Goal: Task Accomplishment & Management: Use online tool/utility

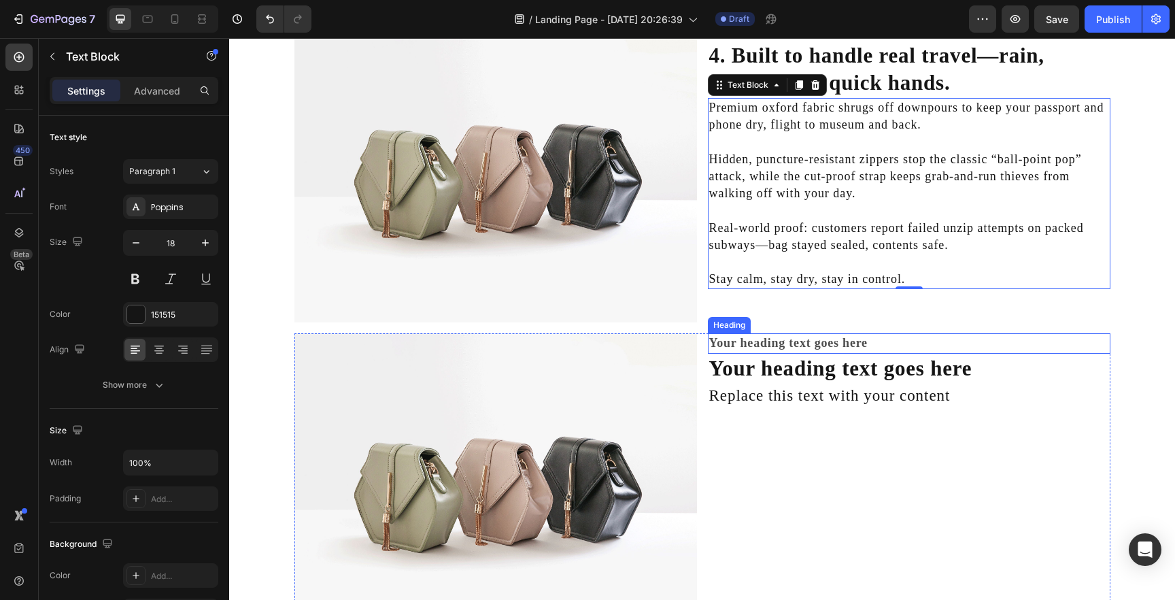
scroll to position [1453, 0]
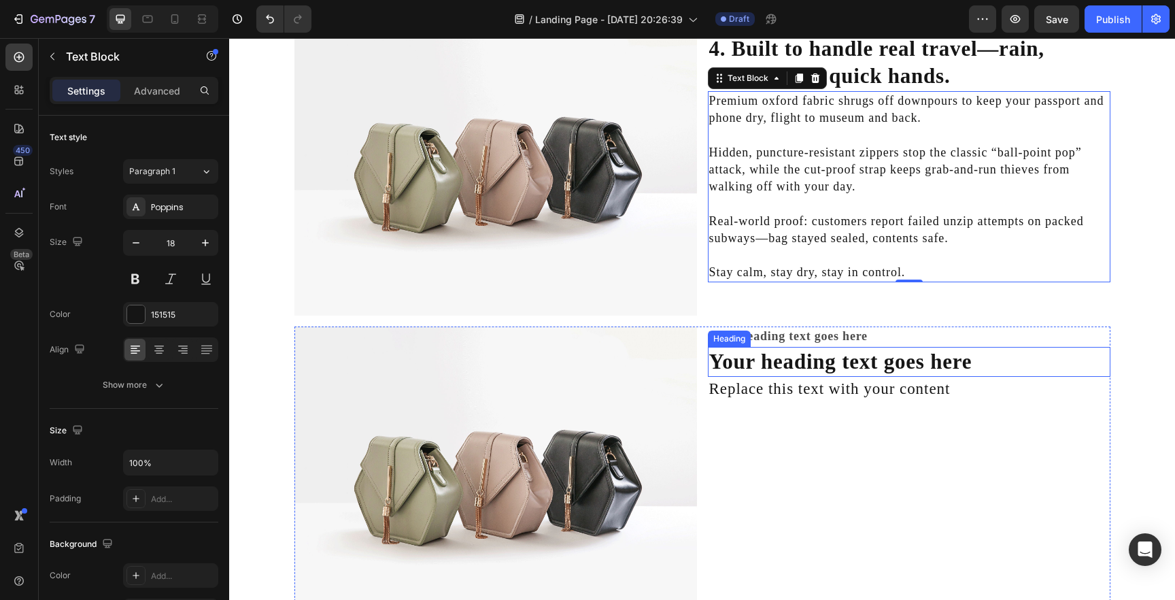
click at [788, 363] on h2 "Your heading text goes here" at bounding box center [909, 362] width 403 height 30
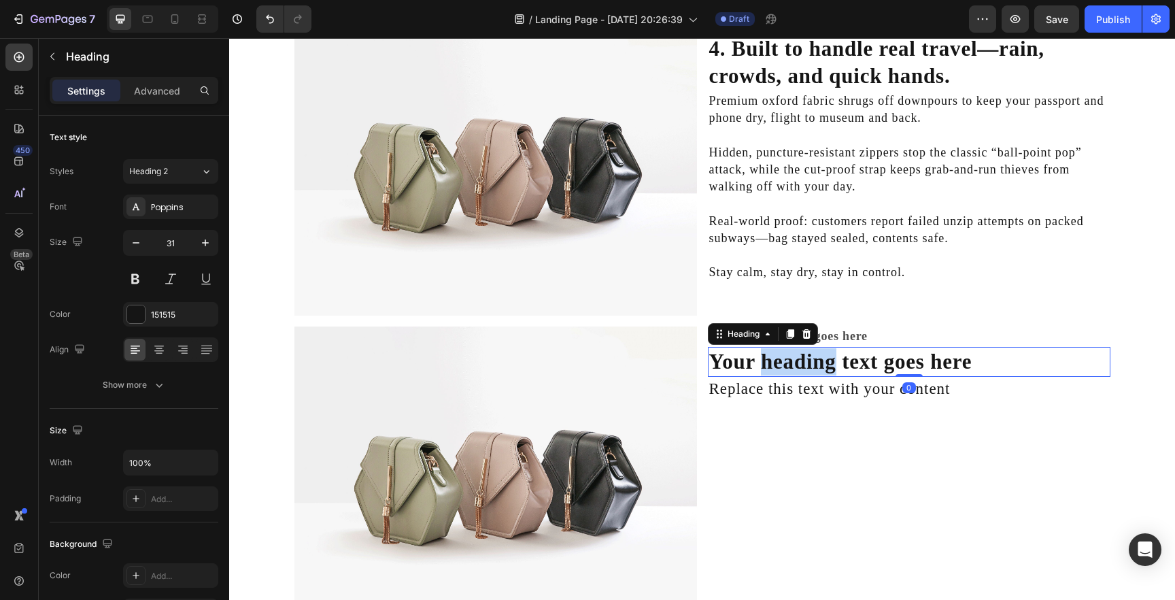
click at [788, 363] on p "Your heading text goes here" at bounding box center [909, 361] width 400 height 27
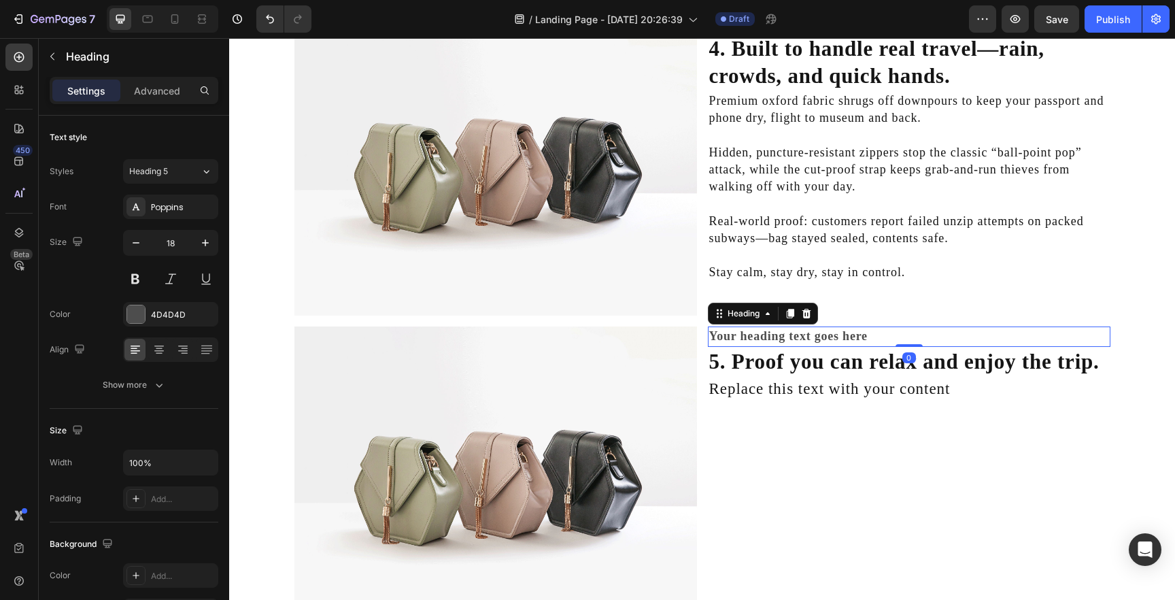
click at [831, 336] on h2 "Your heading text goes here" at bounding box center [909, 336] width 403 height 20
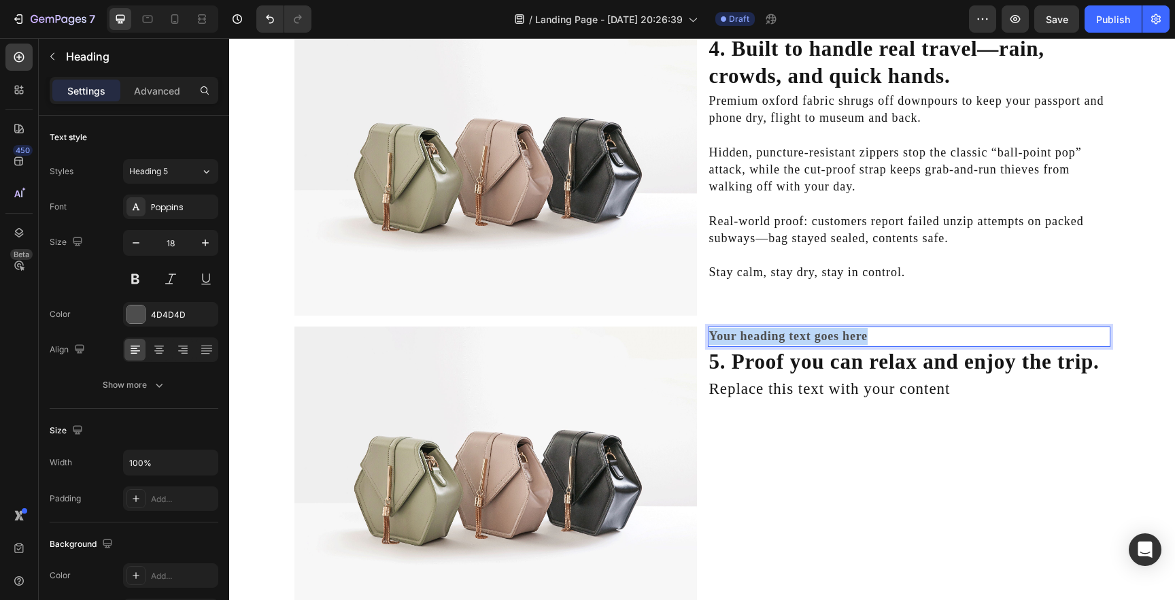
click at [831, 336] on p "Your heading text goes here" at bounding box center [909, 336] width 400 height 17
click at [758, 335] on p "What other travellers are saying" at bounding box center [909, 336] width 400 height 17
click at [872, 339] on p "What travellers are saying" at bounding box center [909, 336] width 400 height 17
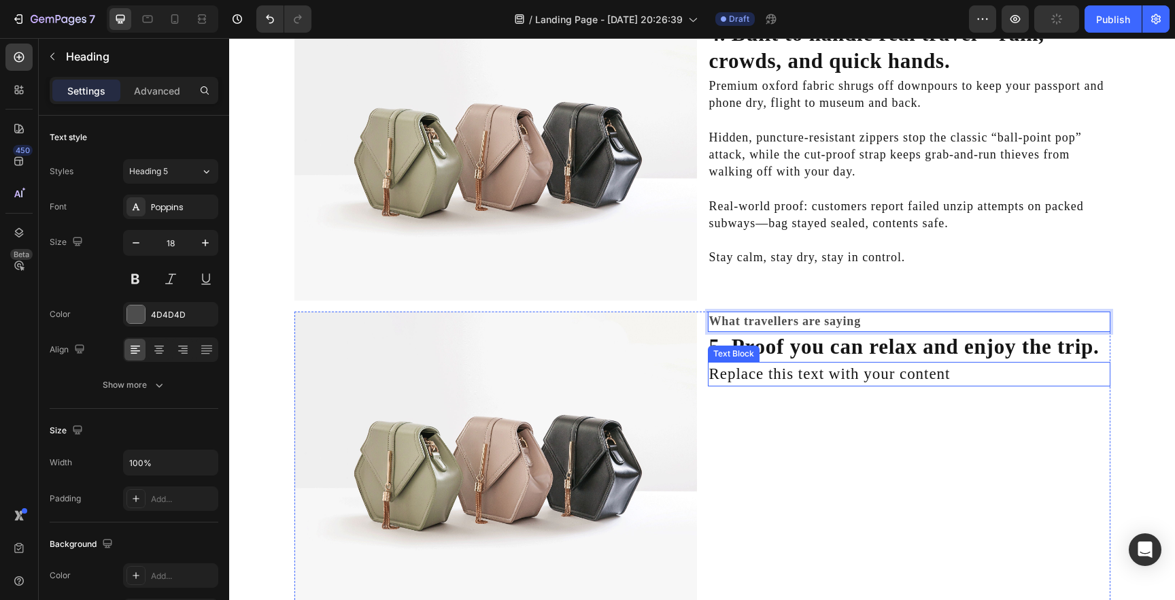
scroll to position [1471, 0]
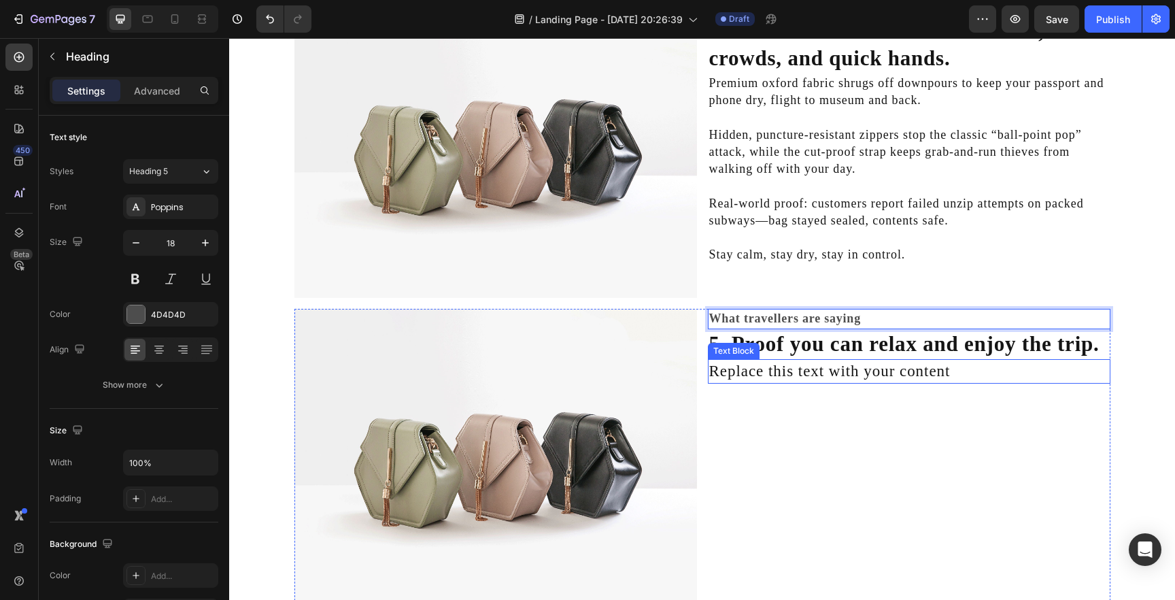
click at [808, 369] on div "Replace this text with your content" at bounding box center [909, 371] width 403 height 24
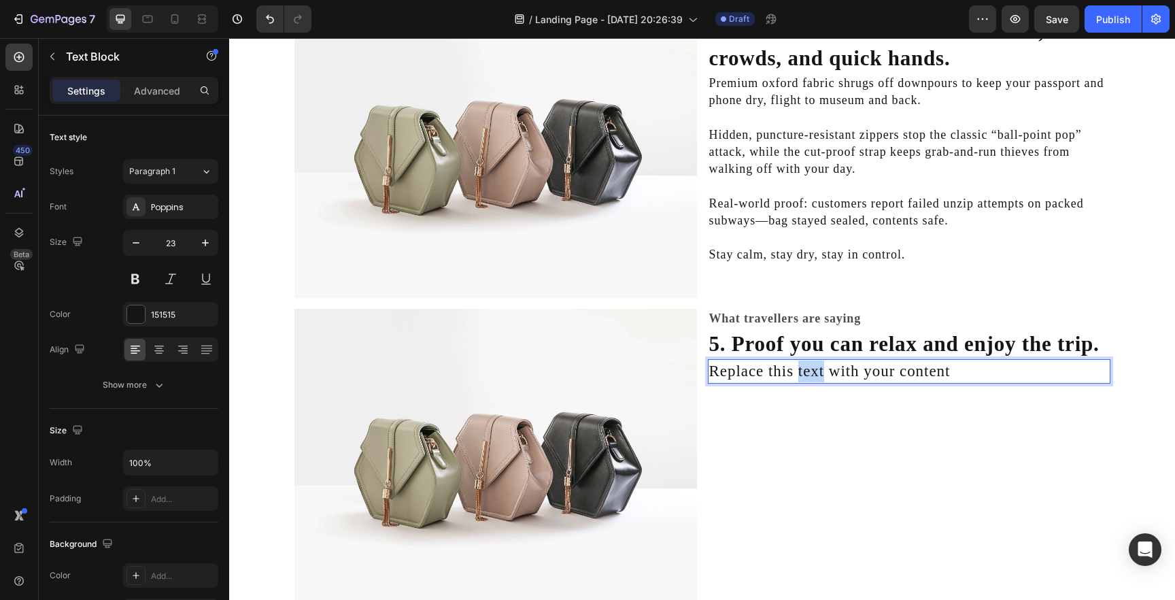
click at [808, 369] on div "Replace this text with your content" at bounding box center [909, 371] width 403 height 24
click at [808, 369] on p "Replace this text with your content" at bounding box center [909, 372] width 400 height 22
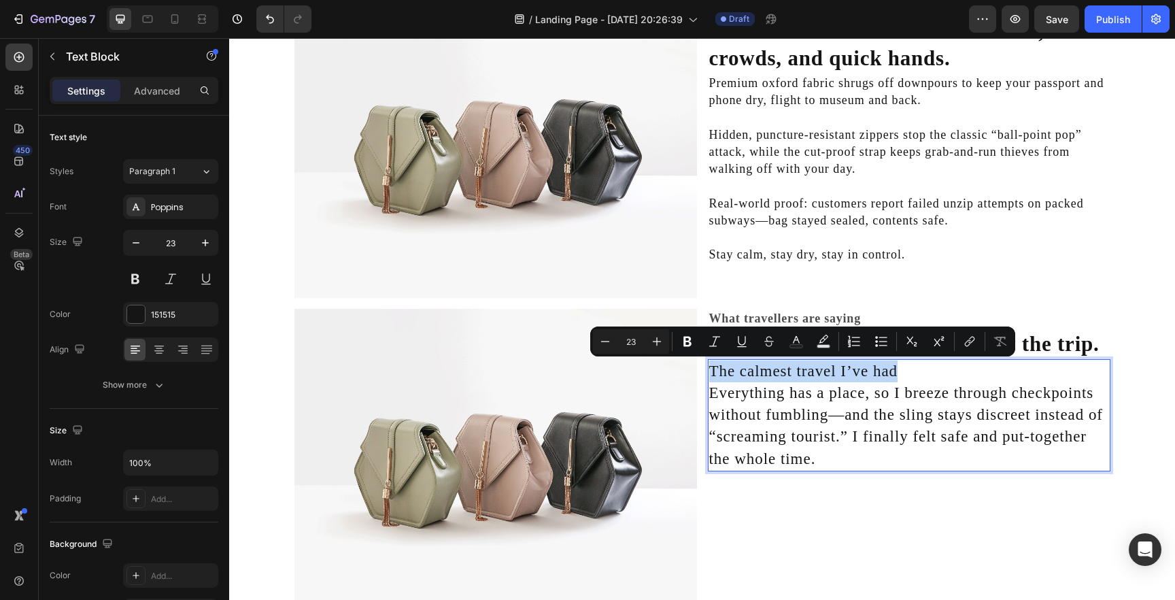
drag, startPoint x: 899, startPoint y: 374, endPoint x: 708, endPoint y: 373, distance: 190.5
click at [708, 373] on div "The calmest travel I’ve had Everything has a place, so I breeze through checkpo…" at bounding box center [909, 415] width 403 height 112
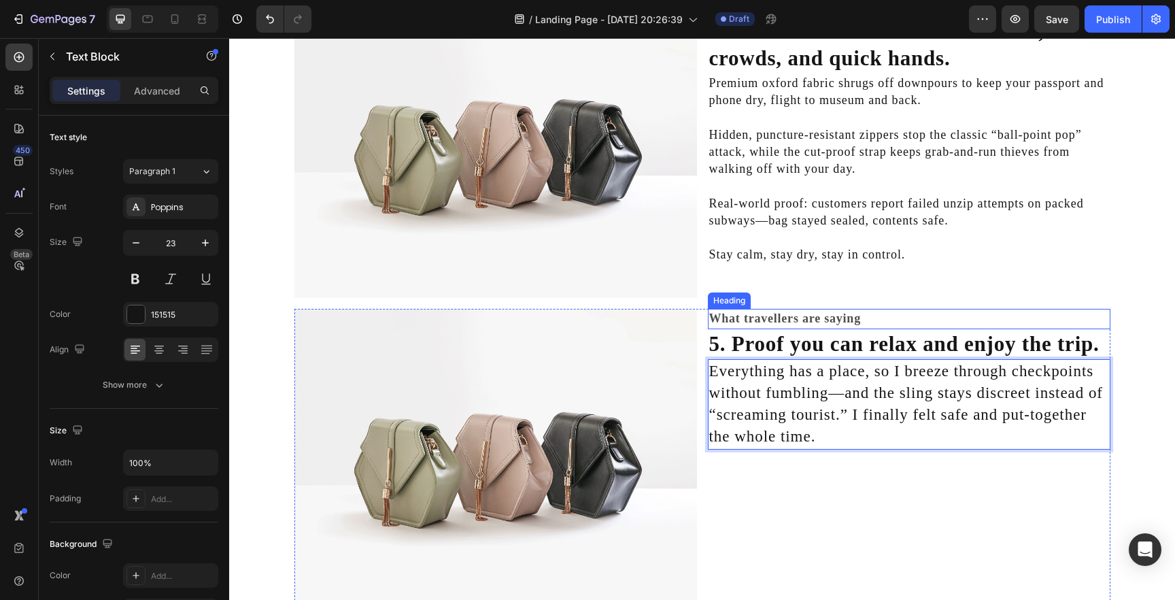
click at [751, 316] on p "What travellers are saying" at bounding box center [909, 318] width 400 height 17
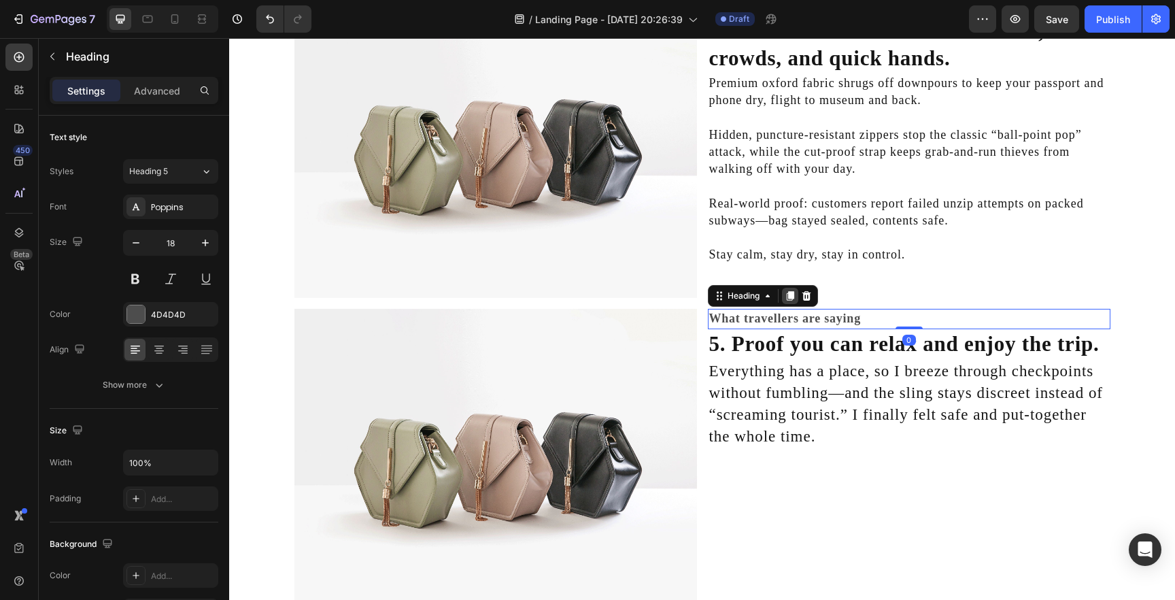
click at [787, 304] on div at bounding box center [790, 296] width 16 height 16
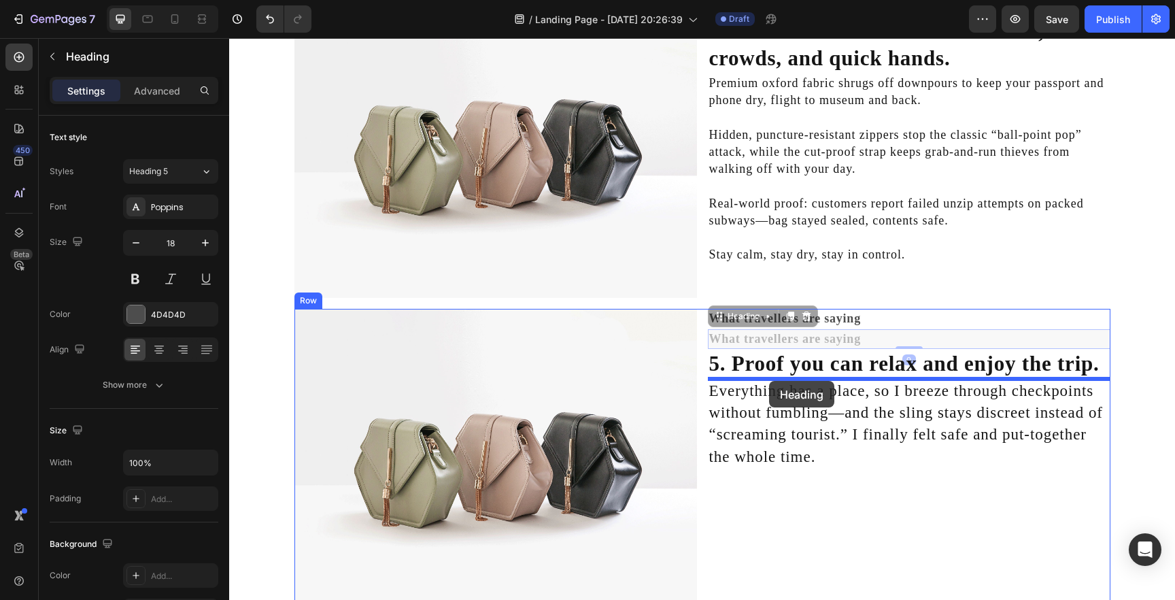
drag, startPoint x: 721, startPoint y: 318, endPoint x: 769, endPoint y: 381, distance: 79.0
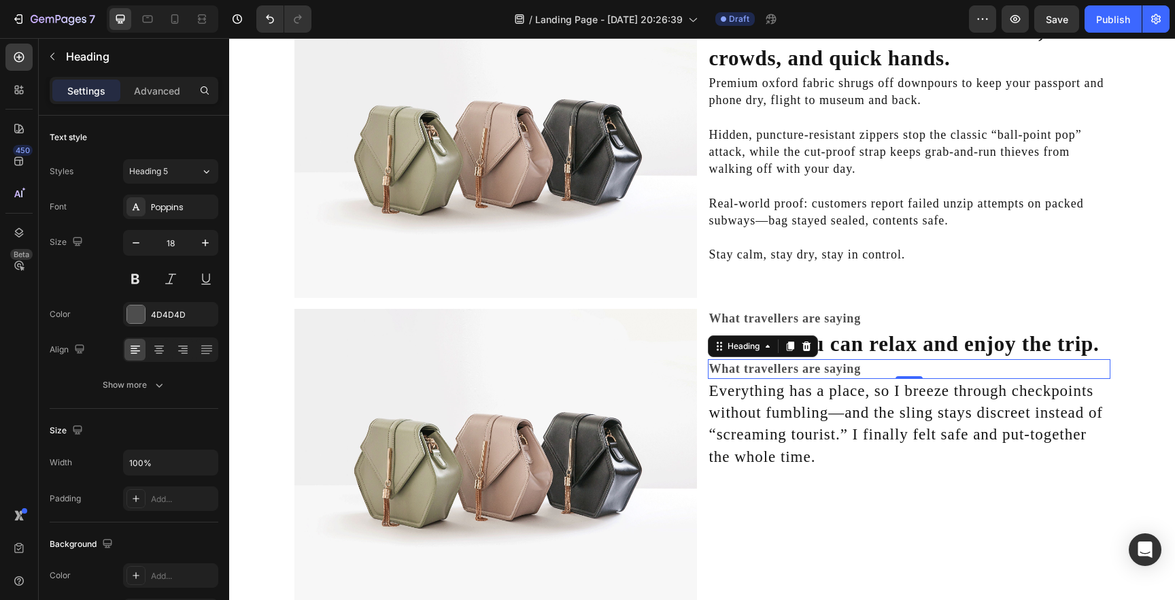
click at [852, 362] on h2 "What travellers are saying" at bounding box center [909, 369] width 403 height 20
click at [850, 367] on p "What travellers are saying" at bounding box center [909, 369] width 400 height 17
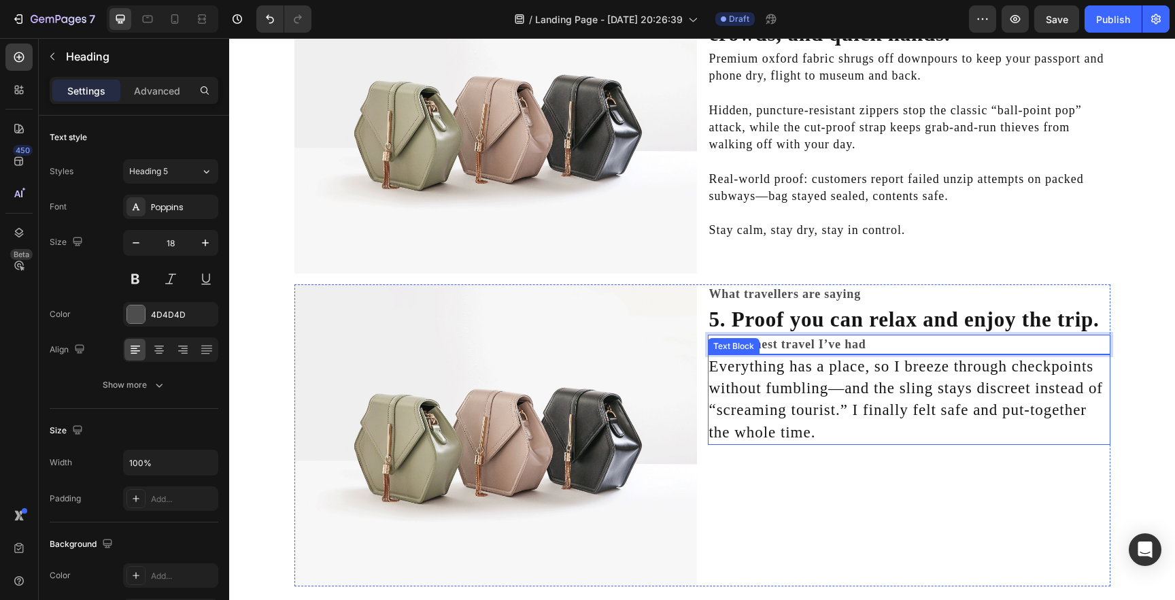
scroll to position [1507, 0]
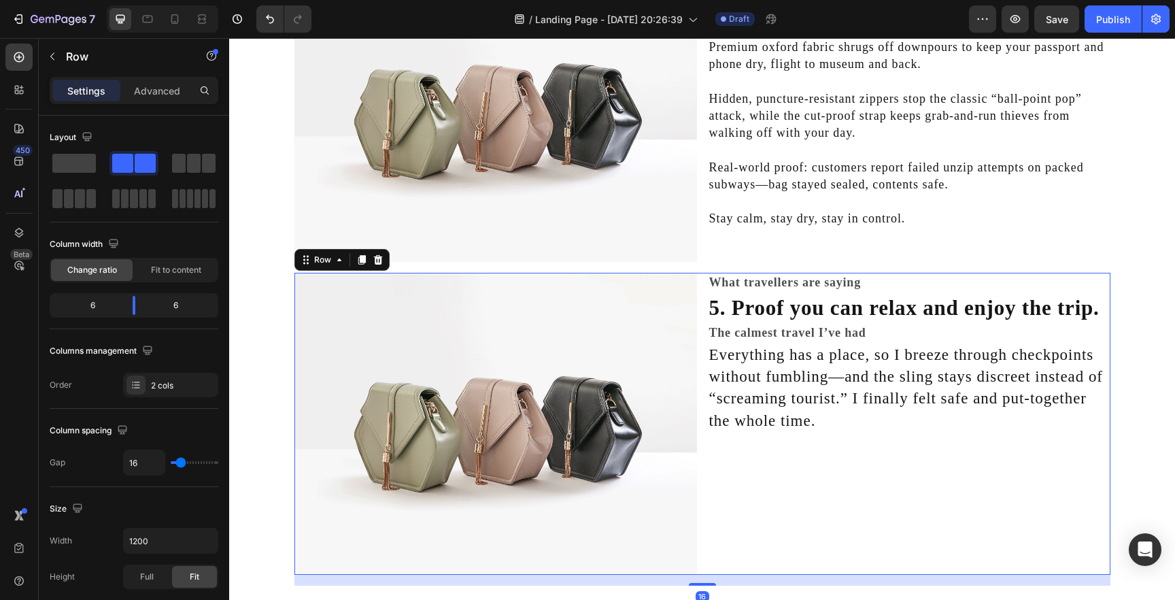
click at [928, 450] on div "What travellers are saying Heading 5. Proof you can relax and enjoy the trip. H…" at bounding box center [909, 424] width 403 height 302
click at [911, 412] on p "Everything has a place, so I breeze through checkpoints without fumbling—and th…" at bounding box center [909, 388] width 400 height 88
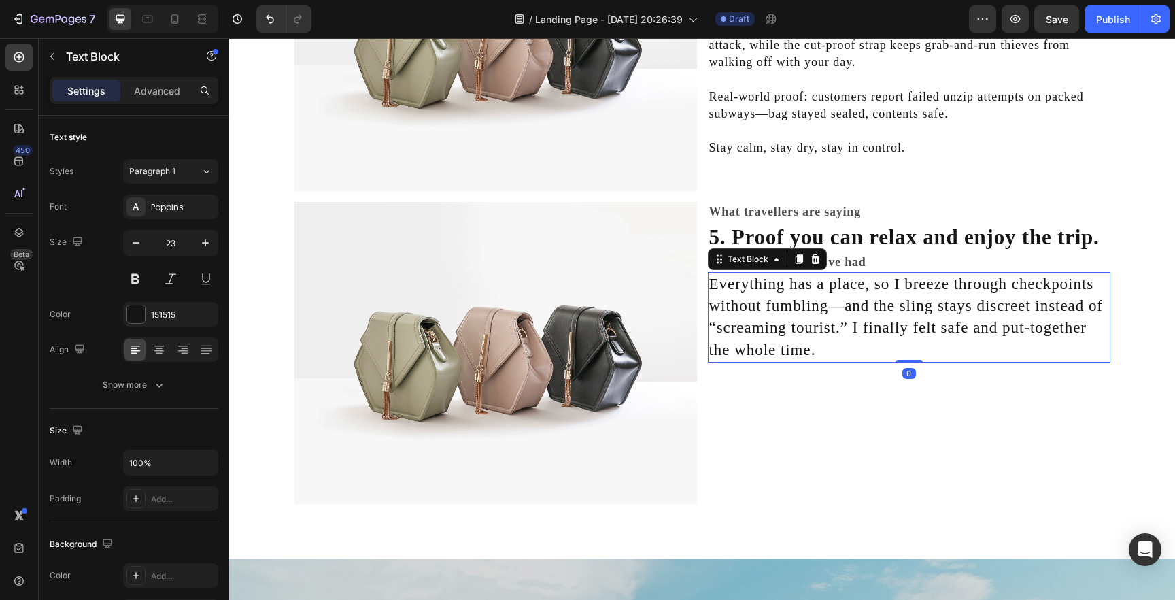
scroll to position [1579, 0]
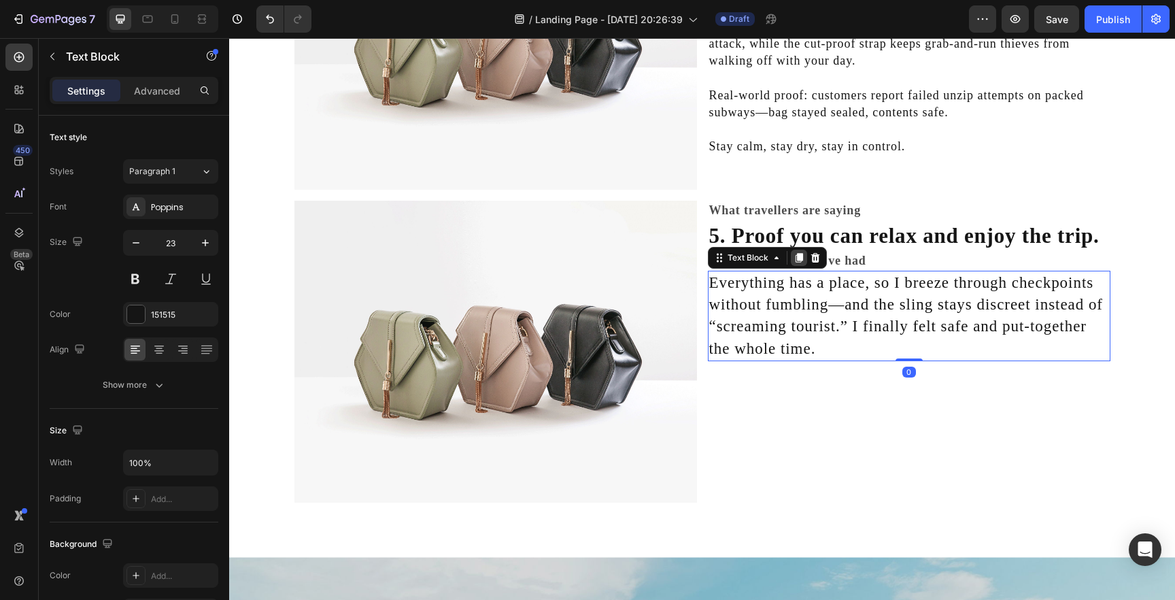
click at [801, 262] on icon at bounding box center [799, 257] width 11 height 11
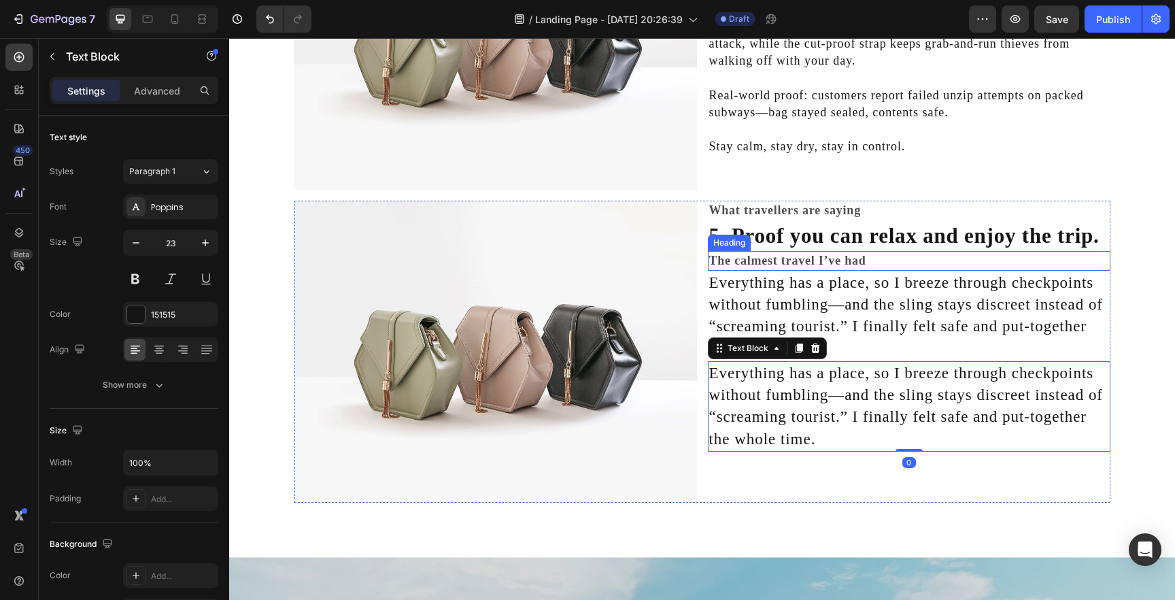
click at [782, 261] on p "The calmest travel I’ve had" at bounding box center [909, 260] width 400 height 17
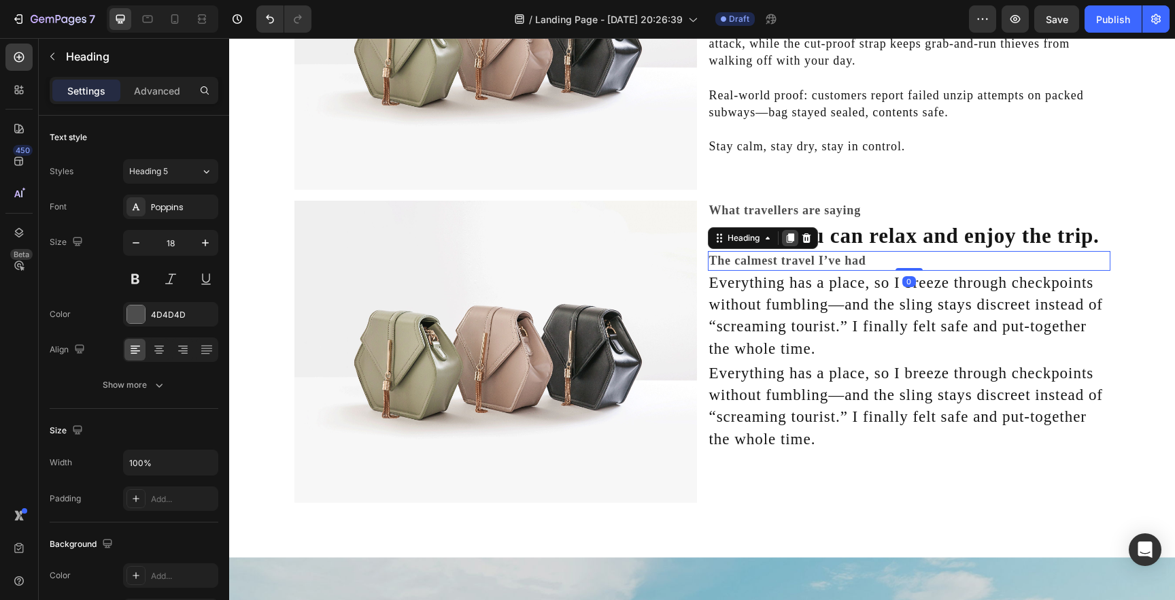
click at [787, 241] on icon at bounding box center [789, 238] width 7 height 10
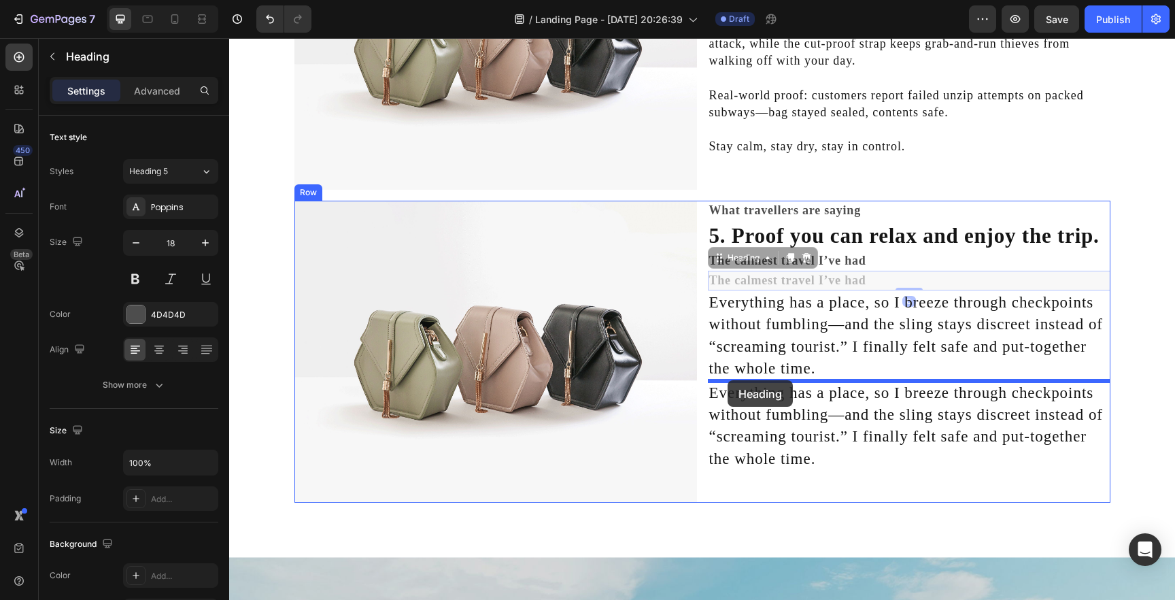
drag, startPoint x: 714, startPoint y: 258, endPoint x: 728, endPoint y: 380, distance: 123.2
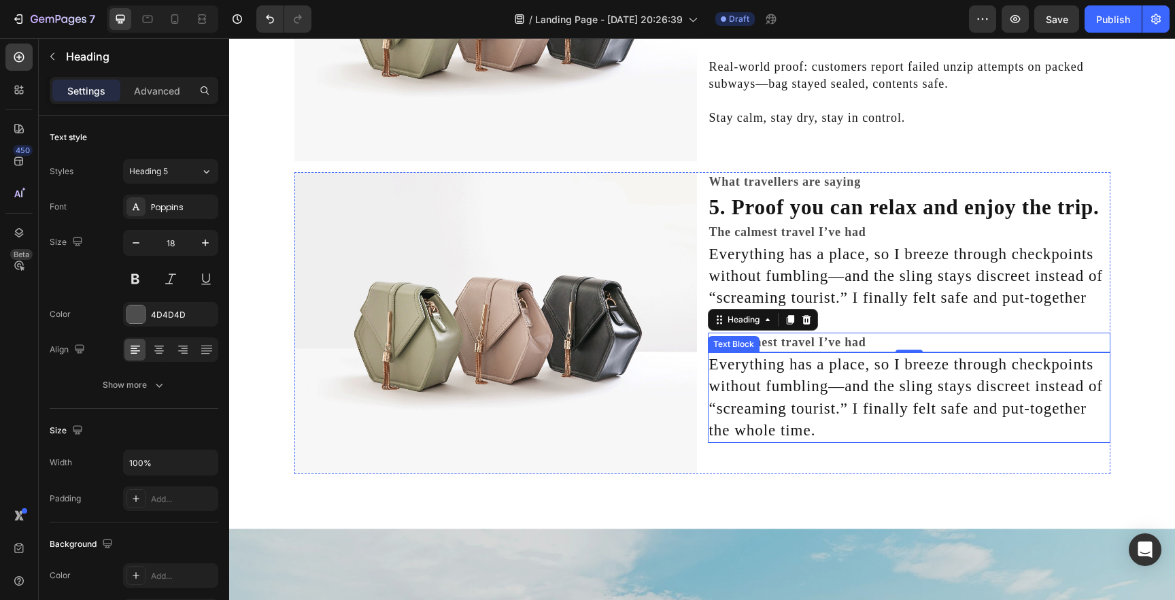
scroll to position [1622, 0]
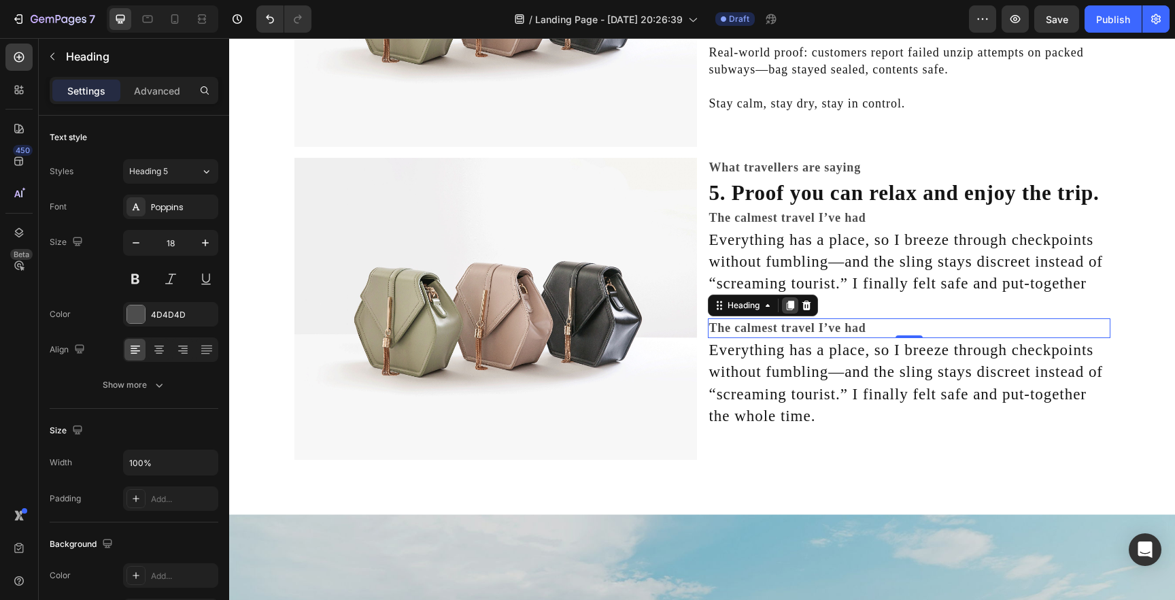
click at [791, 309] on icon at bounding box center [789, 306] width 7 height 10
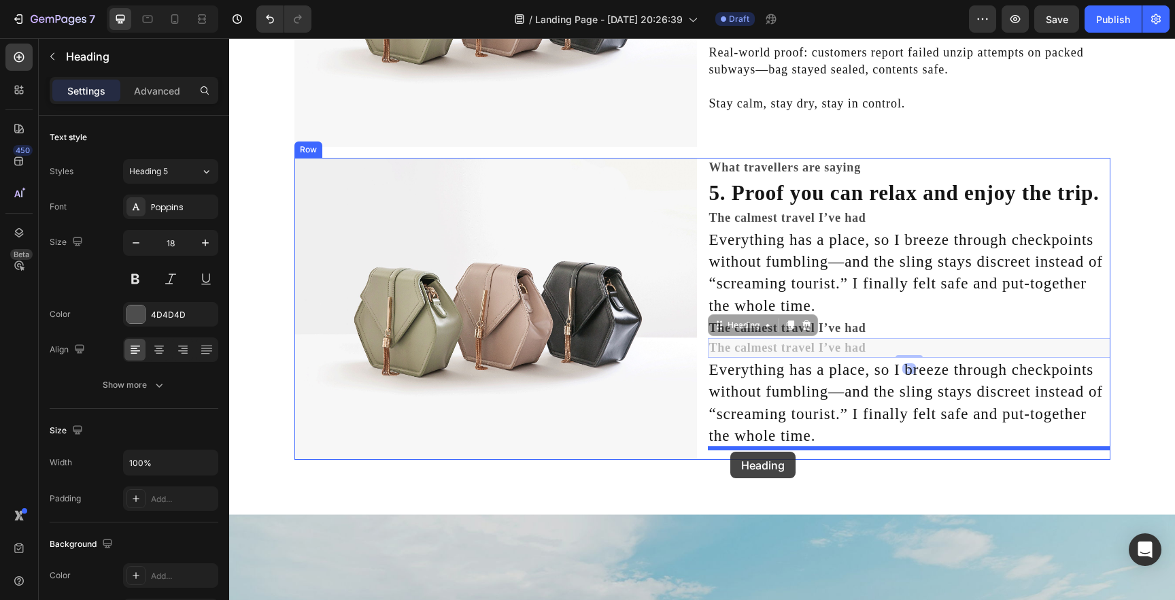
drag, startPoint x: 723, startPoint y: 326, endPoint x: 731, endPoint y: 452, distance: 125.4
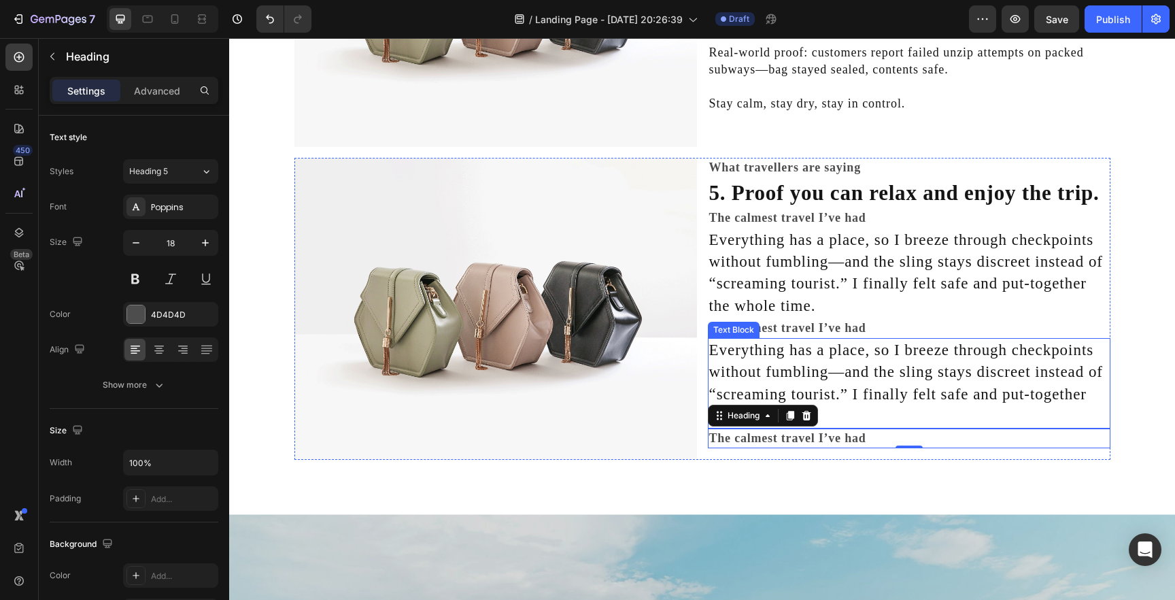
click at [767, 374] on p "Everything has a place, so I breeze through checkpoints without fumbling—and th…" at bounding box center [909, 383] width 400 height 88
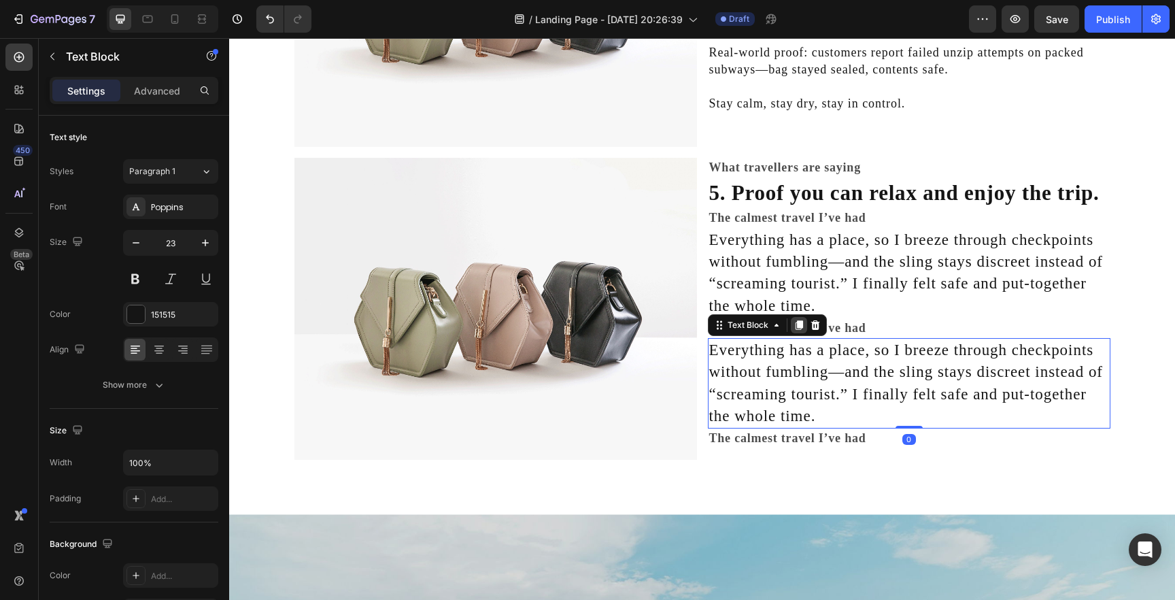
click at [796, 326] on icon at bounding box center [799, 325] width 11 height 11
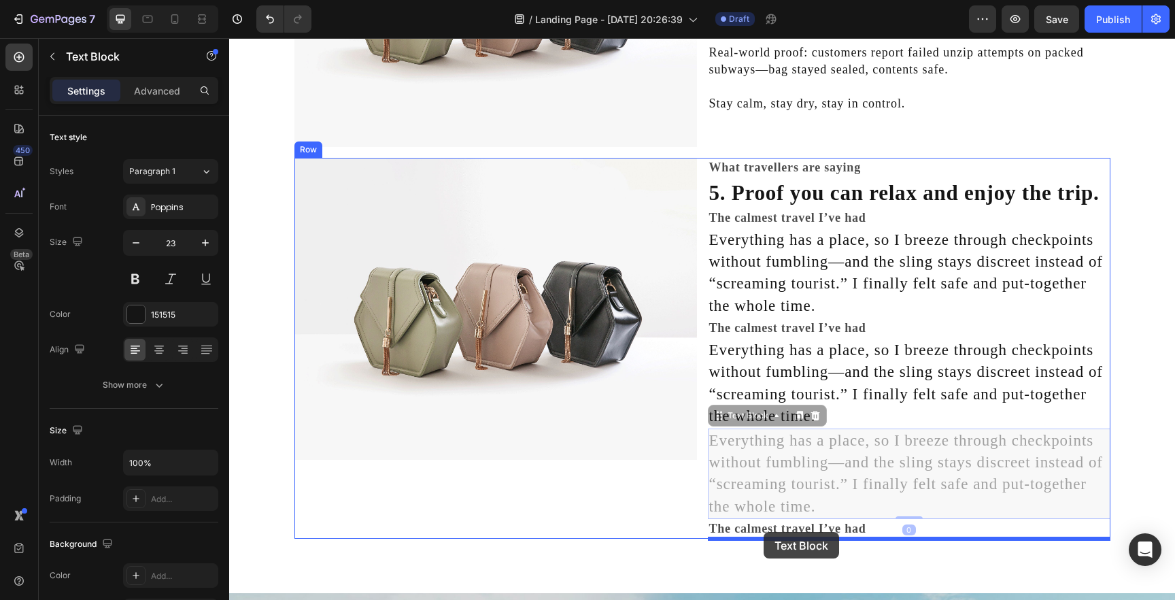
drag, startPoint x: 715, startPoint y: 418, endPoint x: 764, endPoint y: 532, distance: 124.3
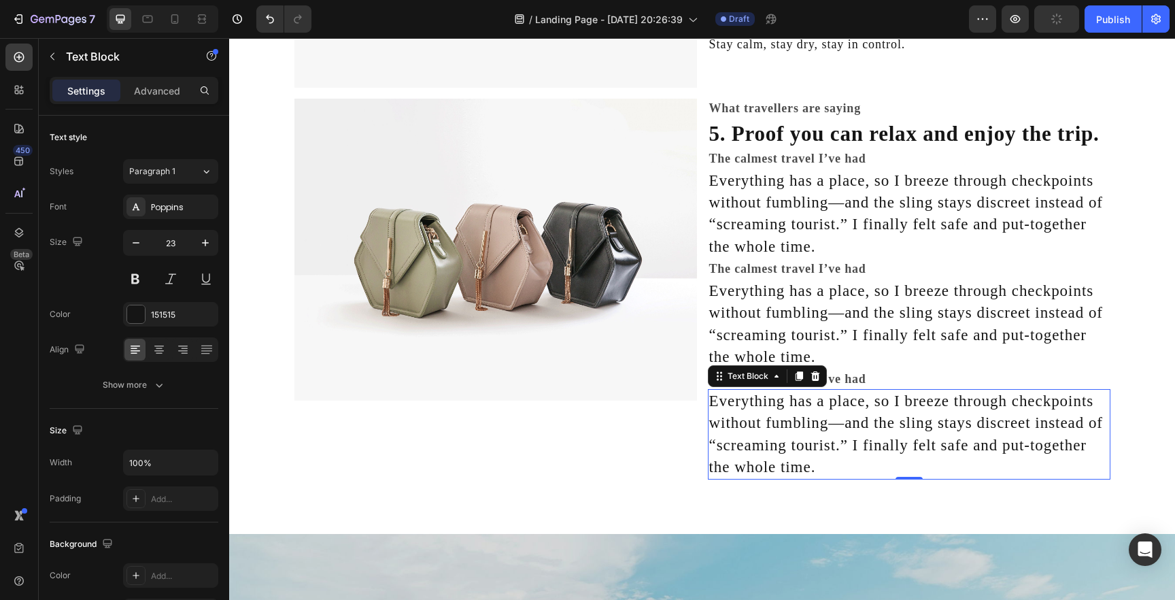
scroll to position [1685, 0]
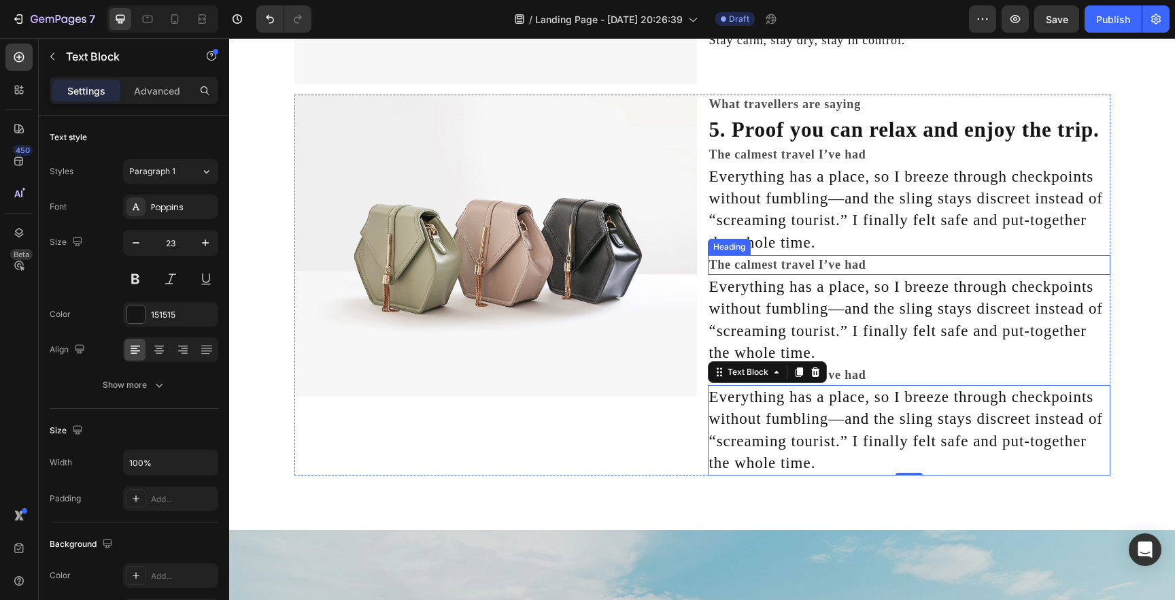
click at [819, 268] on h2 "The calmest travel I’ve had" at bounding box center [909, 265] width 403 height 20
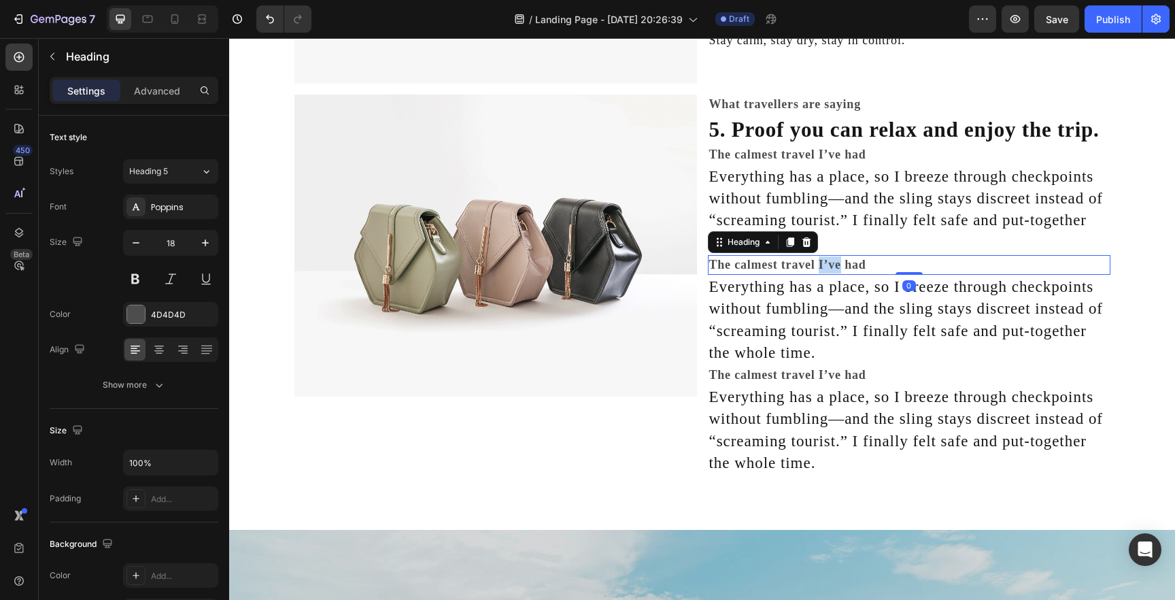
click at [819, 268] on h2 "The calmest travel I’ve had" at bounding box center [909, 265] width 403 height 20
click at [819, 268] on p "The calmest travel I’ve had" at bounding box center [909, 264] width 400 height 17
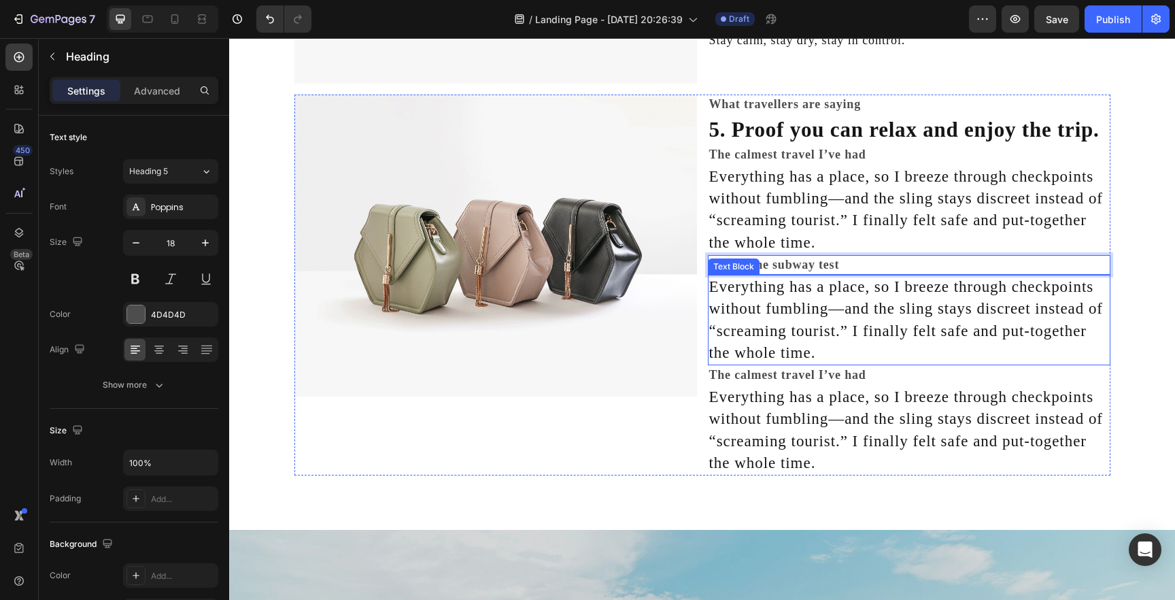
click at [786, 305] on p "Everything has a place, so I breeze through checkpoints without fumbling—and th…" at bounding box center [909, 320] width 400 height 88
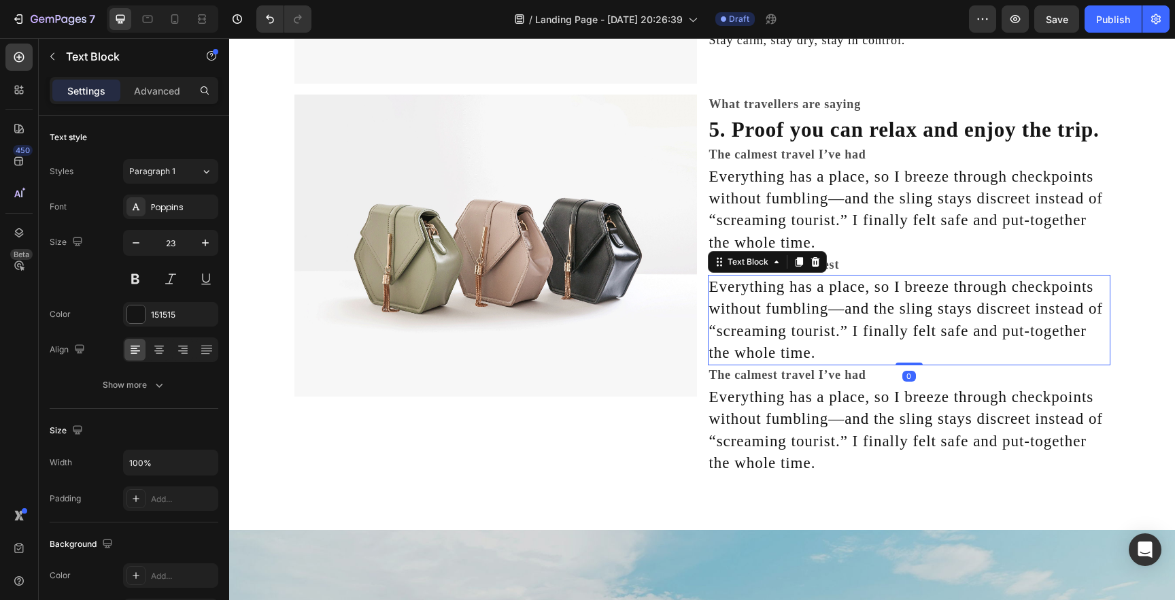
click at [786, 305] on p "Everything has a place, so I breeze through checkpoints without fumbling—and th…" at bounding box center [909, 320] width 400 height 88
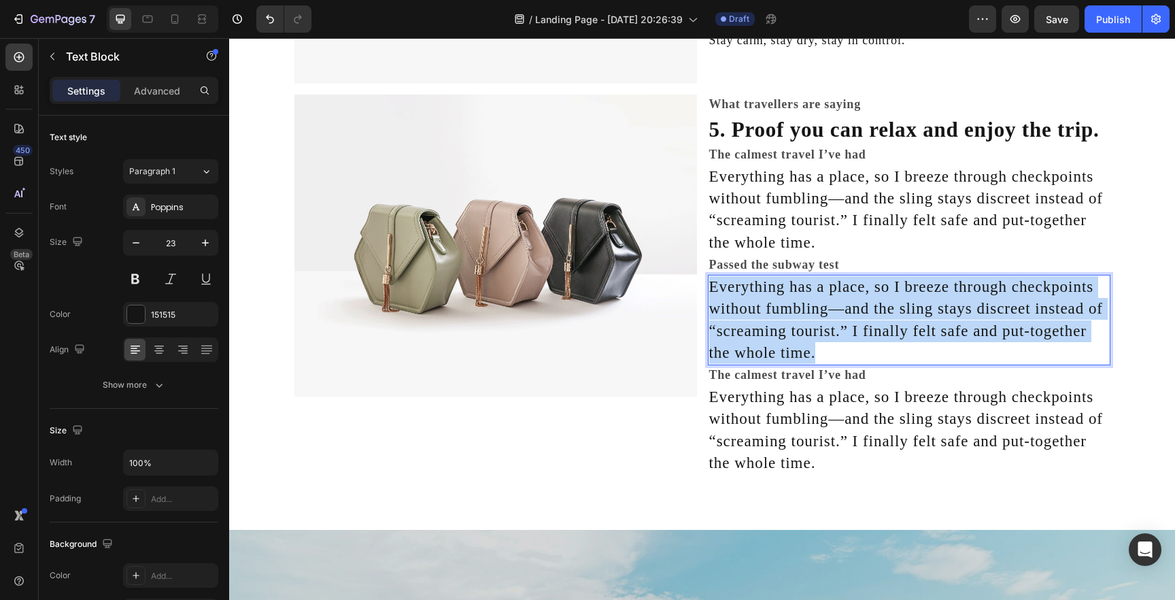
click at [786, 305] on p "Everything has a place, so I breeze through checkpoints without fumbling—and th…" at bounding box center [909, 320] width 400 height 88
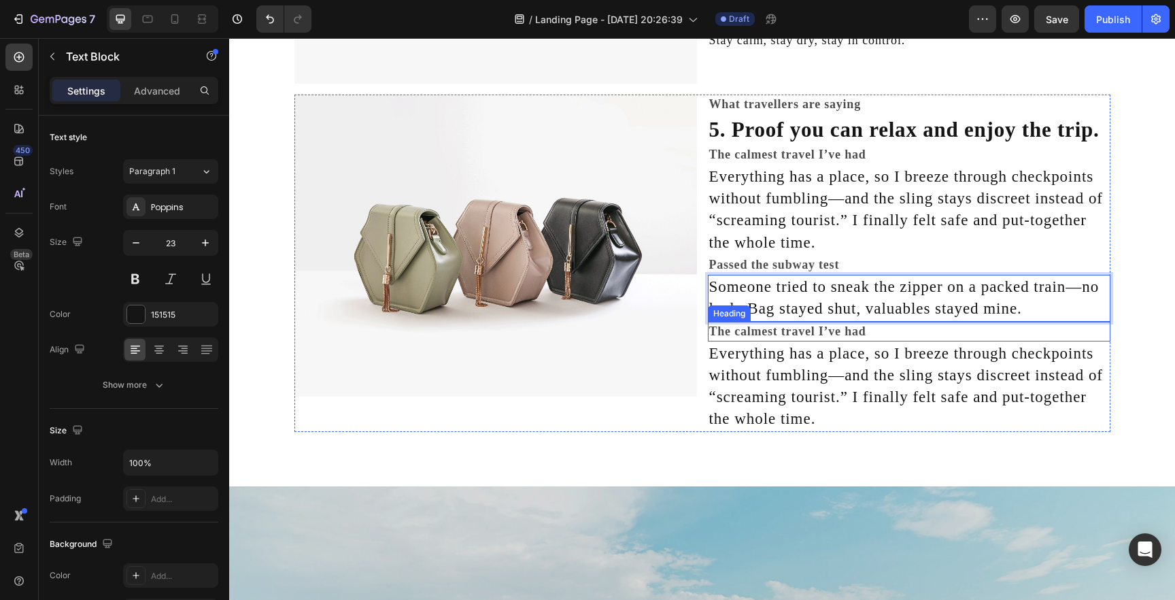
click at [788, 332] on h2 "The calmest travel I’ve had" at bounding box center [909, 332] width 403 height 20
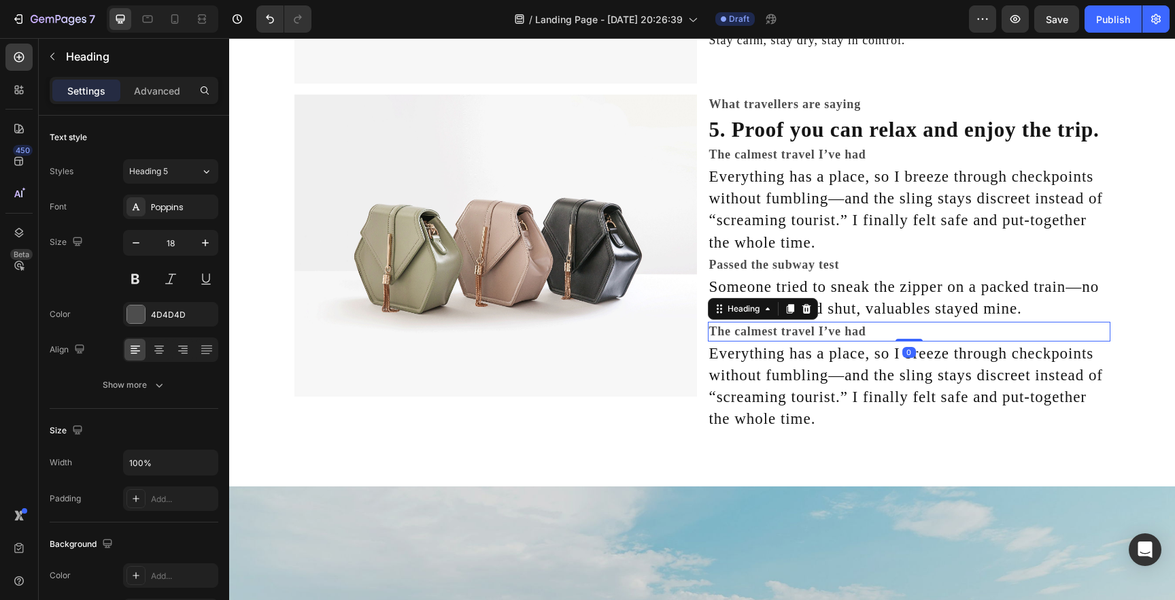
click at [788, 332] on h2 "The calmest travel I’ve had" at bounding box center [909, 332] width 403 height 20
click at [788, 332] on p "The calmest travel I’ve had" at bounding box center [909, 331] width 400 height 17
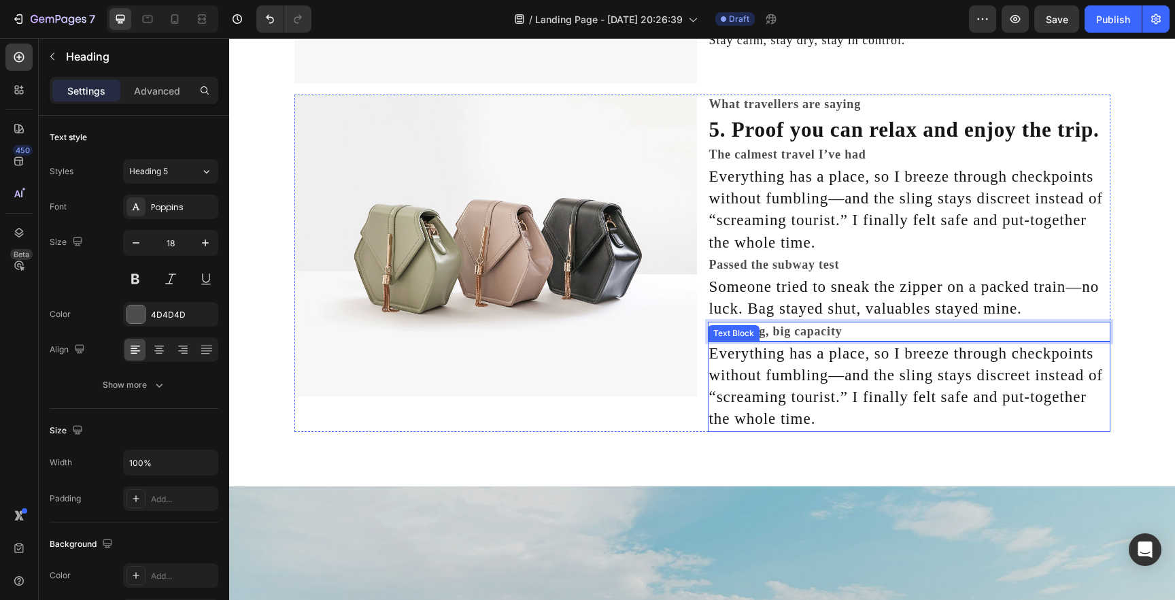
click at [790, 357] on p "Everything has a place, so I breeze through checkpoints without fumbling—and th…" at bounding box center [909, 387] width 400 height 88
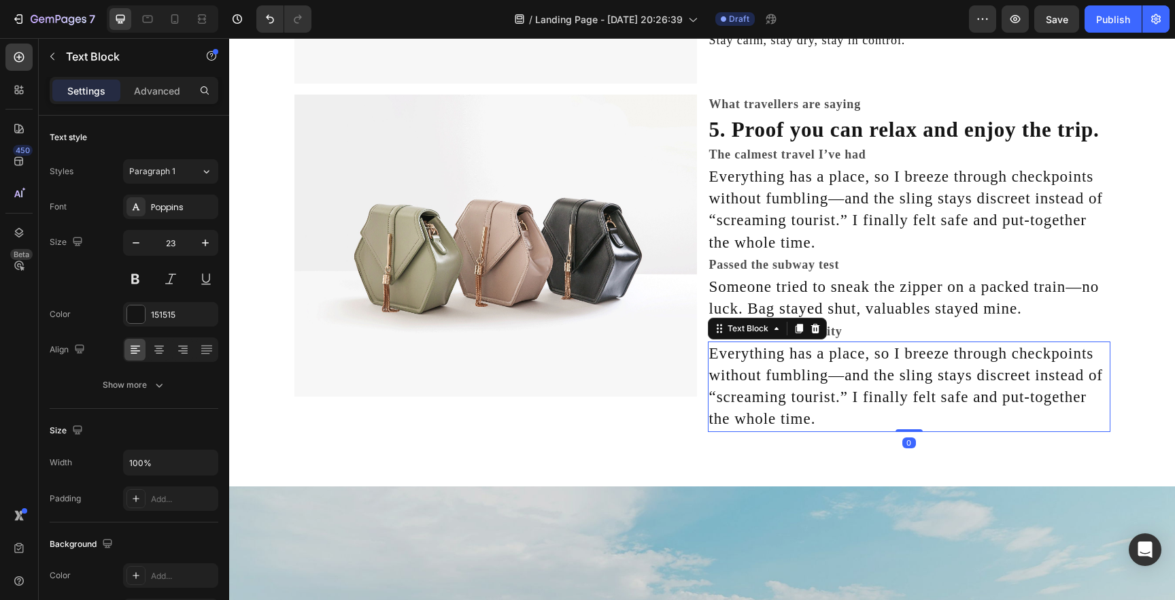
click at [790, 357] on p "Everything has a place, so I breeze through checkpoints without fumbling—and th…" at bounding box center [909, 387] width 400 height 88
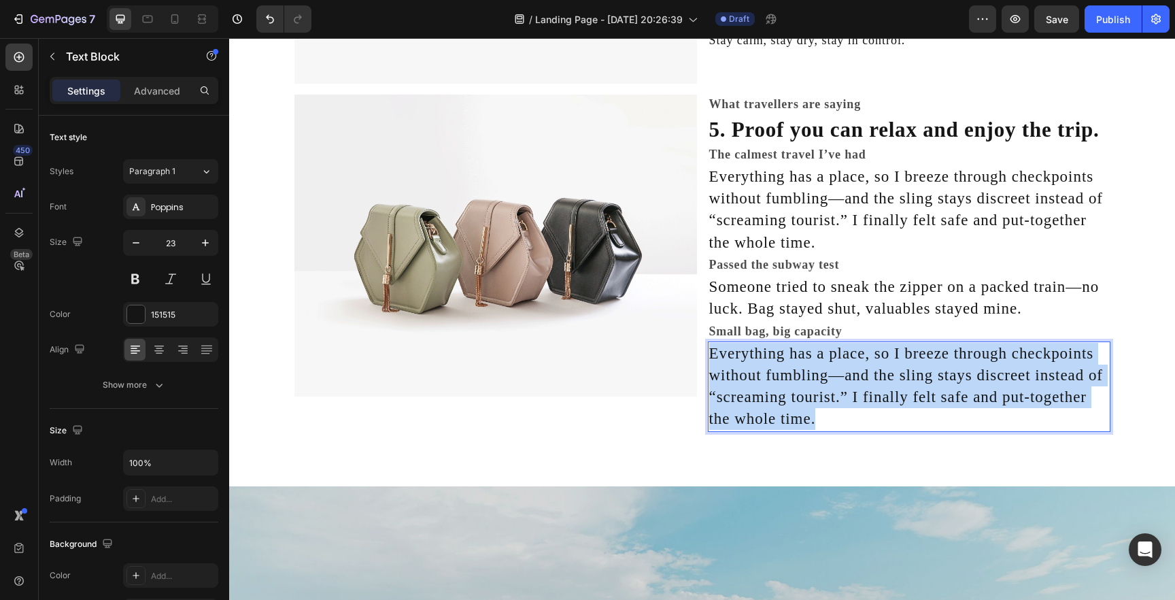
click at [790, 357] on p "Everything has a place, so I breeze through checkpoints without fumbling—and th…" at bounding box center [909, 387] width 400 height 88
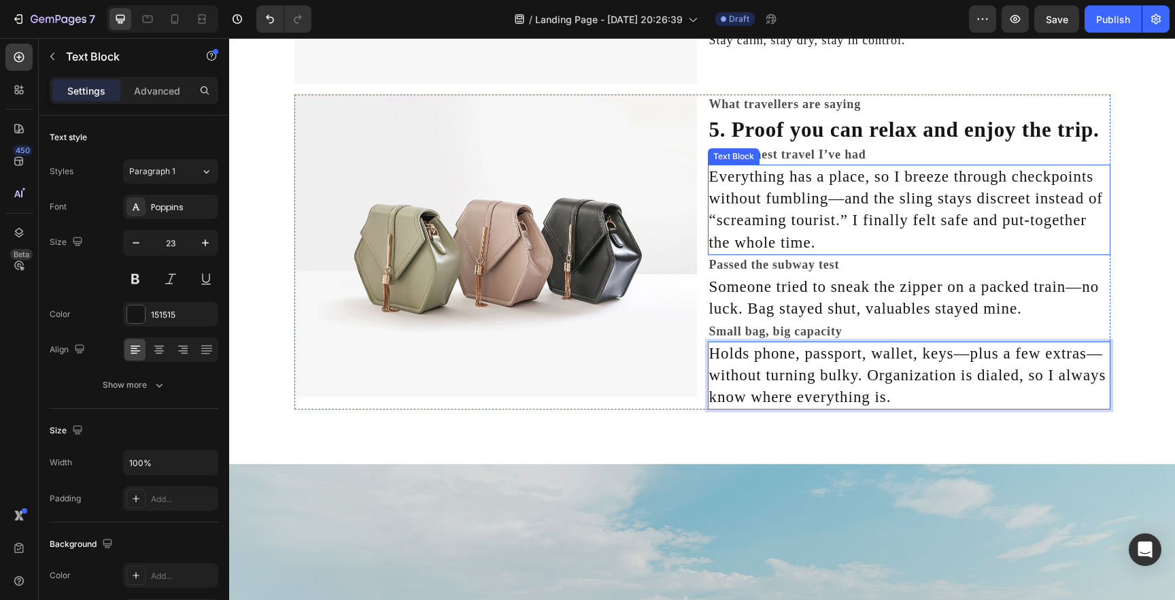
click at [843, 193] on p "Everything has a place, so I breeze through checkpoints without fumbling—and th…" at bounding box center [909, 210] width 400 height 88
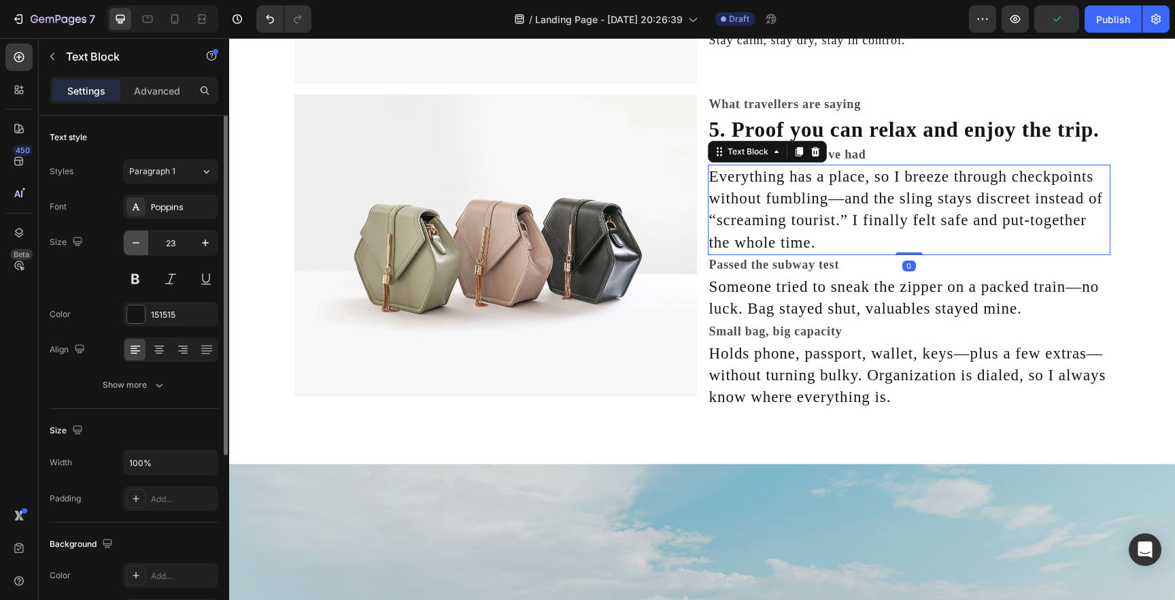
click at [141, 248] on icon "button" at bounding box center [136, 243] width 14 height 14
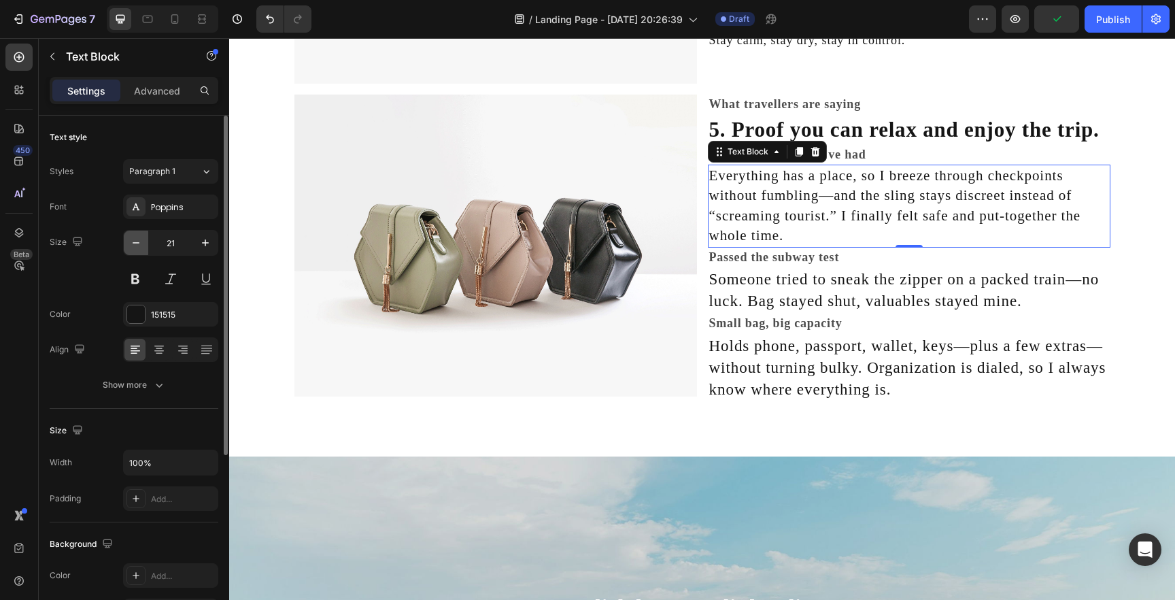
click at [140, 247] on icon "button" at bounding box center [136, 243] width 14 height 14
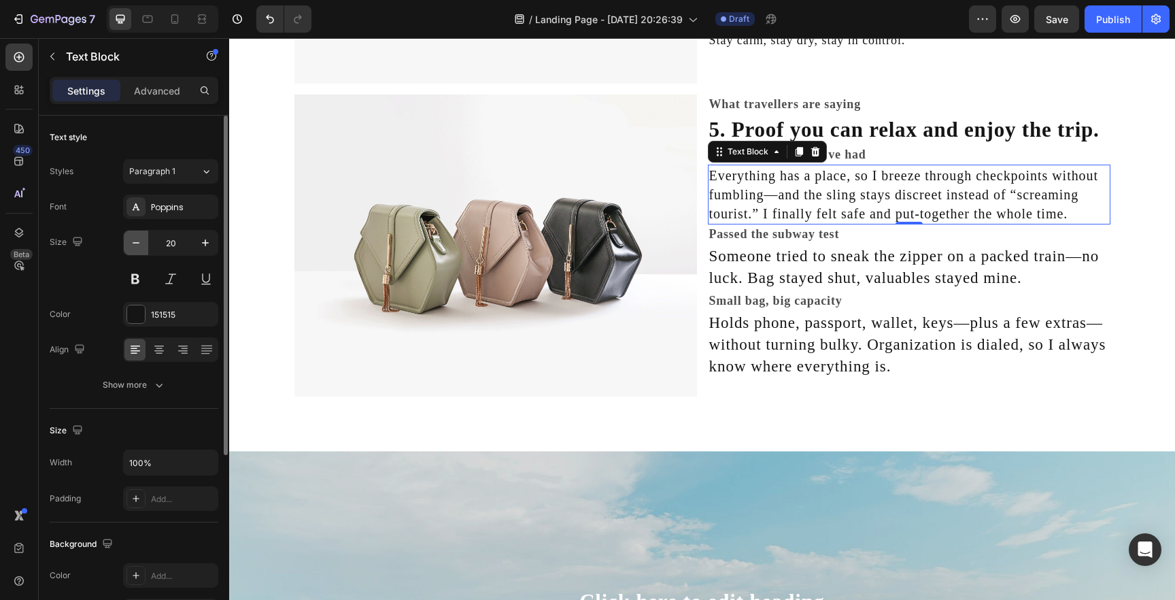
click at [139, 246] on icon "button" at bounding box center [136, 243] width 14 height 14
type input "18"
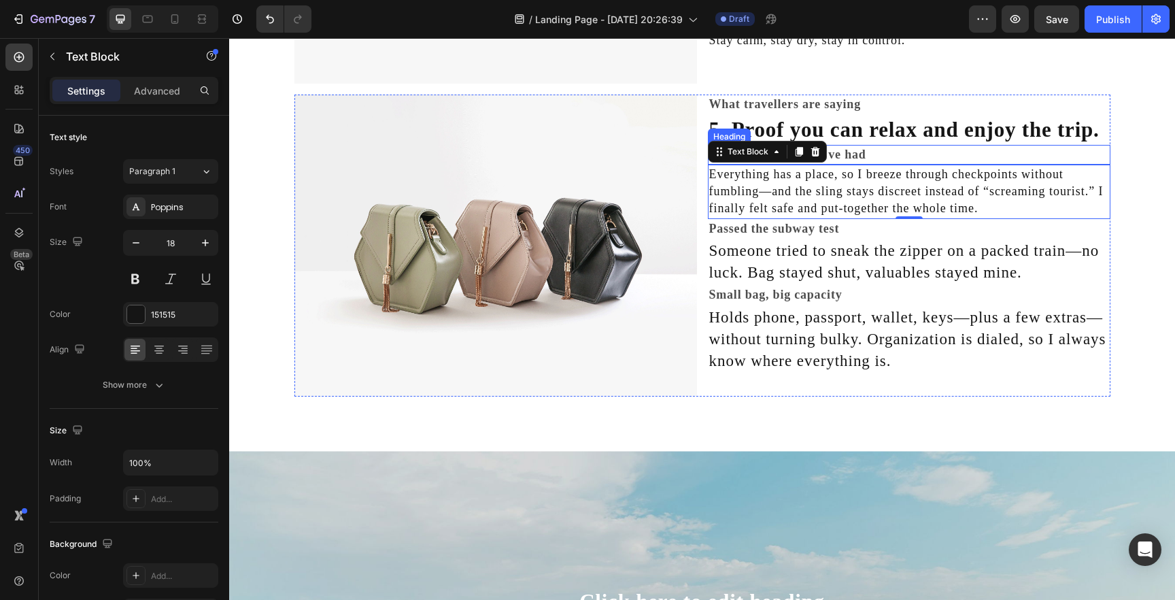
click at [879, 152] on p "The calmest travel I’ve had" at bounding box center [909, 154] width 400 height 17
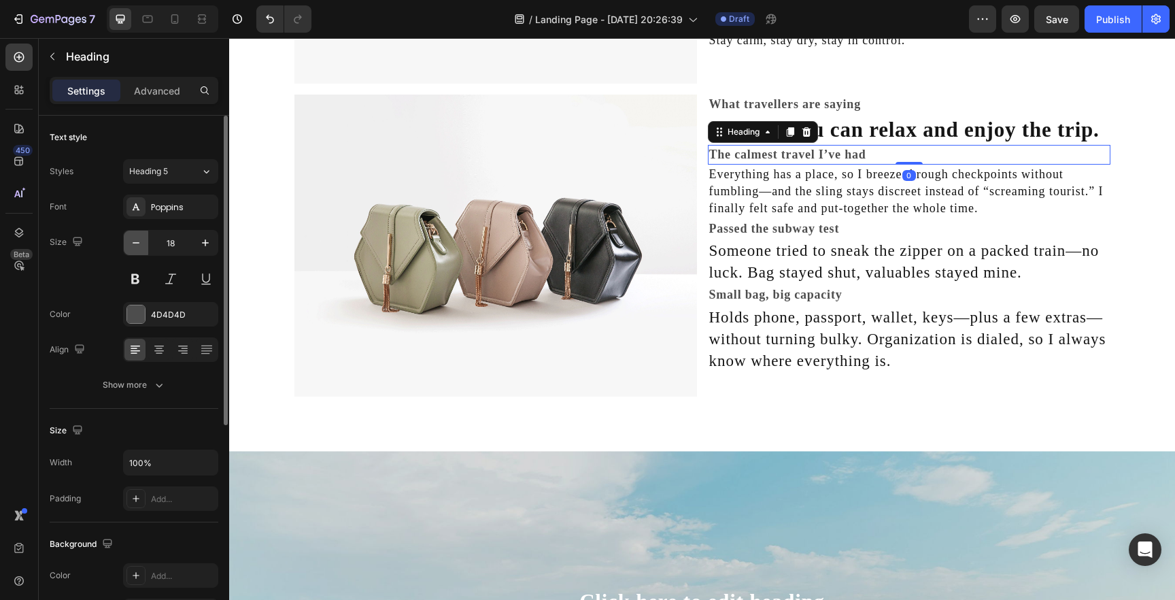
click at [143, 250] on button "button" at bounding box center [136, 243] width 24 height 24
click at [199, 237] on icon "button" at bounding box center [206, 243] width 14 height 14
type input "18"
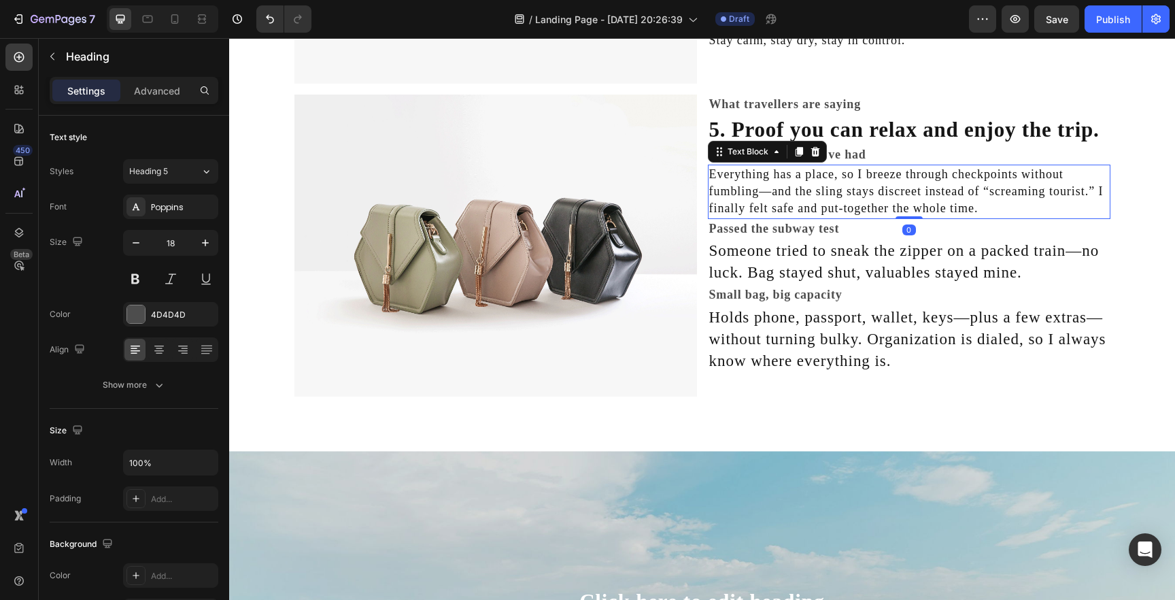
click at [805, 192] on p "Everything has a place, so I breeze through checkpoints without fumbling—and th…" at bounding box center [909, 192] width 400 height 52
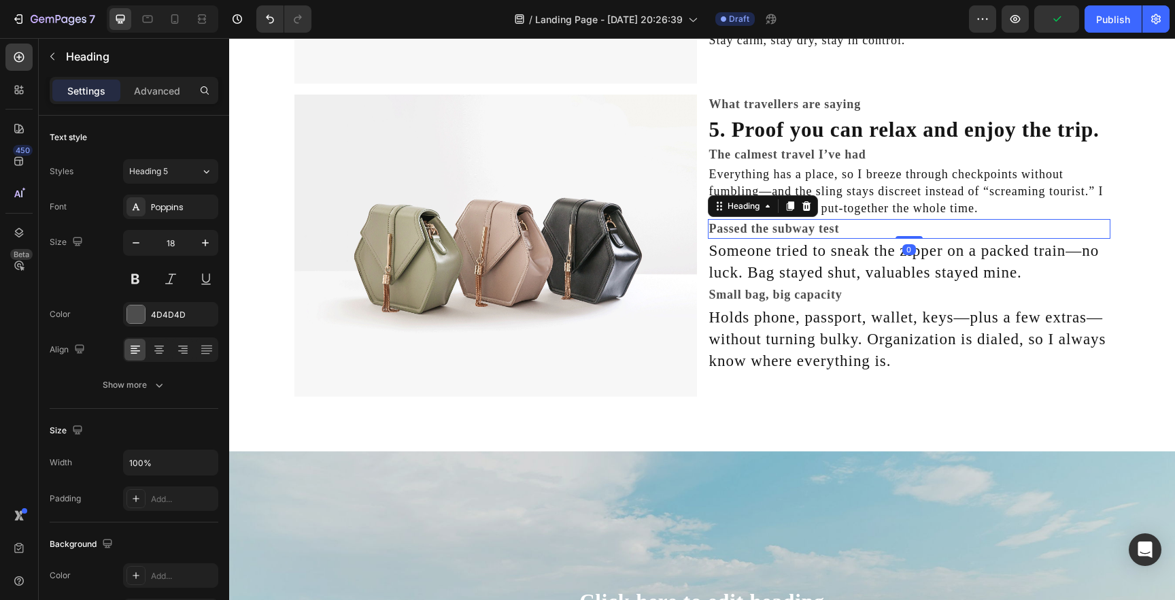
click at [795, 232] on p "Passed the subway test" at bounding box center [909, 228] width 400 height 17
click at [806, 256] on p "Someone tried to sneak the zipper on a packed train—no luck. Bag stayed shut, v…" at bounding box center [909, 262] width 400 height 44
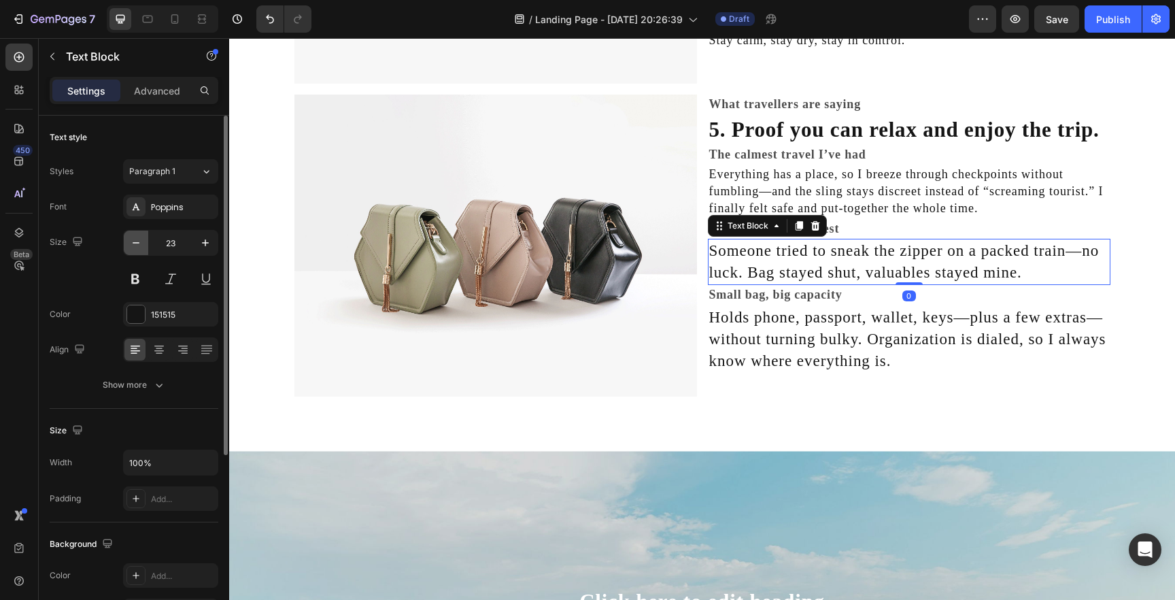
click at [129, 244] on icon "button" at bounding box center [136, 243] width 14 height 14
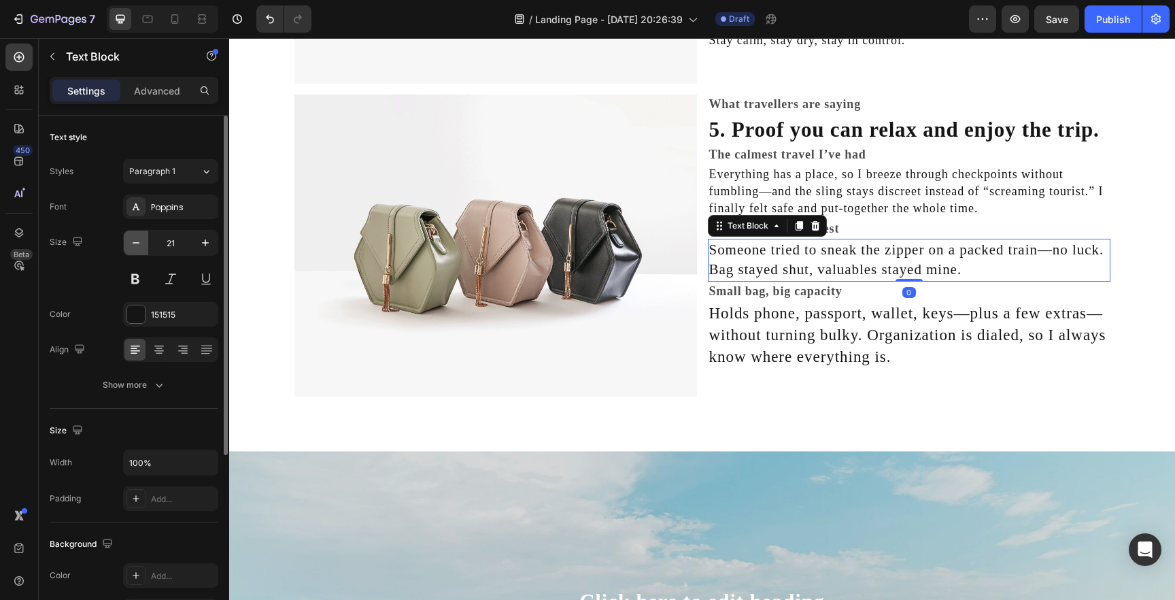
click at [129, 244] on icon "button" at bounding box center [136, 243] width 14 height 14
click at [130, 244] on icon "button" at bounding box center [136, 243] width 14 height 14
type input "18"
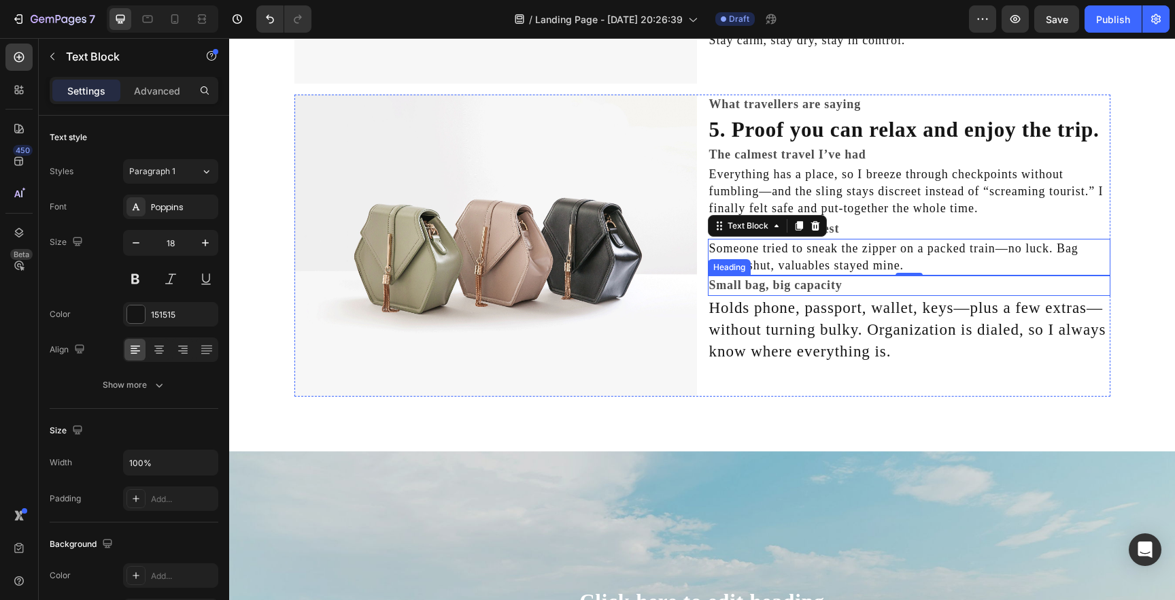
click at [787, 284] on p "Small bag, big capacity" at bounding box center [909, 285] width 400 height 17
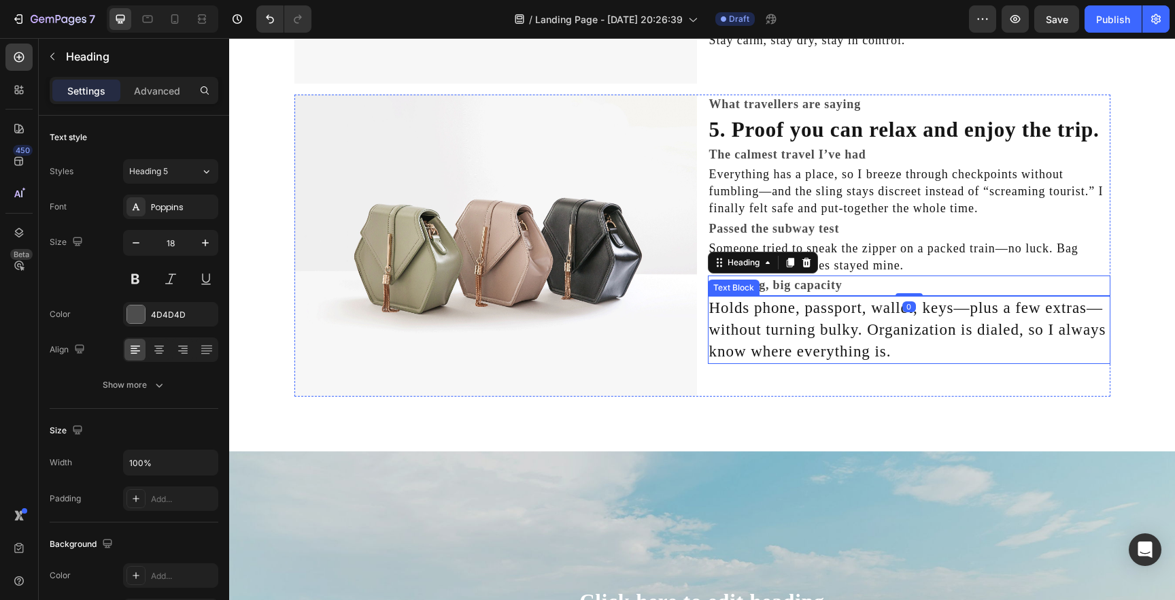
click at [754, 330] on p "Holds phone, passport, wallet, keys—plus a few extras—without turning bulky. Or…" at bounding box center [909, 330] width 400 height 66
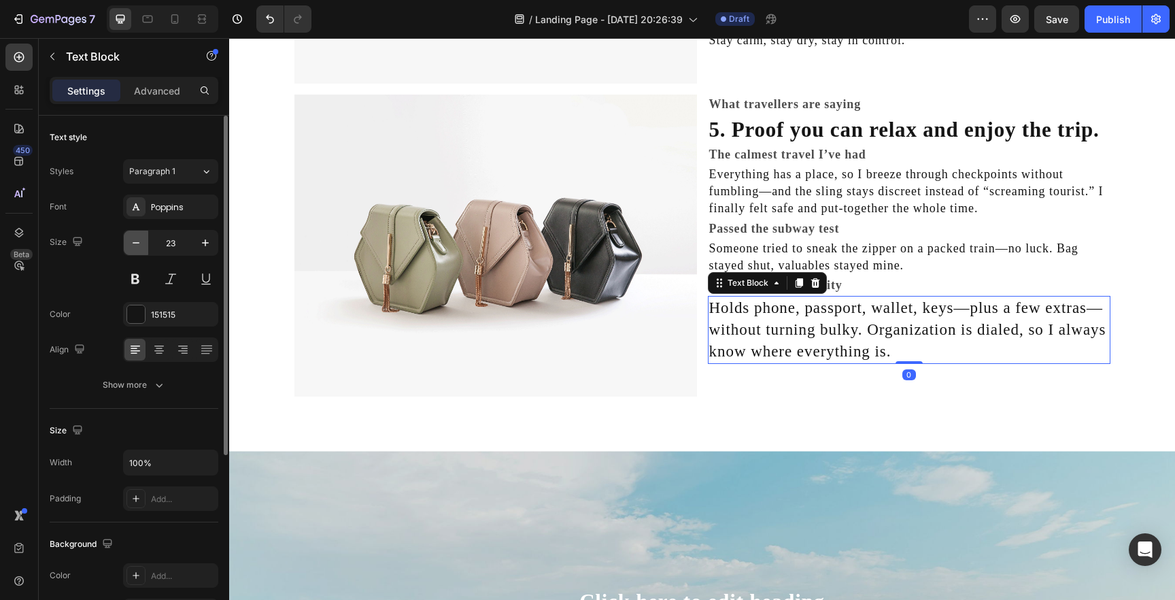
click at [140, 248] on icon "button" at bounding box center [136, 243] width 14 height 14
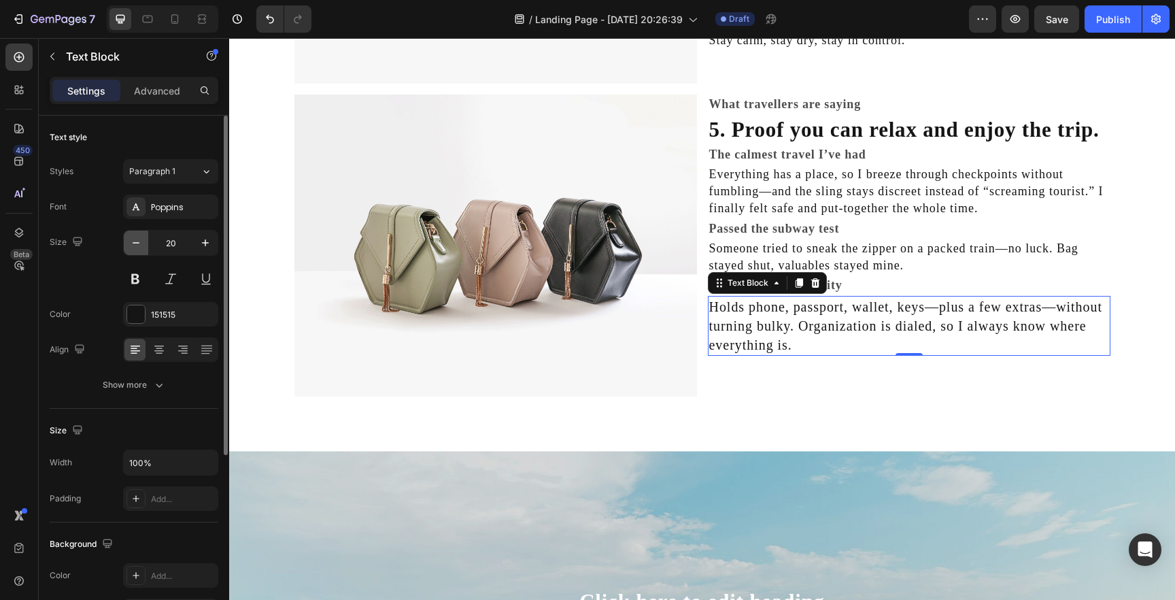
click at [140, 248] on icon "button" at bounding box center [136, 243] width 14 height 14
type input "18"
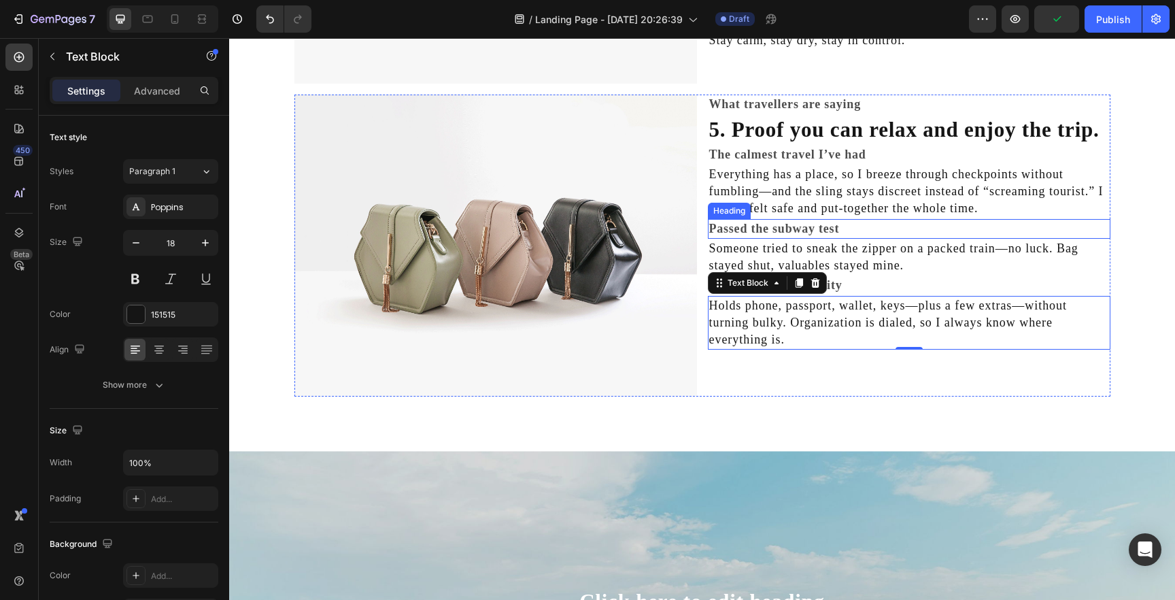
click at [858, 233] on p "Passed the subway test" at bounding box center [909, 228] width 400 height 17
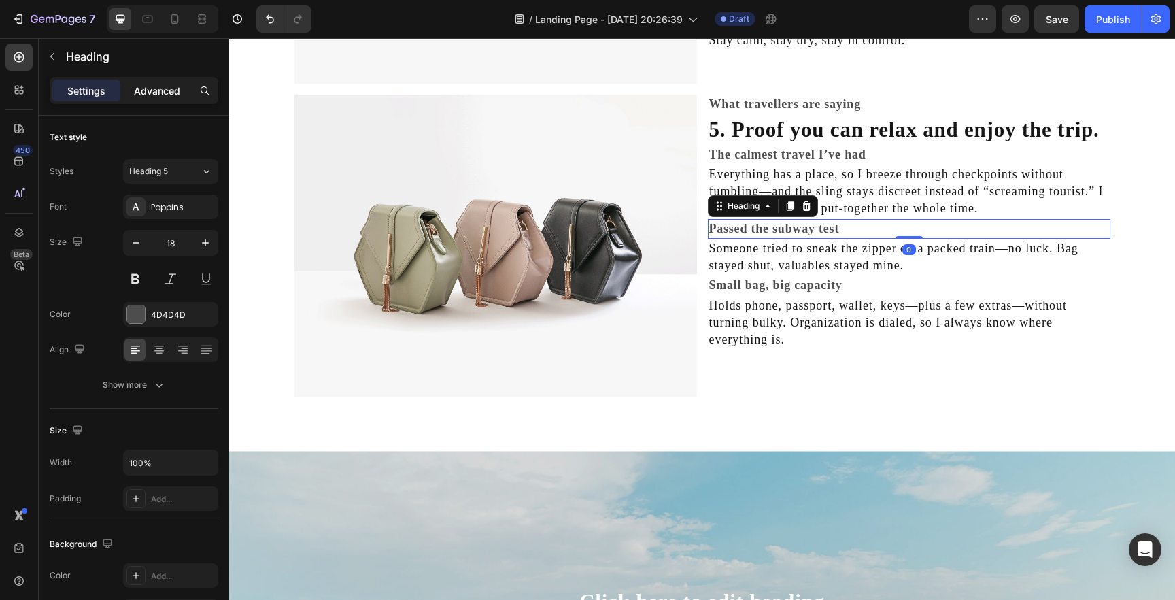
click at [156, 99] on div "Advanced" at bounding box center [157, 91] width 68 height 22
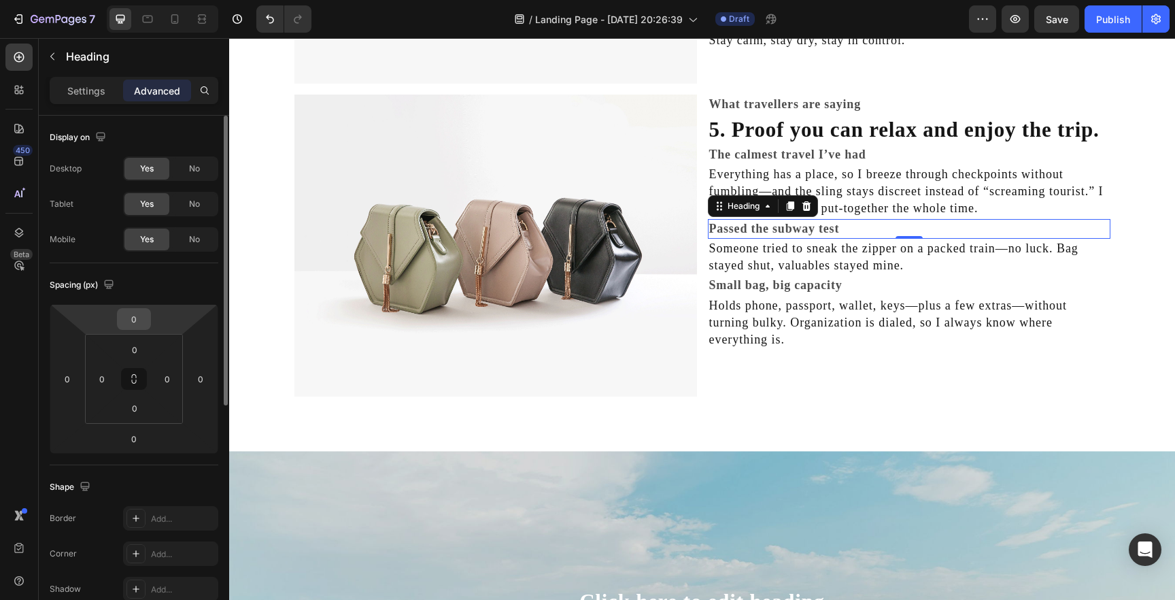
click at [137, 318] on input "0" at bounding box center [133, 319] width 27 height 20
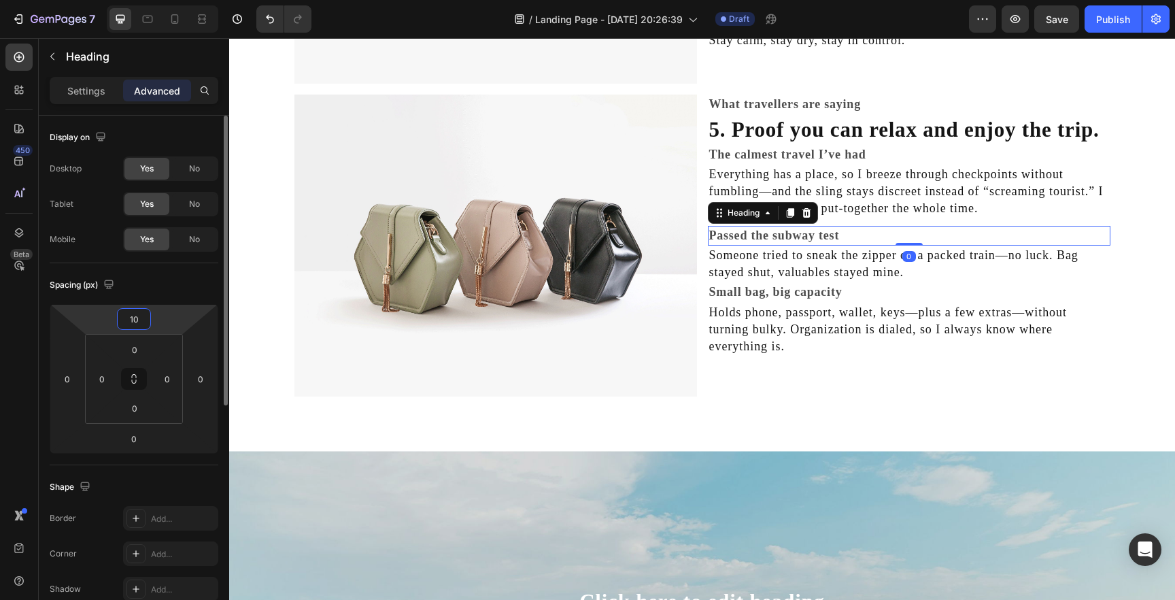
type input "1"
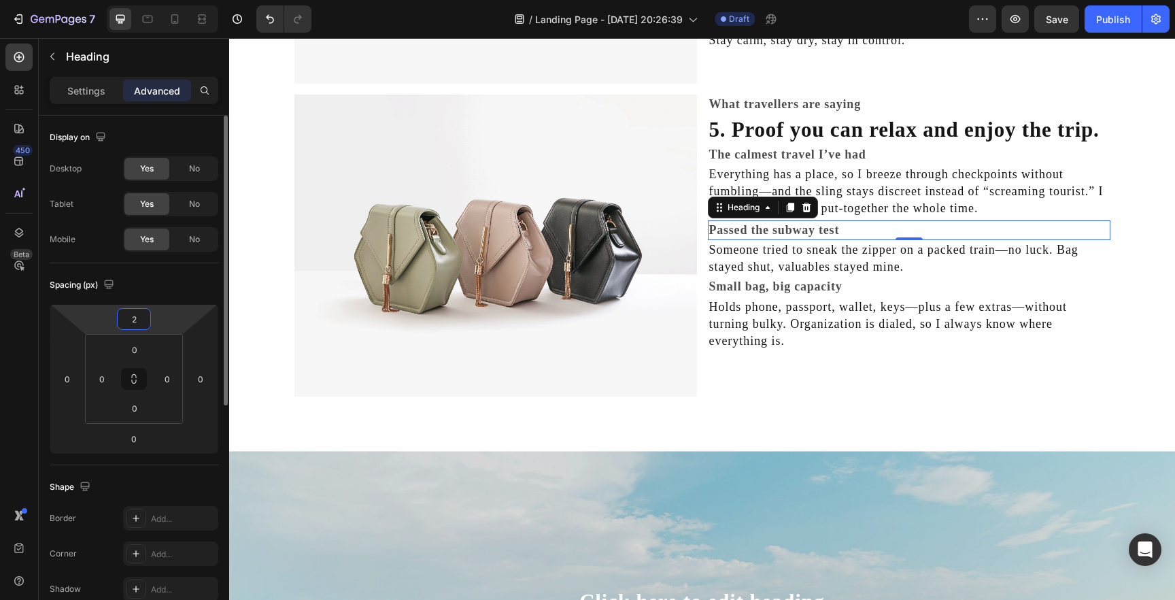
type input "20"
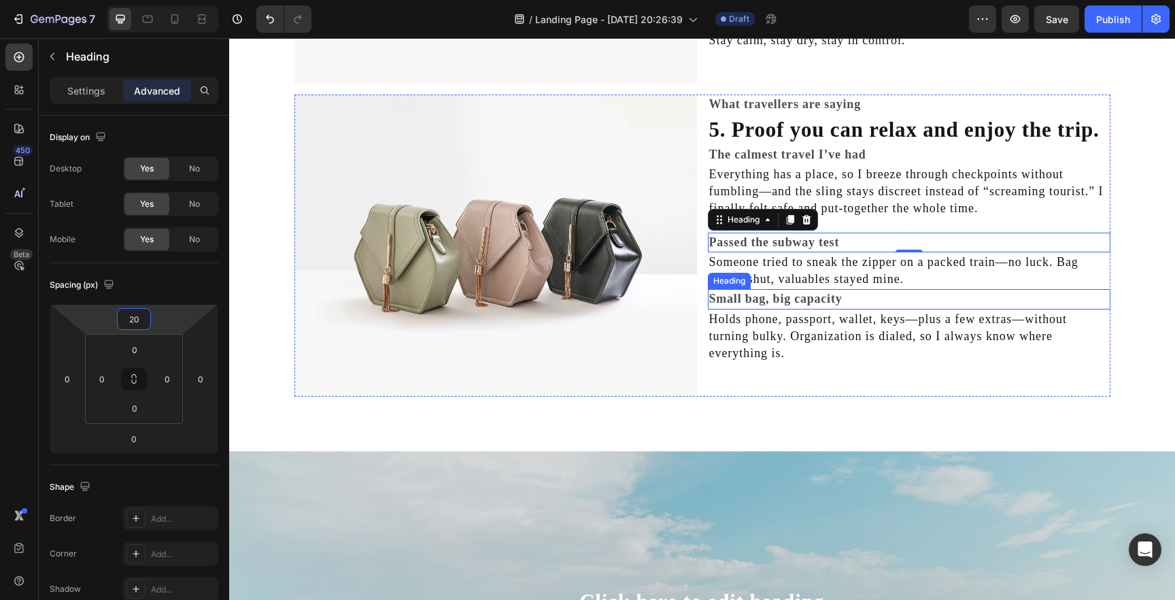
click at [790, 295] on p "Small bag, big capacity" at bounding box center [909, 298] width 400 height 17
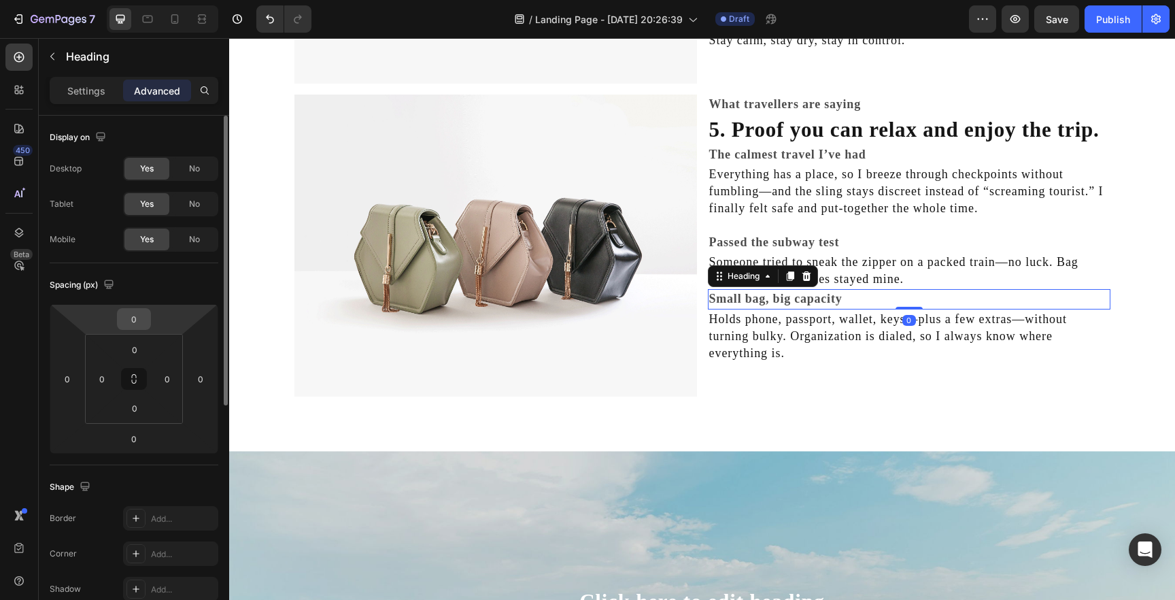
click at [137, 324] on input "0" at bounding box center [133, 319] width 27 height 20
type input "20"
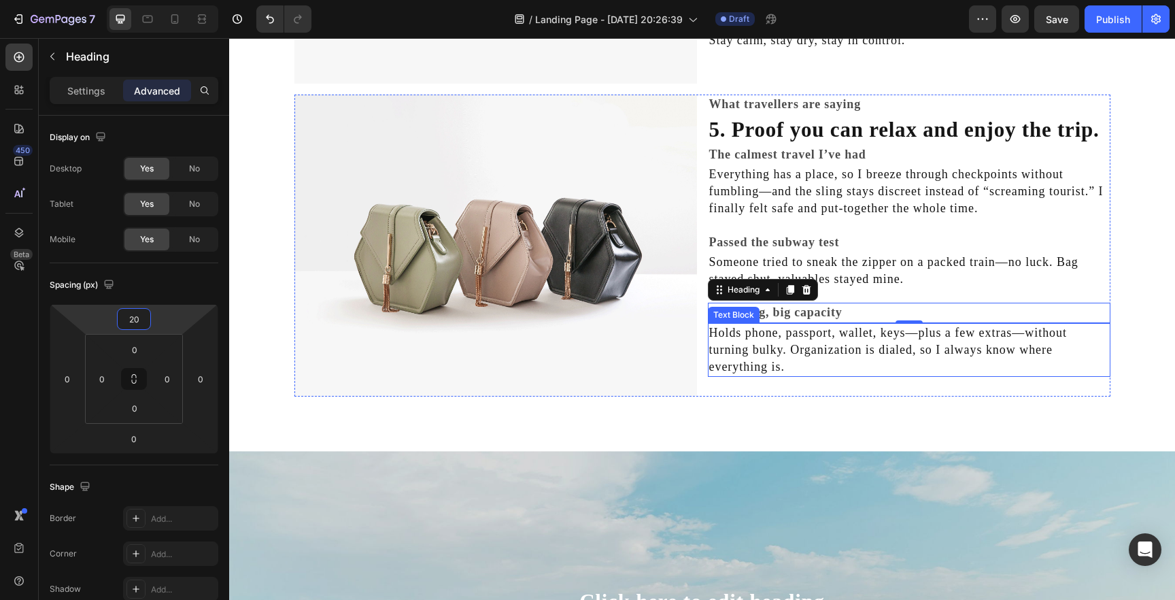
click at [988, 374] on p "Holds phone, passport, wallet, keys—plus a few extras—without turning bulky. Or…" at bounding box center [909, 350] width 400 height 52
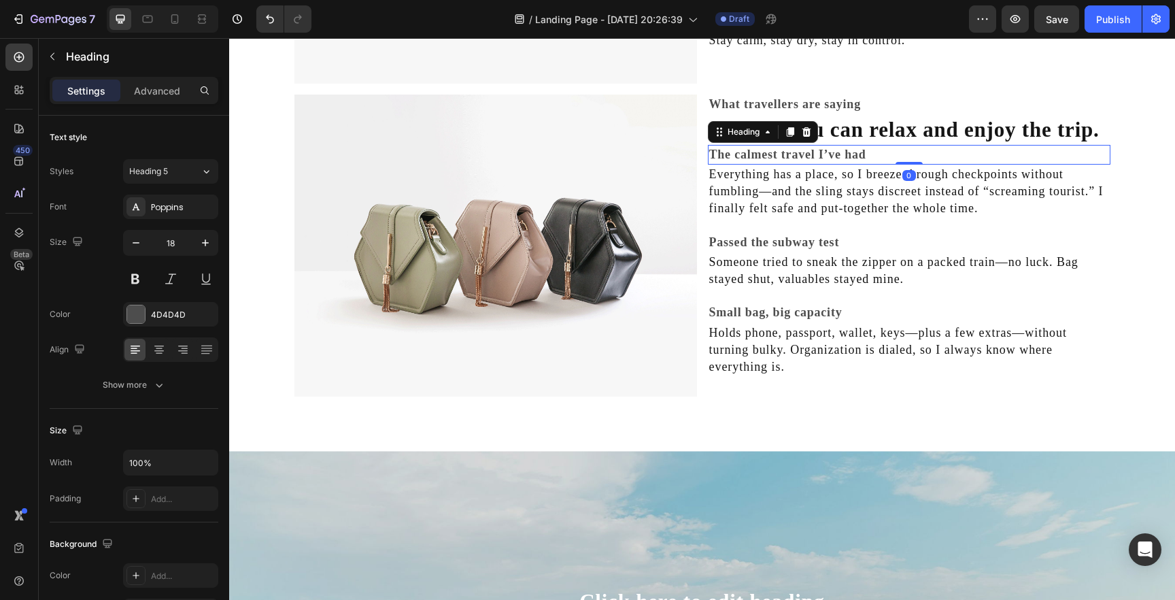
click at [794, 154] on p "The calmest travel I’ve had" at bounding box center [909, 154] width 400 height 17
click at [169, 318] on div "4D4D4D" at bounding box center [170, 315] width 39 height 12
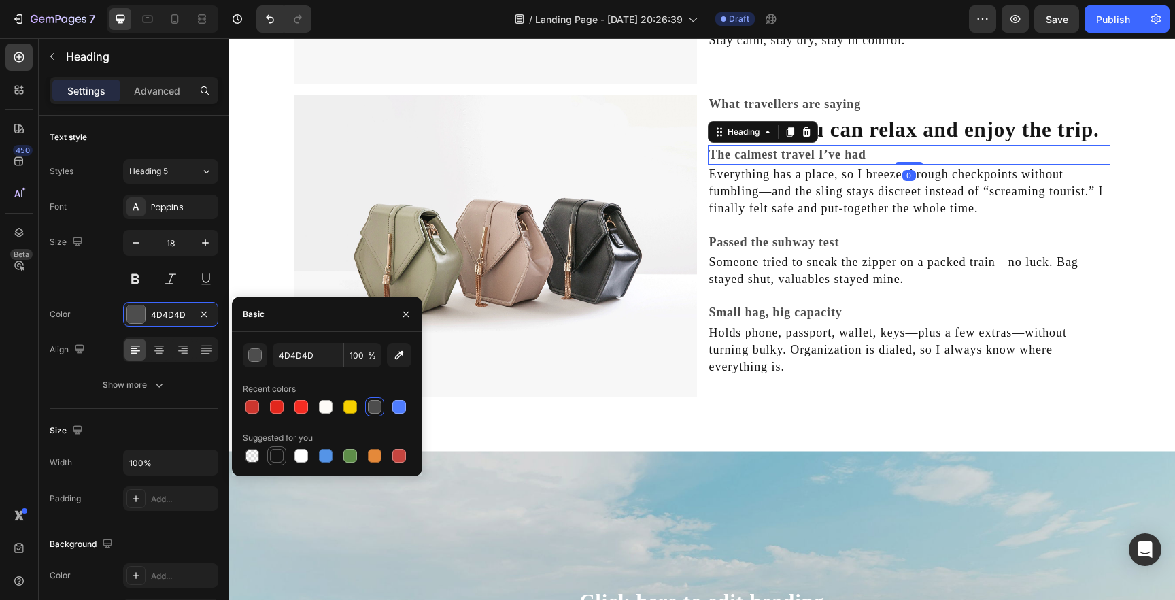
click at [276, 463] on div at bounding box center [277, 456] width 16 height 16
type input "151515"
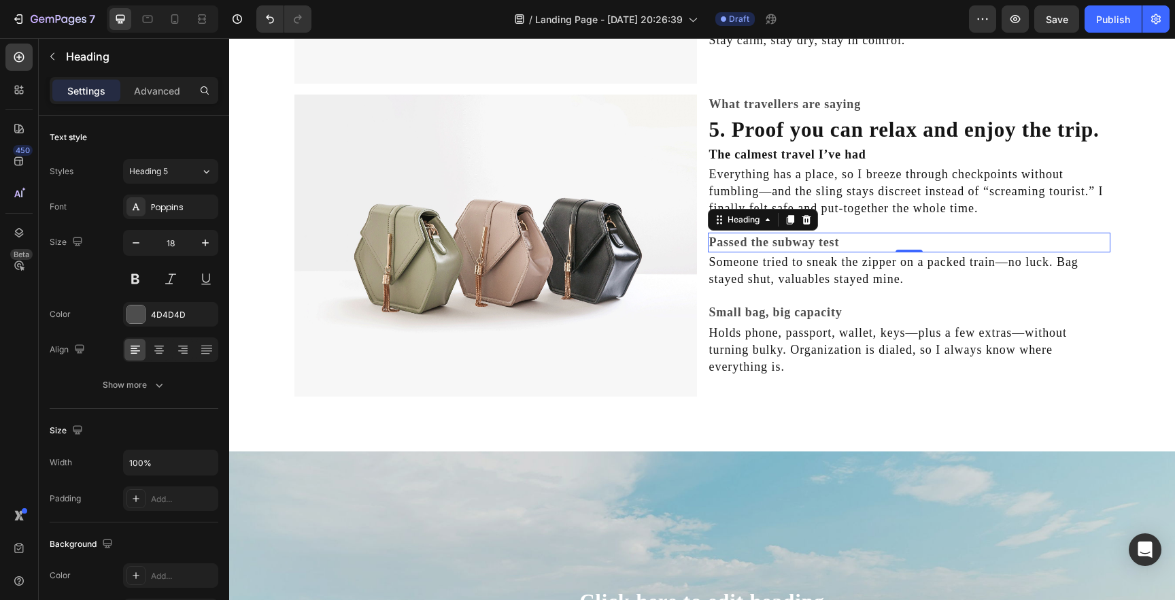
click at [768, 239] on p "Passed the subway test" at bounding box center [909, 242] width 400 height 17
click at [174, 318] on div "4D4D4D" at bounding box center [170, 315] width 39 height 12
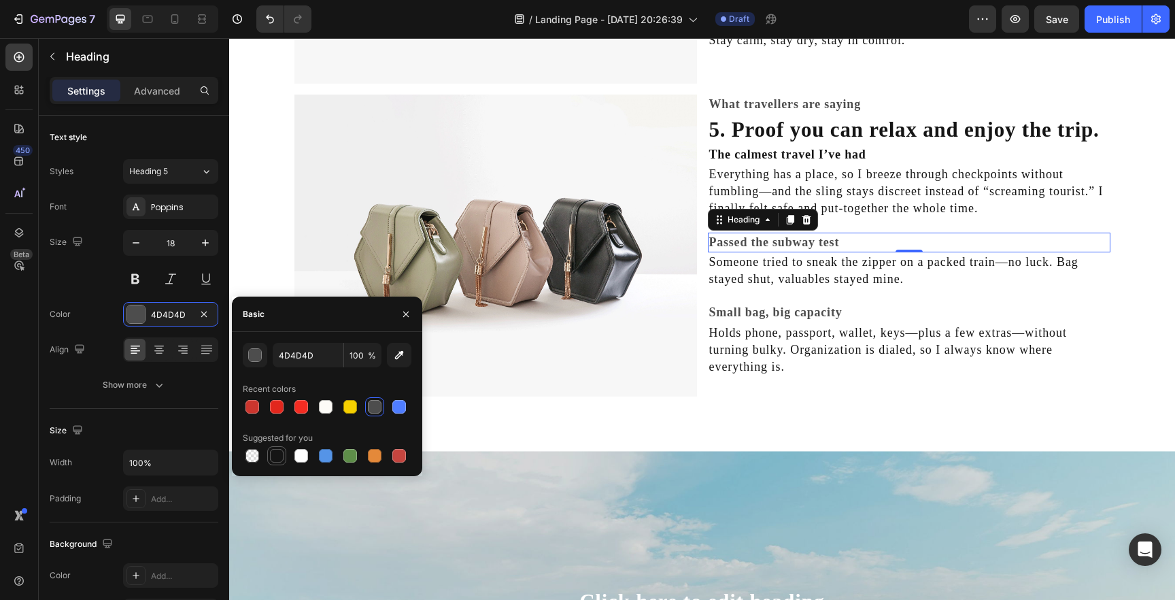
click at [273, 456] on div at bounding box center [277, 456] width 14 height 14
type input "151515"
click at [773, 308] on p "Small bag, big capacity" at bounding box center [909, 312] width 400 height 17
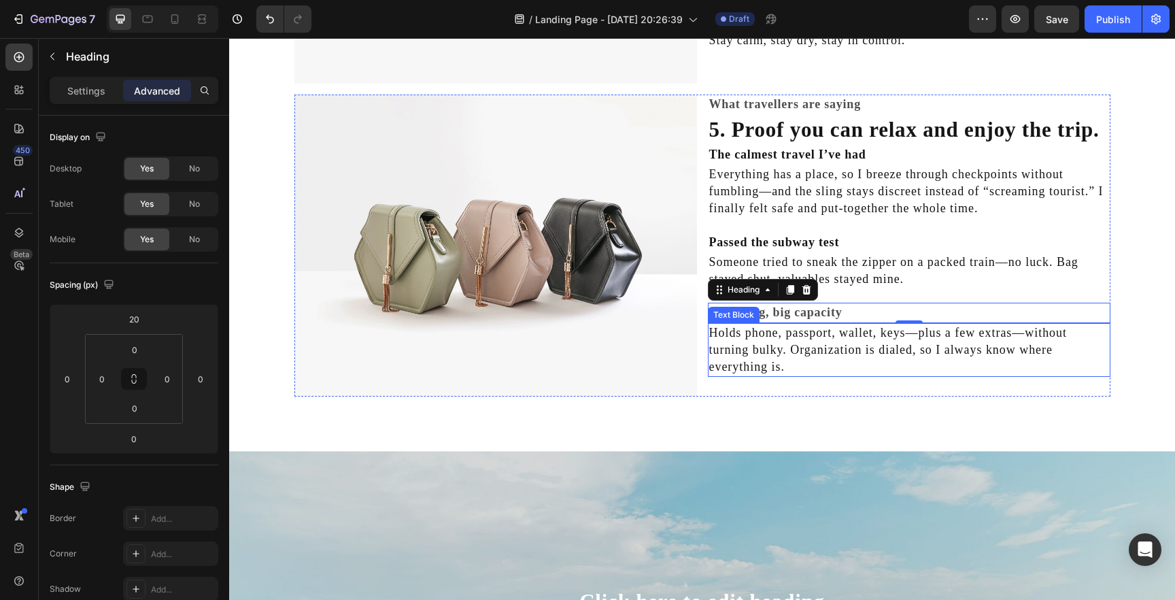
click at [839, 340] on p "Holds phone, passport, wallet, keys—plus a few extras—without turning bulky. Or…" at bounding box center [909, 350] width 400 height 52
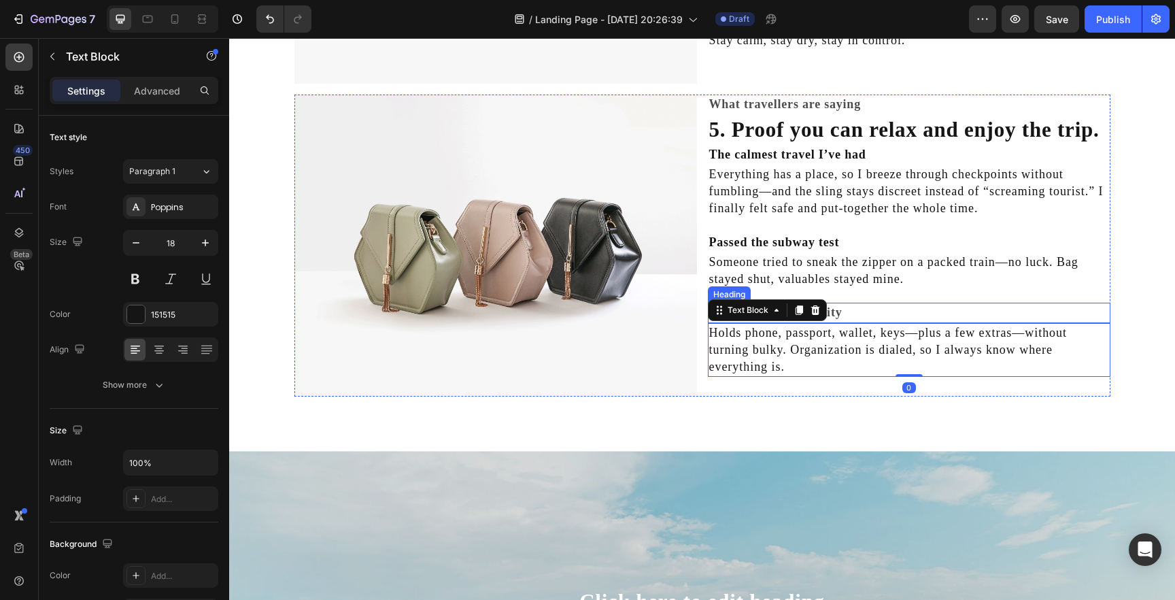
click at [854, 320] on p "Small bag, big capacity" at bounding box center [909, 312] width 400 height 17
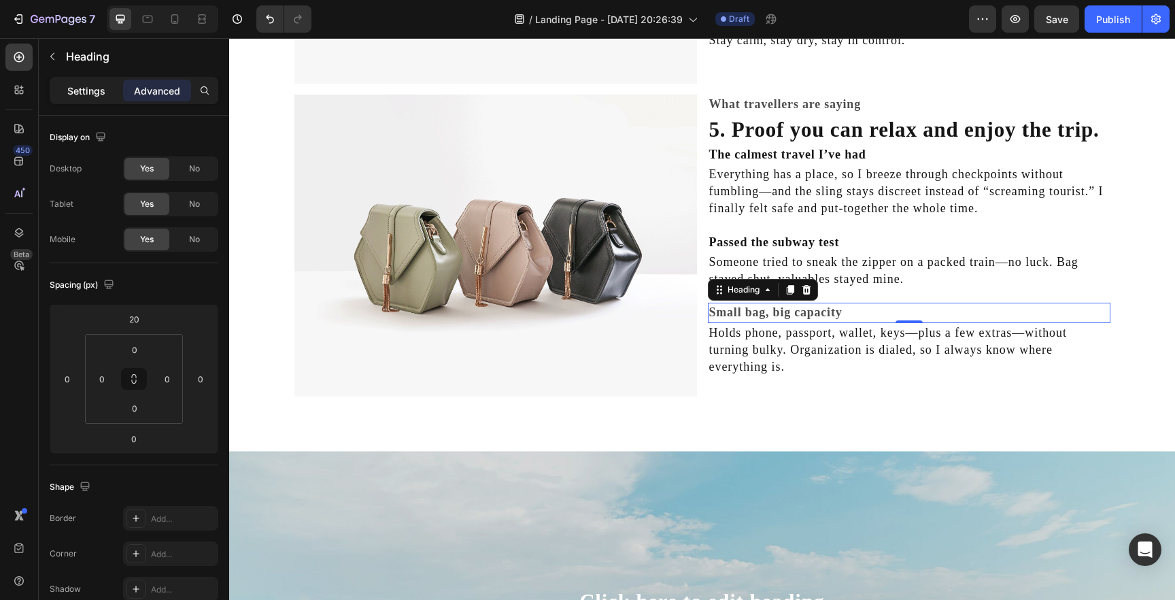
click at [73, 97] on p "Settings" at bounding box center [86, 91] width 38 height 14
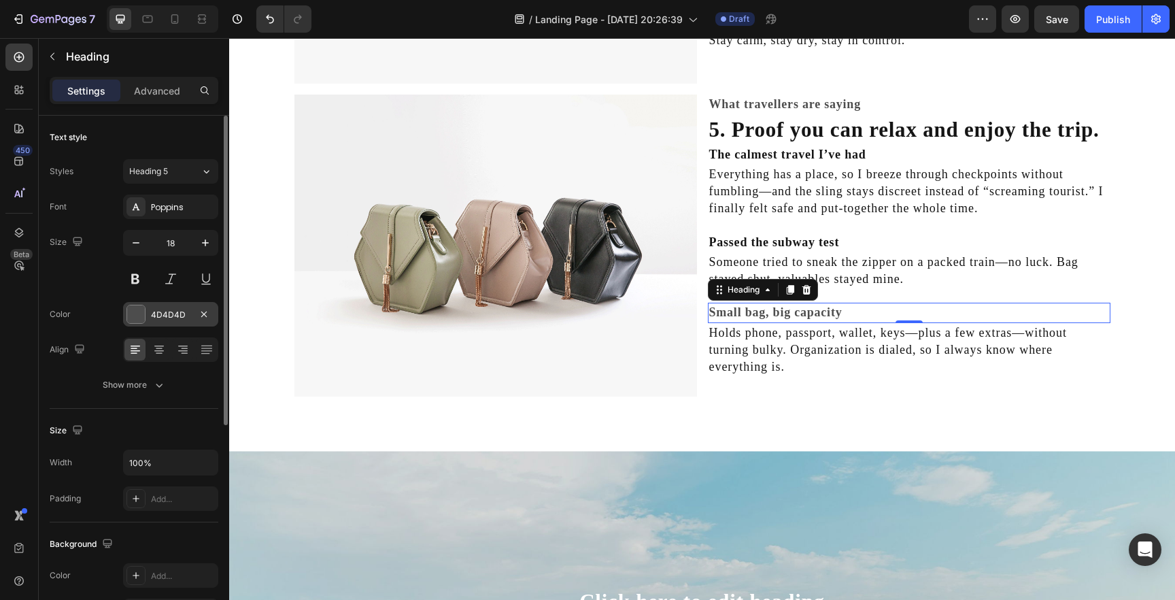
click at [166, 314] on div "4D4D4D" at bounding box center [170, 315] width 39 height 12
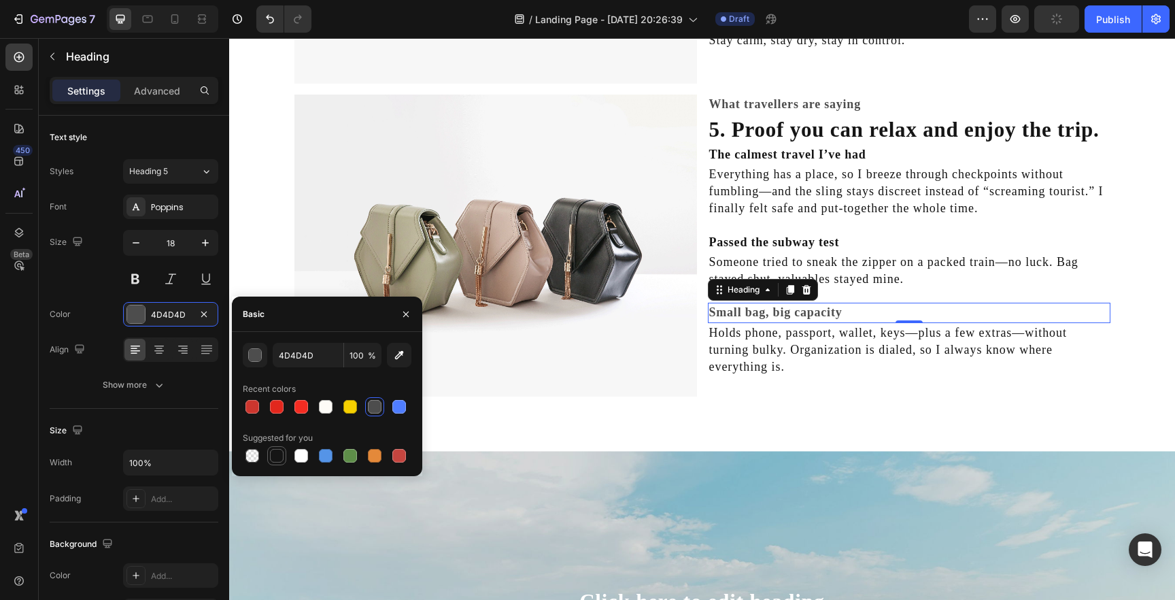
click at [279, 451] on div at bounding box center [277, 456] width 14 height 14
type input "151515"
click at [809, 354] on p "Holds phone, passport, wallet, keys—plus a few extras—without turning bulky. Or…" at bounding box center [909, 350] width 400 height 52
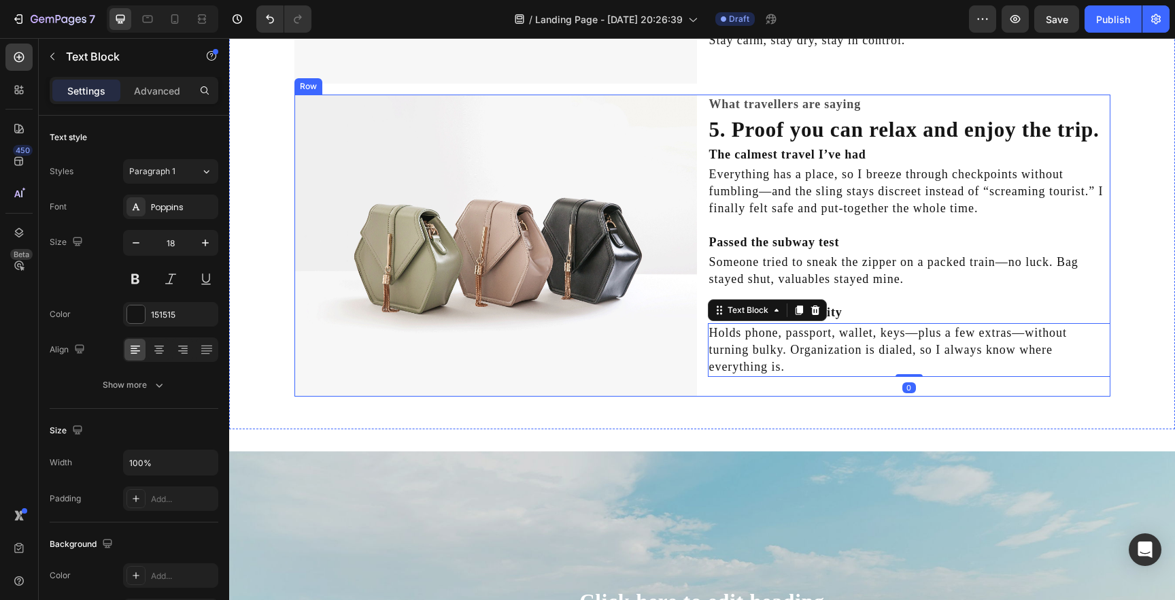
click at [845, 387] on div "What travellers are saying Heading 5. Proof you can relax and enjoy the trip. H…" at bounding box center [909, 246] width 403 height 302
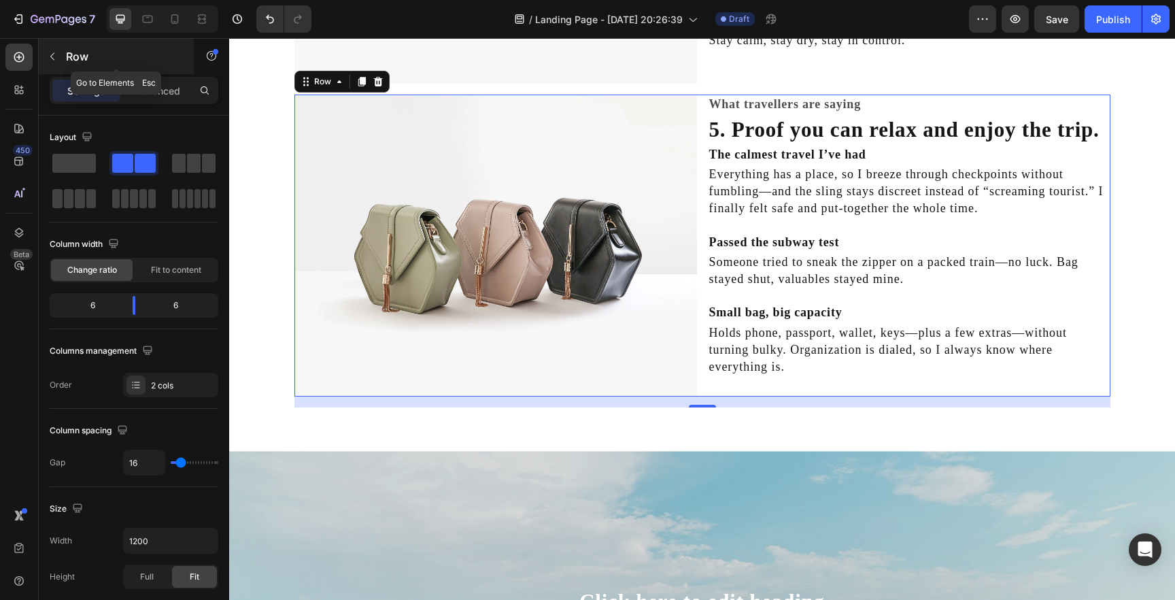
click at [56, 60] on icon "button" at bounding box center [52, 56] width 11 height 11
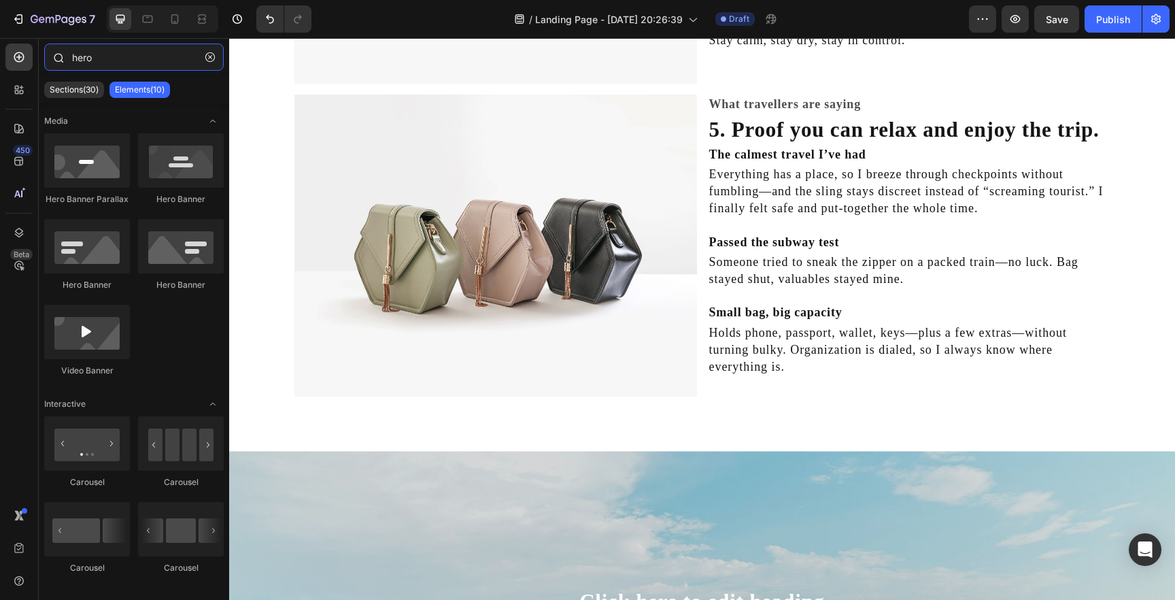
click at [108, 63] on input "hero" at bounding box center [134, 57] width 180 height 27
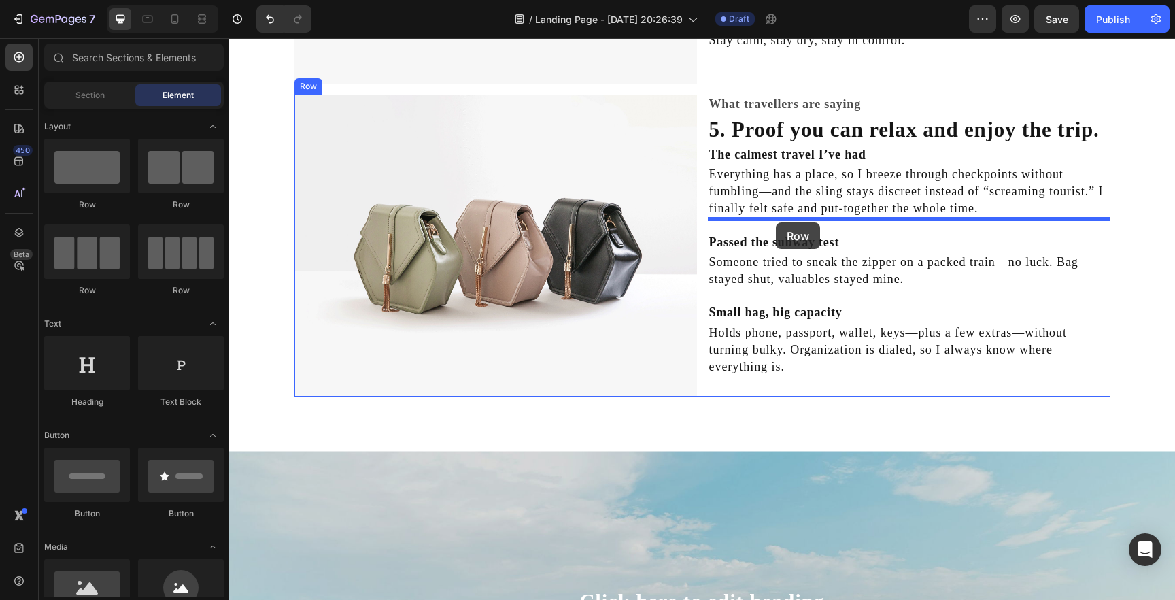
drag, startPoint x: 400, startPoint y: 220, endPoint x: 776, endPoint y: 222, distance: 376.2
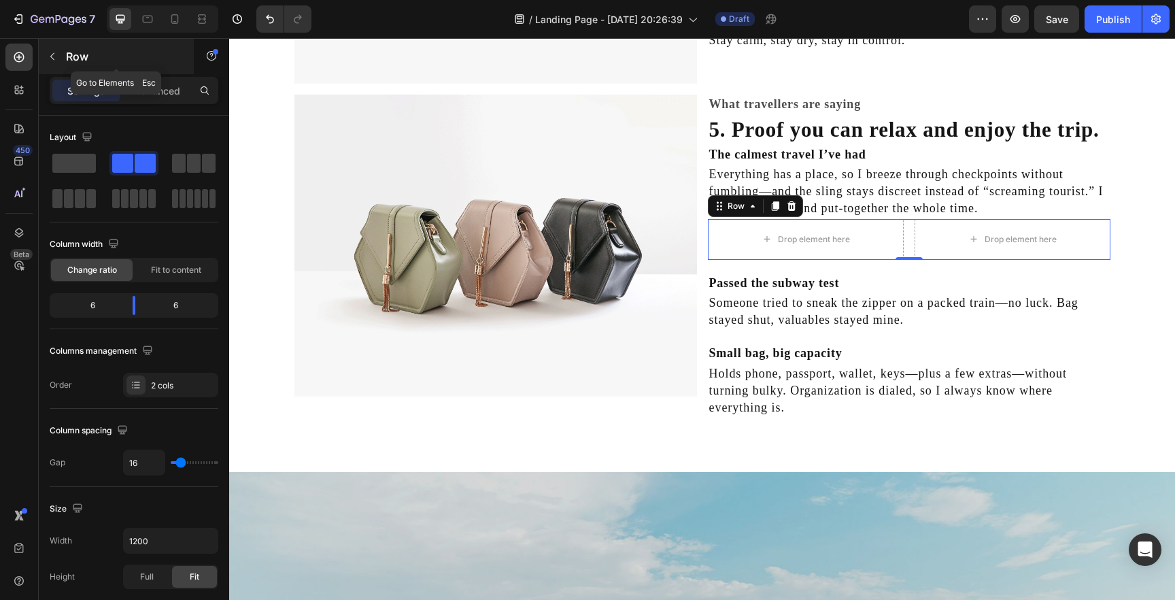
click at [54, 58] on icon "button" at bounding box center [52, 56] width 11 height 11
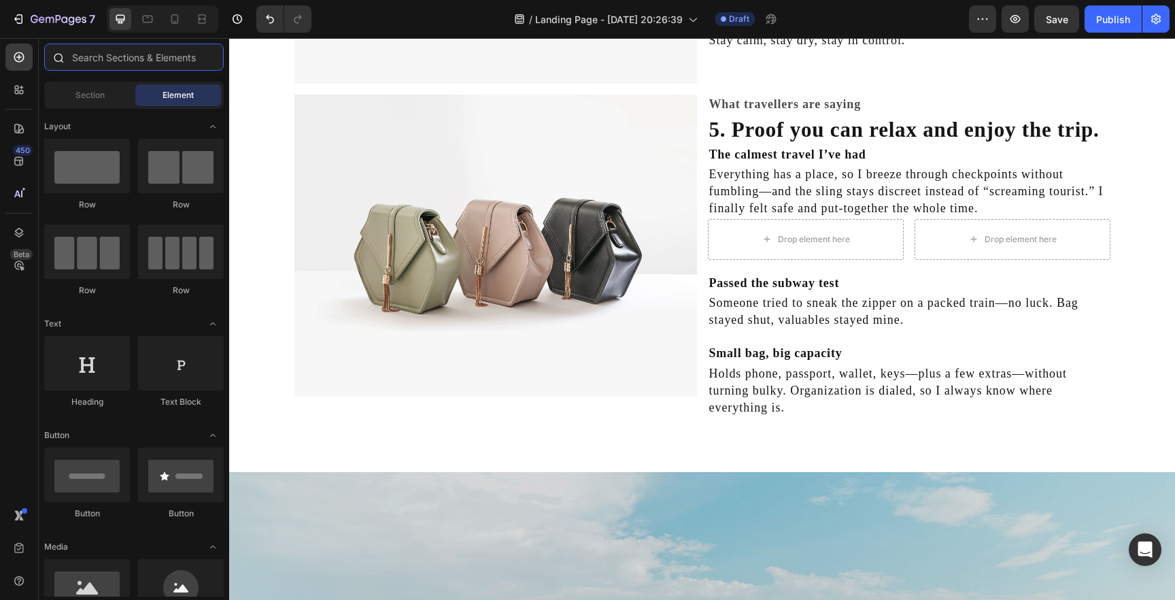
click at [105, 56] on input "text" at bounding box center [134, 57] width 180 height 27
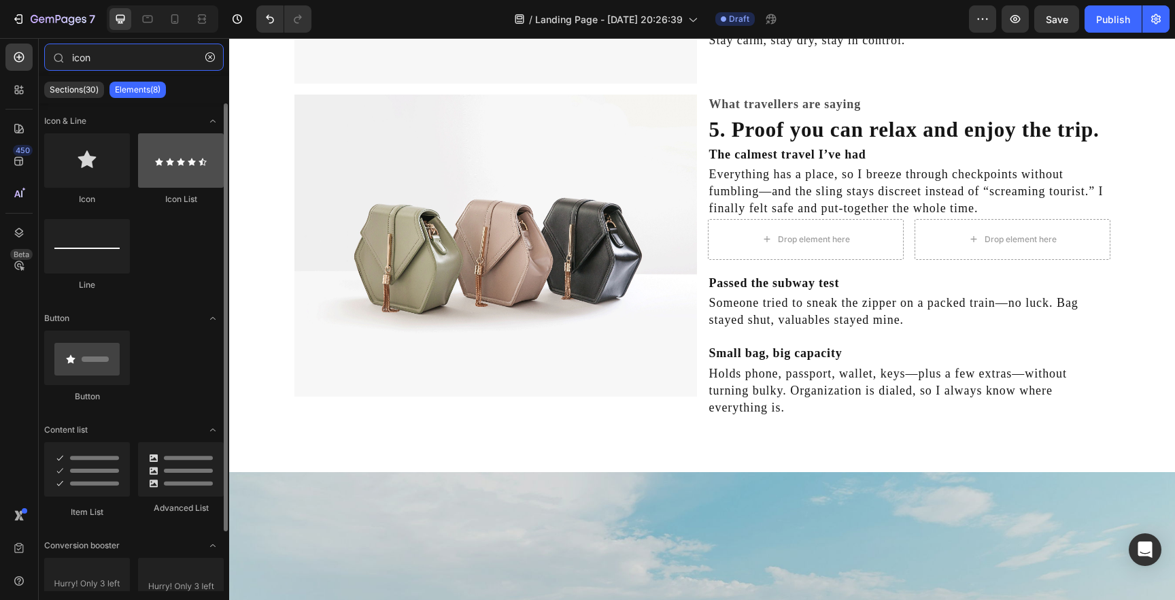
type input "icon"
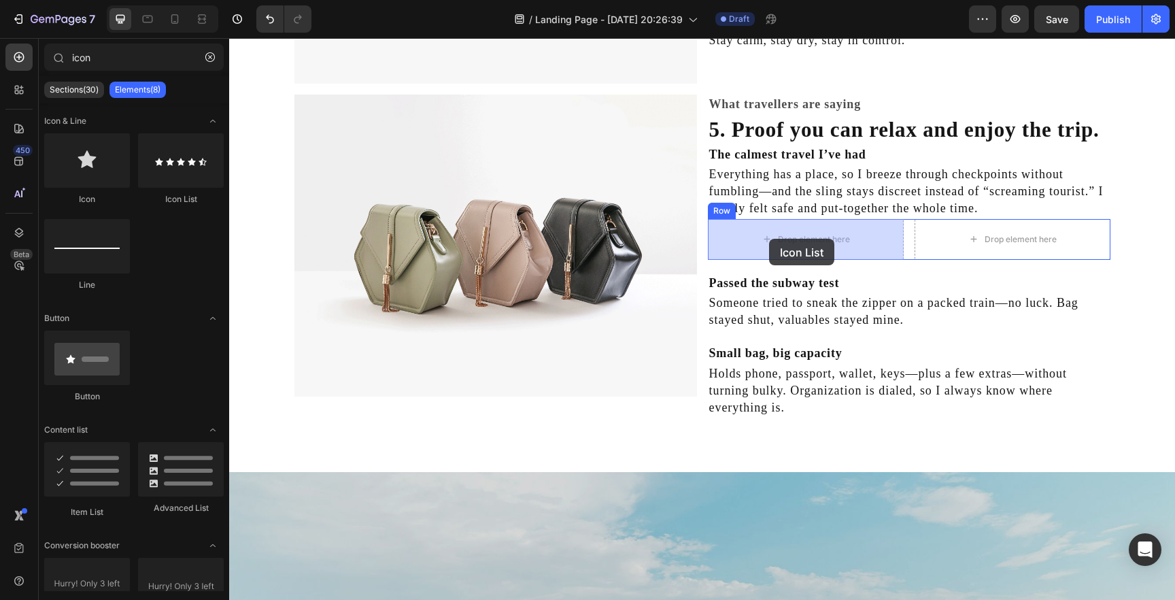
drag, startPoint x: 406, startPoint y: 208, endPoint x: 769, endPoint y: 238, distance: 364.5
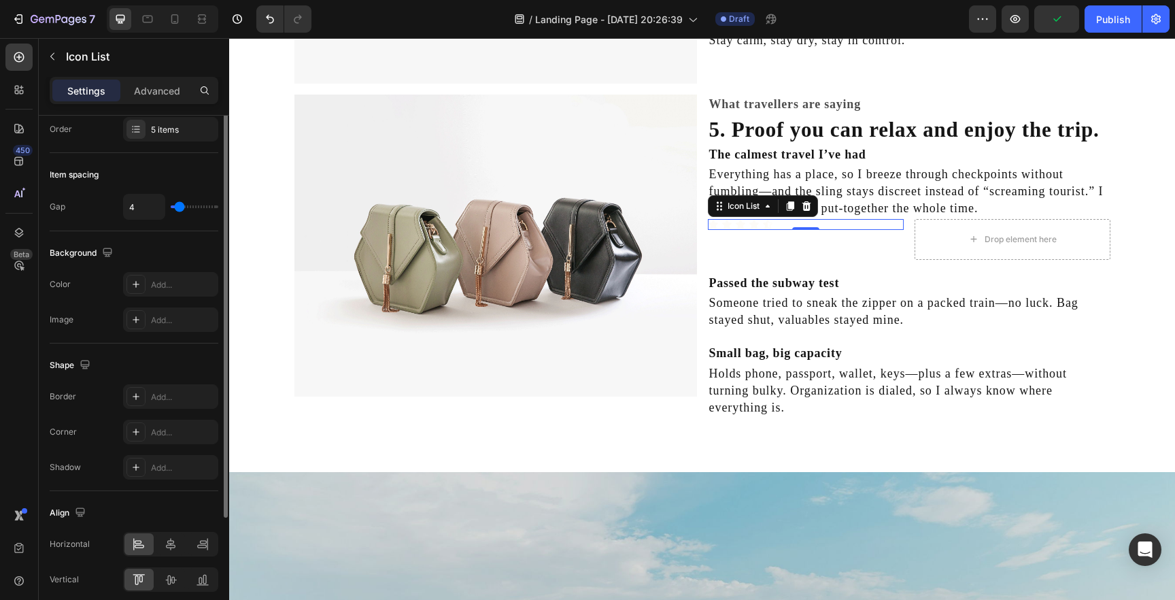
scroll to position [0, 0]
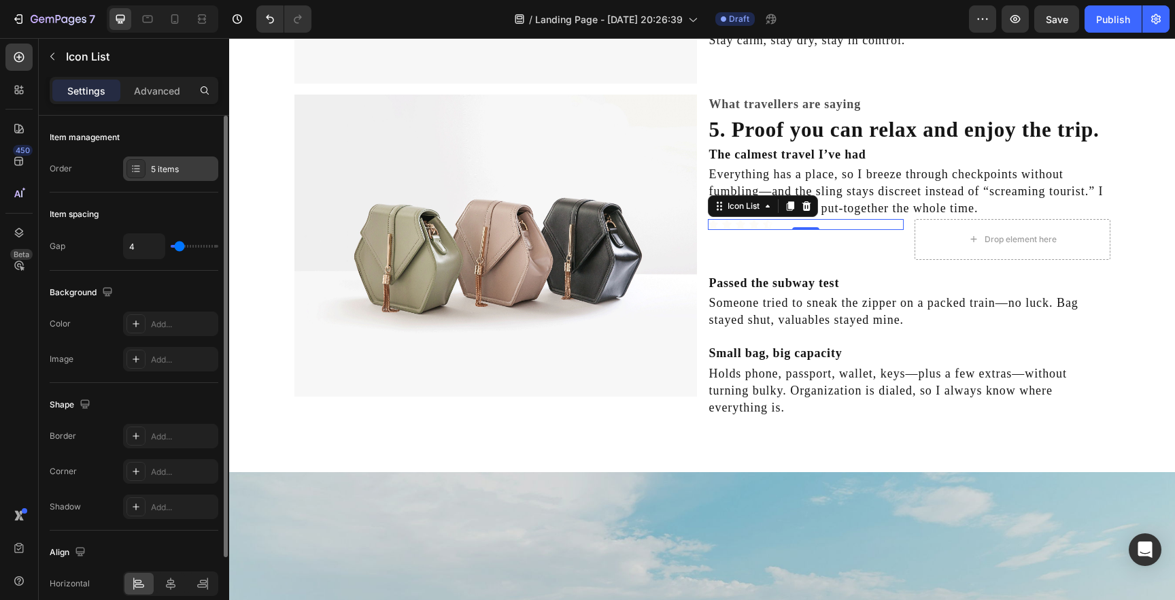
click at [157, 175] on div "5 items" at bounding box center [183, 169] width 64 height 12
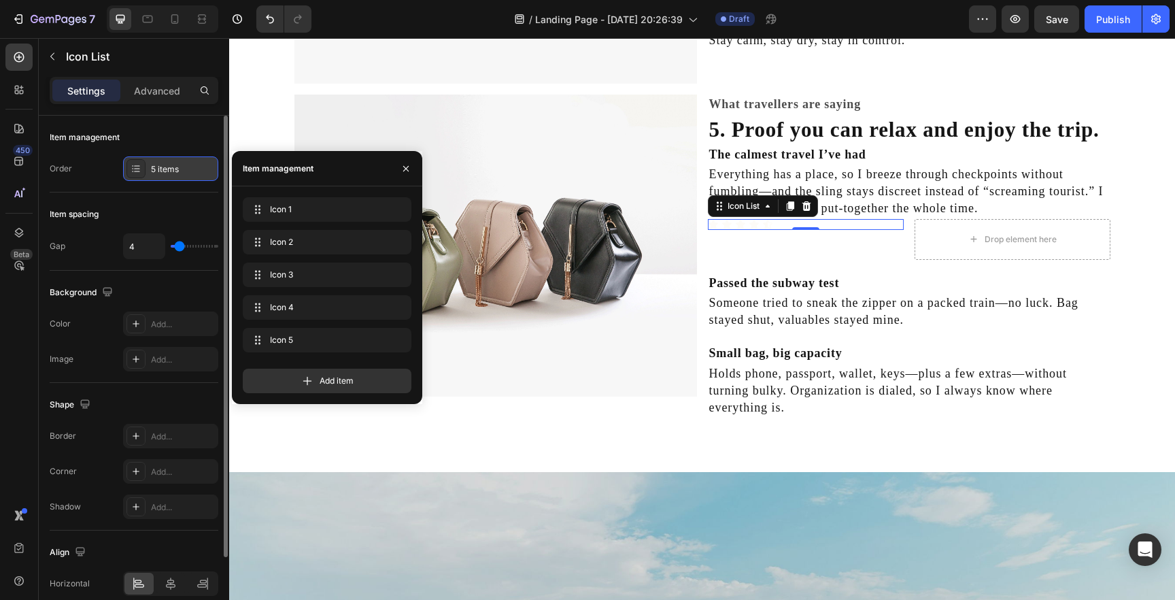
click at [138, 174] on div at bounding box center [136, 168] width 19 height 19
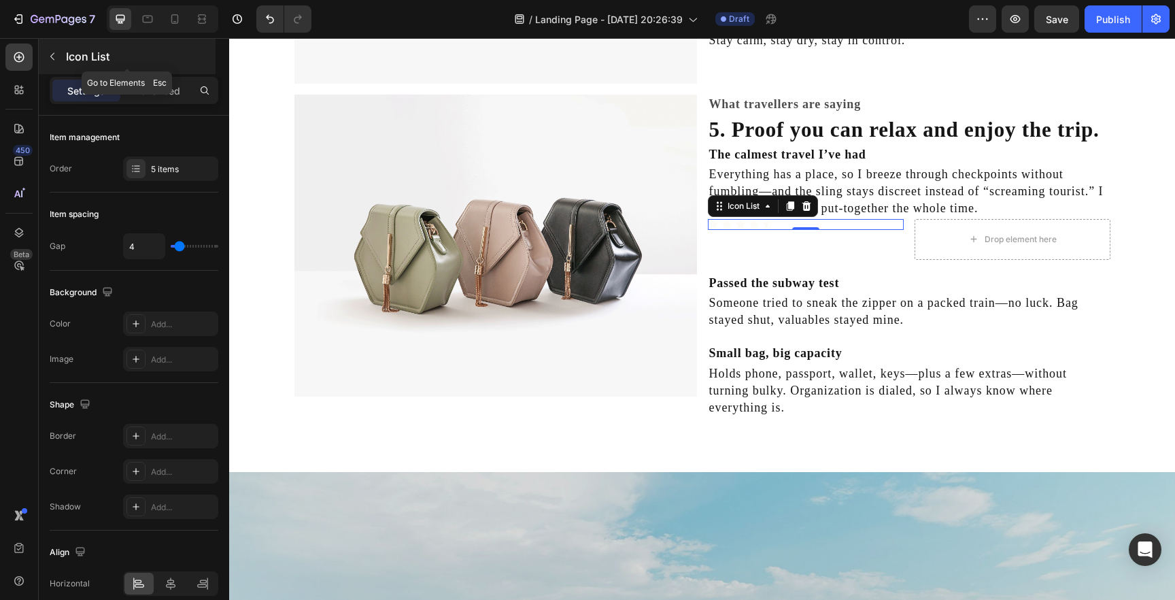
click at [55, 56] on icon "button" at bounding box center [52, 56] width 11 height 11
click at [851, 224] on div "Icon Icon Icon Icon Icon" at bounding box center [806, 224] width 196 height 11
click at [146, 103] on div "Settings Advanced" at bounding box center [134, 90] width 169 height 27
click at [146, 93] on p "Advanced" at bounding box center [157, 91] width 46 height 14
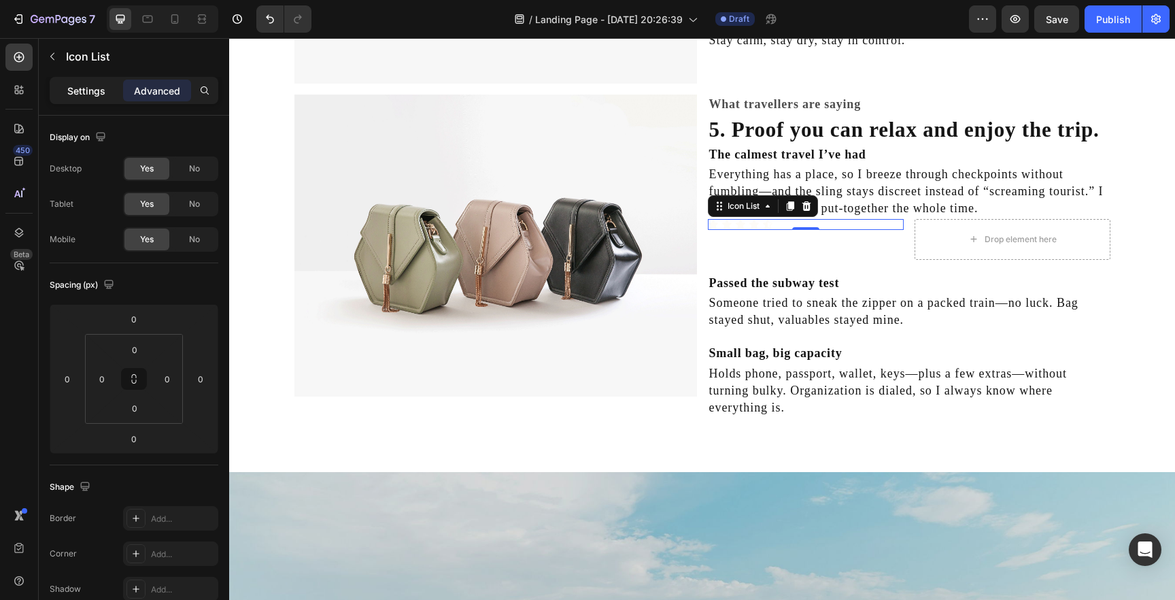
click at [96, 97] on p "Settings" at bounding box center [86, 91] width 38 height 14
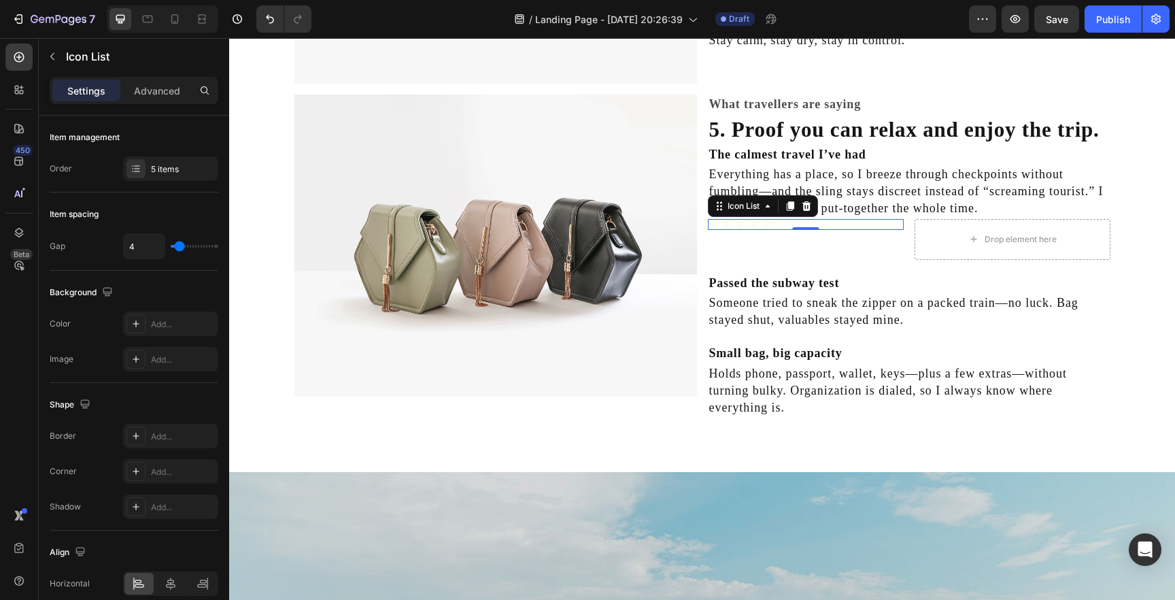
click at [719, 223] on div "Icon Icon Icon Icon Icon" at bounding box center [806, 224] width 196 height 11
click at [725, 224] on div "Icon" at bounding box center [727, 224] width 11 height 11
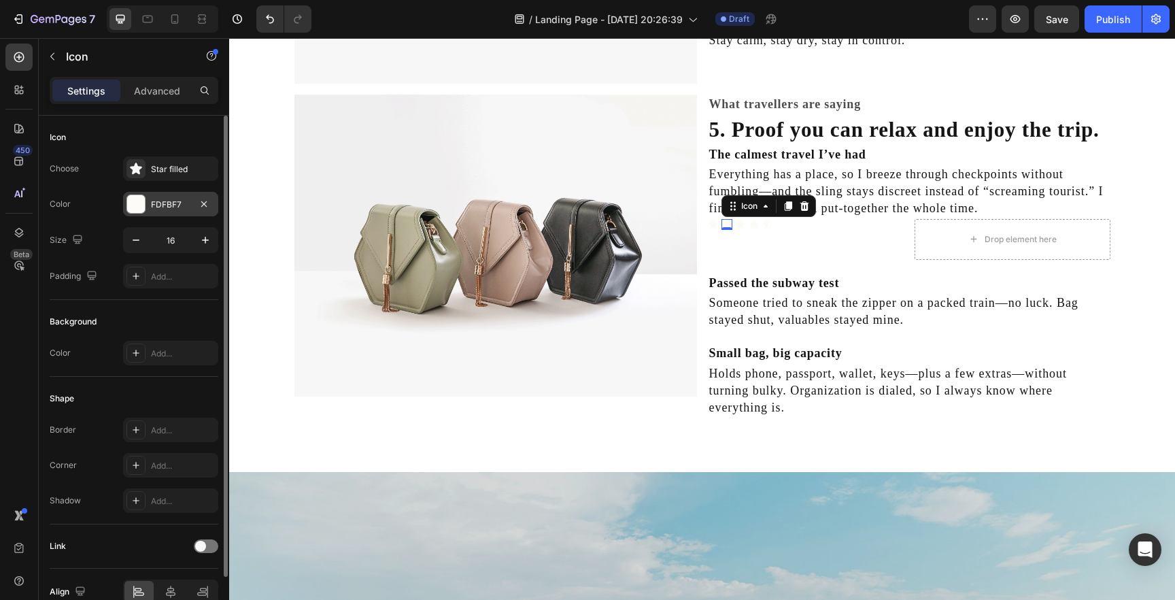
click at [173, 197] on div "FDFBF7" at bounding box center [170, 204] width 95 height 24
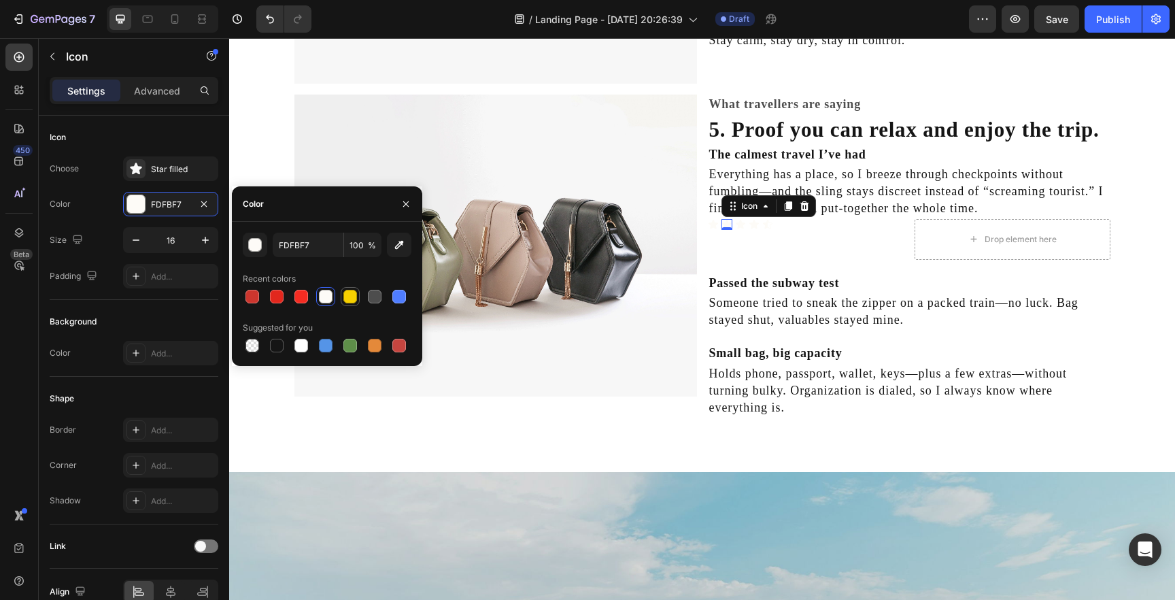
click at [352, 297] on div at bounding box center [350, 297] width 14 height 14
type input "F6D000"
click at [713, 223] on icon at bounding box center [714, 224] width 10 height 9
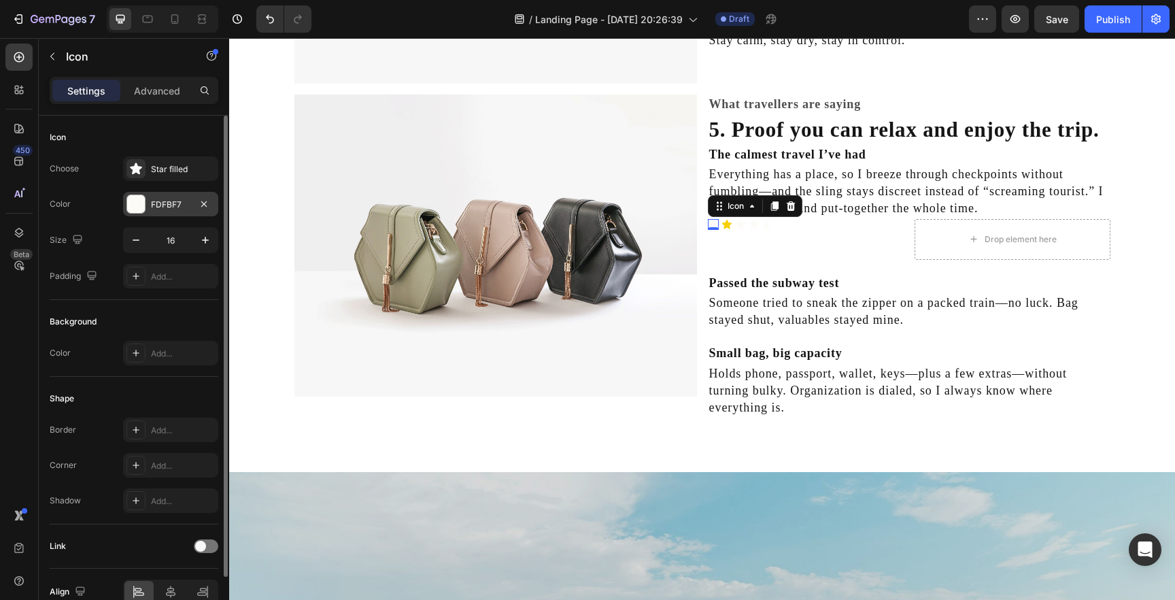
click at [162, 215] on div "FDFBF7" at bounding box center [170, 204] width 95 height 24
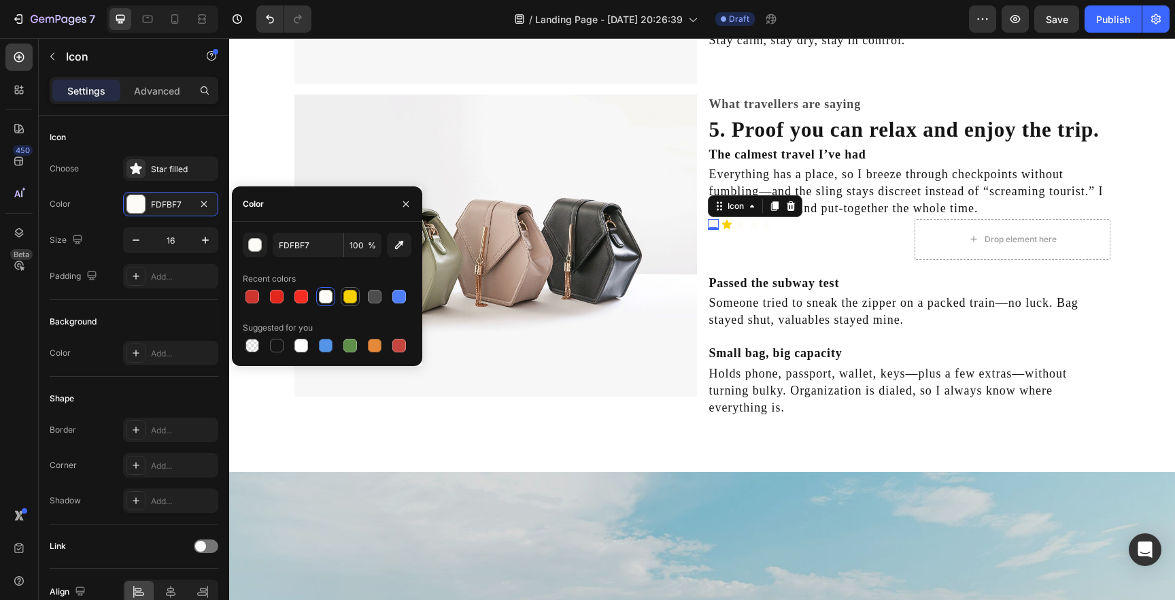
click at [358, 292] on div at bounding box center [350, 296] width 19 height 19
type input "F6D000"
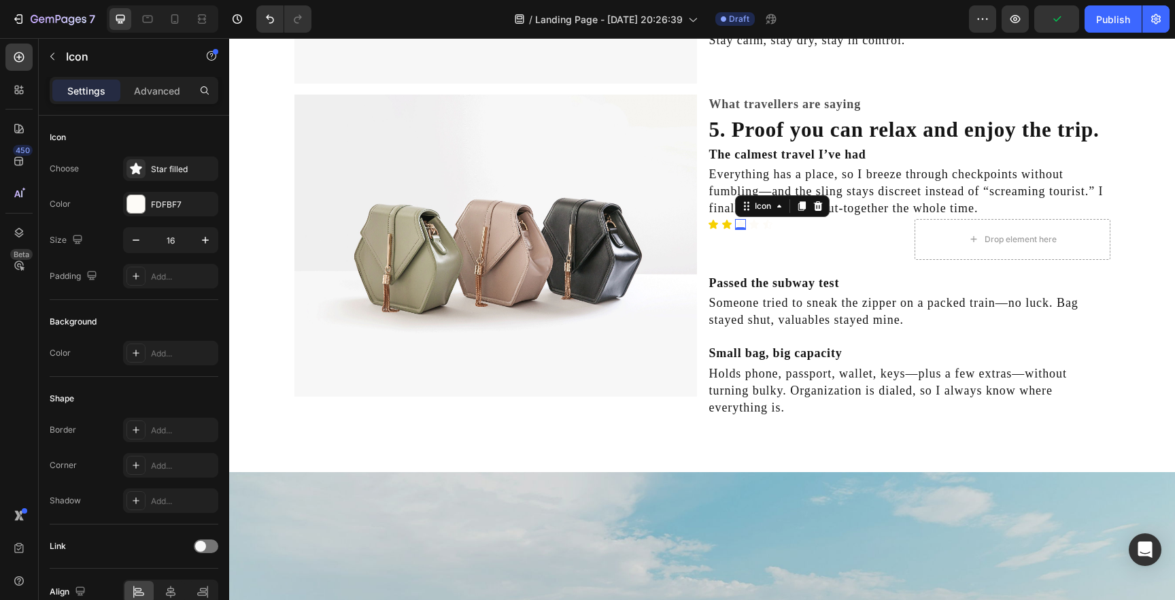
click at [735, 224] on div "Icon 0" at bounding box center [740, 224] width 11 height 11
click at [192, 205] on div "FDFBF7" at bounding box center [170, 204] width 95 height 24
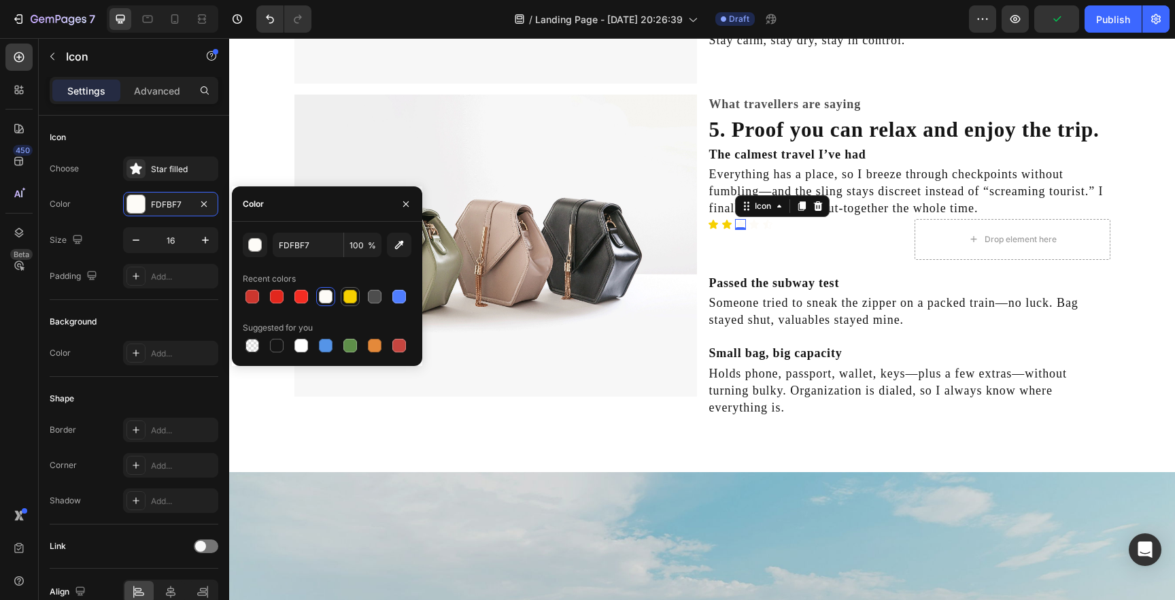
click at [348, 297] on div at bounding box center [350, 297] width 14 height 14
type input "F6D000"
click at [749, 222] on icon at bounding box center [754, 224] width 11 height 11
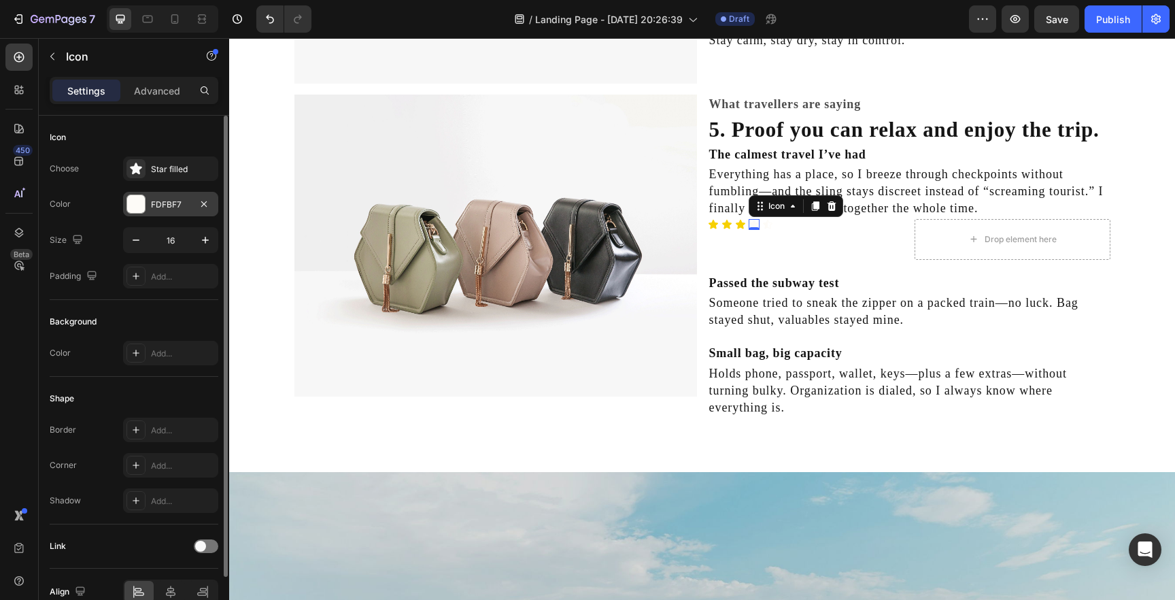
click at [184, 212] on div "FDFBF7" at bounding box center [170, 204] width 95 height 24
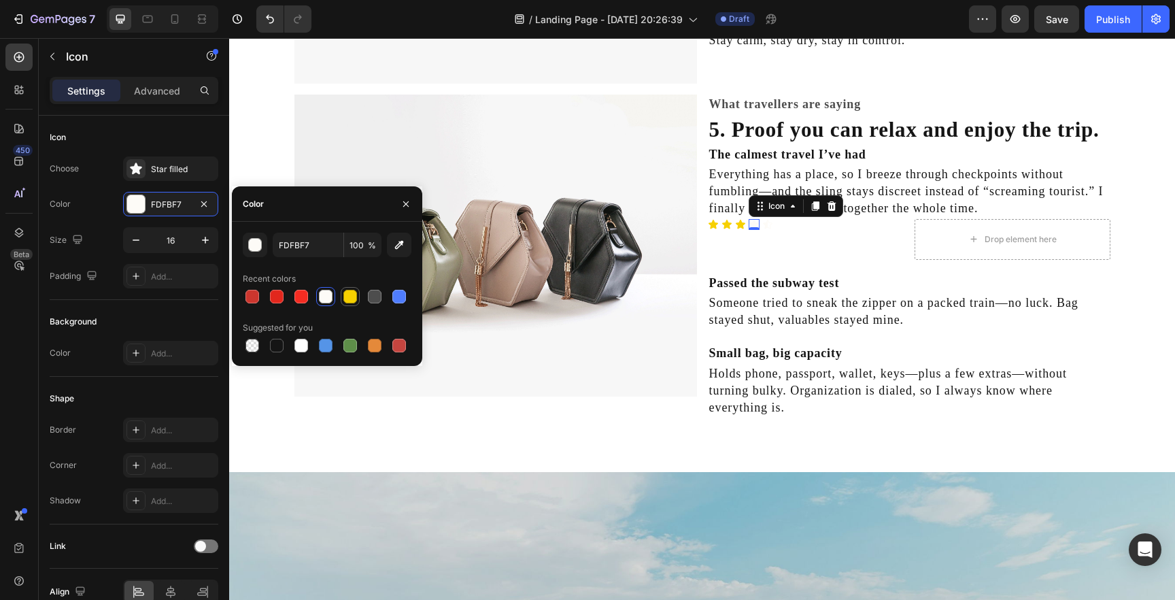
click at [347, 299] on div at bounding box center [350, 297] width 14 height 14
type input "F6D000"
click at [764, 225] on div "Icon" at bounding box center [767, 224] width 11 height 11
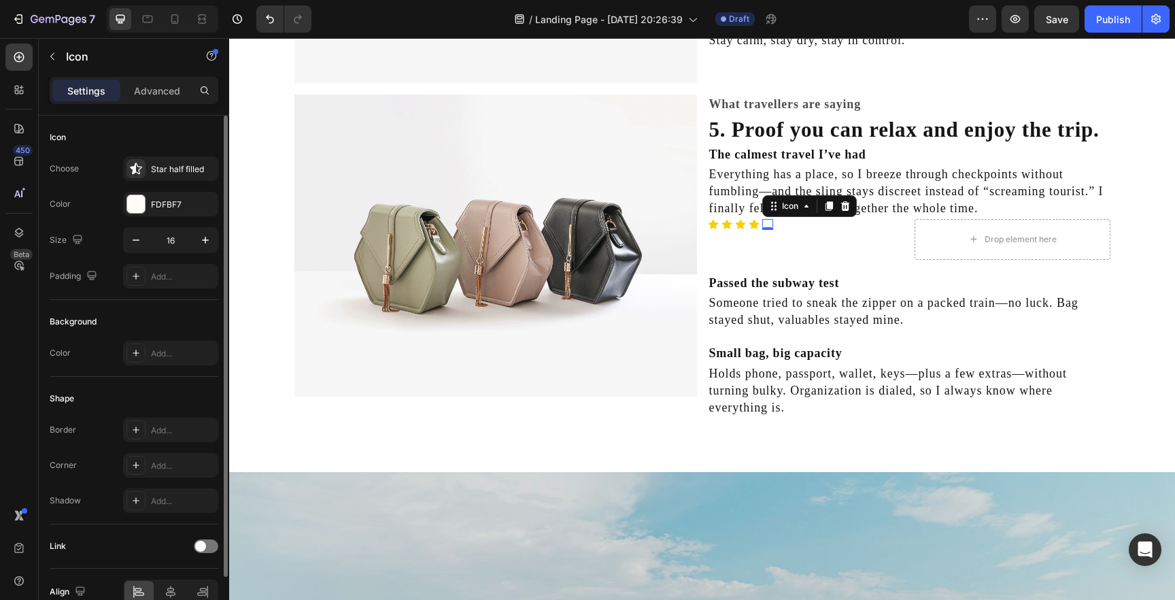
click at [169, 223] on div "Choose Star half filled Color FDFBF7 Size 16 Padding Add..." at bounding box center [134, 222] width 169 height 132
click at [167, 212] on div "FDFBF7" at bounding box center [170, 204] width 95 height 24
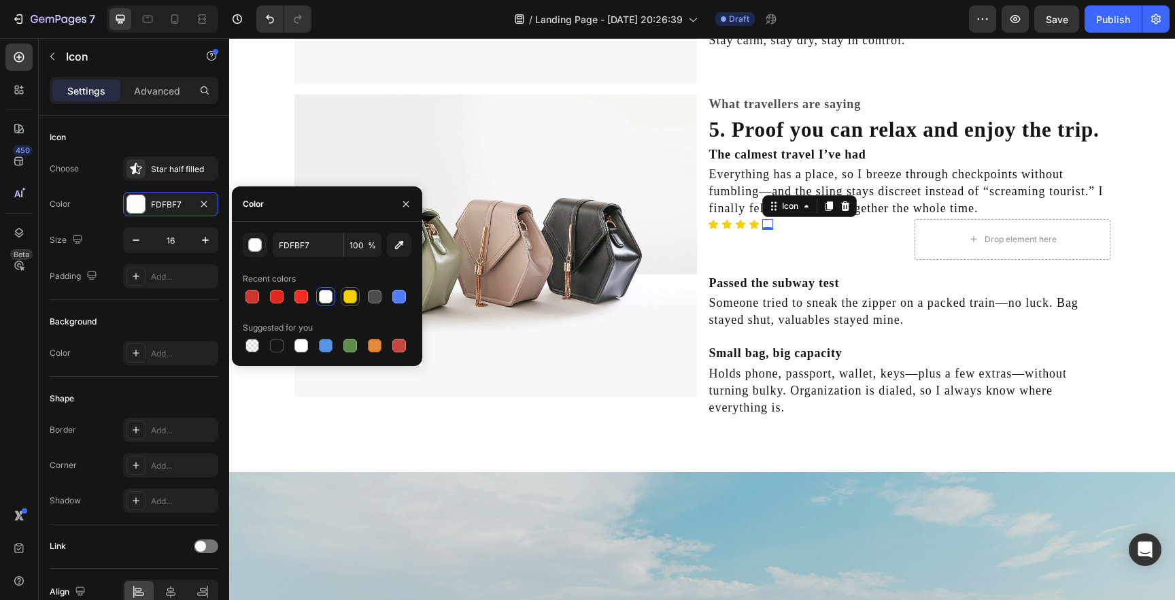
click at [355, 297] on div at bounding box center [350, 297] width 14 height 14
type input "F6D000"
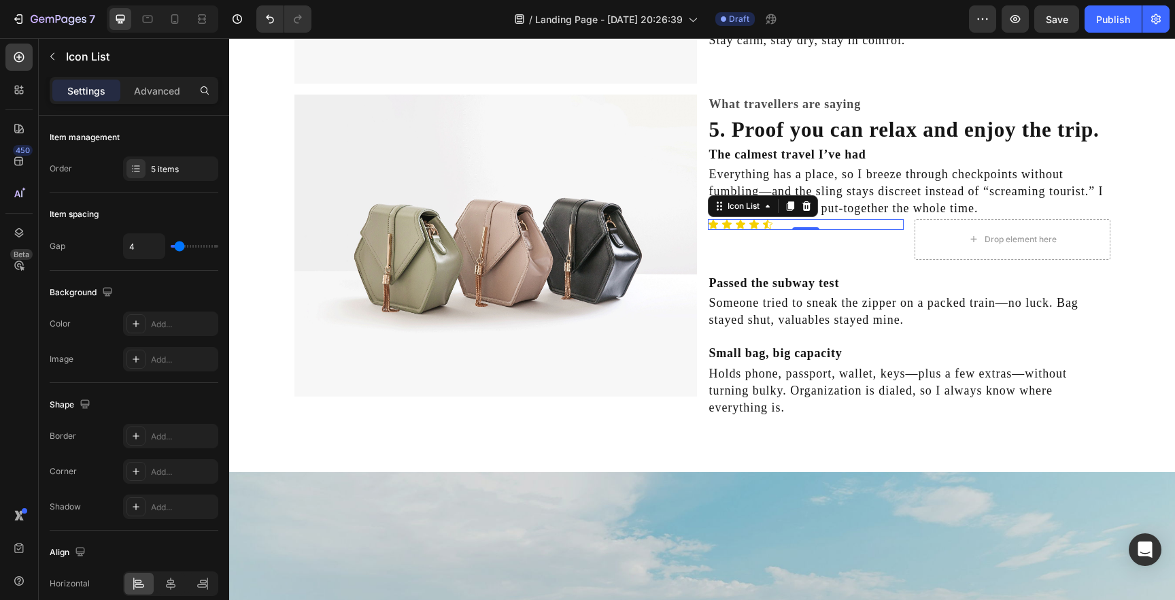
click at [802, 227] on div "Icon Icon Icon Icon Icon Icon List 0" at bounding box center [806, 224] width 196 height 11
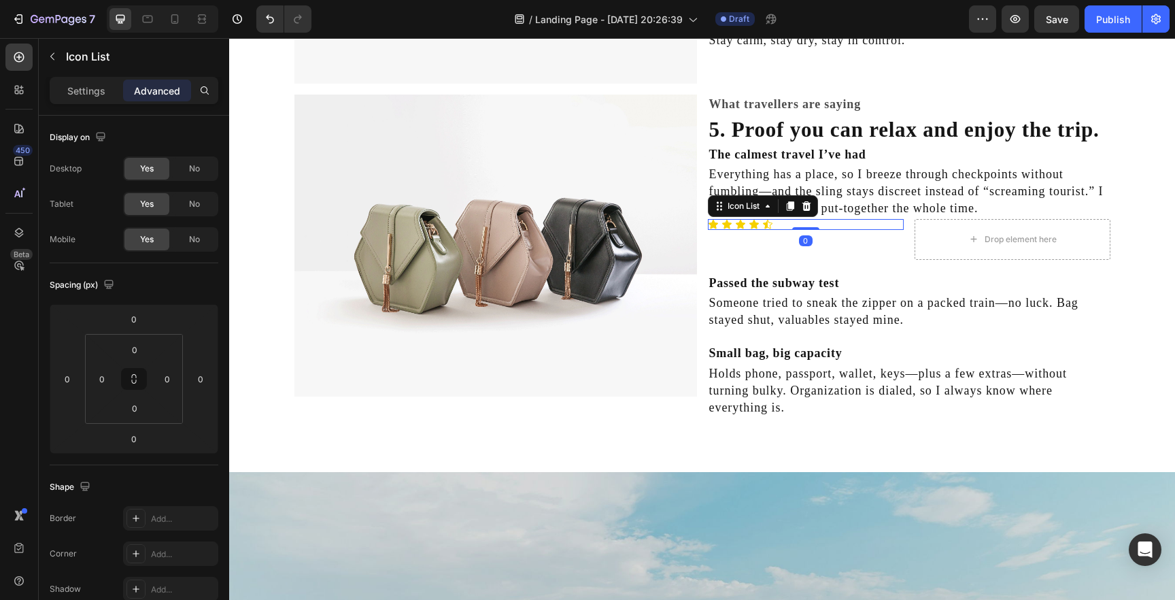
click at [830, 220] on div "Icon Icon Icon Icon Icon" at bounding box center [806, 224] width 196 height 11
click at [858, 244] on div "Icon Icon Icon Icon Icon Icon List 0" at bounding box center [806, 239] width 196 height 41
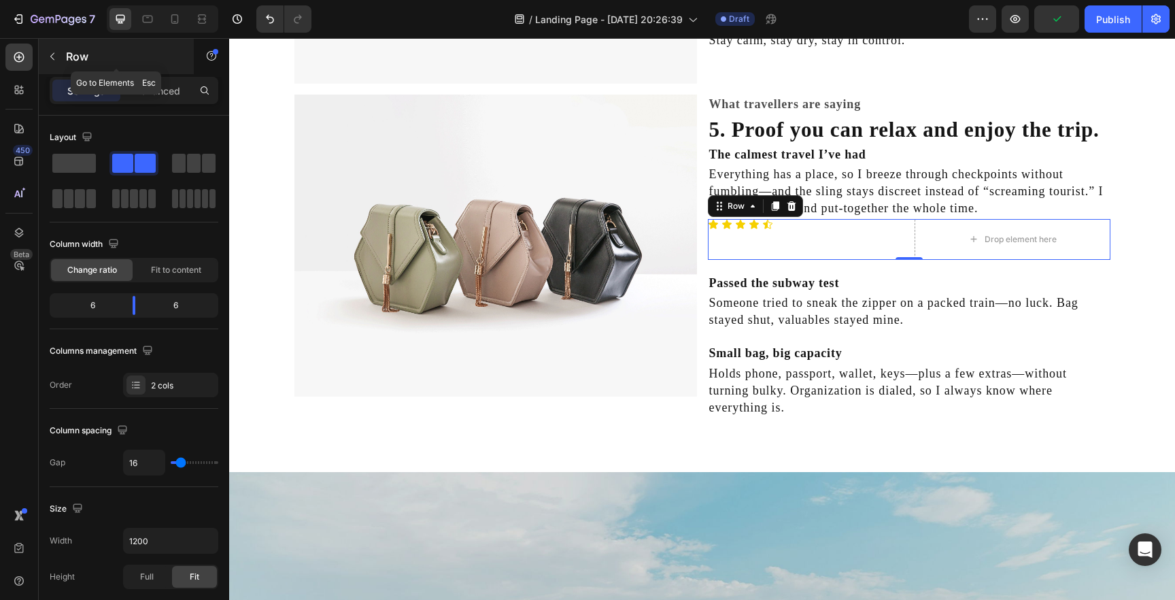
click at [50, 61] on icon "button" at bounding box center [52, 56] width 11 height 11
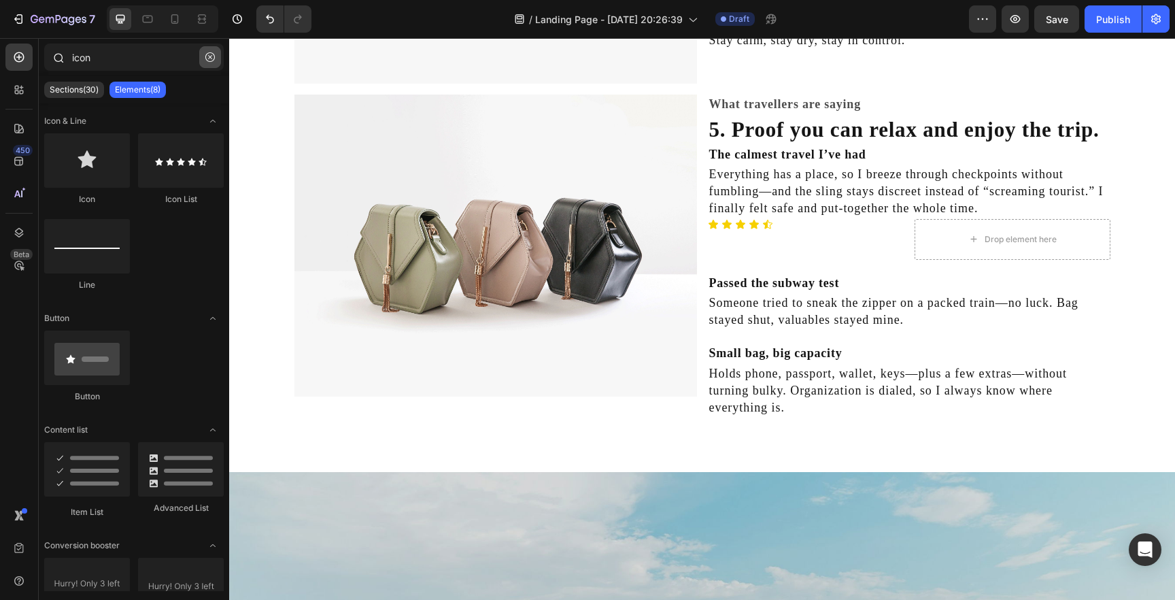
click at [206, 52] on icon "button" at bounding box center [210, 57] width 10 height 10
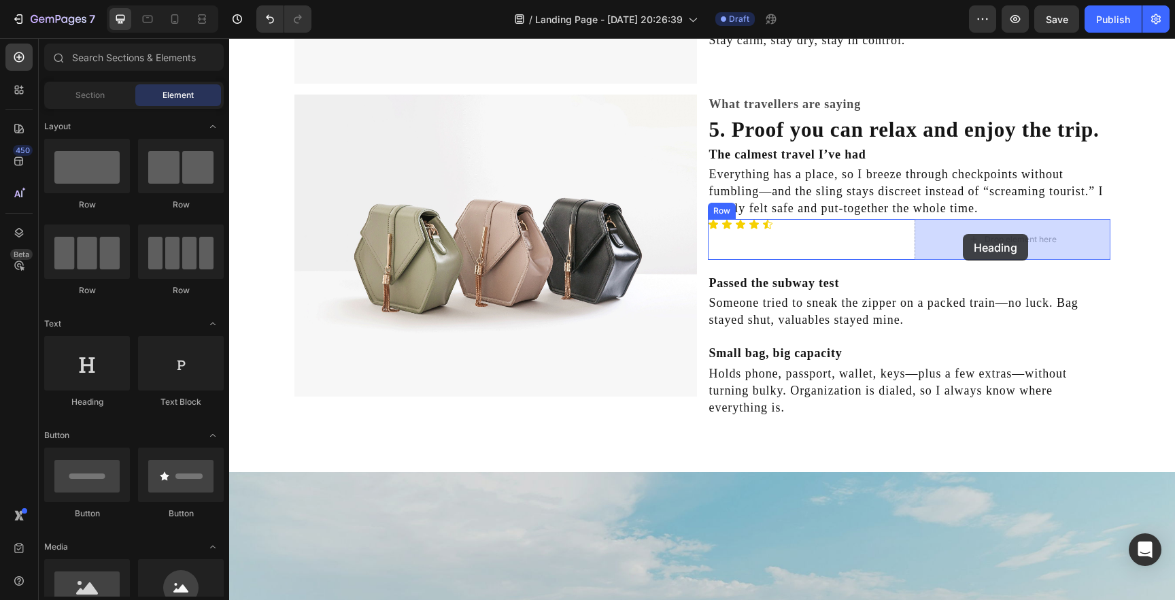
drag, startPoint x: 329, startPoint y: 392, endPoint x: 963, endPoint y: 234, distance: 654.1
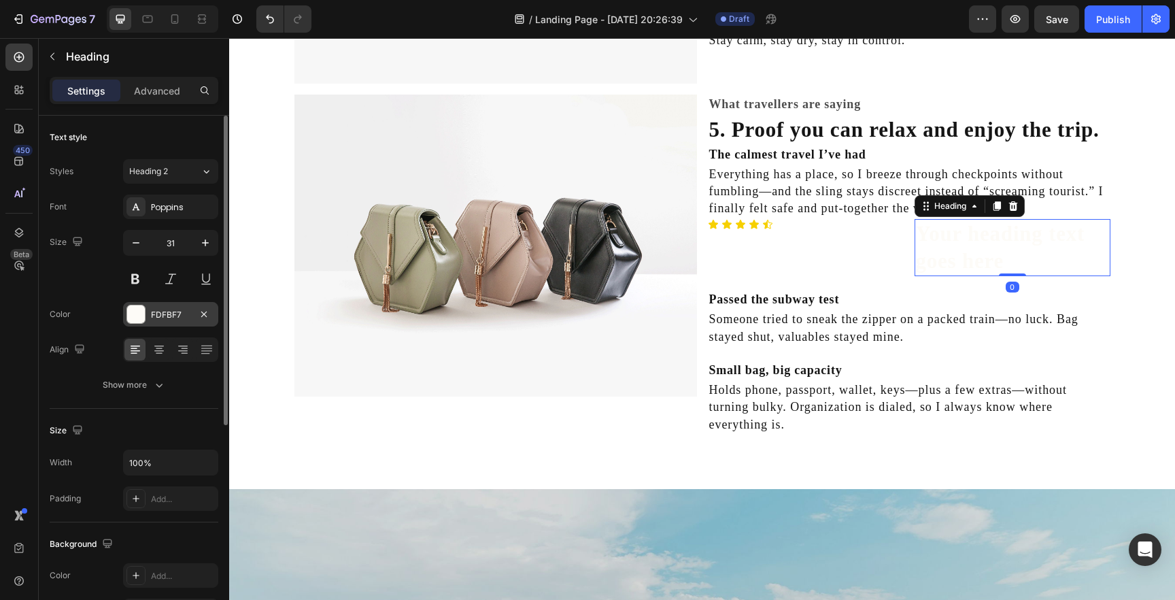
click at [141, 306] on div at bounding box center [136, 314] width 18 height 18
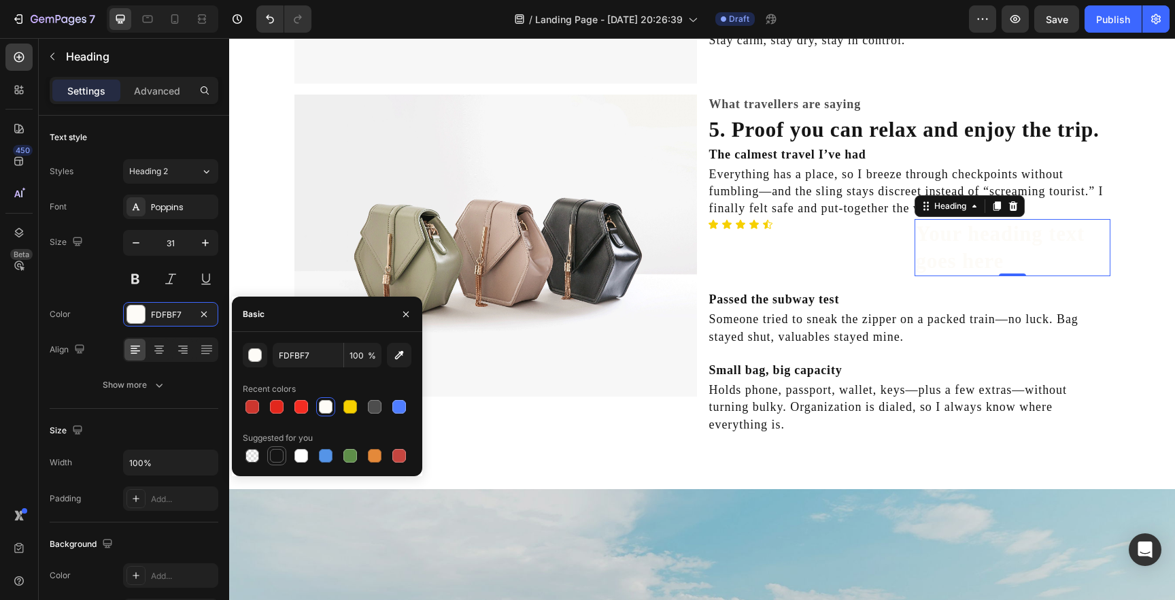
click at [278, 454] on div at bounding box center [277, 456] width 14 height 14
type input "151515"
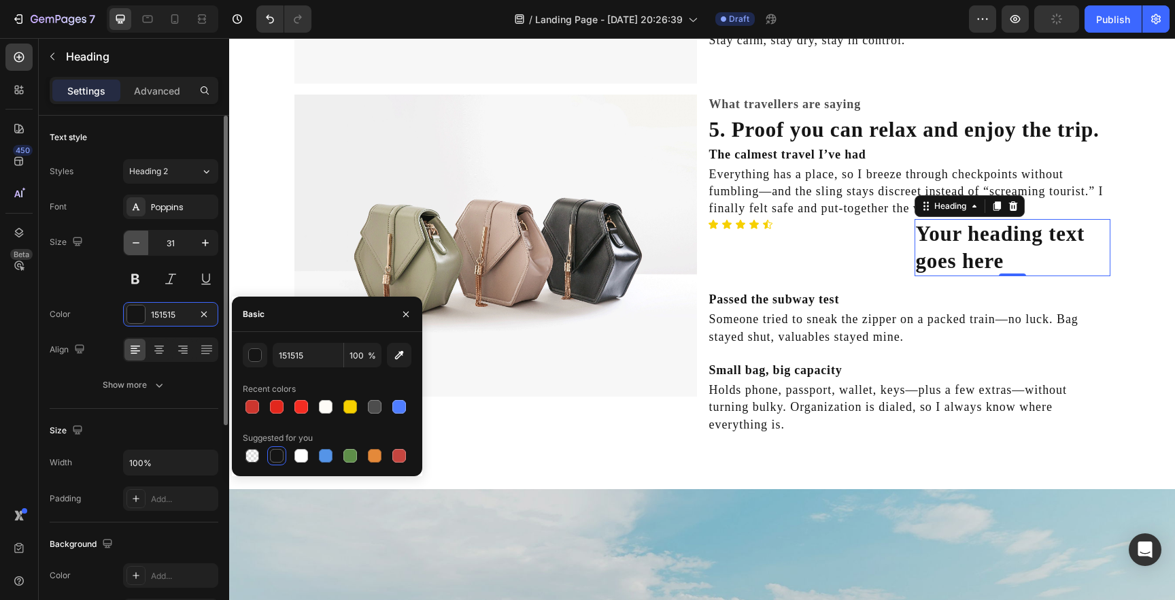
click at [137, 238] on icon "button" at bounding box center [136, 243] width 14 height 14
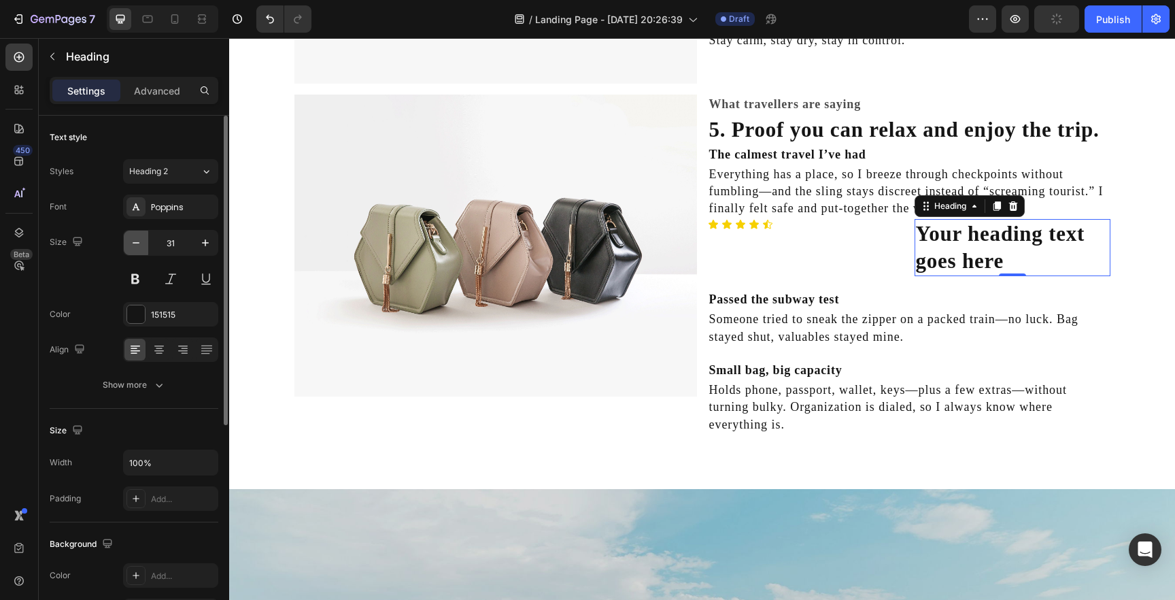
click at [137, 238] on icon "button" at bounding box center [136, 243] width 14 height 14
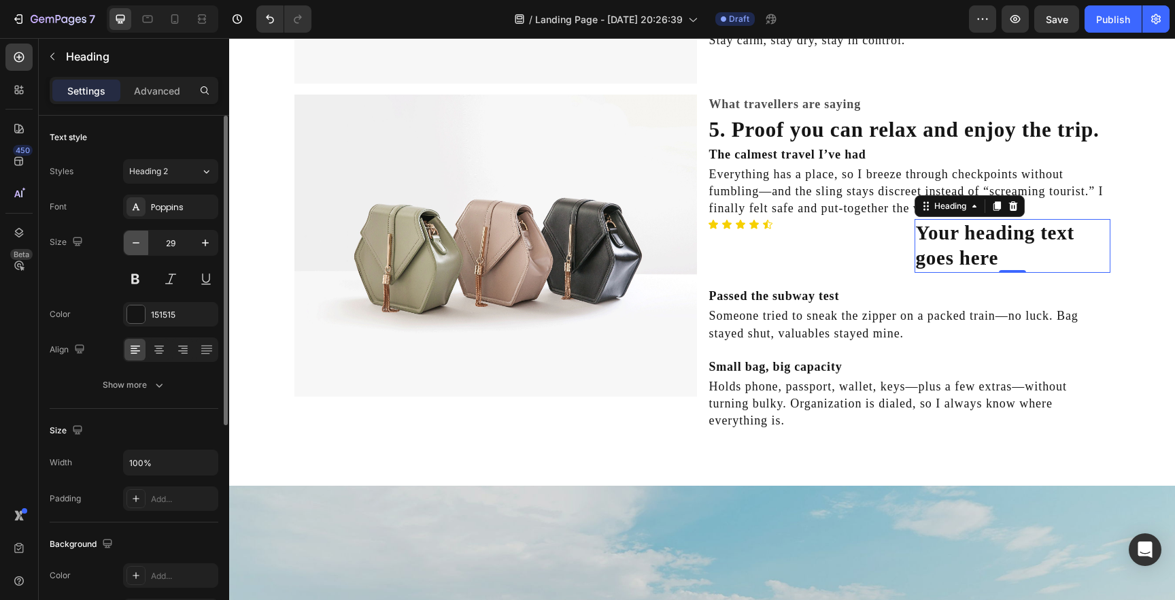
click at [137, 238] on icon "button" at bounding box center [136, 243] width 14 height 14
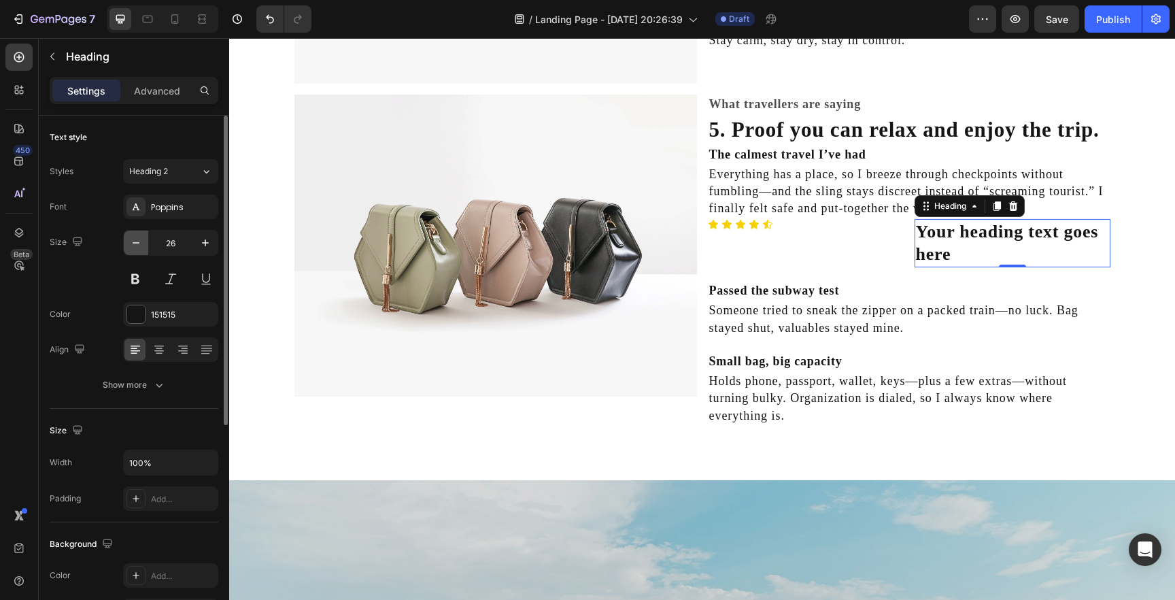
click at [137, 238] on icon "button" at bounding box center [136, 243] width 14 height 14
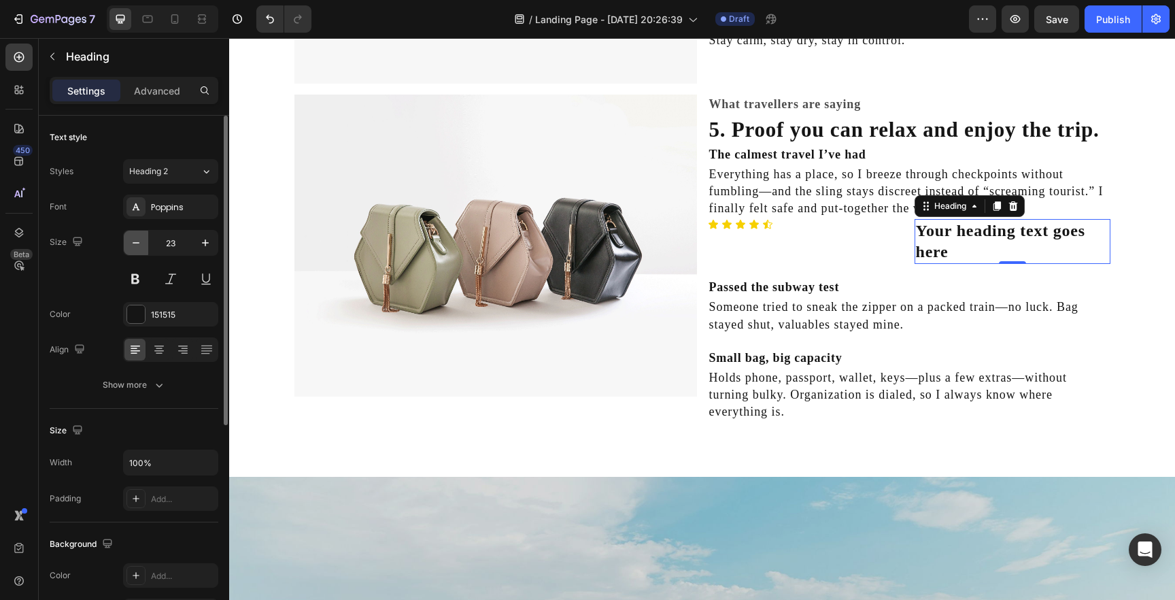
click at [137, 238] on icon "button" at bounding box center [136, 243] width 14 height 14
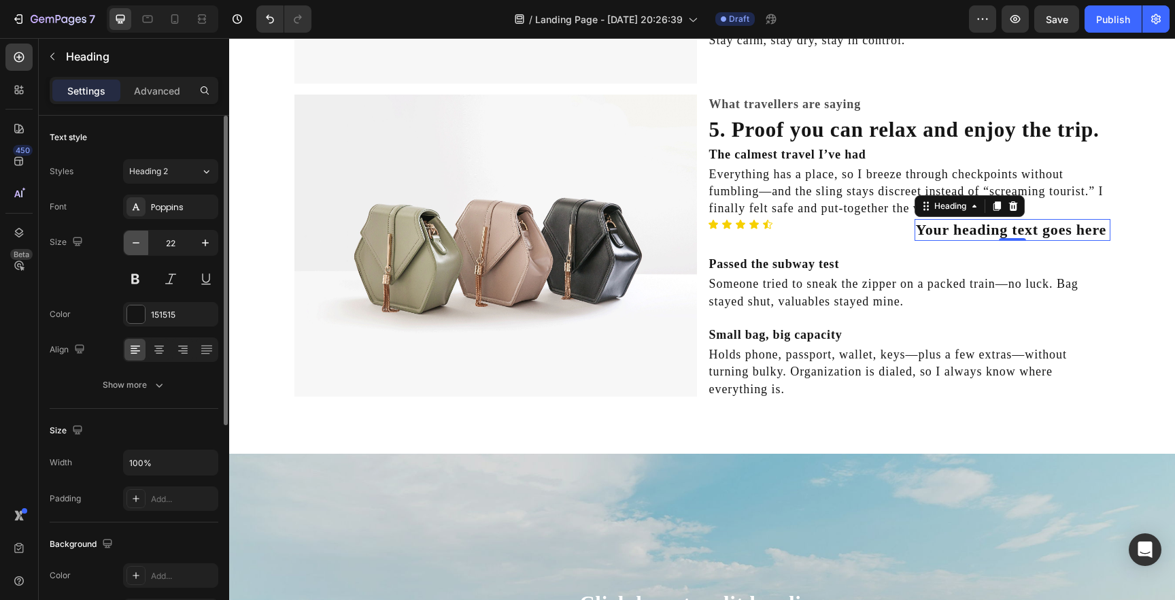
click at [137, 238] on icon "button" at bounding box center [136, 243] width 14 height 14
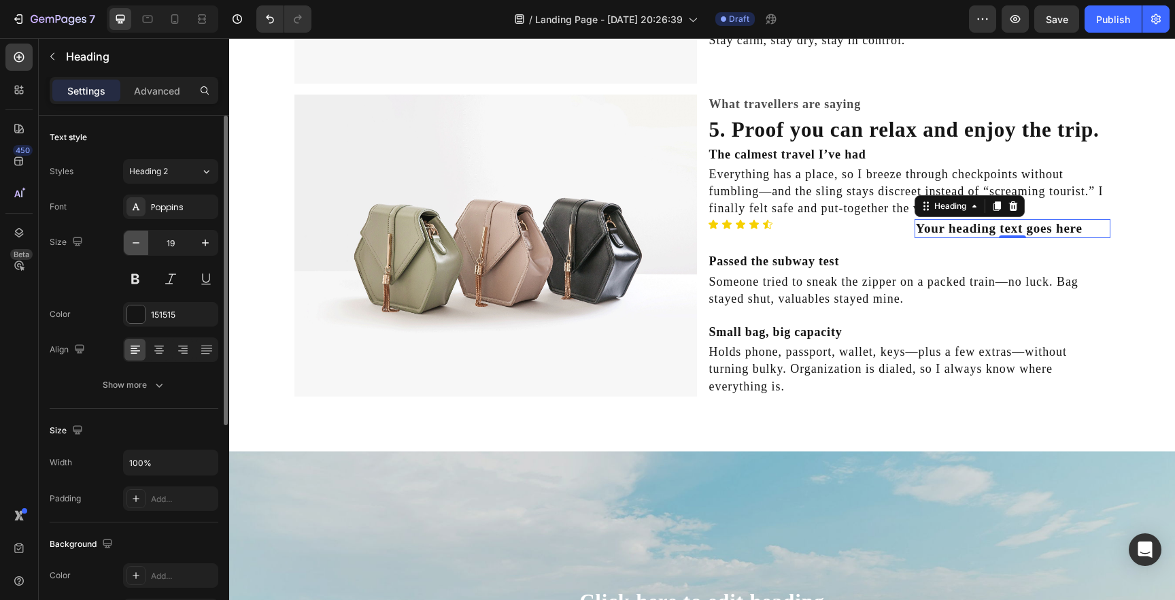
click at [137, 239] on icon "button" at bounding box center [136, 243] width 14 height 14
click at [201, 251] on button "button" at bounding box center [205, 243] width 24 height 24
type input "18"
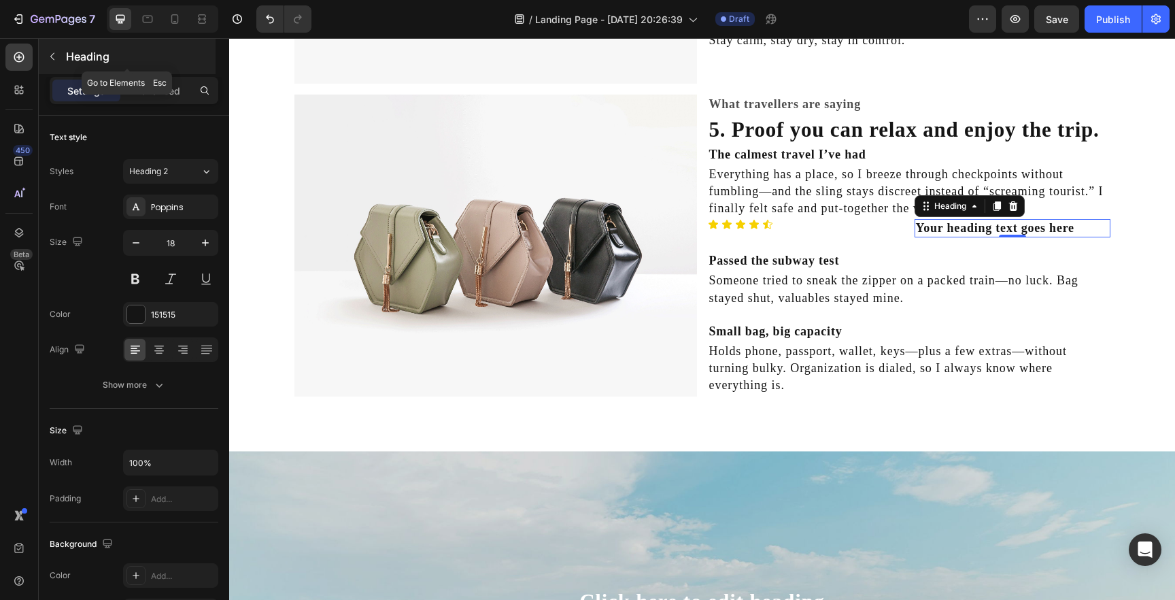
click at [54, 54] on icon "button" at bounding box center [52, 56] width 11 height 11
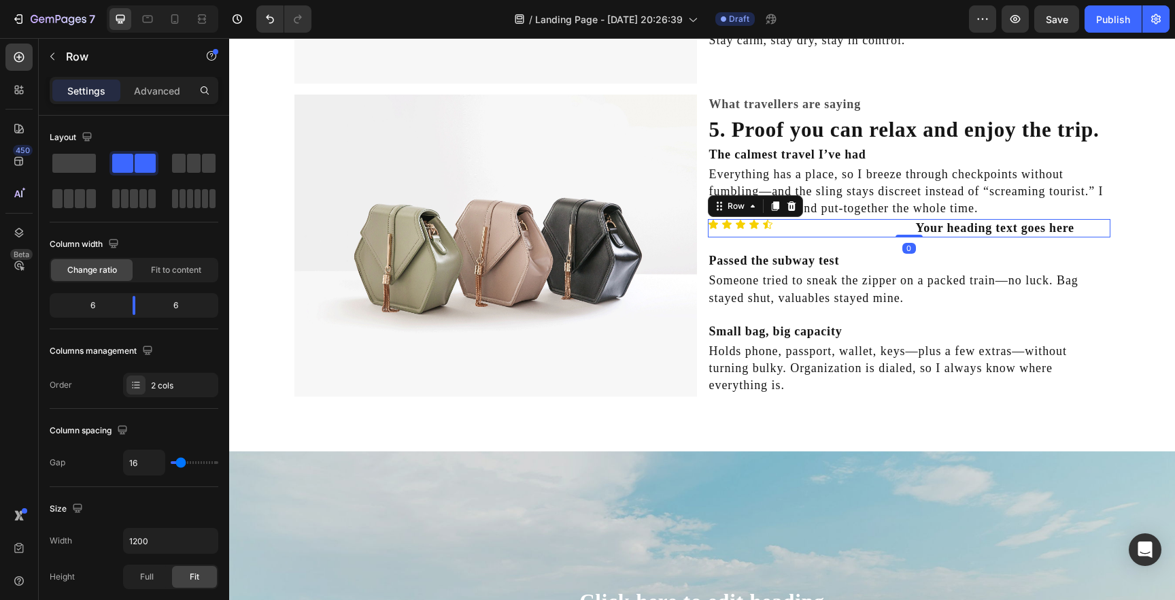
click at [760, 235] on div "Icon Icon Icon Icon Icon Icon List" at bounding box center [806, 228] width 196 height 18
drag, startPoint x: 139, startPoint y: 303, endPoint x: 76, endPoint y: 303, distance: 62.6
click at [76, 0] on body "7 / Landing Page - Aug 26, 20:26:39 Draft Preview Save Publish 450 Beta Section…" at bounding box center [587, 0] width 1175 height 0
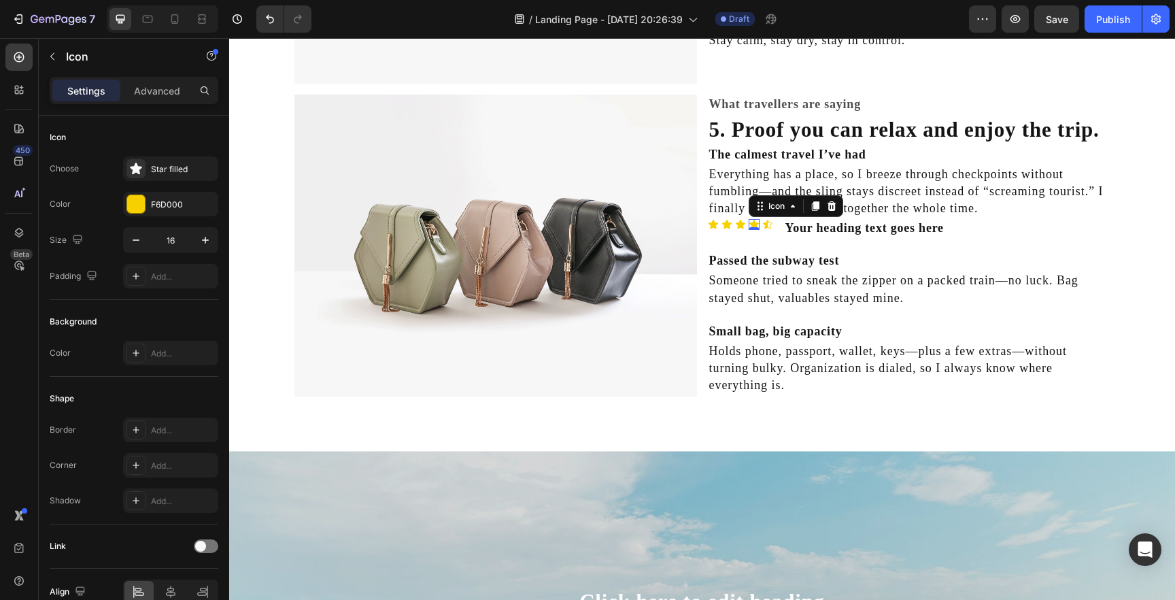
click at [755, 229] on div "Icon 0" at bounding box center [754, 224] width 11 height 11
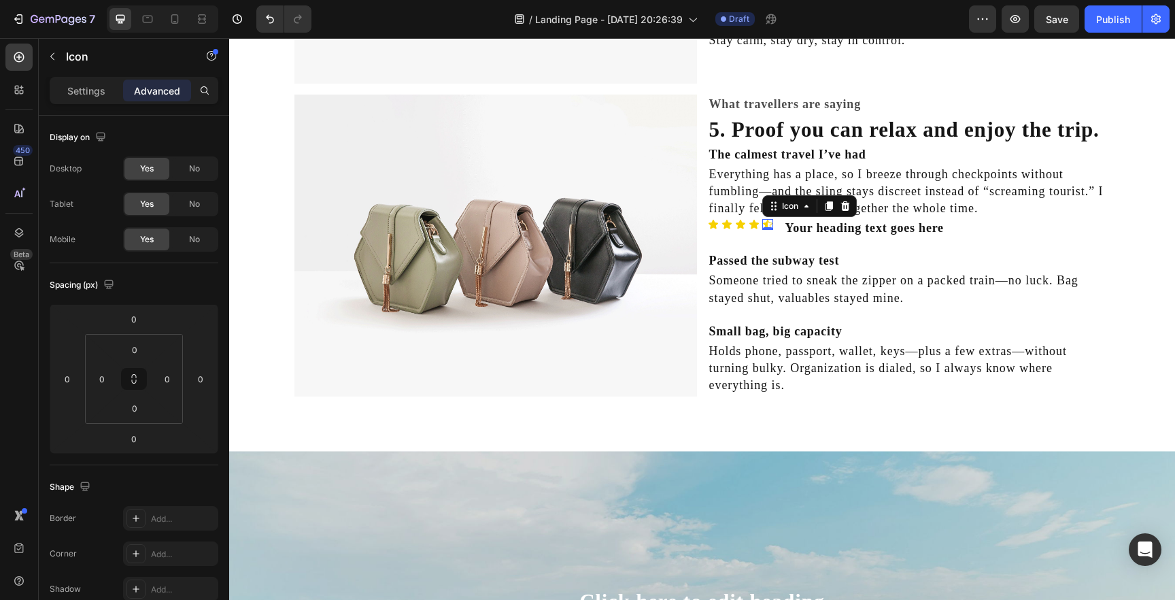
click at [773, 223] on icon at bounding box center [767, 224] width 11 height 11
click at [708, 223] on icon at bounding box center [713, 224] width 11 height 11
click at [707, 229] on div "0" at bounding box center [714, 229] width 14 height 11
click at [738, 239] on div "What travellers are saying Heading 5. Proof you can relax and enjoy the trip. H…" at bounding box center [909, 246] width 403 height 302
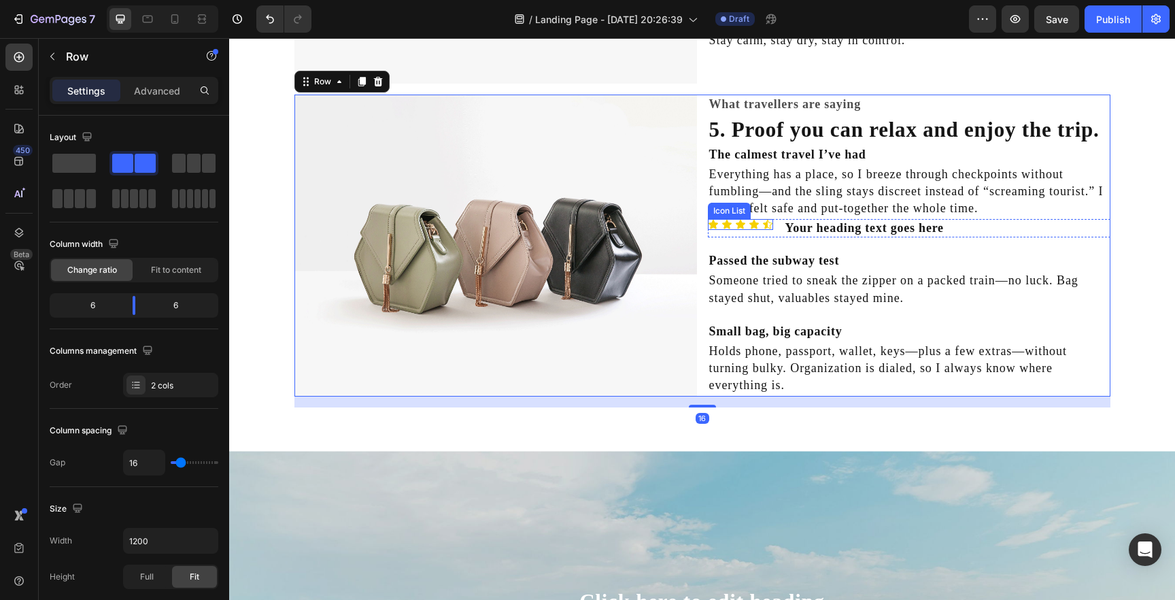
click at [734, 229] on div "Icon Icon Icon Icon Icon Icon List" at bounding box center [740, 224] width 65 height 11
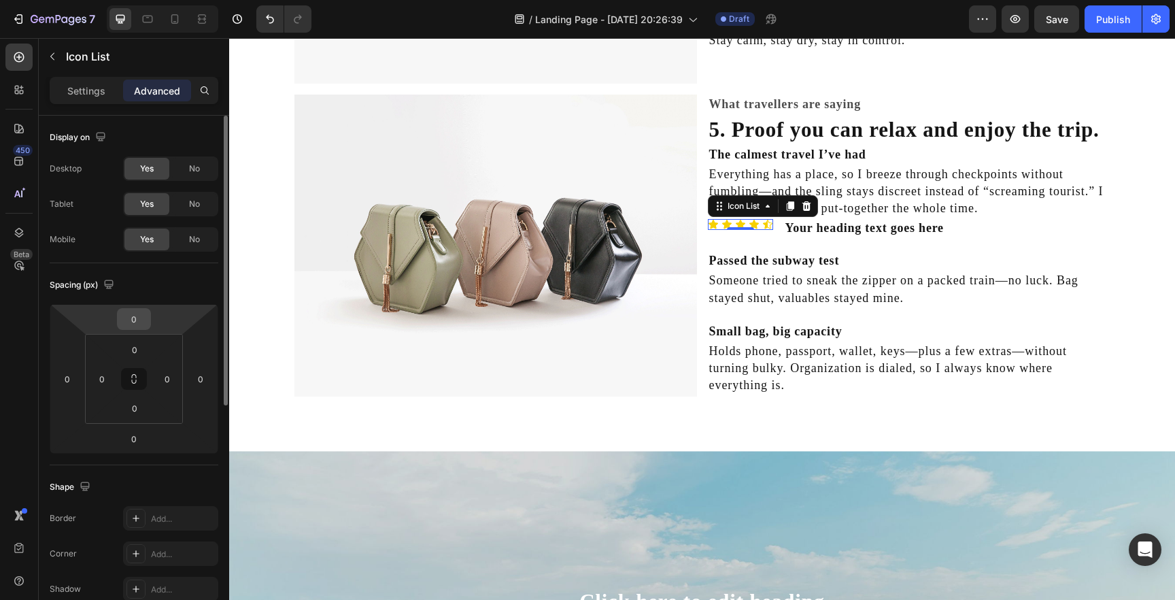
click at [139, 321] on input "0" at bounding box center [133, 319] width 27 height 20
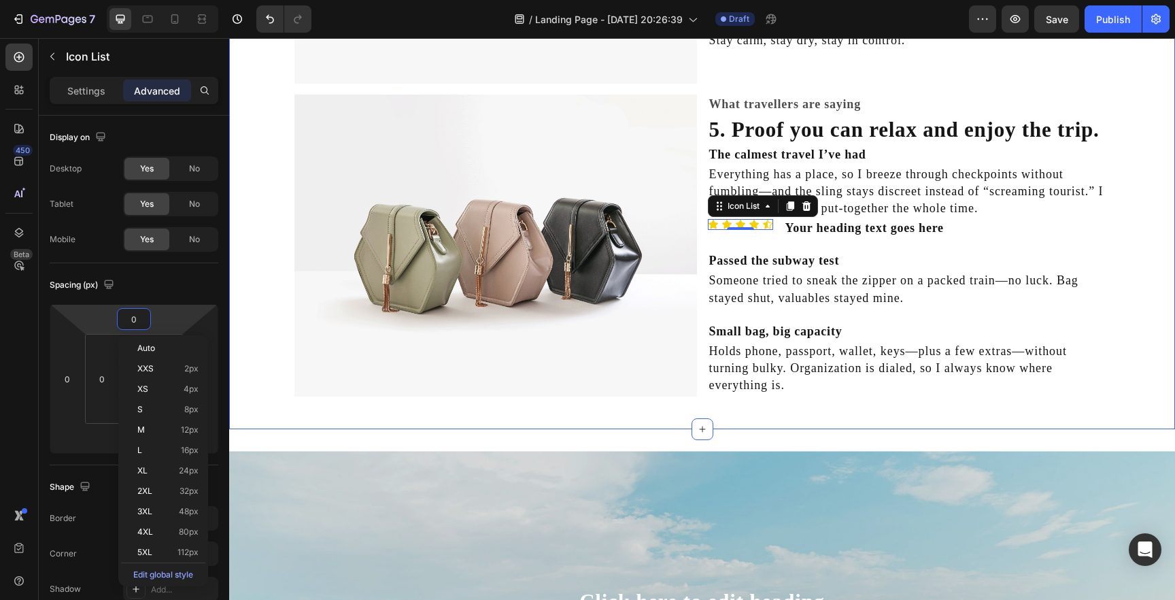
type input "5"
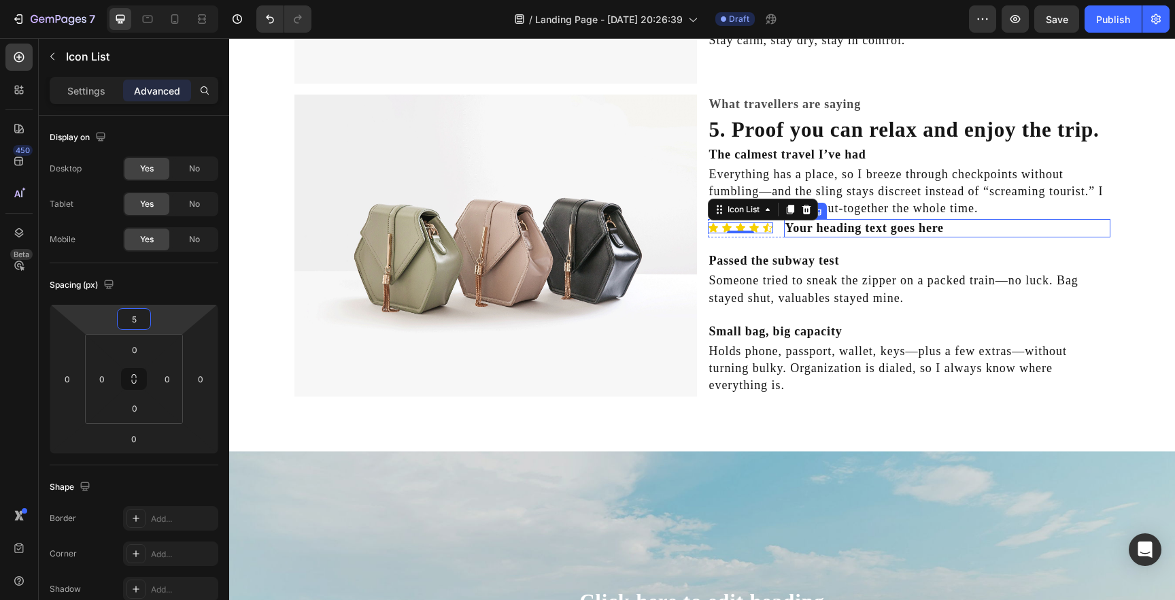
click at [837, 229] on h2 "Your heading text goes here" at bounding box center [947, 228] width 326 height 18
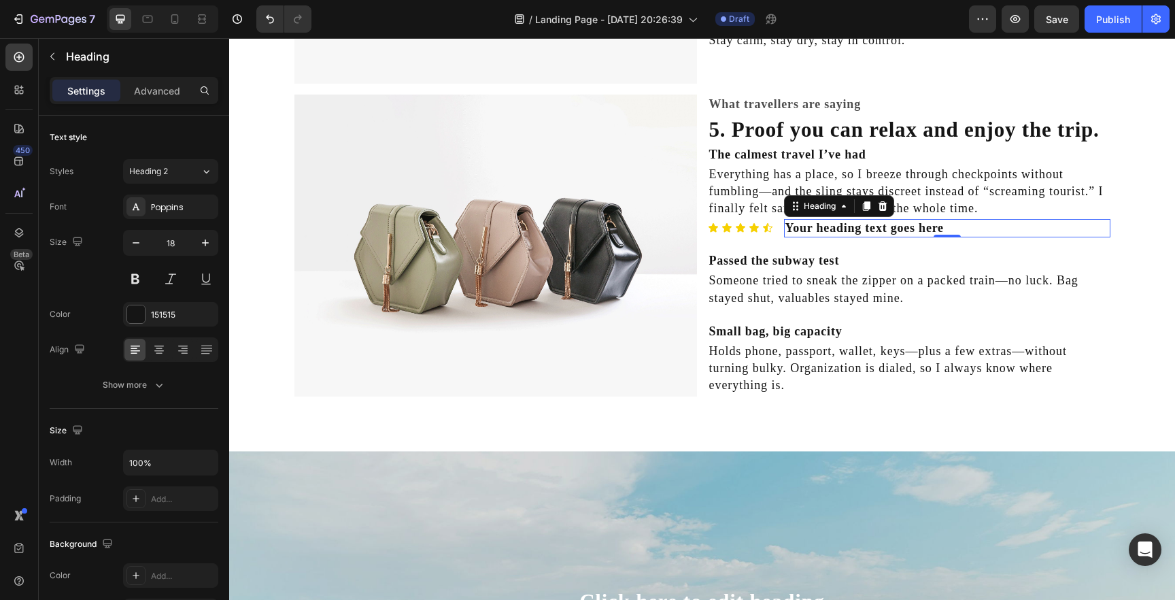
click at [837, 230] on h2 "Your heading text goes here" at bounding box center [947, 228] width 326 height 18
click at [837, 230] on p "Your heading text goes here" at bounding box center [948, 228] width 324 height 16
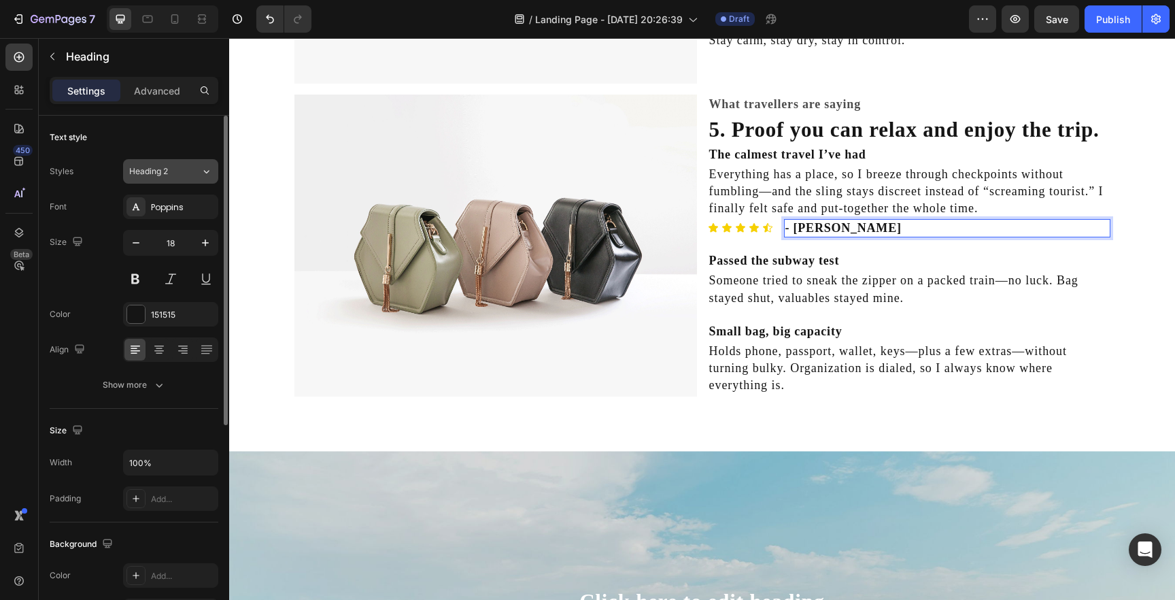
click at [172, 173] on div "Heading 2" at bounding box center [156, 171] width 55 height 12
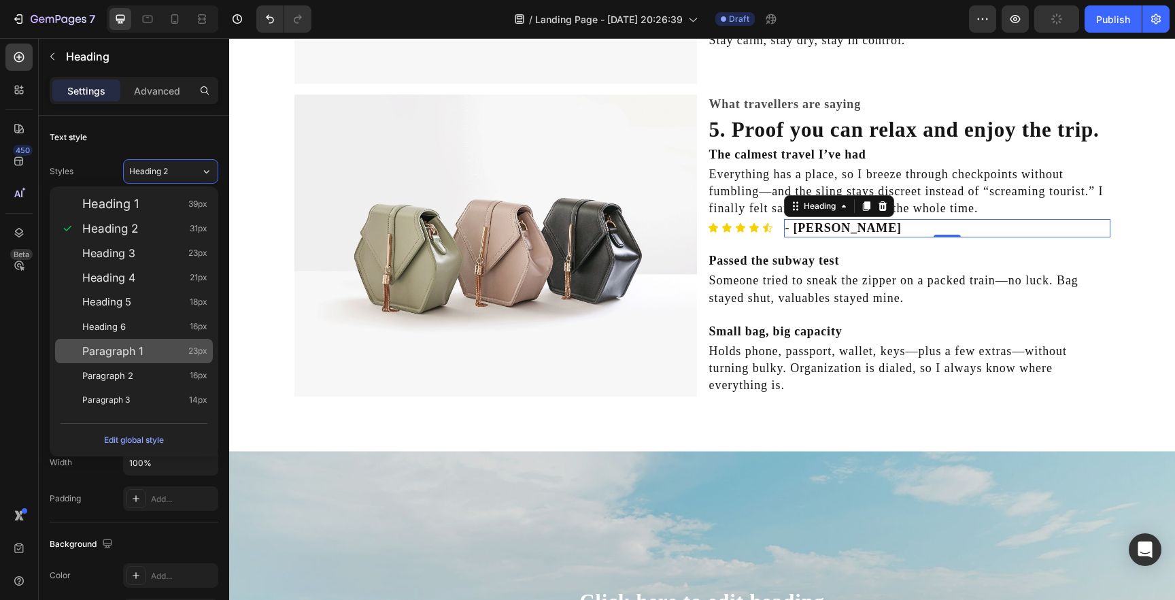
click at [162, 343] on div "Paragraph 1 23px" at bounding box center [134, 351] width 158 height 24
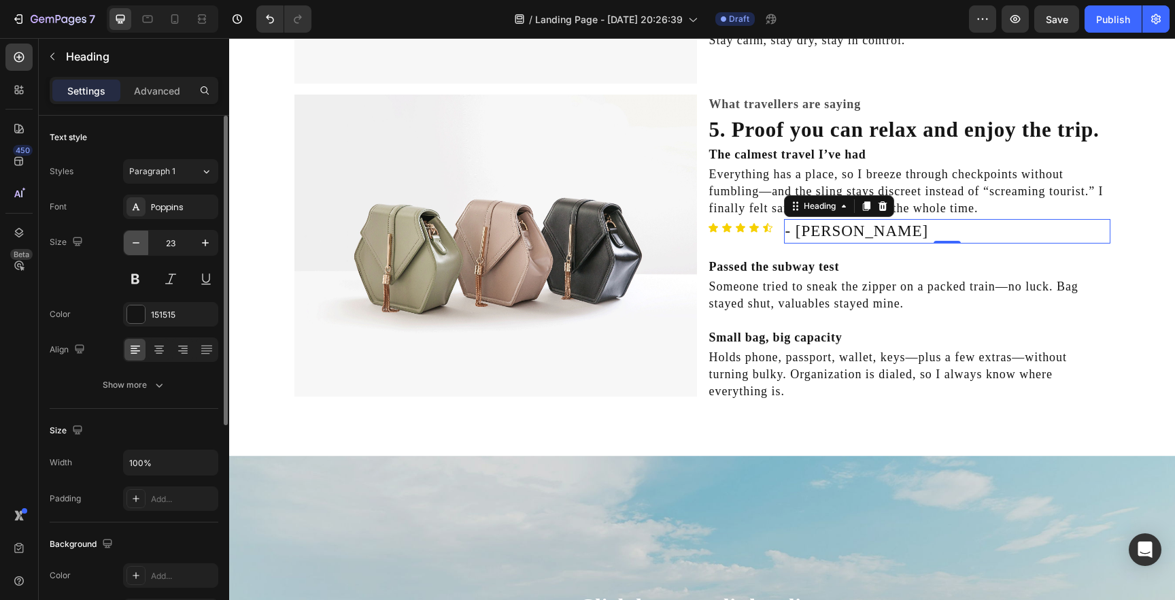
click at [130, 245] on icon "button" at bounding box center [136, 243] width 14 height 14
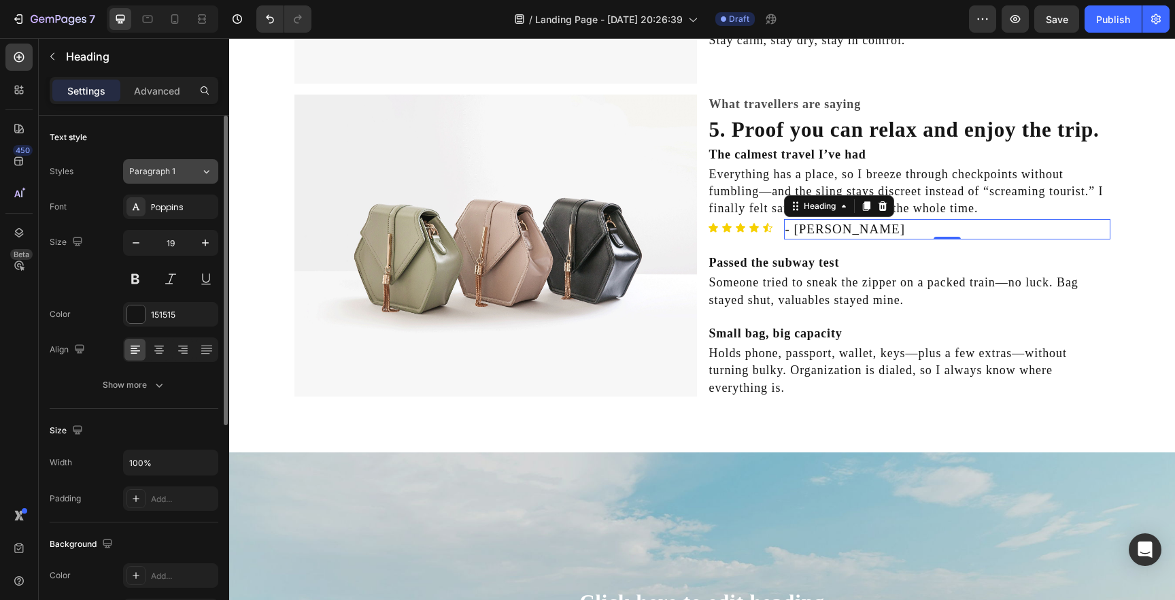
click at [167, 171] on span "Paragraph 1" at bounding box center [152, 171] width 46 height 12
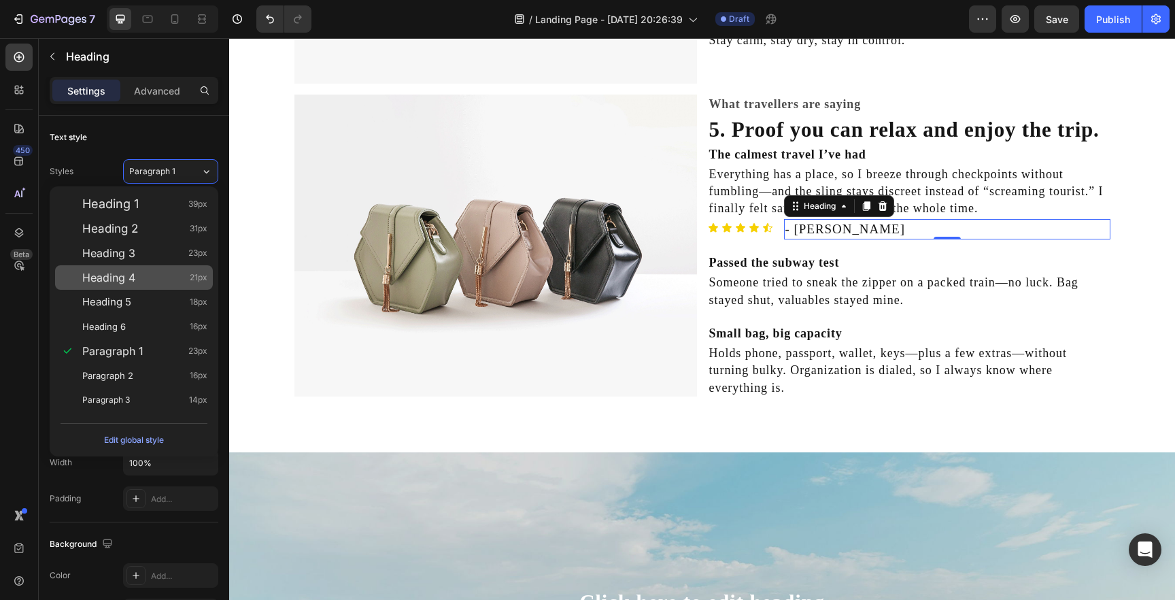
click at [145, 283] on div "Heading 4 21px" at bounding box center [144, 278] width 125 height 14
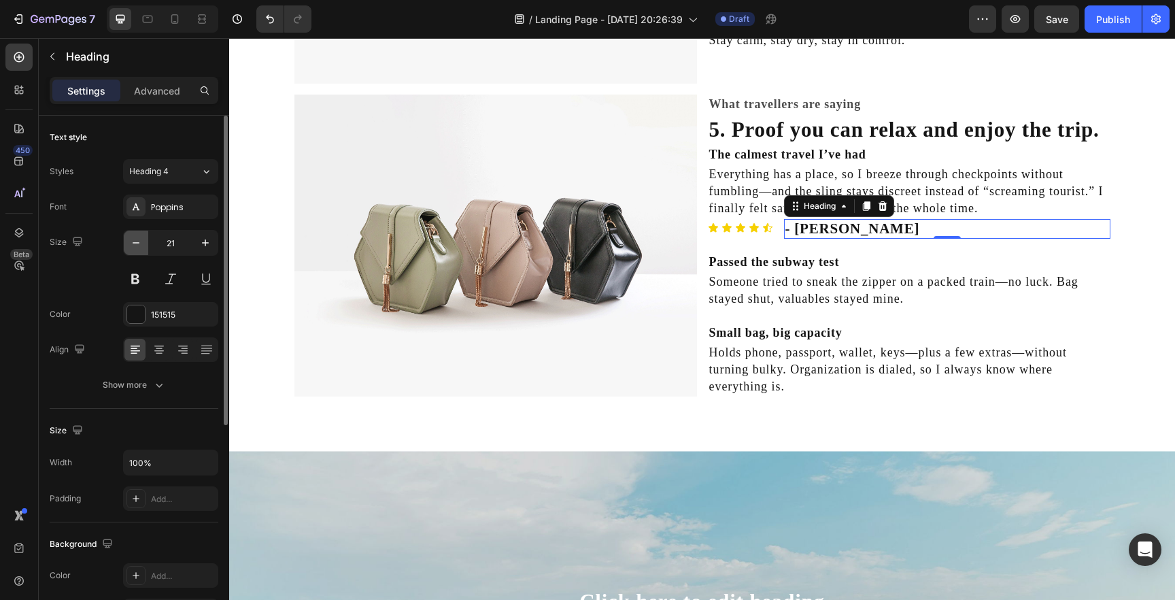
click at [139, 246] on icon "button" at bounding box center [136, 243] width 14 height 14
type input "17"
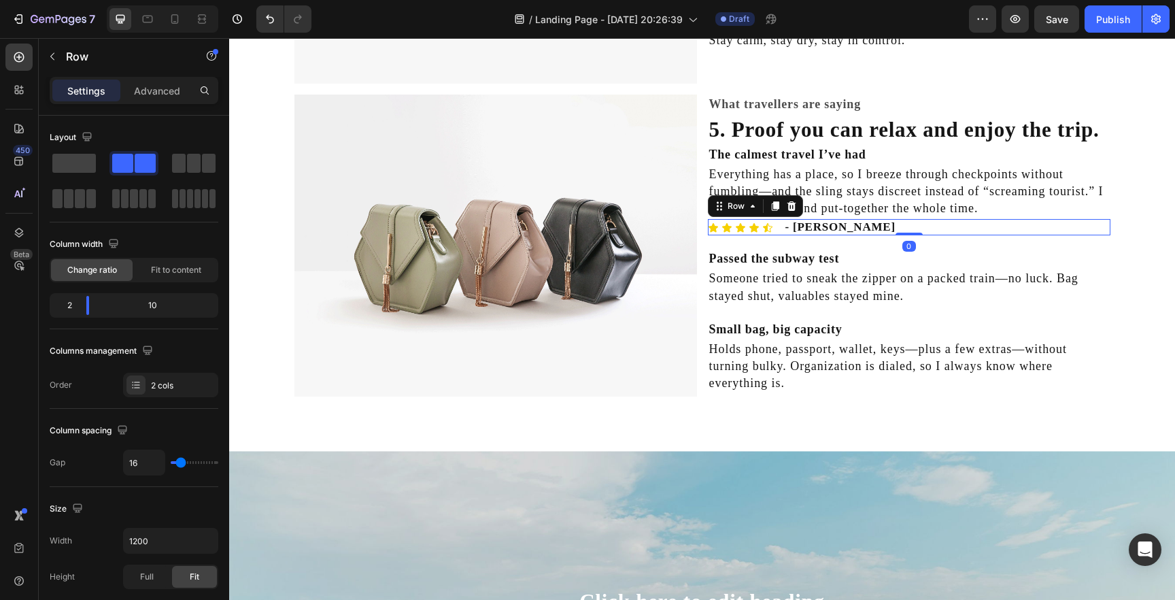
click at [775, 228] on div "Icon Icon Icon Icon Icon Icon List - Pamela C. Heading Row 0" at bounding box center [909, 227] width 403 height 16
drag, startPoint x: 86, startPoint y: 301, endPoint x: 76, endPoint y: 302, distance: 9.6
click at [76, 0] on body "7 / Landing Page - Aug 26, 20:26:39 Draft Preview Save Publish 450 Beta Section…" at bounding box center [587, 0] width 1175 height 0
click at [176, 244] on div "Column width" at bounding box center [134, 244] width 169 height 22
click at [774, 204] on icon at bounding box center [774, 206] width 7 height 10
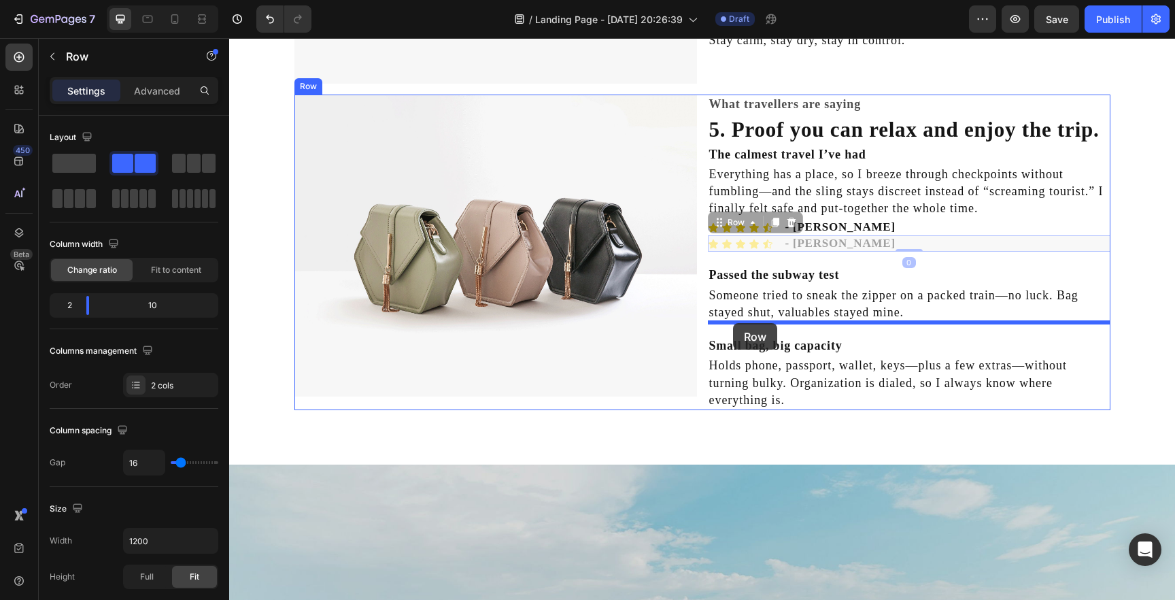
drag, startPoint x: 720, startPoint y: 226, endPoint x: 733, endPoint y: 323, distance: 98.2
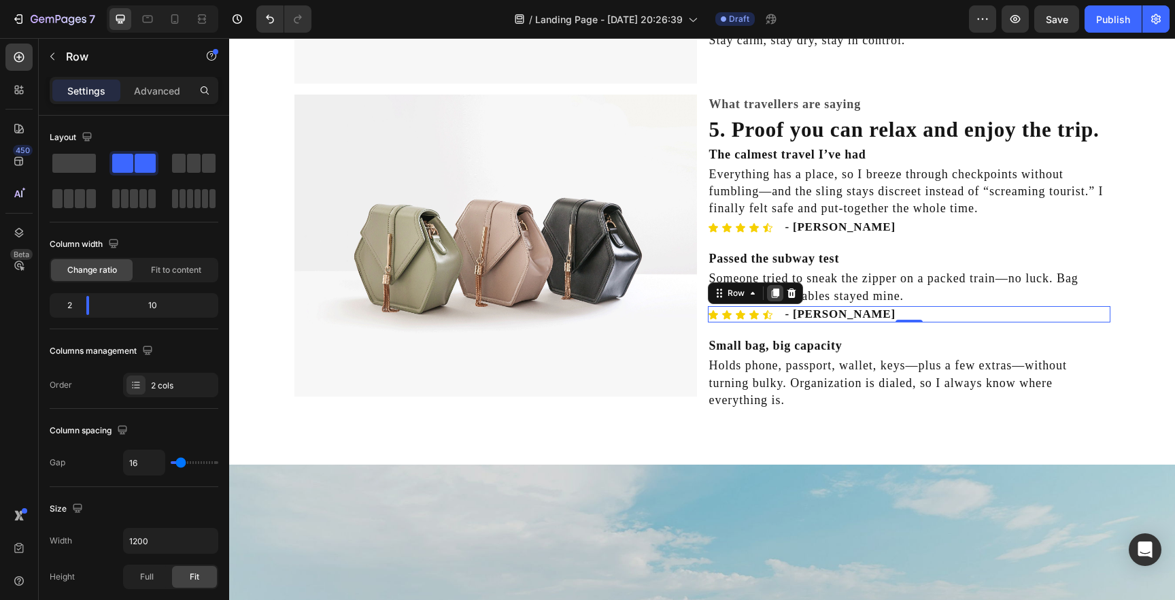
click at [773, 292] on icon at bounding box center [774, 293] width 7 height 10
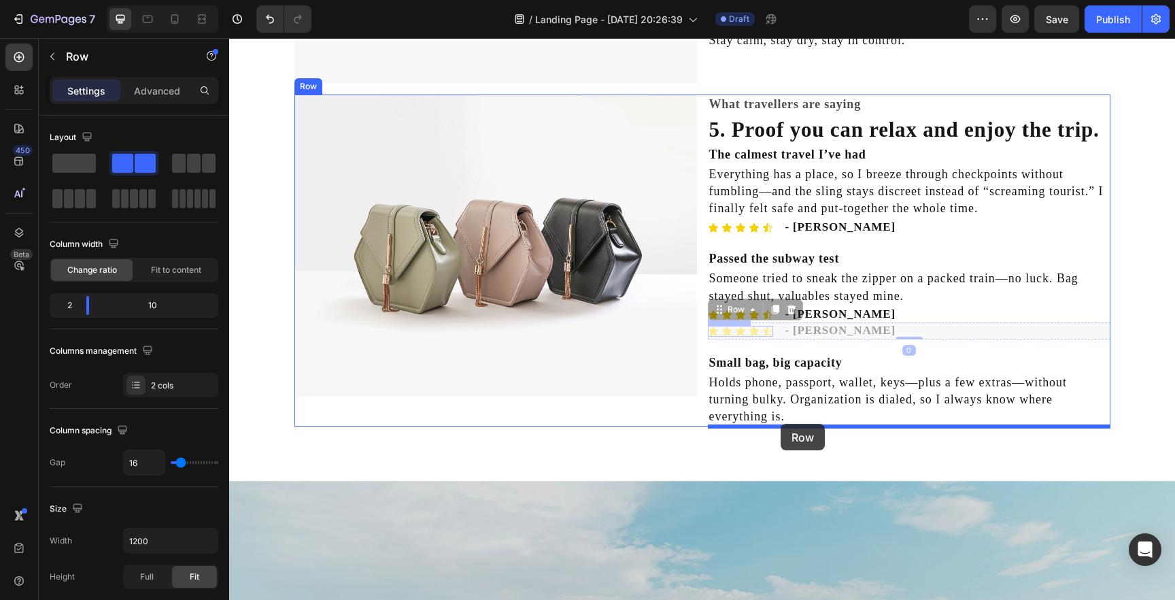
drag, startPoint x: 719, startPoint y: 312, endPoint x: 781, endPoint y: 424, distance: 127.6
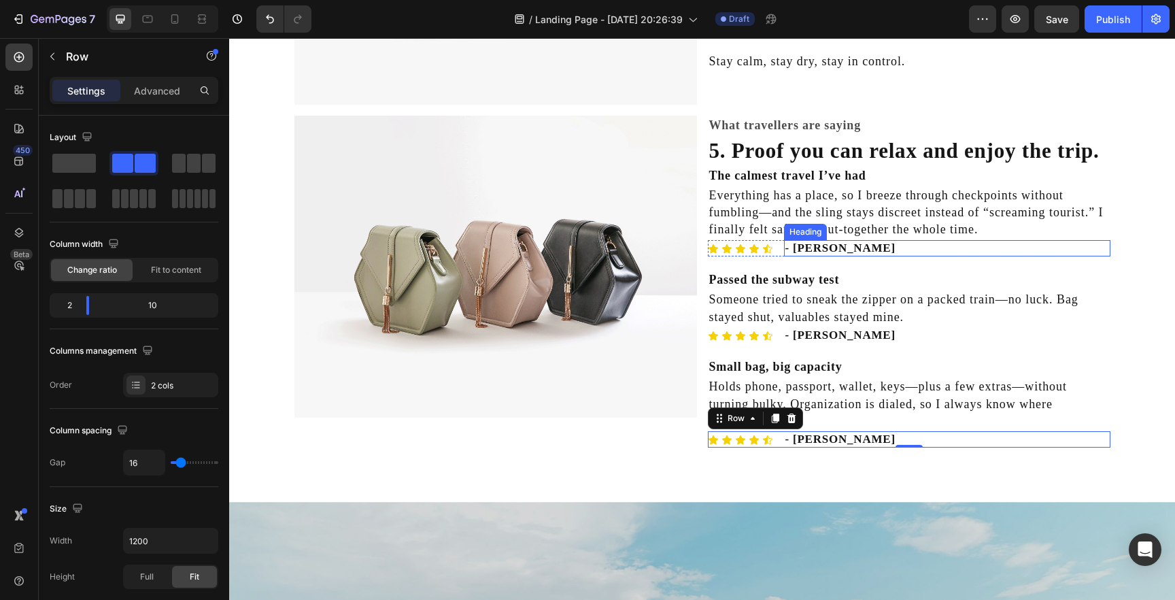
scroll to position [1649, 0]
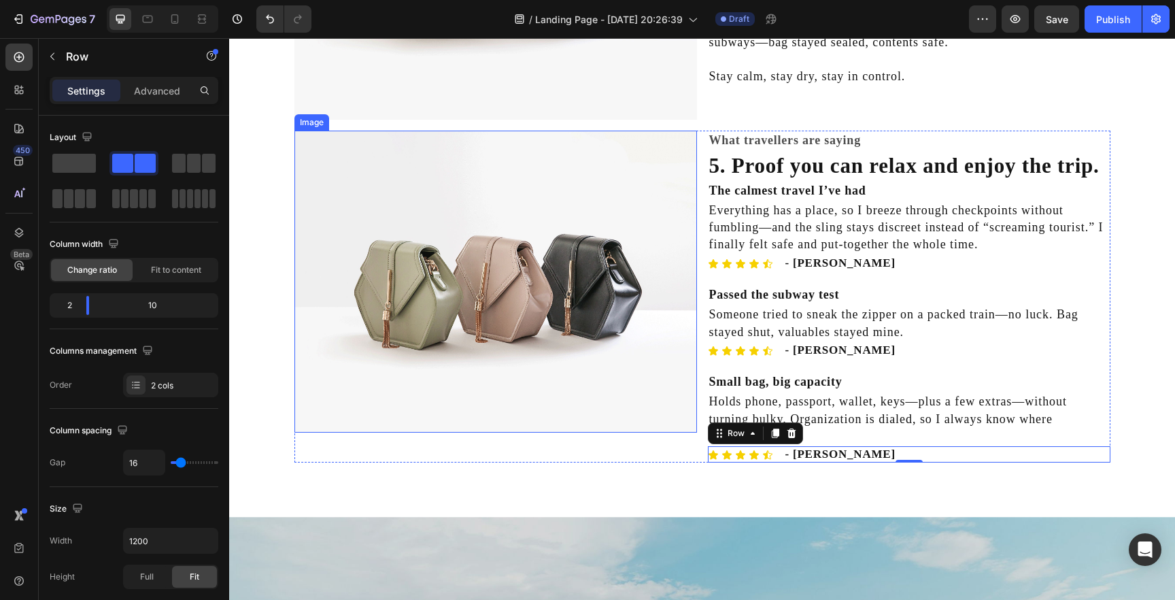
click at [650, 241] on img at bounding box center [496, 282] width 403 height 302
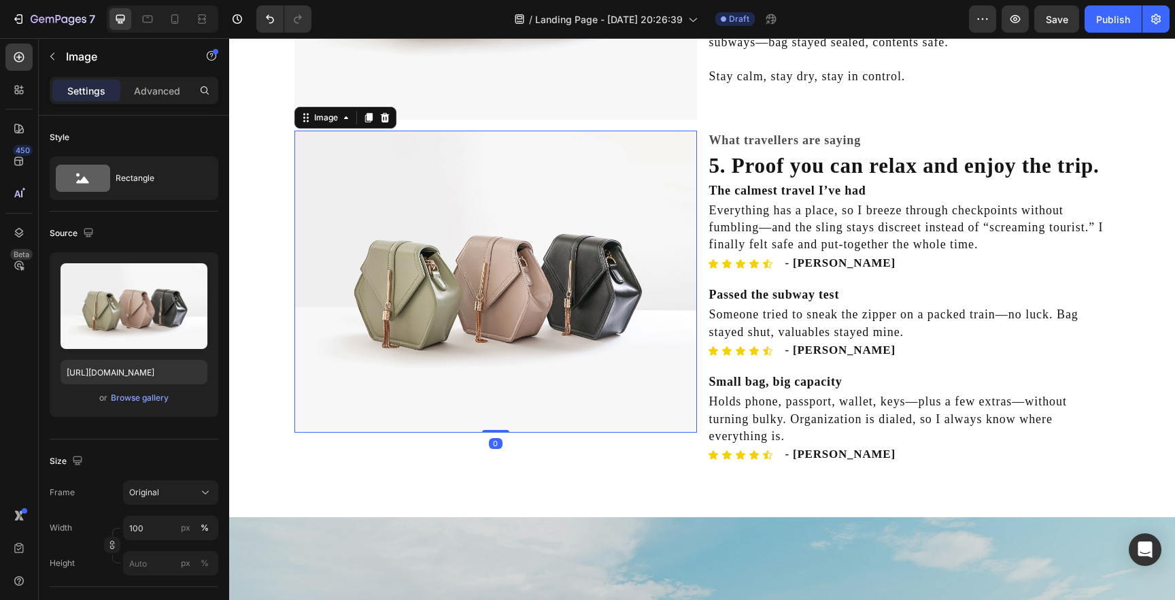
click at [154, 104] on div "Settings Advanced" at bounding box center [134, 96] width 190 height 39
click at [150, 100] on div "Advanced" at bounding box center [157, 91] width 68 height 22
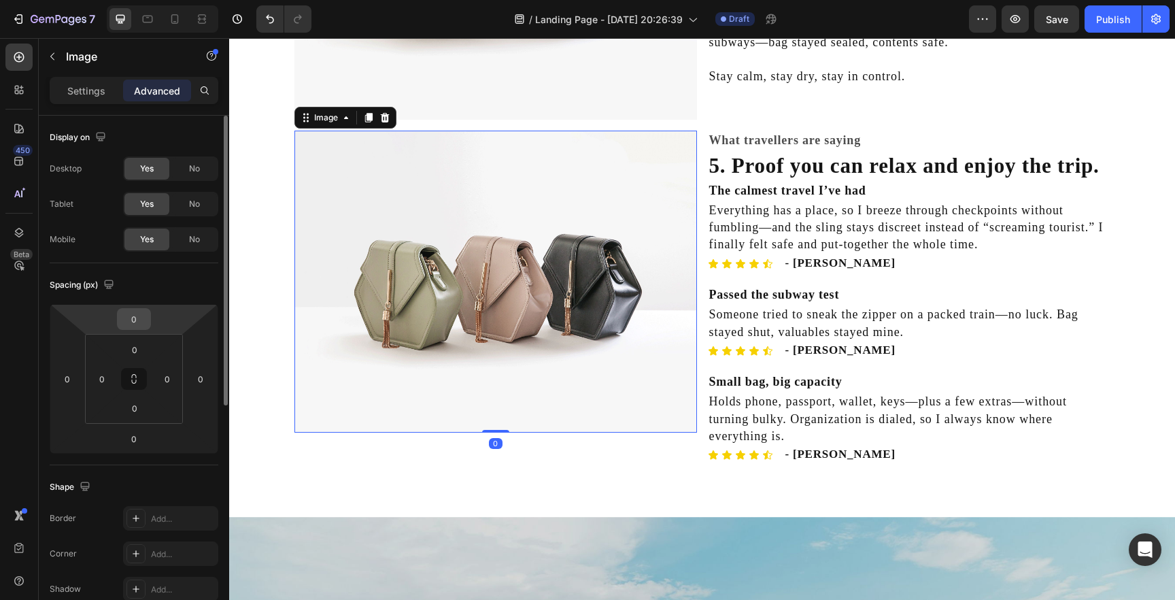
click at [141, 320] on input "0" at bounding box center [133, 319] width 27 height 20
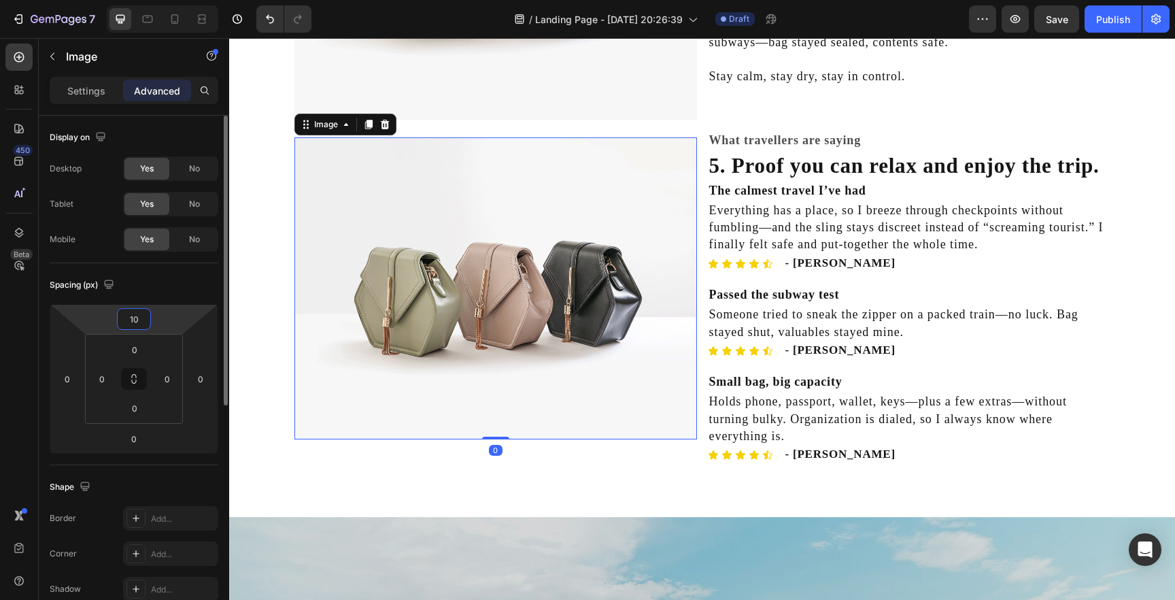
type input "1"
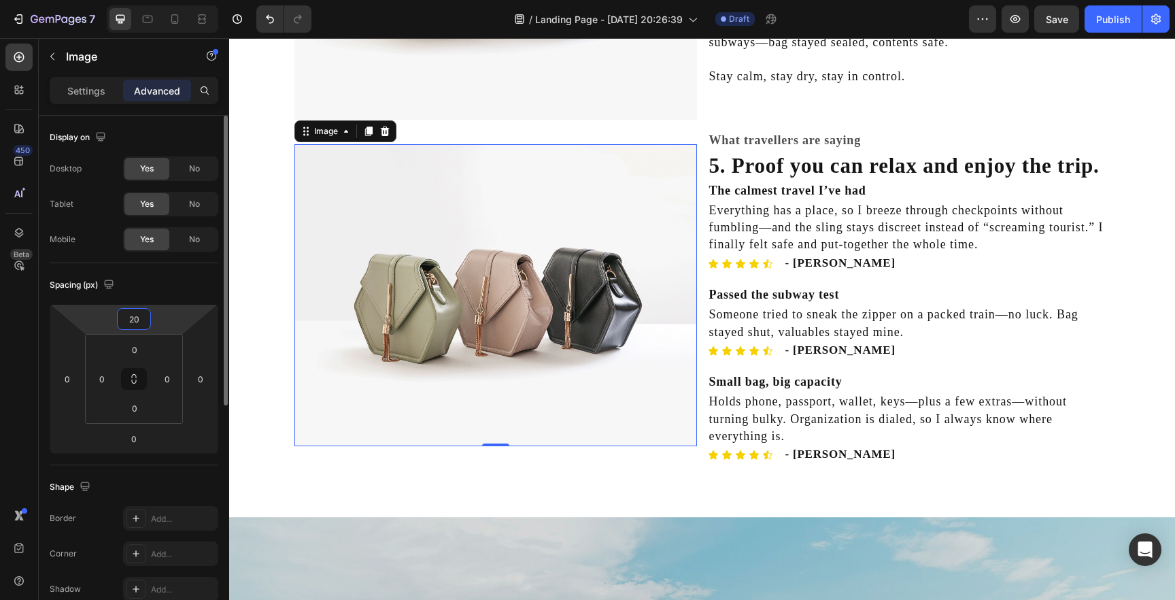
type input "2"
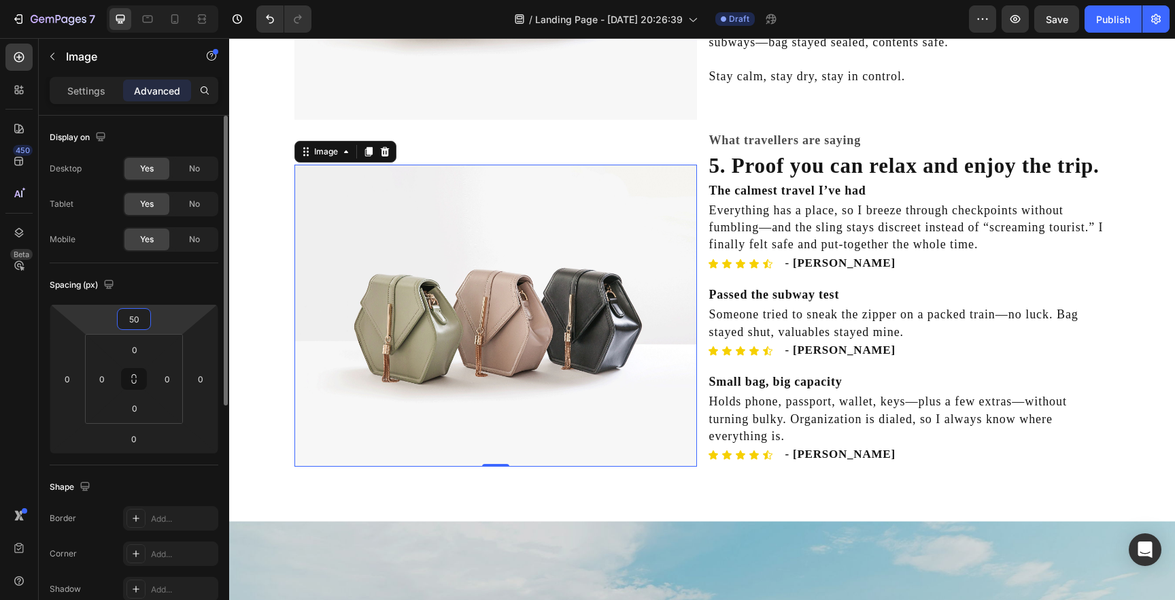
type input "5"
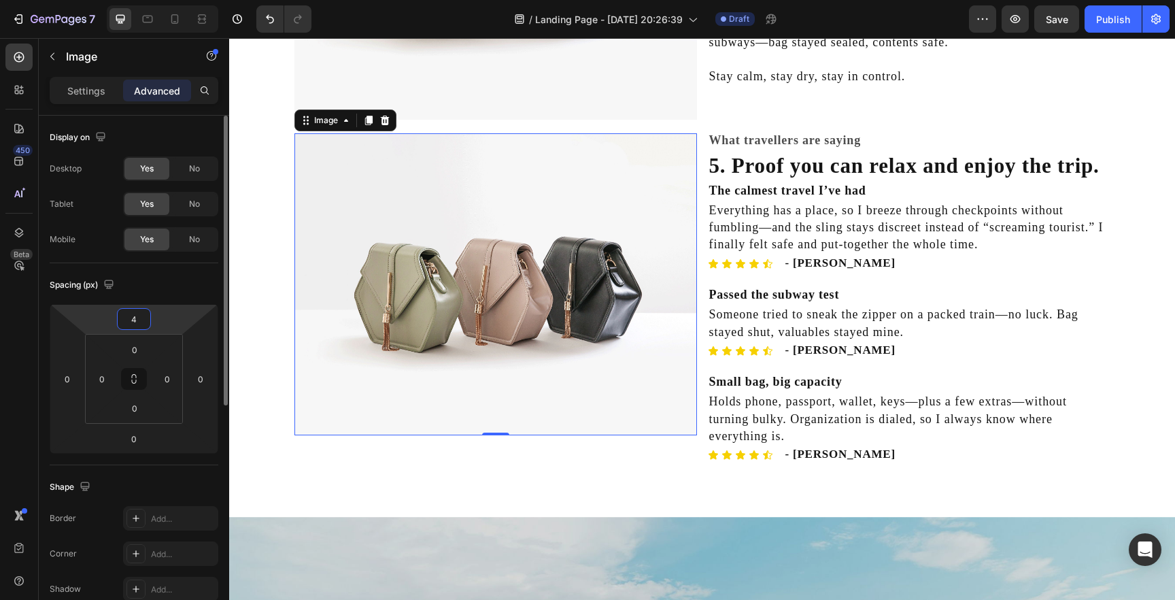
type input "40"
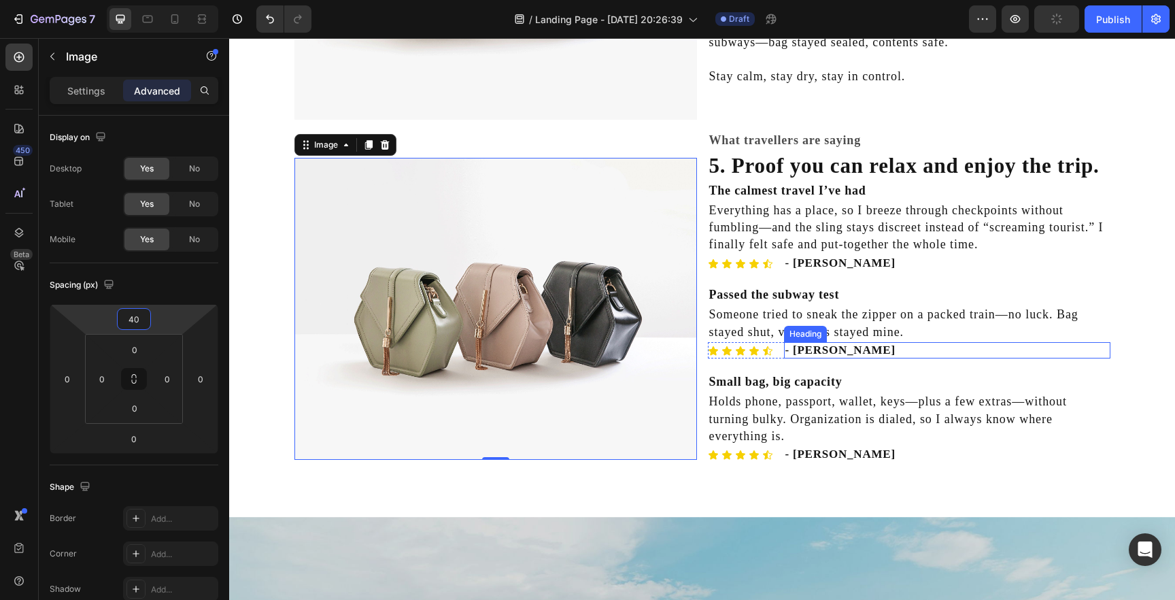
click at [816, 348] on h2 "- [PERSON_NAME]" at bounding box center [947, 350] width 326 height 16
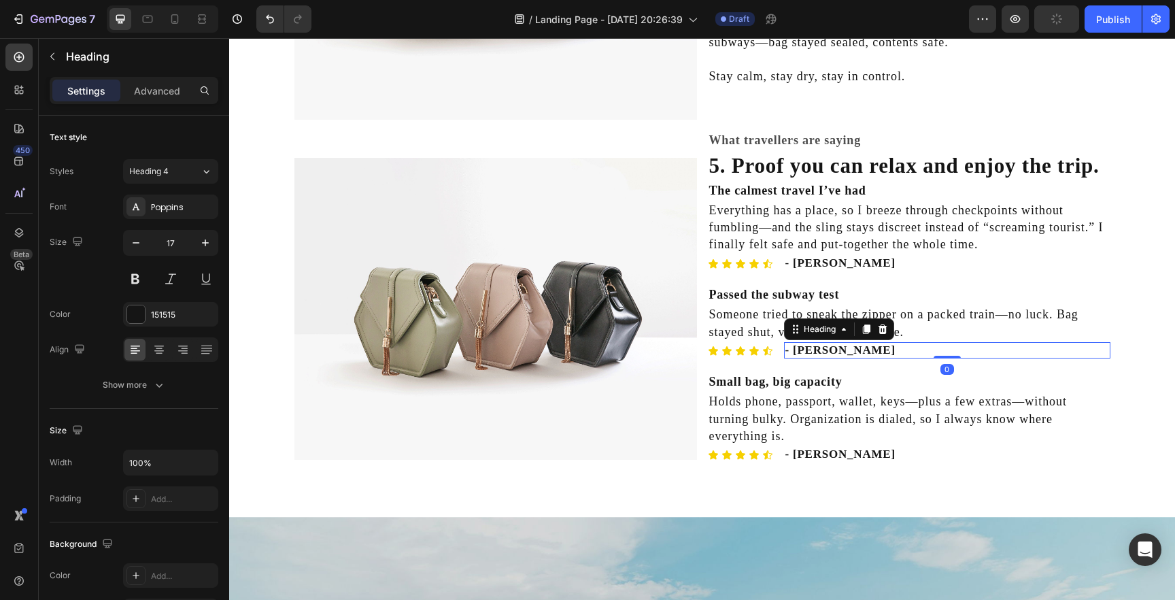
click at [816, 348] on h2 "- [PERSON_NAME]" at bounding box center [947, 350] width 326 height 16
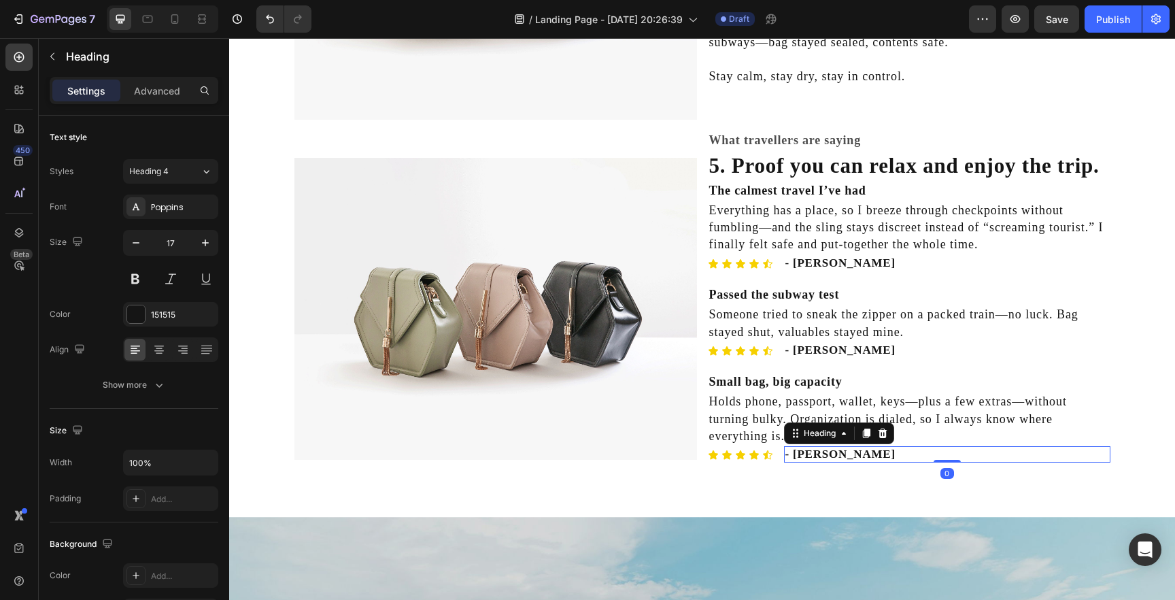
click at [814, 454] on h2 "- [PERSON_NAME]" at bounding box center [947, 454] width 326 height 16
click at [825, 451] on p "- Ellie C." at bounding box center [948, 455] width 324 height 14
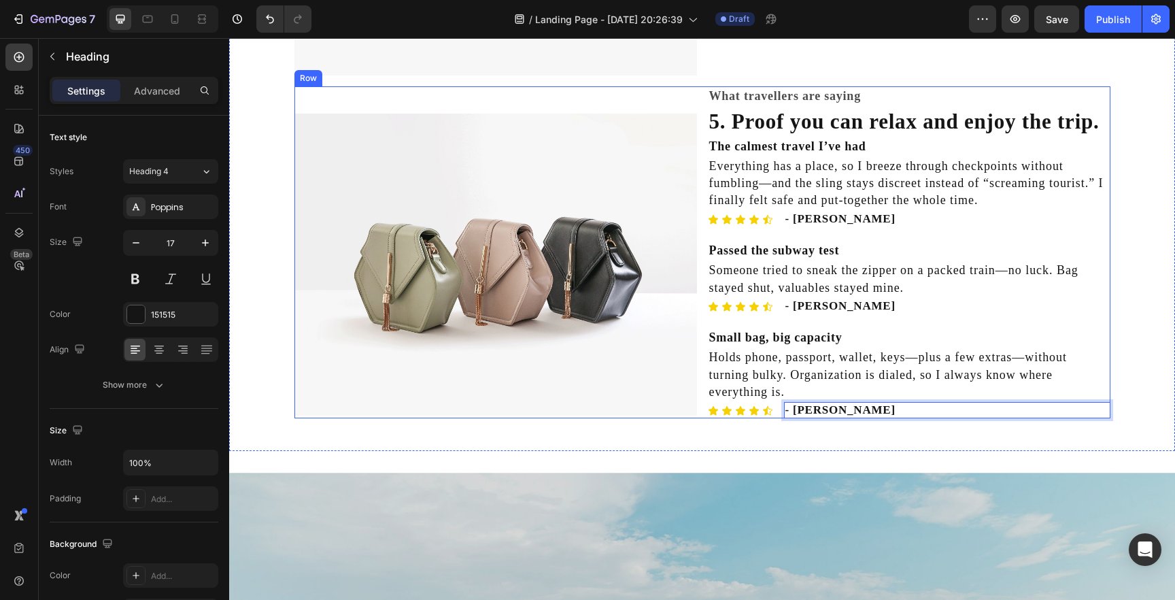
scroll to position [1694, 0]
click at [1045, 35] on div "7 / Landing Page - Aug 26, 20:26:39 Draft Preview Save Publish" at bounding box center [587, 19] width 1175 height 39
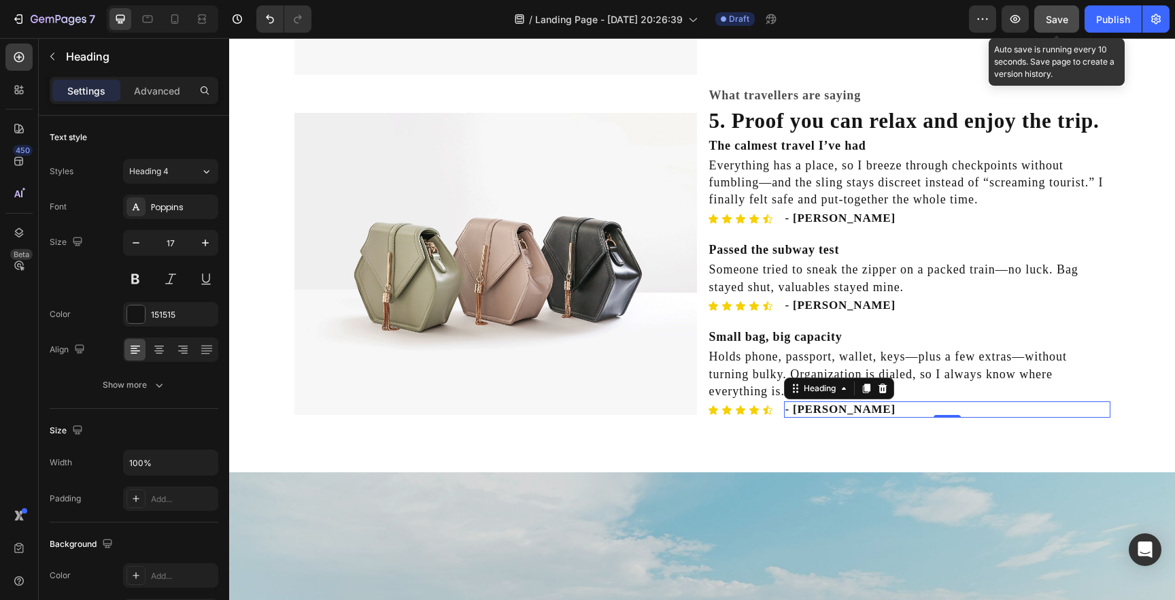
click at [1052, 14] on span "Save" at bounding box center [1057, 20] width 22 height 12
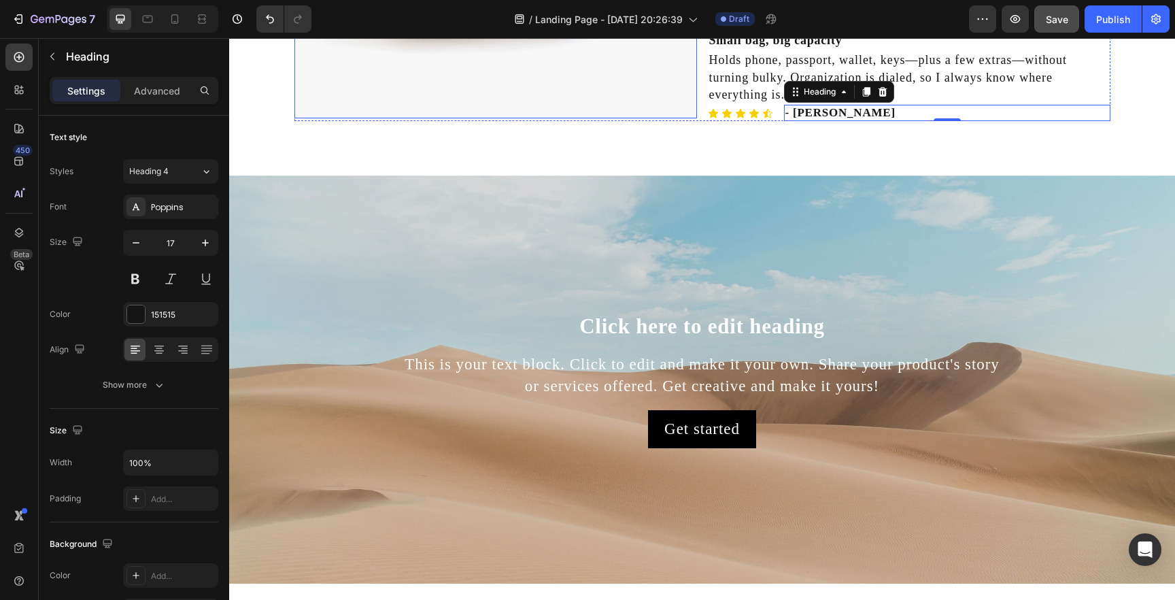
scroll to position [1998, 0]
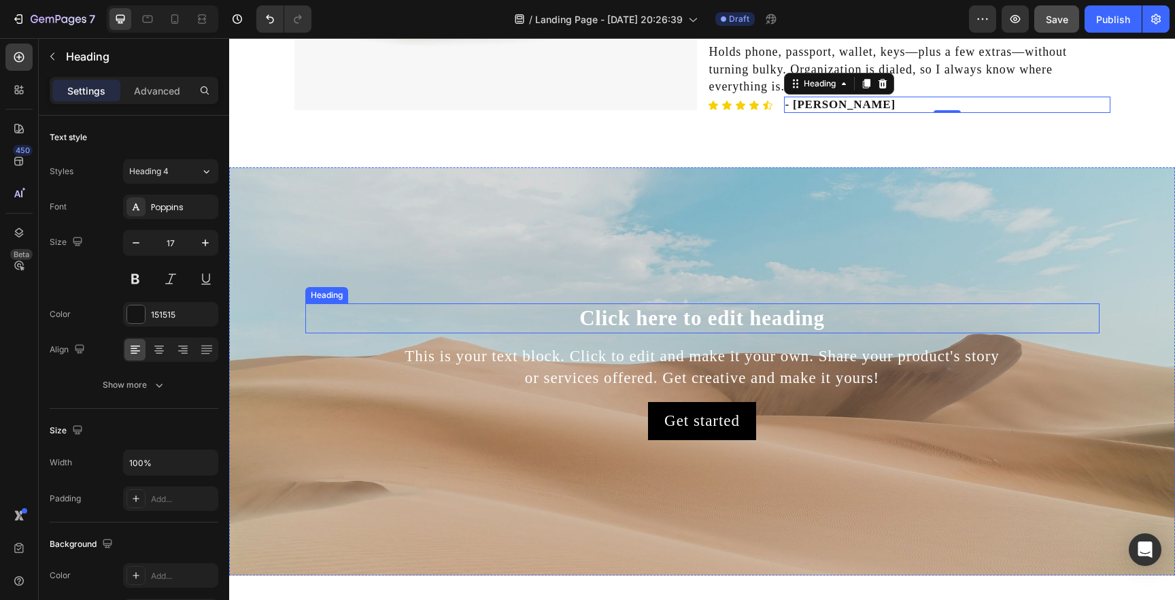
click at [692, 324] on h2 "Click here to edit heading" at bounding box center [702, 318] width 794 height 30
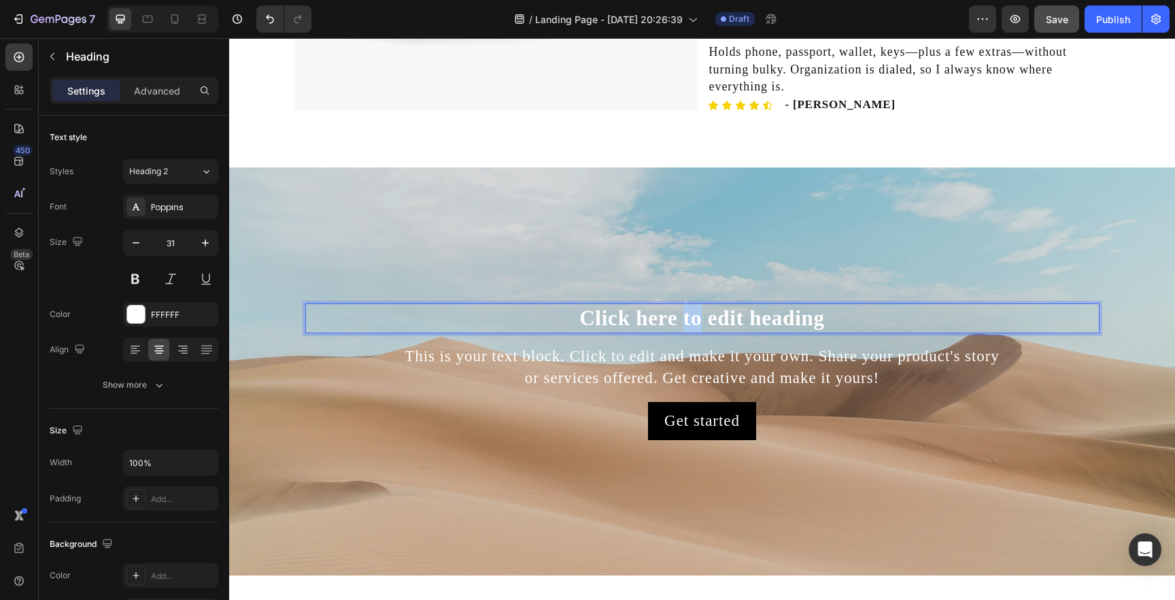
click at [692, 324] on h2 "Click here to edit heading" at bounding box center [702, 318] width 794 height 30
click at [692, 324] on p "Click here to edit heading" at bounding box center [703, 318] width 792 height 27
click at [175, 312] on div "FFFFFF" at bounding box center [170, 315] width 39 height 12
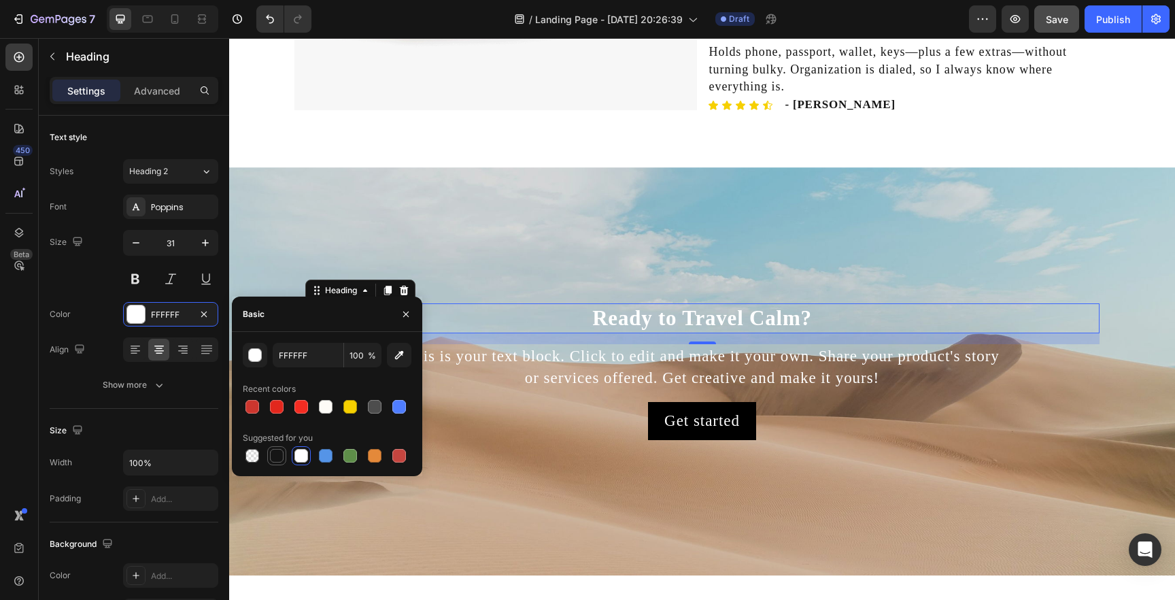
click at [275, 452] on div at bounding box center [277, 456] width 14 height 14
type input "151515"
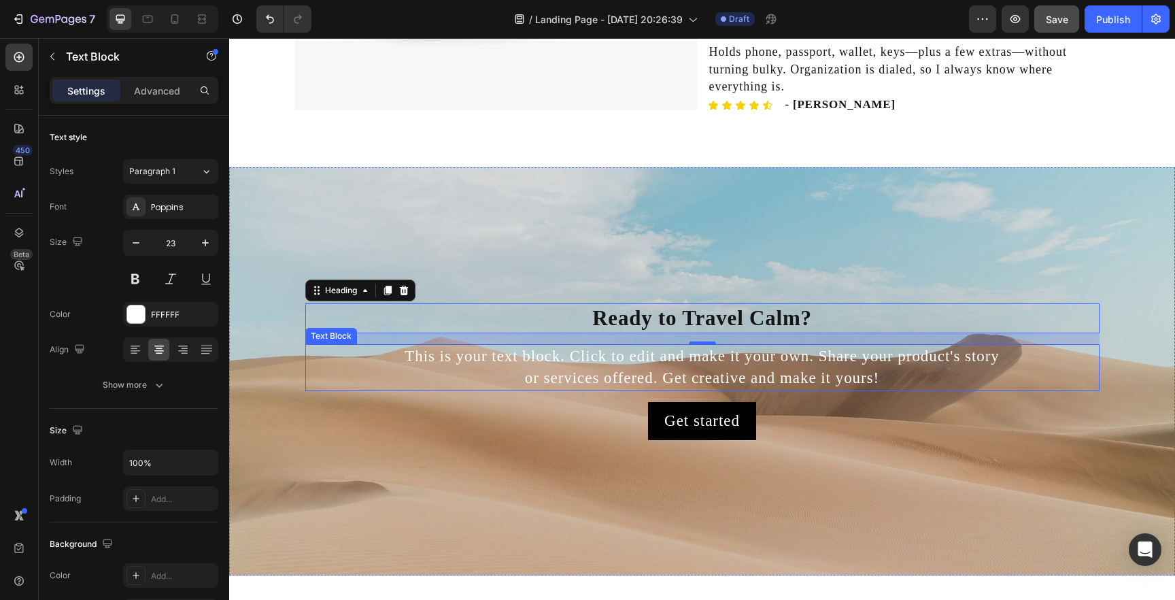
click at [657, 358] on div "This is your text block. Click to edit and make it your own. Share your product…" at bounding box center [702, 367] width 794 height 46
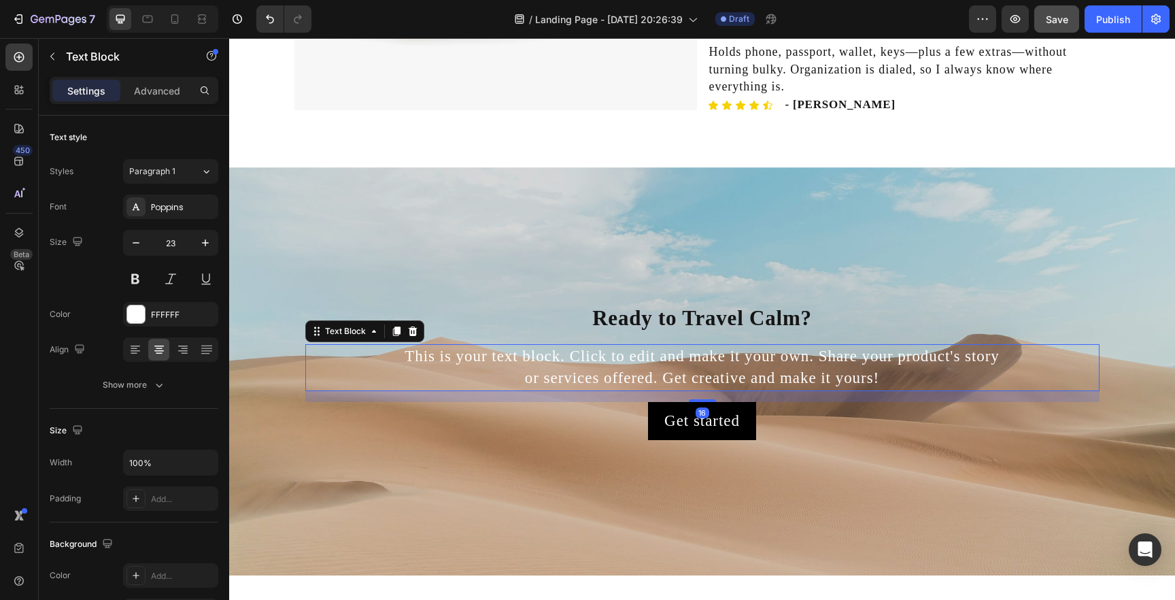
click at [657, 358] on div "This is your text block. Click to edit and make it your own. Share your product…" at bounding box center [702, 367] width 794 height 46
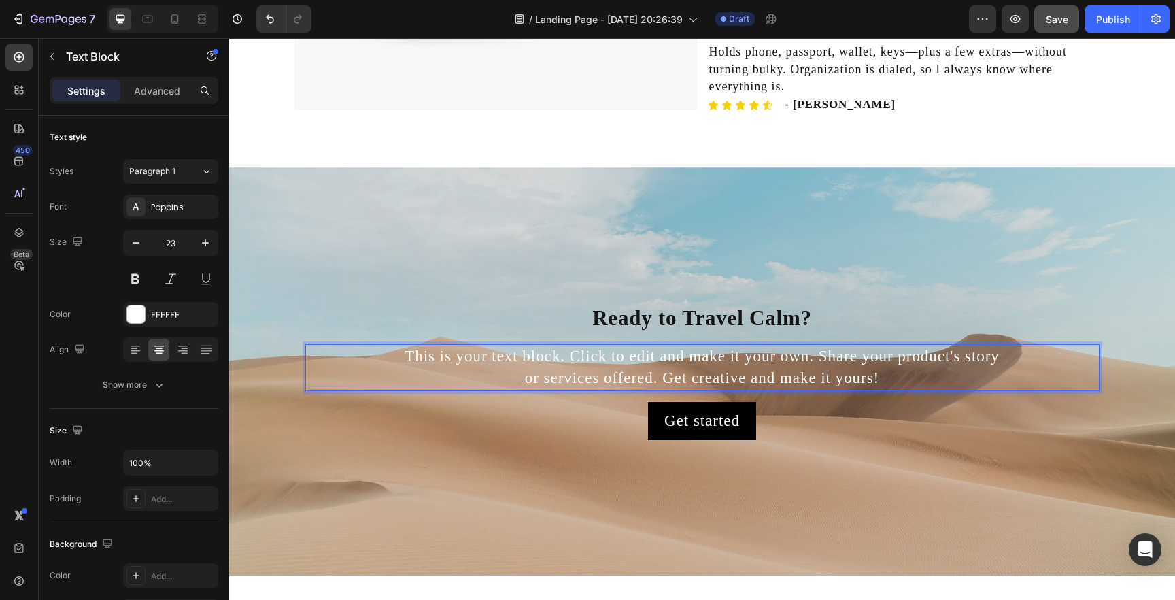
click at [657, 358] on p "This is your text block. Click to edit and make it your own. Share your product…" at bounding box center [703, 368] width 792 height 44
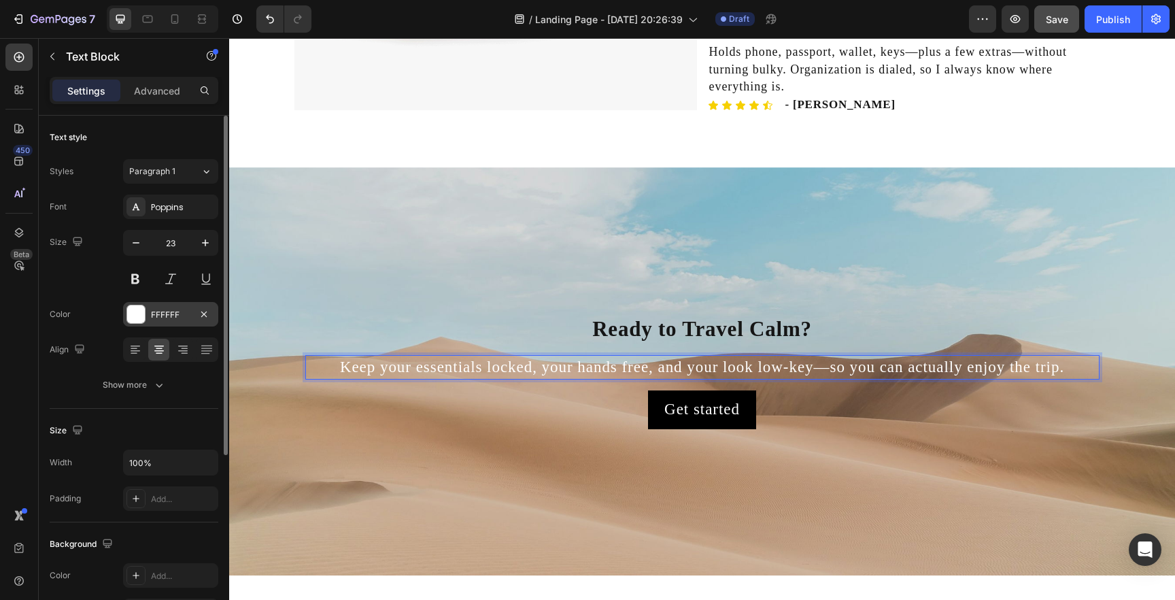
click at [173, 310] on div "FFFFFF" at bounding box center [170, 315] width 39 height 12
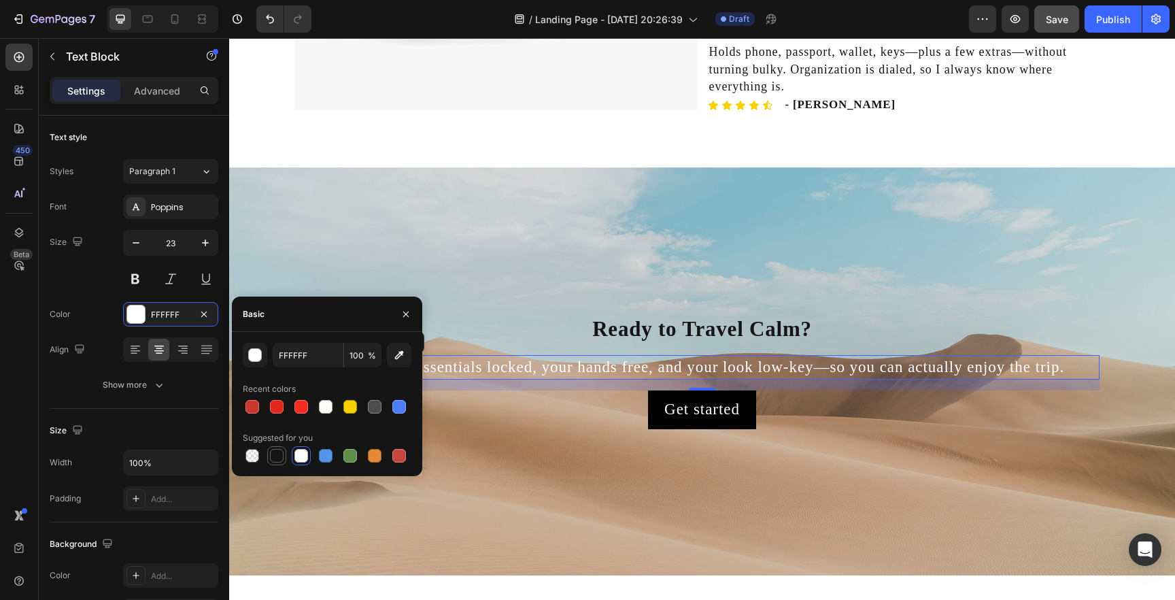
click at [280, 457] on div at bounding box center [277, 456] width 14 height 14
type input "151515"
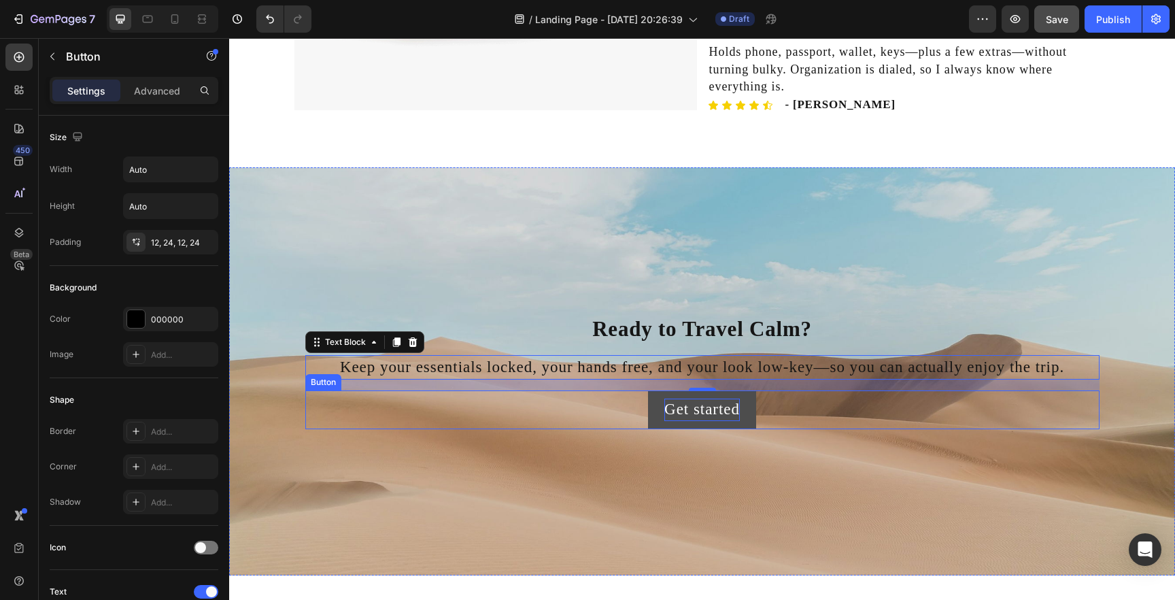
click at [712, 409] on div "Get started" at bounding box center [703, 410] width 76 height 22
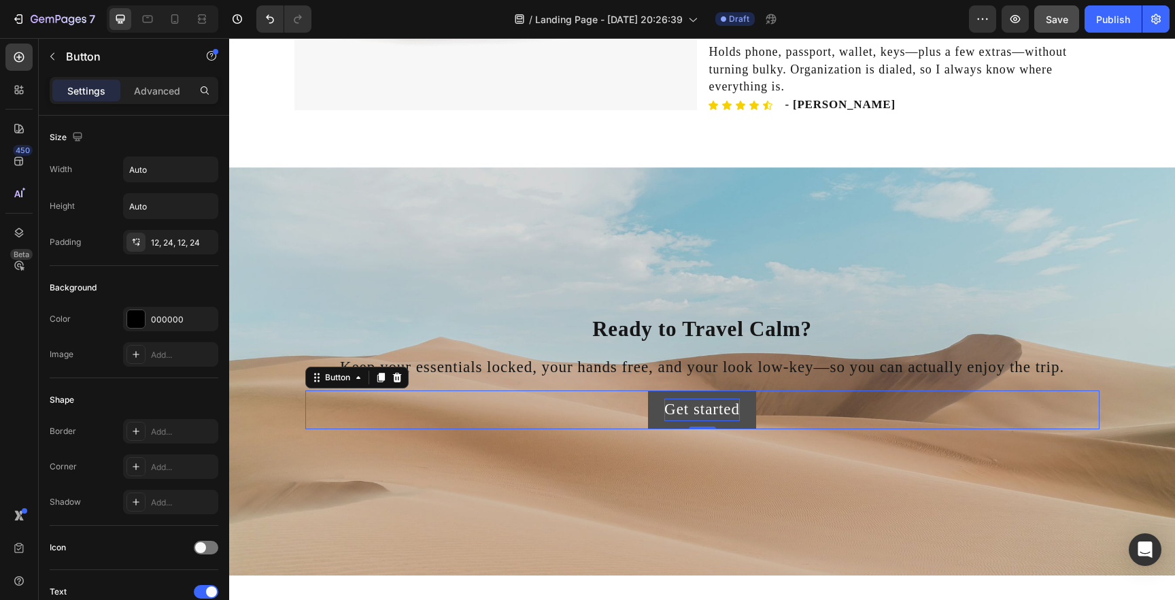
click at [712, 409] on div "Get started" at bounding box center [703, 410] width 76 height 22
click at [712, 409] on p "Get started" at bounding box center [703, 410] width 76 height 22
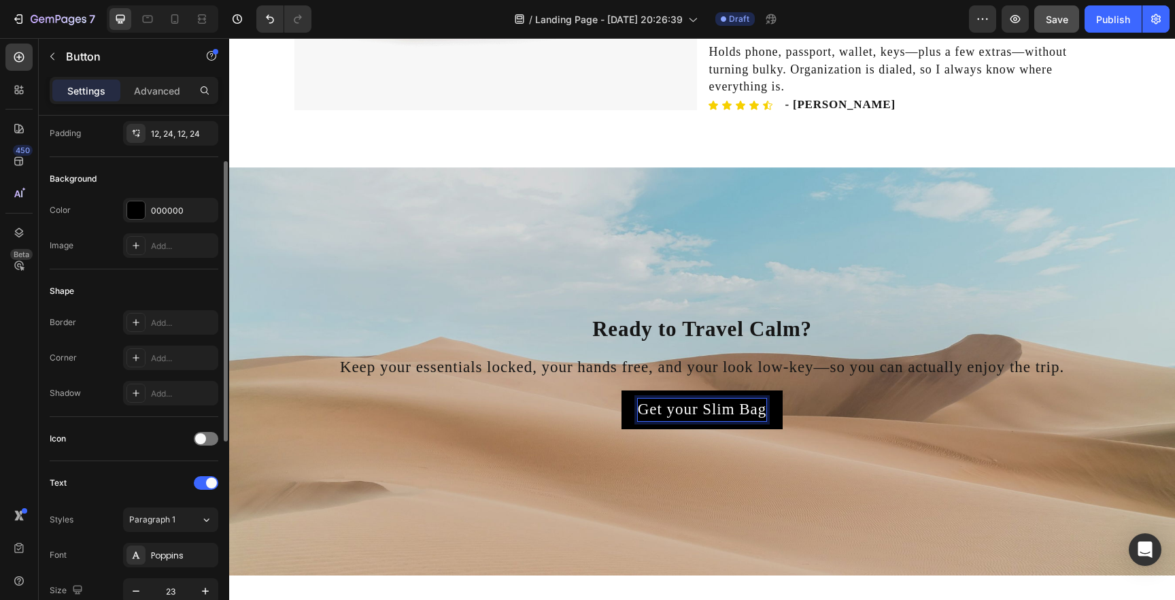
scroll to position [123, 0]
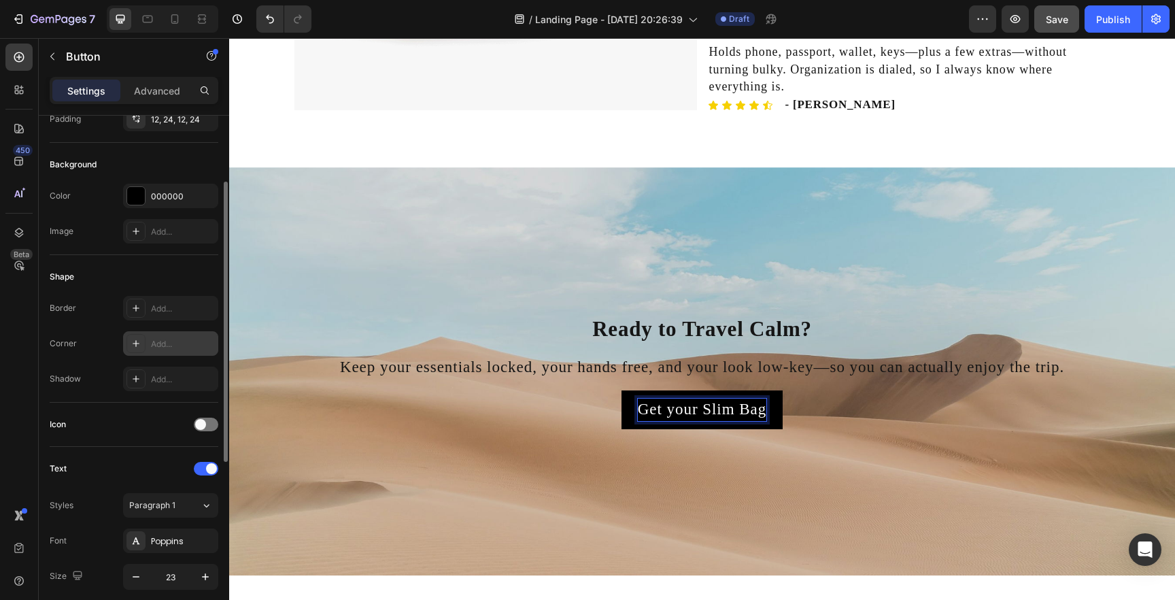
click at [170, 348] on div "Add..." at bounding box center [183, 344] width 64 height 12
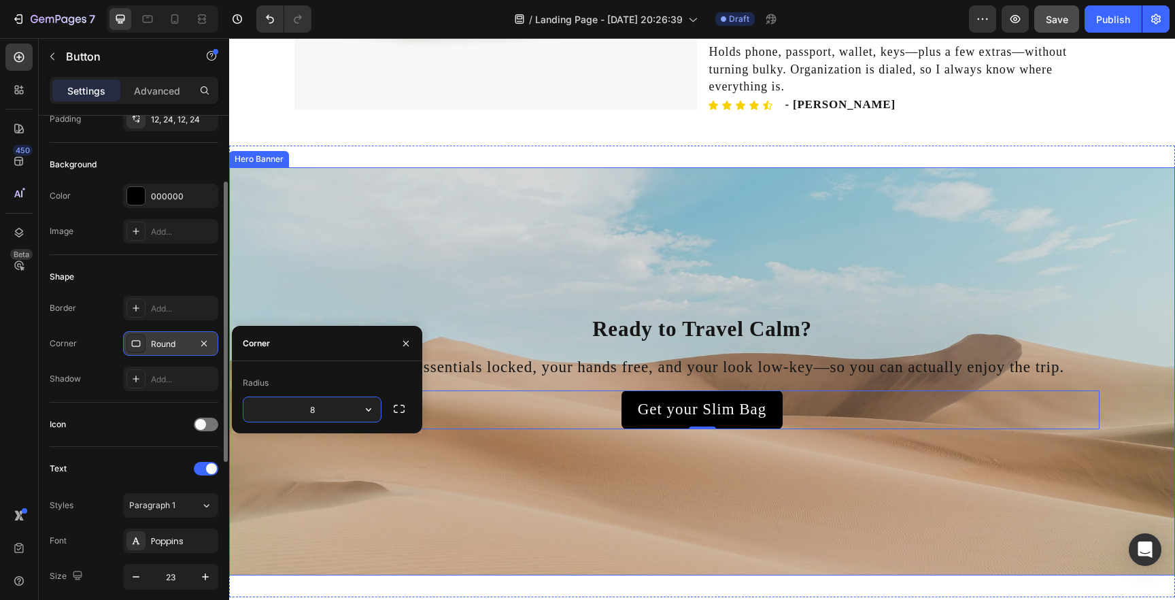
click at [851, 439] on div "Background Image" at bounding box center [702, 371] width 946 height 408
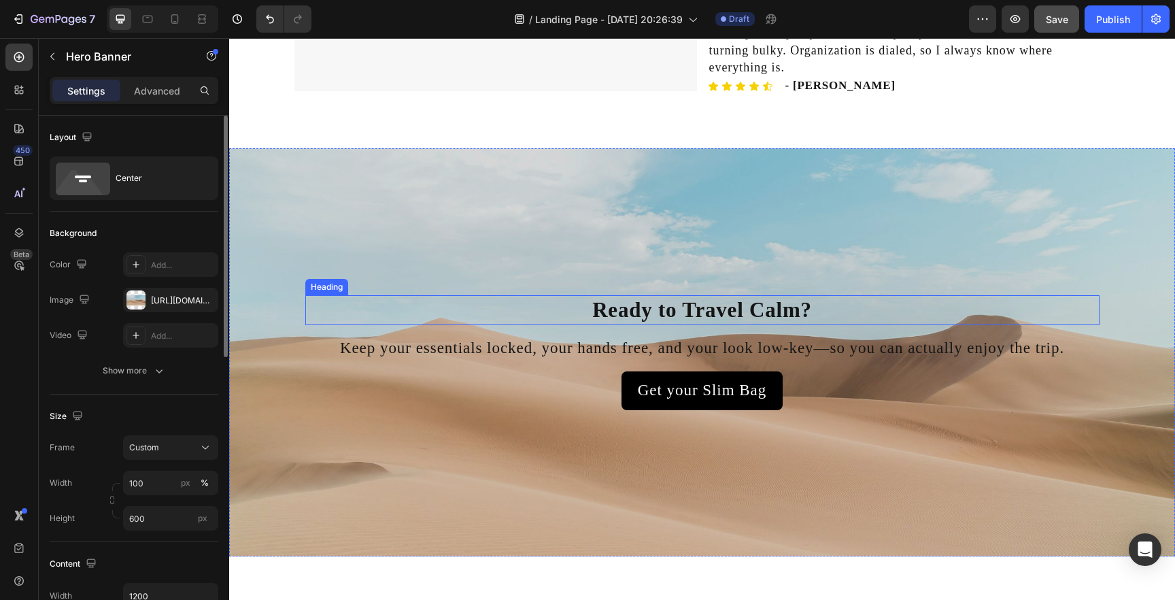
scroll to position [2006, 0]
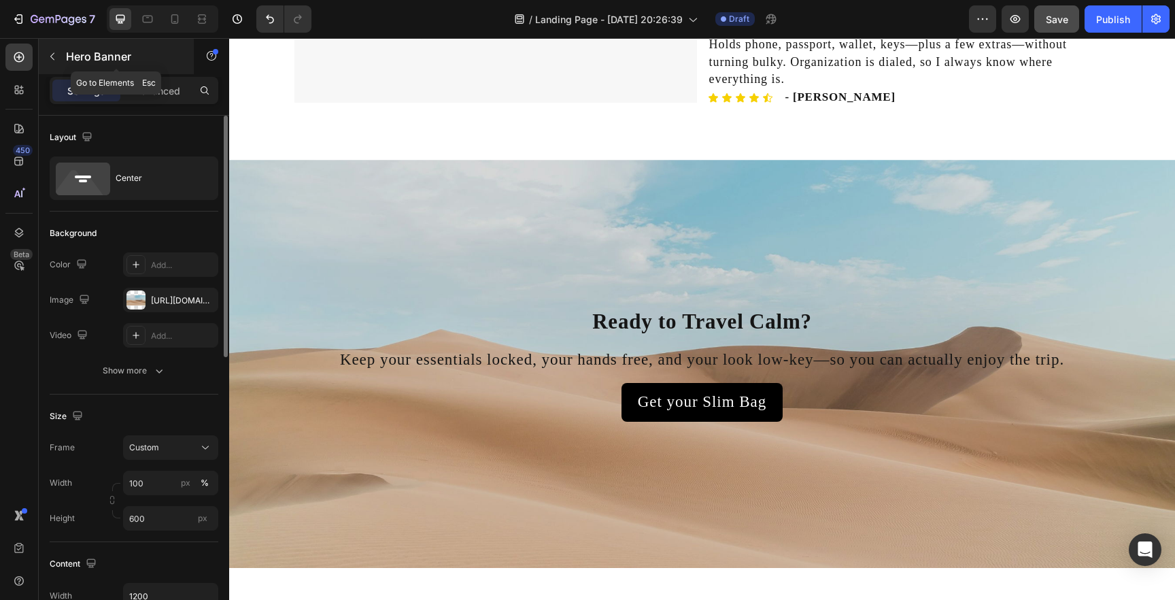
click at [52, 57] on icon "button" at bounding box center [52, 56] width 11 height 11
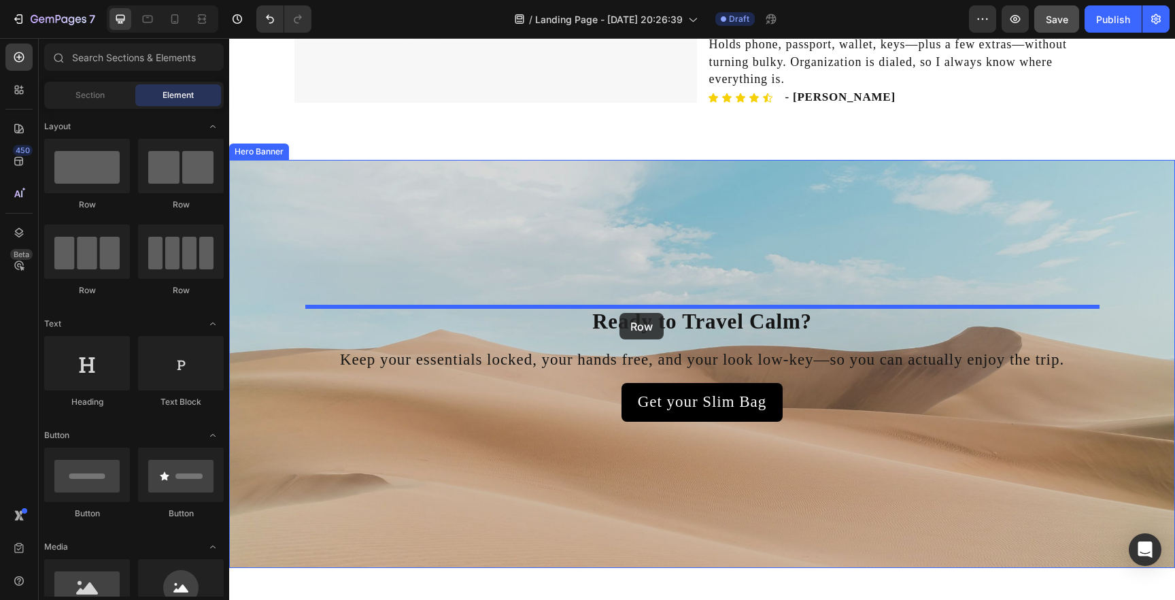
drag, startPoint x: 413, startPoint y: 214, endPoint x: 620, endPoint y: 313, distance: 229.4
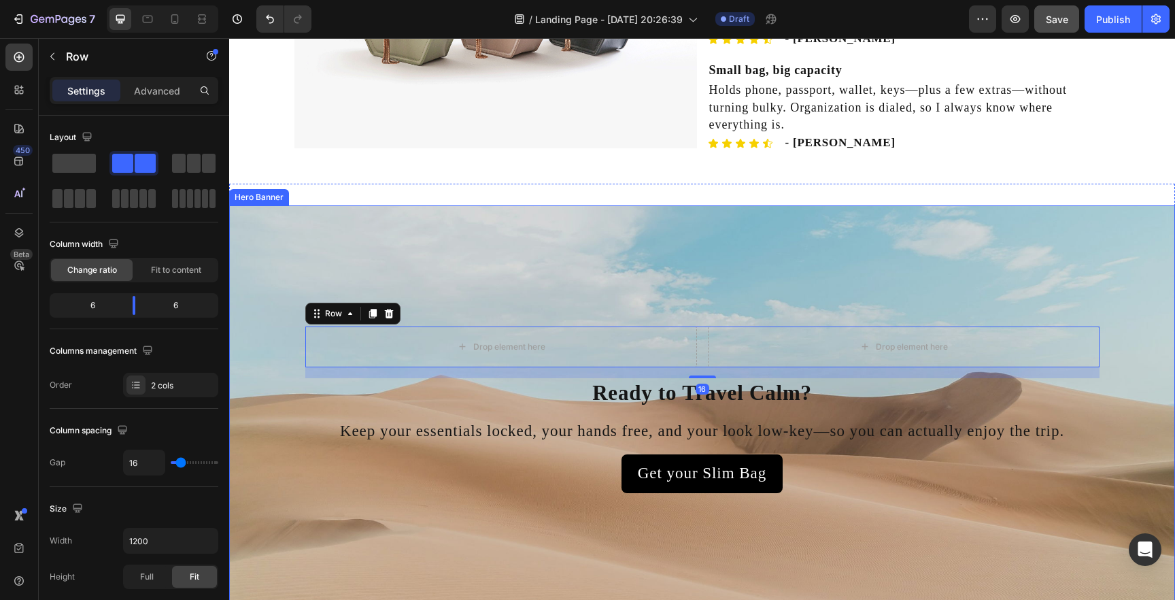
scroll to position [1943, 0]
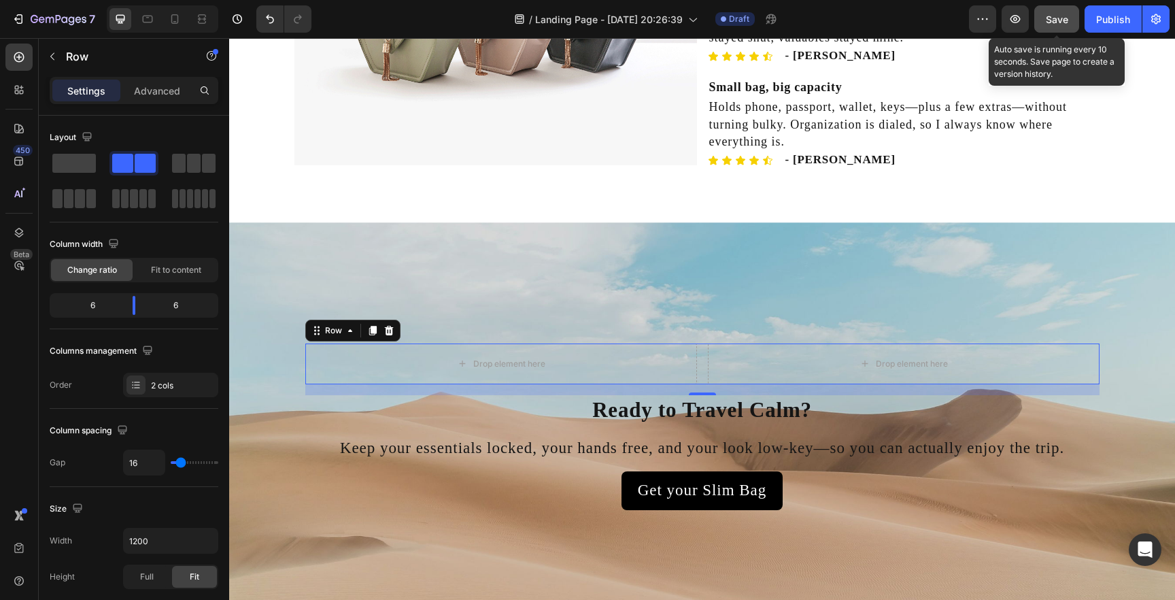
click at [1050, 14] on span "Save" at bounding box center [1057, 20] width 22 height 12
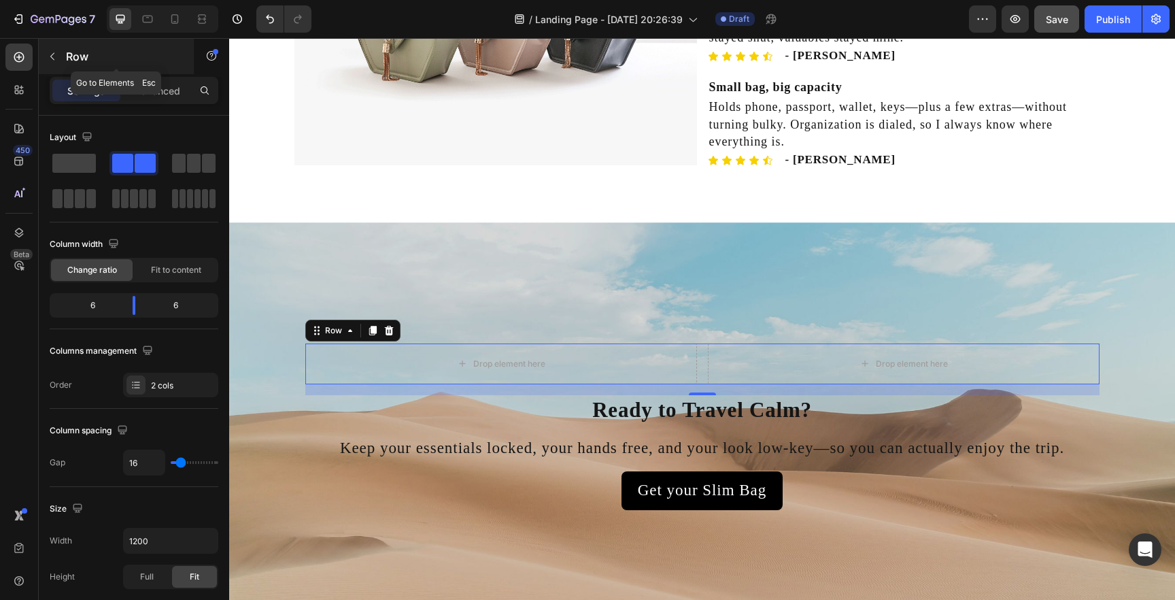
click at [51, 54] on icon "button" at bounding box center [52, 56] width 11 height 11
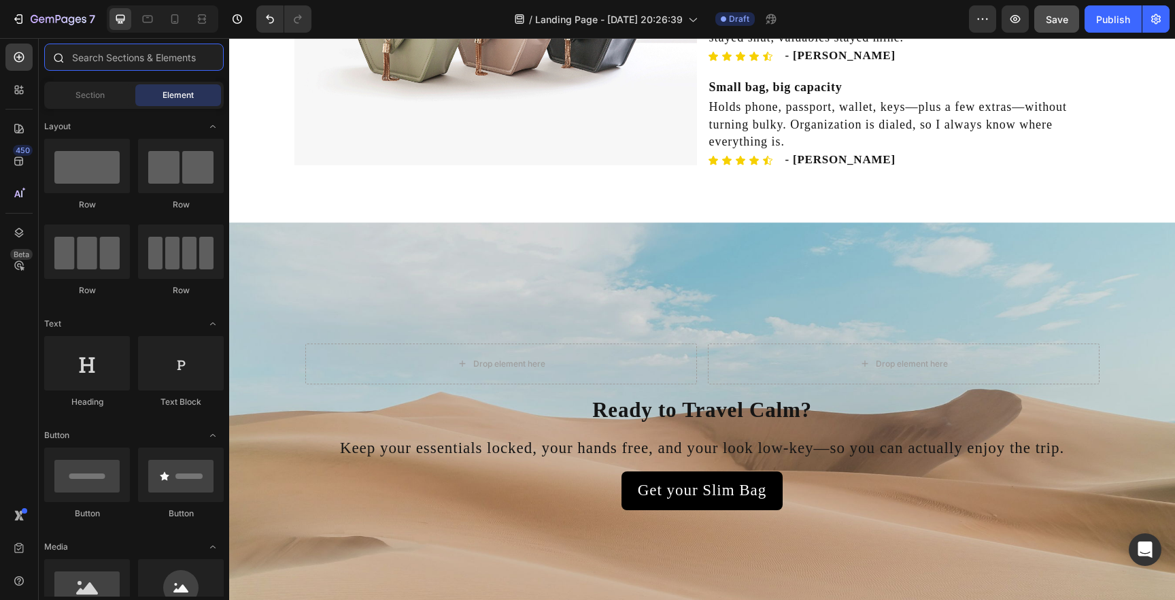
click at [117, 63] on input "text" at bounding box center [134, 57] width 180 height 27
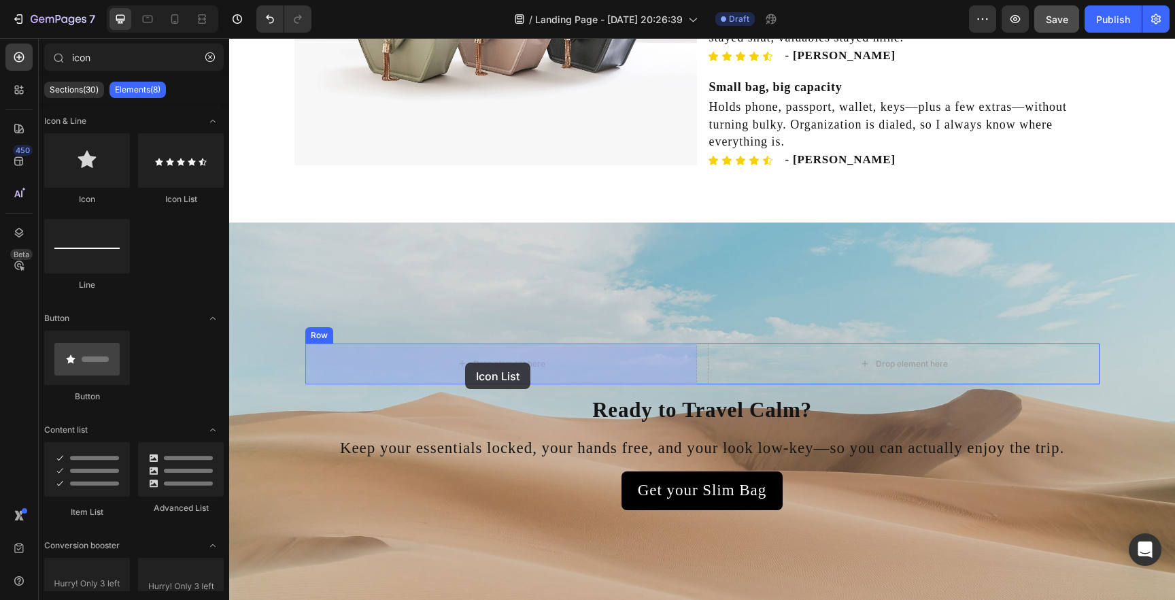
drag, startPoint x: 396, startPoint y: 195, endPoint x: 465, endPoint y: 363, distance: 181.1
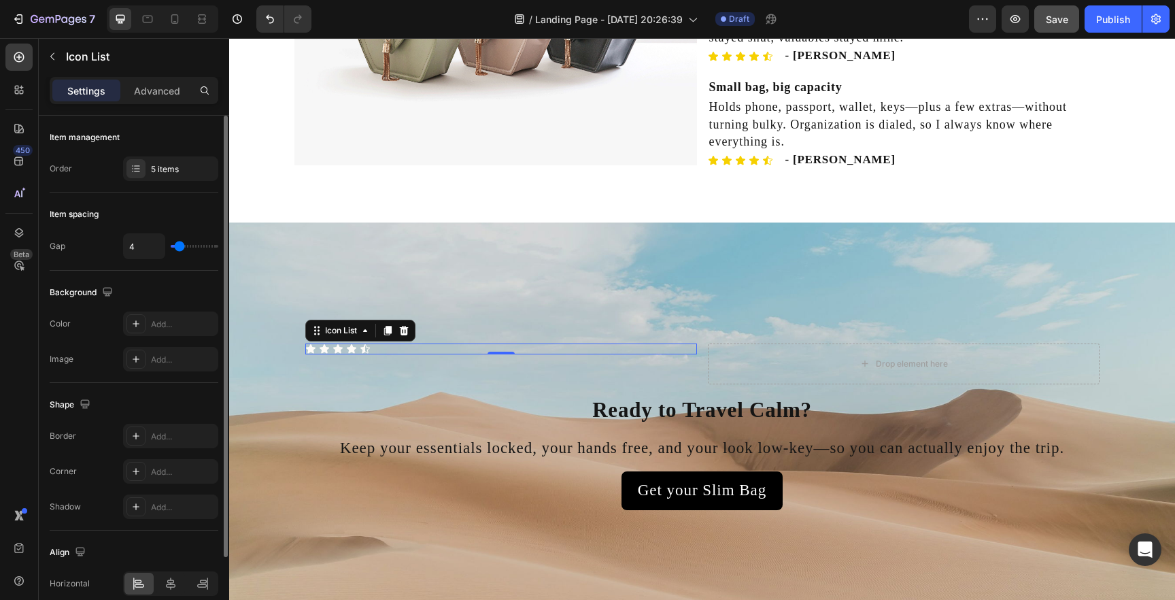
scroll to position [97, 0]
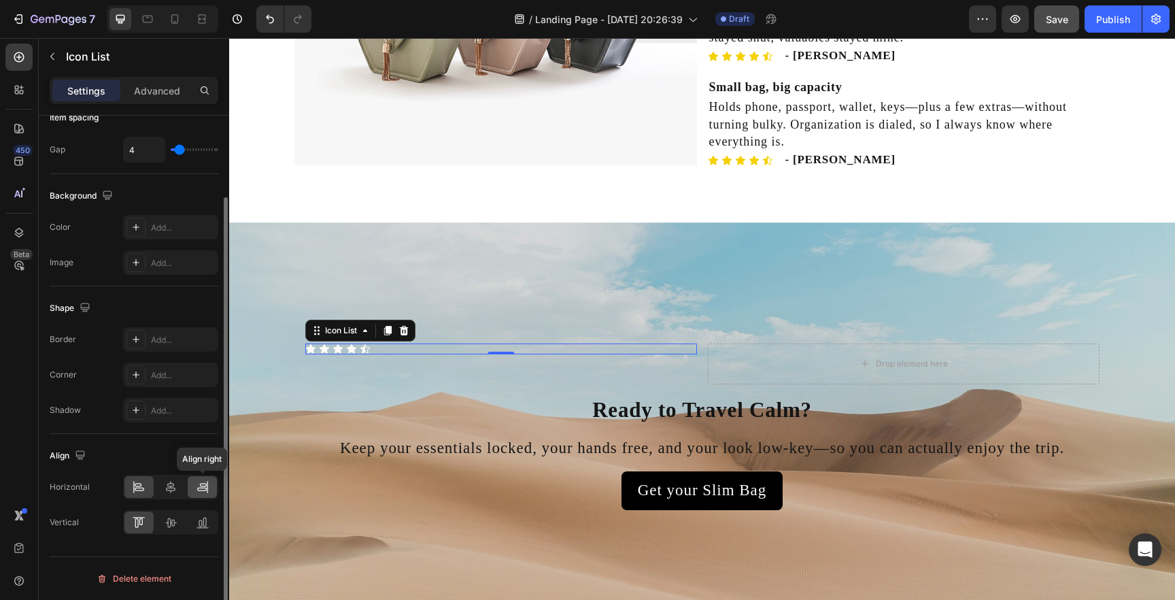
click at [201, 492] on icon at bounding box center [203, 487] width 14 height 14
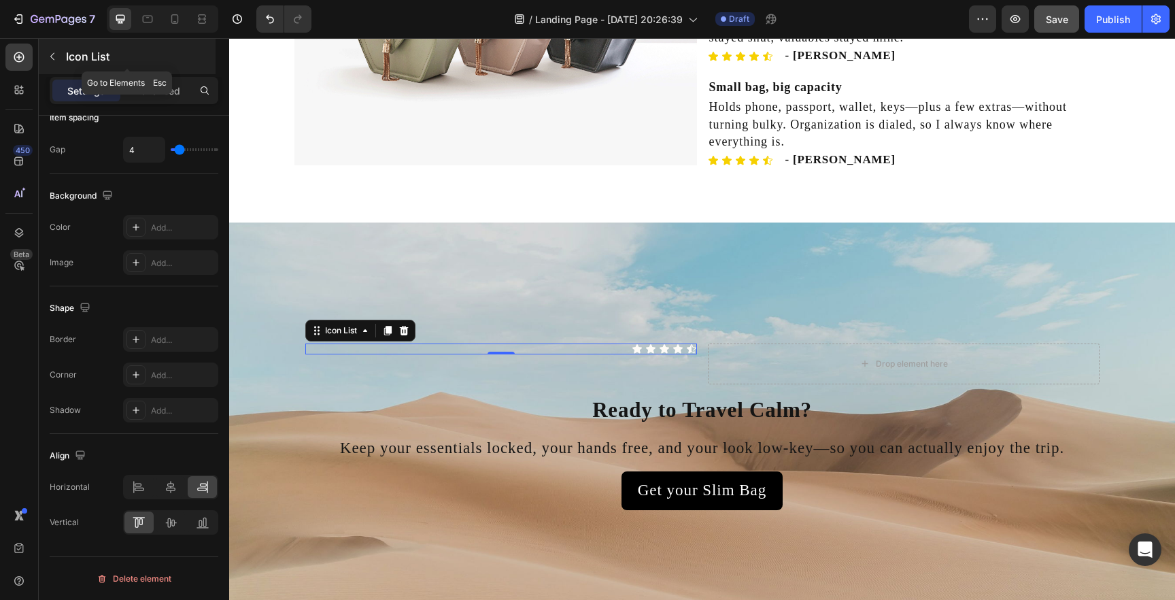
click at [57, 57] on icon "button" at bounding box center [52, 56] width 11 height 11
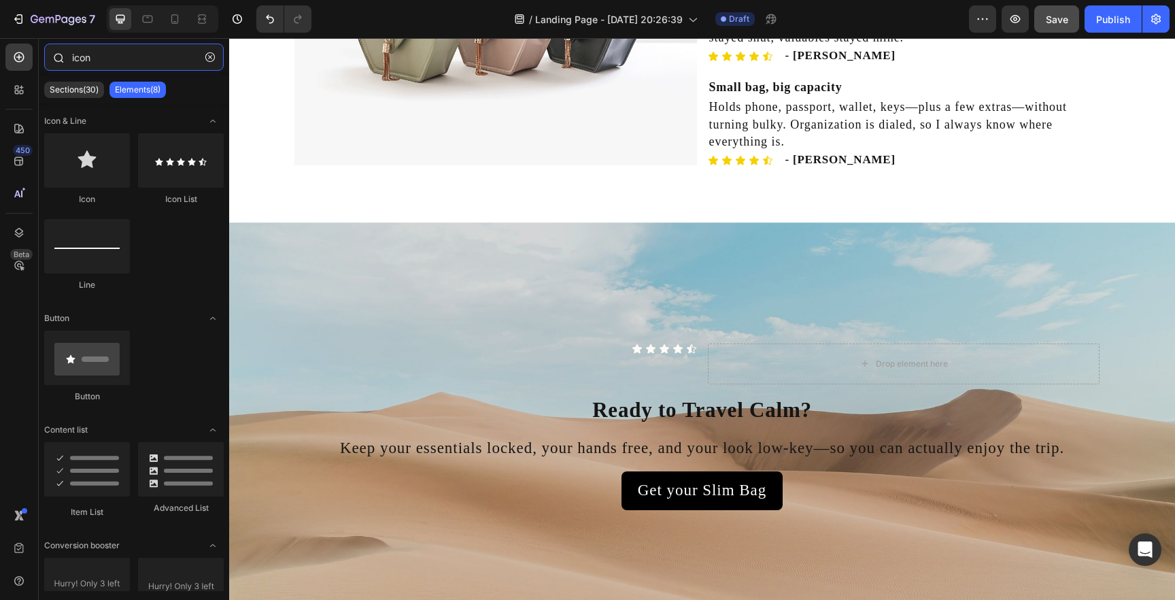
click at [118, 46] on input "icon" at bounding box center [134, 57] width 180 height 27
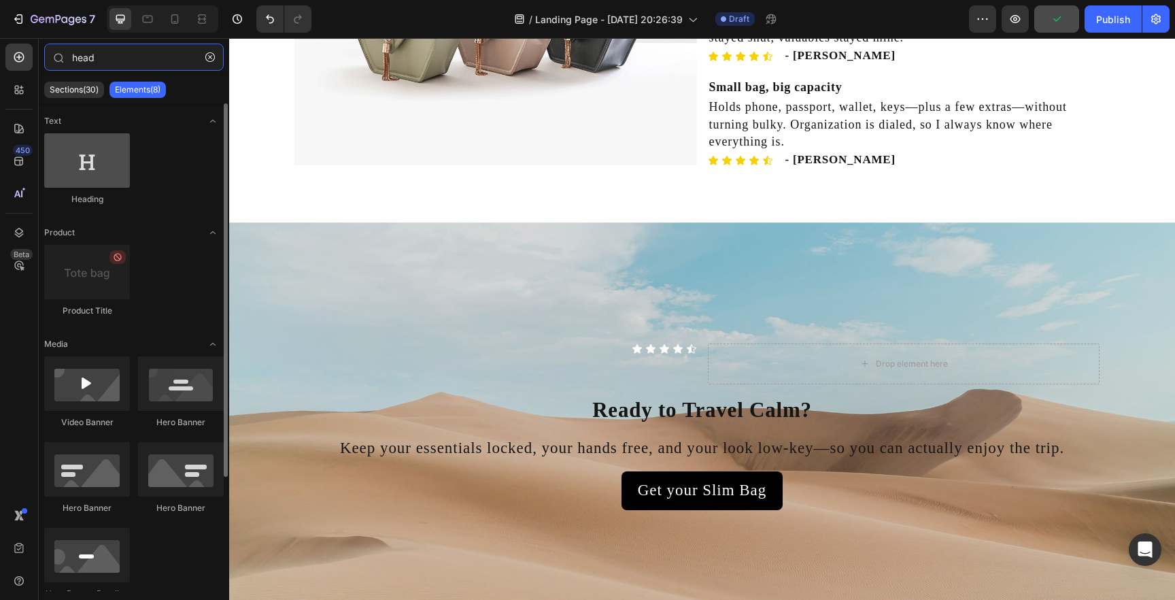
type input "head"
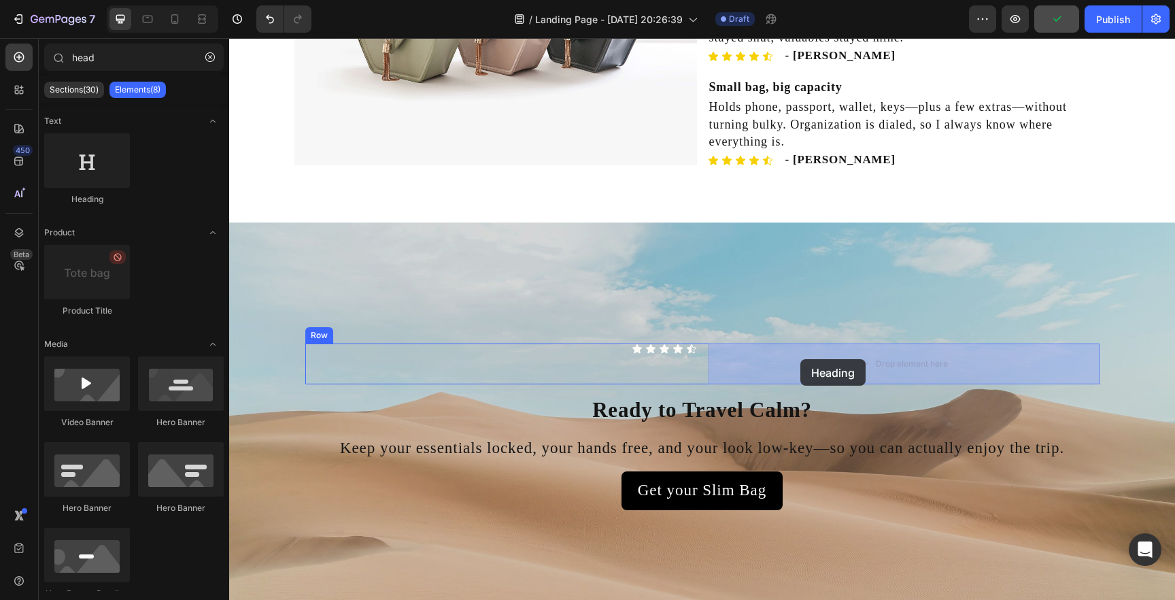
drag, startPoint x: 326, startPoint y: 198, endPoint x: 798, endPoint y: 359, distance: 498.2
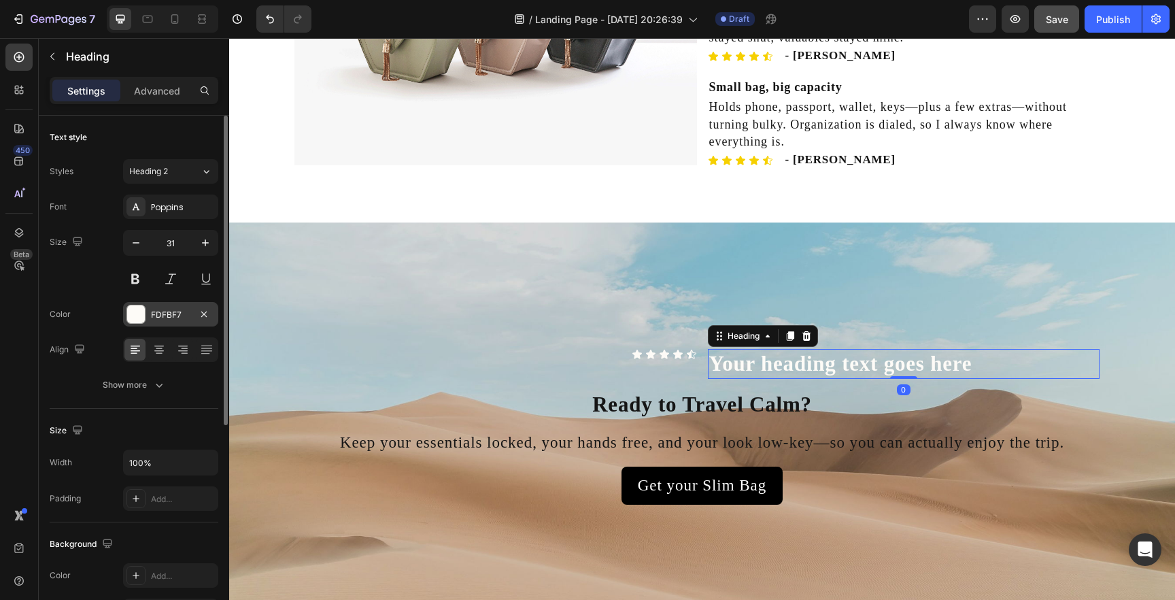
click at [171, 316] on div "FDFBF7" at bounding box center [170, 315] width 39 height 12
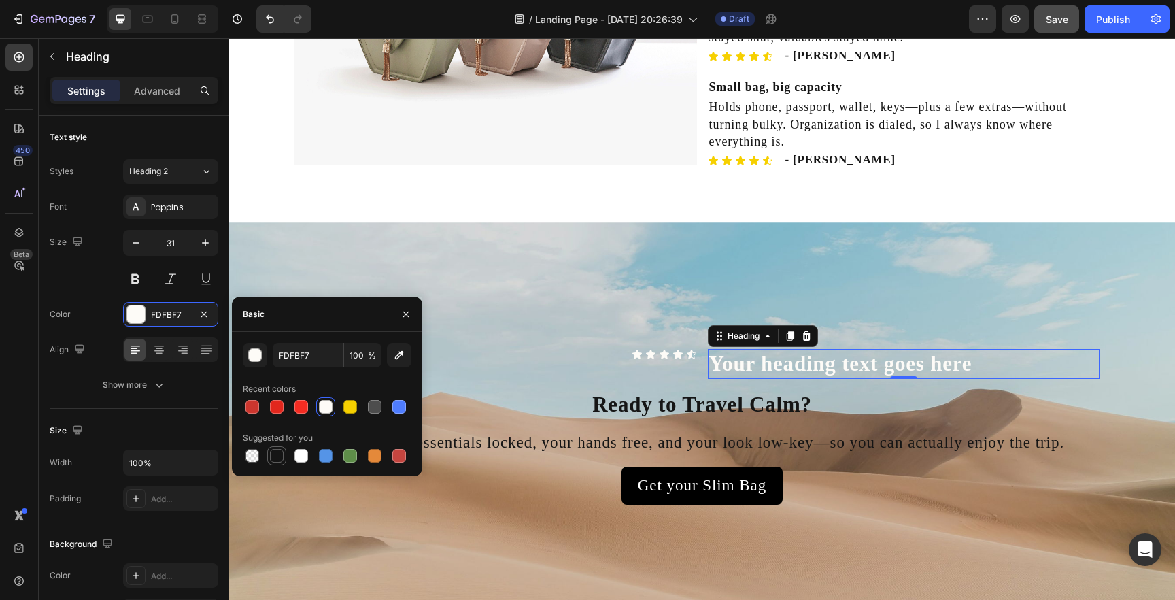
click at [274, 454] on div at bounding box center [277, 456] width 14 height 14
type input "151515"
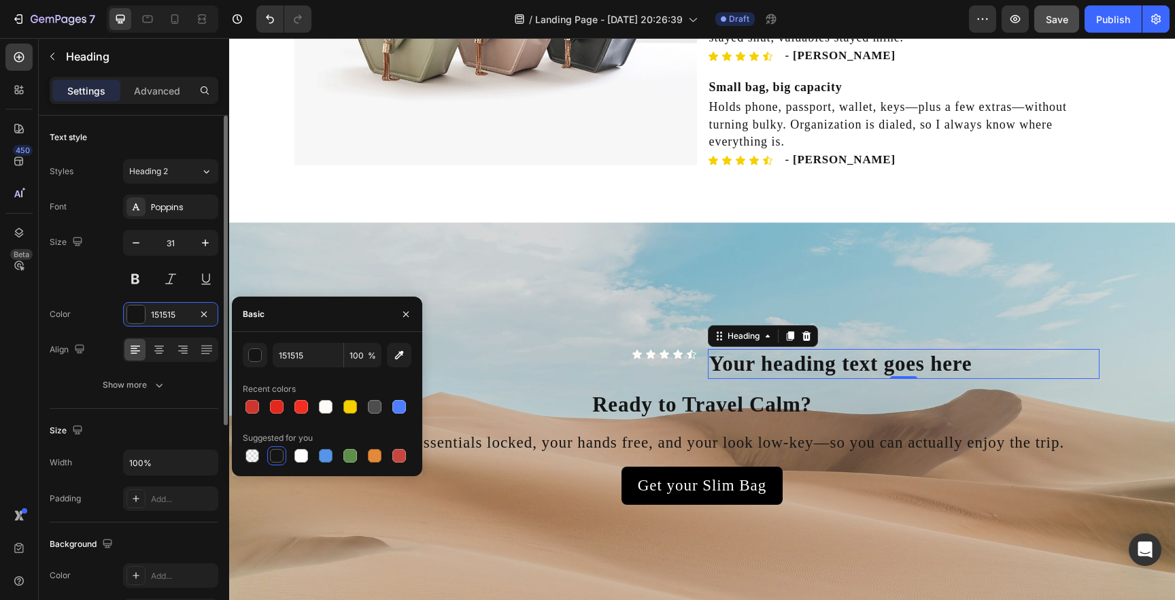
click at [101, 298] on div "Font Poppins Size 31 Color 151515 Align Show more" at bounding box center [134, 296] width 169 height 203
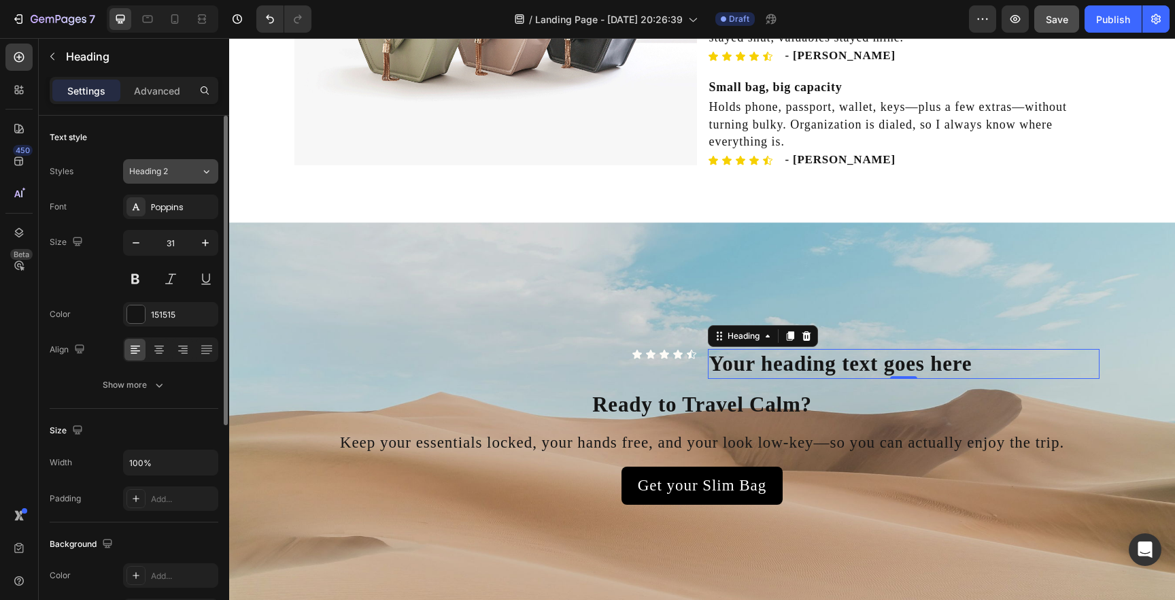
click at [165, 178] on button "Heading 2" at bounding box center [170, 171] width 95 height 24
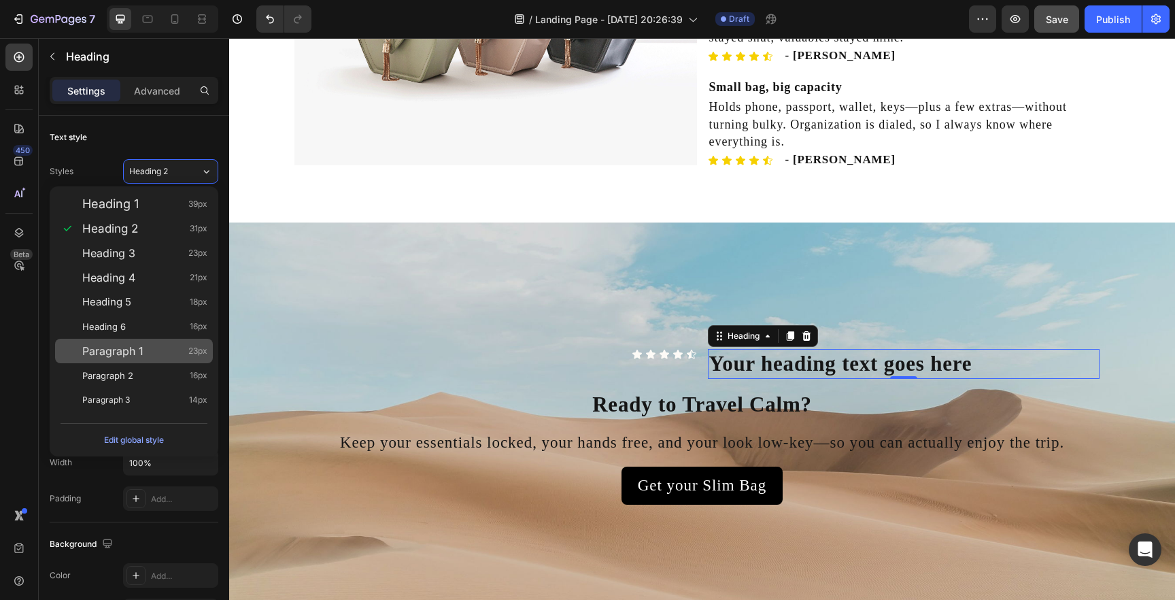
click at [164, 352] on div "Paragraph 1 23px" at bounding box center [144, 351] width 125 height 14
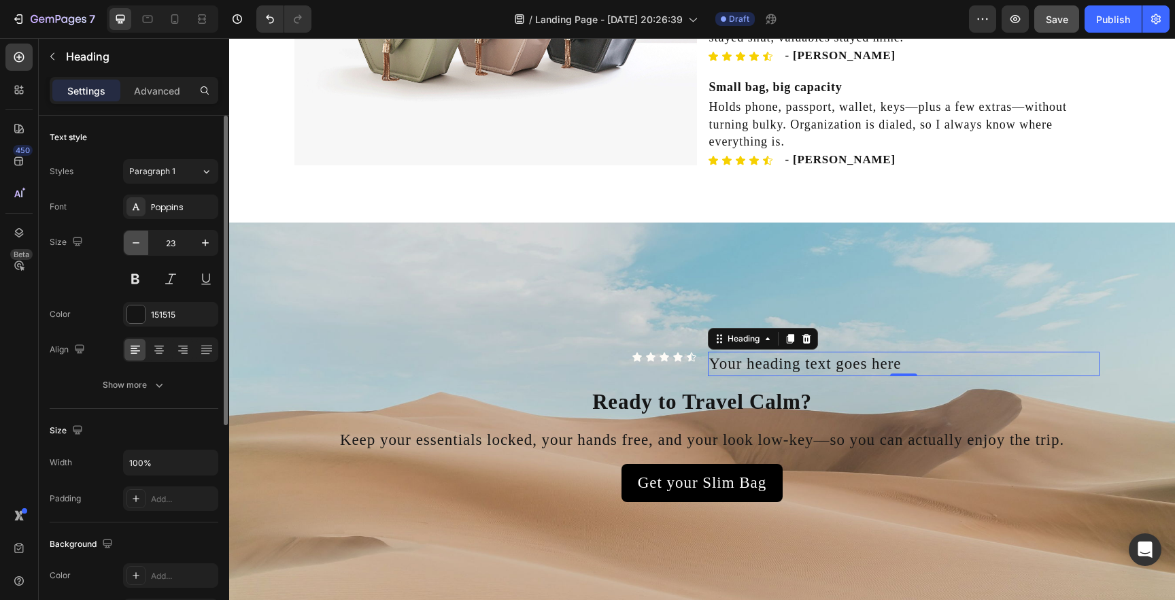
click at [133, 239] on icon "button" at bounding box center [136, 243] width 14 height 14
click at [133, 240] on icon "button" at bounding box center [136, 243] width 14 height 14
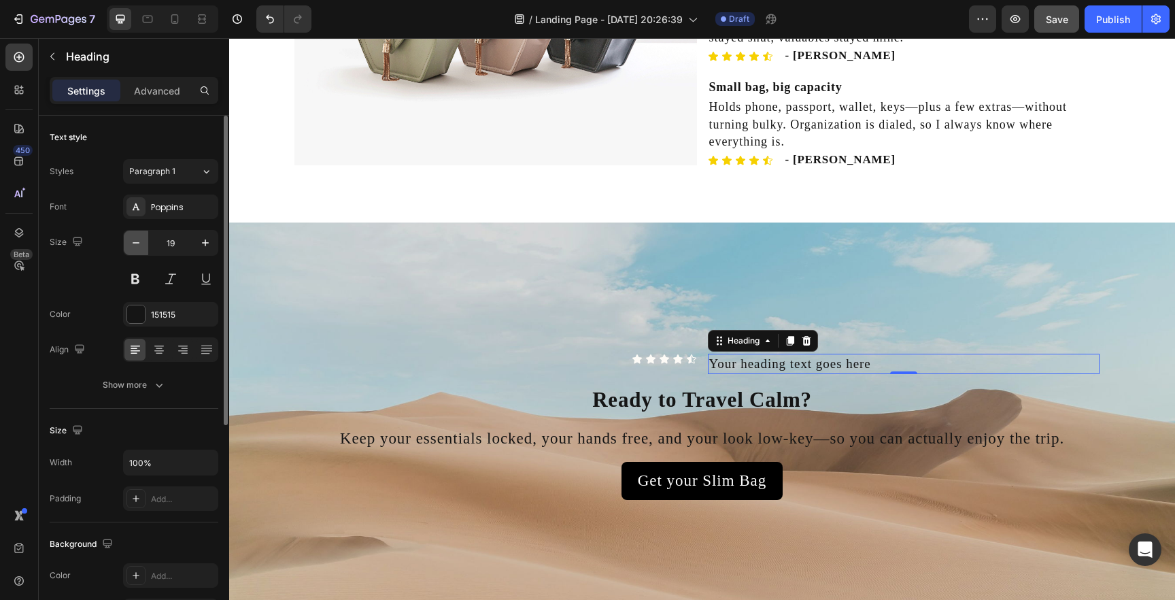
type input "18"
click at [817, 367] on h2 "Your heading text goes here" at bounding box center [904, 364] width 392 height 20
click at [817, 367] on p "Your heading text goes here" at bounding box center [903, 363] width 389 height 17
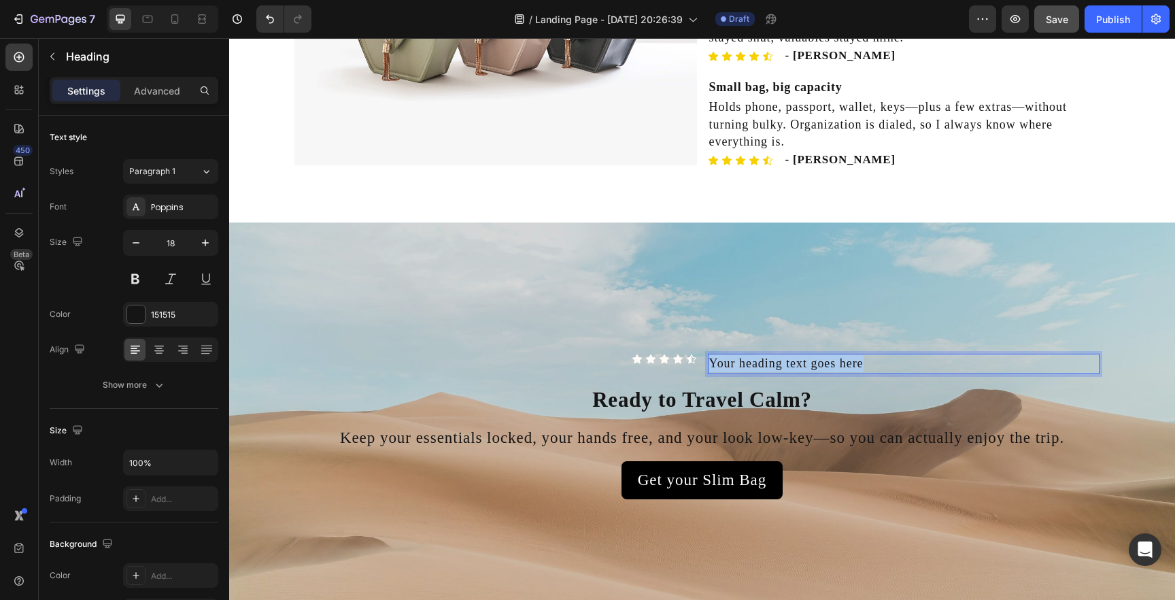
click at [817, 367] on p "Your heading text goes here" at bounding box center [903, 363] width 389 height 17
click at [609, 360] on div "Icon Icon Icon Icon Icon" at bounding box center [501, 359] width 392 height 11
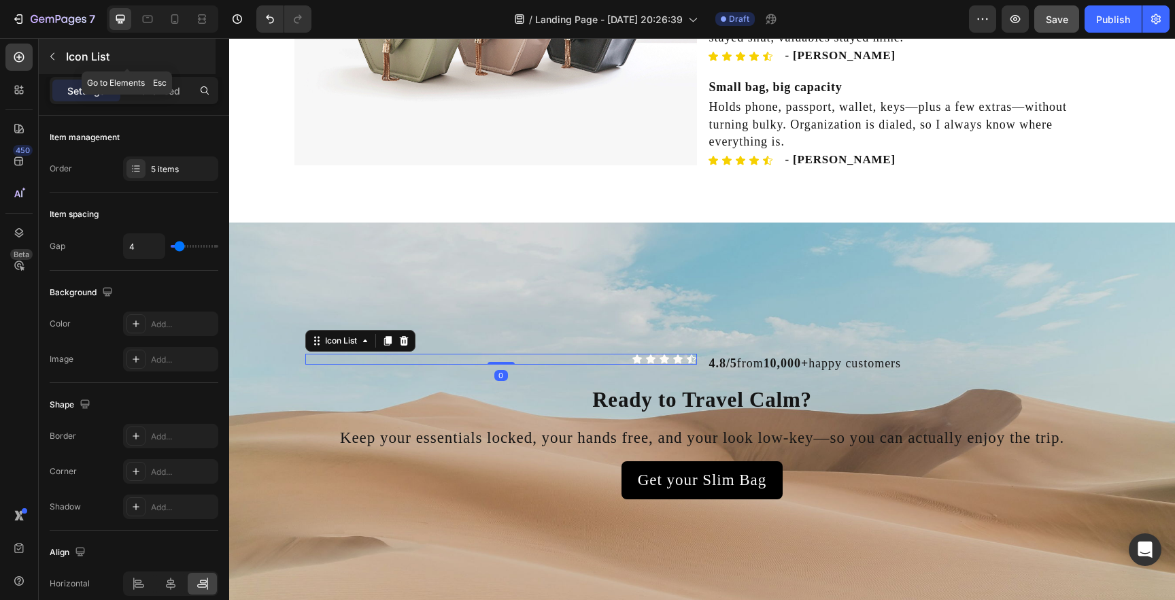
click at [55, 55] on icon "button" at bounding box center [52, 56] width 11 height 11
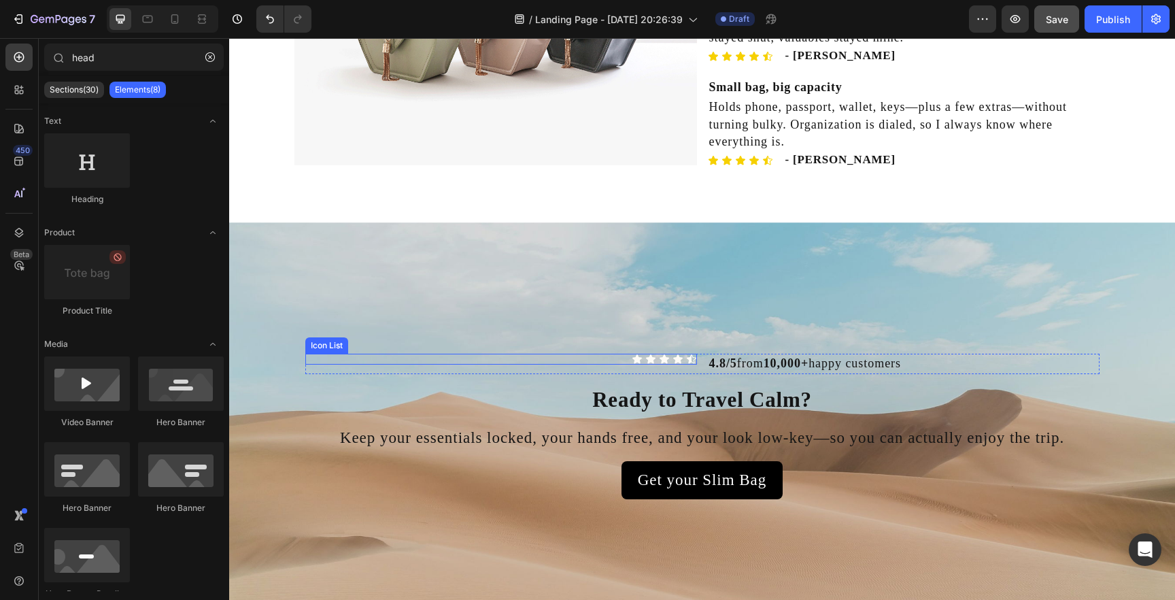
click at [530, 356] on div "Icon Icon Icon Icon Icon" at bounding box center [501, 359] width 392 height 11
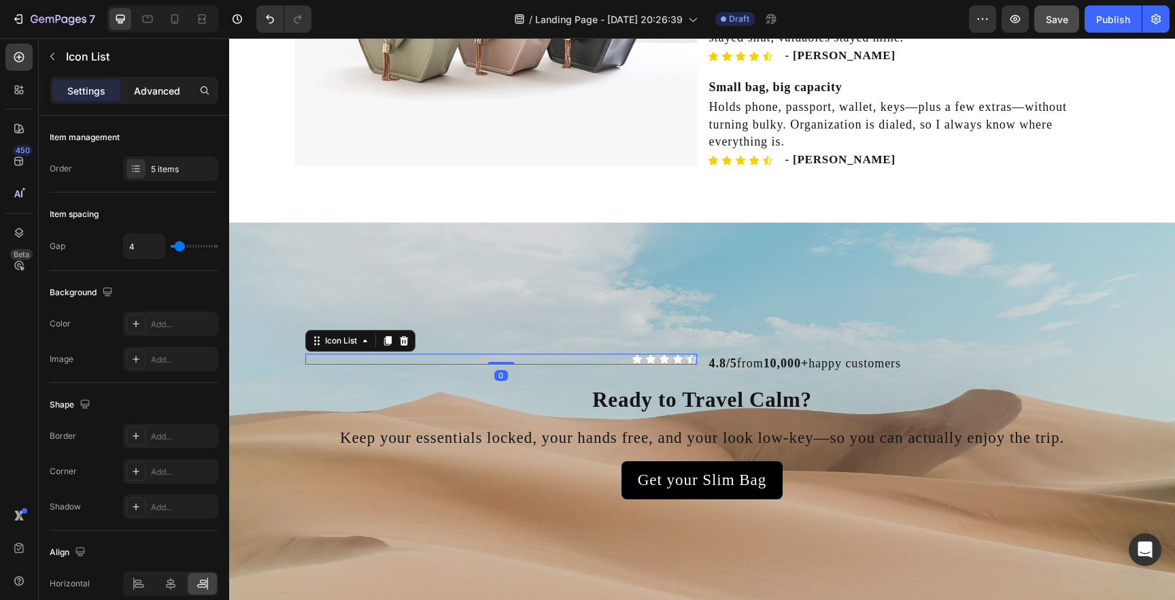
click at [175, 89] on p "Advanced" at bounding box center [157, 91] width 46 height 14
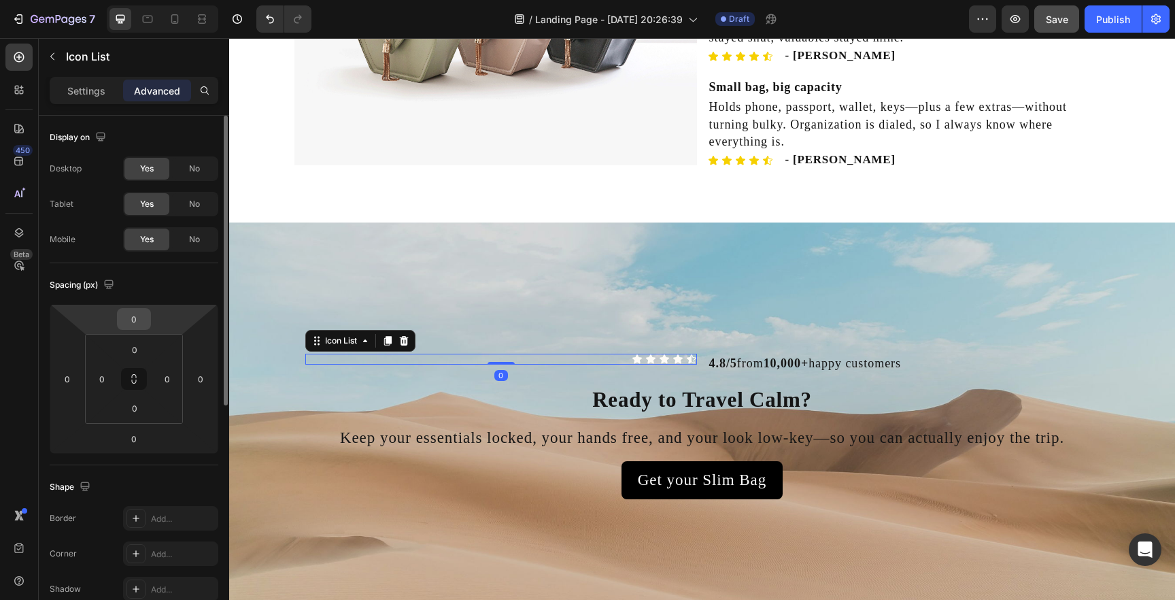
click at [145, 324] on input "0" at bounding box center [133, 319] width 27 height 20
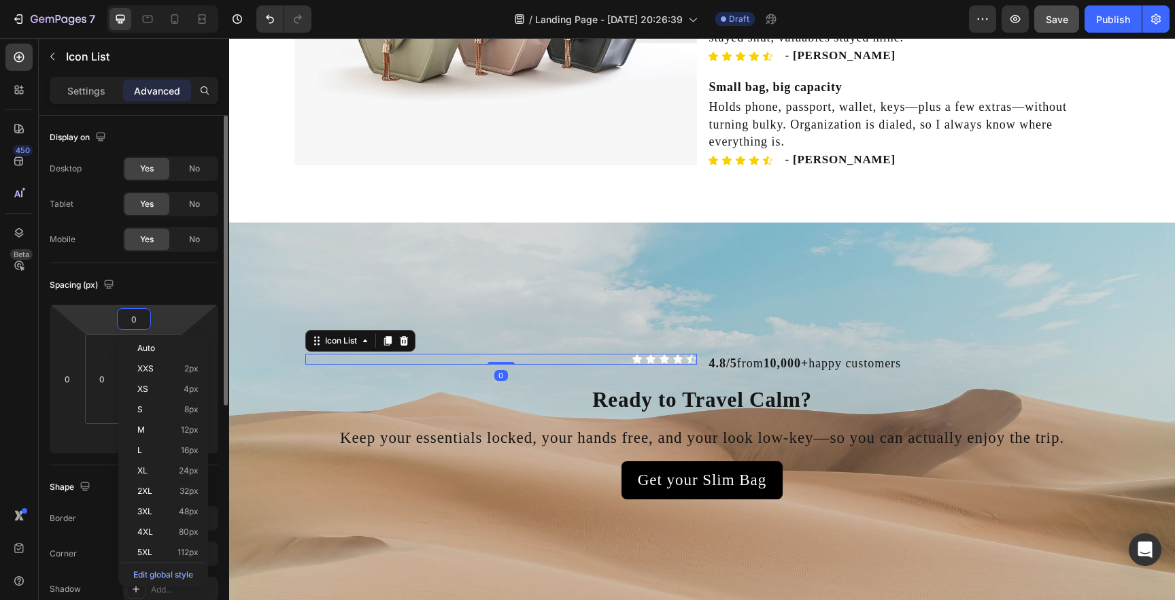
type input "5"
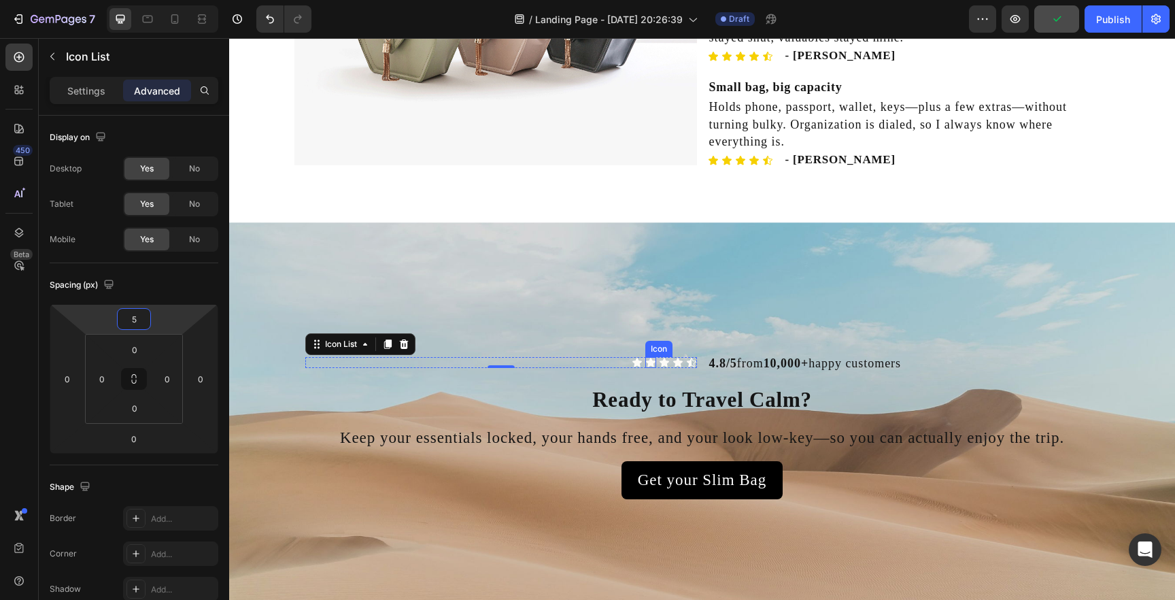
click at [637, 365] on icon at bounding box center [638, 362] width 10 height 9
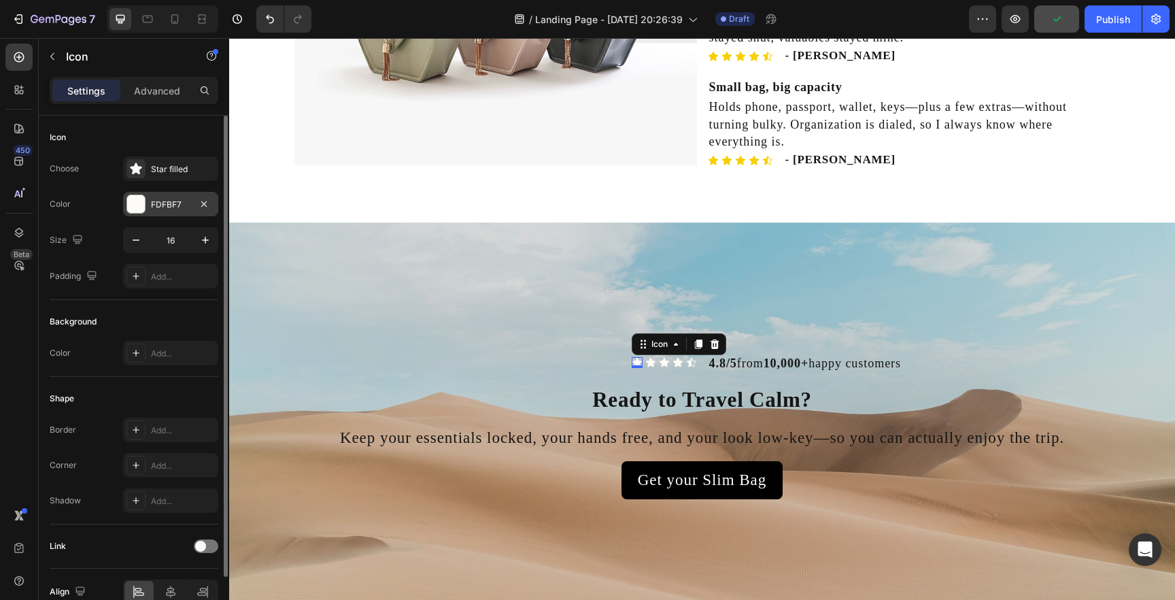
click at [154, 201] on div "FDFBF7" at bounding box center [170, 205] width 39 height 12
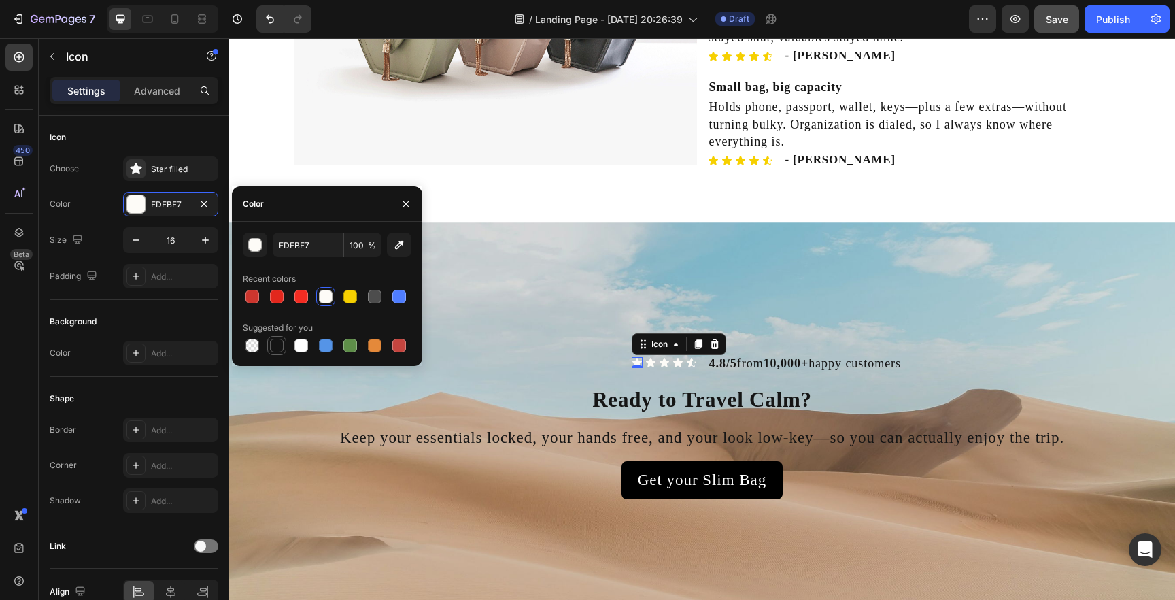
click at [284, 342] on div at bounding box center [277, 345] width 16 height 16
click at [360, 303] on div at bounding box center [327, 296] width 169 height 19
click at [353, 303] on div at bounding box center [350, 296] width 16 height 16
type input "F6D000"
click at [650, 363] on div "Icon" at bounding box center [651, 362] width 11 height 11
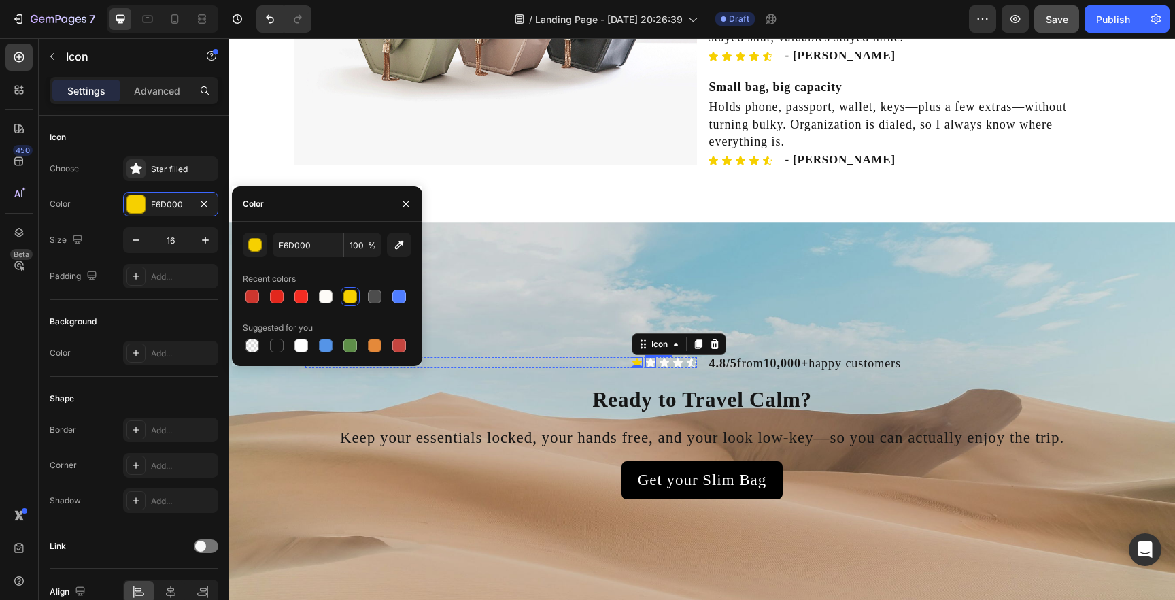
scroll to position [69, 0]
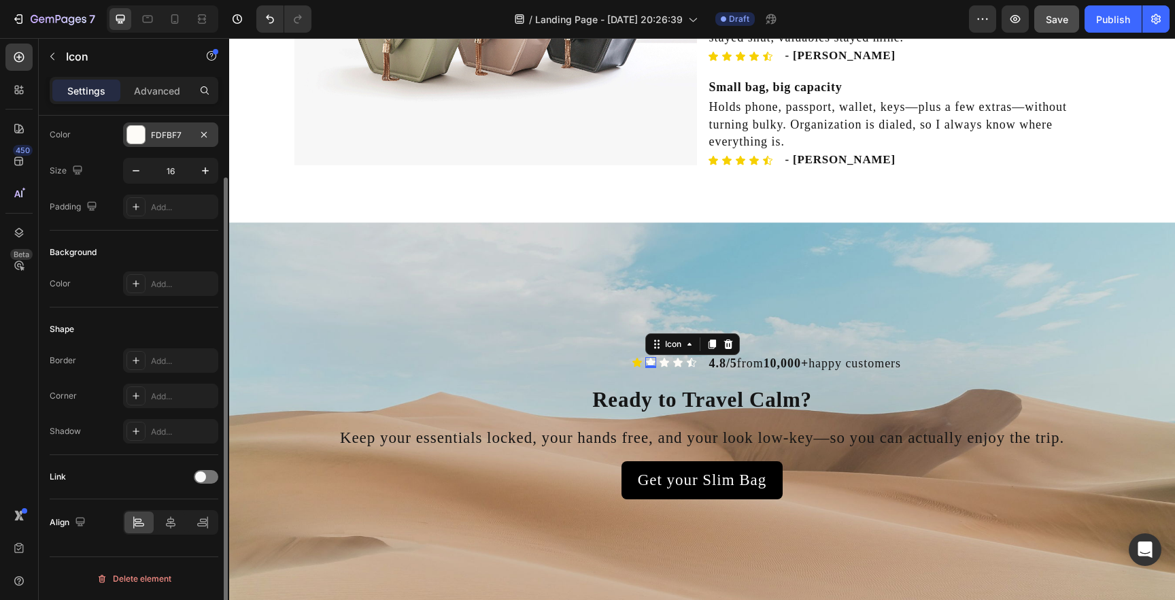
click at [151, 133] on div "FDFBF7" at bounding box center [170, 135] width 39 height 12
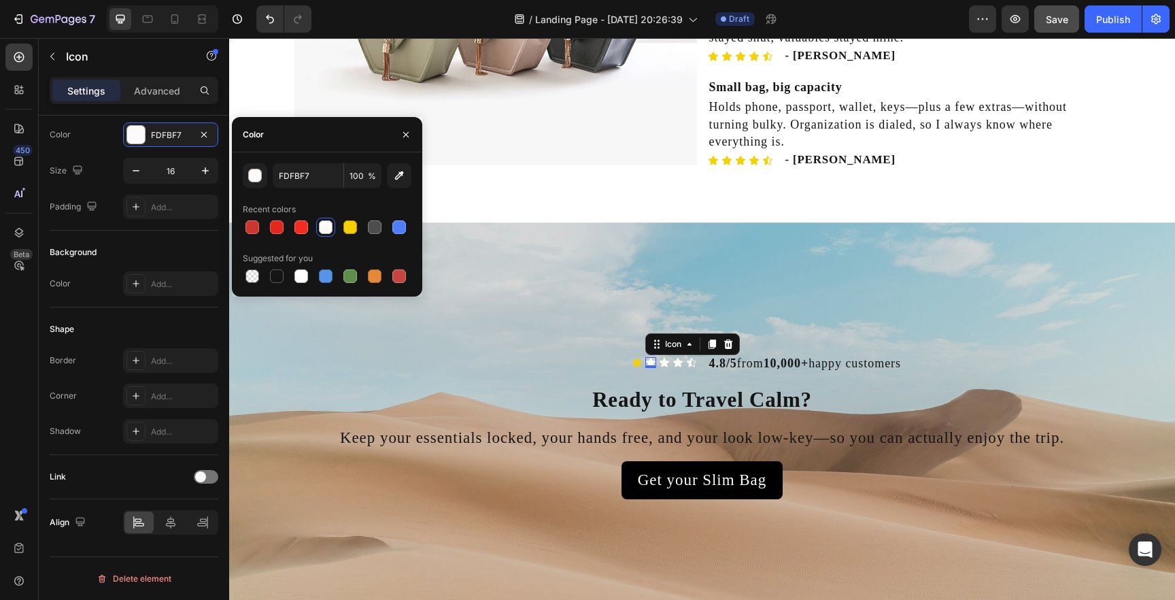
click at [352, 237] on div "FDFBF7 100 % Recent colors Suggested for you" at bounding box center [327, 224] width 169 height 122
click at [352, 234] on div at bounding box center [350, 227] width 16 height 16
type input "F6D000"
click at [665, 362] on div "Icon" at bounding box center [664, 362] width 11 height 11
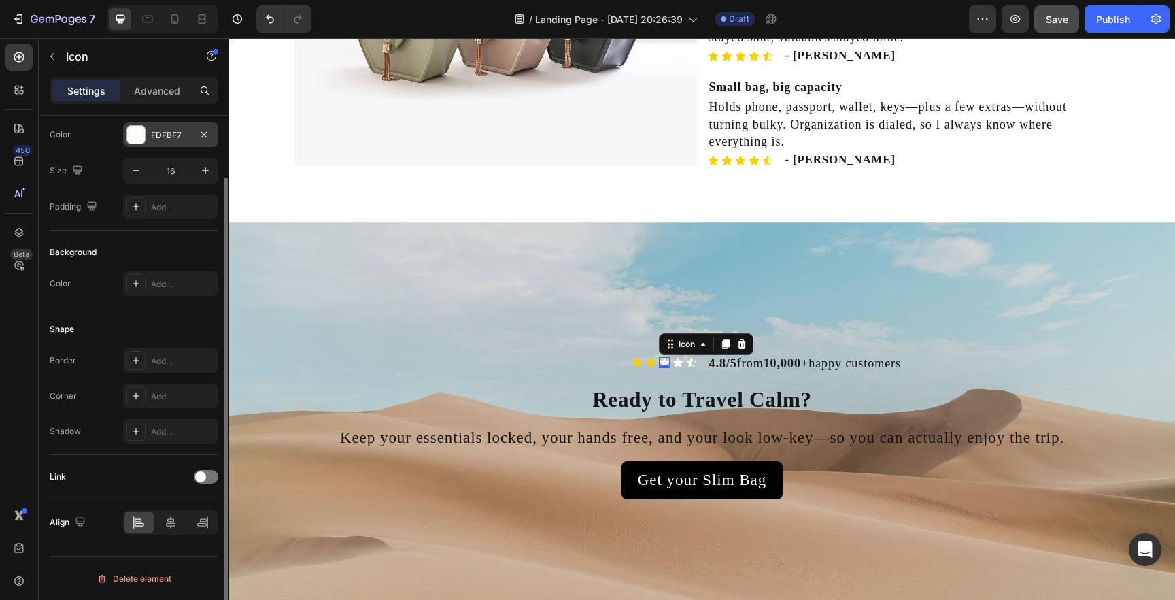
click at [174, 146] on div "FDFBF7" at bounding box center [170, 134] width 95 height 24
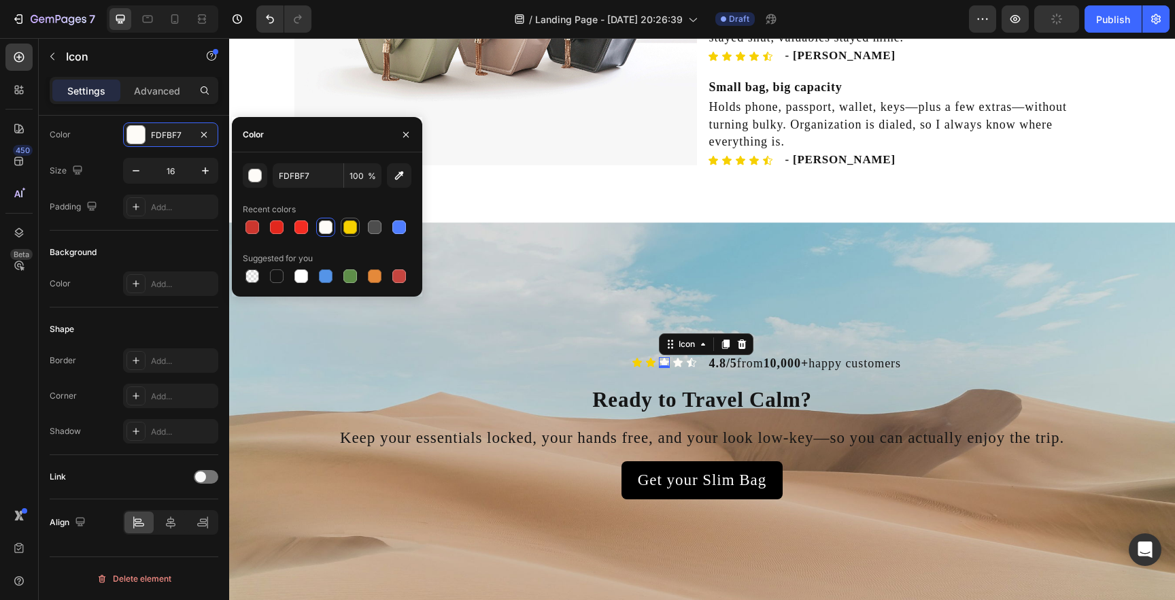
click at [347, 225] on div at bounding box center [350, 227] width 14 height 14
type input "F6D000"
click at [679, 361] on icon at bounding box center [678, 362] width 10 height 9
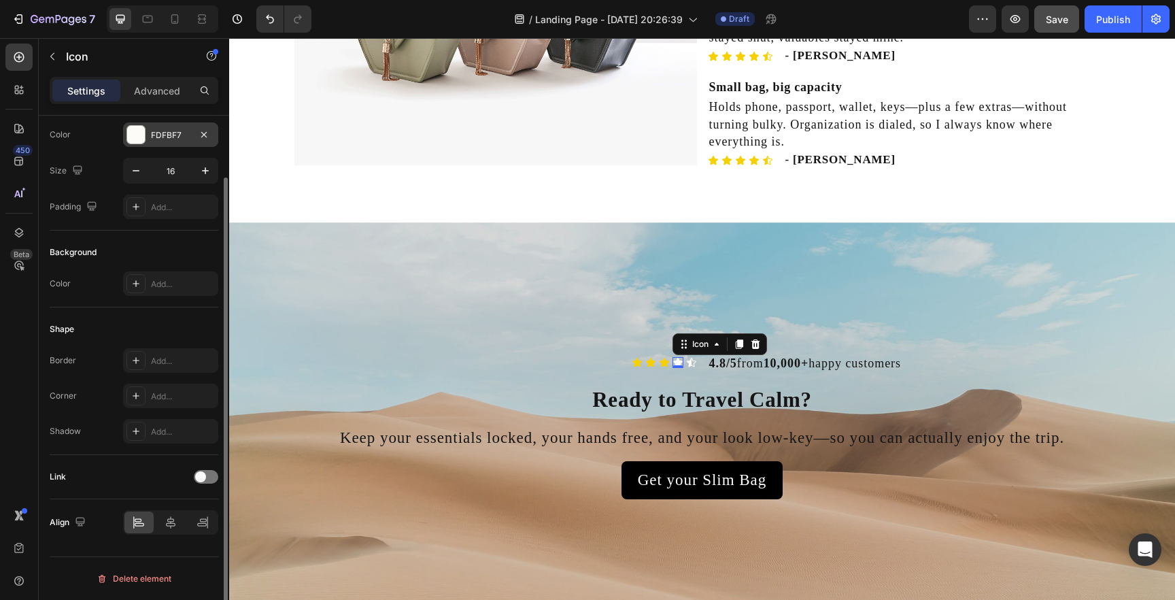
click at [156, 146] on div "FDFBF7" at bounding box center [170, 134] width 95 height 24
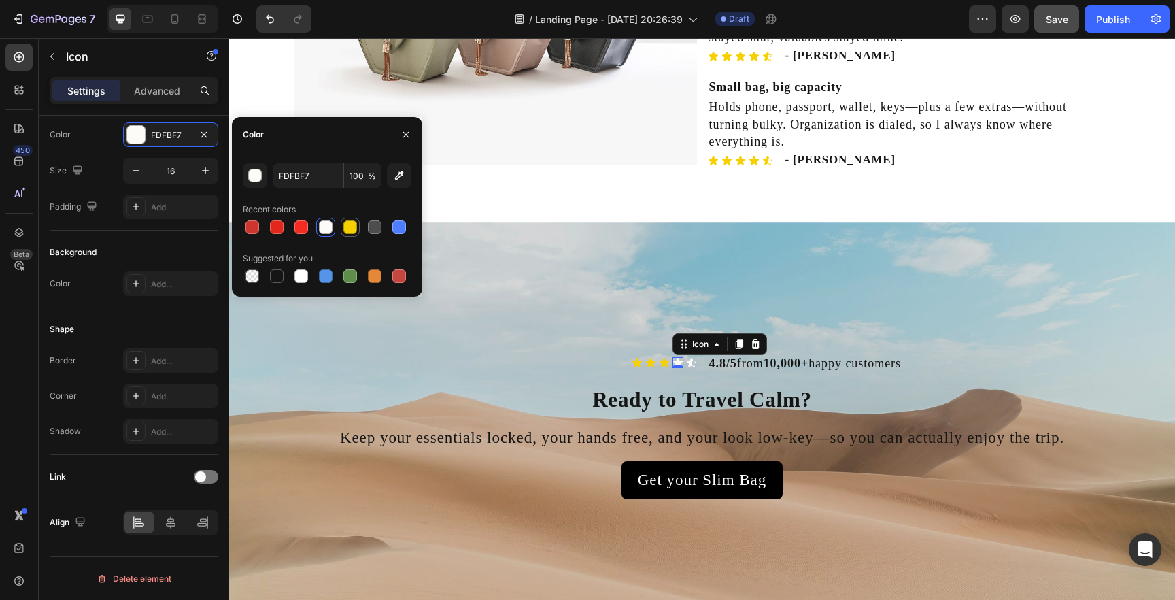
click at [348, 229] on div at bounding box center [350, 227] width 14 height 14
type input "F6D000"
click at [693, 361] on icon at bounding box center [692, 362] width 10 height 9
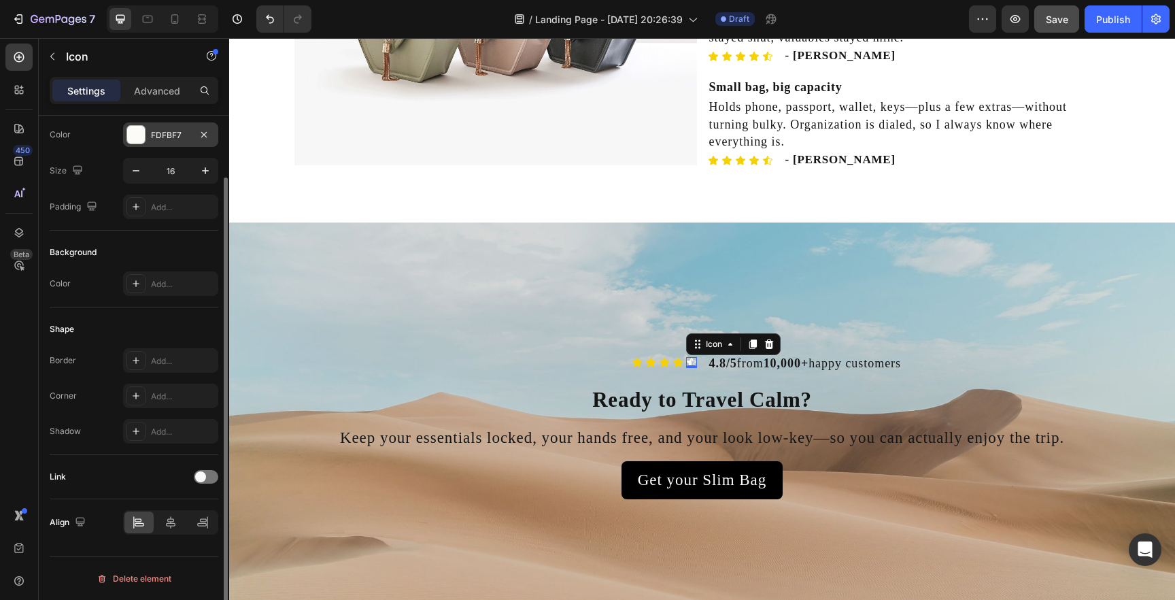
click at [151, 138] on div "FDFBF7" at bounding box center [170, 135] width 39 height 12
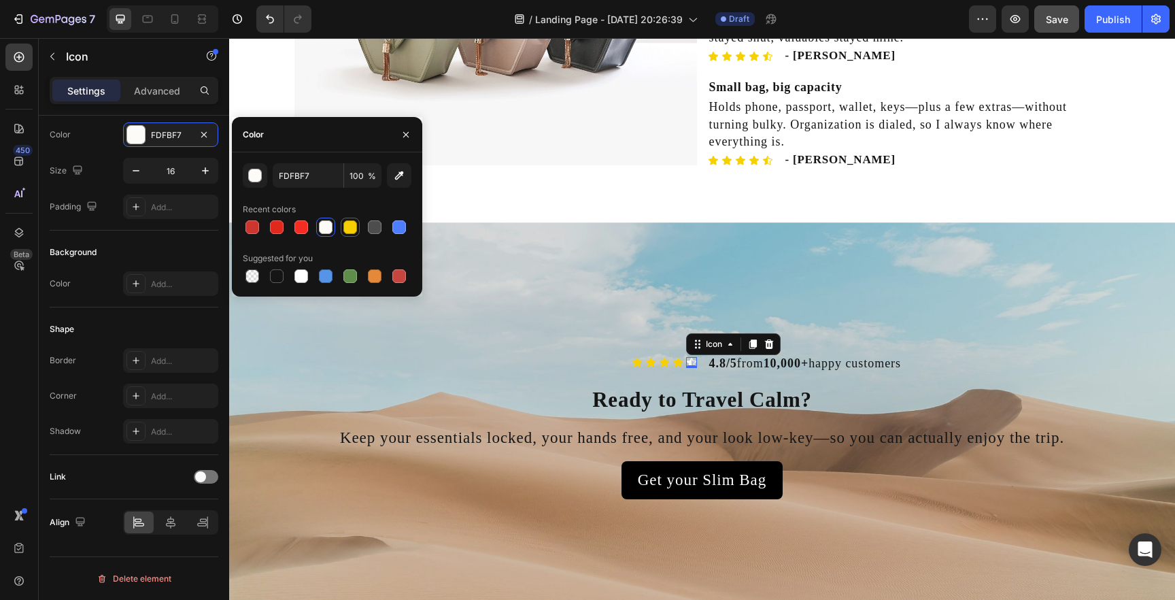
click at [354, 229] on div at bounding box center [350, 227] width 14 height 14
type input "F6D000"
click at [314, 372] on div "Icon Icon Icon Icon Icon 0 Icon List" at bounding box center [501, 364] width 392 height 20
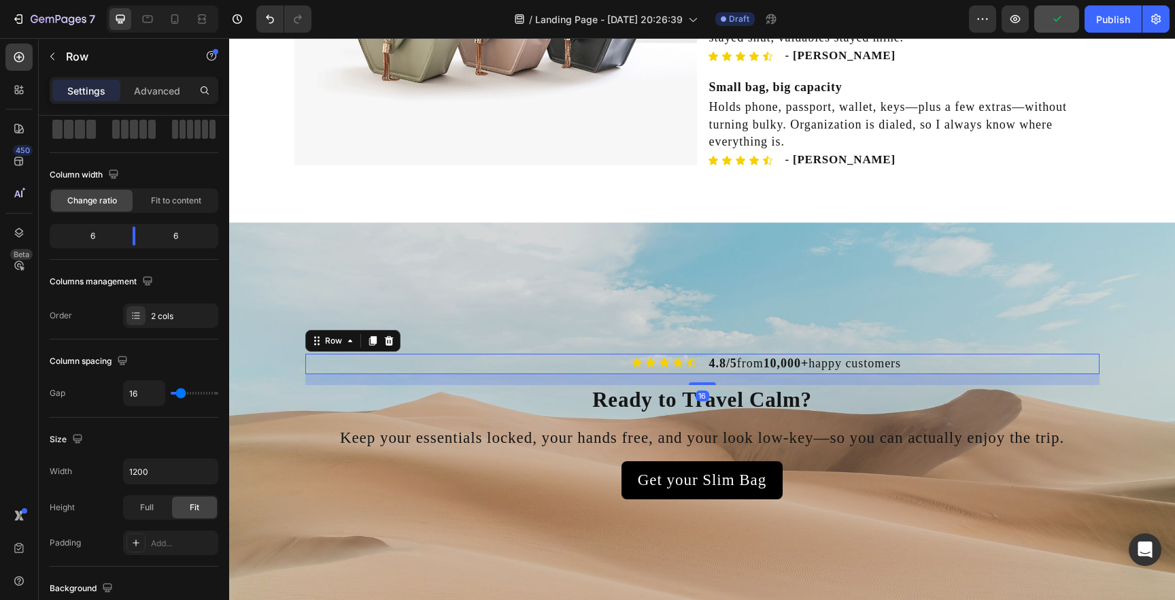
scroll to position [0, 0]
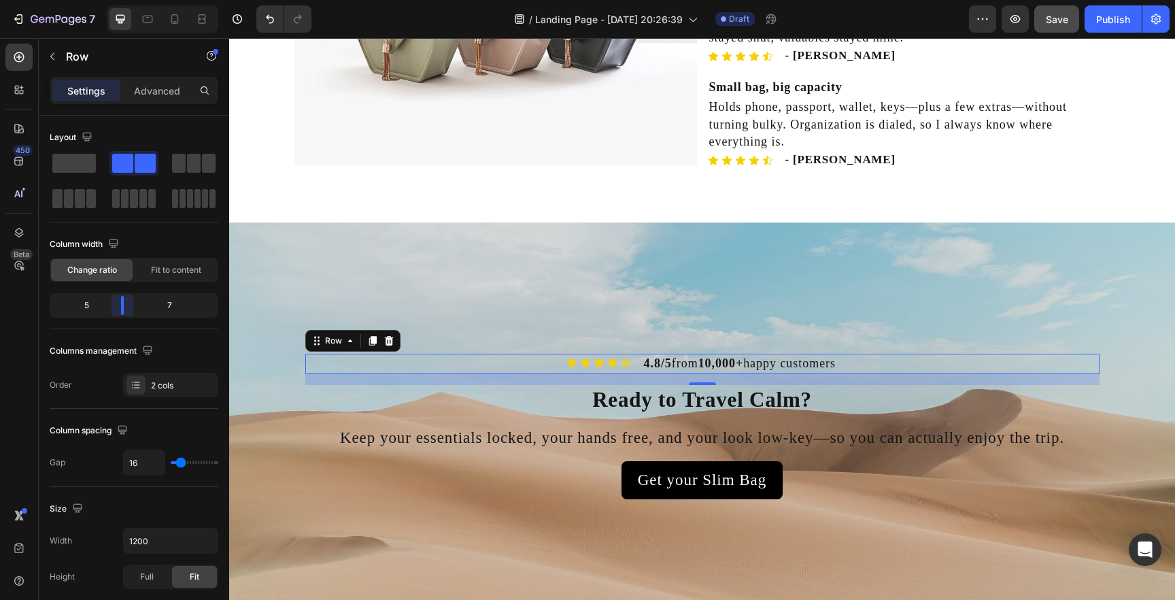
drag, startPoint x: 128, startPoint y: 307, endPoint x: 120, endPoint y: 308, distance: 7.5
click at [120, 0] on body "7 / Landing Page - Aug 26, 20:26:39 Draft Preview Save Publish 450 Beta head Se…" at bounding box center [587, 0] width 1175 height 0
click at [654, 401] on h2 "Ready to Travel Calm?" at bounding box center [702, 400] width 794 height 30
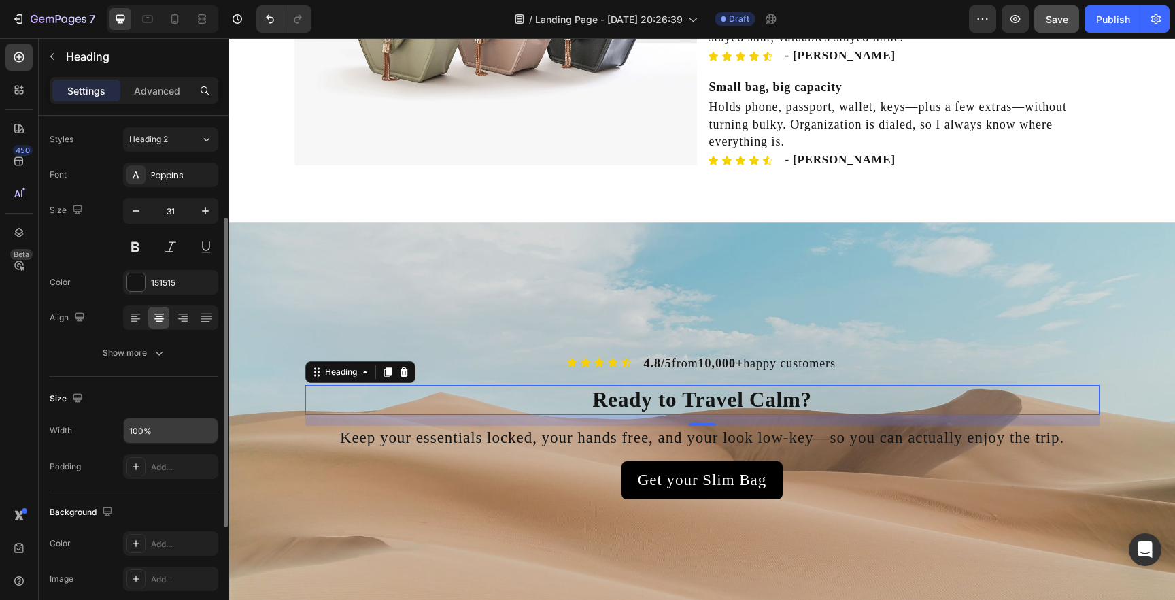
scroll to position [28, 0]
click at [203, 218] on icon "button" at bounding box center [206, 215] width 14 height 14
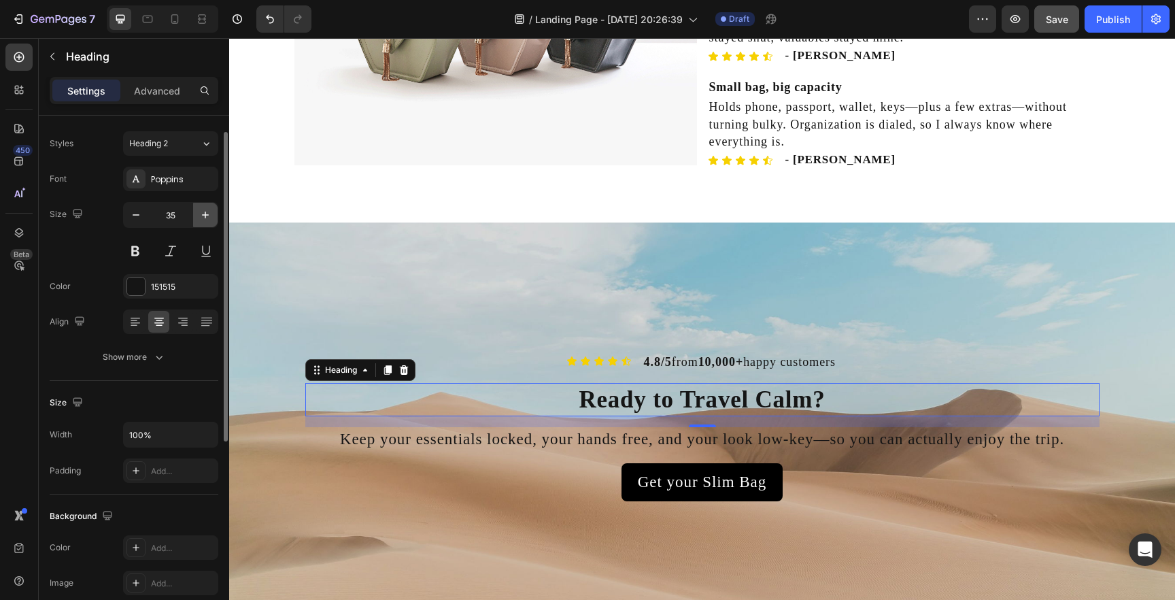
click at [203, 218] on icon "button" at bounding box center [206, 215] width 14 height 14
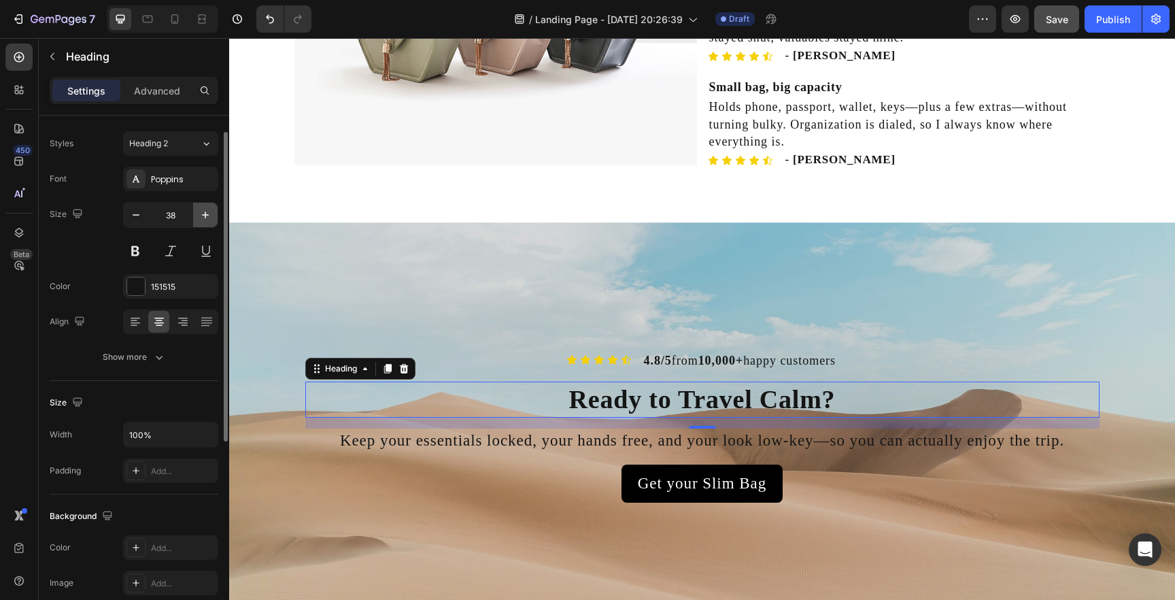
click at [203, 218] on icon "button" at bounding box center [206, 215] width 14 height 14
click at [141, 221] on icon "button" at bounding box center [136, 215] width 14 height 14
type input "38"
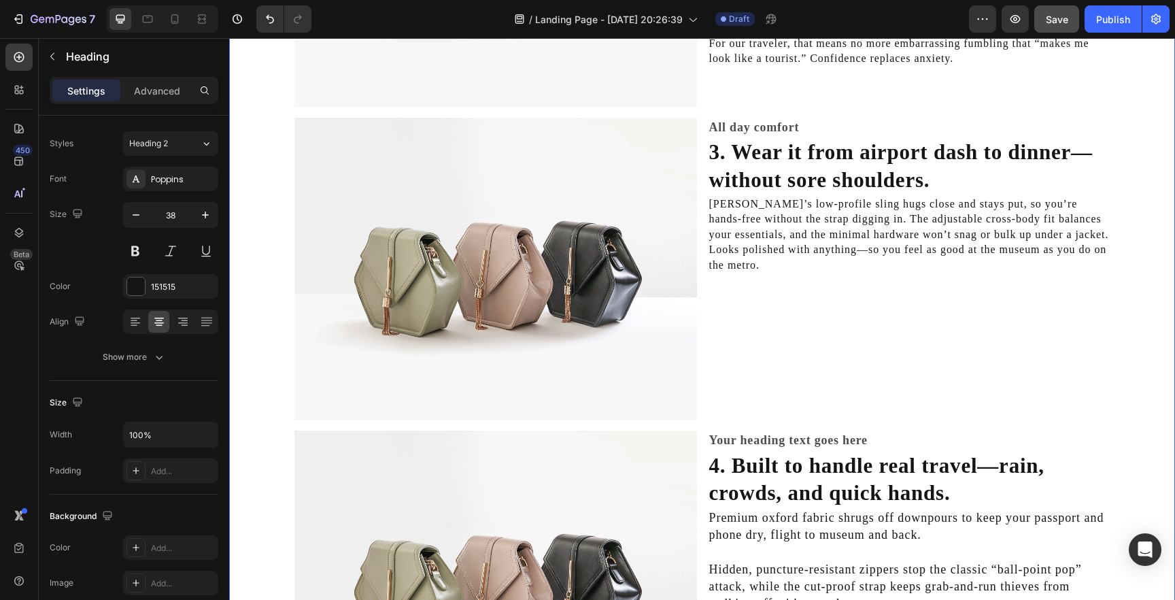
scroll to position [1215, 0]
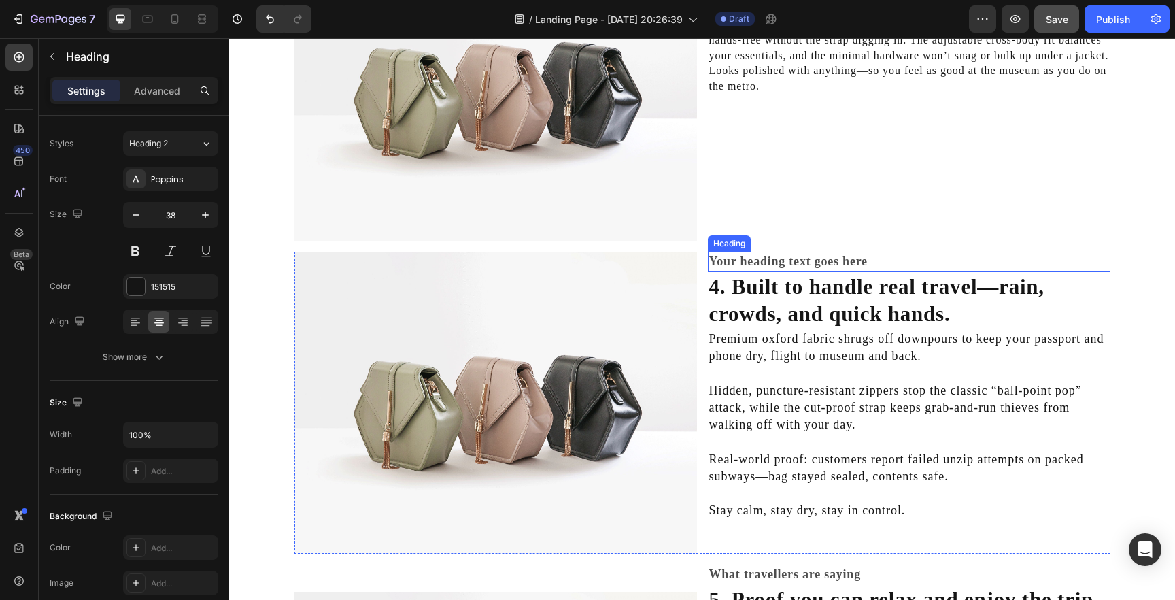
click at [794, 260] on h2 "Your heading text goes here" at bounding box center [909, 262] width 403 height 20
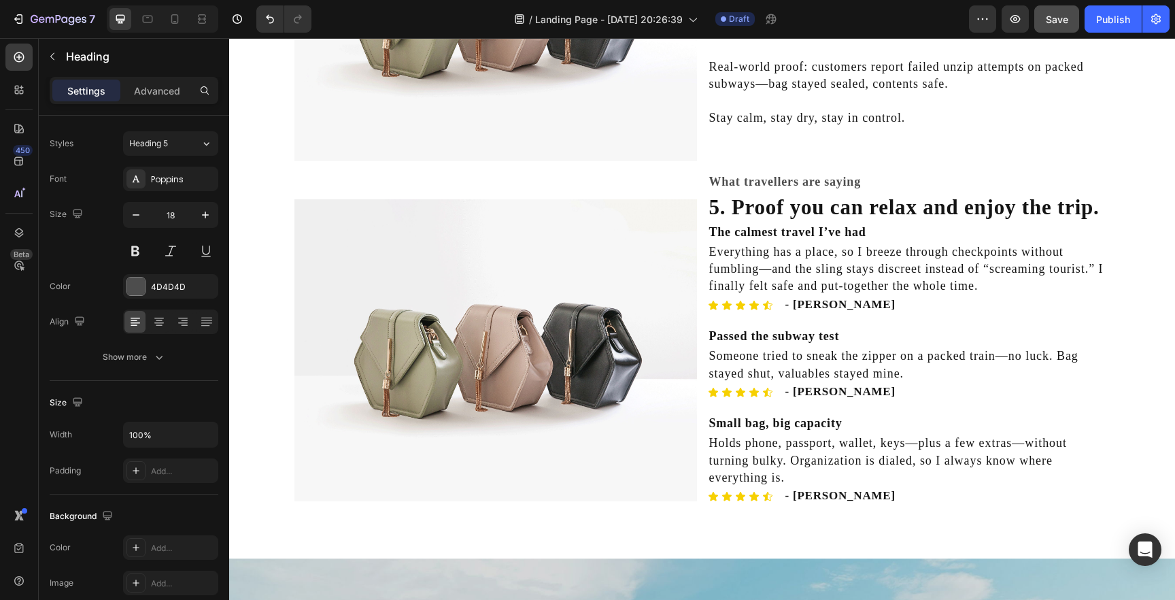
scroll to position [1605, 0]
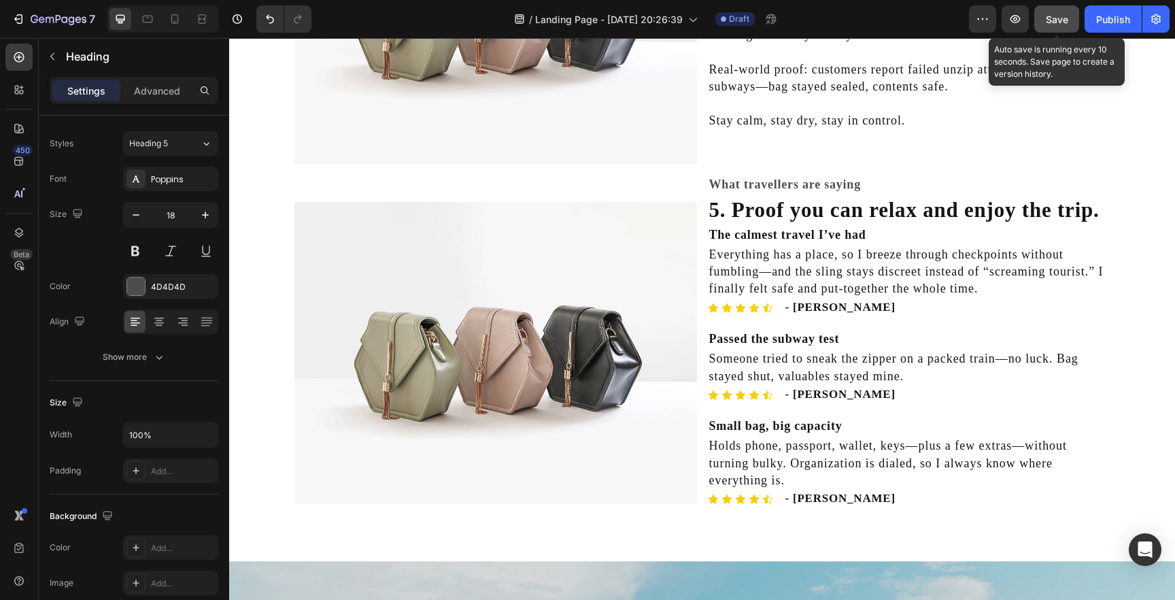
click at [1054, 17] on span "Save" at bounding box center [1057, 20] width 22 height 12
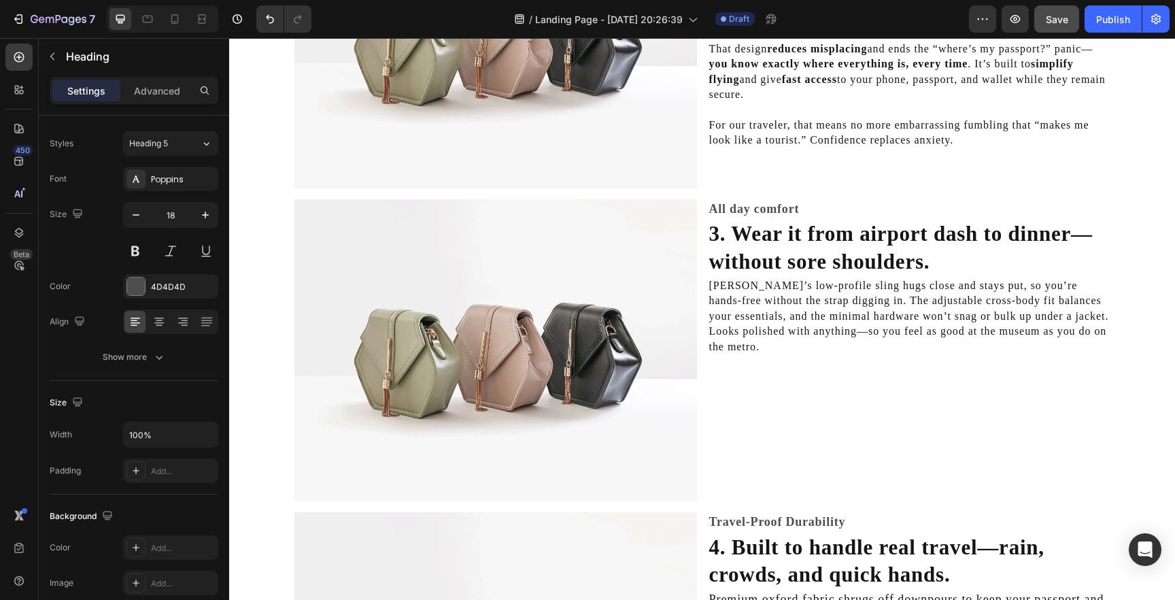
scroll to position [935, 0]
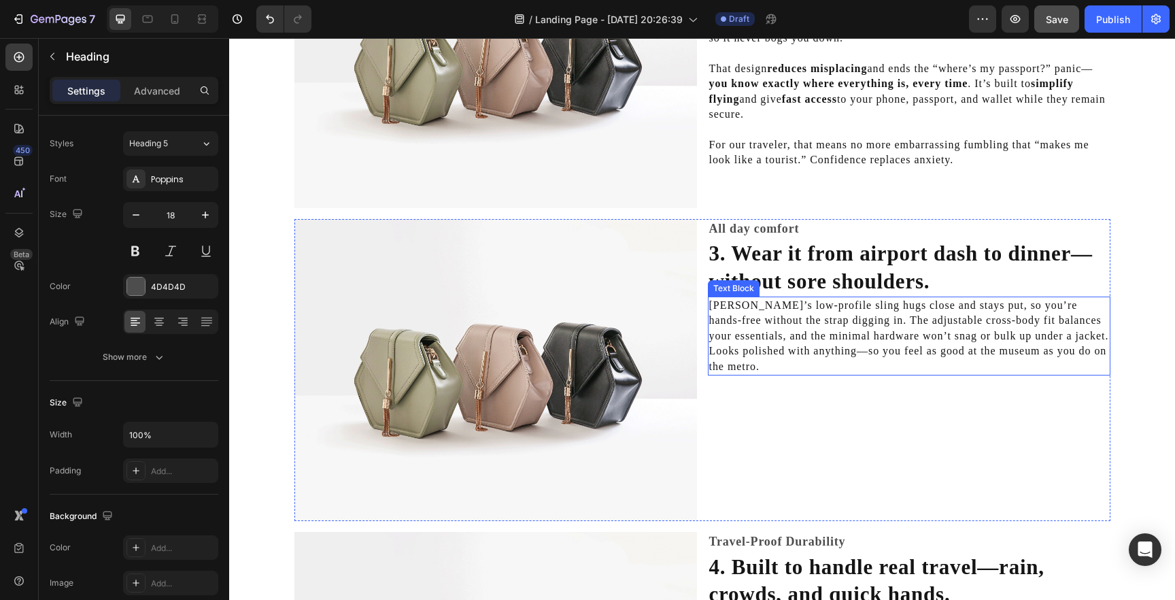
click at [791, 318] on p "Slim Bag’s low-profile sling hugs close and stays put, so you’re hands-free wit…" at bounding box center [909, 336] width 400 height 76
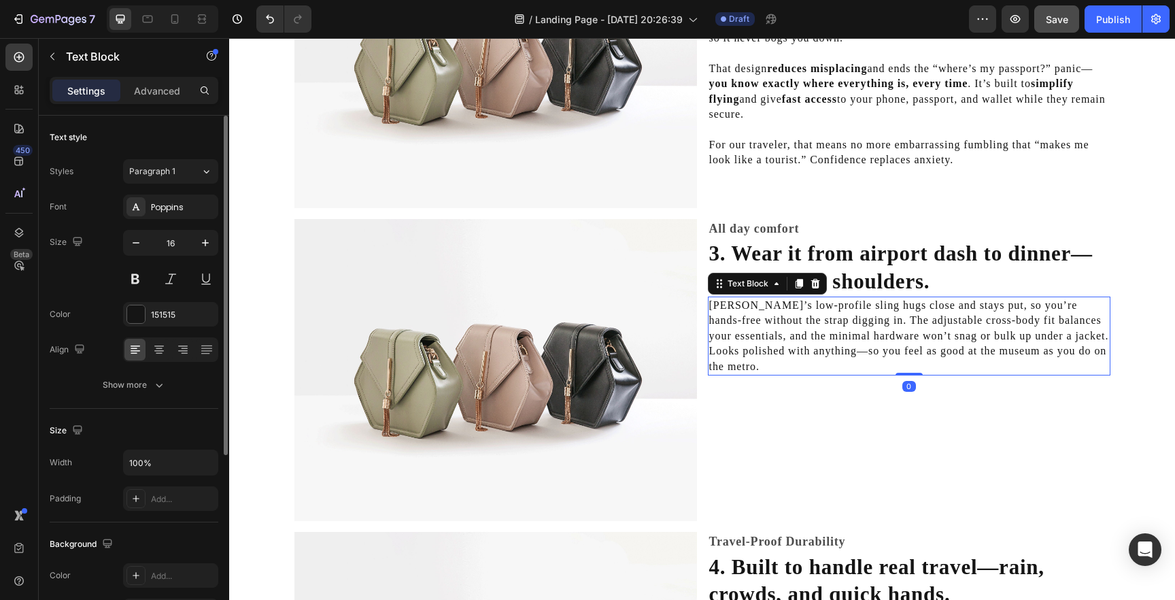
click at [145, 105] on div "Settings Advanced" at bounding box center [134, 96] width 190 height 39
click at [145, 95] on p "Advanced" at bounding box center [157, 91] width 46 height 14
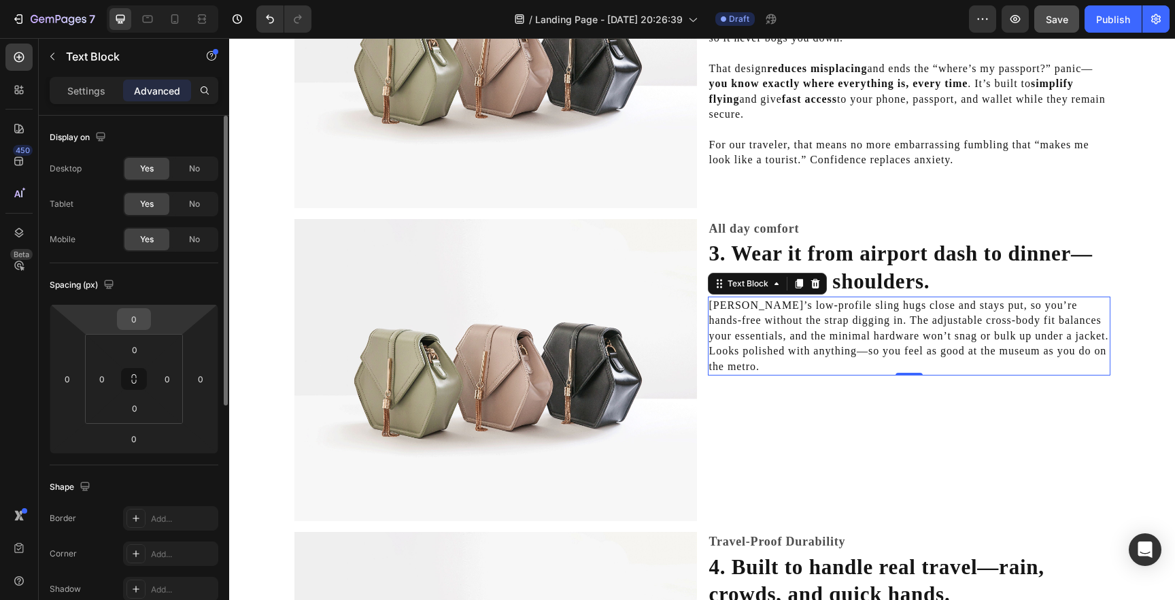
click at [138, 325] on input "0" at bounding box center [133, 319] width 27 height 20
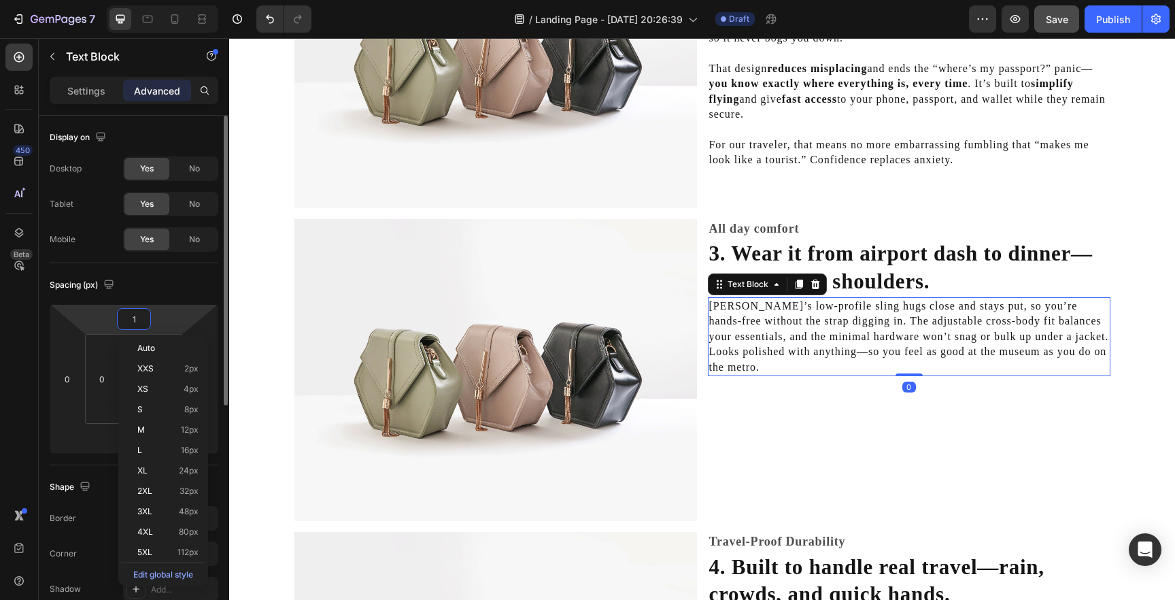
type input "10"
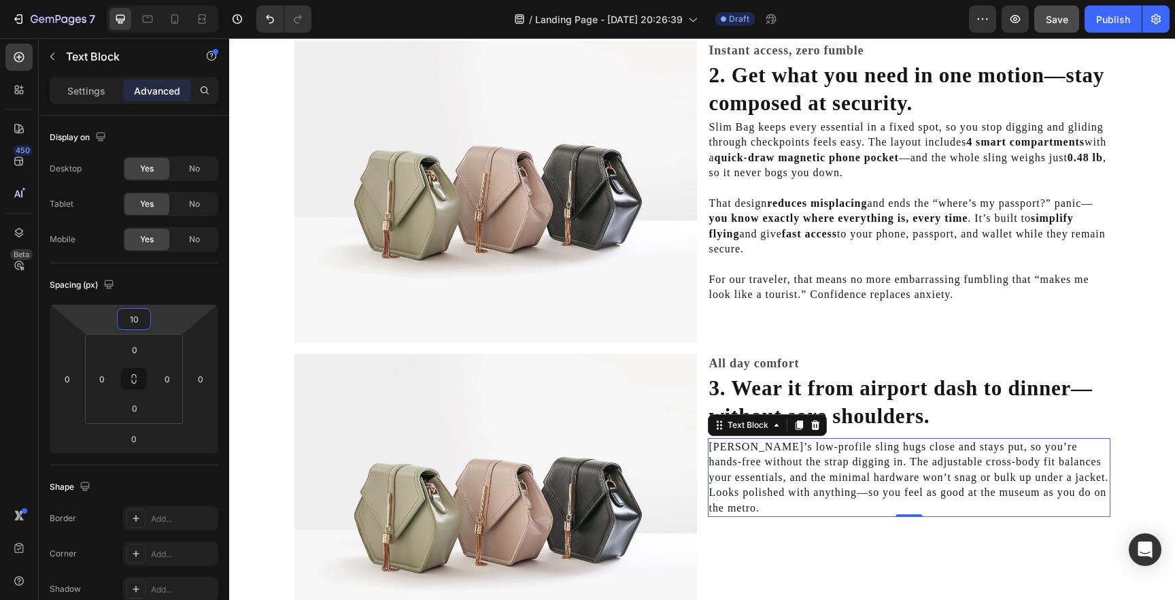
scroll to position [782, 0]
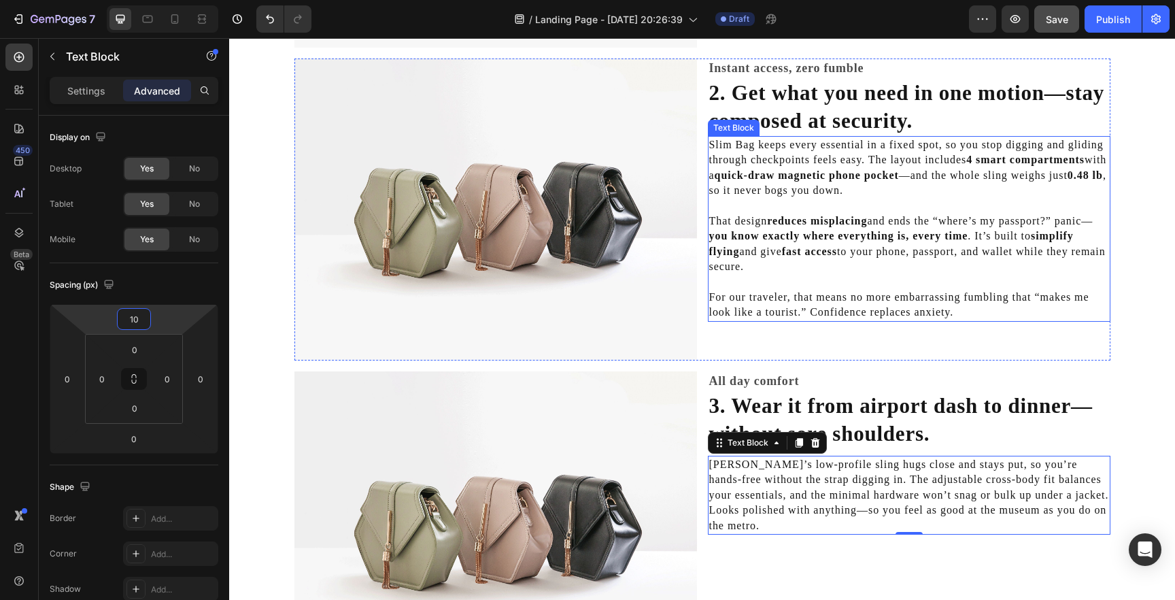
click at [773, 189] on p "Slim Bag keeps every essential in a fixed spot, so you stop digging and gliding…" at bounding box center [909, 167] width 400 height 61
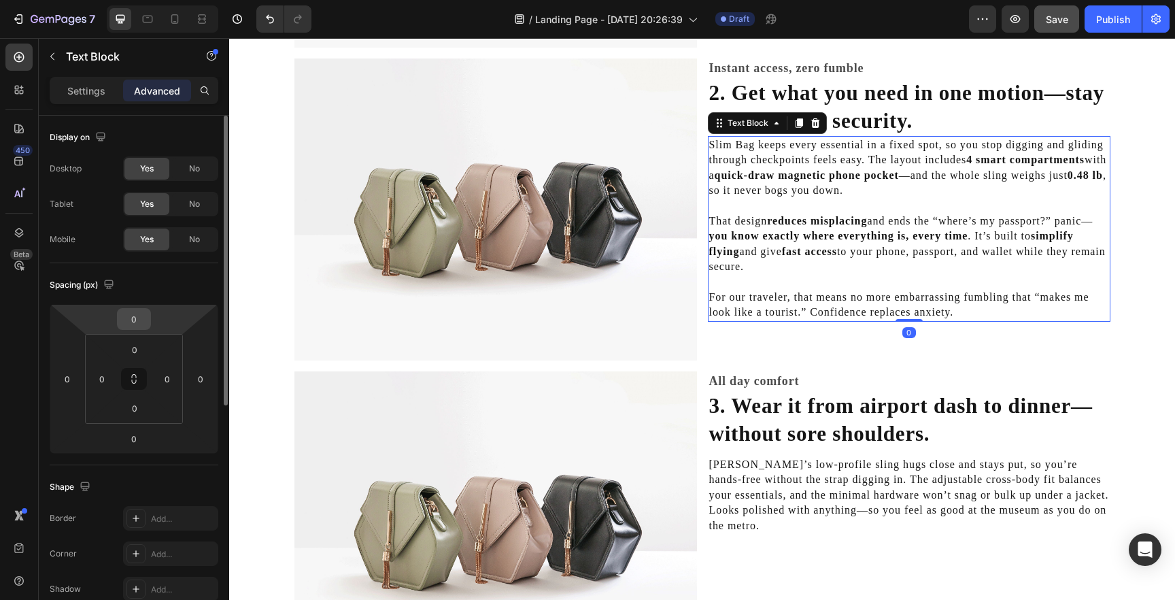
click at [129, 316] on input "0" at bounding box center [133, 319] width 27 height 20
type input "10"
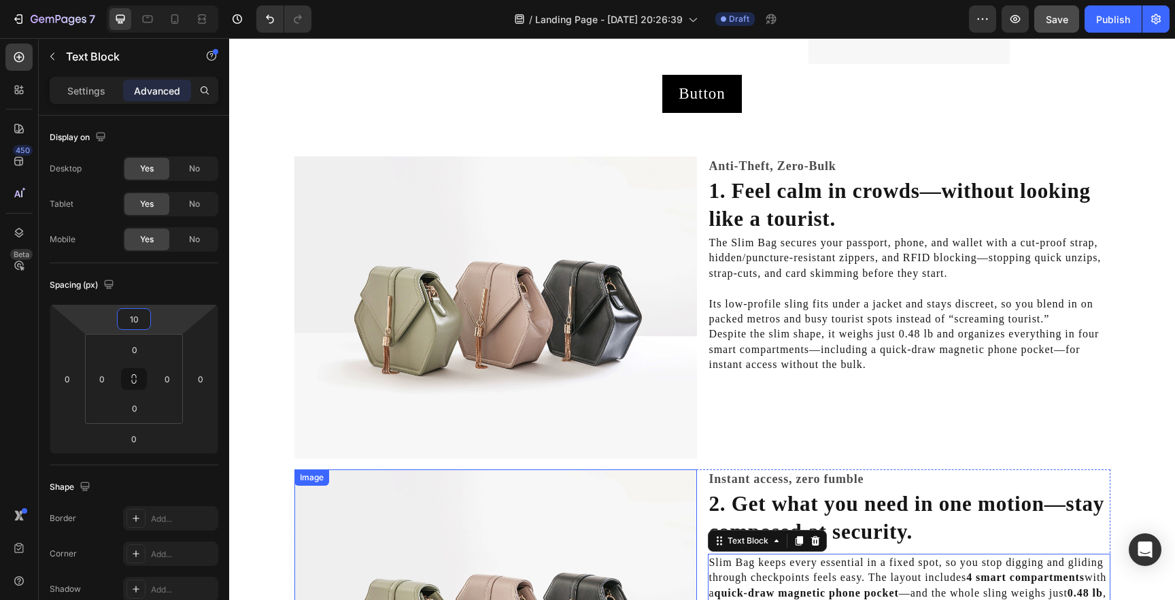
scroll to position [367, 0]
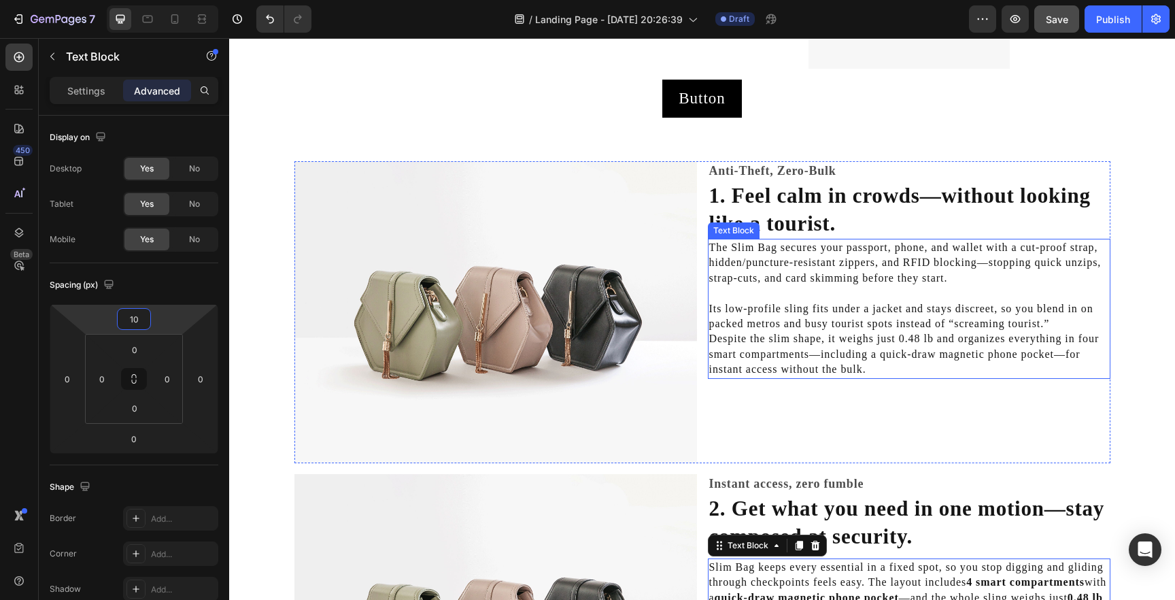
click at [772, 261] on p "The Slim Bag secures your passport, phone, and wallet with a cut-proof strap, h…" at bounding box center [909, 263] width 400 height 46
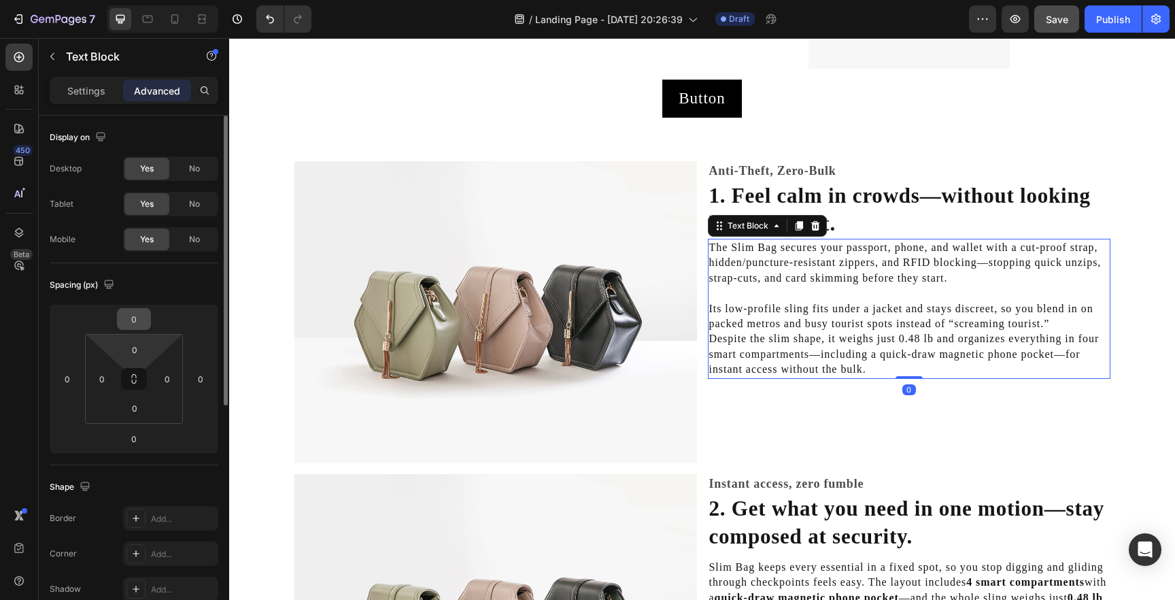
click at [137, 324] on input "0" at bounding box center [133, 319] width 27 height 20
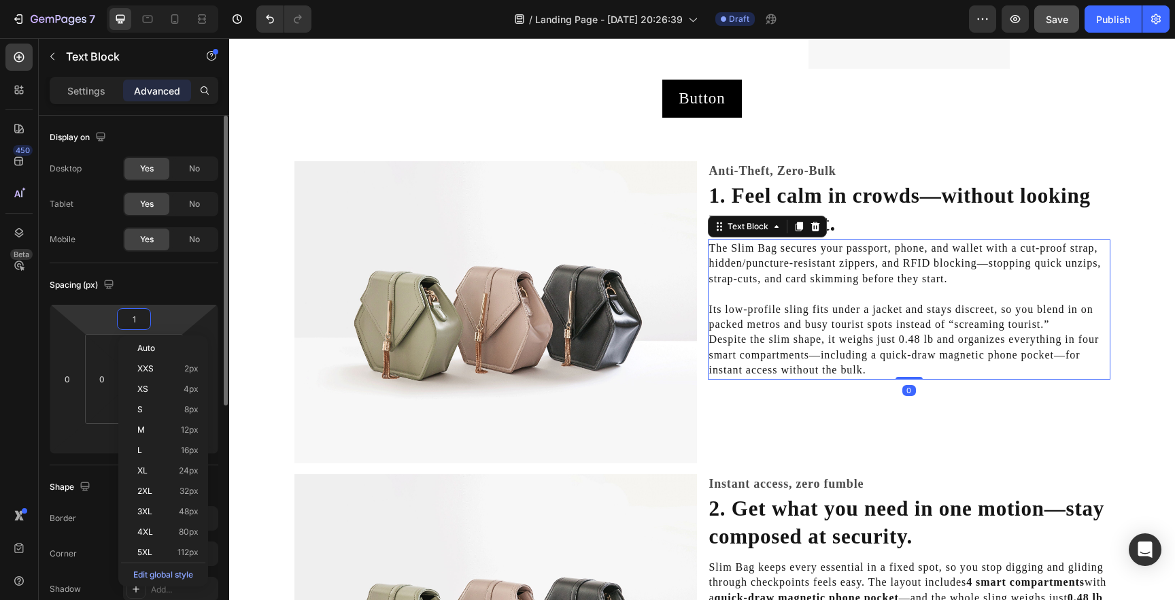
type input "10"
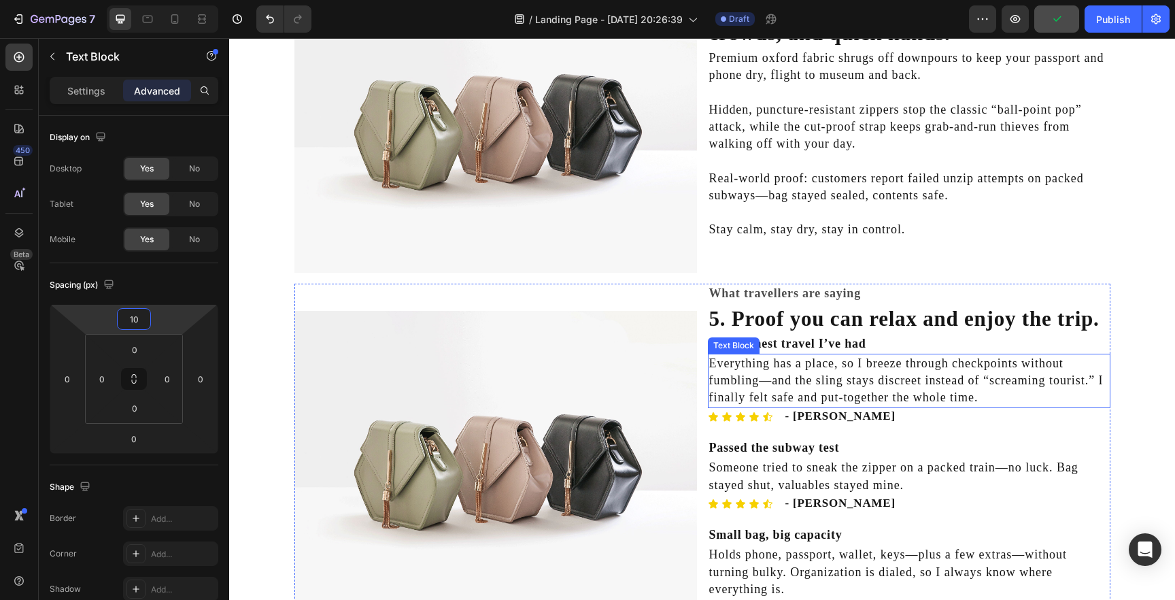
scroll to position [1496, 0]
click at [888, 334] on h2 "The calmest travel I’ve had" at bounding box center [909, 343] width 403 height 20
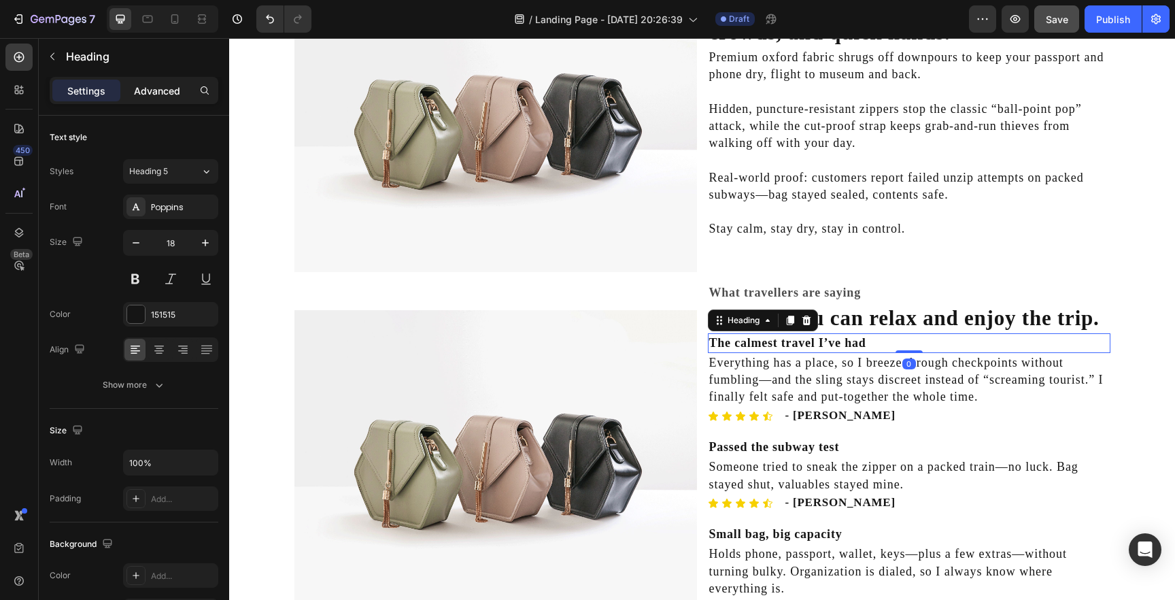
click at [157, 88] on p "Advanced" at bounding box center [157, 91] width 46 height 14
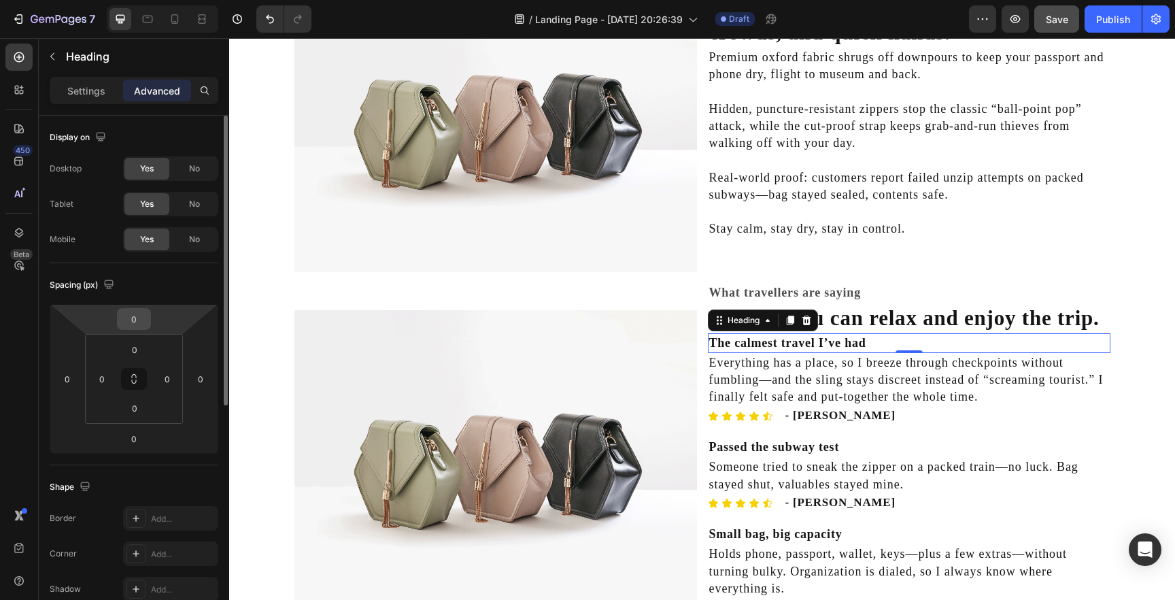
click at [137, 320] on input "0" at bounding box center [133, 319] width 27 height 20
type input "15"
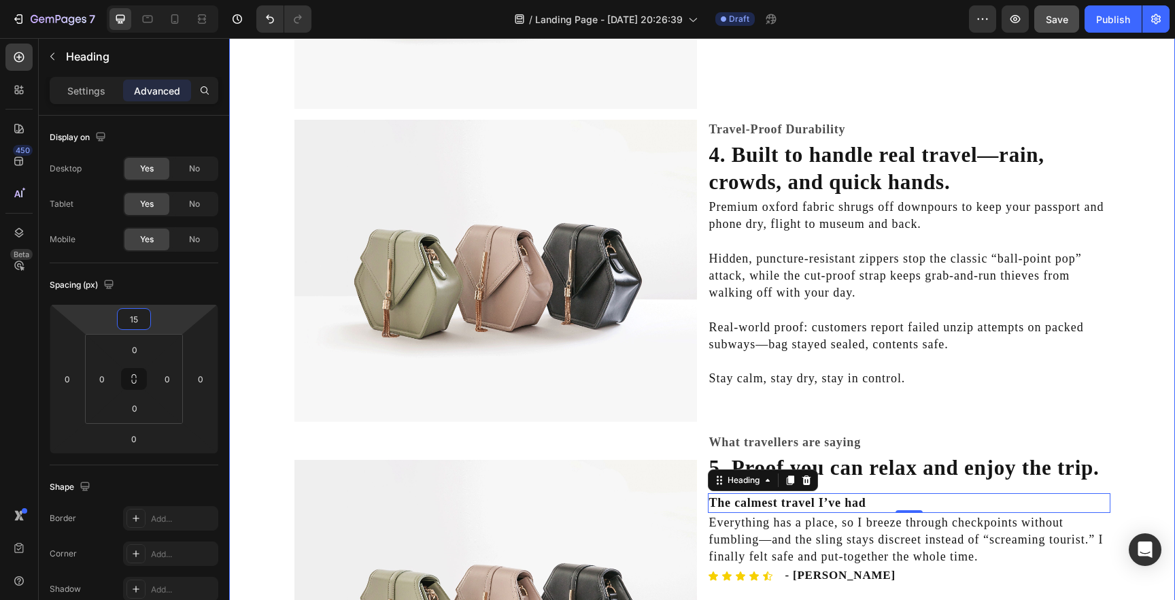
scroll to position [1339, 0]
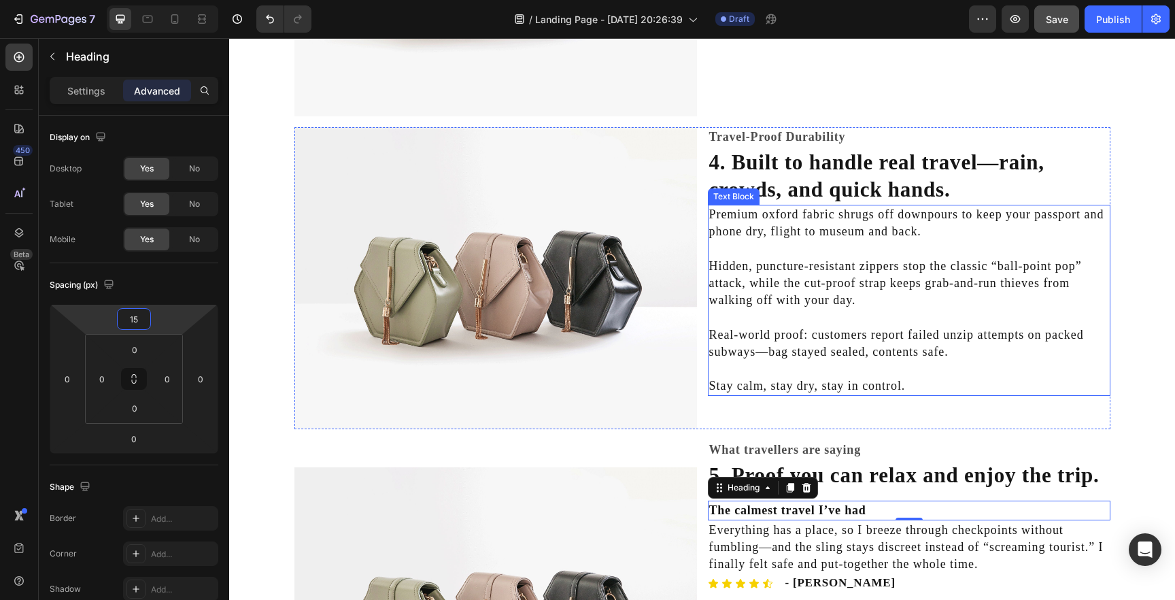
click at [788, 225] on p "Premium oxford fabric shrugs off downpours to keep your passport and phone dry,…" at bounding box center [909, 223] width 400 height 34
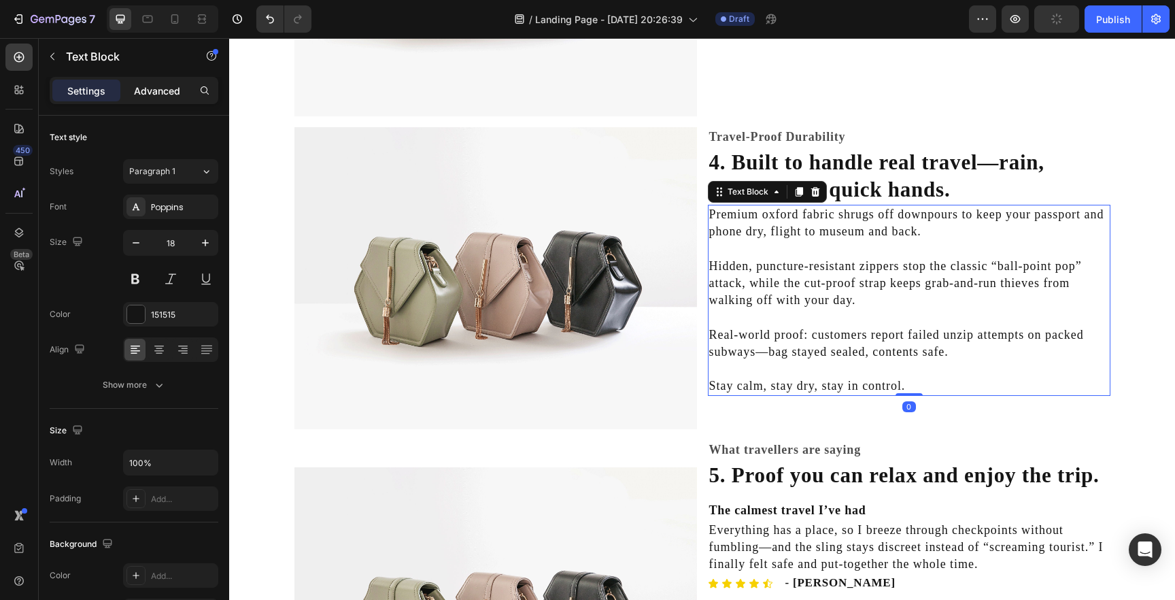
click at [163, 92] on p "Advanced" at bounding box center [157, 91] width 46 height 14
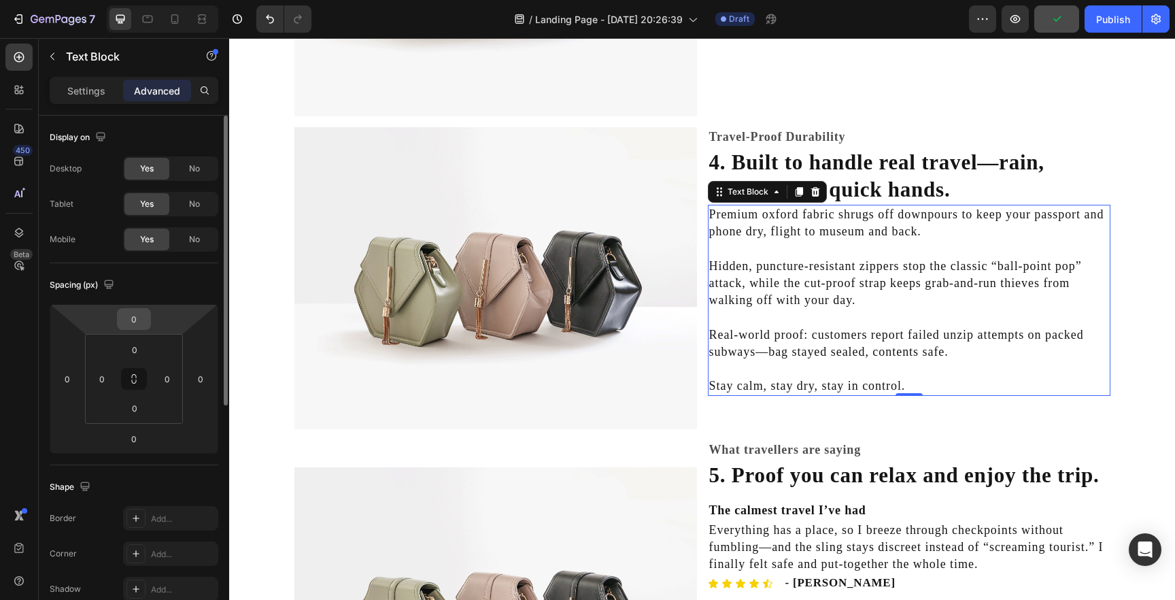
click at [140, 319] on input "0" at bounding box center [133, 319] width 27 height 20
type input "5"
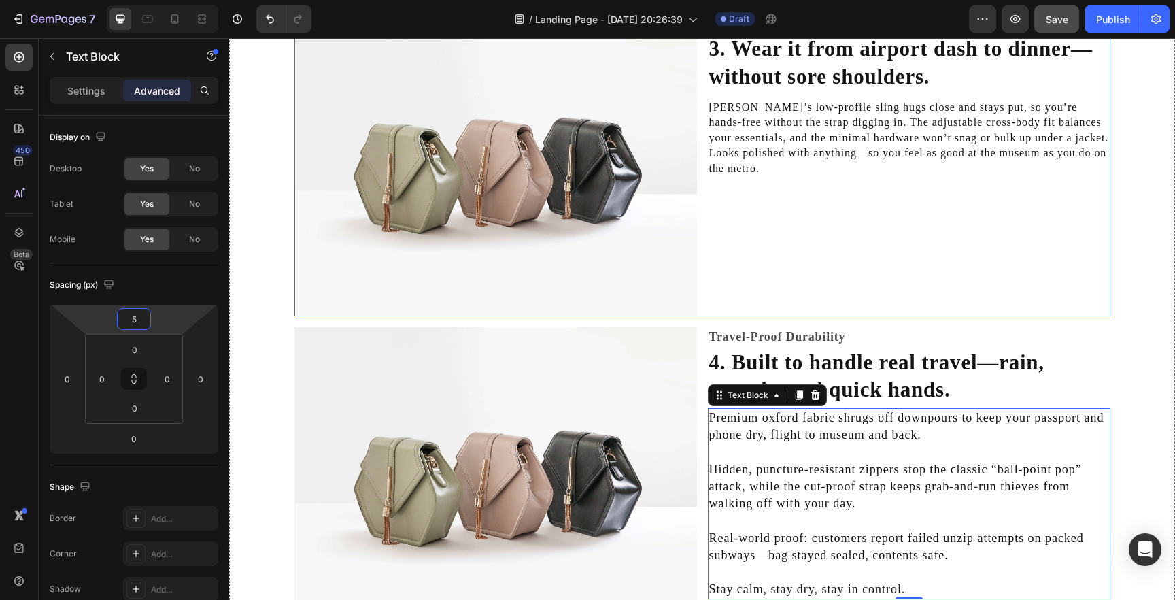
scroll to position [1096, 0]
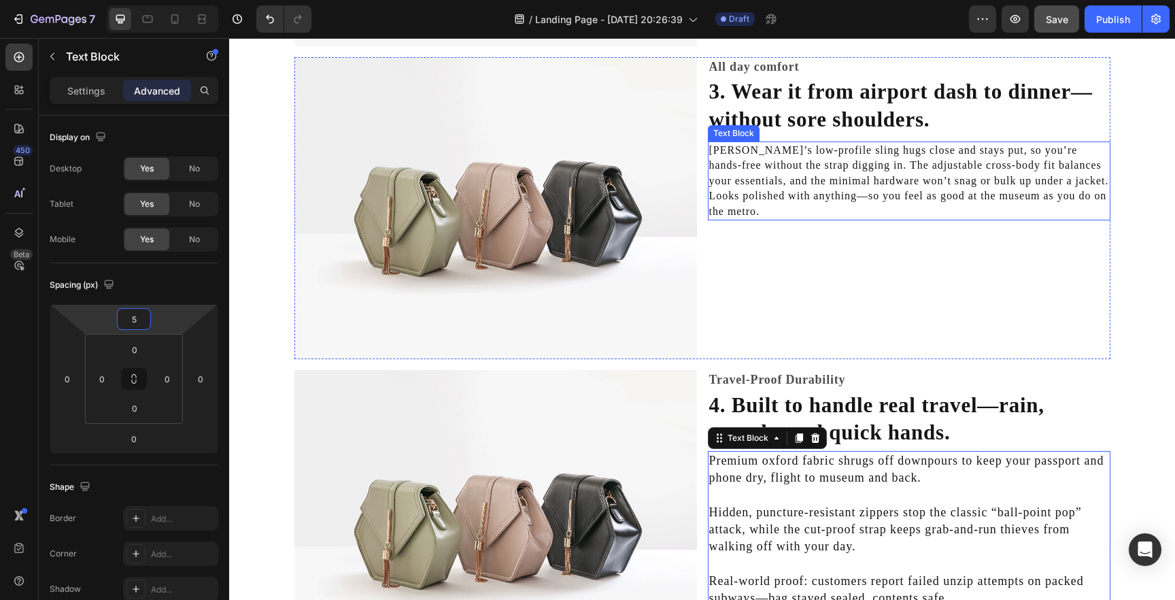
click at [811, 170] on p "Slim Bag’s low-profile sling hugs close and stays put, so you’re hands-free wit…" at bounding box center [909, 181] width 400 height 76
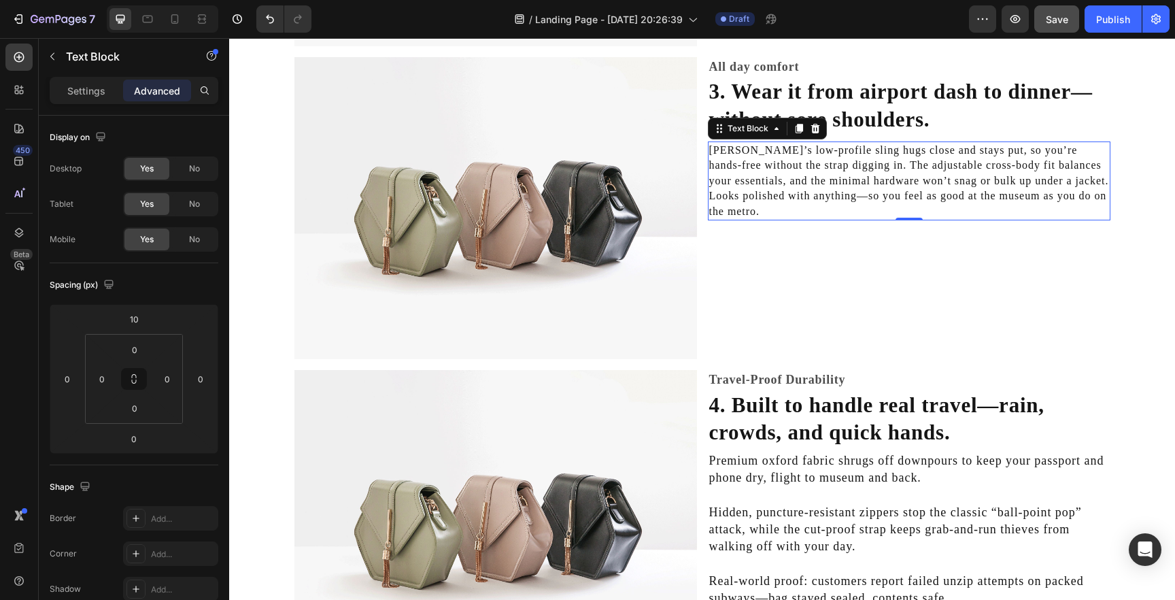
click at [716, 200] on p "Slim Bag’s low-profile sling hugs close and stays put, so you’re hands-free wit…" at bounding box center [909, 181] width 400 height 76
click at [710, 194] on p "Slim Bag’s low-profile sling hugs close and stays put, so you’re hands-free wit…" at bounding box center [909, 181] width 400 height 76
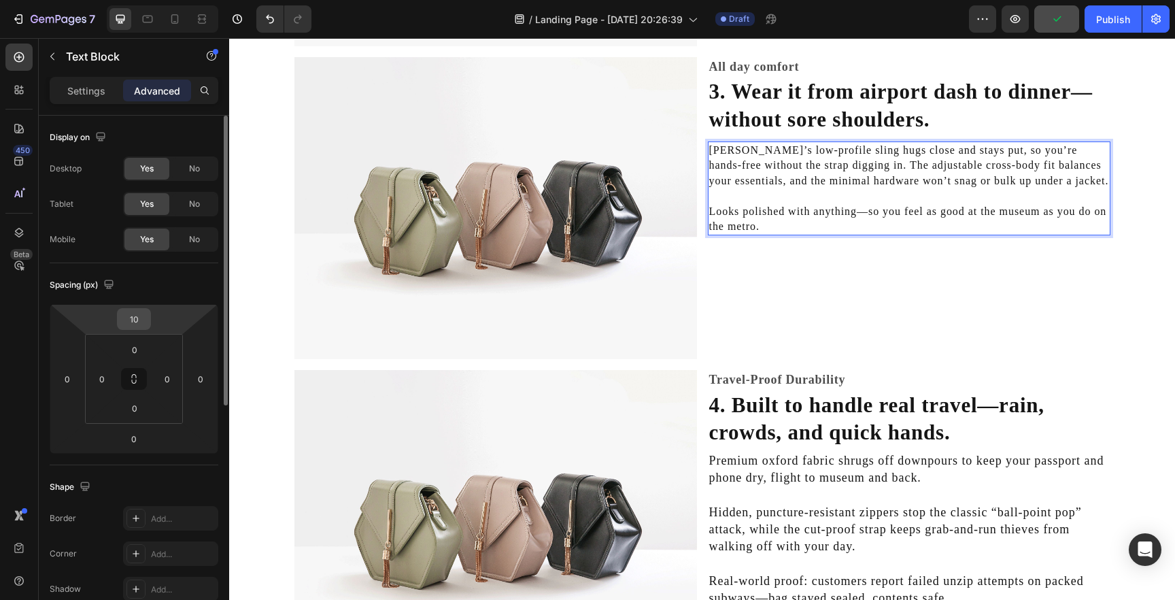
click at [141, 318] on input "10" at bounding box center [133, 319] width 27 height 20
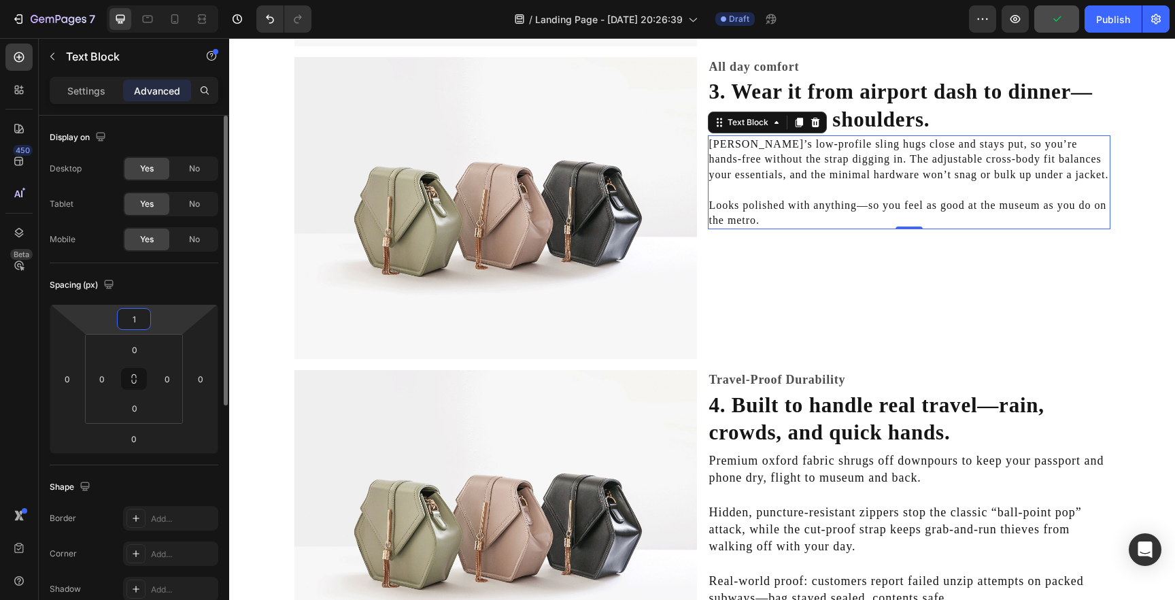
type input "15"
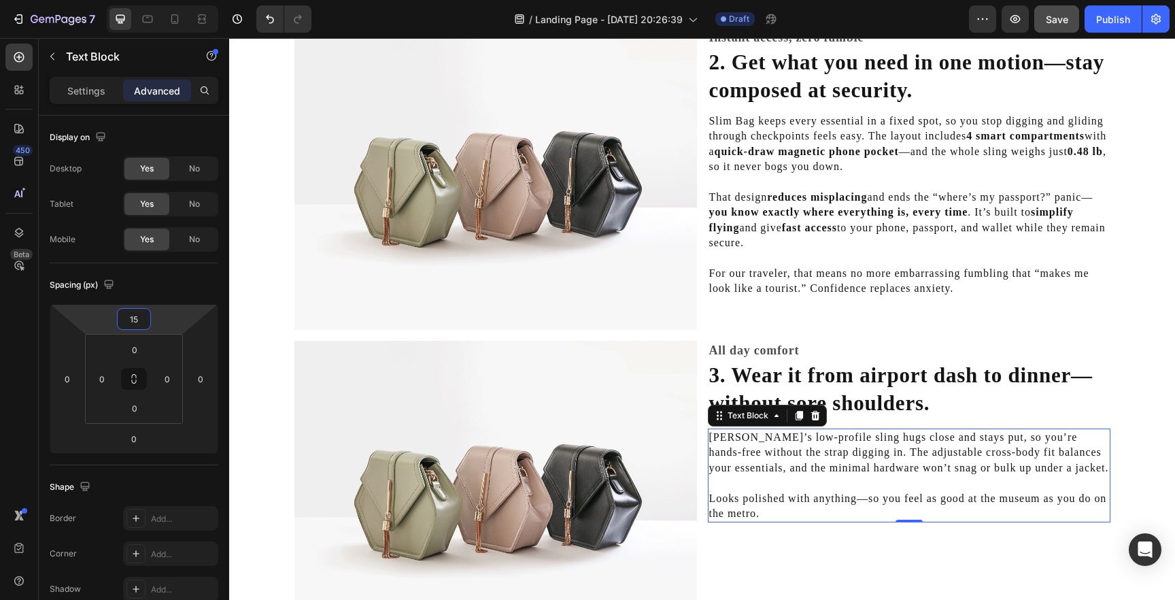
scroll to position [803, 0]
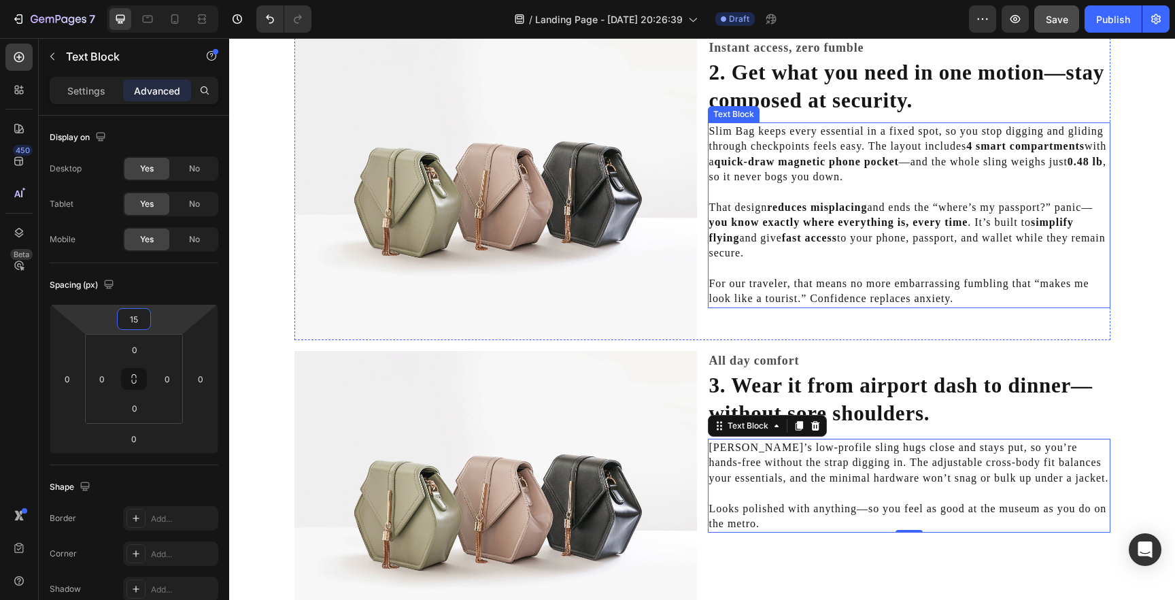
click at [760, 167] on p "Slim Bag keeps every essential in a fixed spot, so you stop digging and gliding…" at bounding box center [909, 154] width 400 height 61
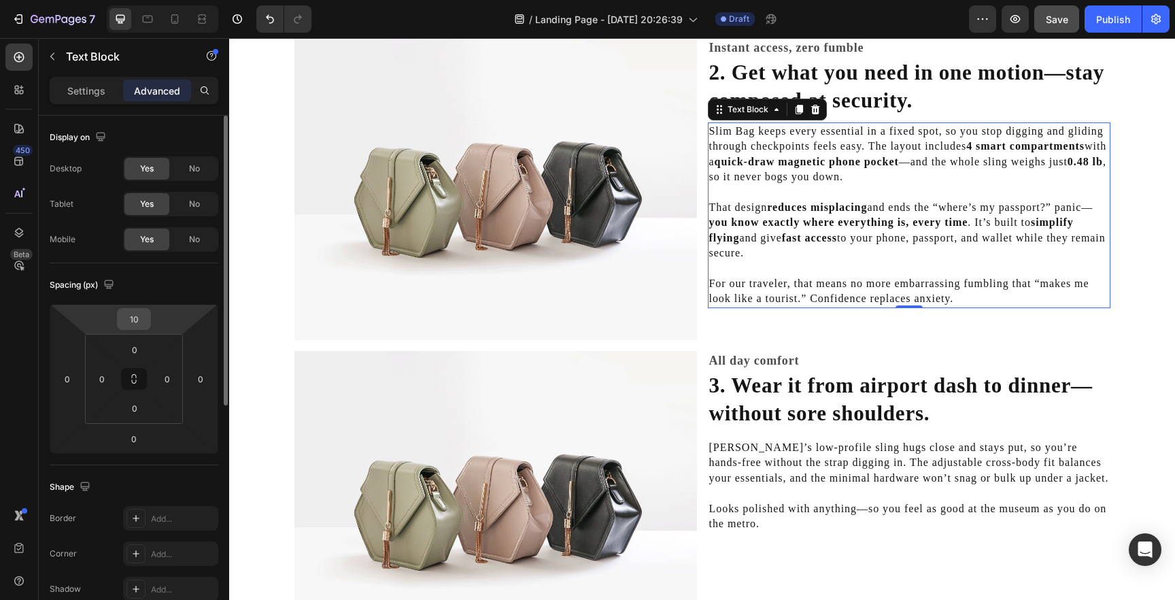
click at [137, 318] on input "10" at bounding box center [133, 319] width 27 height 20
type input "15"
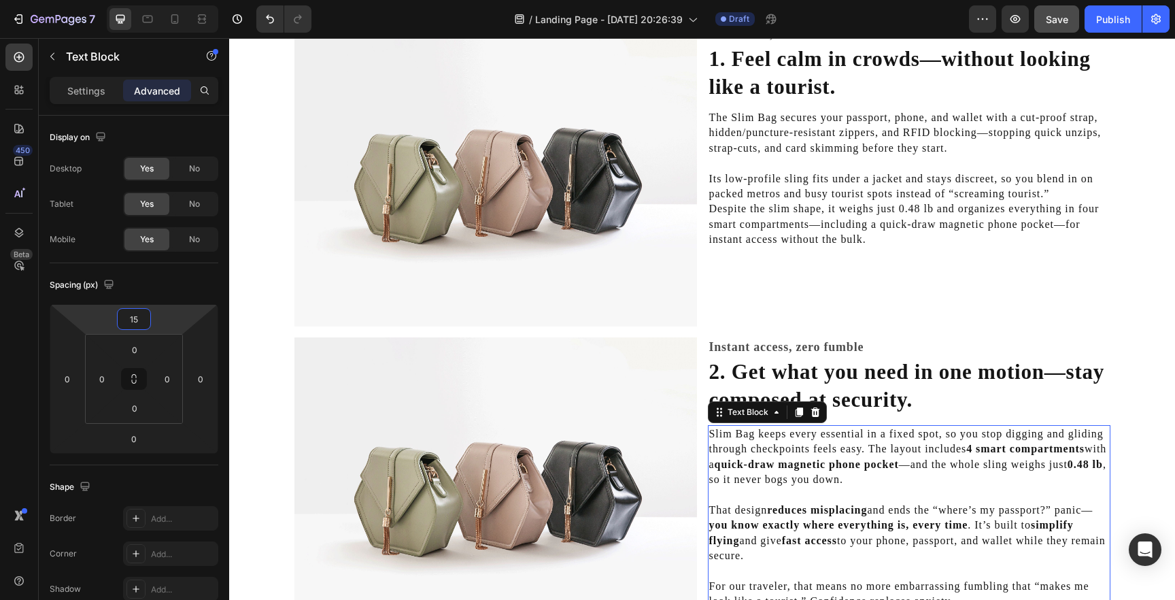
scroll to position [460, 0]
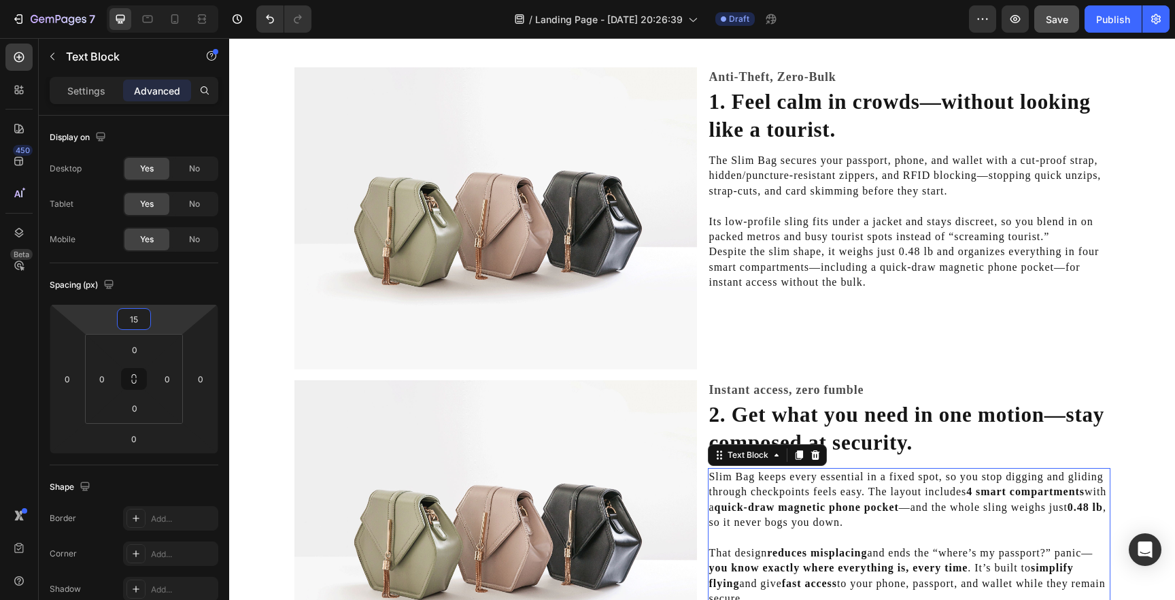
click at [764, 181] on p "The Slim Bag secures your passport, phone, and wallet with a cut-proof strap, h…" at bounding box center [909, 176] width 400 height 46
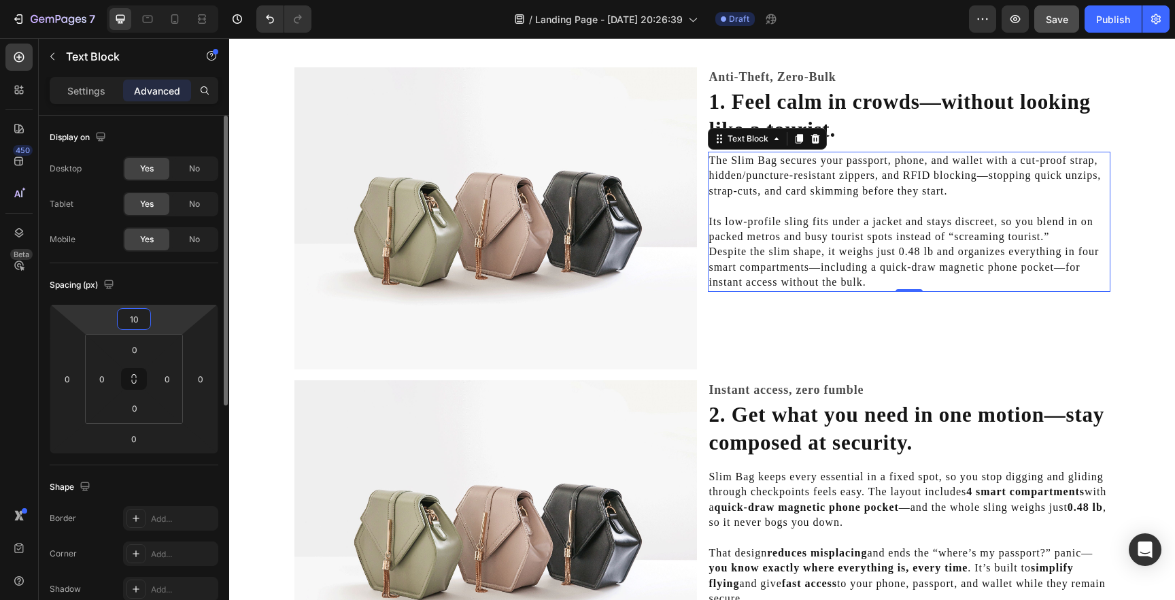
click at [137, 324] on input "10" at bounding box center [133, 319] width 27 height 20
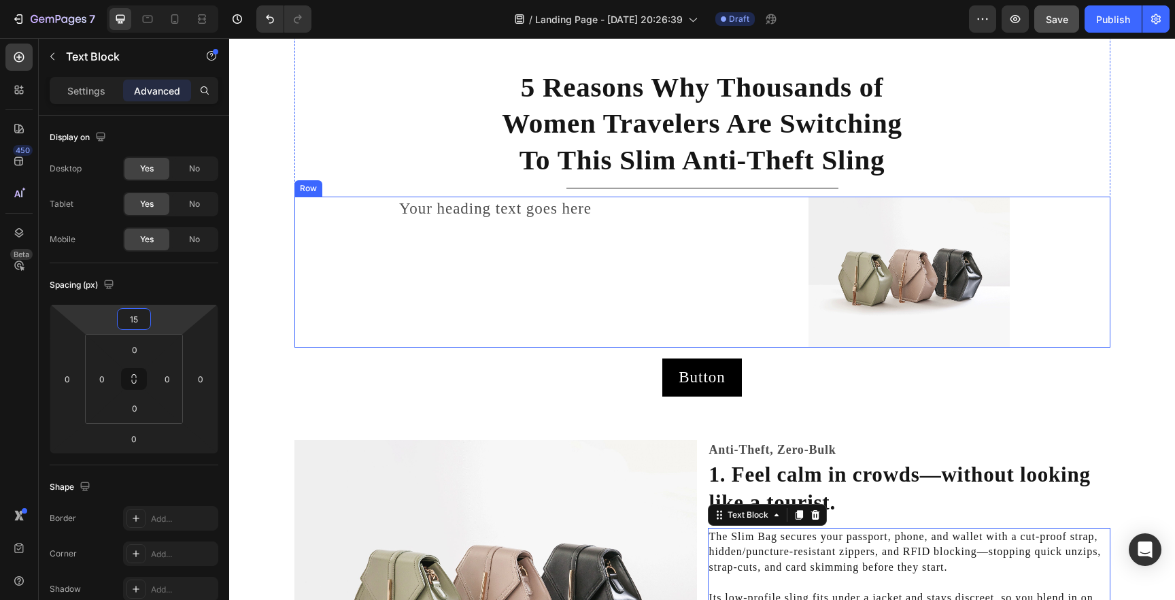
scroll to position [84, 0]
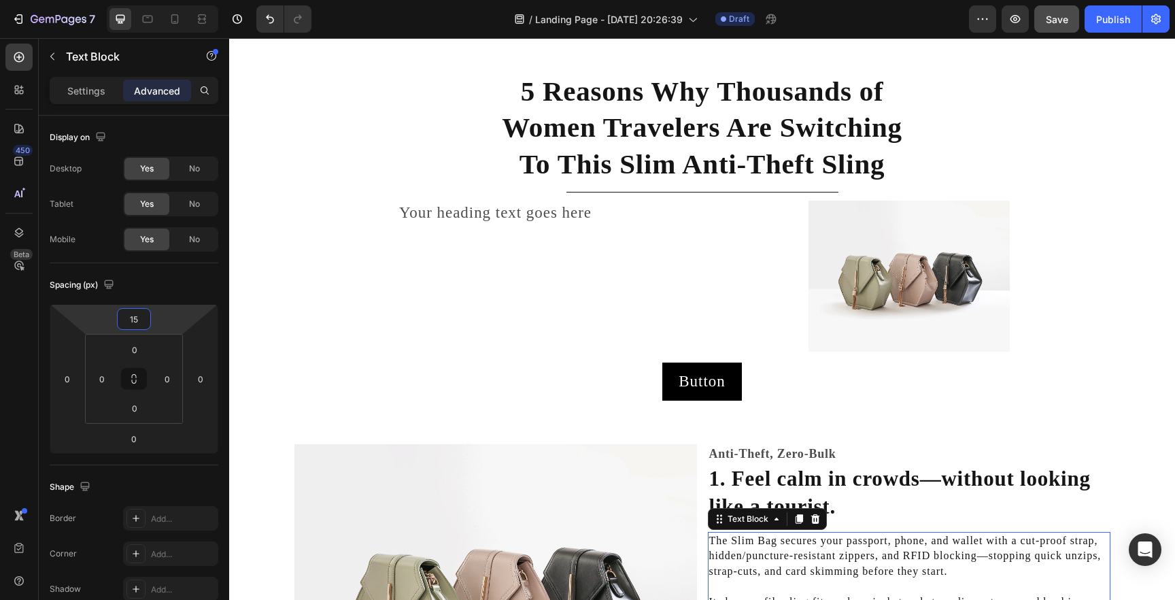
type input "15"
click at [538, 220] on h2 "Your heading text goes here" at bounding box center [496, 213] width 403 height 24
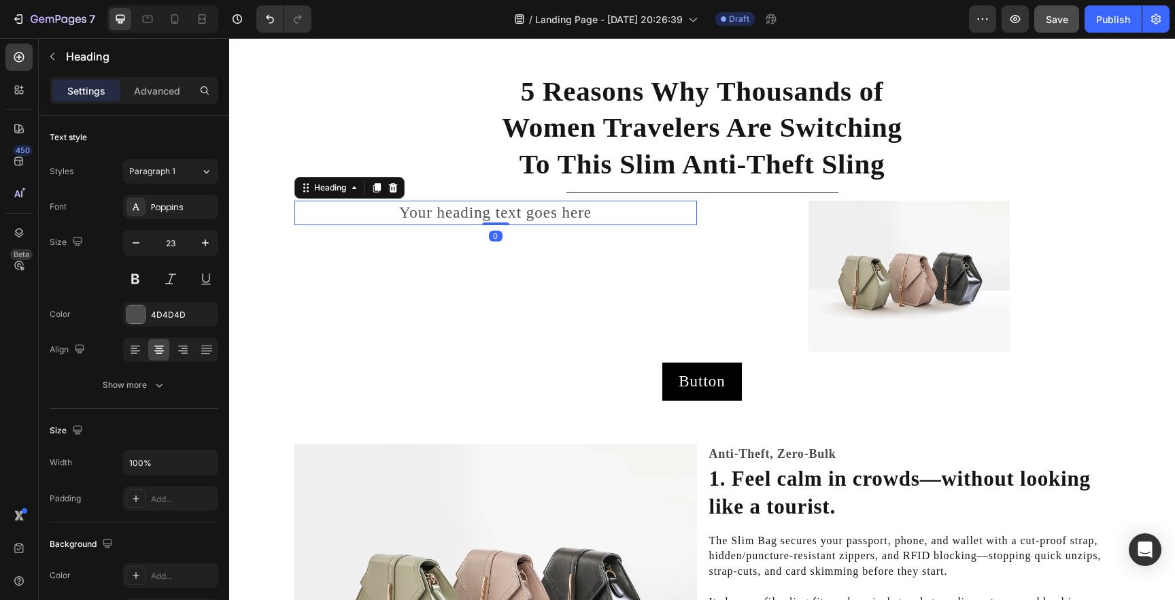
click at [538, 220] on h2 "Your heading text goes here" at bounding box center [496, 213] width 403 height 24
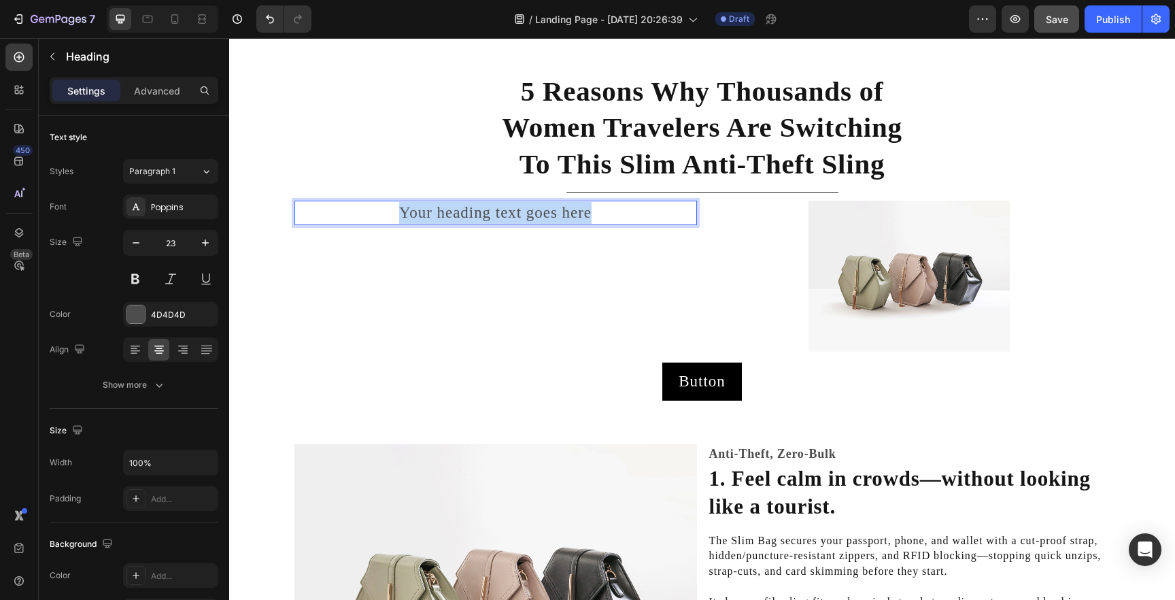
click at [538, 220] on p "Your heading text goes here" at bounding box center [496, 213] width 400 height 22
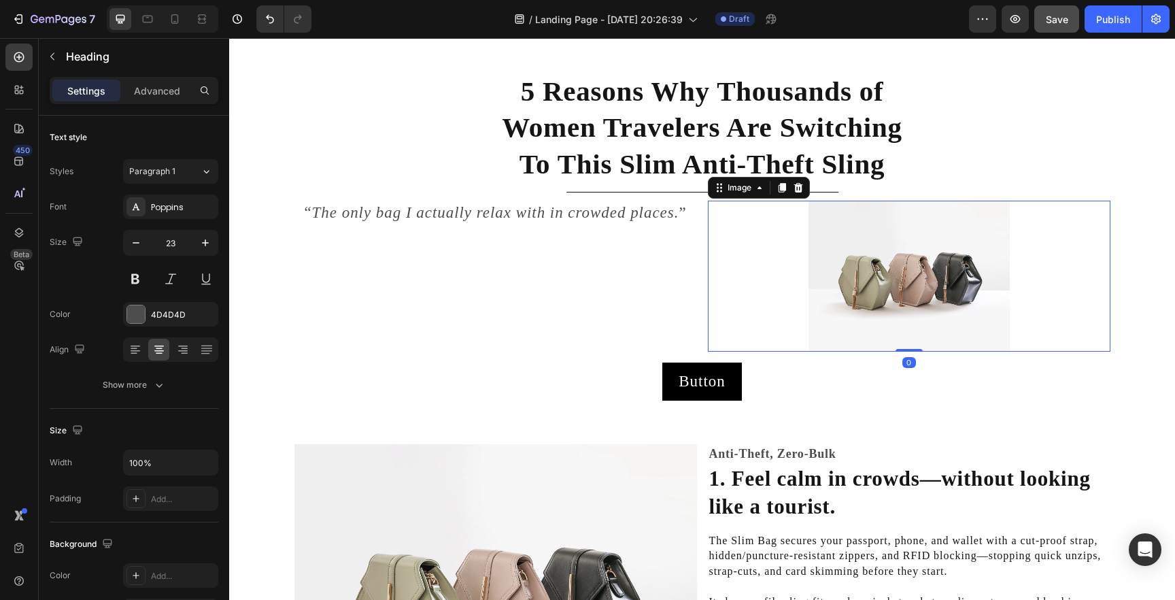
click at [903, 225] on img at bounding box center [909, 276] width 201 height 151
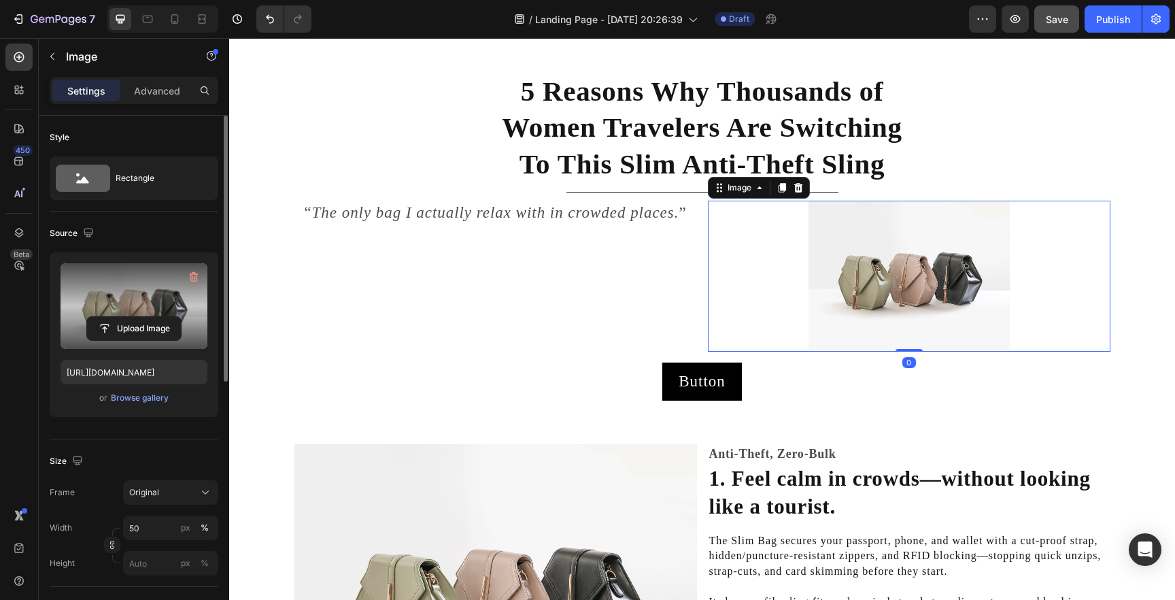
click at [136, 283] on label at bounding box center [134, 306] width 147 height 86
click at [136, 317] on input "file" at bounding box center [134, 328] width 94 height 23
click at [149, 309] on label at bounding box center [134, 306] width 147 height 86
click at [149, 317] on input "file" at bounding box center [134, 328] width 94 height 23
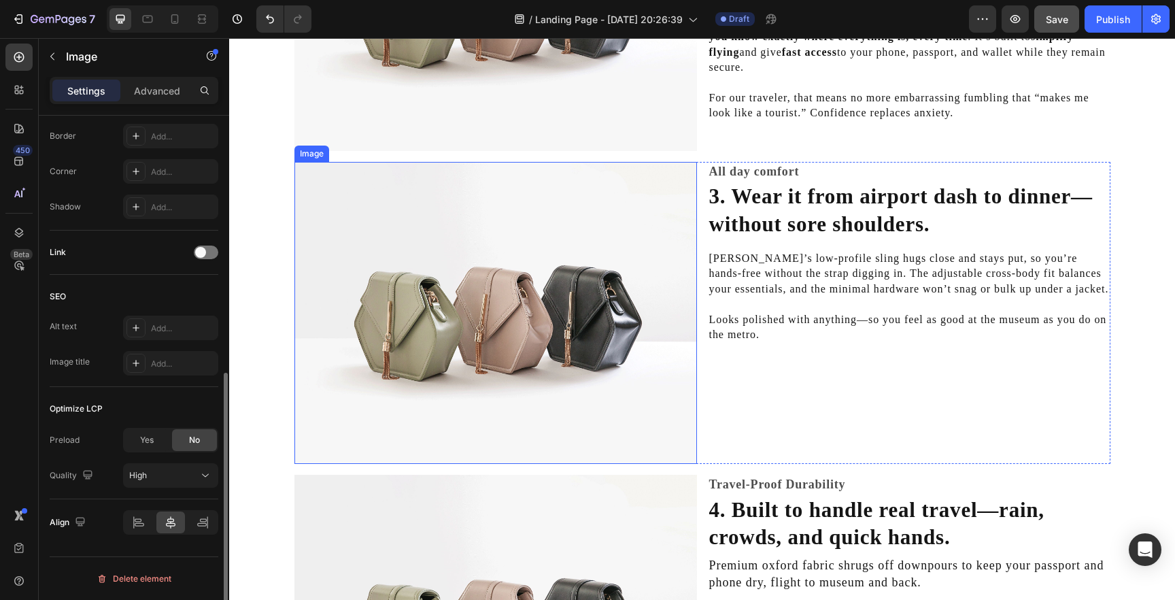
scroll to position [546, 0]
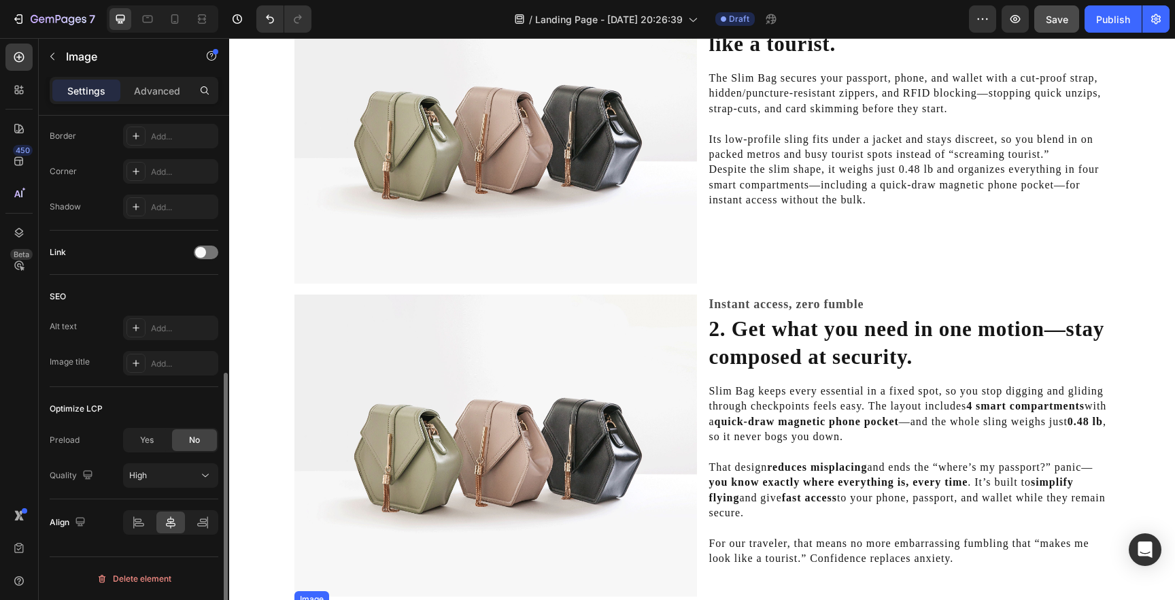
type input "https://cdn.shopify.com/s/files/1/0920/3456/4374/files/gempages_580971531555832…"
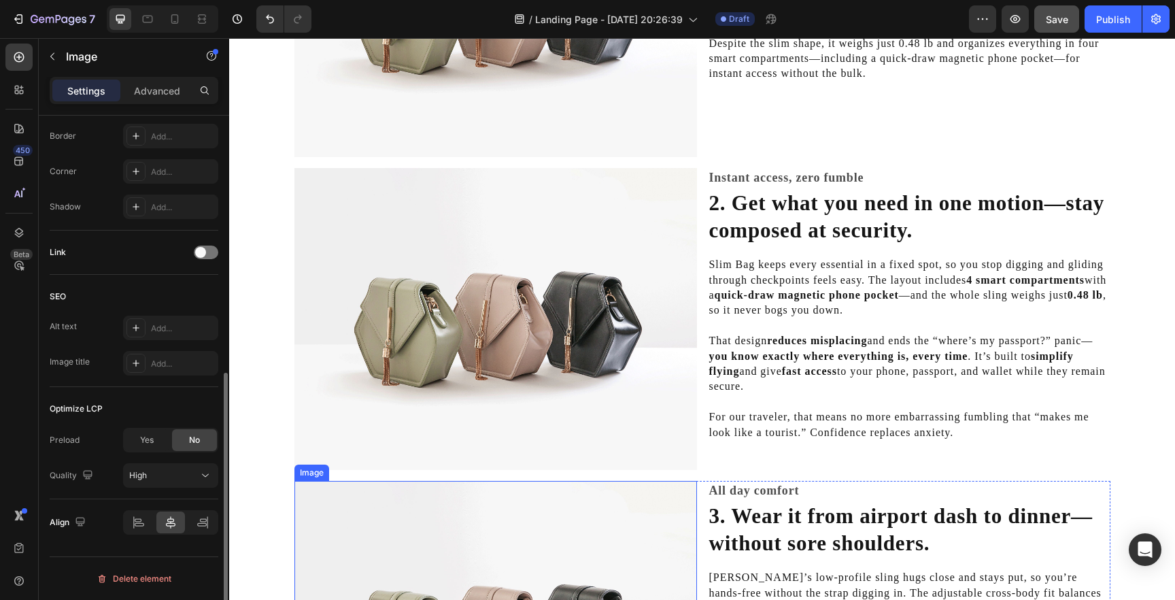
scroll to position [0, 0]
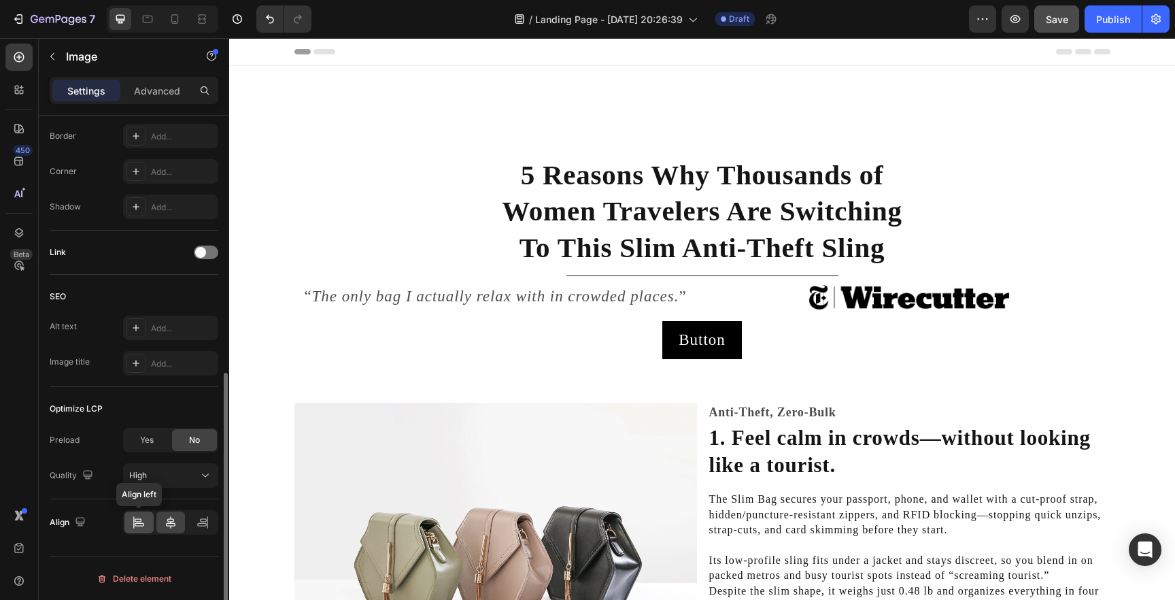
click at [145, 529] on div at bounding box center [138, 523] width 29 height 22
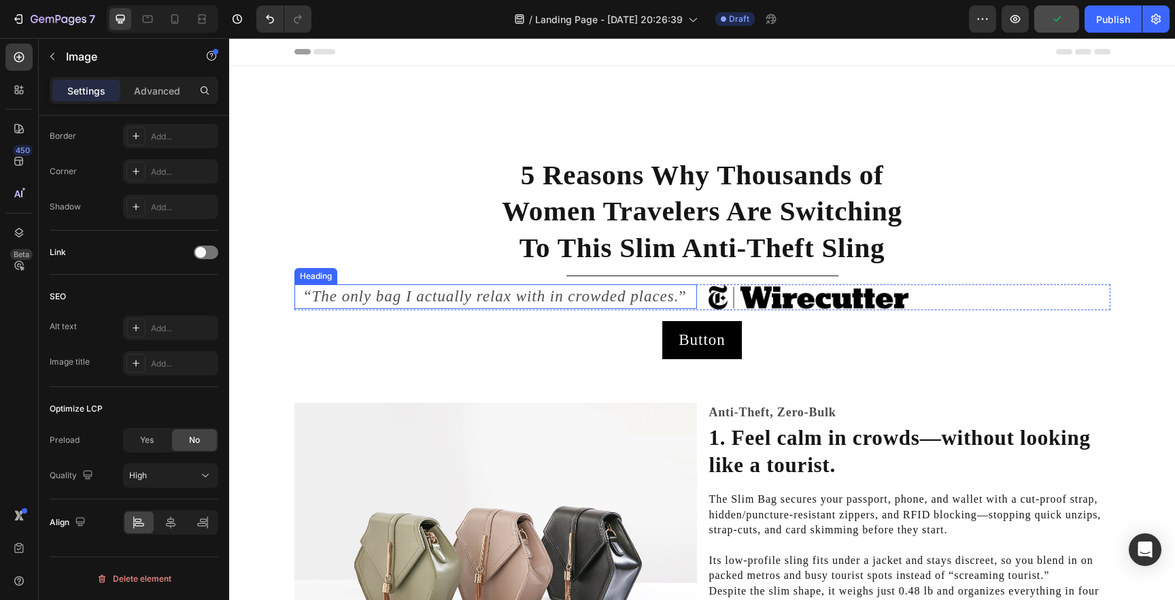
click at [558, 305] on icon "The only bag I actually relax with in crowded places." at bounding box center [495, 296] width 367 height 17
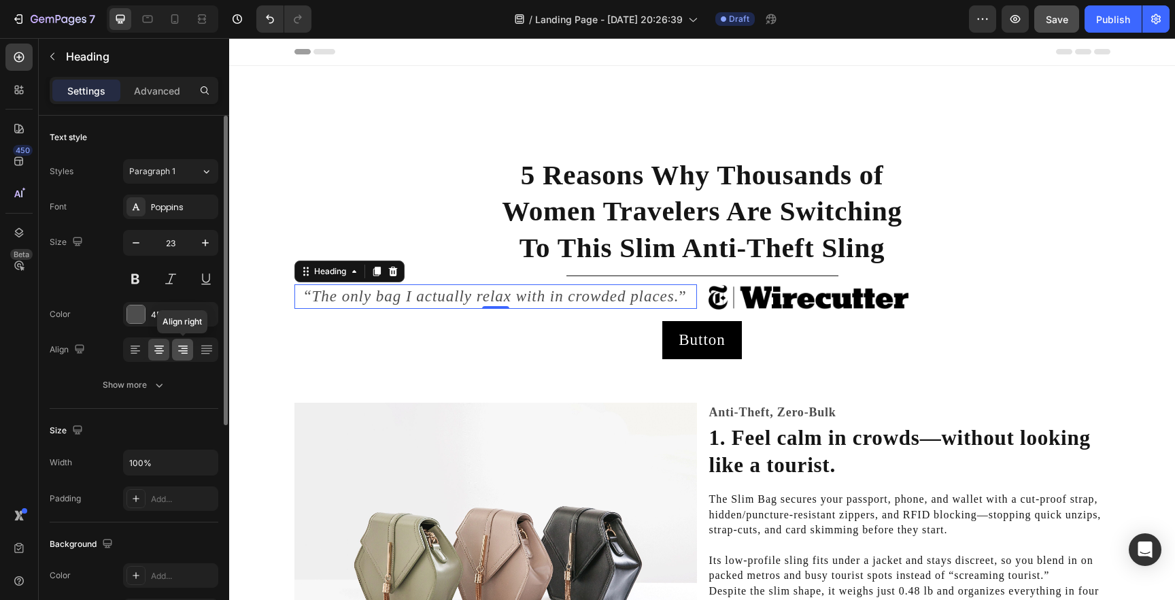
click at [187, 356] on icon at bounding box center [183, 350] width 14 height 14
click at [161, 351] on icon at bounding box center [159, 350] width 10 height 1
click at [175, 350] on div at bounding box center [182, 350] width 21 height 22
click at [151, 90] on p "Advanced" at bounding box center [157, 91] width 46 height 14
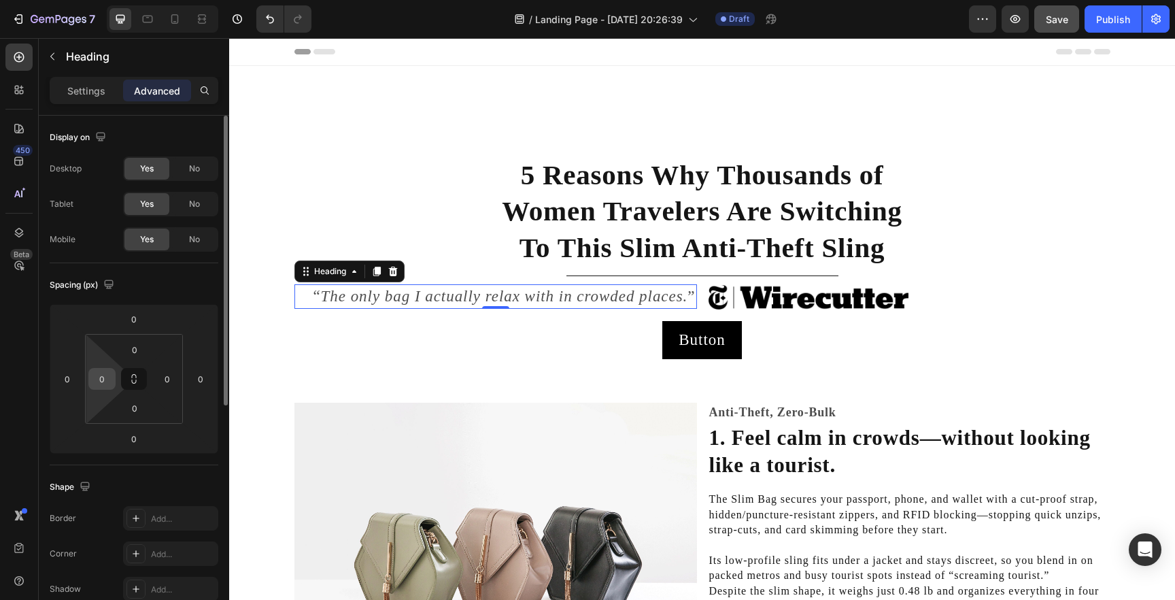
click at [105, 378] on input "0" at bounding box center [102, 379] width 20 height 20
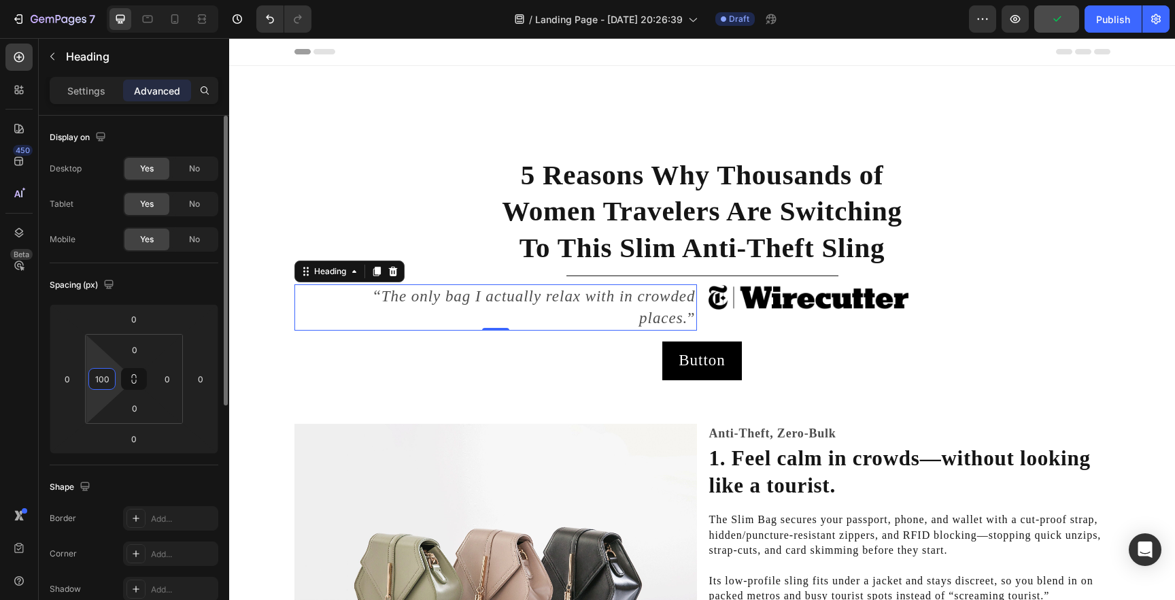
click at [107, 376] on input "100" at bounding box center [102, 379] width 20 height 20
type input "200"
click at [90, 98] on div "Settings" at bounding box center [86, 91] width 68 height 22
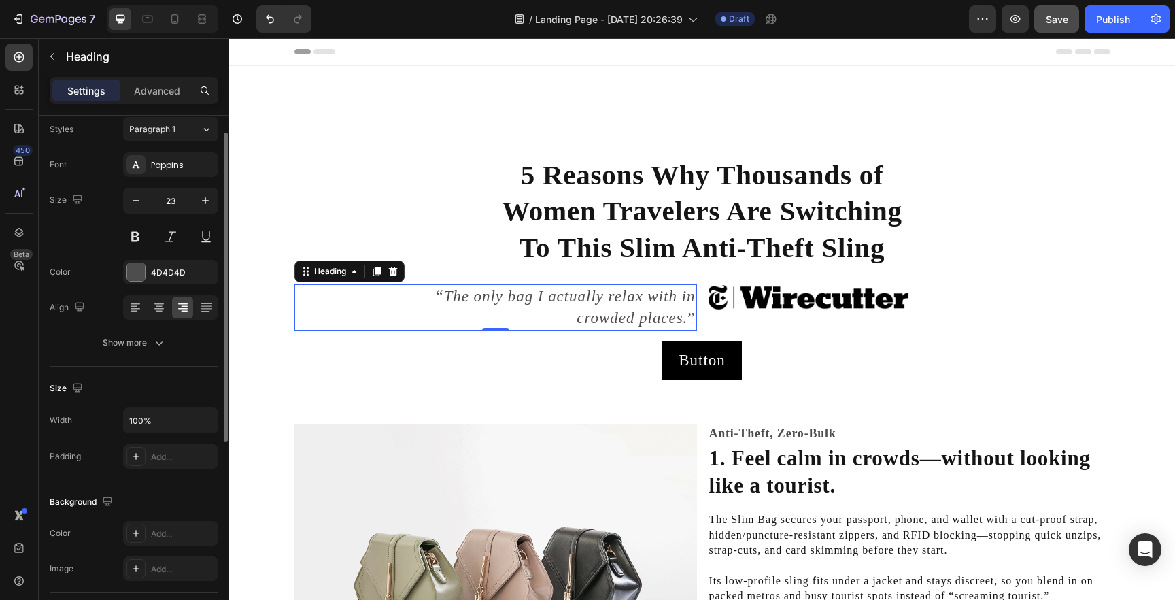
scroll to position [29, 0]
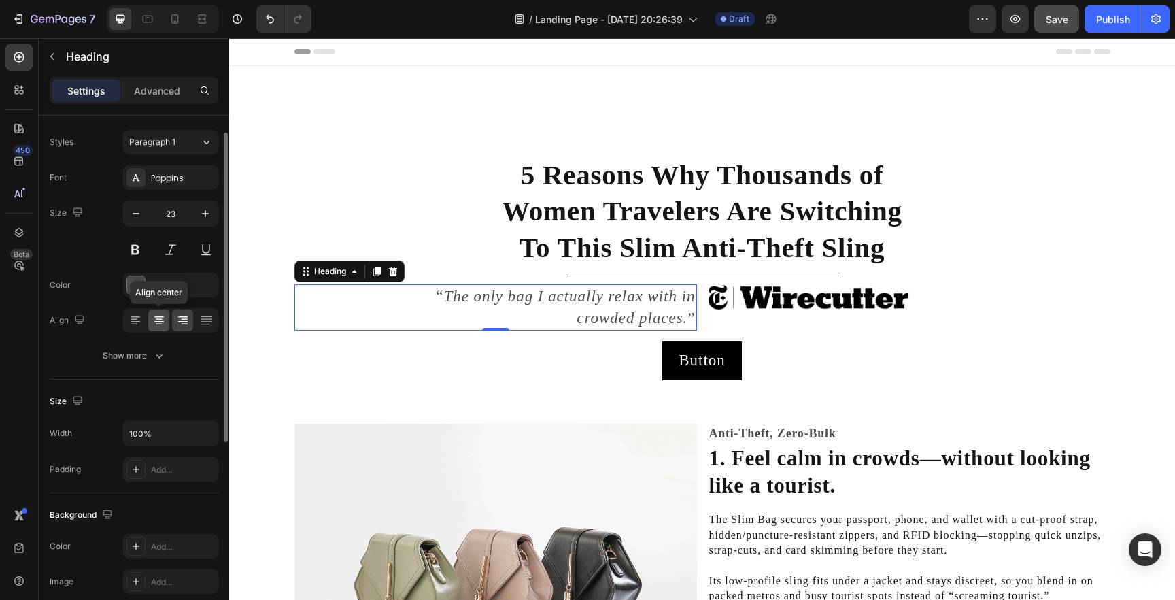
click at [163, 319] on icon at bounding box center [159, 321] width 14 height 14
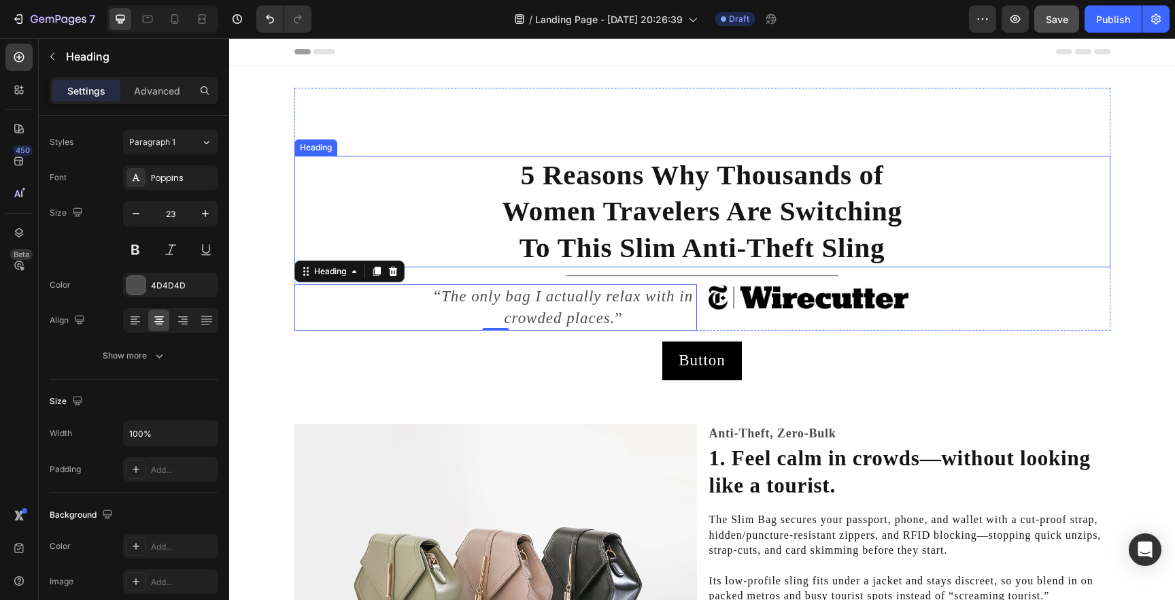
click at [694, 195] on strong "5 Reasons Why Thousands of Women Travelers Are Switching To This Slim Anti-Thef…" at bounding box center [702, 211] width 401 height 104
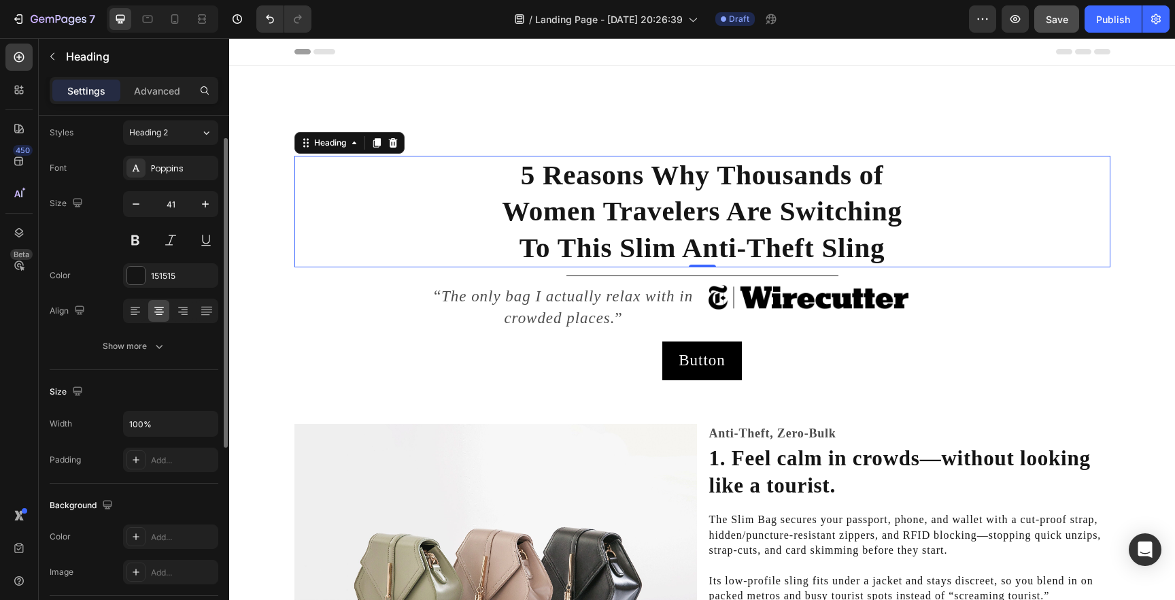
scroll to position [40, 0]
click at [171, 84] on p "Advanced" at bounding box center [157, 91] width 46 height 14
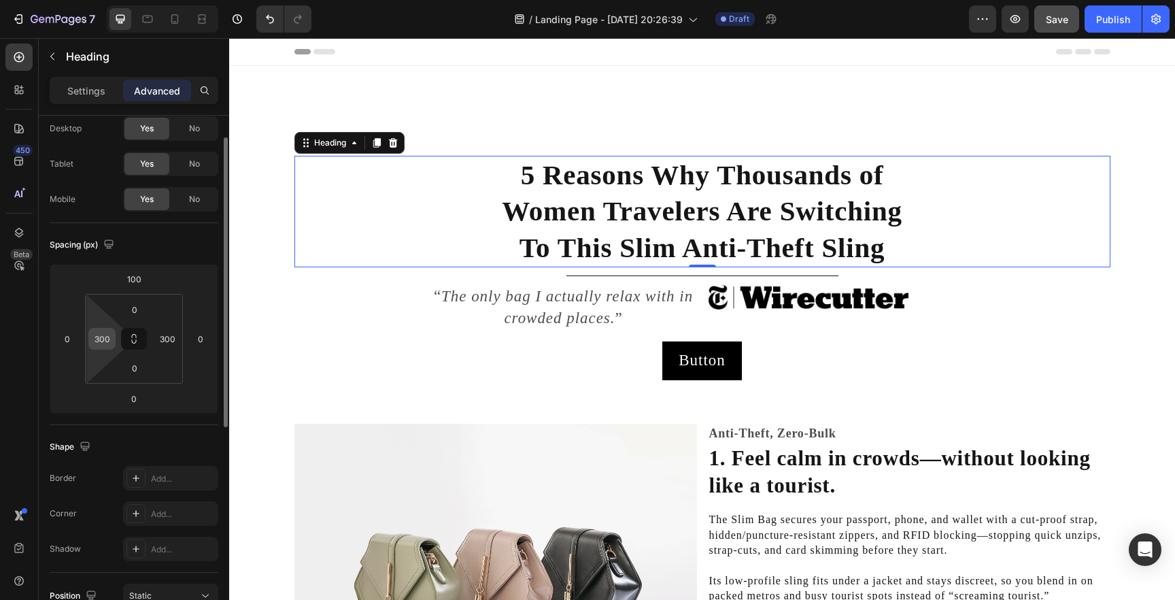
click at [101, 343] on input "300" at bounding box center [102, 339] width 20 height 20
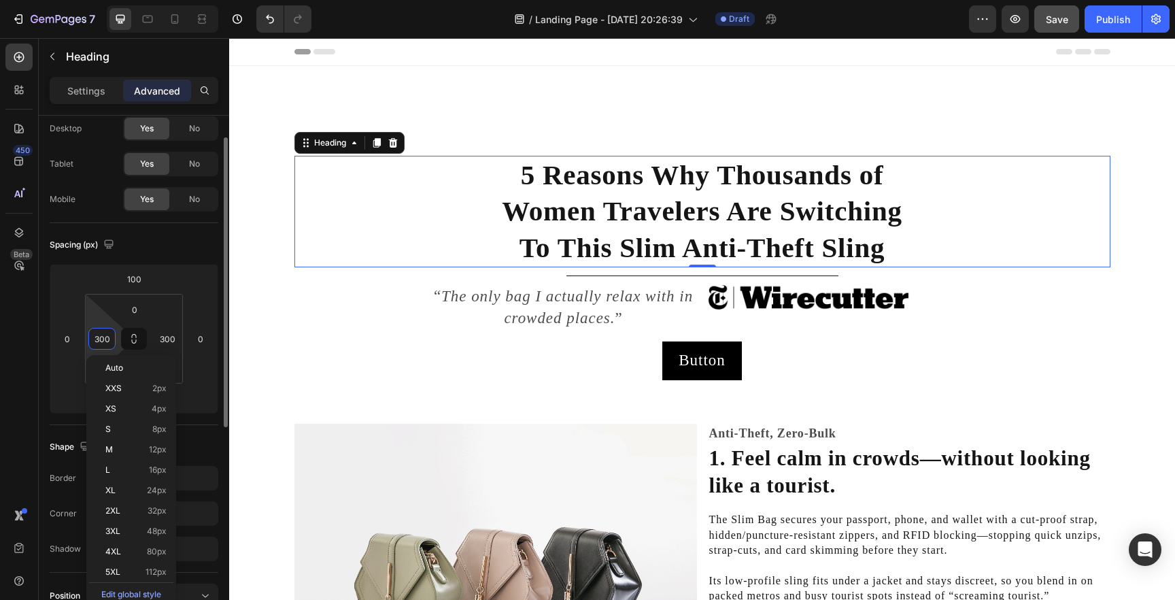
click at [101, 343] on input "300" at bounding box center [102, 339] width 20 height 20
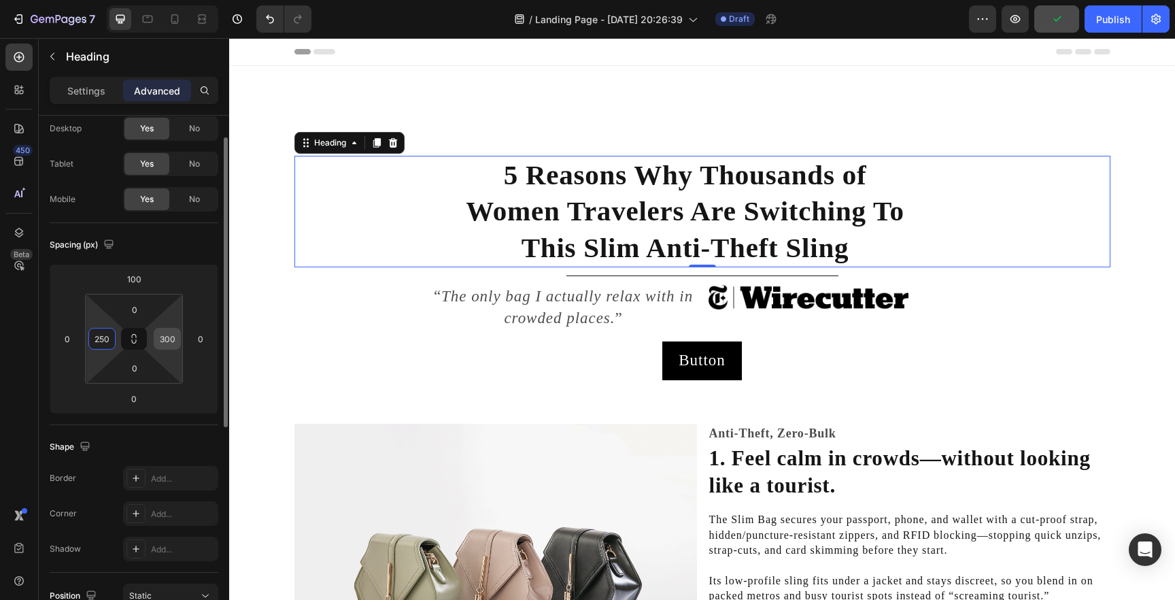
type input "250"
click at [167, 346] on input "300" at bounding box center [167, 339] width 20 height 20
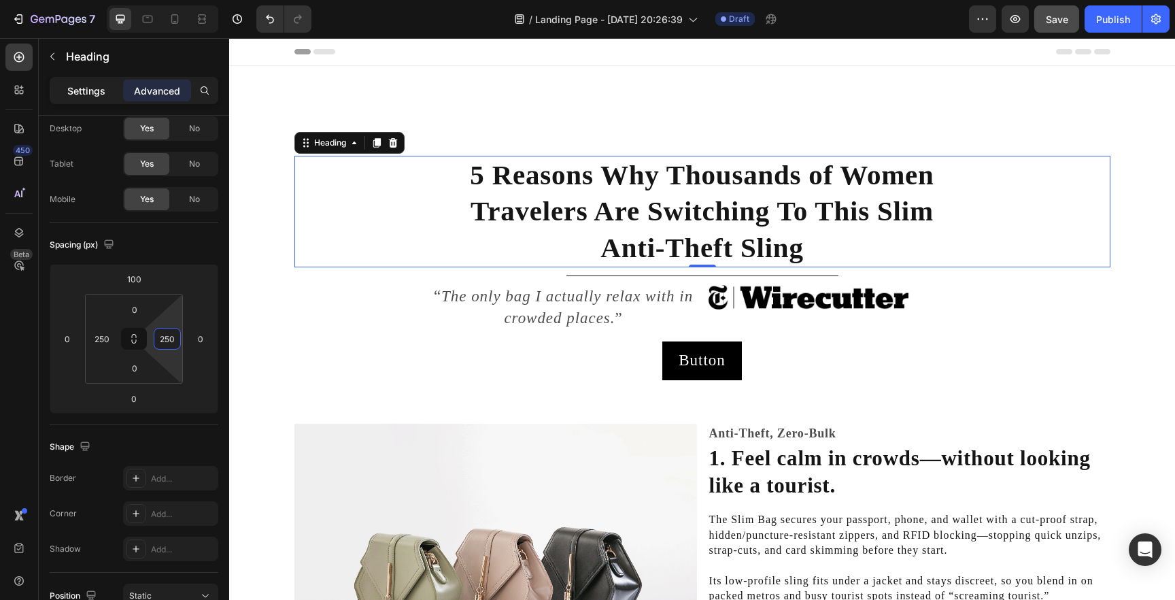
type input "250"
click at [66, 83] on div "Settings" at bounding box center [86, 91] width 68 height 22
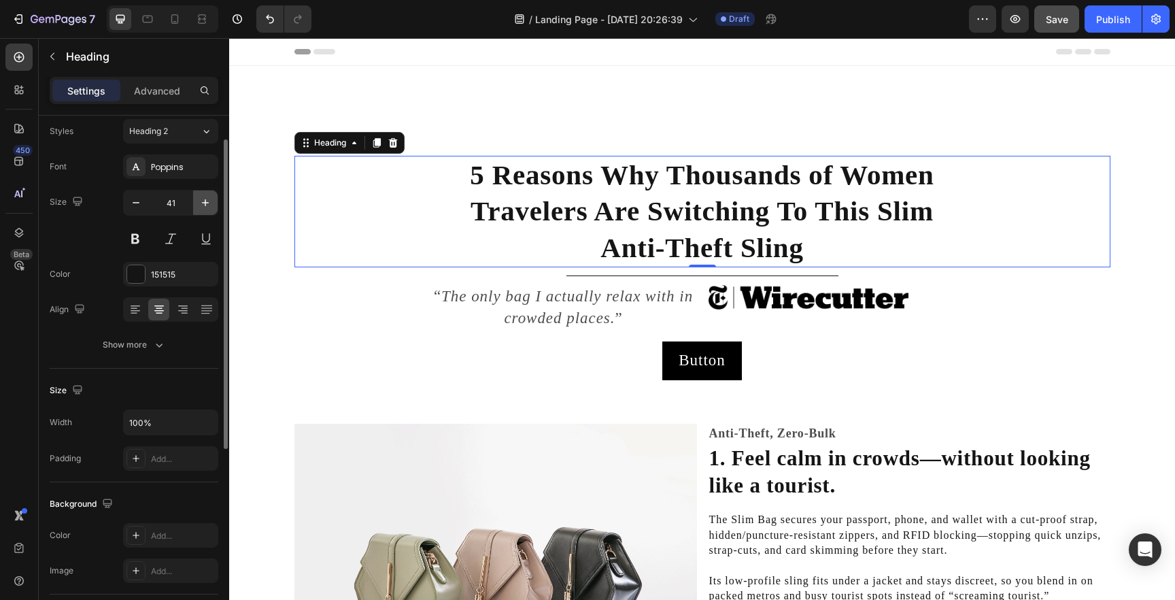
click at [205, 206] on icon "button" at bounding box center [206, 203] width 14 height 14
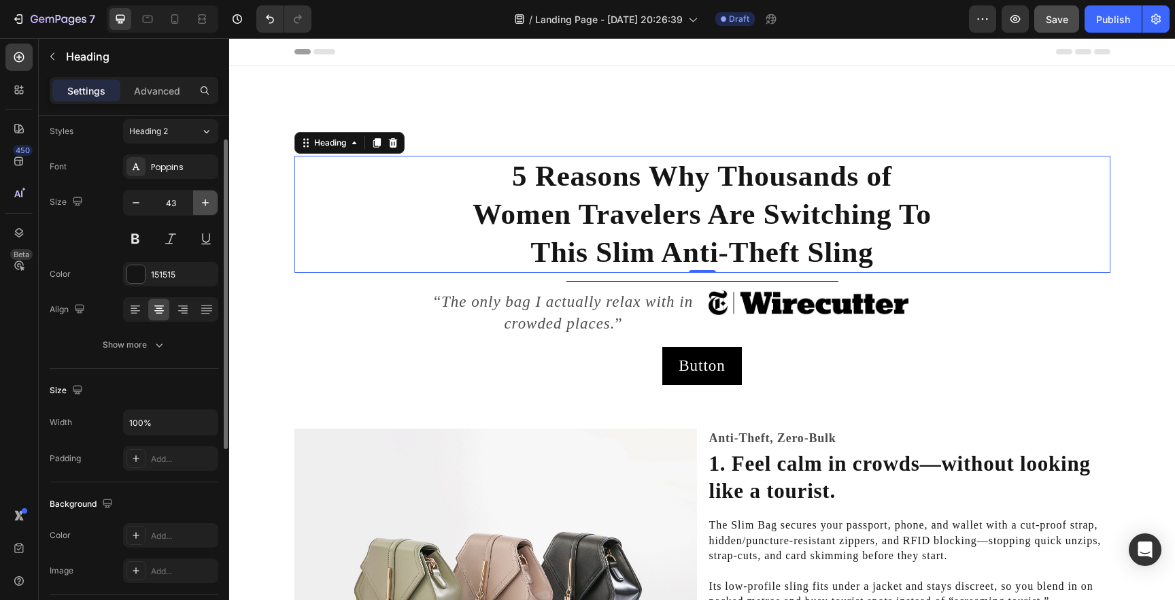
click at [205, 206] on icon "button" at bounding box center [206, 203] width 14 height 14
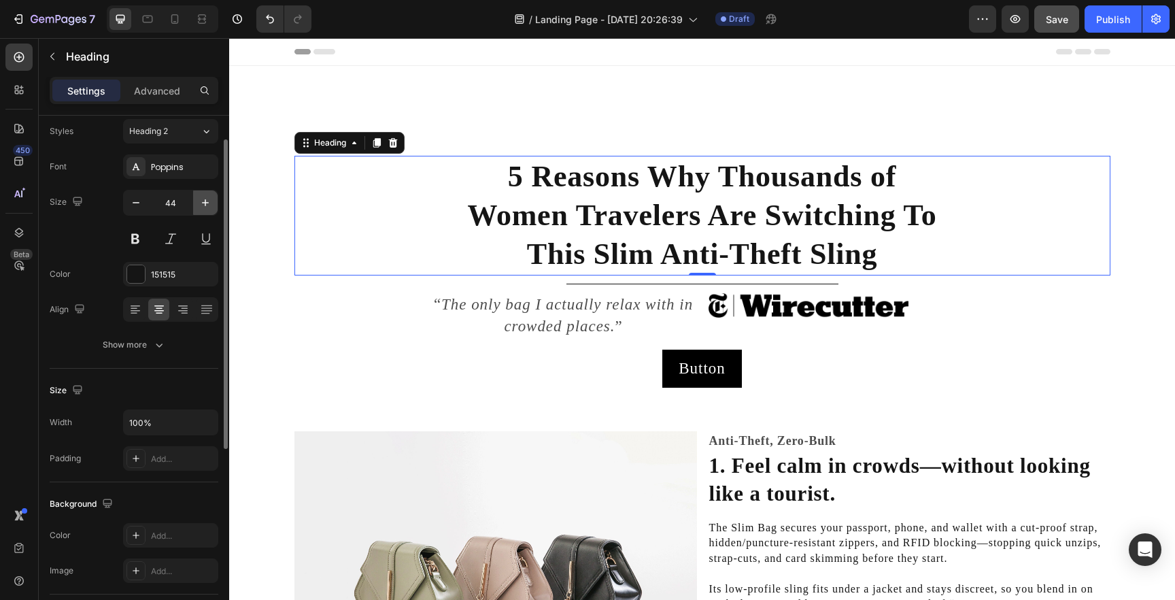
click at [205, 206] on icon "button" at bounding box center [206, 203] width 14 height 14
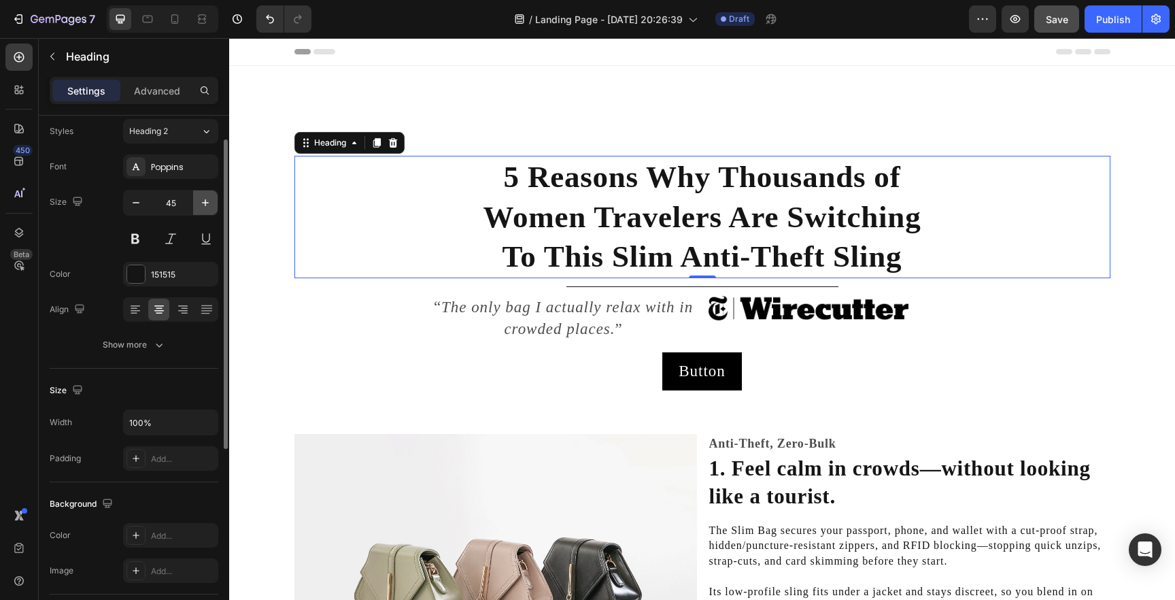
click at [205, 206] on icon "button" at bounding box center [206, 203] width 14 height 14
type input "46"
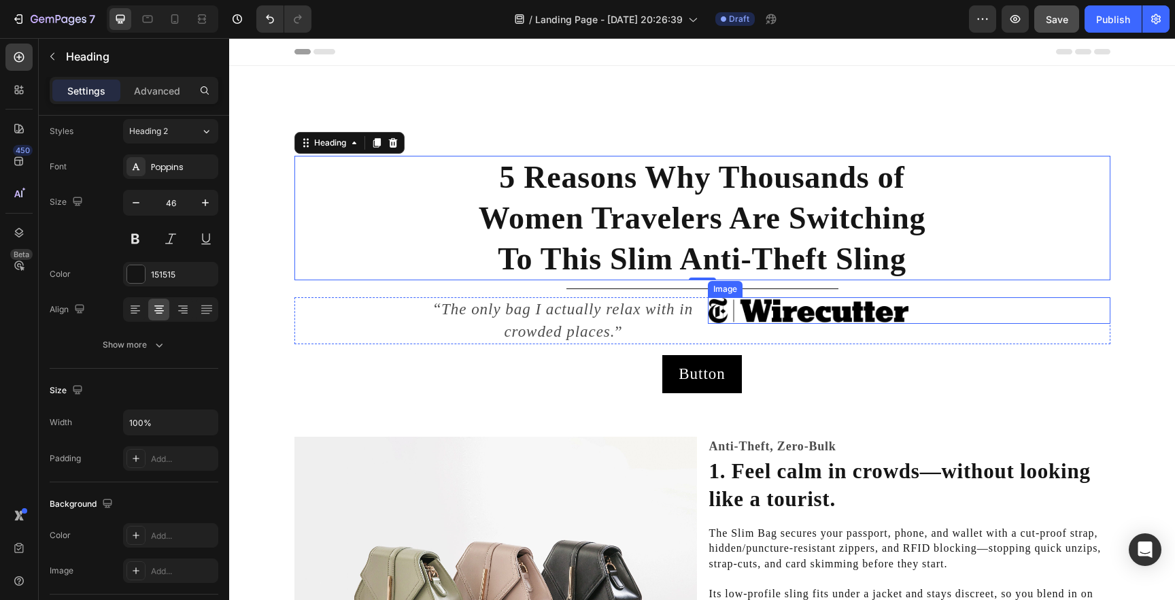
click at [884, 316] on img at bounding box center [808, 310] width 201 height 26
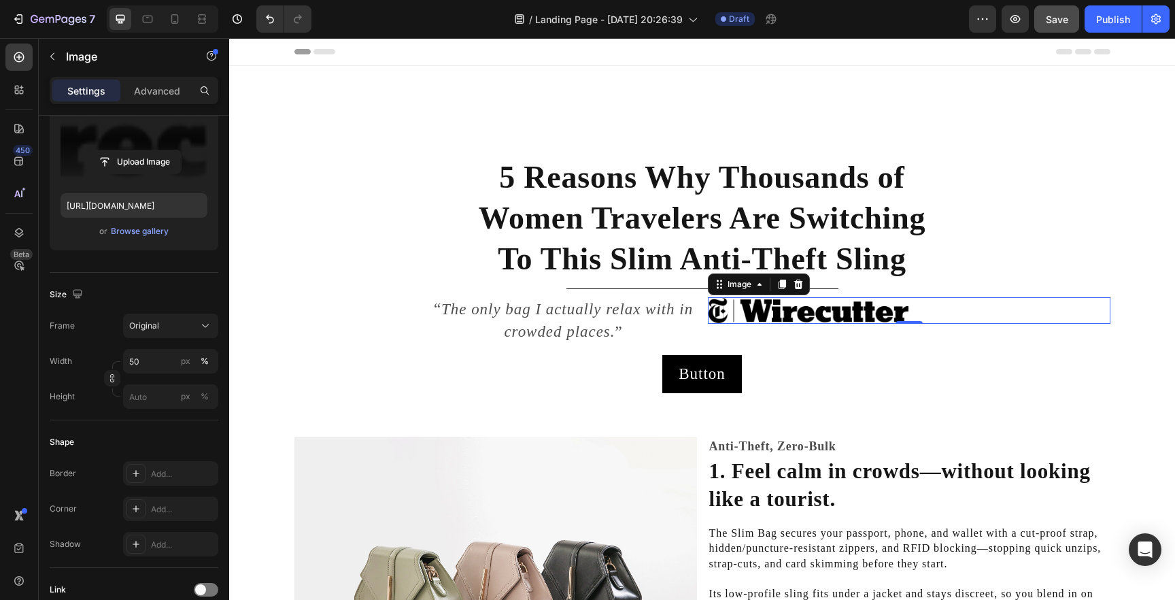
scroll to position [504, 0]
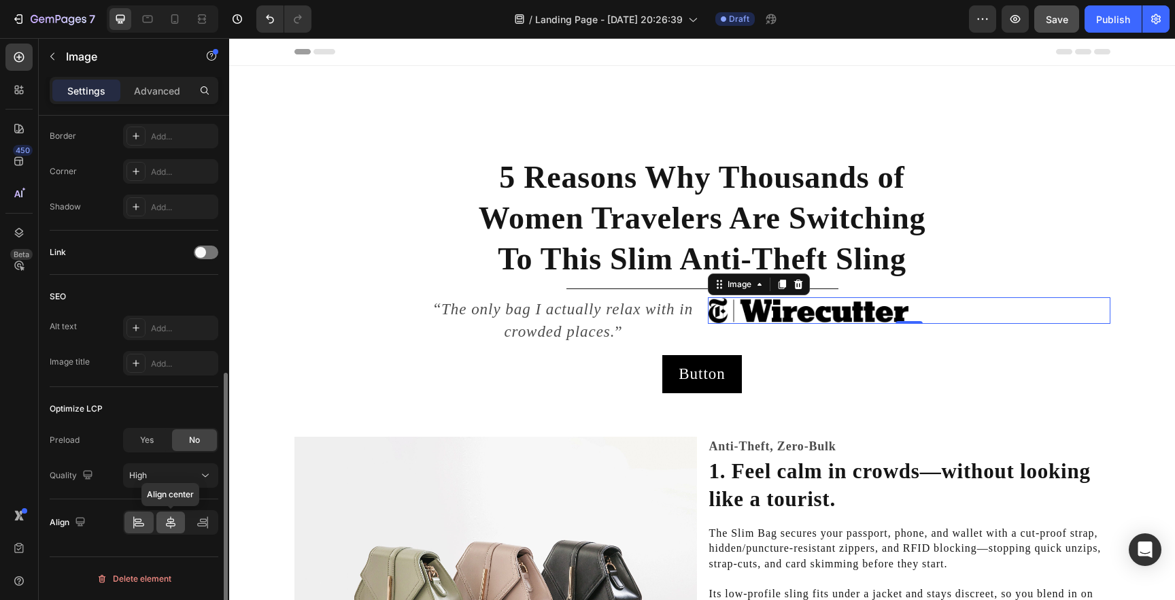
click at [169, 518] on icon at bounding box center [171, 522] width 10 height 12
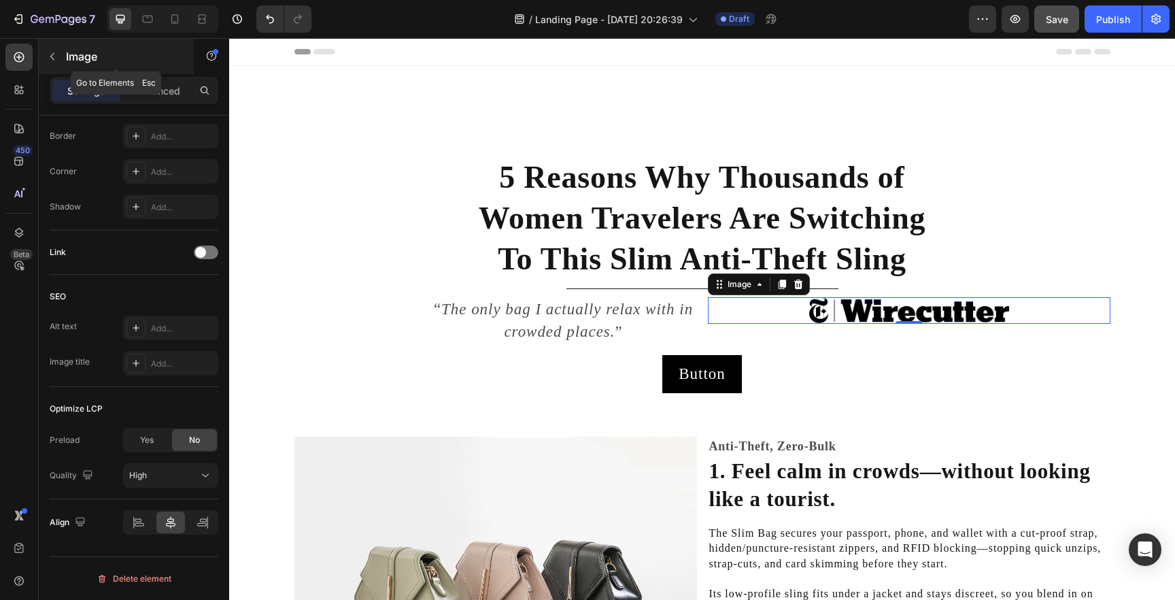
click at [49, 55] on icon "button" at bounding box center [52, 56] width 11 height 11
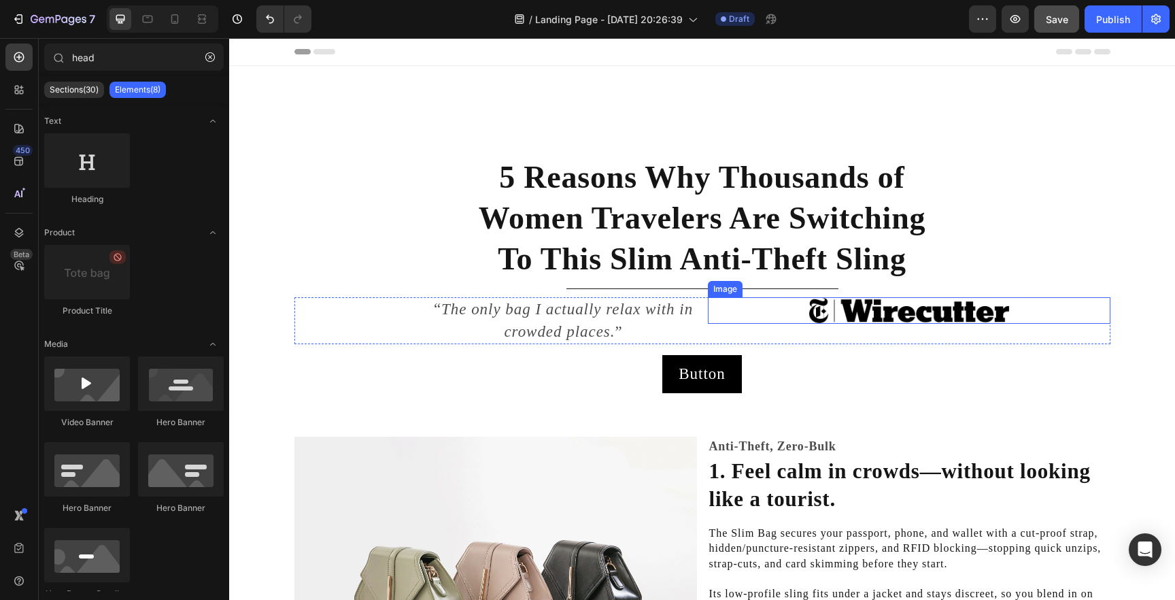
click at [811, 318] on img at bounding box center [909, 310] width 201 height 26
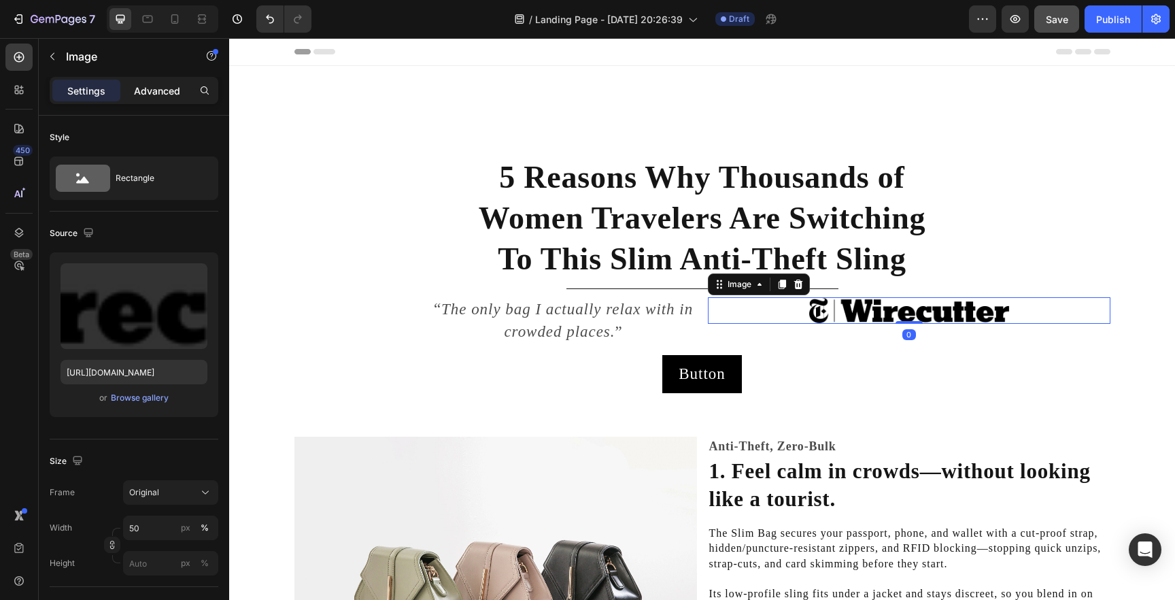
click at [169, 92] on p "Advanced" at bounding box center [157, 91] width 46 height 14
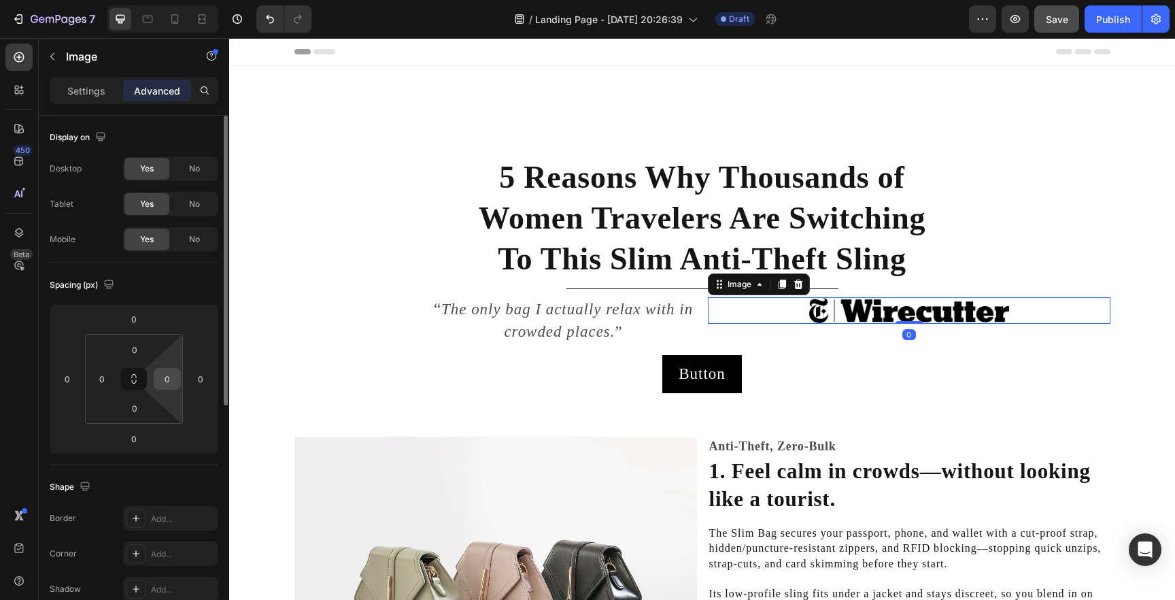
click at [171, 379] on input "0" at bounding box center [167, 379] width 20 height 20
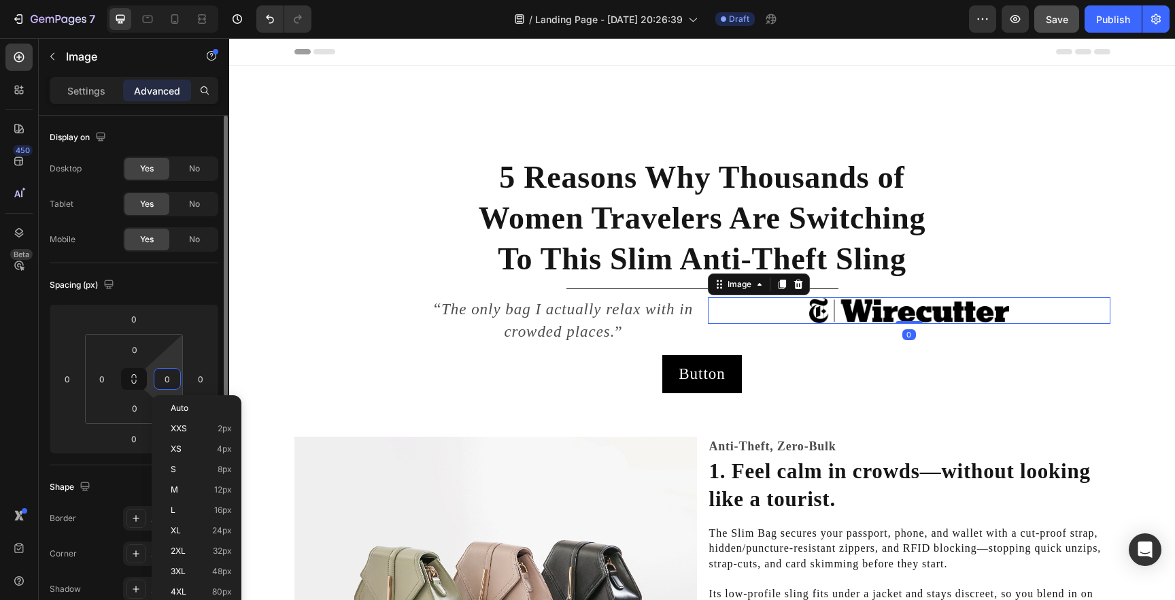
click at [171, 379] on input "0" at bounding box center [167, 379] width 20 height 20
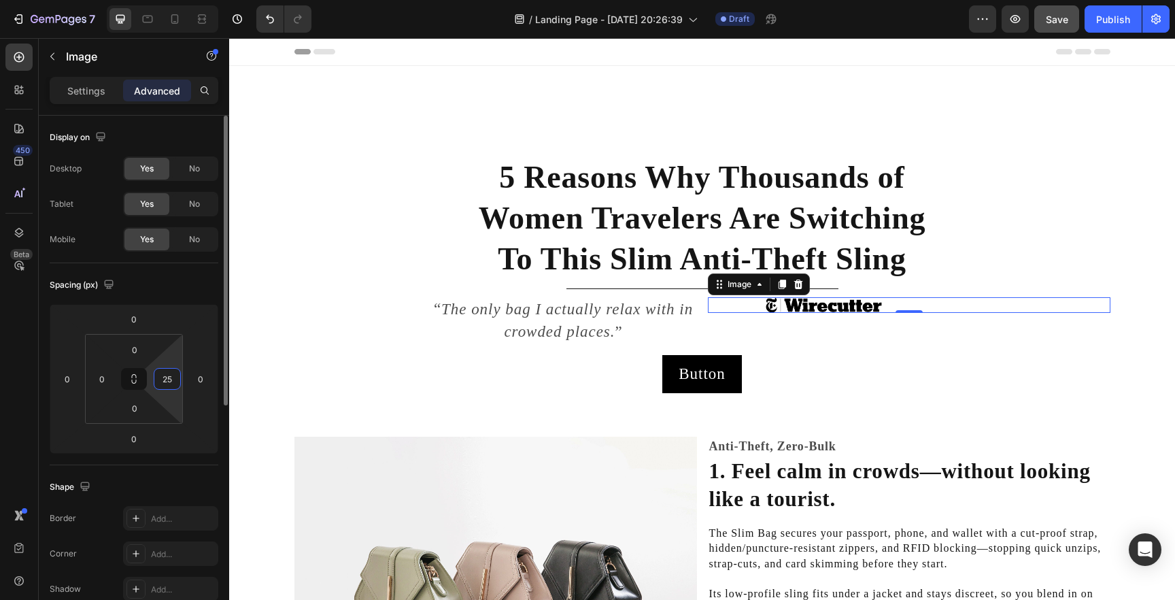
type input "2"
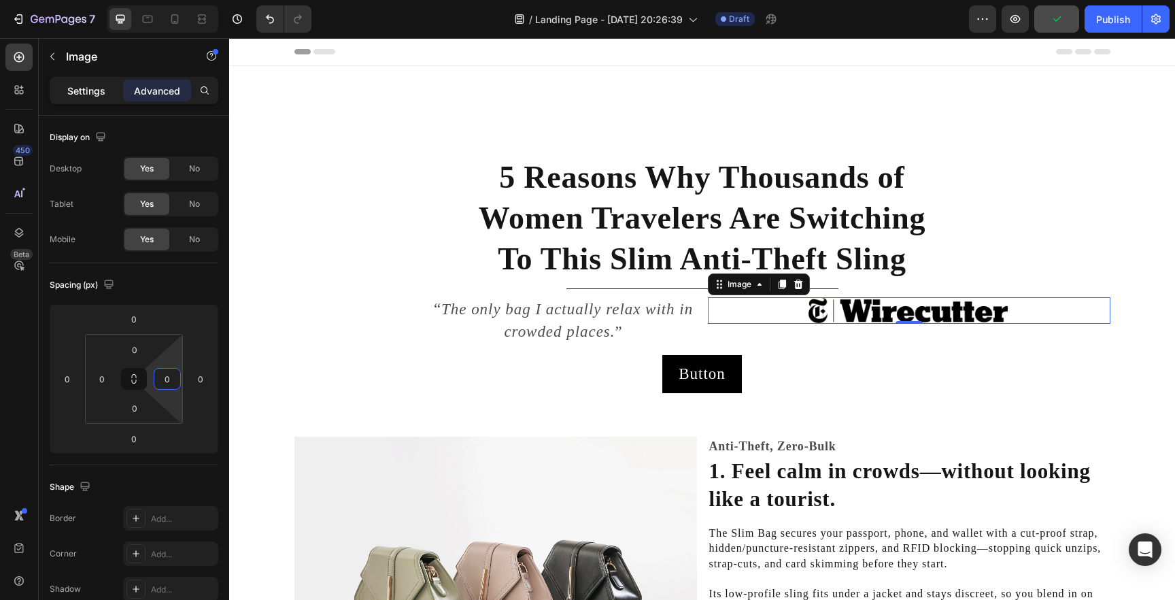
click at [95, 86] on p "Settings" at bounding box center [86, 91] width 38 height 14
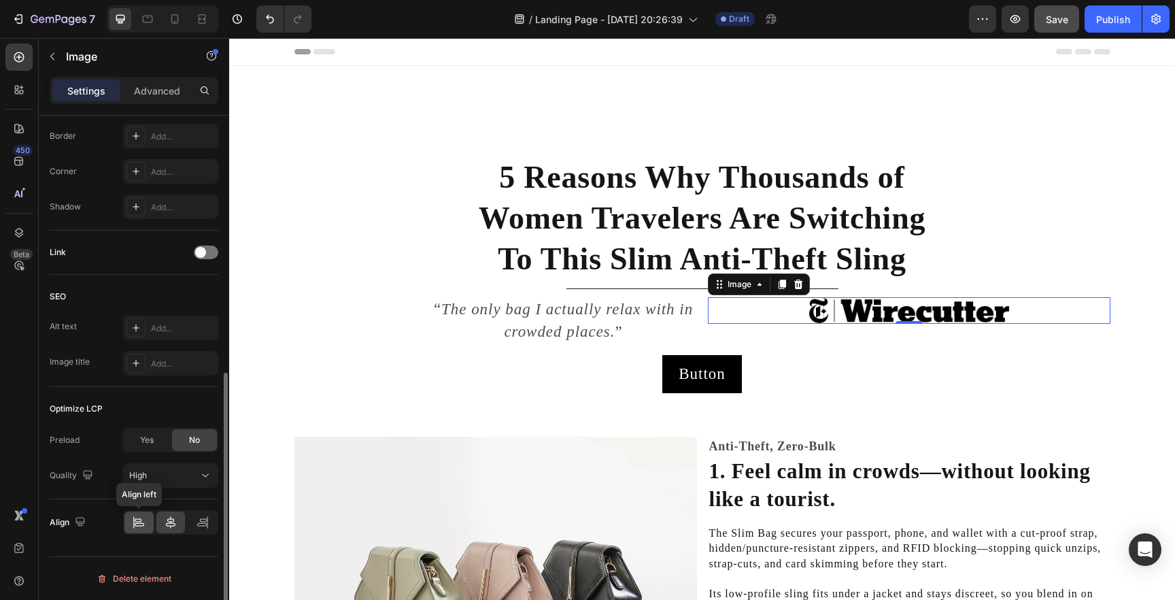
click at [141, 514] on div at bounding box center [138, 523] width 29 height 22
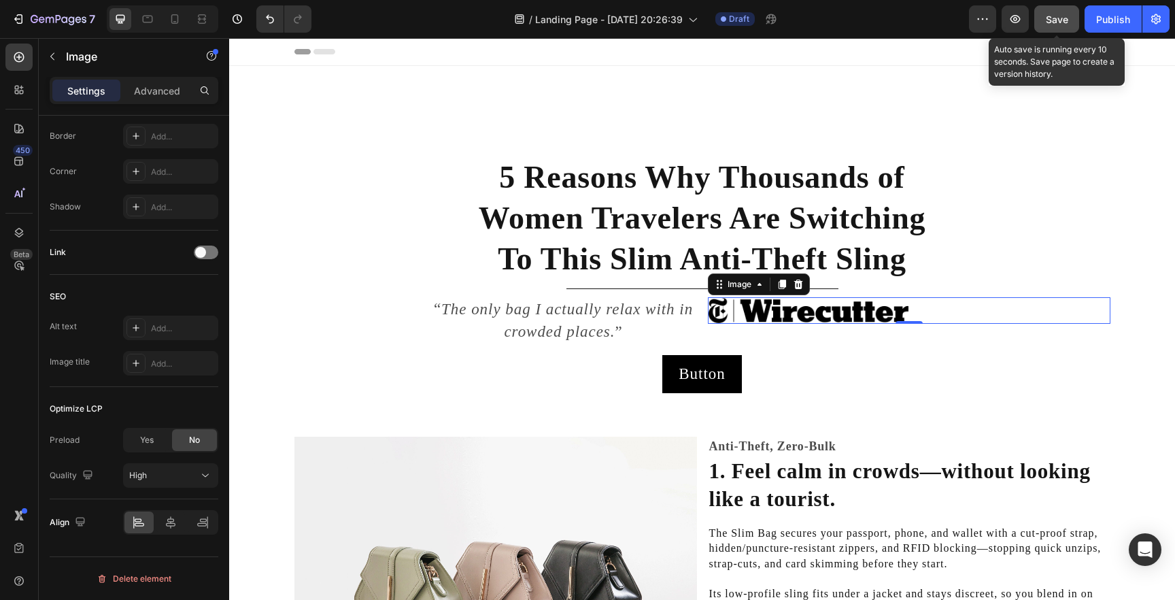
click at [1068, 20] on span "Save" at bounding box center [1057, 20] width 22 height 12
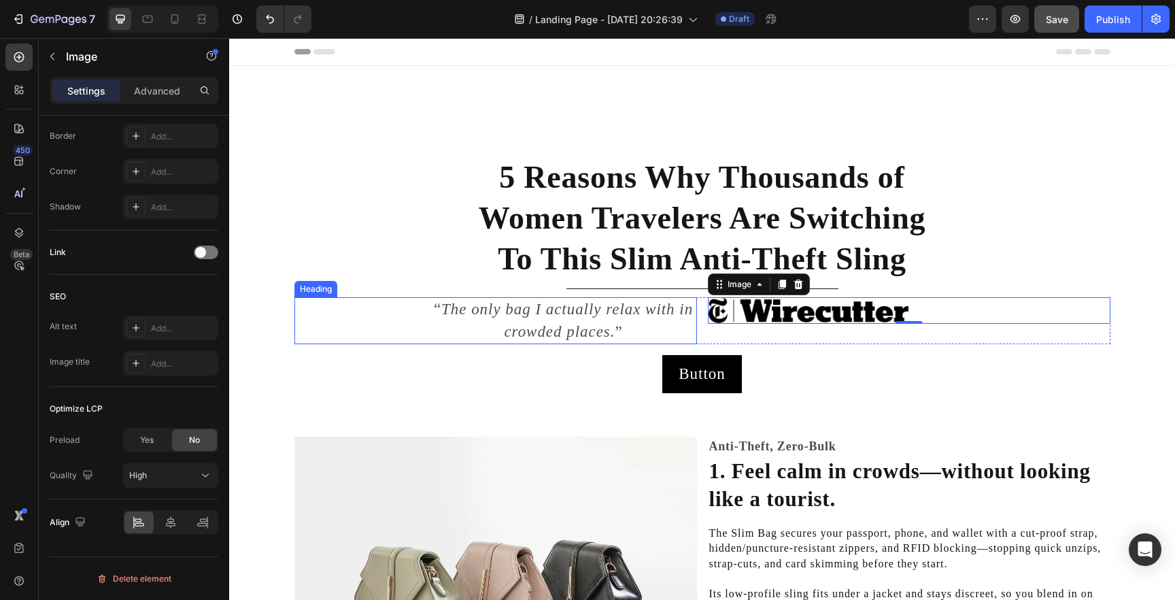
click at [622, 335] on h2 "“ The only bag I actually relax with in crowded places. ”" at bounding box center [564, 320] width 267 height 46
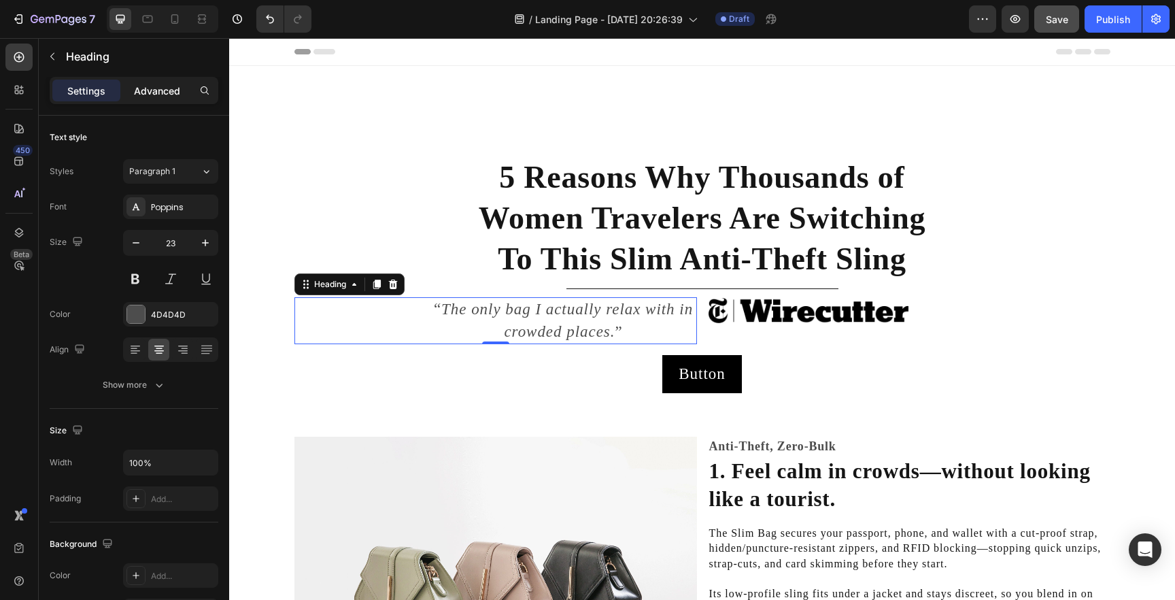
click at [165, 95] on p "Advanced" at bounding box center [157, 91] width 46 height 14
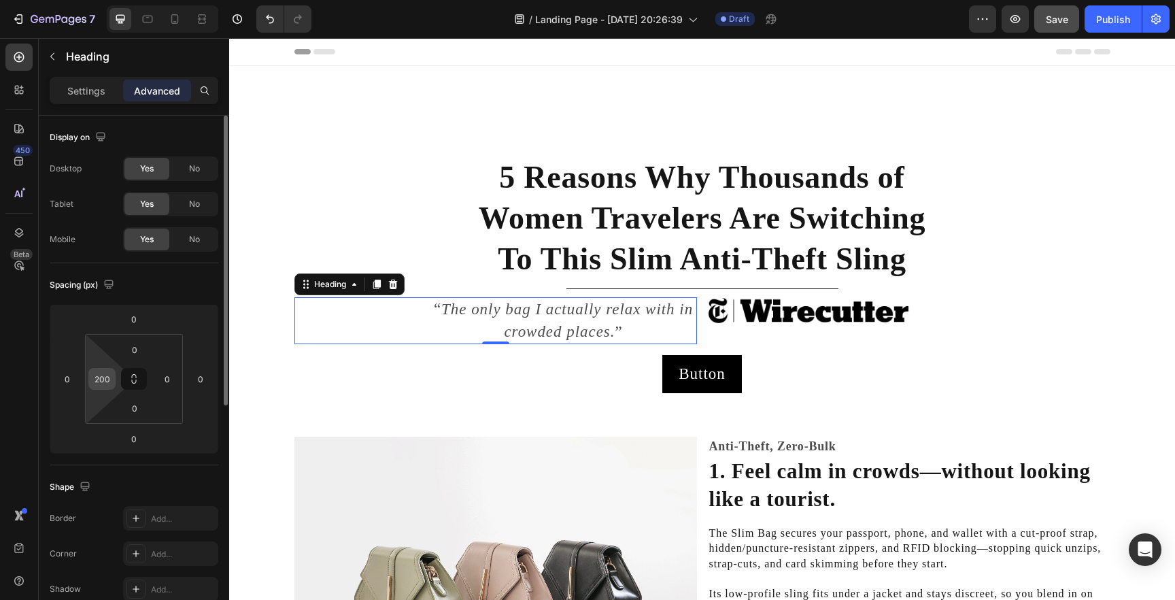
click at [102, 374] on input "200" at bounding box center [102, 379] width 20 height 20
type input "300"
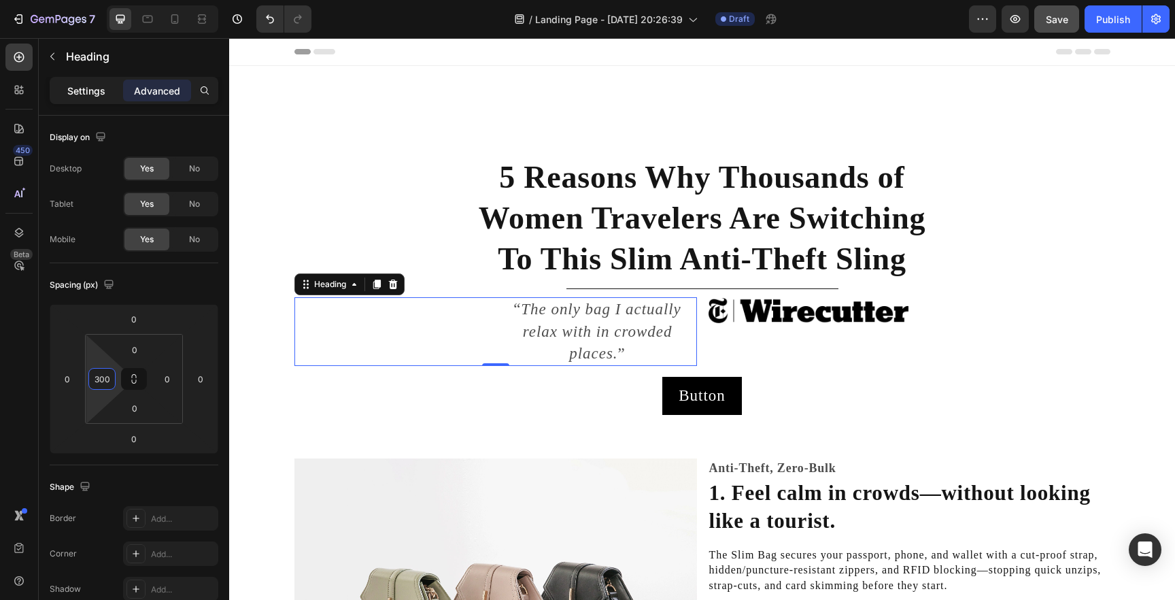
click at [72, 93] on p "Settings" at bounding box center [86, 91] width 38 height 14
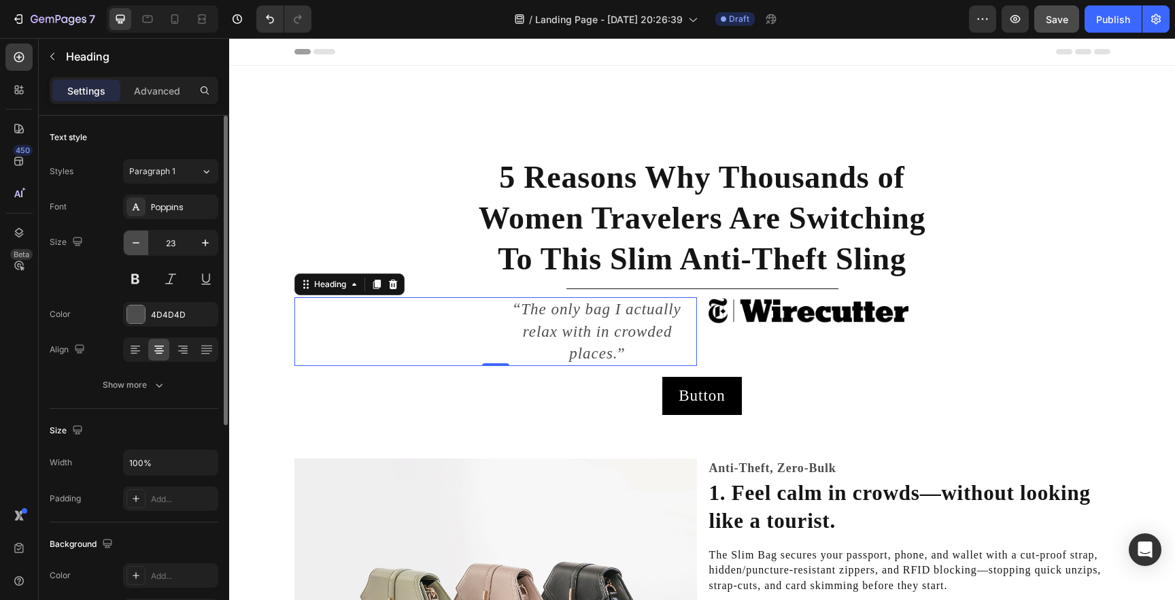
click at [136, 235] on button "button" at bounding box center [136, 243] width 24 height 24
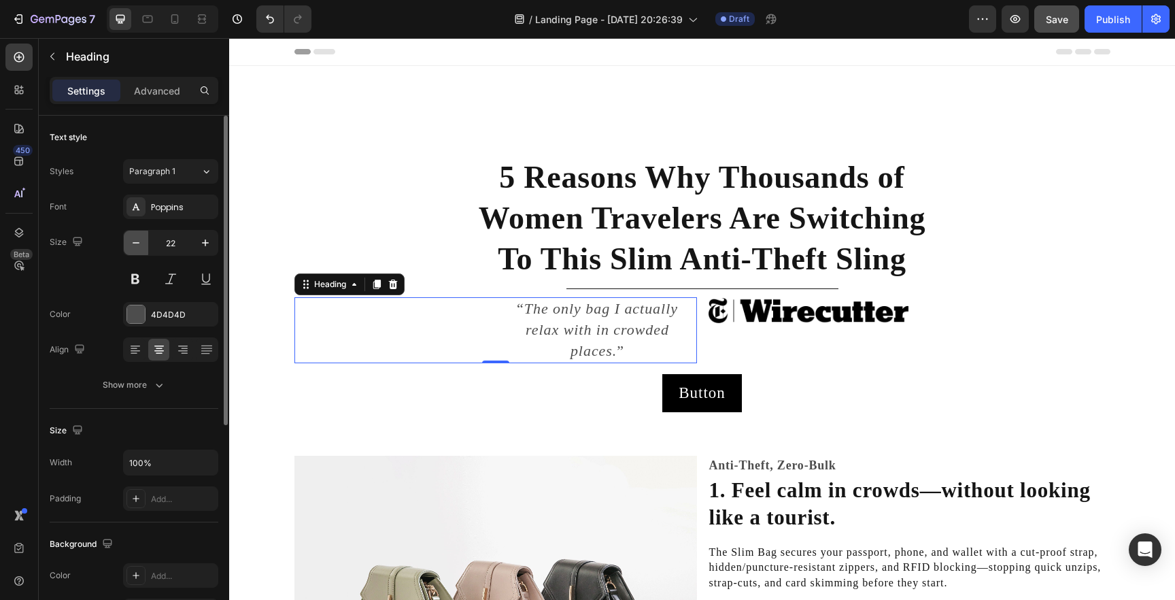
click at [136, 235] on button "button" at bounding box center [136, 243] width 24 height 24
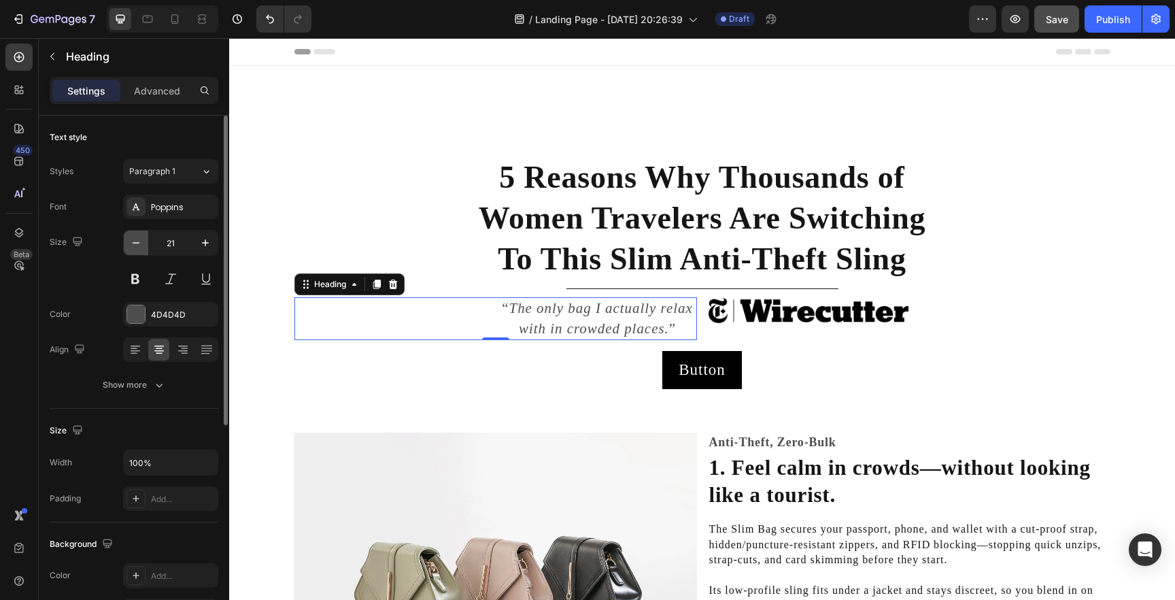
type input "20"
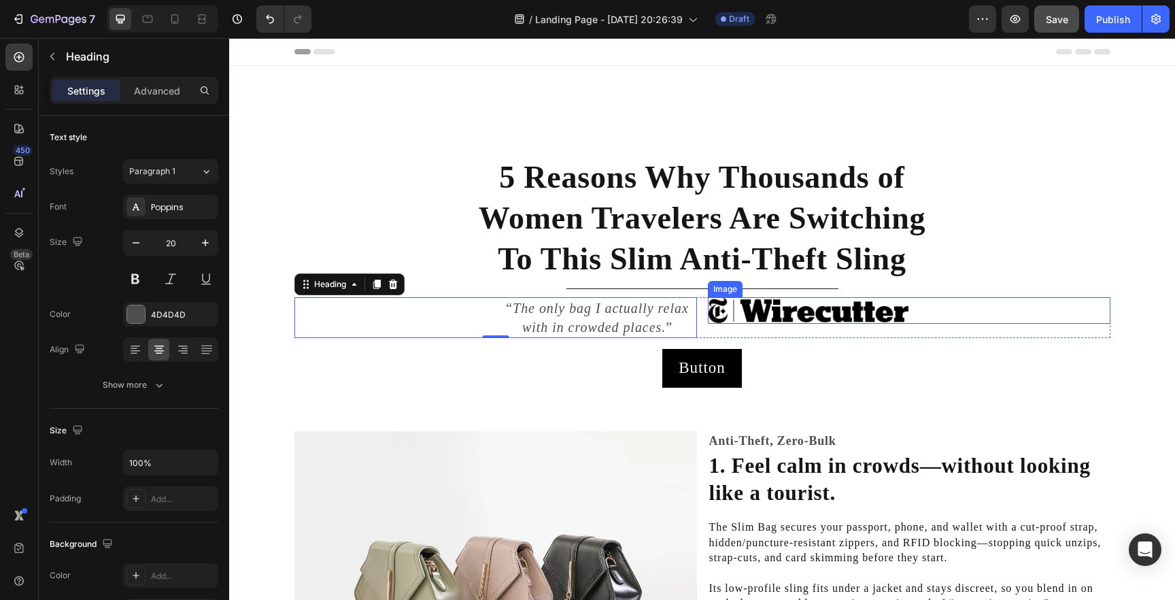
click at [785, 321] on img at bounding box center [808, 310] width 201 height 26
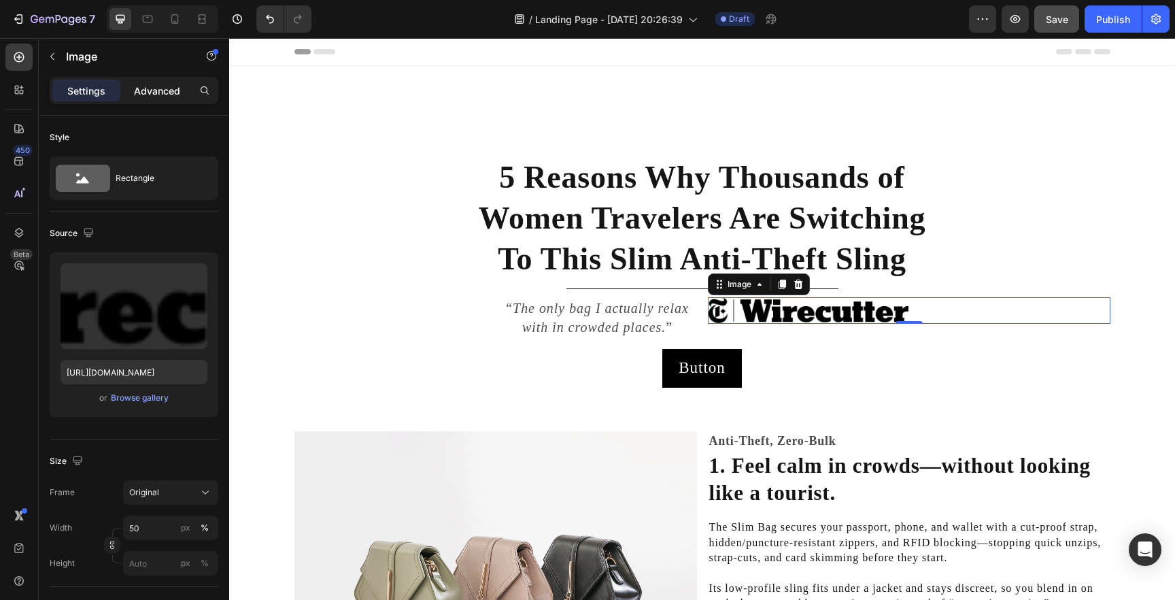
click at [139, 86] on p "Advanced" at bounding box center [157, 91] width 46 height 14
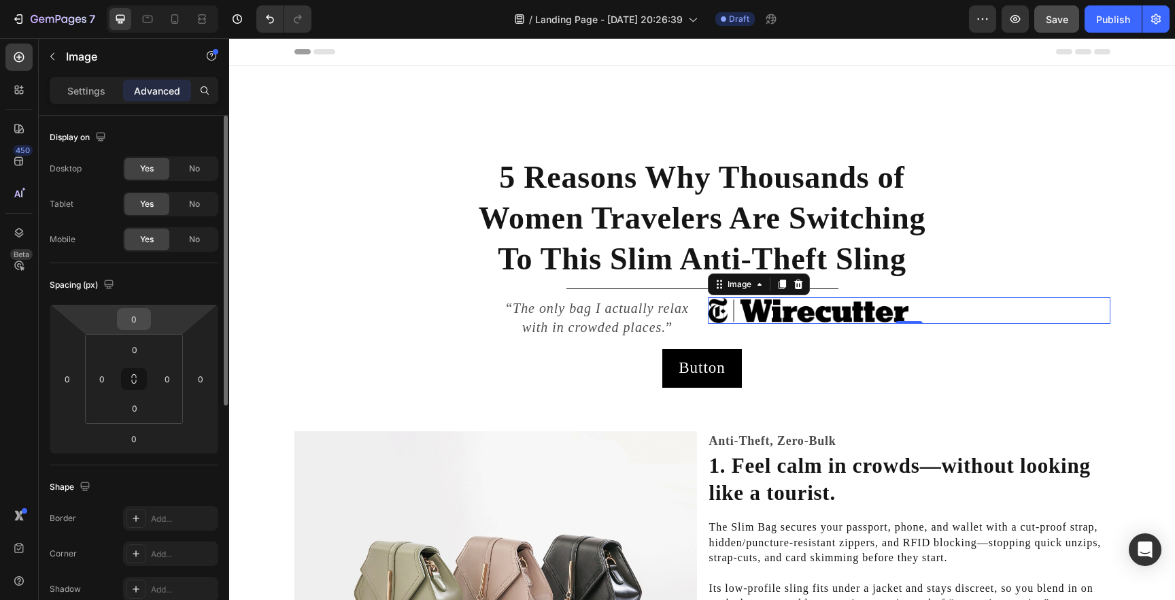
click at [131, 325] on input "0" at bounding box center [133, 319] width 27 height 20
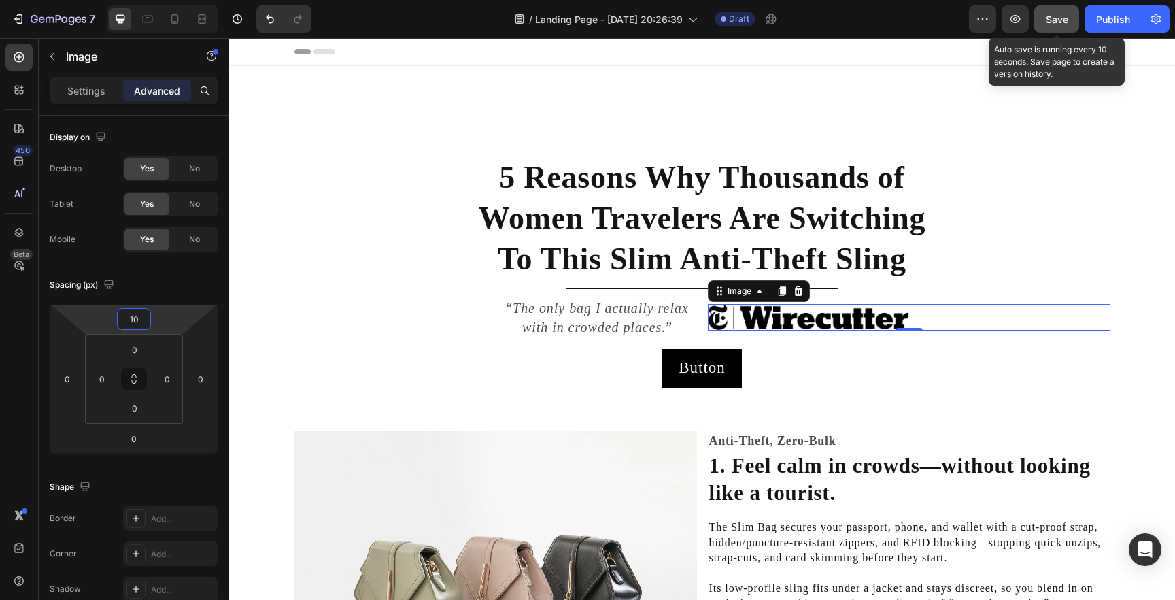
type input "10"
click at [1049, 16] on span "Save" at bounding box center [1057, 20] width 22 height 12
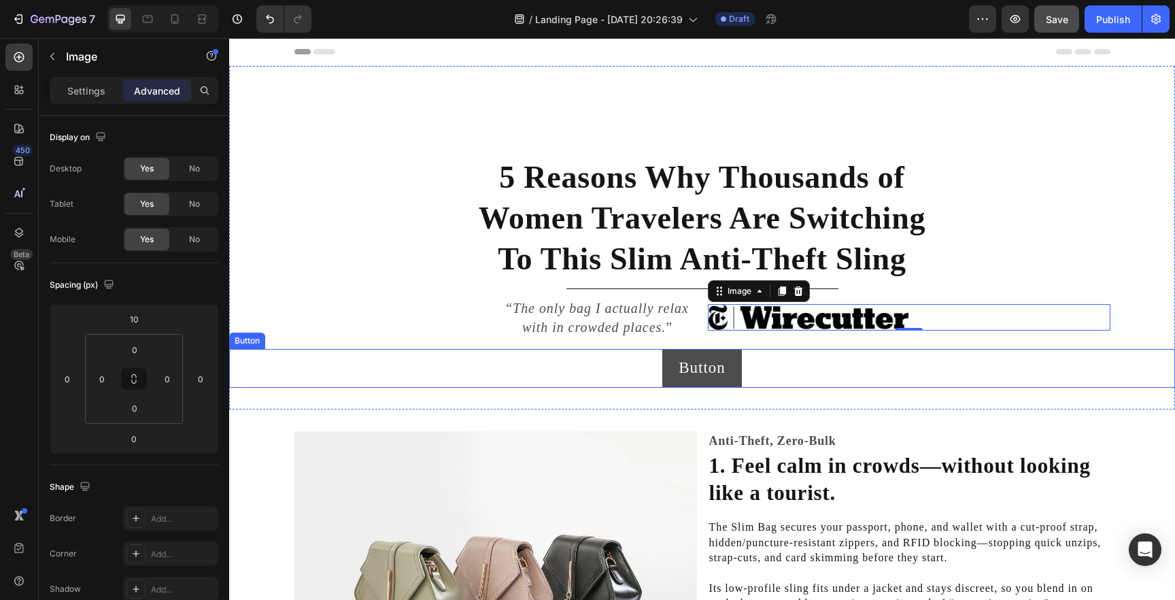
click at [736, 374] on button "Button" at bounding box center [702, 368] width 79 height 38
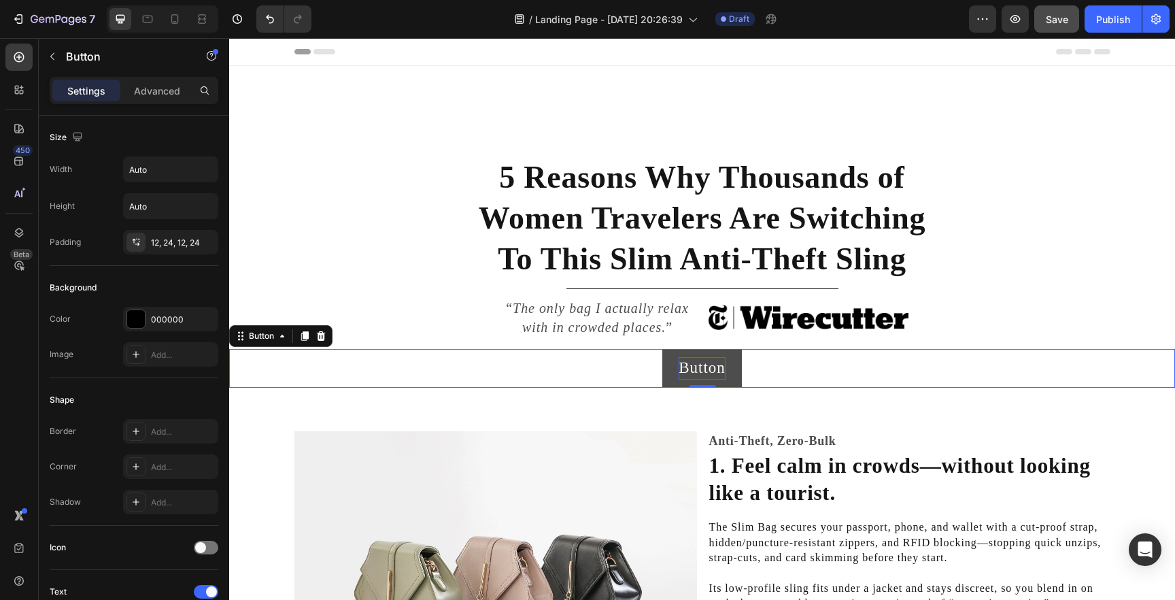
click at [692, 365] on p "Button" at bounding box center [702, 368] width 46 height 22
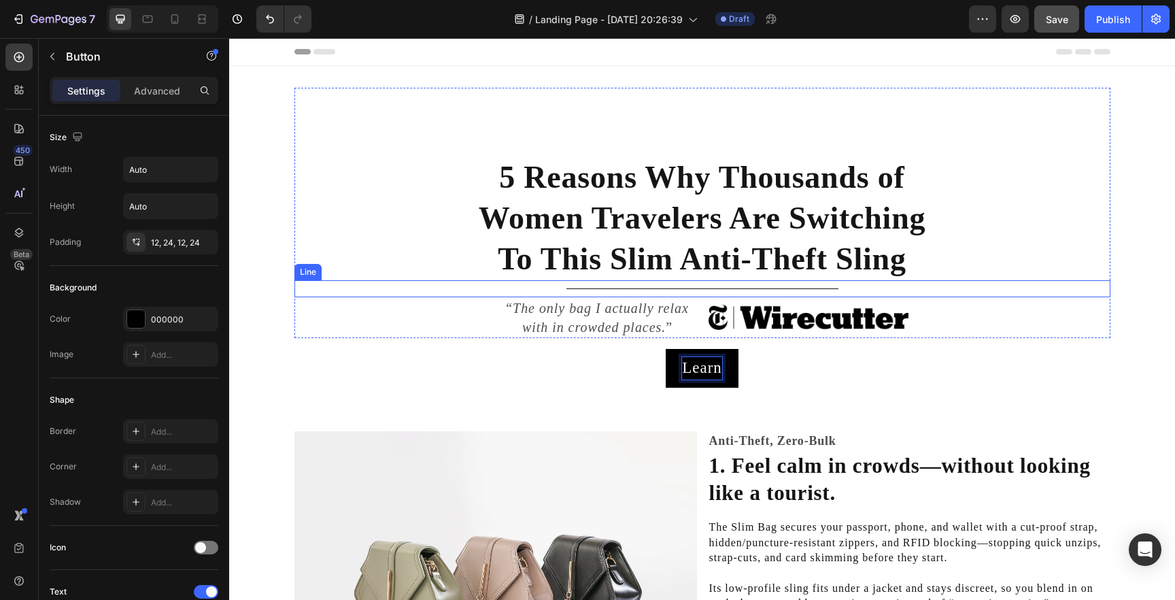
click at [666, 349] on button "Learn" at bounding box center [702, 368] width 72 height 38
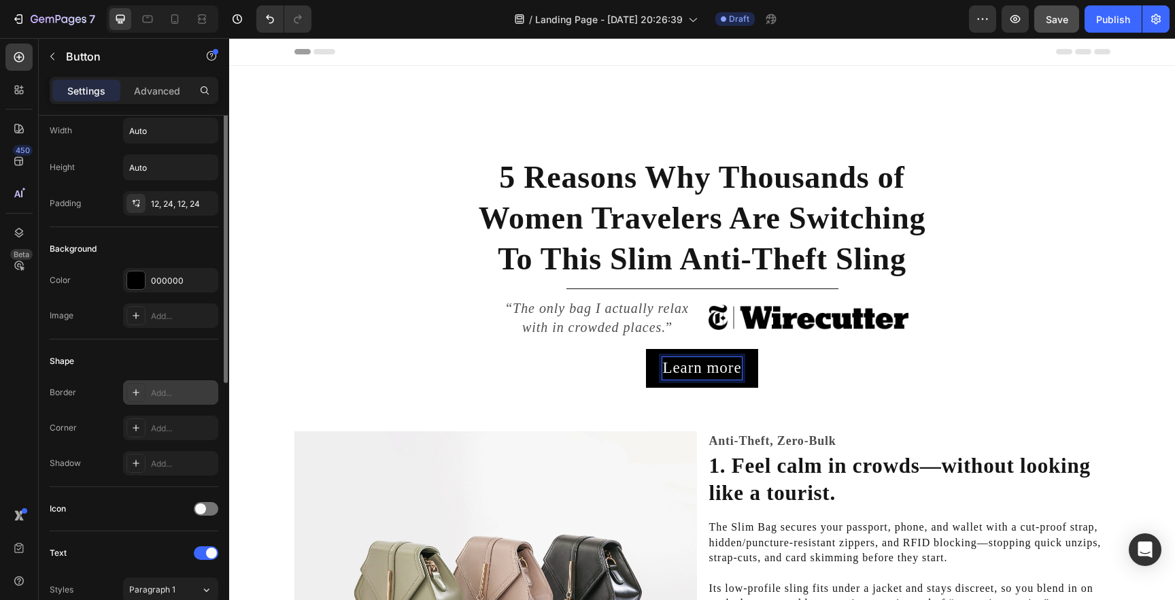
scroll to position [38, 0]
click at [169, 422] on div "Add..." at bounding box center [170, 428] width 95 height 24
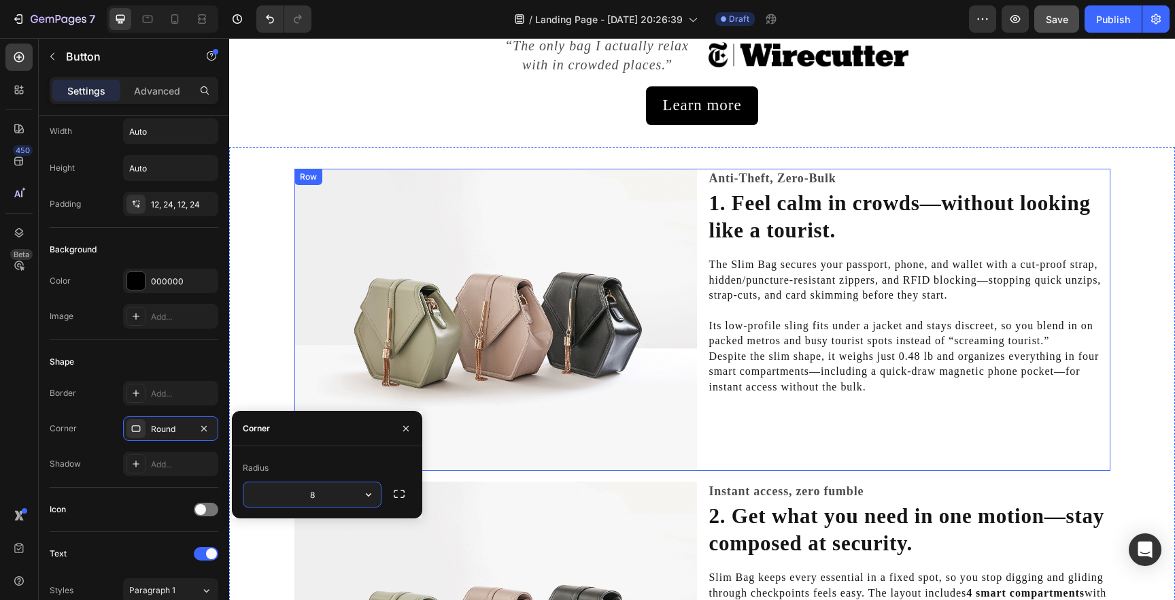
scroll to position [254, 0]
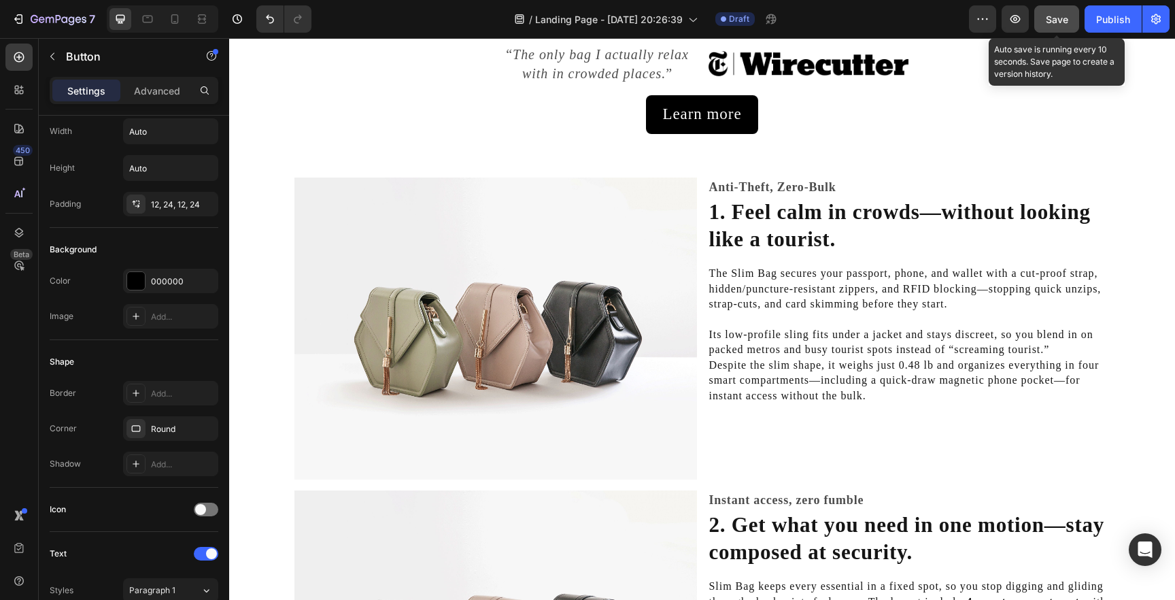
click at [1051, 16] on span "Save" at bounding box center [1057, 20] width 22 height 12
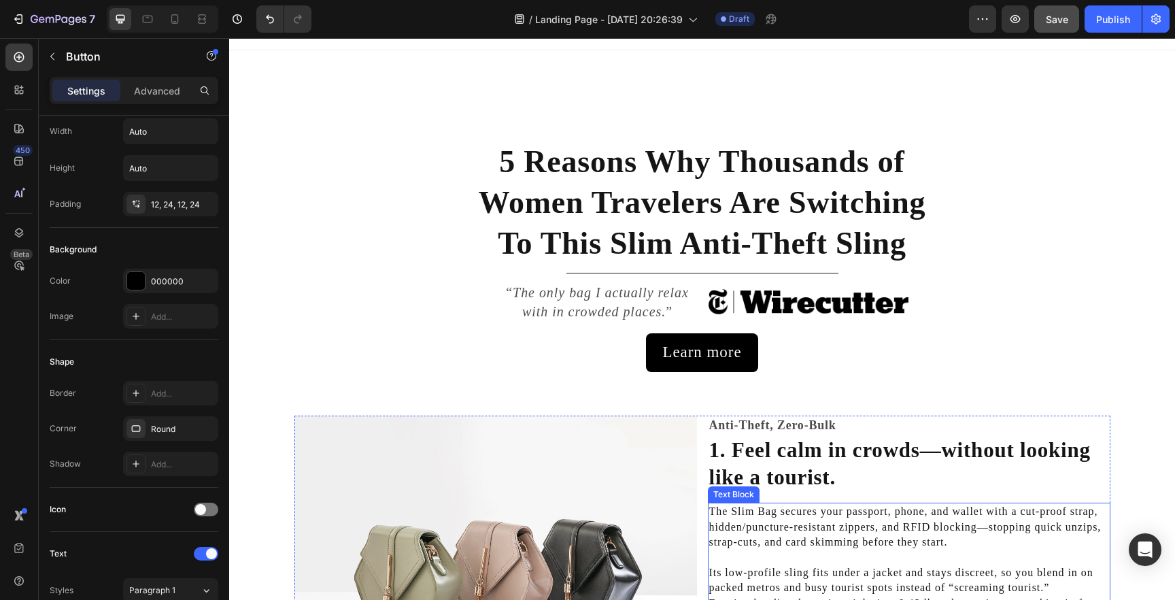
scroll to position [0, 0]
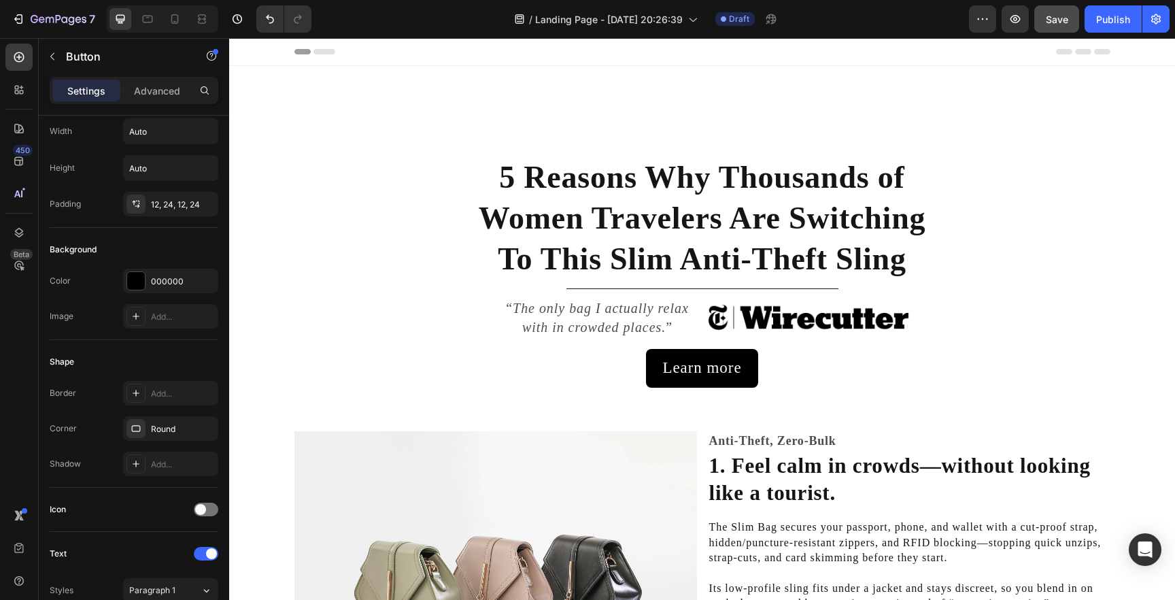
click at [268, 54] on span "Header" at bounding box center [270, 52] width 30 height 14
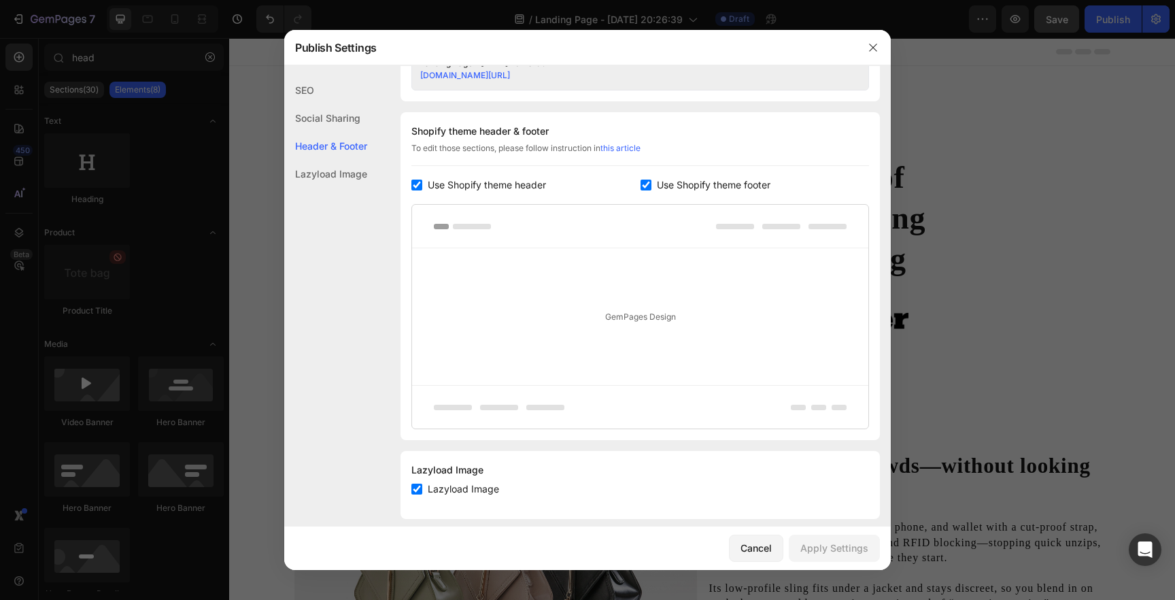
scroll to position [618, 0]
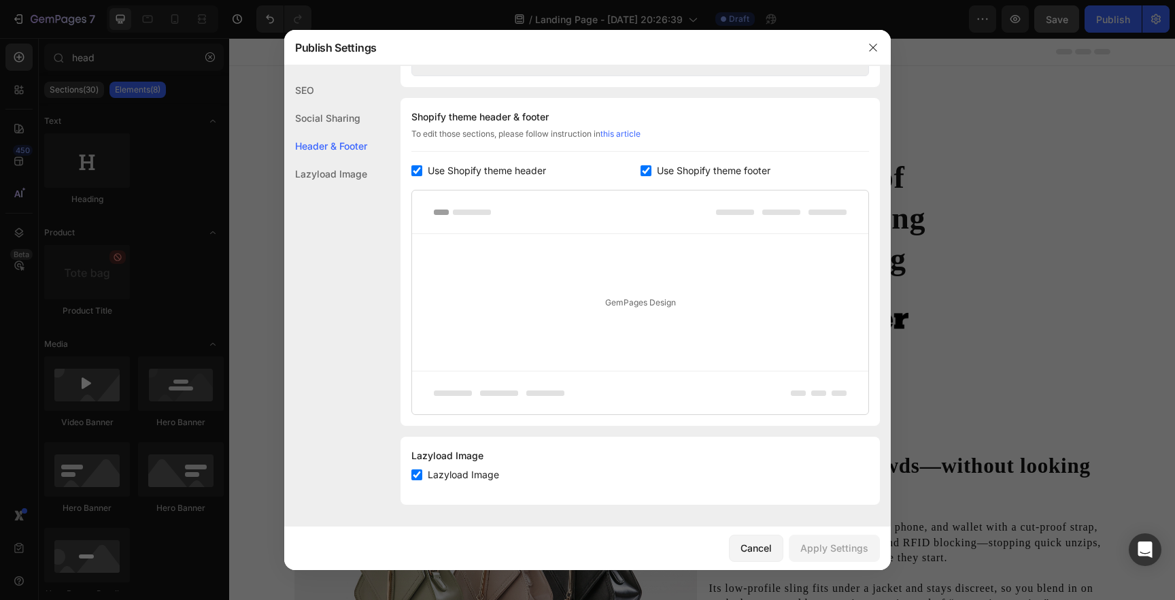
click at [418, 172] on input "checkbox" at bounding box center [417, 170] width 11 height 11
checkbox input "false"
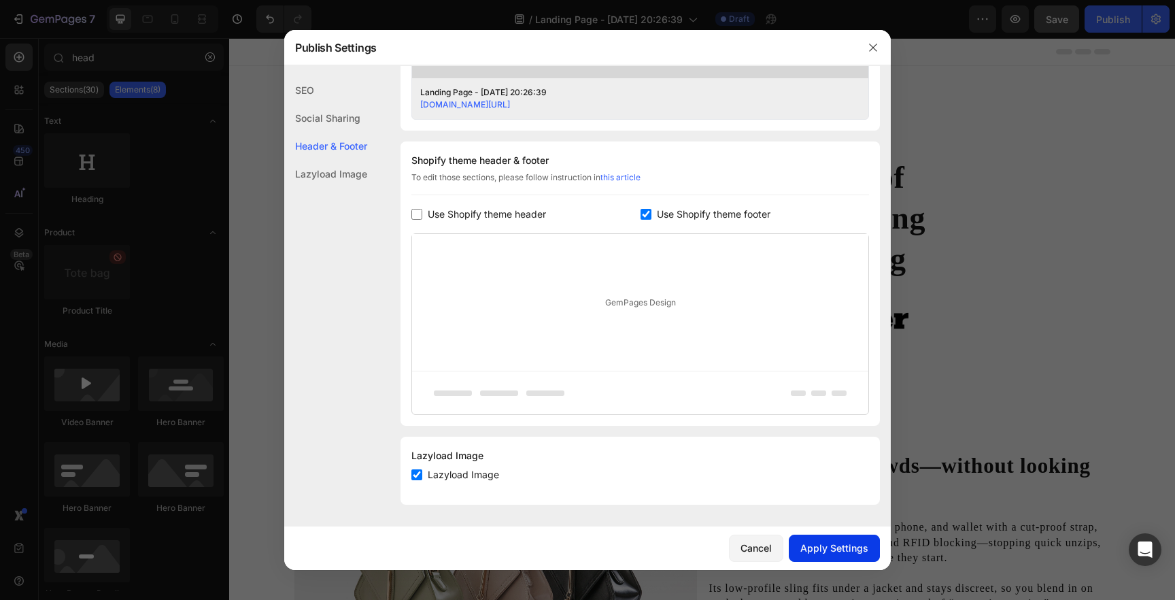
click at [818, 542] on div "Apply Settings" at bounding box center [835, 548] width 68 height 14
click at [870, 44] on icon "button" at bounding box center [872, 47] width 7 height 7
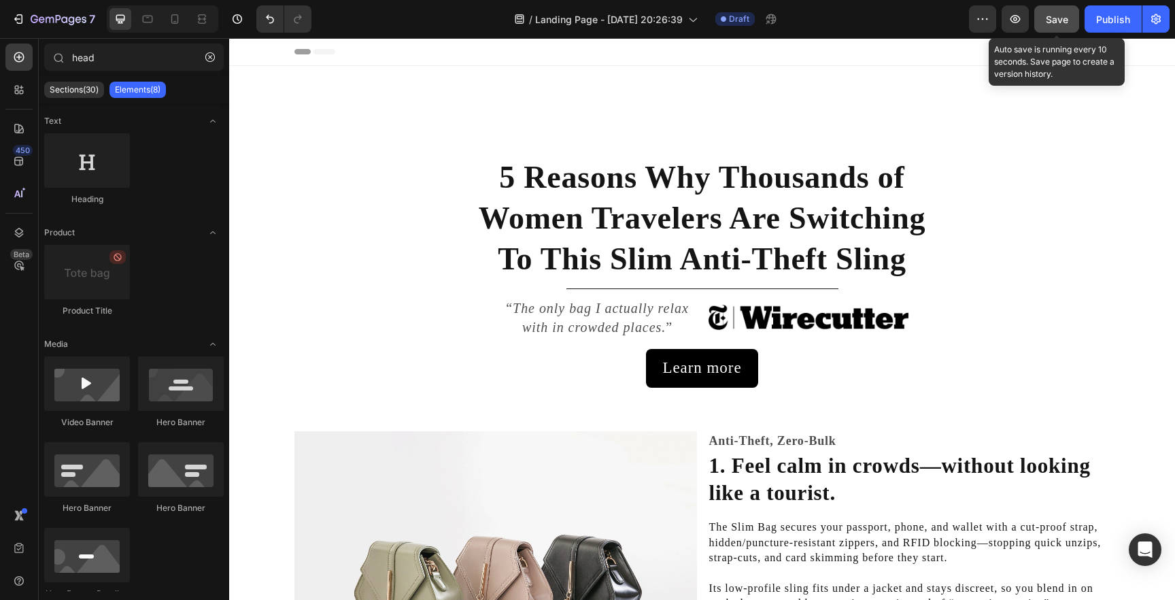
click at [1045, 13] on button "Save" at bounding box center [1057, 18] width 45 height 27
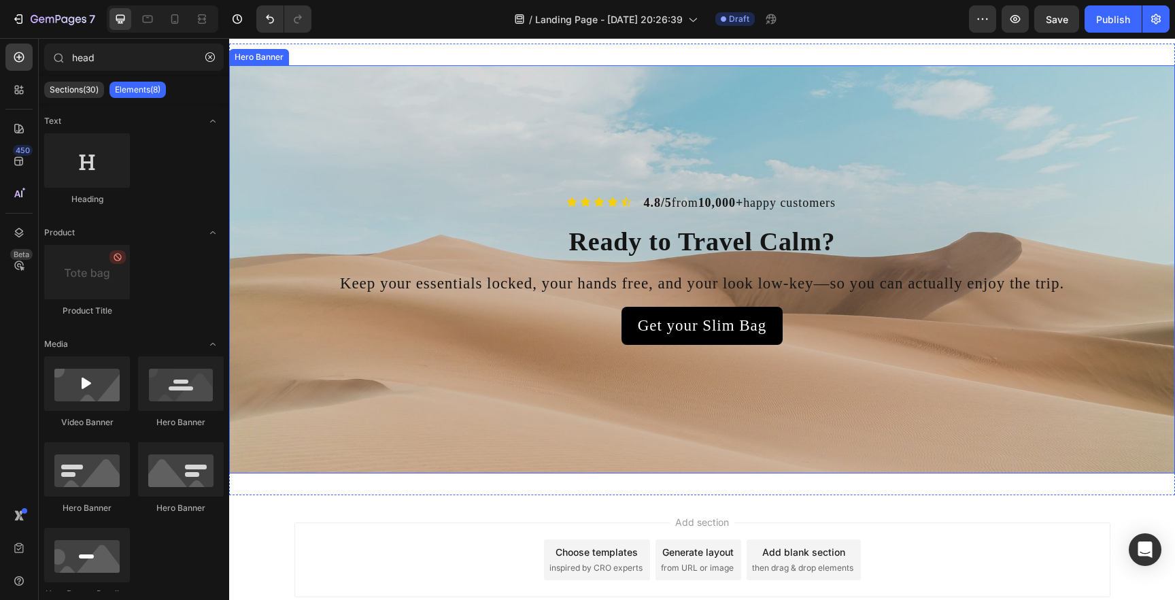
scroll to position [2085, 0]
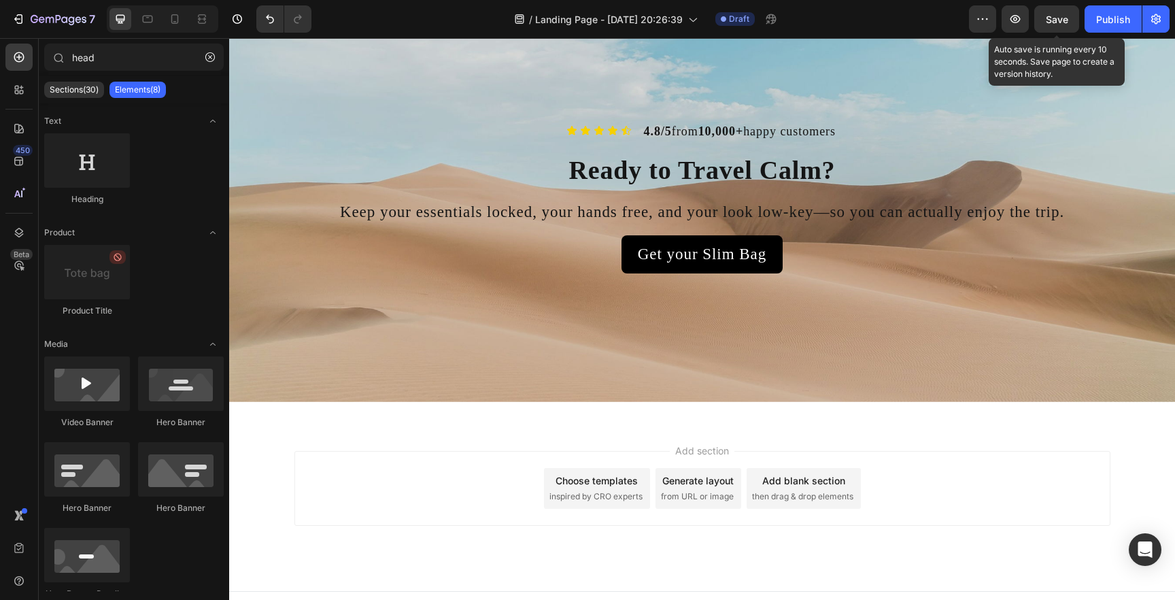
click at [1056, 15] on span "Save" at bounding box center [1057, 20] width 22 height 12
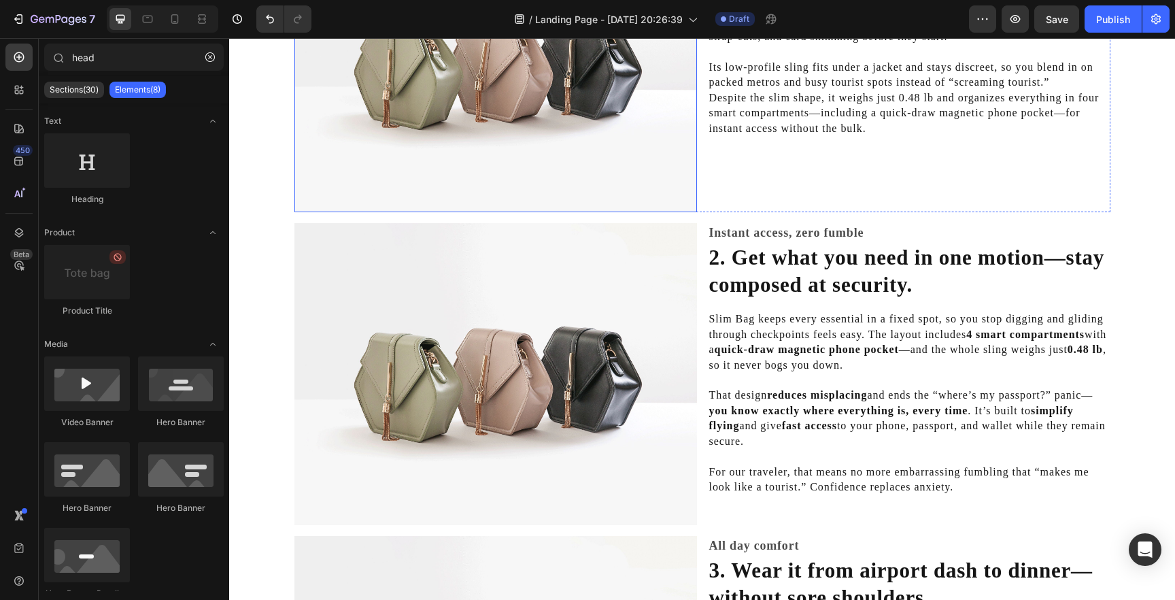
scroll to position [0, 0]
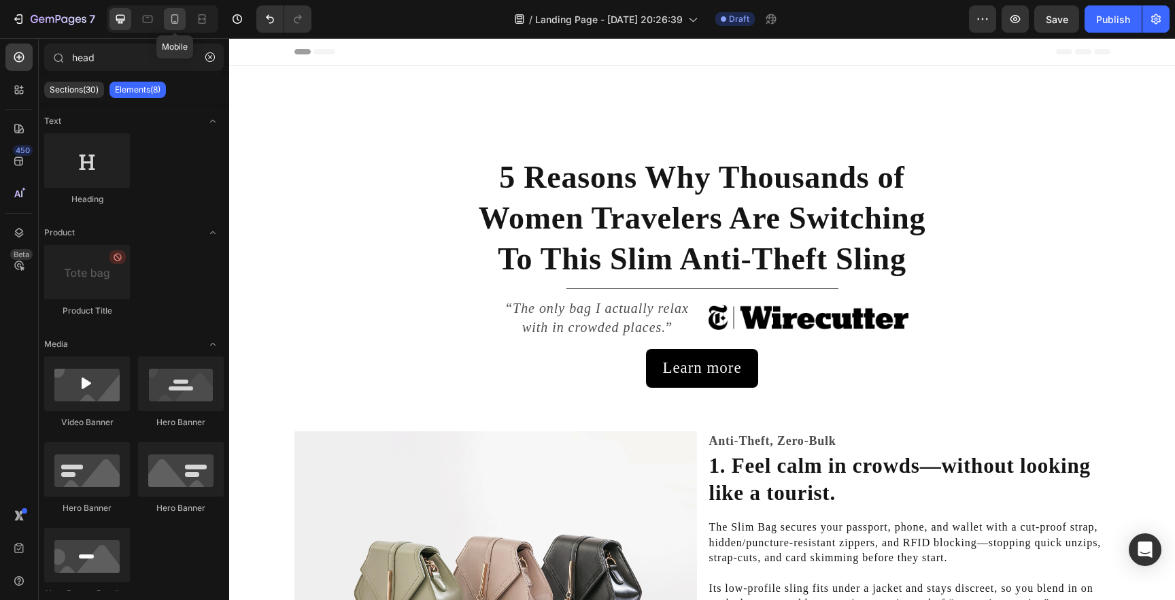
click at [175, 22] on icon at bounding box center [175, 19] width 14 height 14
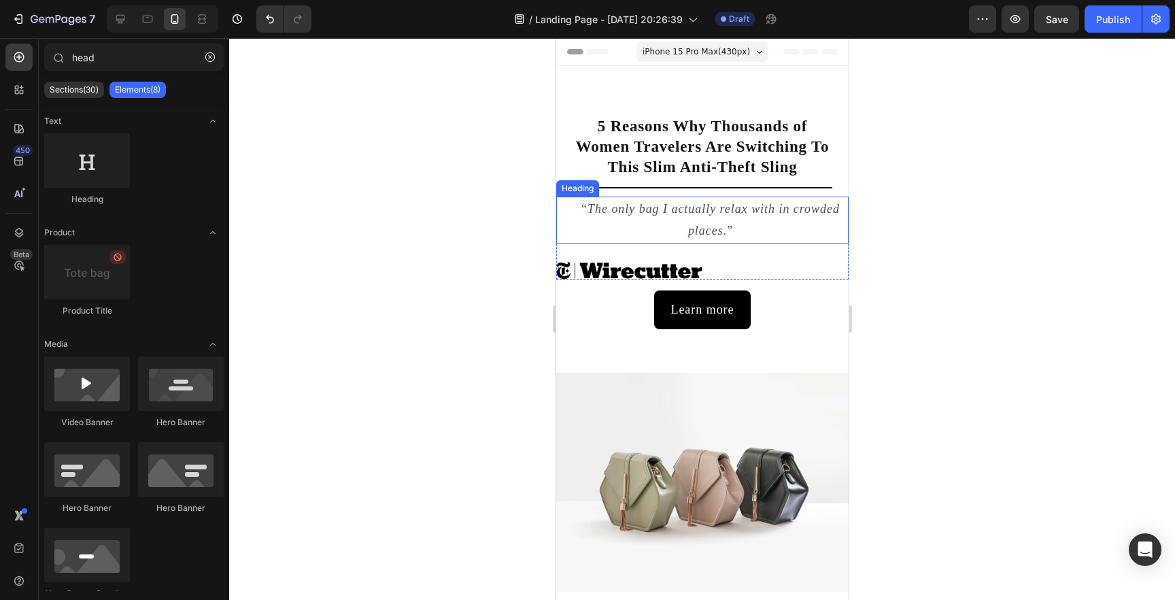
click at [633, 242] on h2 "“ The only bag I actually relax with in crowded places. ”" at bounding box center [710, 220] width 276 height 47
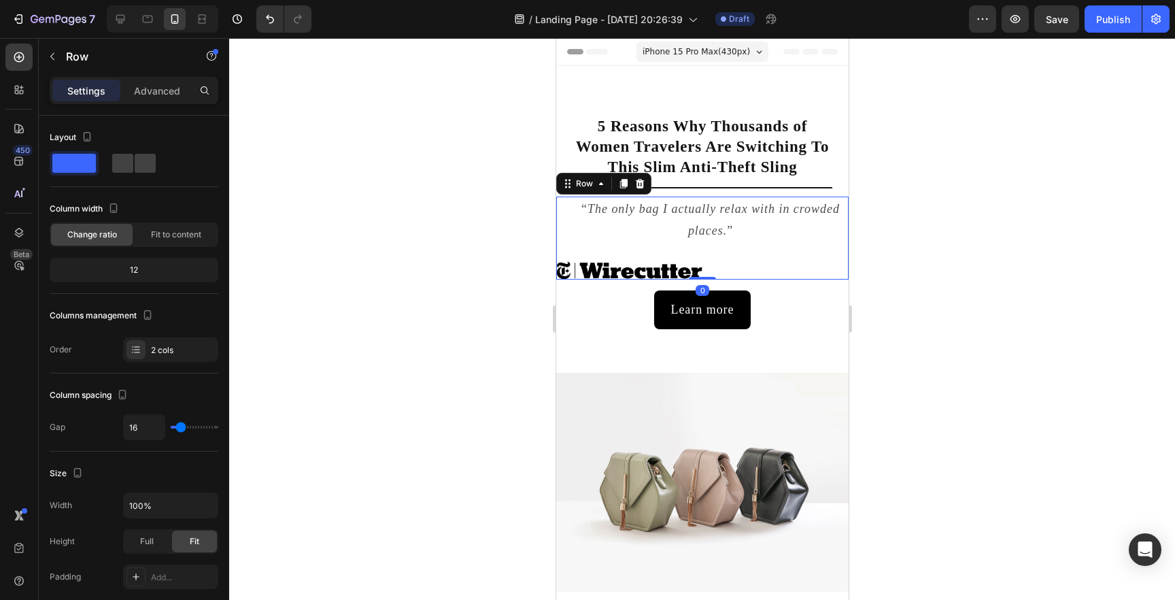
click at [584, 248] on div "“ The only bag I actually relax with in crowded places. ” Heading Image Row 0" at bounding box center [702, 239] width 292 height 84
click at [133, 168] on div at bounding box center [134, 163] width 44 height 19
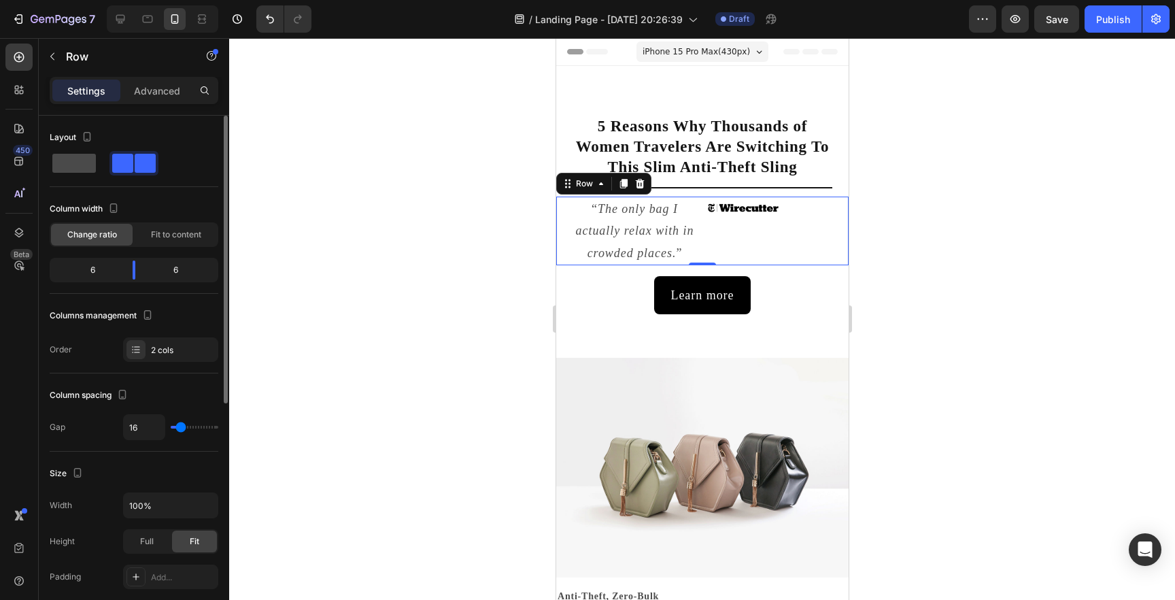
click at [78, 167] on span at bounding box center [74, 163] width 44 height 19
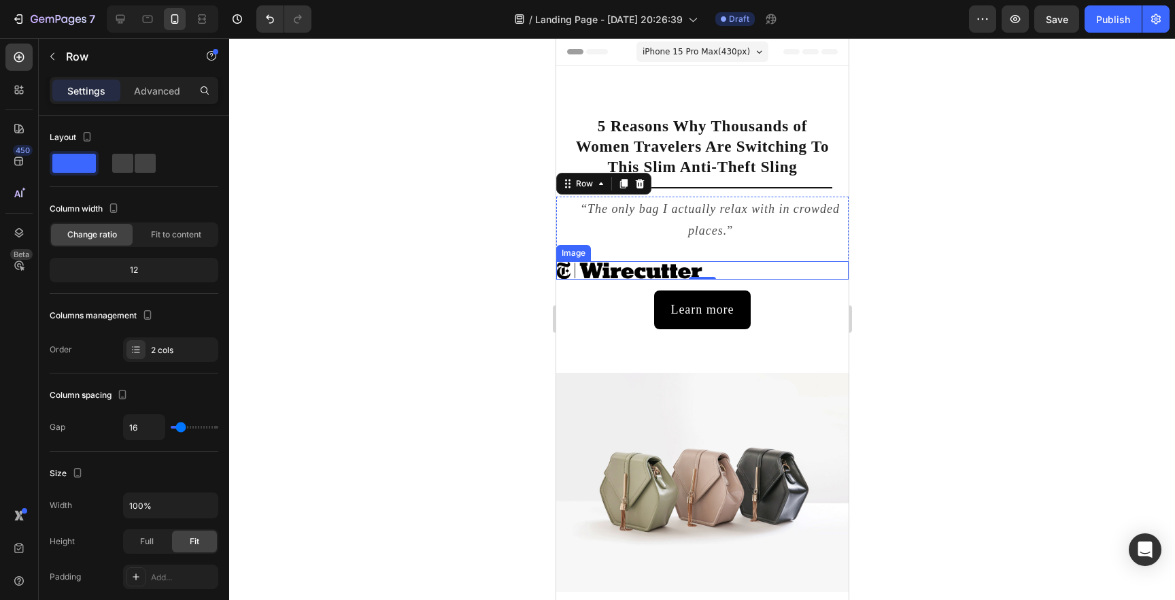
click at [632, 269] on img at bounding box center [629, 270] width 146 height 19
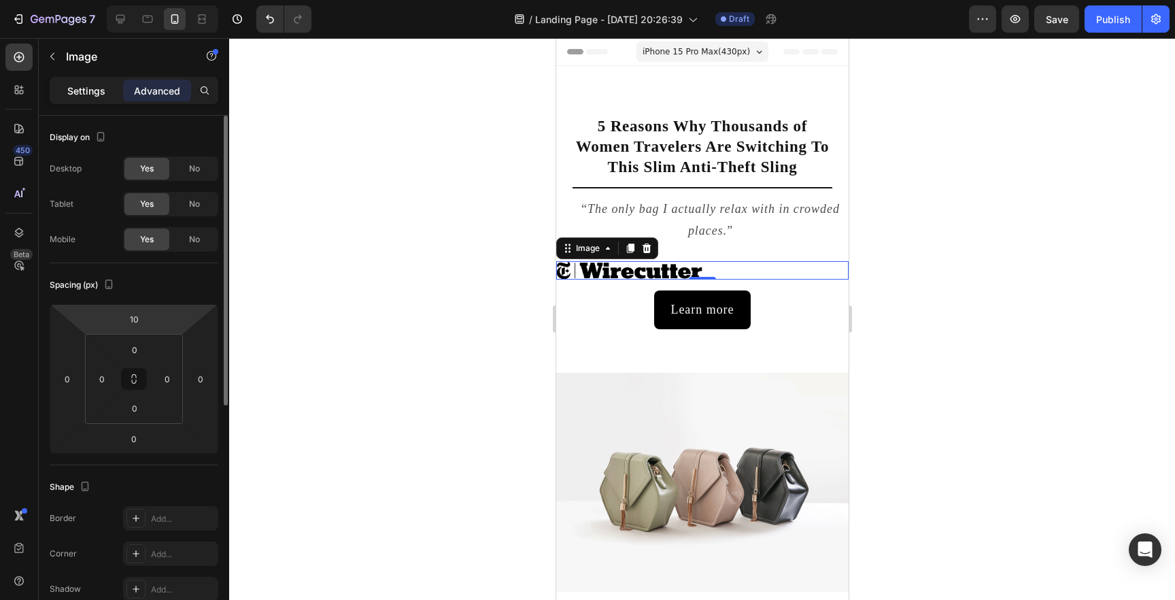
click at [86, 97] on p "Settings" at bounding box center [86, 91] width 38 height 14
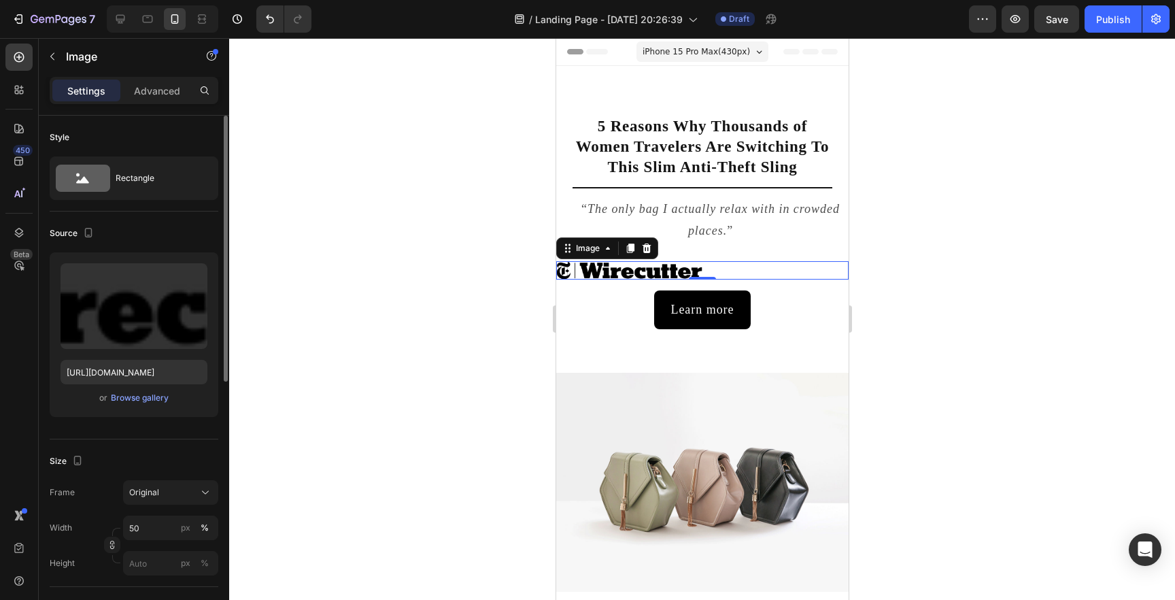
scroll to position [504, 0]
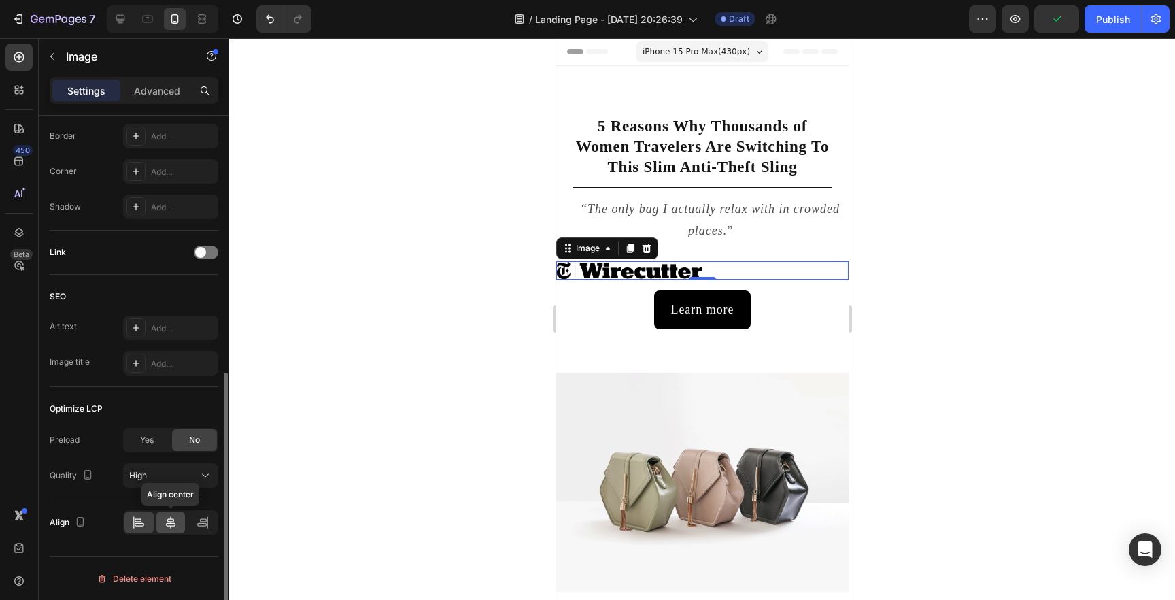
click at [168, 530] on div at bounding box center [170, 523] width 29 height 22
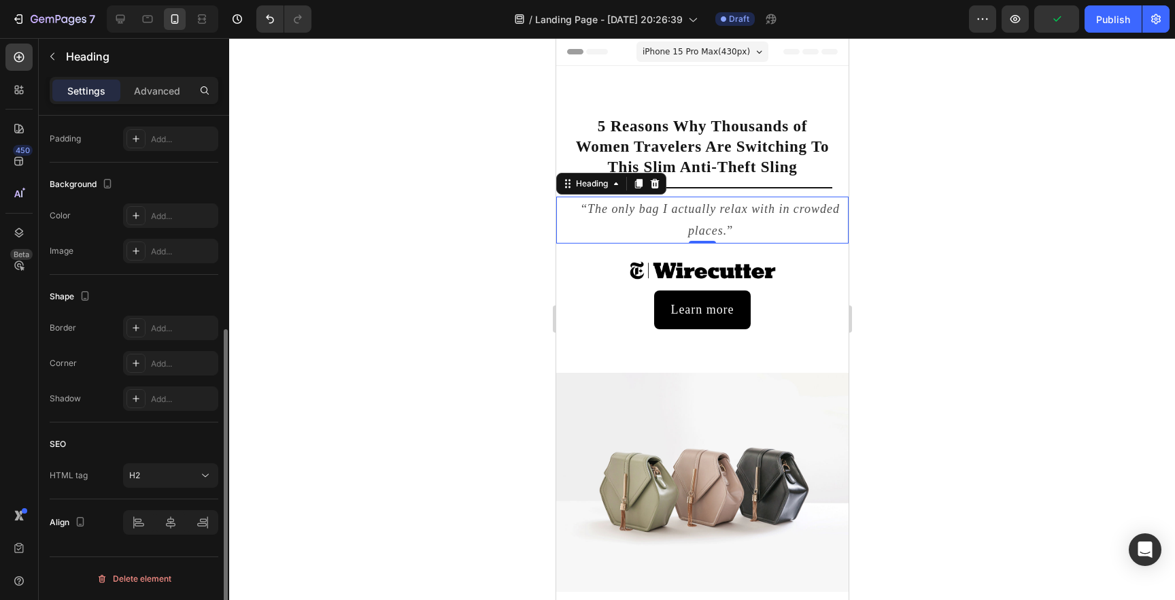
click at [747, 222] on h2 "“ The only bag I actually relax with in crowded places. ”" at bounding box center [710, 220] width 276 height 47
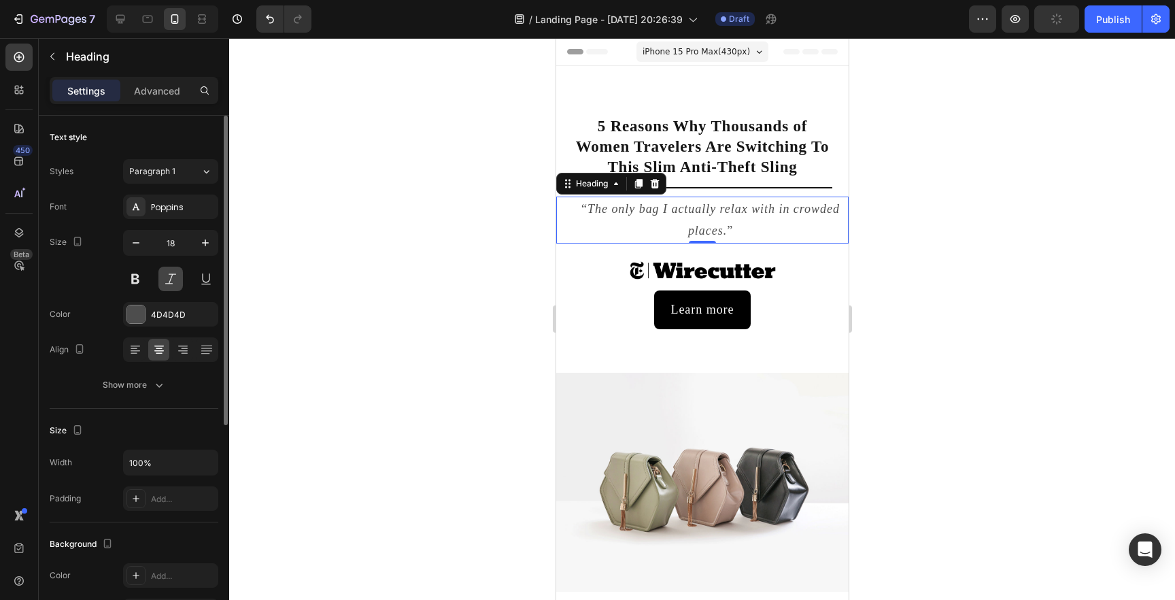
click at [169, 280] on button at bounding box center [170, 279] width 24 height 24
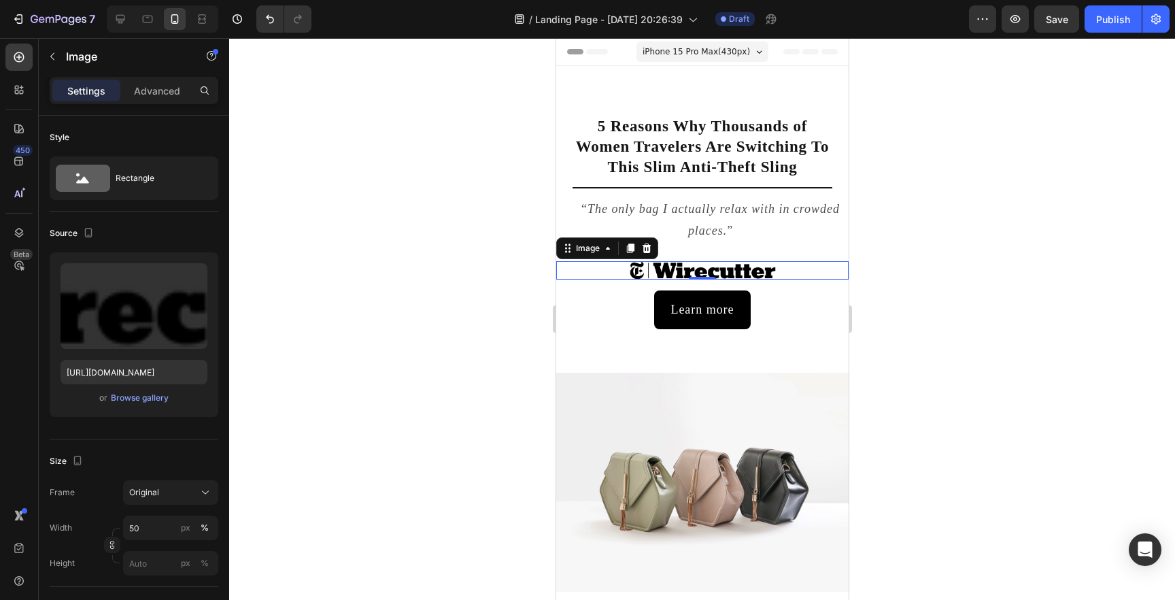
click at [703, 269] on img at bounding box center [702, 270] width 146 height 19
click at [140, 92] on p "Advanced" at bounding box center [157, 91] width 46 height 14
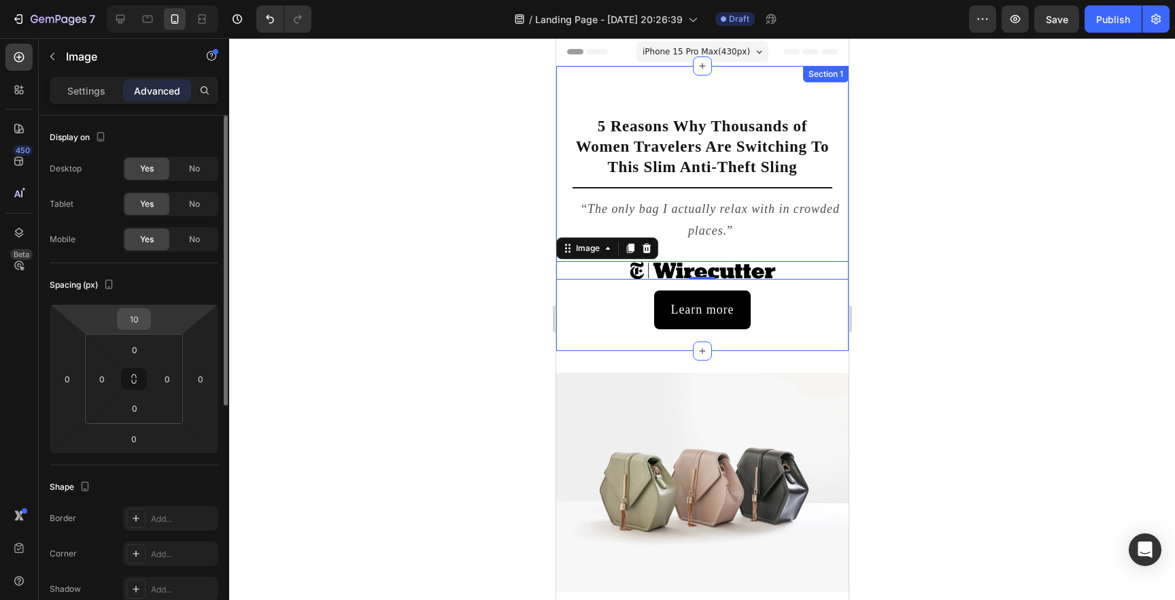
click at [133, 315] on input "10" at bounding box center [133, 319] width 27 height 20
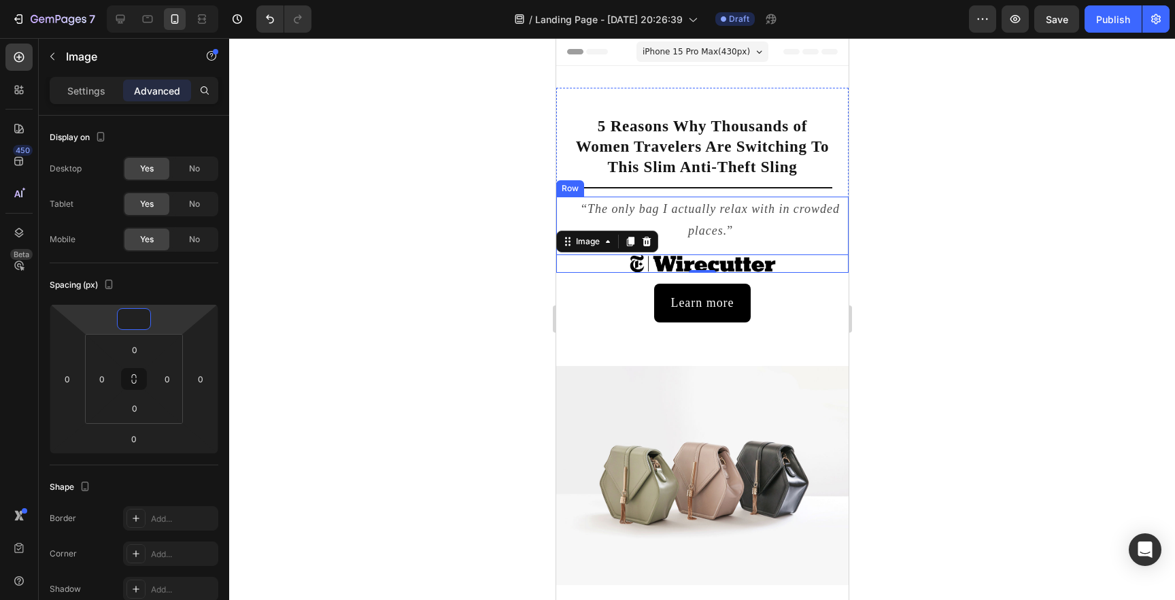
click at [697, 248] on div "“ The only bag I actually relax with in crowded places. ” Heading Image 0 Row" at bounding box center [702, 235] width 292 height 77
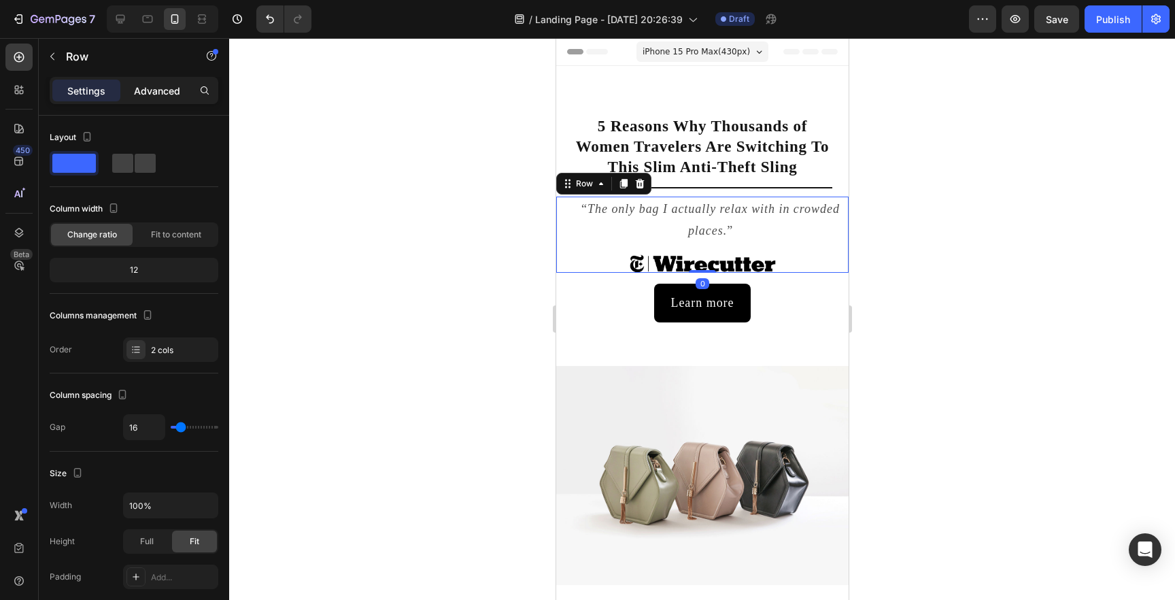
click at [162, 87] on p "Advanced" at bounding box center [157, 91] width 46 height 14
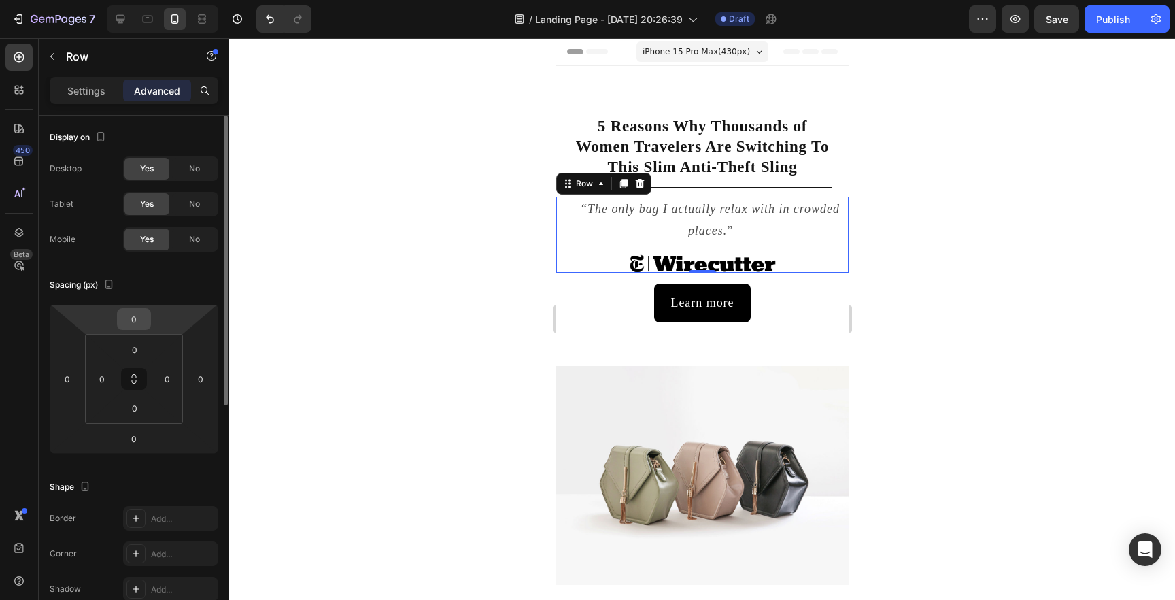
click at [136, 316] on input "0" at bounding box center [133, 319] width 27 height 20
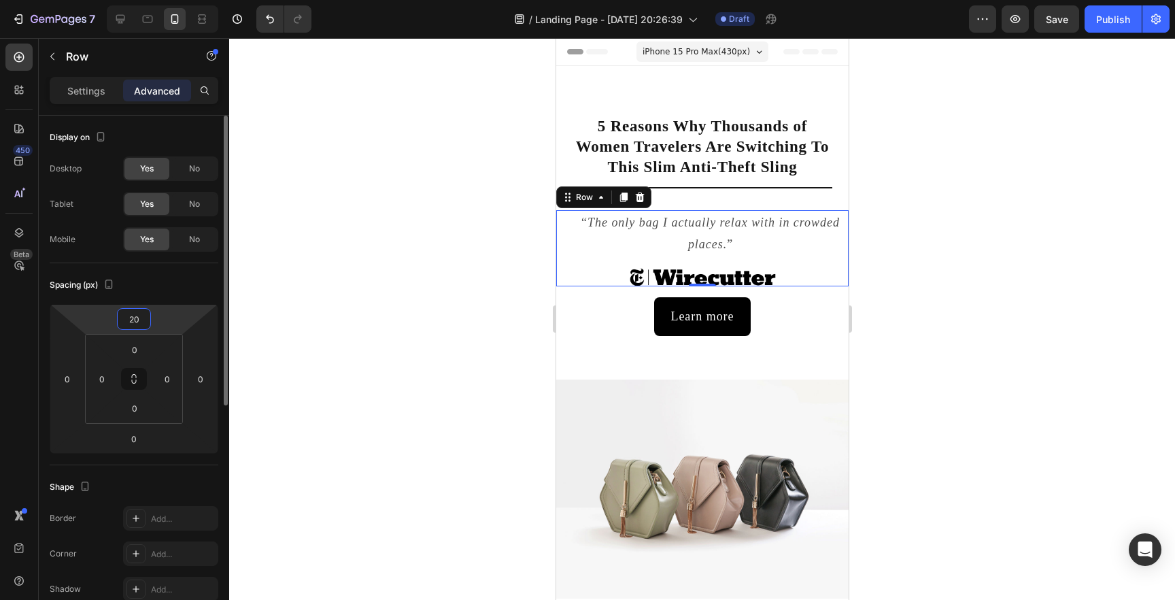
click at [135, 323] on input "20" at bounding box center [133, 319] width 27 height 20
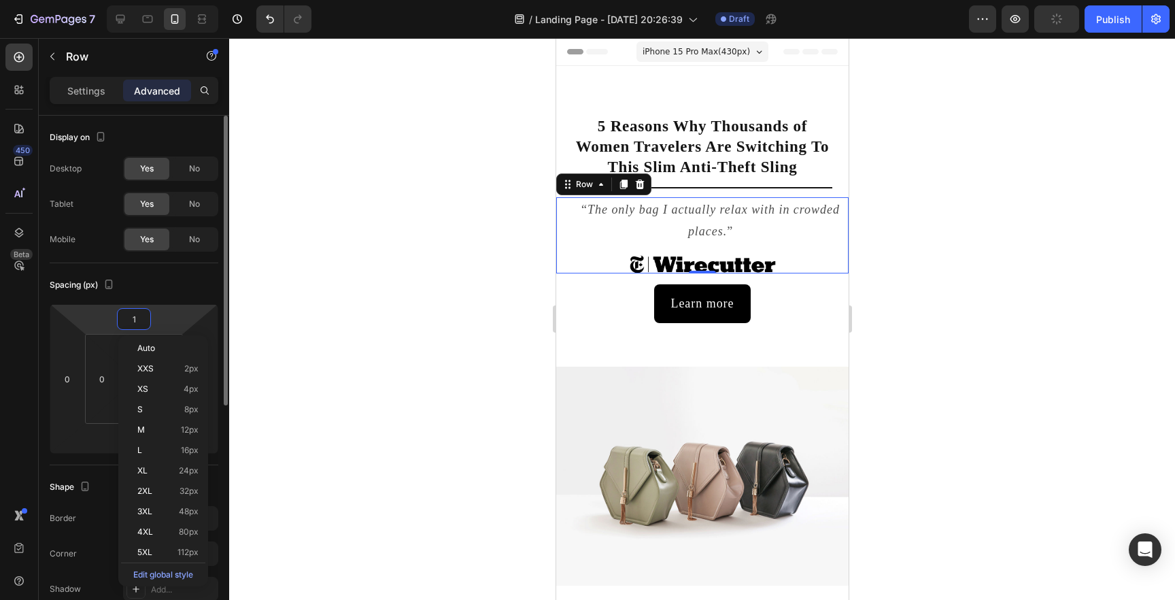
type input "10"
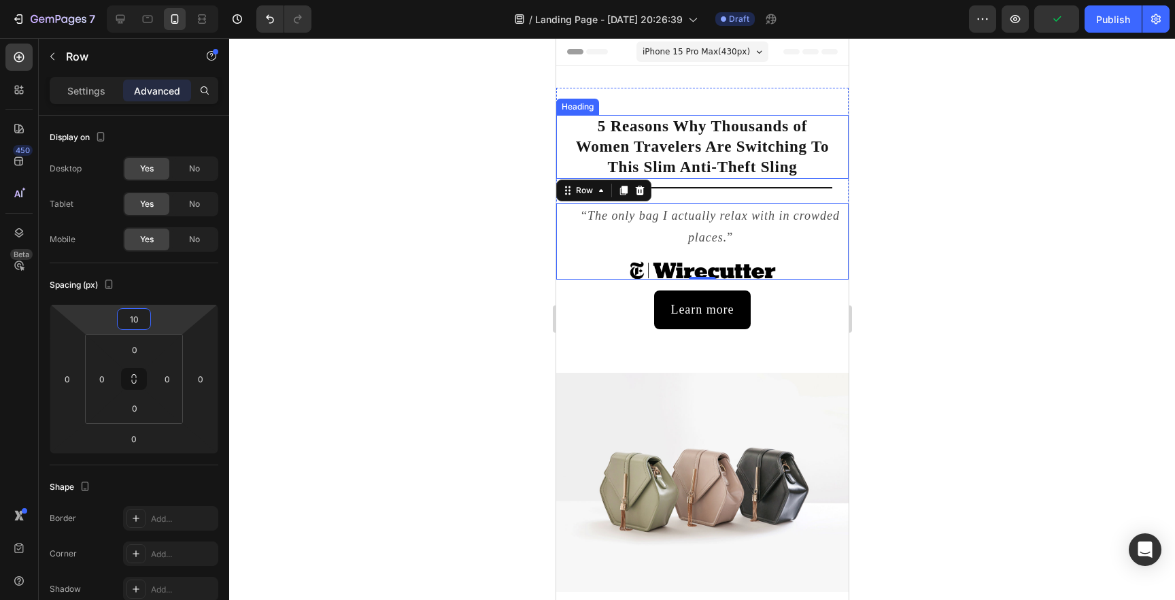
click at [698, 134] on strong "5 Reasons Why Thousands of Women Travelers Are Switching To This Slim Anti-Thef…" at bounding box center [702, 147] width 254 height 58
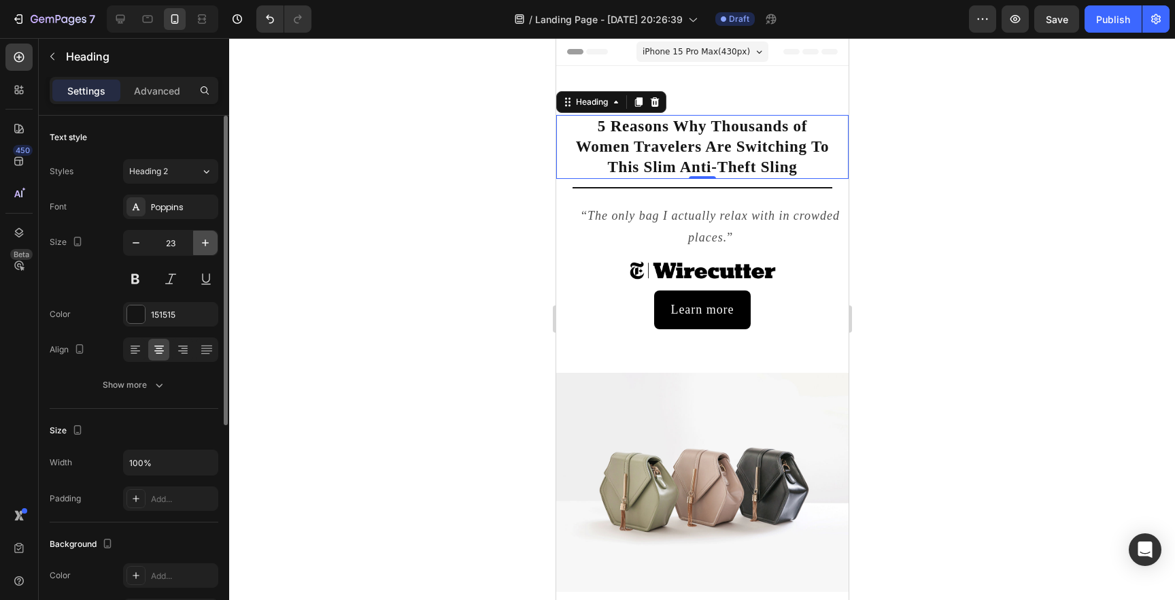
click at [199, 243] on icon "button" at bounding box center [206, 243] width 14 height 14
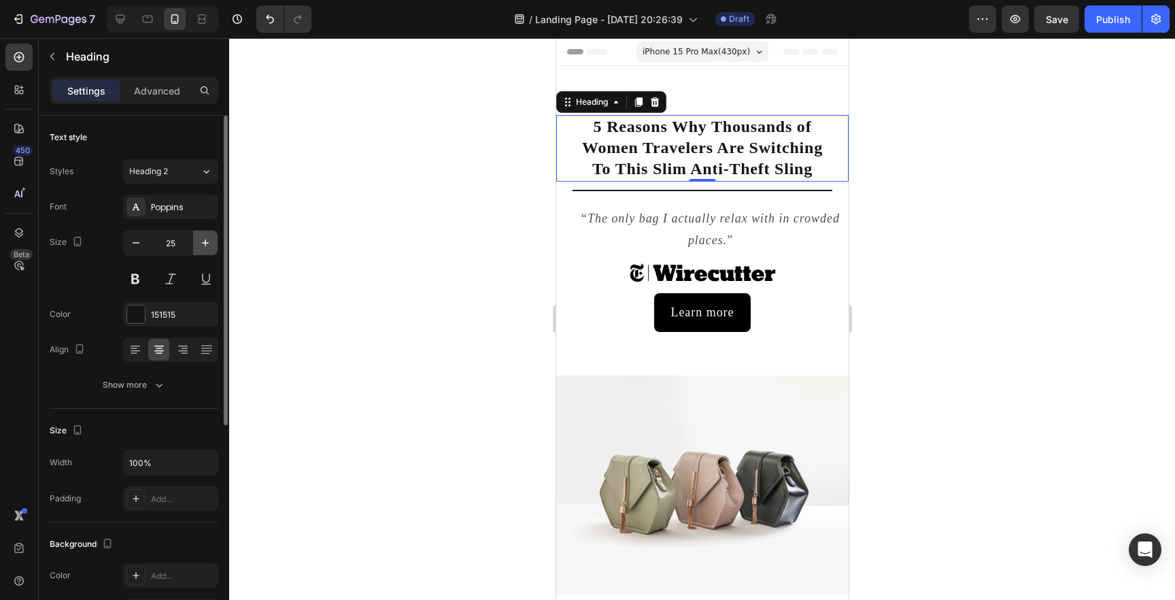
click at [199, 243] on icon "button" at bounding box center [206, 243] width 14 height 14
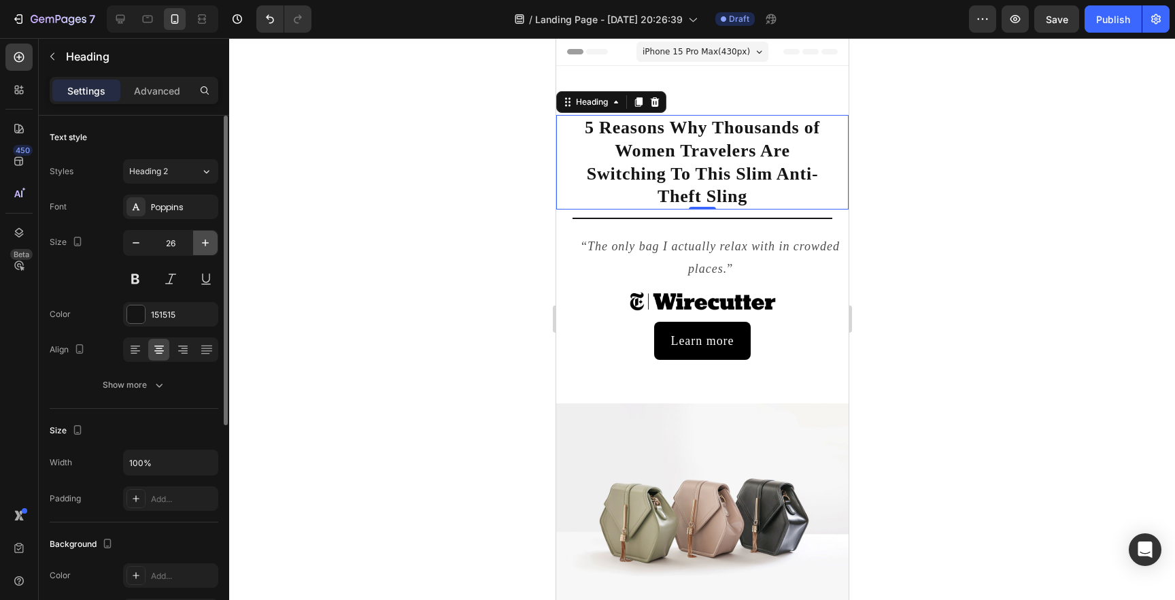
click at [199, 243] on icon "button" at bounding box center [206, 243] width 14 height 14
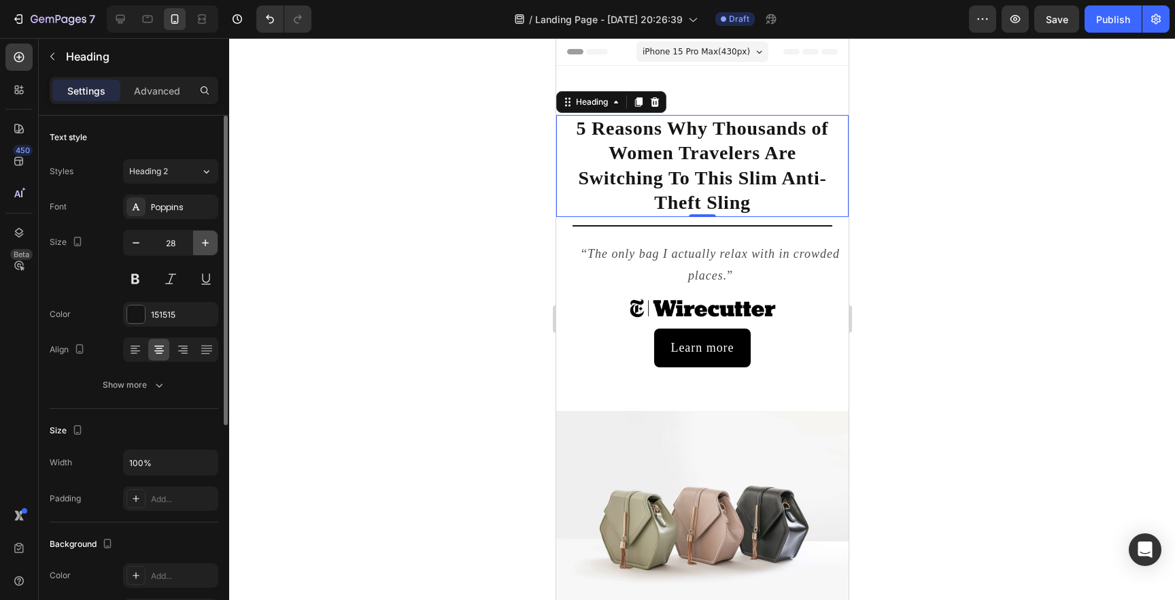
click at [199, 243] on icon "button" at bounding box center [206, 243] width 14 height 14
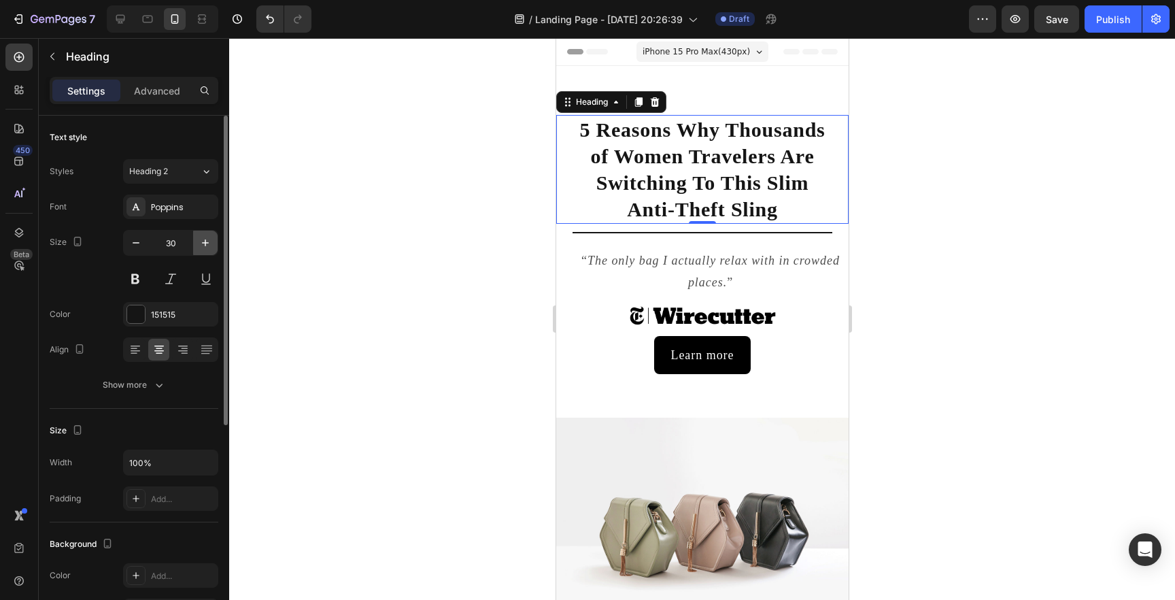
click at [208, 244] on icon "button" at bounding box center [206, 243] width 14 height 14
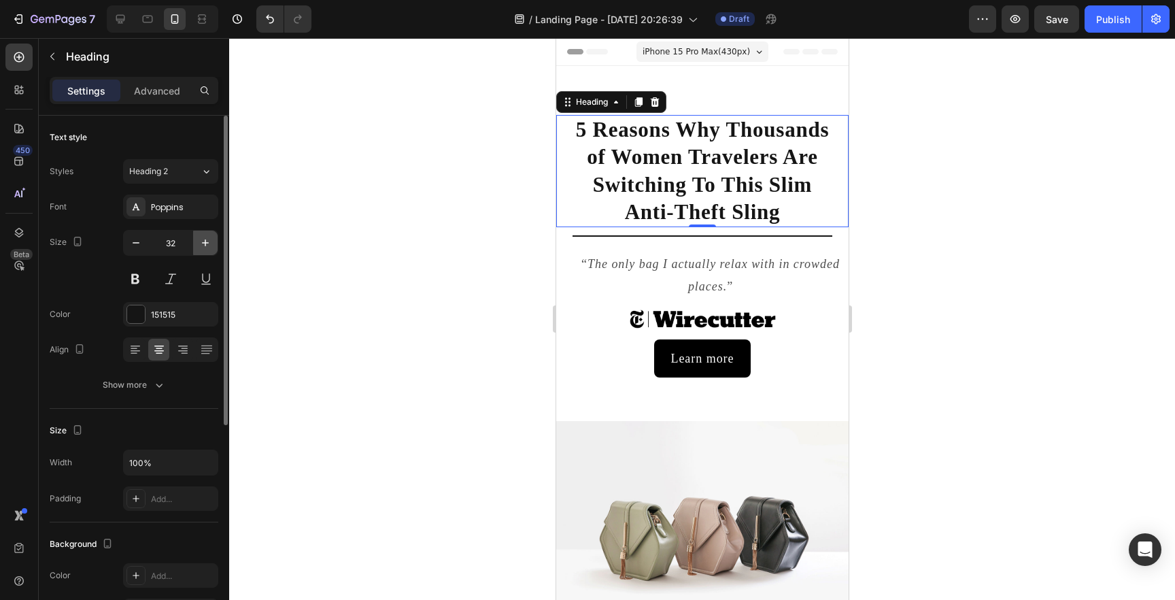
click at [208, 244] on icon "button" at bounding box center [206, 243] width 14 height 14
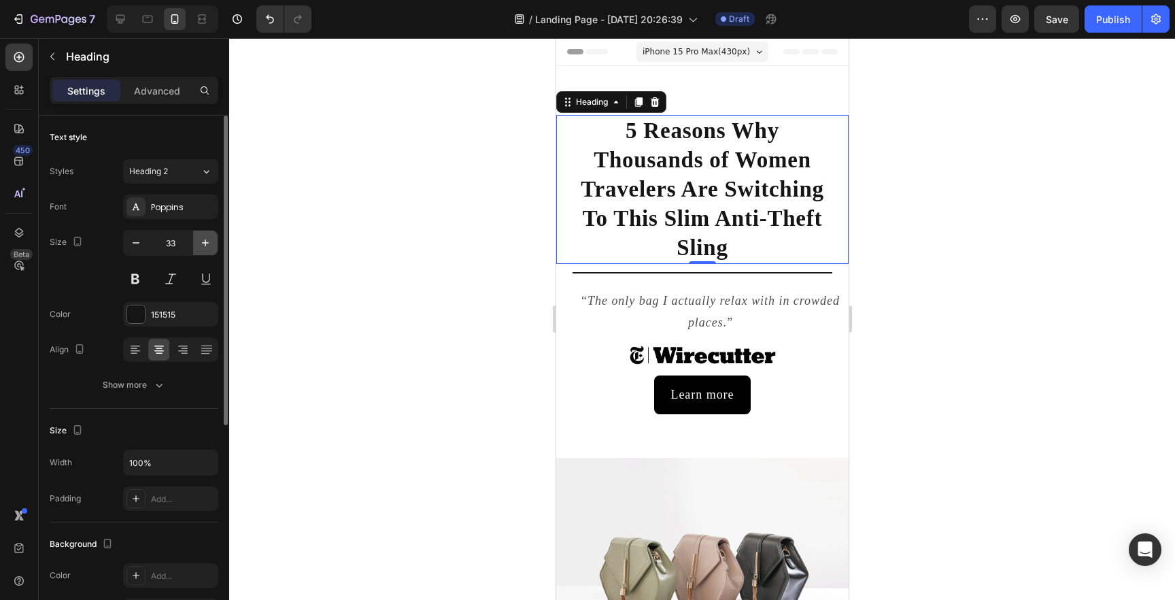
click at [208, 244] on icon "button" at bounding box center [206, 243] width 14 height 14
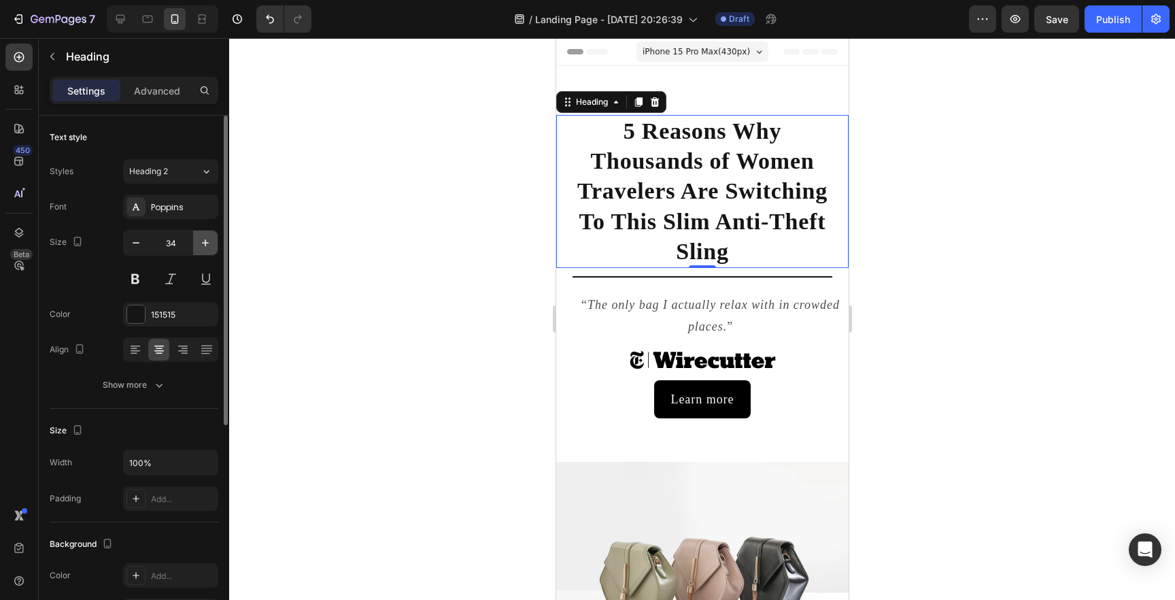
click at [208, 244] on icon "button" at bounding box center [206, 243] width 14 height 14
type input "35"
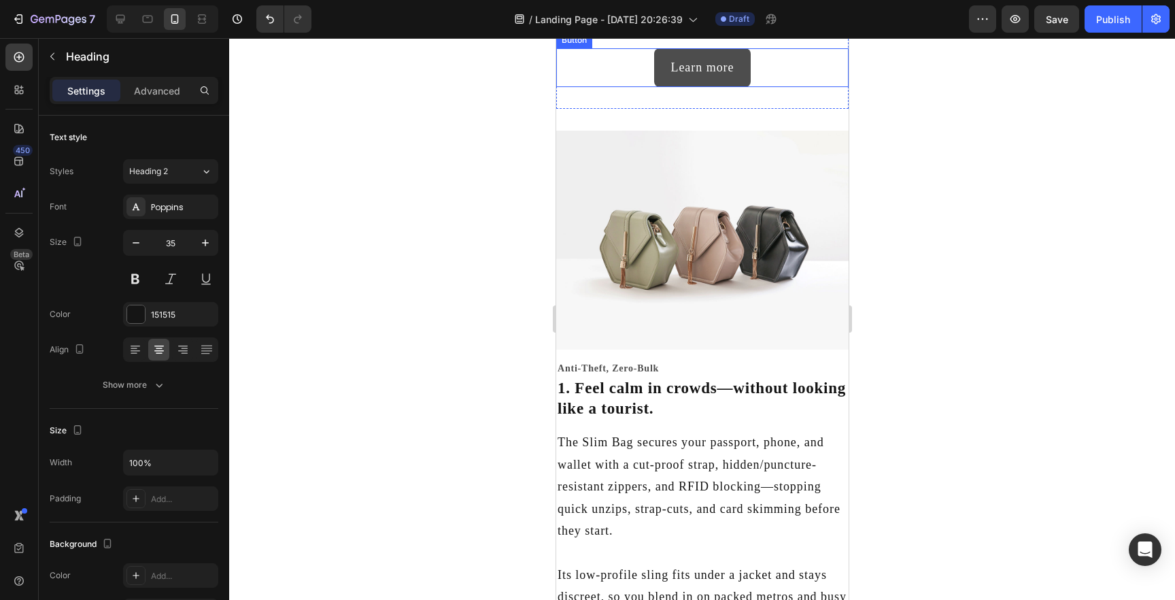
scroll to position [350, 0]
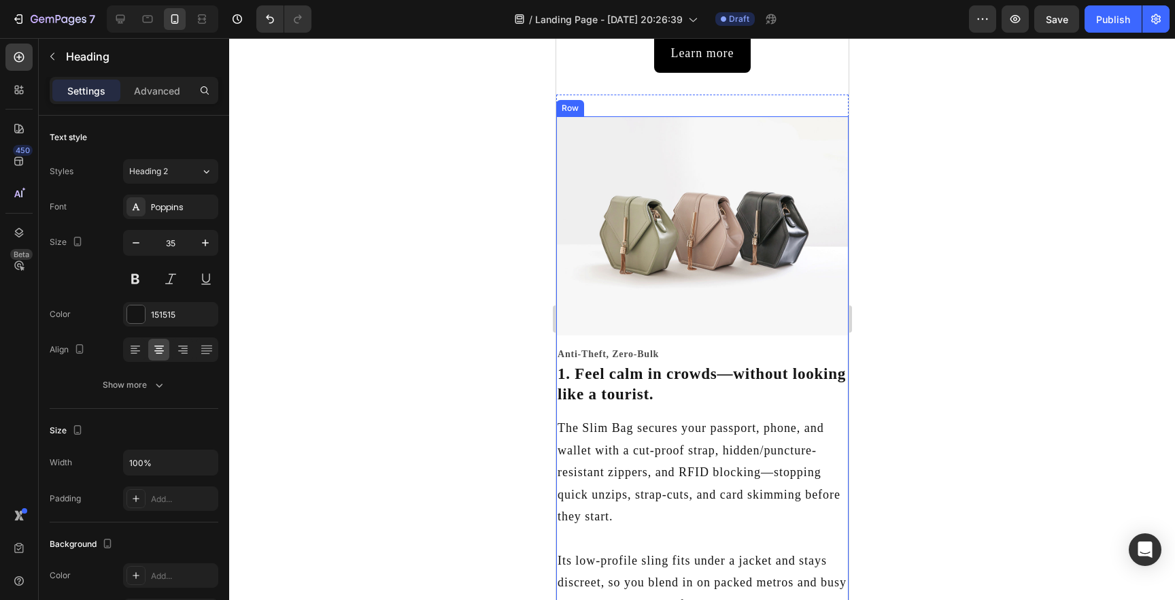
click at [843, 413] on div "Anti-Theft, Zero-Bulk Heading 1. Feel calm in crowds—without looking like a tou…" at bounding box center [702, 525] width 292 height 359
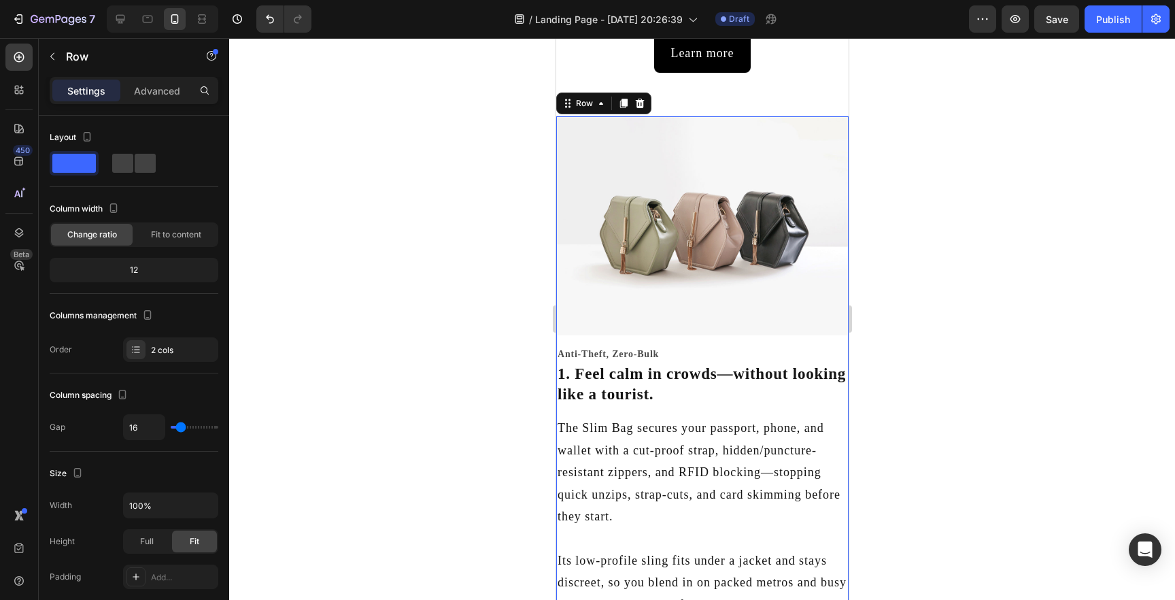
click at [156, 106] on div "Settings Advanced" at bounding box center [134, 96] width 190 height 39
click at [152, 96] on p "Advanced" at bounding box center [157, 91] width 46 height 14
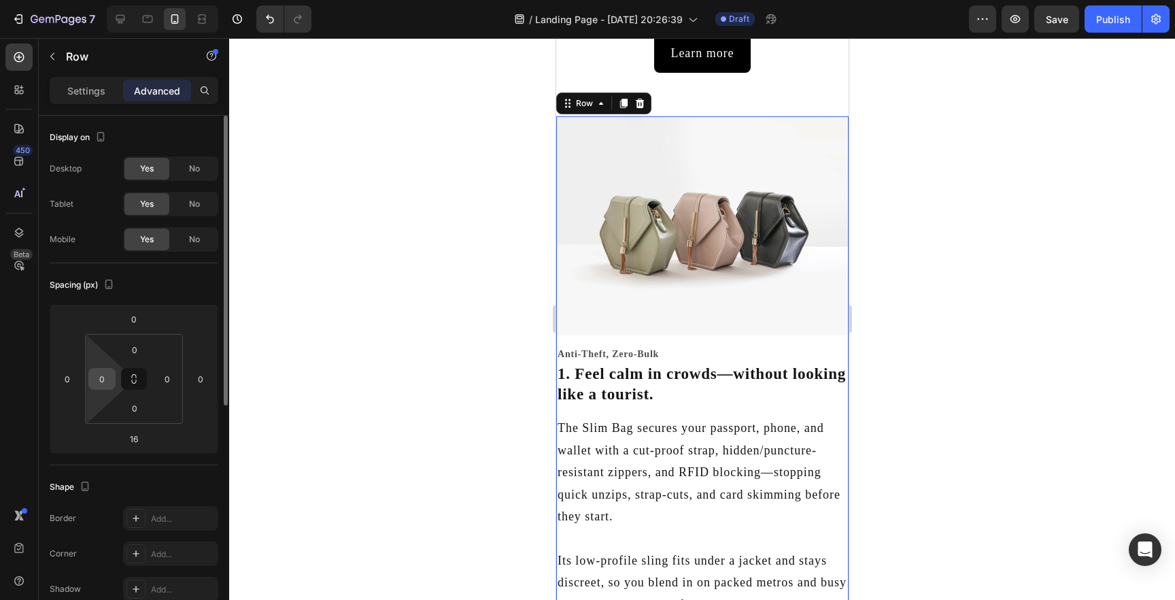
click at [106, 380] on input "0" at bounding box center [102, 379] width 20 height 20
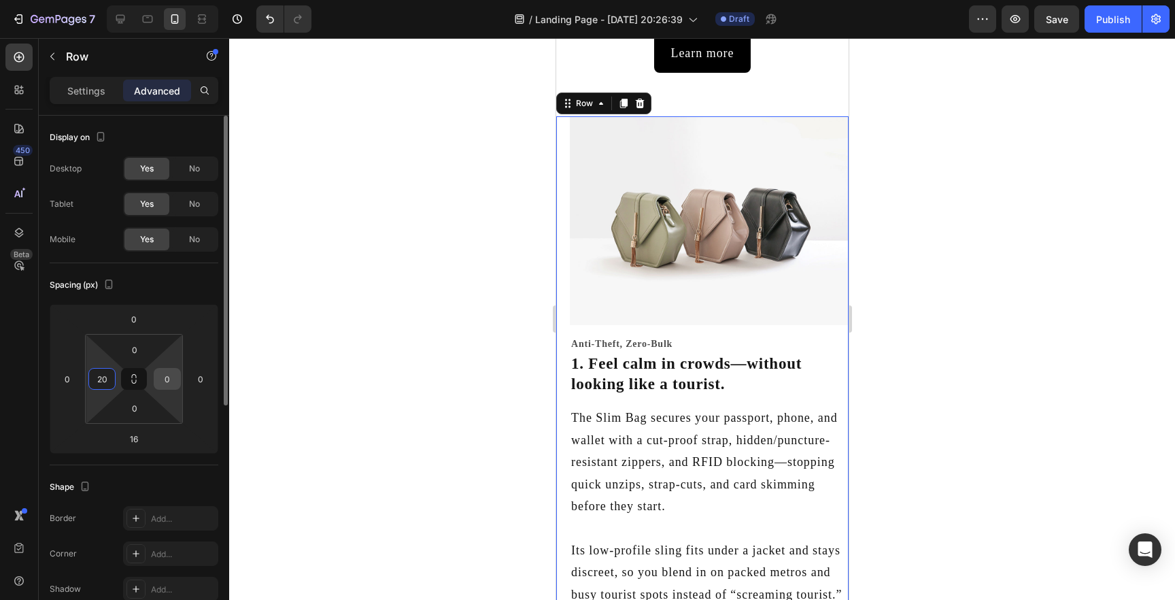
type input "20"
click at [166, 386] on input "0" at bounding box center [167, 379] width 20 height 20
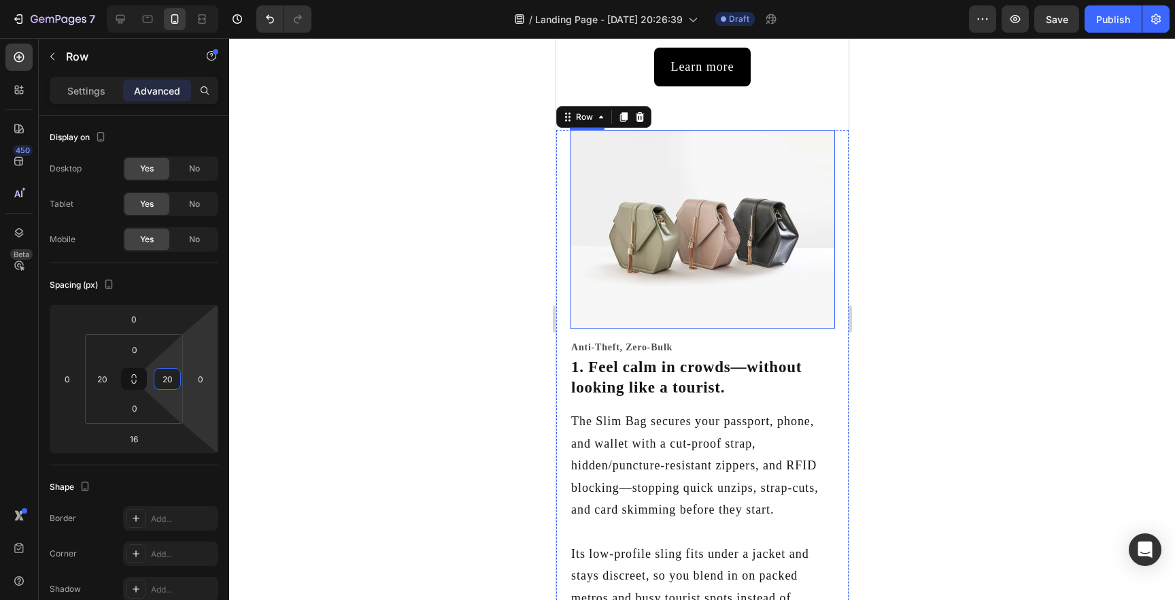
scroll to position [339, 0]
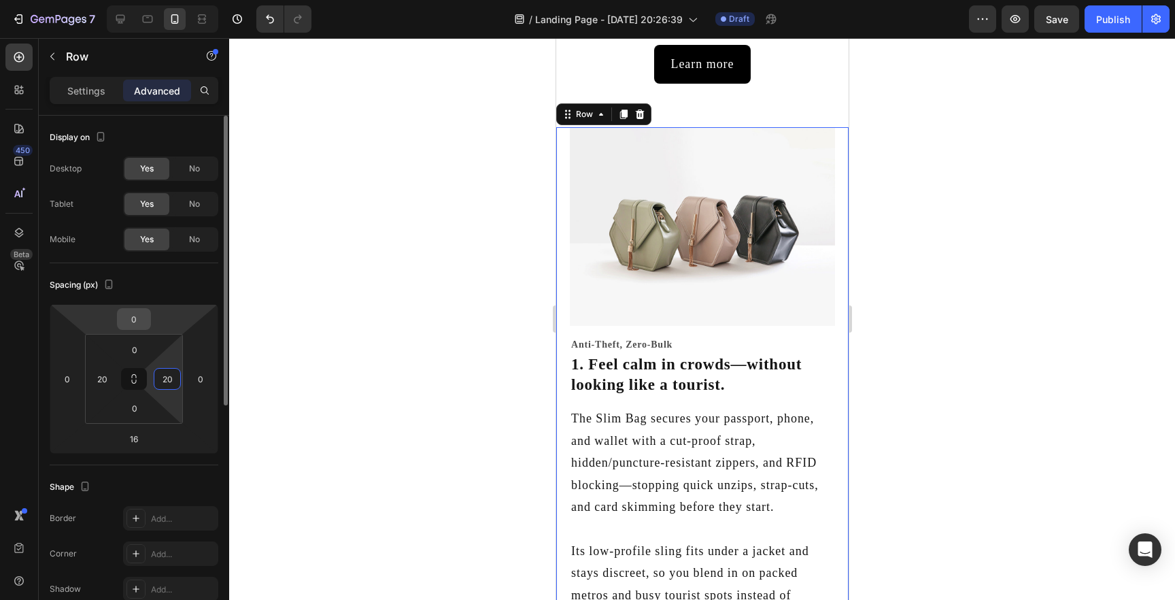
type input "20"
click at [140, 324] on input "0" at bounding box center [133, 319] width 27 height 20
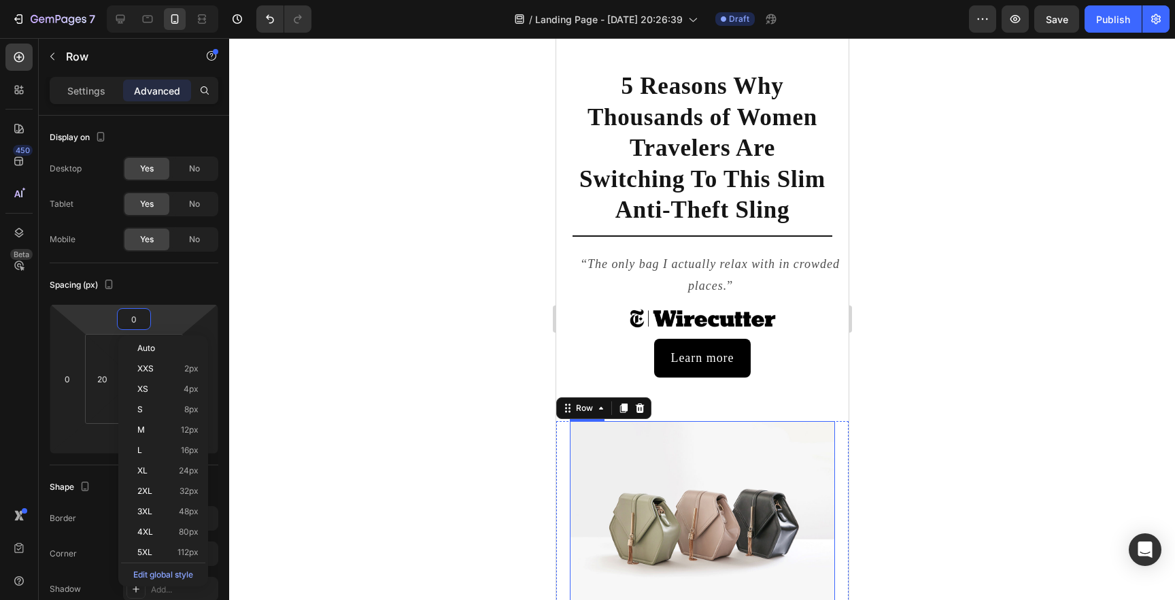
scroll to position [0, 0]
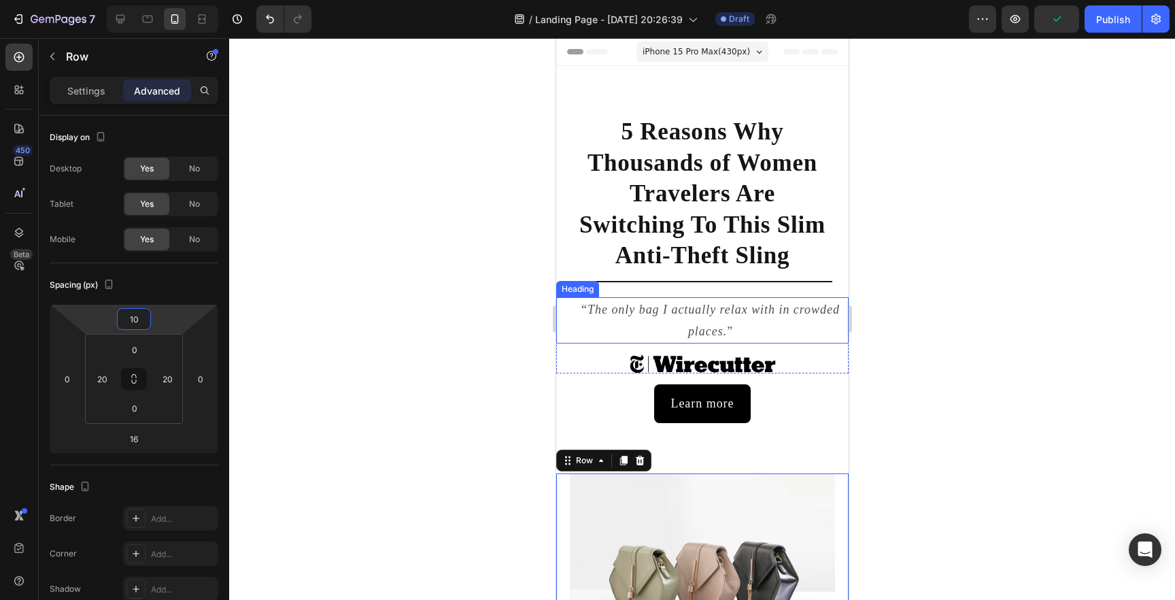
type input "1"
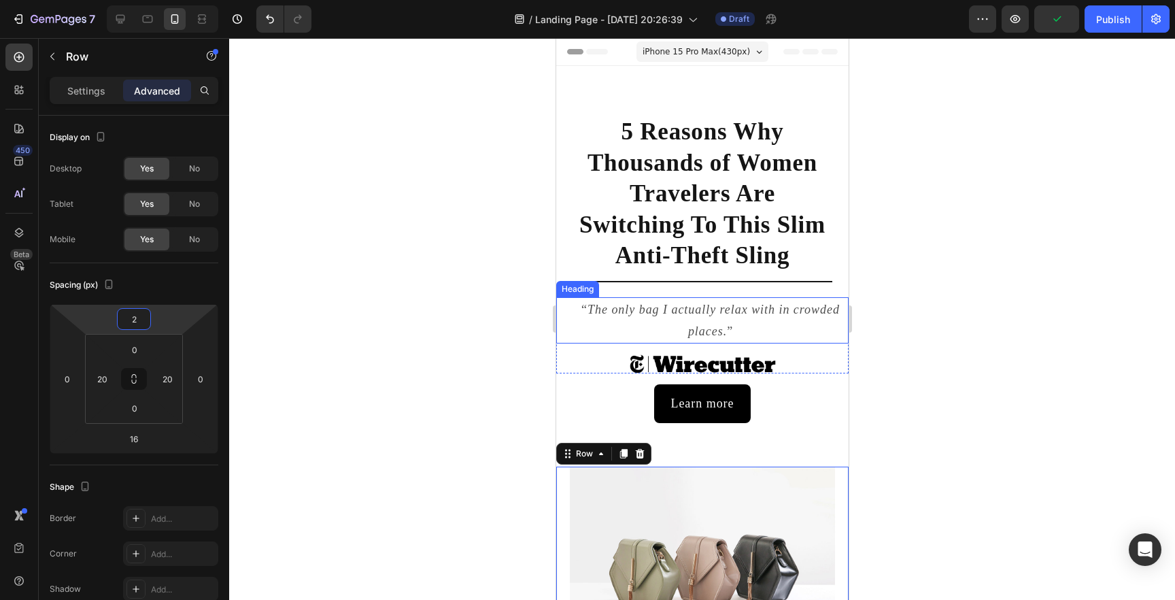
type input "20"
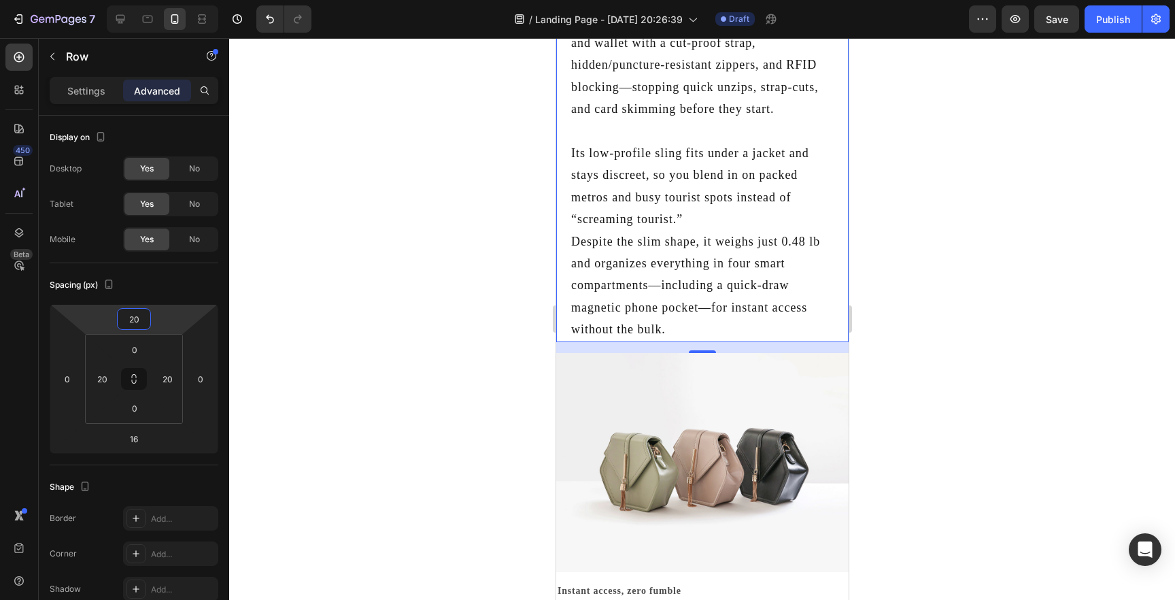
scroll to position [757, 0]
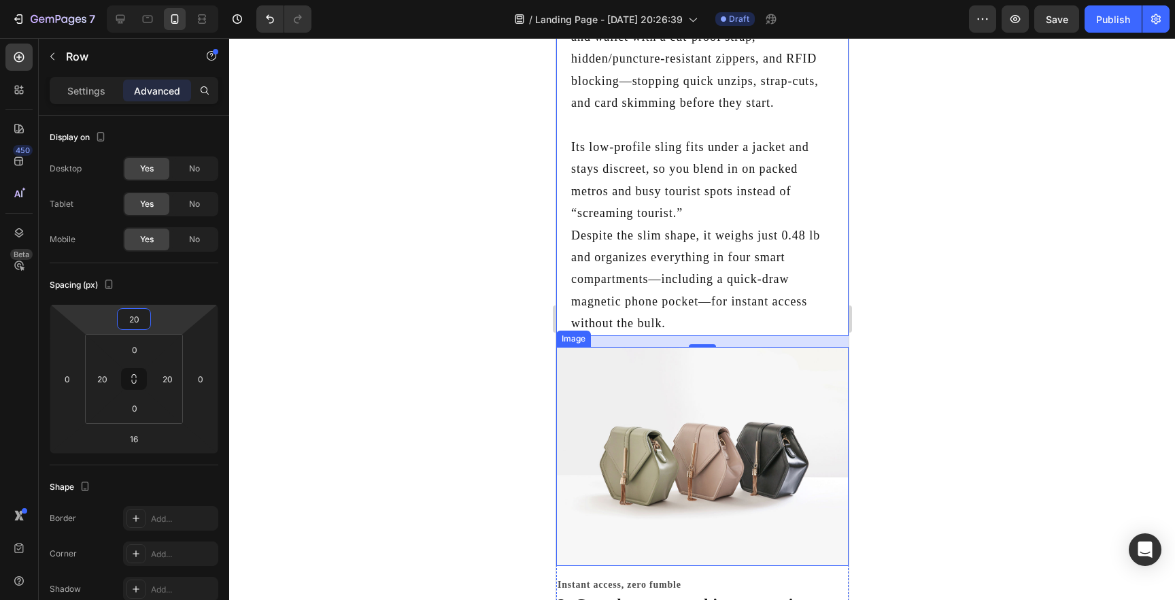
click at [767, 379] on img at bounding box center [702, 457] width 292 height 220
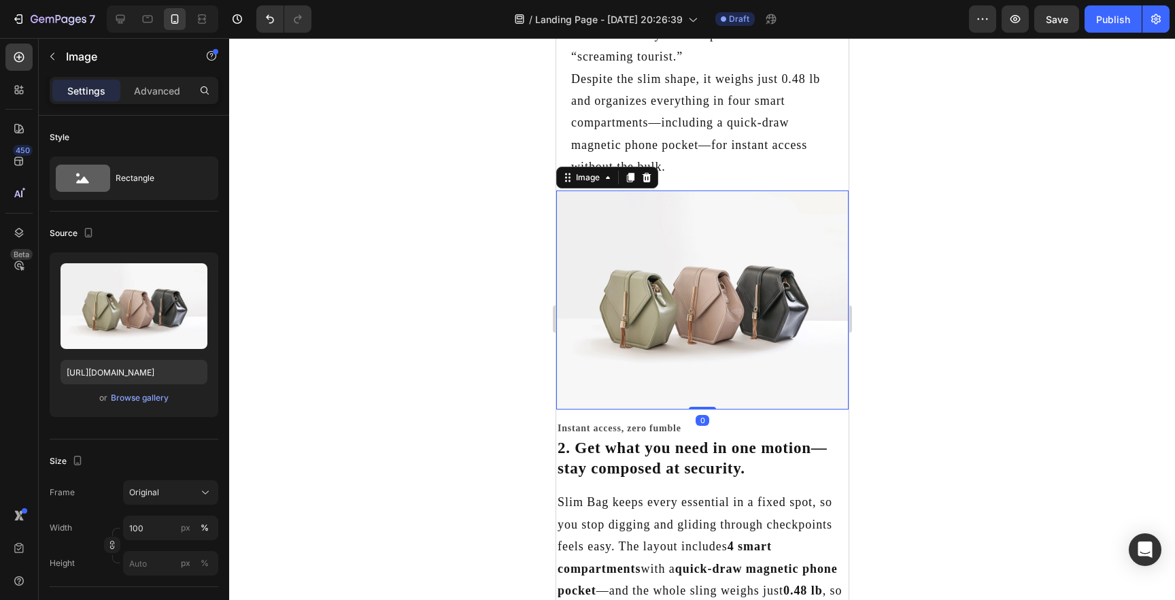
scroll to position [931, 0]
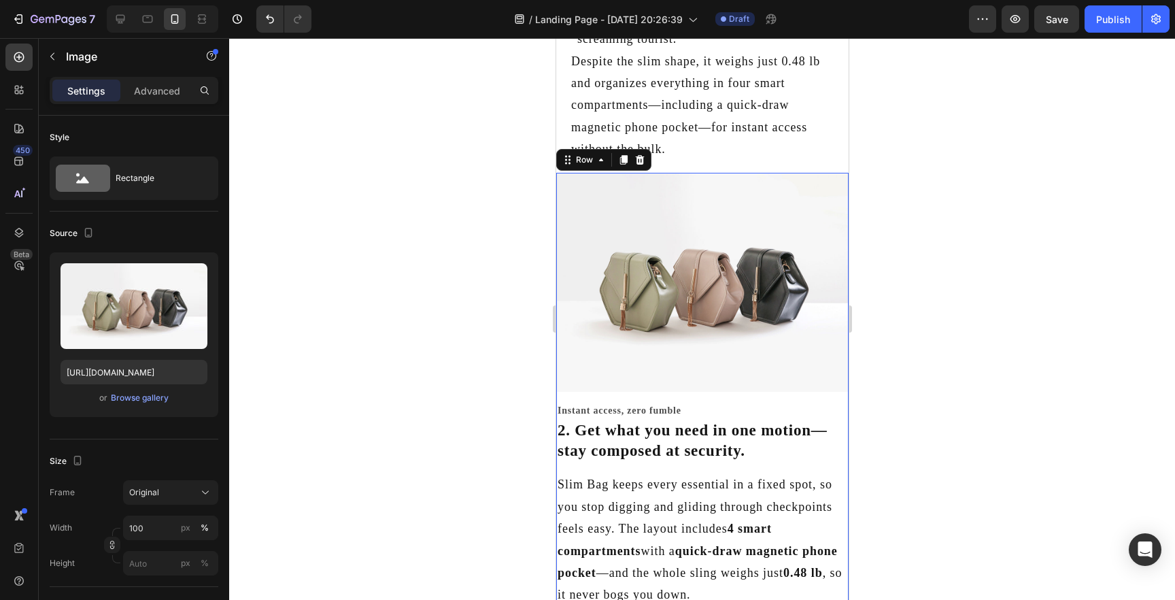
click at [832, 401] on div "Image Instant access, zero fumble Heading 2. Get what you need in one motion—st…" at bounding box center [702, 500] width 292 height 655
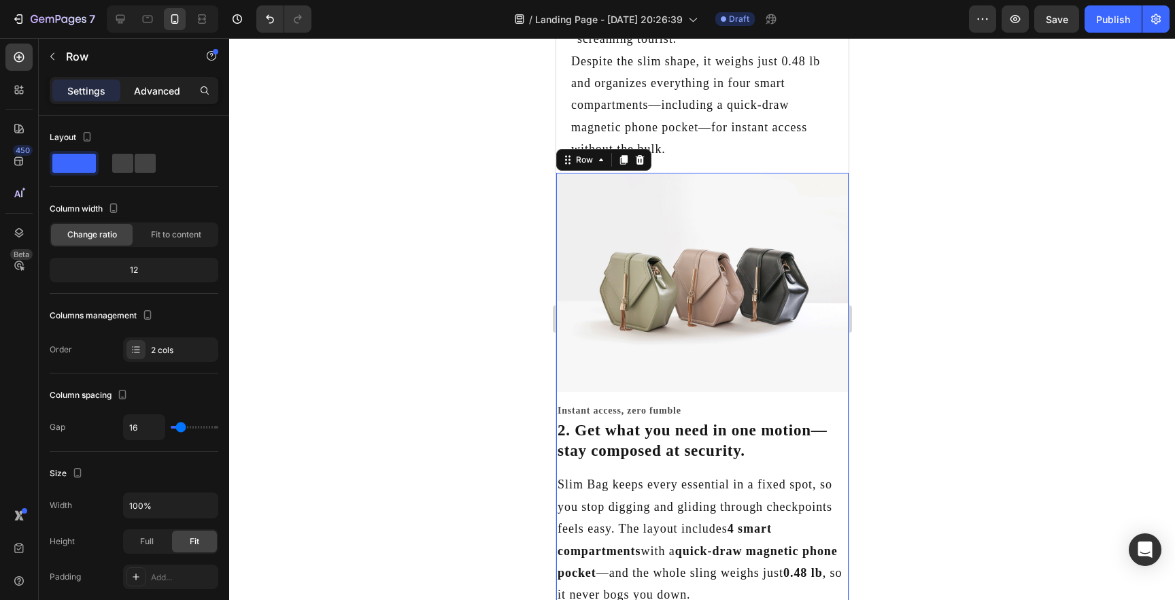
click at [146, 90] on p "Advanced" at bounding box center [157, 91] width 46 height 14
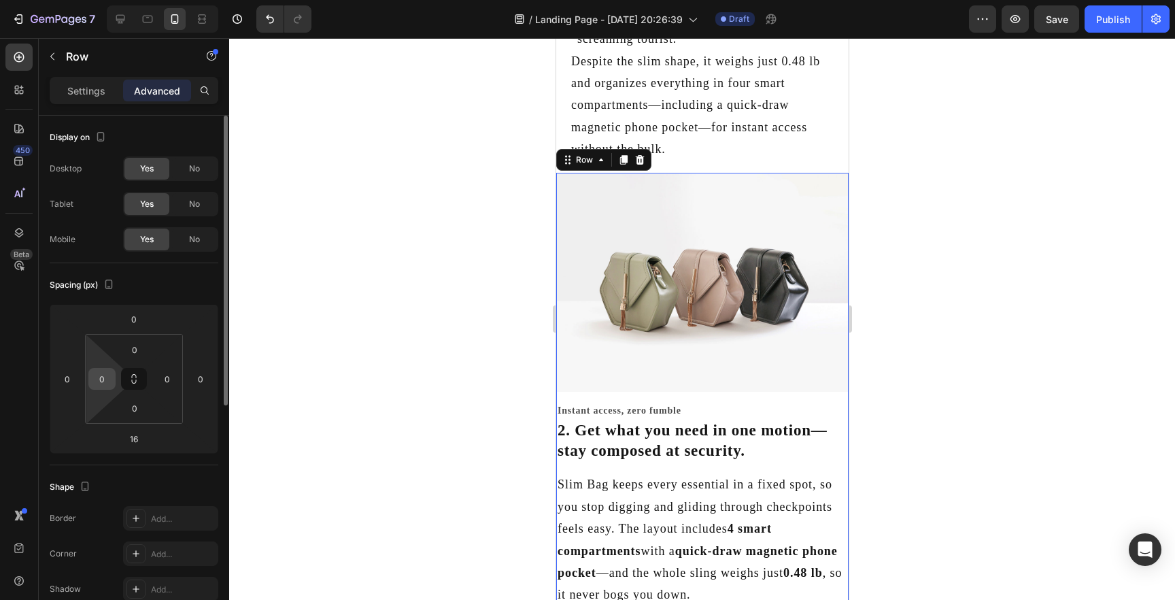
click at [103, 382] on input "0" at bounding box center [102, 379] width 20 height 20
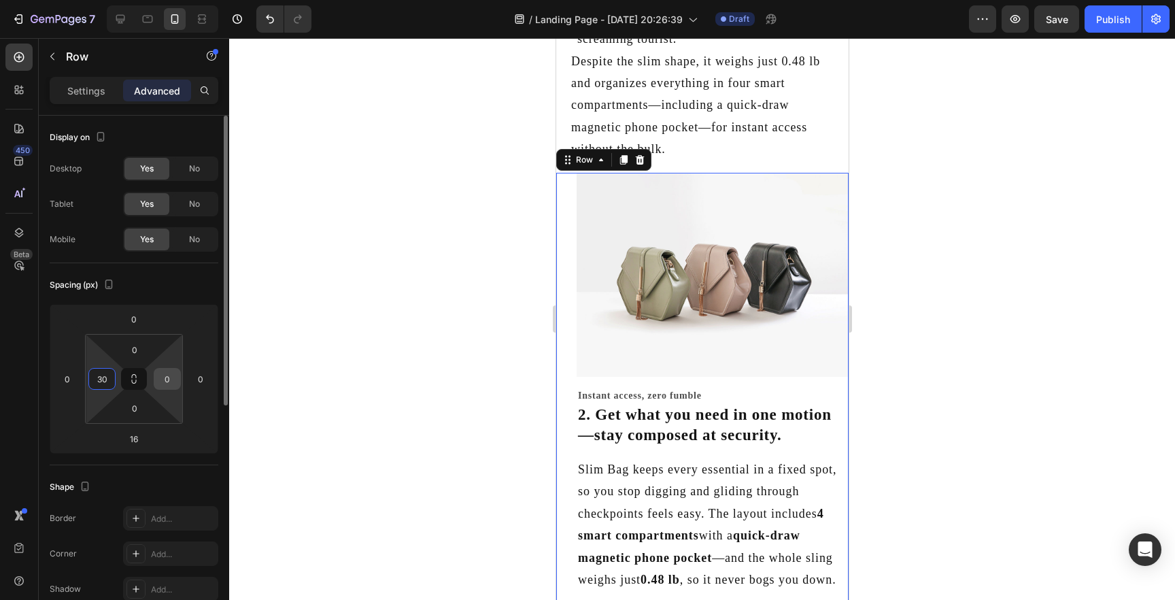
type input "30"
click at [171, 380] on input "0" at bounding box center [167, 379] width 20 height 20
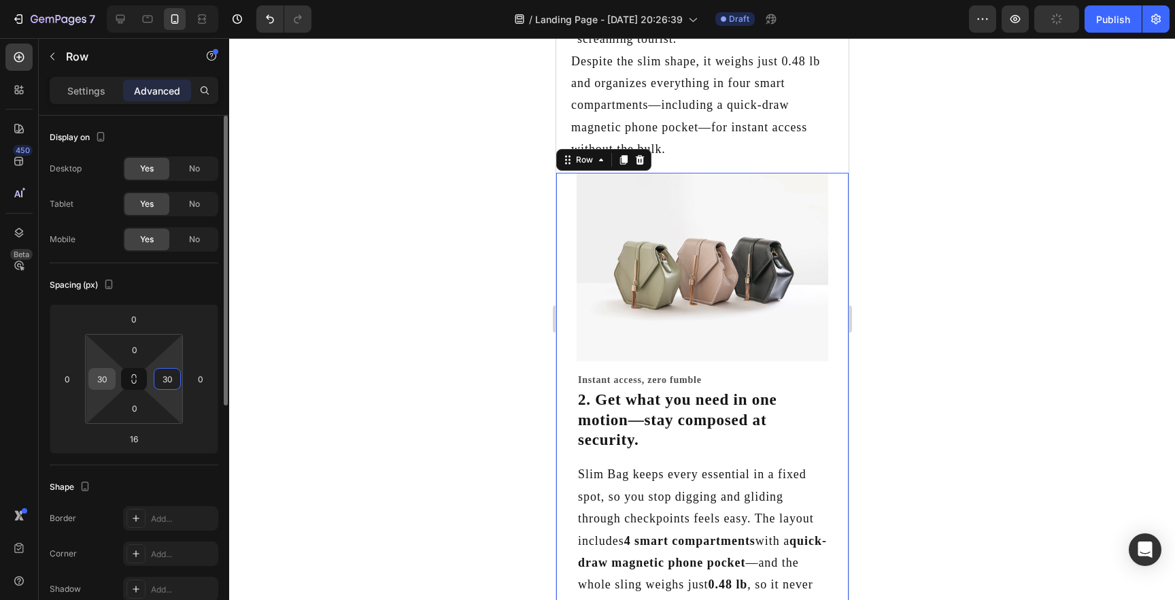
type input "30"
click at [104, 380] on input "30" at bounding box center [102, 379] width 20 height 20
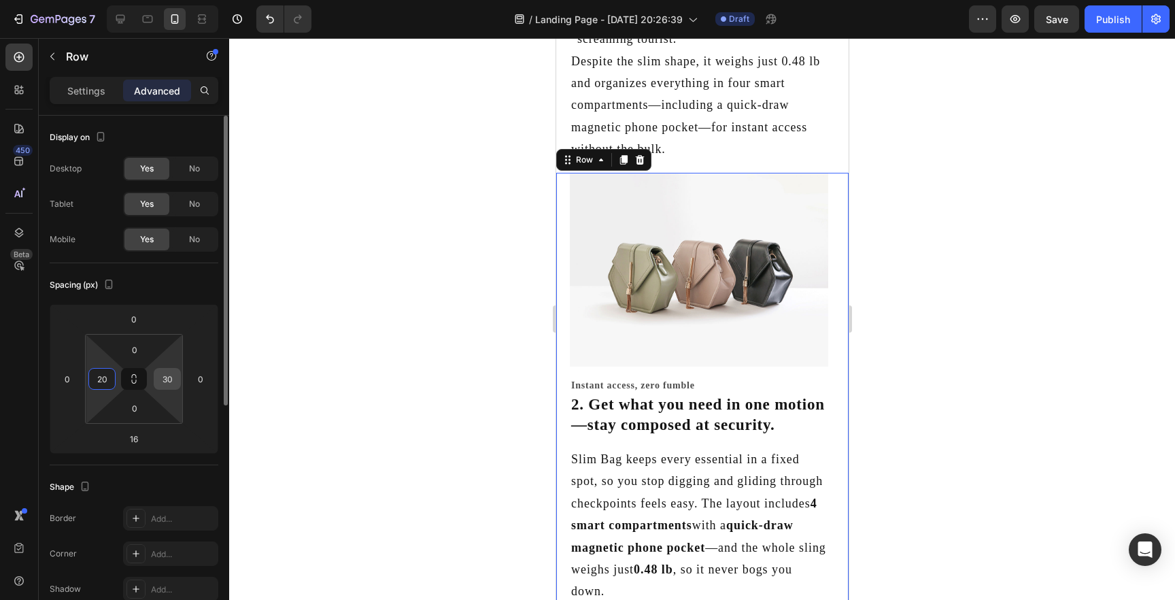
type input "20"
click at [162, 381] on input "30" at bounding box center [167, 379] width 20 height 20
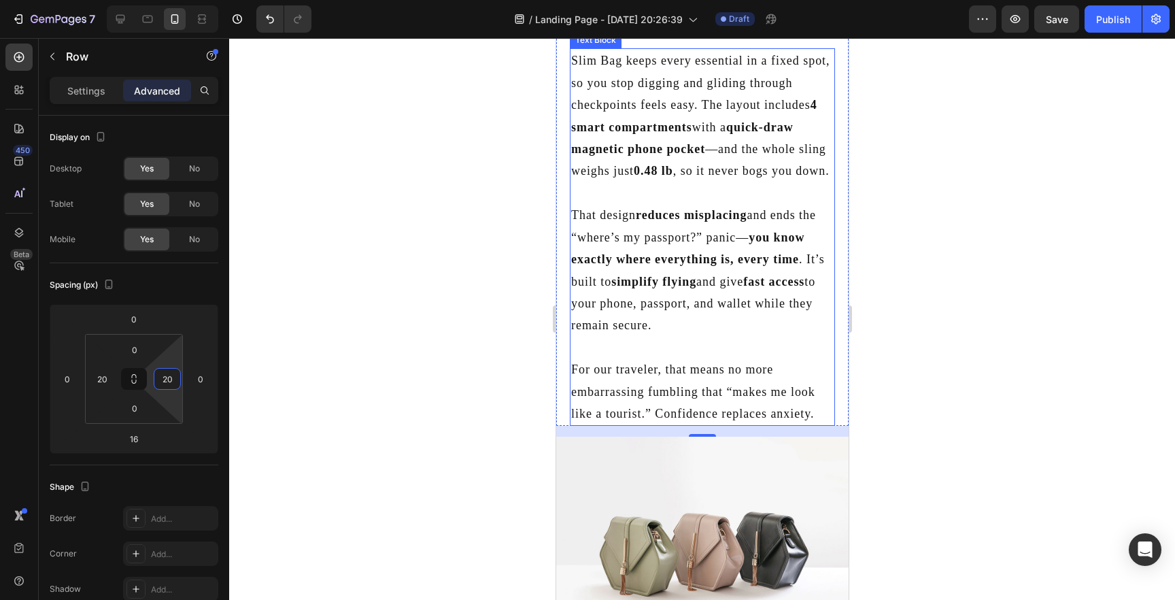
scroll to position [1372, 0]
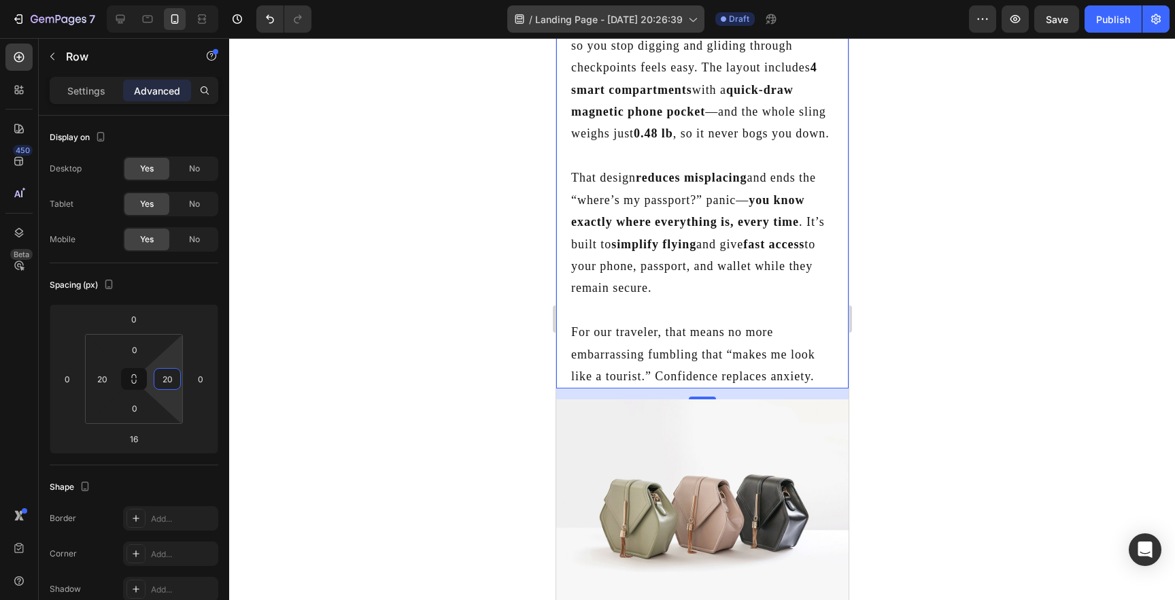
type input "20"
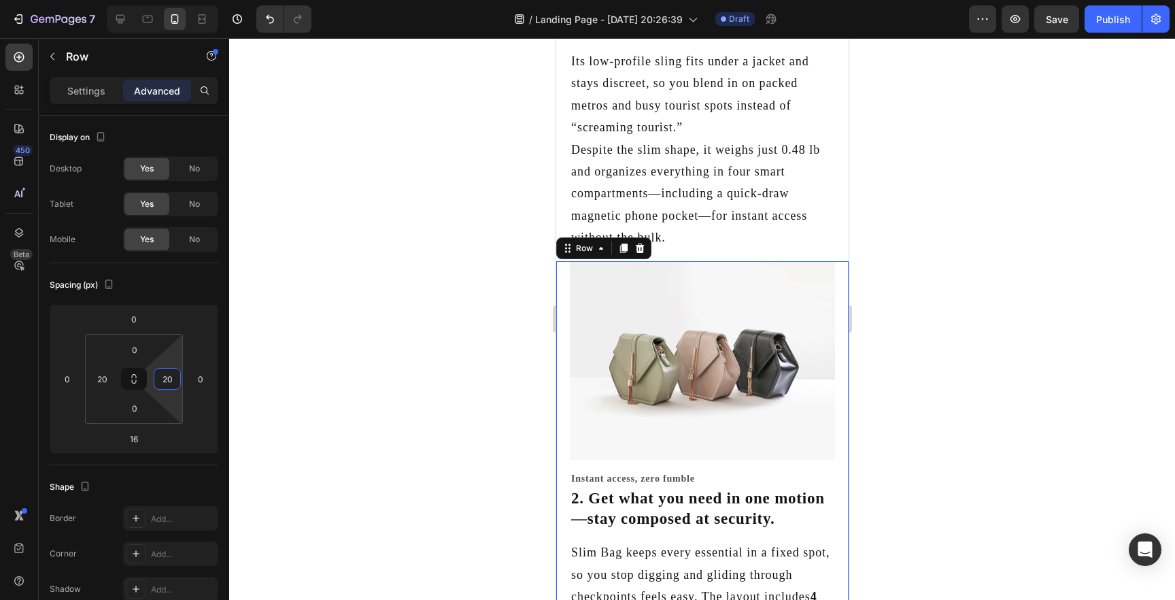
scroll to position [841, 0]
click at [842, 291] on div "Image Instant access, zero fumble Heading 2. Get what you need in one motion—st…" at bounding box center [702, 591] width 292 height 657
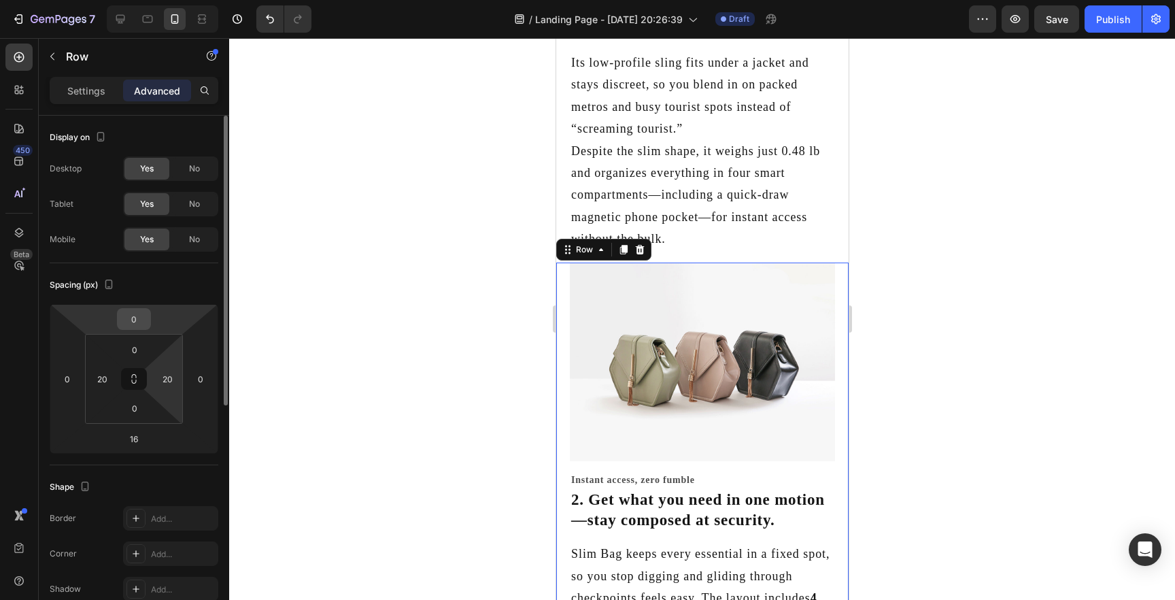
click at [141, 325] on input "0" at bounding box center [133, 319] width 27 height 20
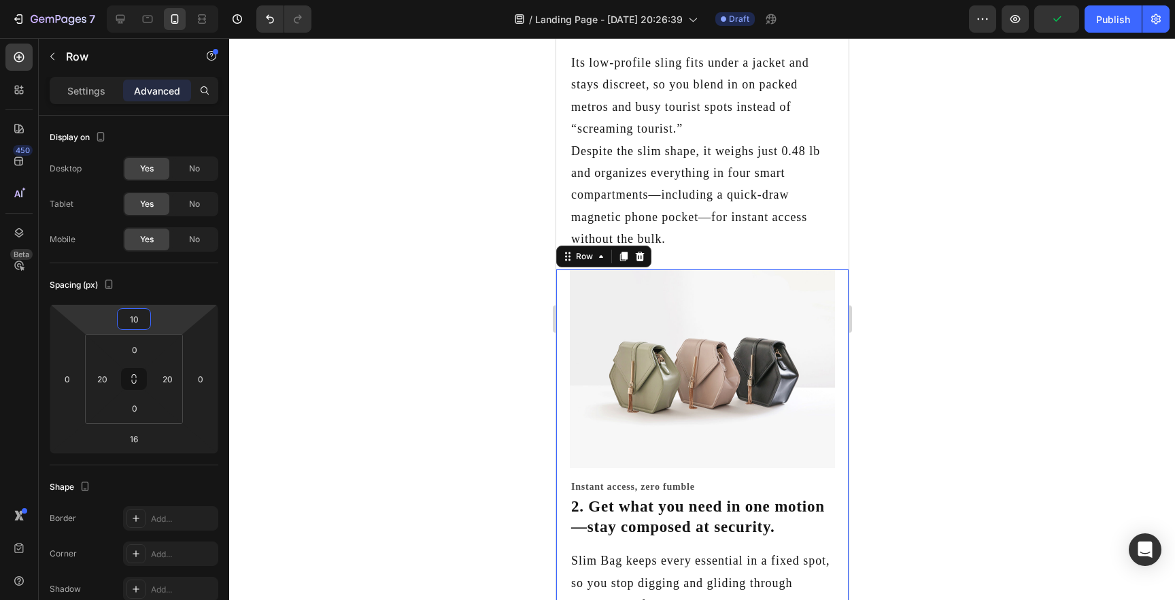
type input "1"
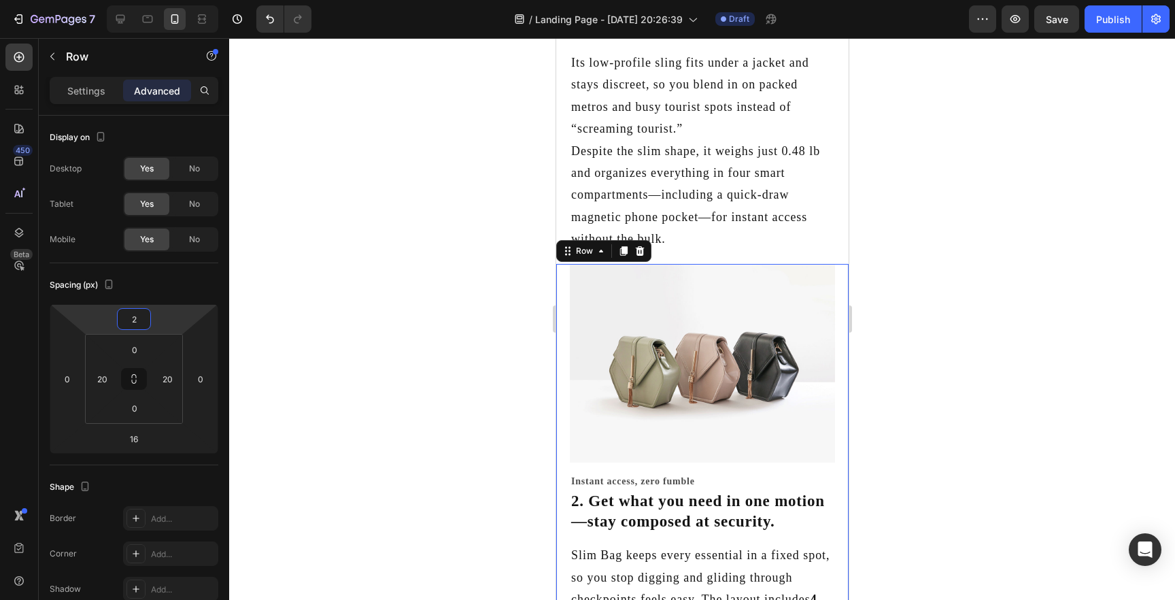
type input "25"
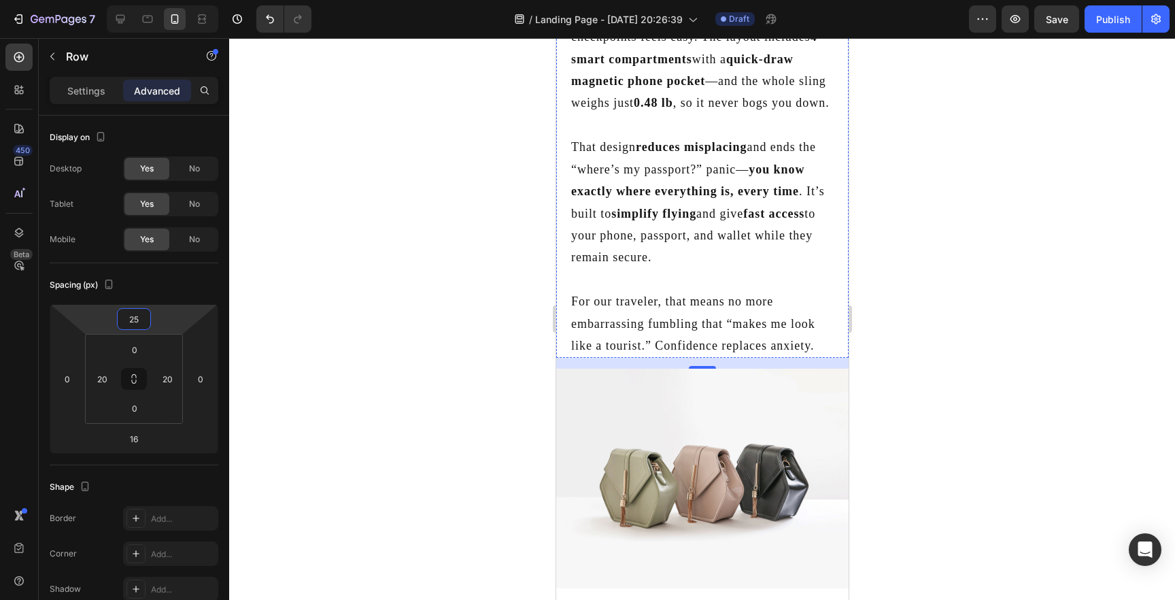
scroll to position [1441, 0]
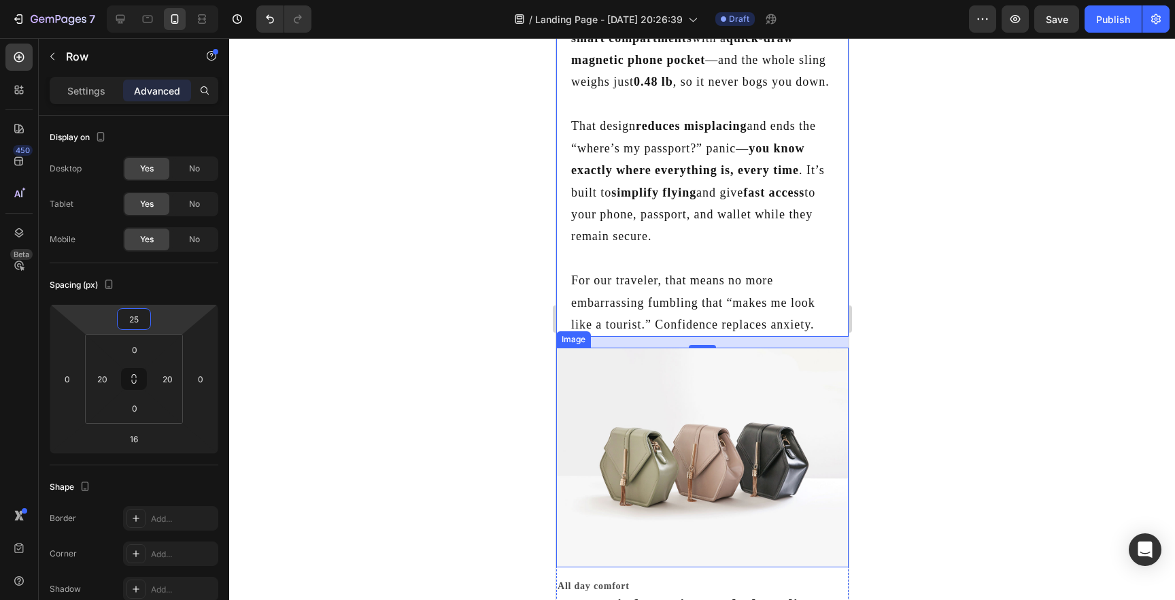
click at [770, 384] on img at bounding box center [702, 458] width 292 height 220
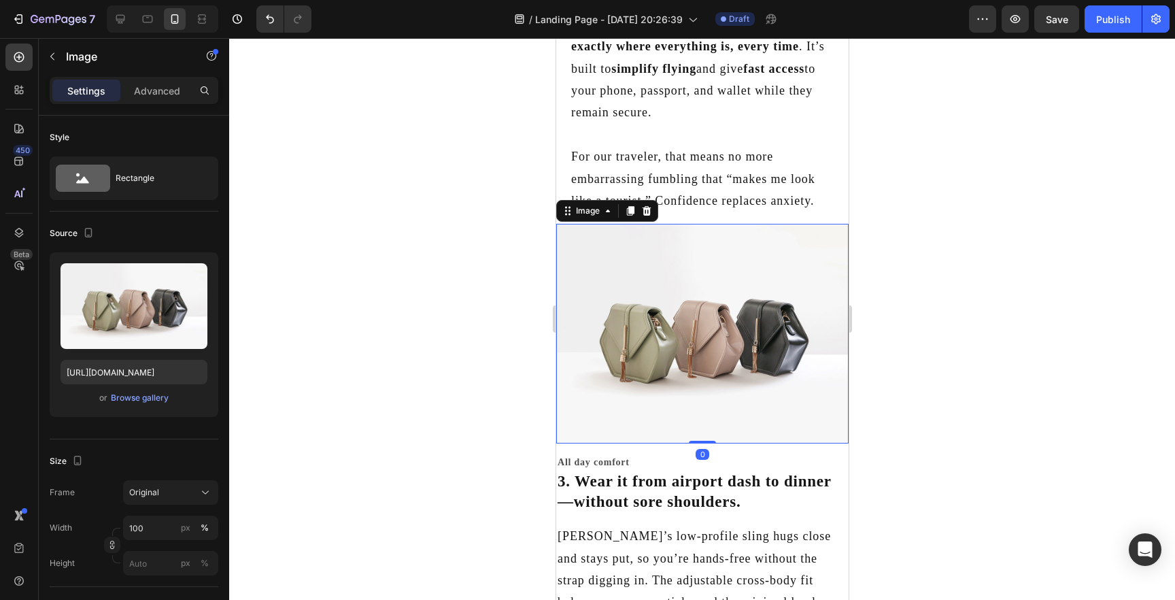
scroll to position [1567, 0]
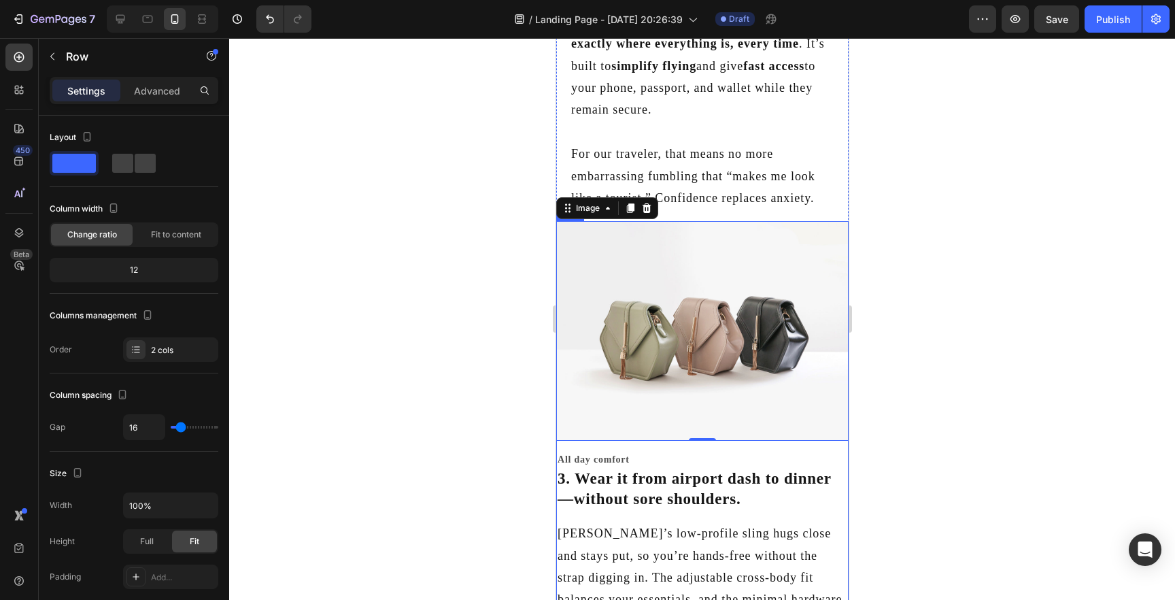
click at [813, 518] on div "All day comfort Heading 3. Wear it from airport dash to dinner—without sore sho…" at bounding box center [702, 576] width 292 height 249
click at [161, 95] on p "Advanced" at bounding box center [157, 91] width 46 height 14
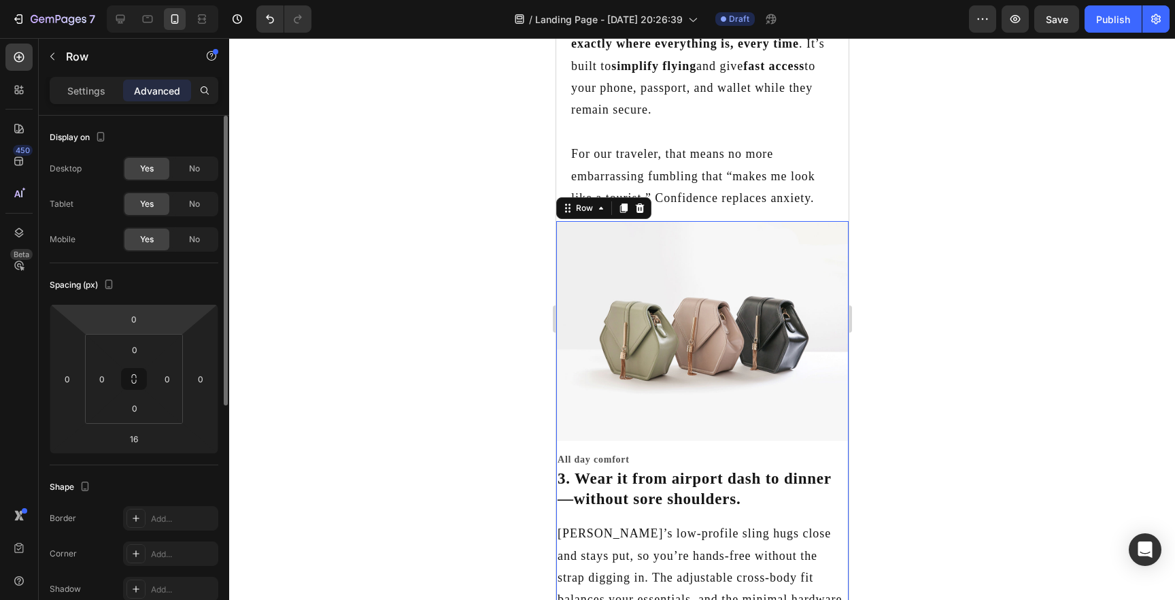
click at [137, 0] on html "7 / Landing Page - Aug 26, 20:26:39 Draft Preview Save Publish 450 Beta head Se…" at bounding box center [587, 0] width 1175 height 0
click at [137, 322] on input "0" at bounding box center [133, 319] width 27 height 20
click at [133, 316] on input "0" at bounding box center [133, 319] width 27 height 20
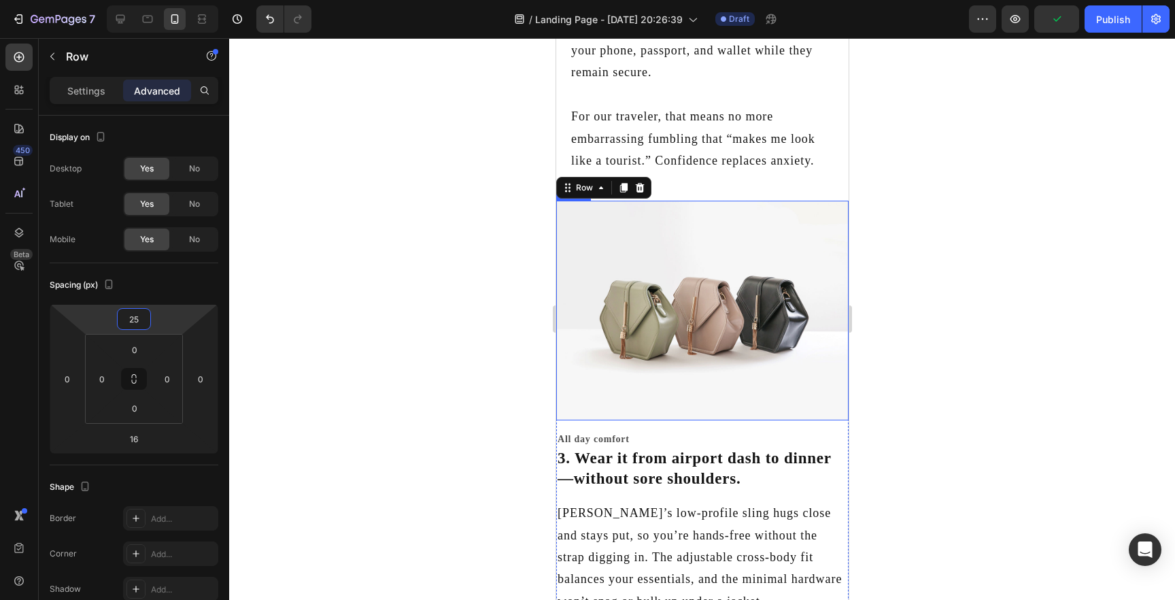
scroll to position [1606, 0]
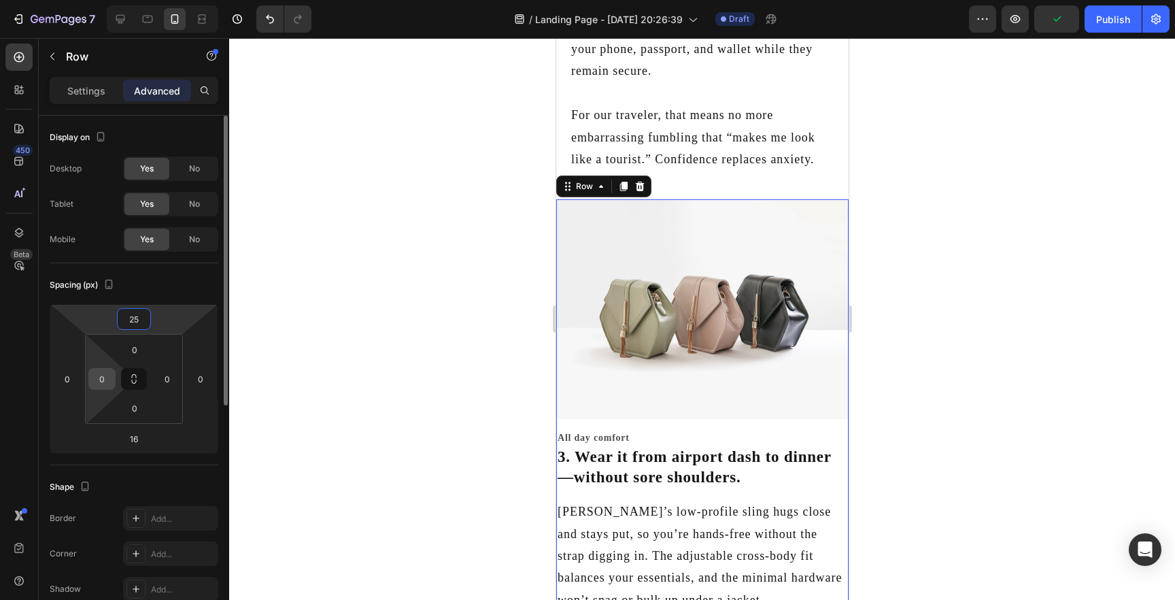
type input "25"
click at [103, 378] on input "0" at bounding box center [102, 379] width 20 height 20
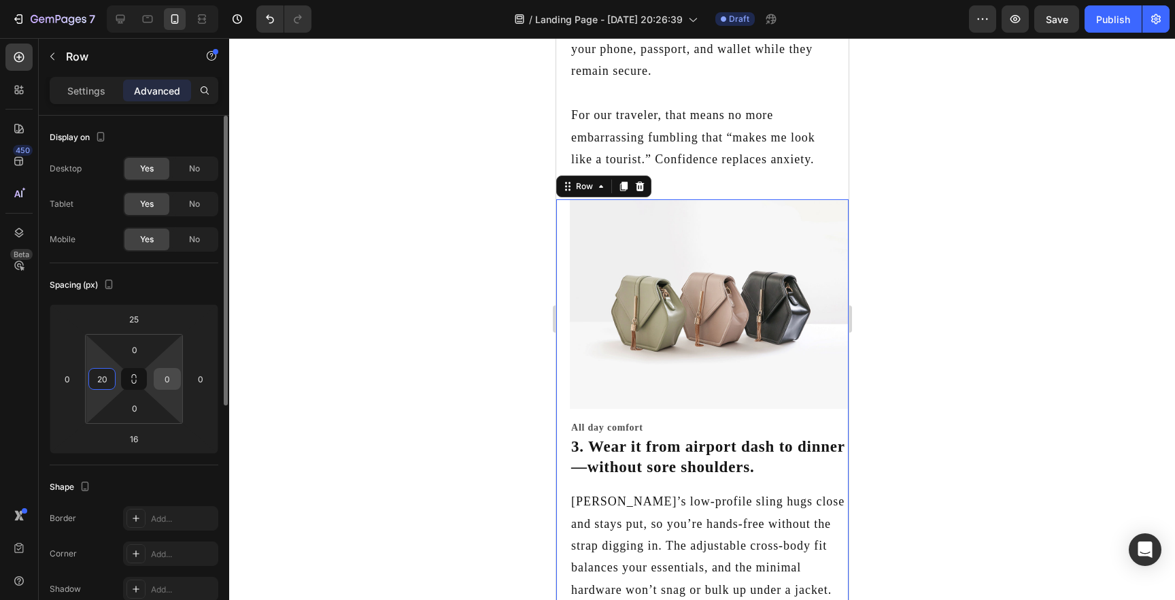
type input "20"
click at [161, 381] on input "0" at bounding box center [167, 379] width 20 height 20
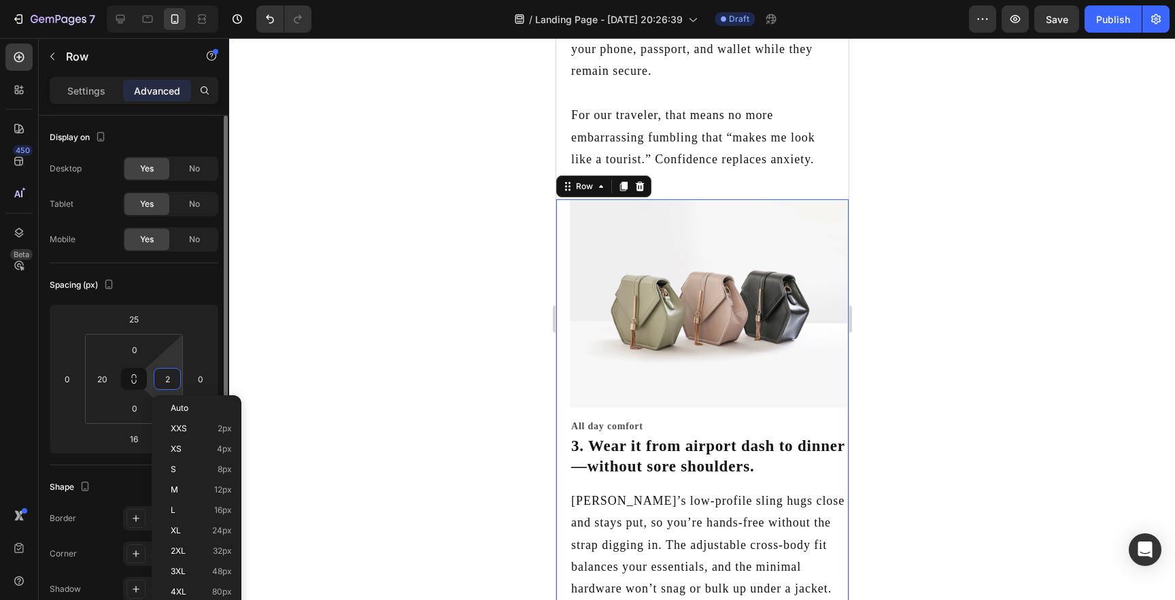
type input "20"
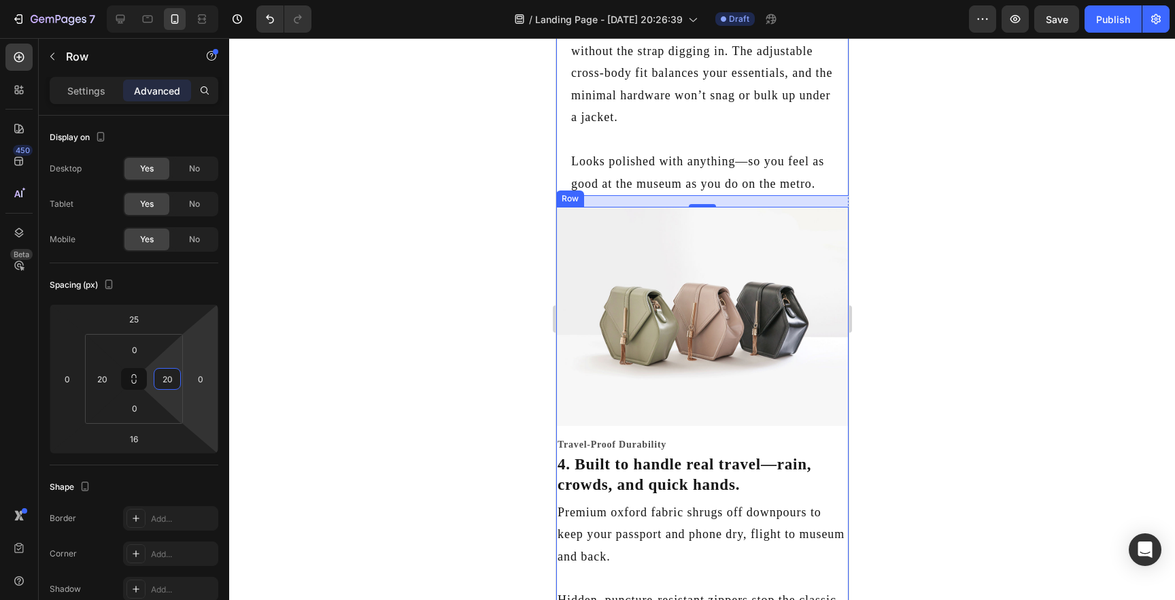
scroll to position [2096, 0]
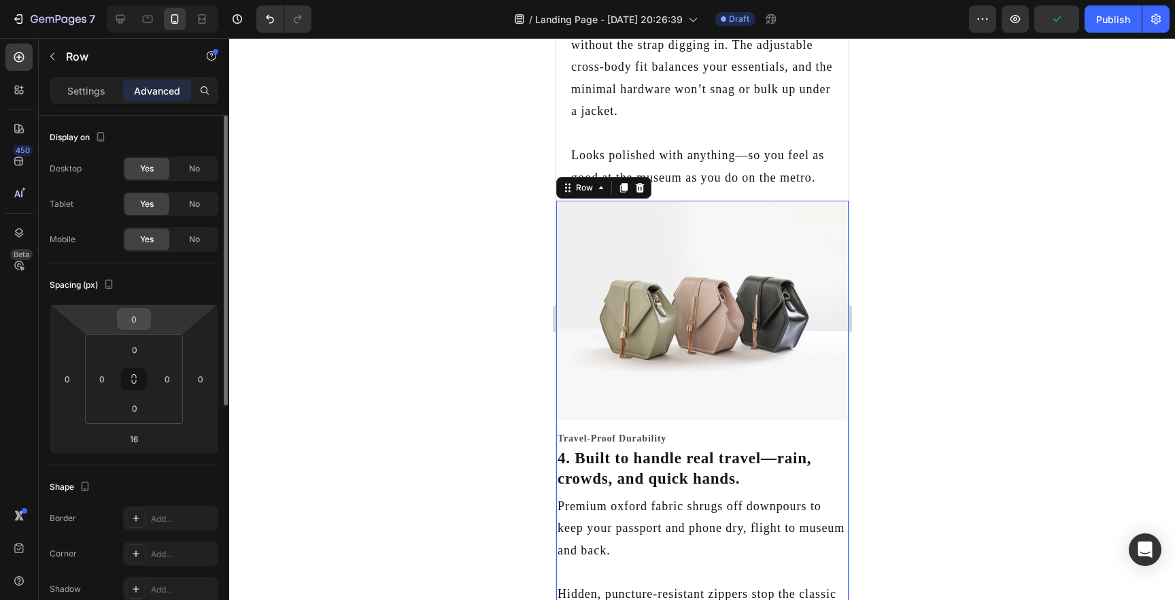
click at [138, 322] on input "0" at bounding box center [133, 319] width 27 height 20
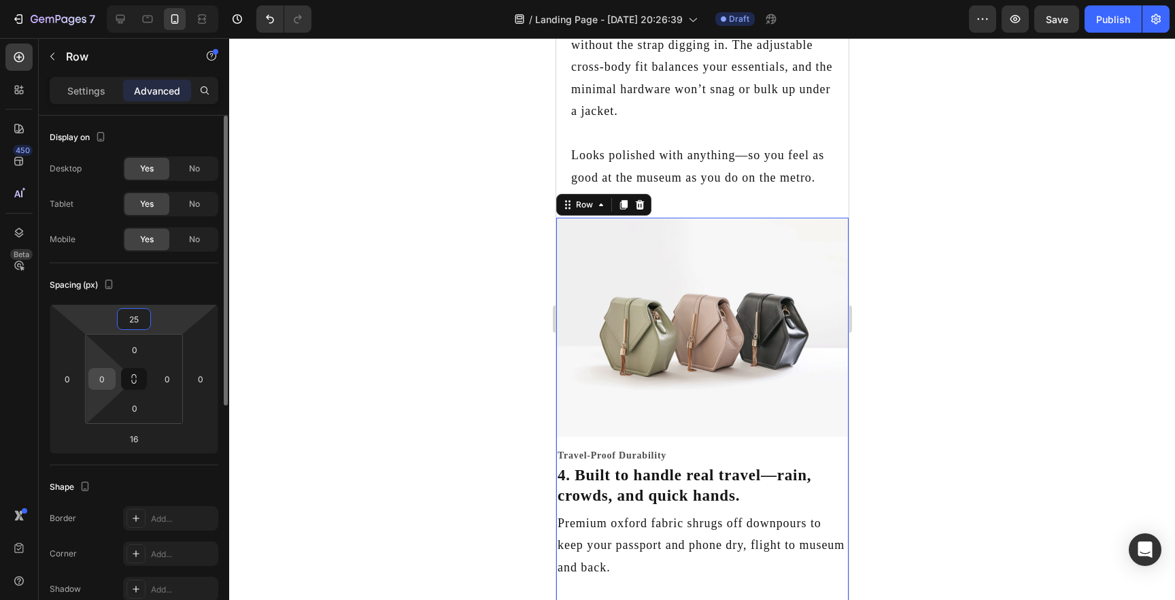
type input "25"
click at [104, 378] on input "0" at bounding box center [102, 379] width 20 height 20
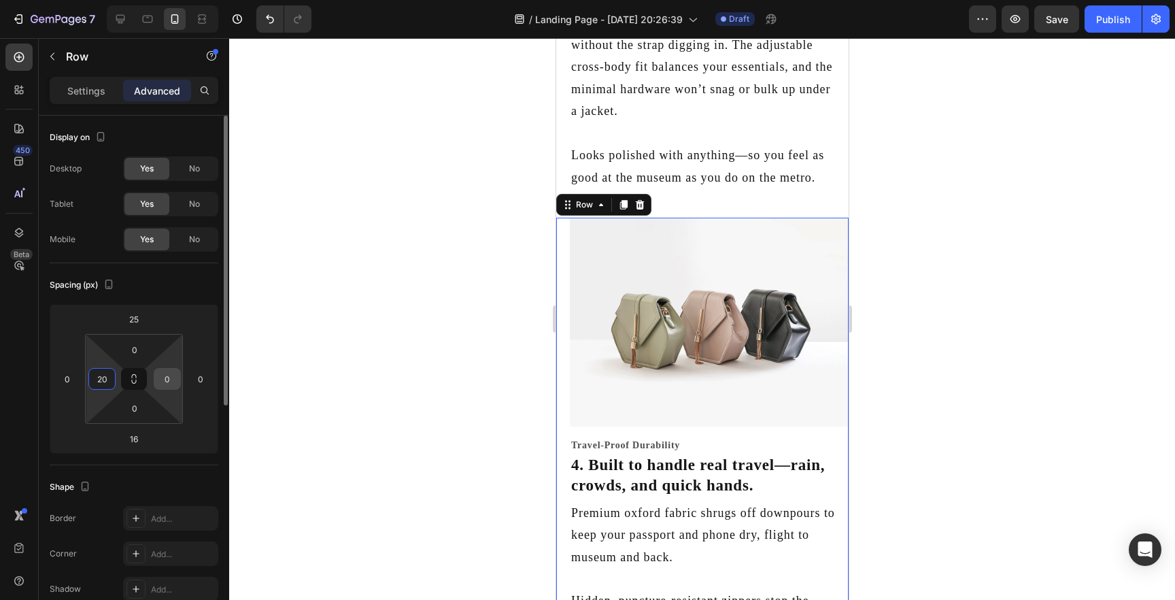
type input "20"
click at [164, 384] on input "0" at bounding box center [167, 379] width 20 height 20
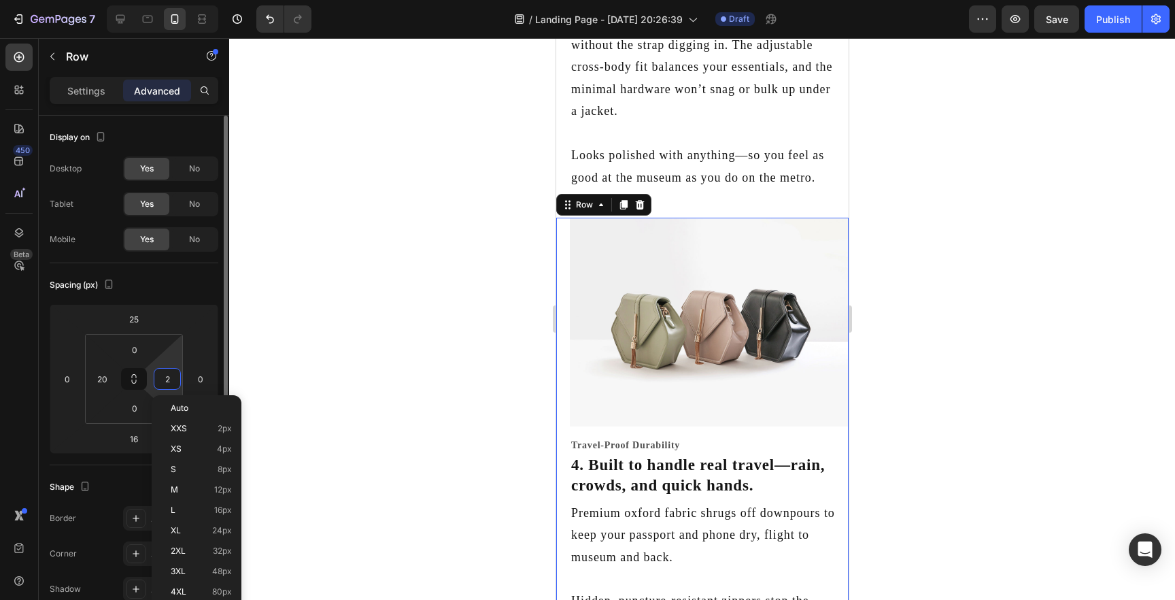
type input "20"
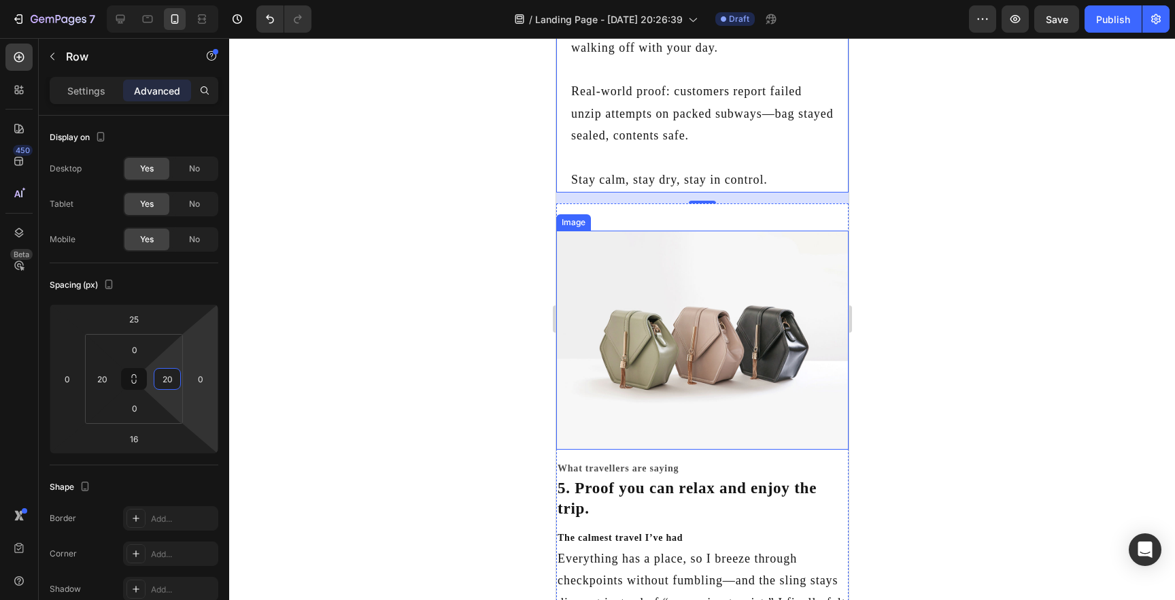
scroll to position [2707, 0]
click at [758, 221] on div "Image" at bounding box center [702, 325] width 292 height 247
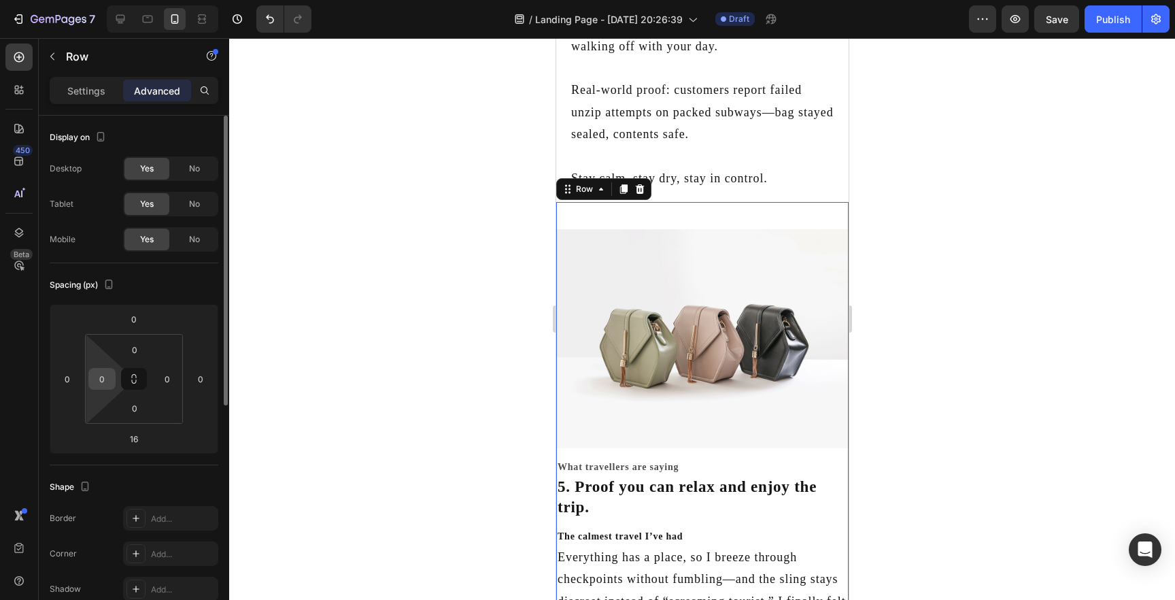
click at [98, 381] on input "0" at bounding box center [102, 379] width 20 height 20
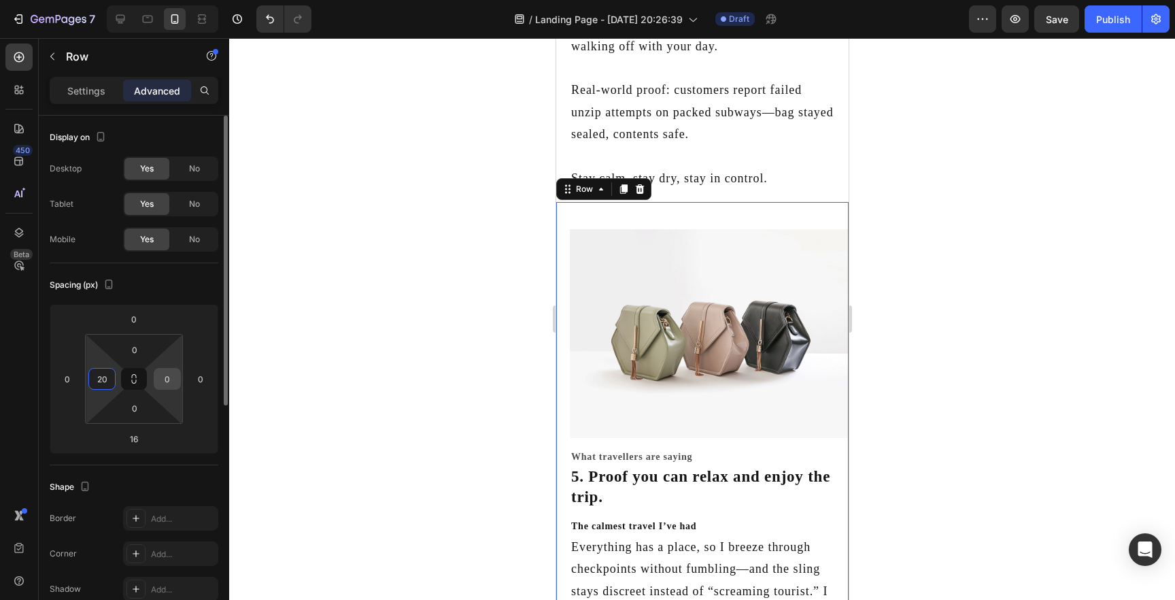
type input "20"
click at [165, 380] on input "0" at bounding box center [167, 379] width 20 height 20
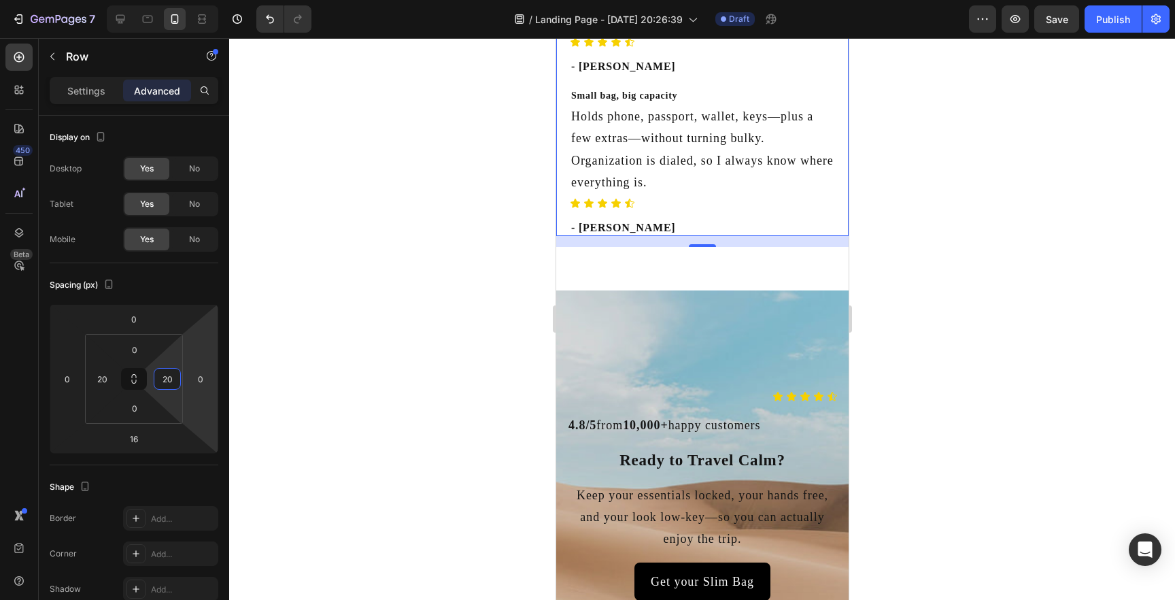
scroll to position [3452, 0]
type input "20"
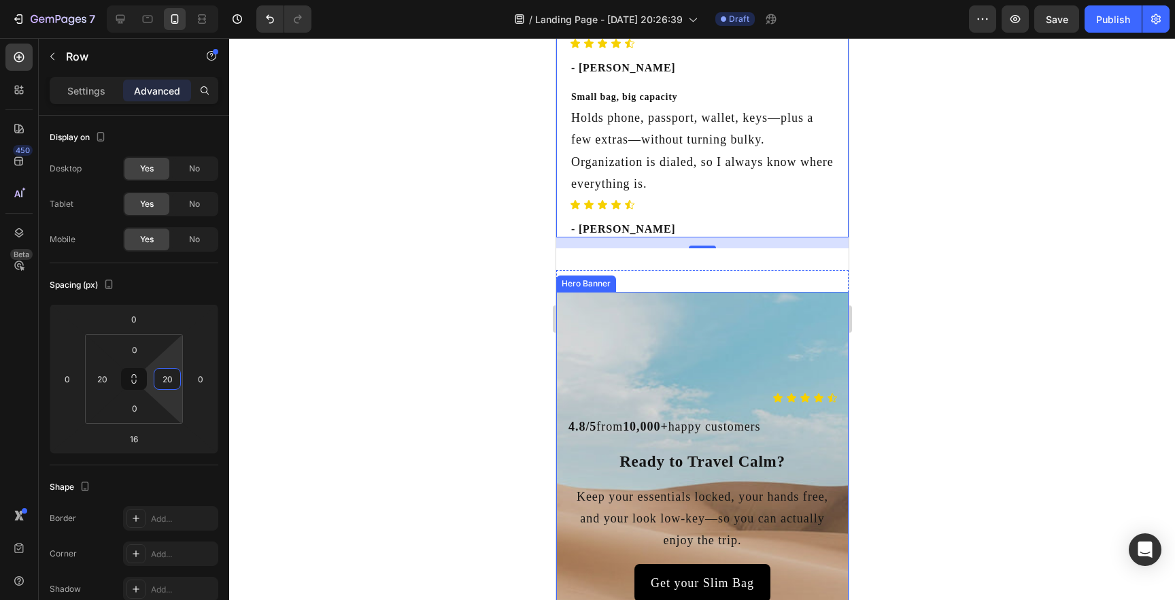
scroll to position [3434, 0]
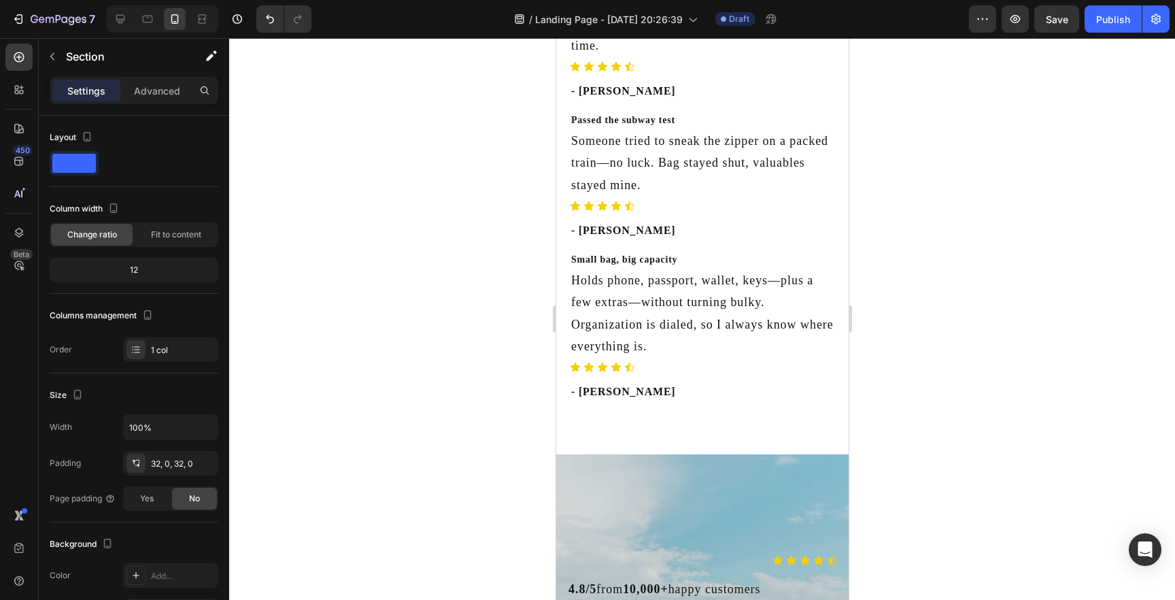
scroll to position [3285, 0]
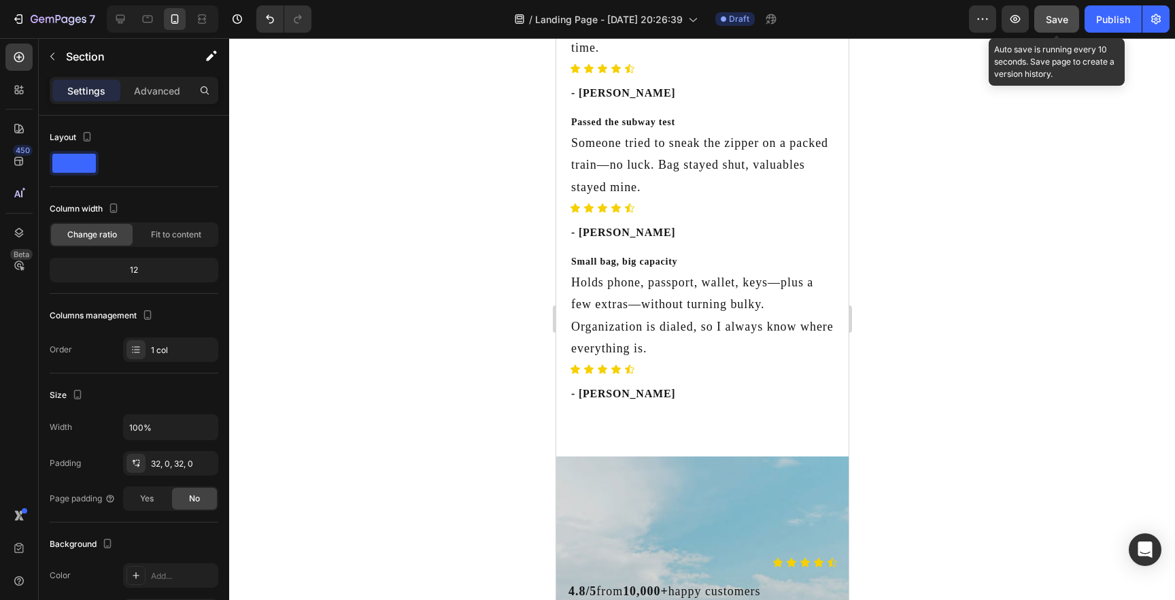
click at [1062, 9] on button "Save" at bounding box center [1057, 18] width 45 height 27
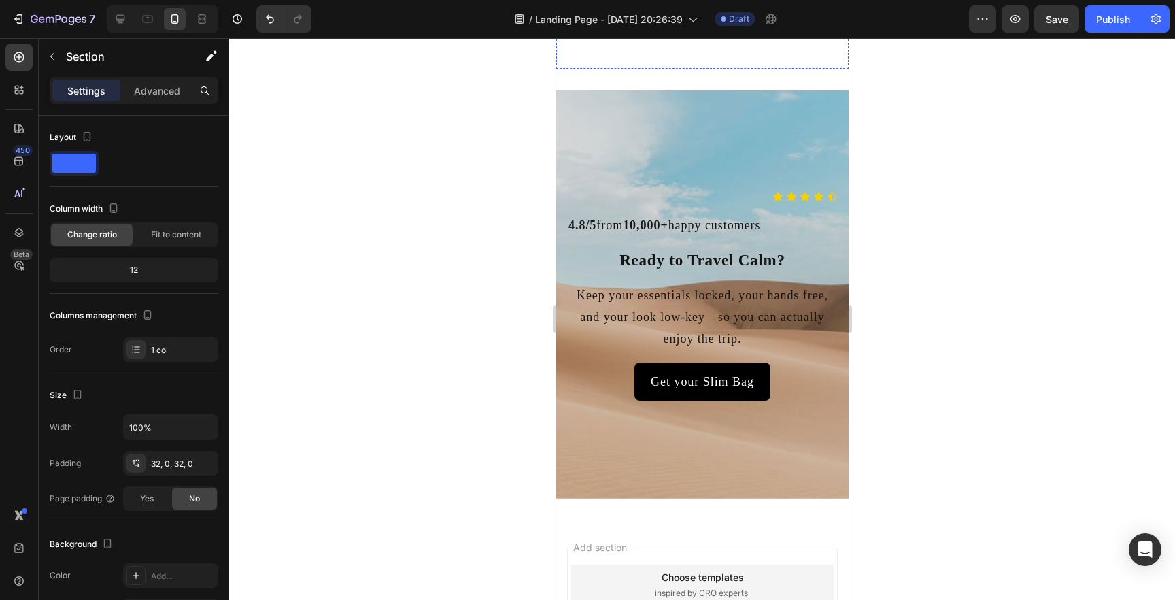
scroll to position [3660, 0]
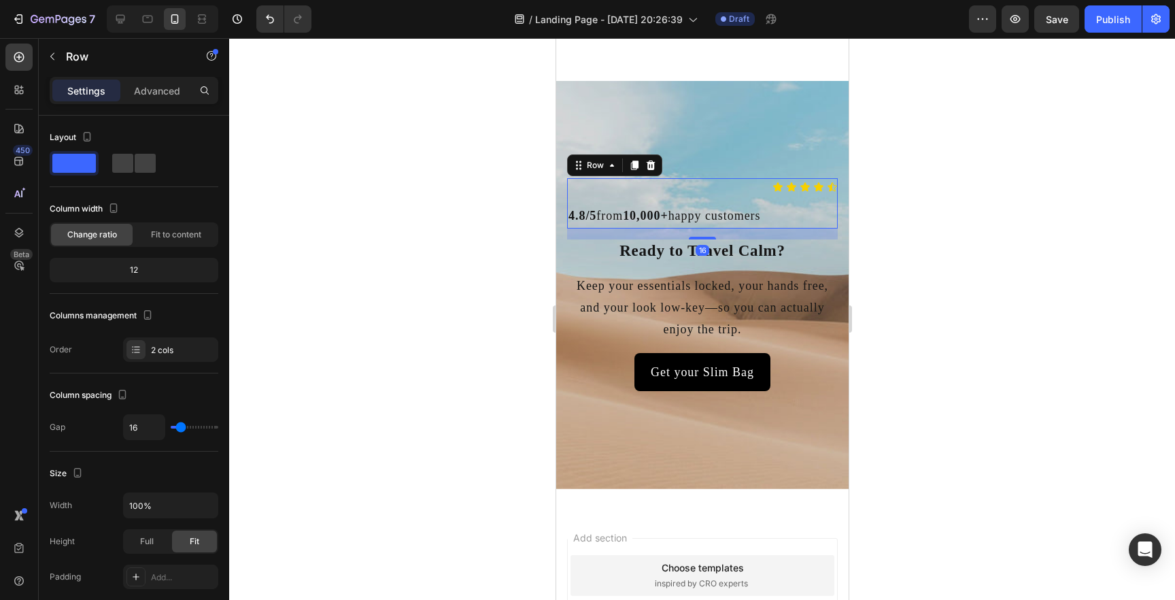
click at [590, 197] on div "Icon Icon Icon Icon Icon Icon List 4.8/5 from 10,000+ happy customers Heading R…" at bounding box center [702, 203] width 271 height 50
click at [133, 171] on div at bounding box center [134, 163] width 44 height 19
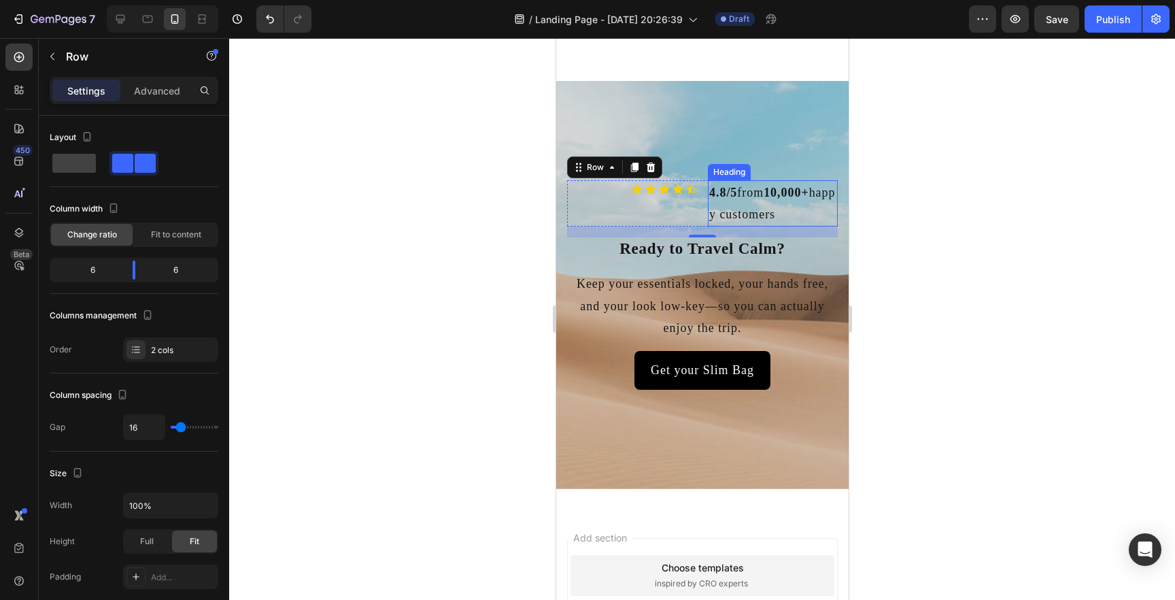
click at [774, 211] on h2 "4.8/5 from 10,000+ happy customers" at bounding box center [772, 203] width 130 height 47
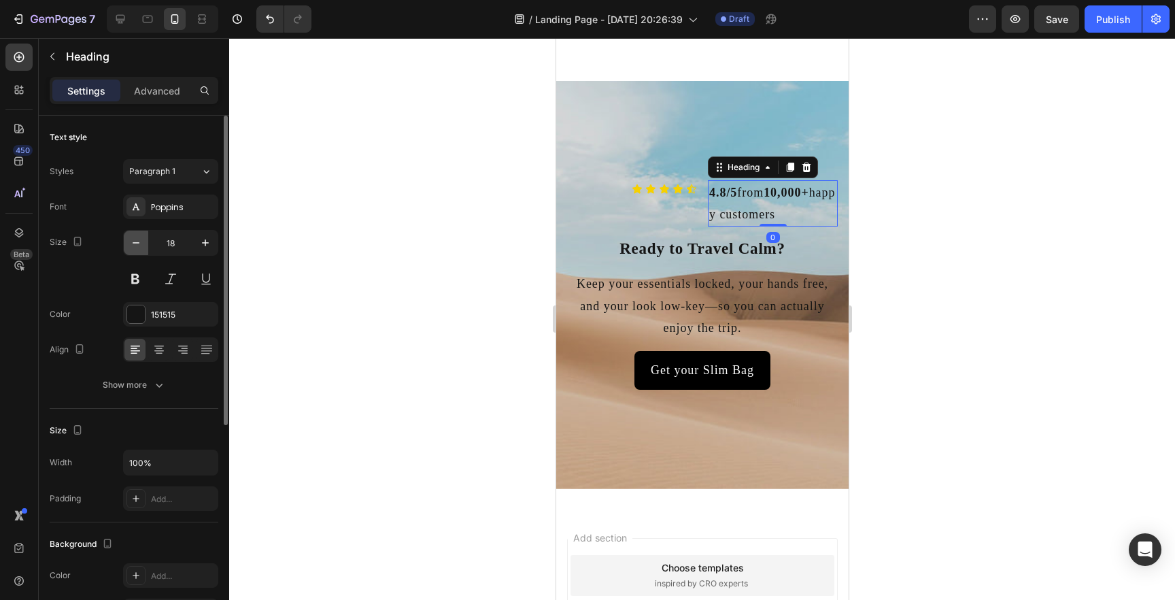
click at [139, 251] on button "button" at bounding box center [136, 243] width 24 height 24
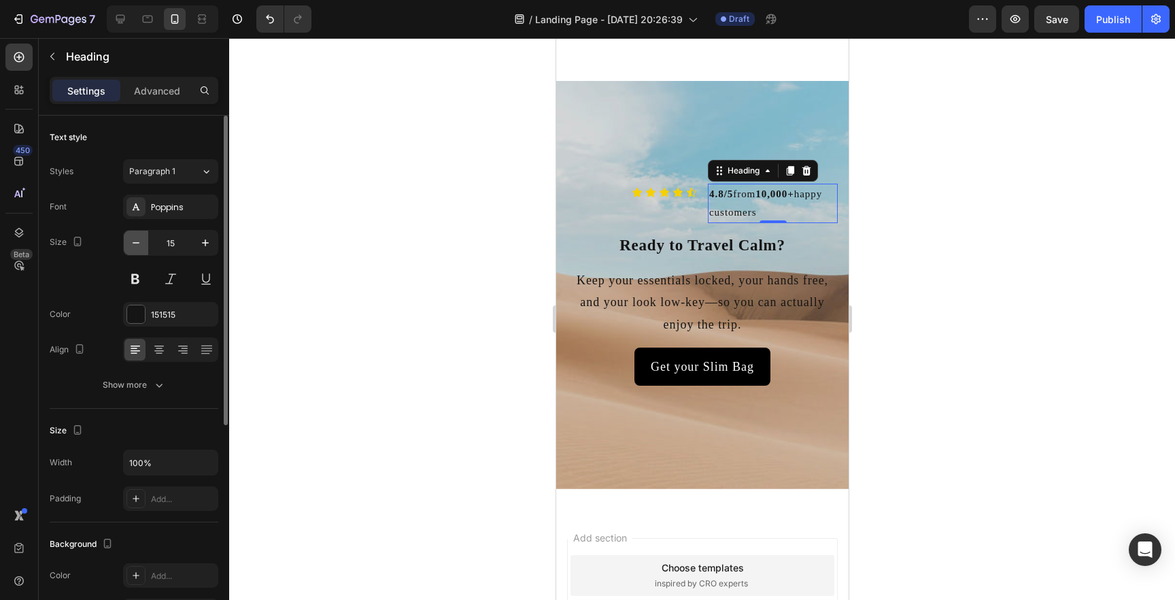
click at [139, 251] on button "button" at bounding box center [136, 243] width 24 height 24
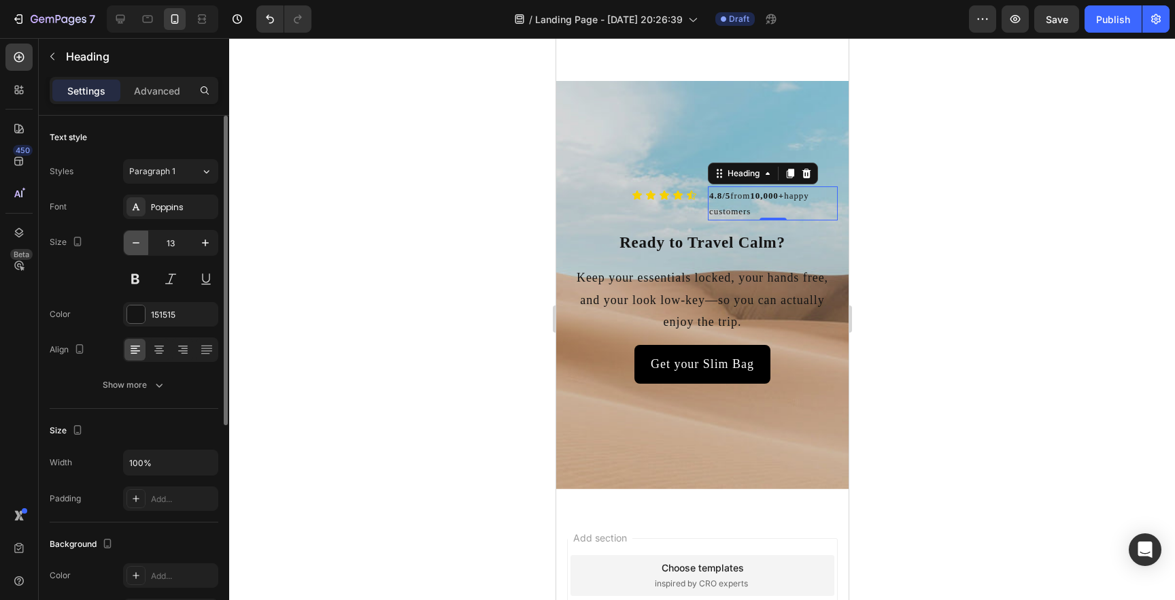
click at [139, 250] on button "button" at bounding box center [136, 243] width 24 height 24
type input "12"
click at [173, 171] on span "Paragraph 1" at bounding box center [152, 171] width 46 height 12
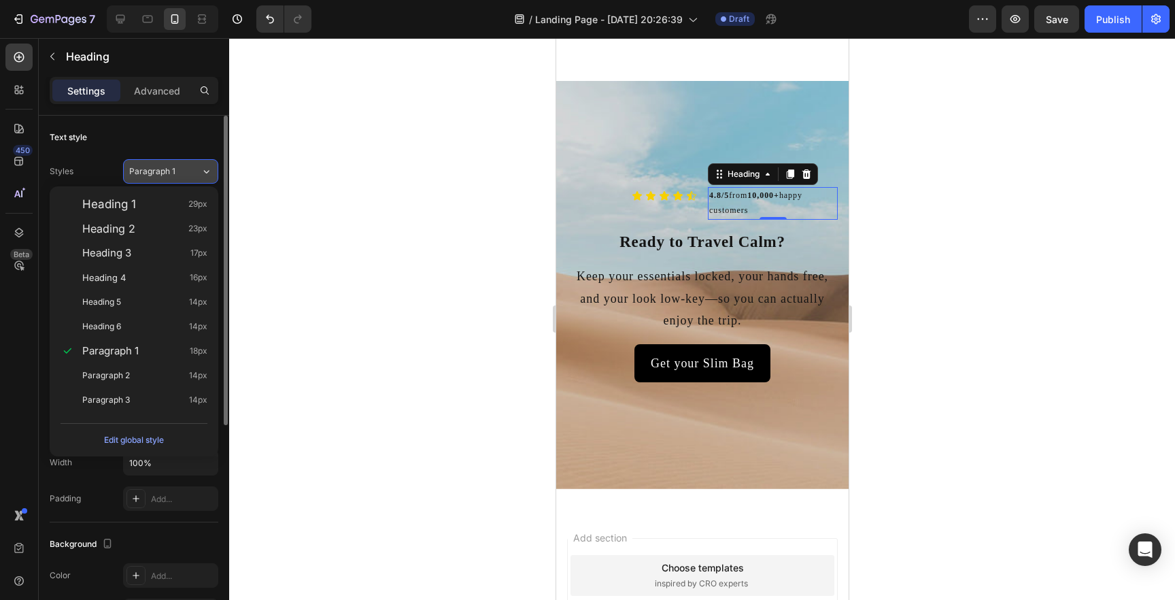
click at [173, 171] on span "Paragraph 1" at bounding box center [152, 171] width 46 height 12
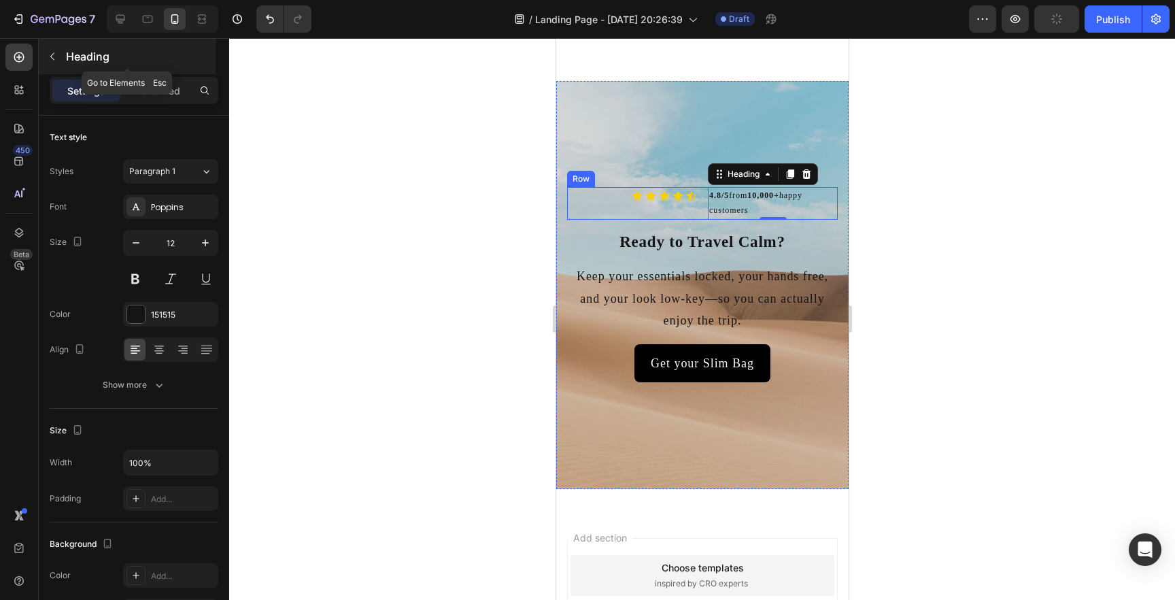
click at [55, 63] on button "button" at bounding box center [52, 57] width 22 height 22
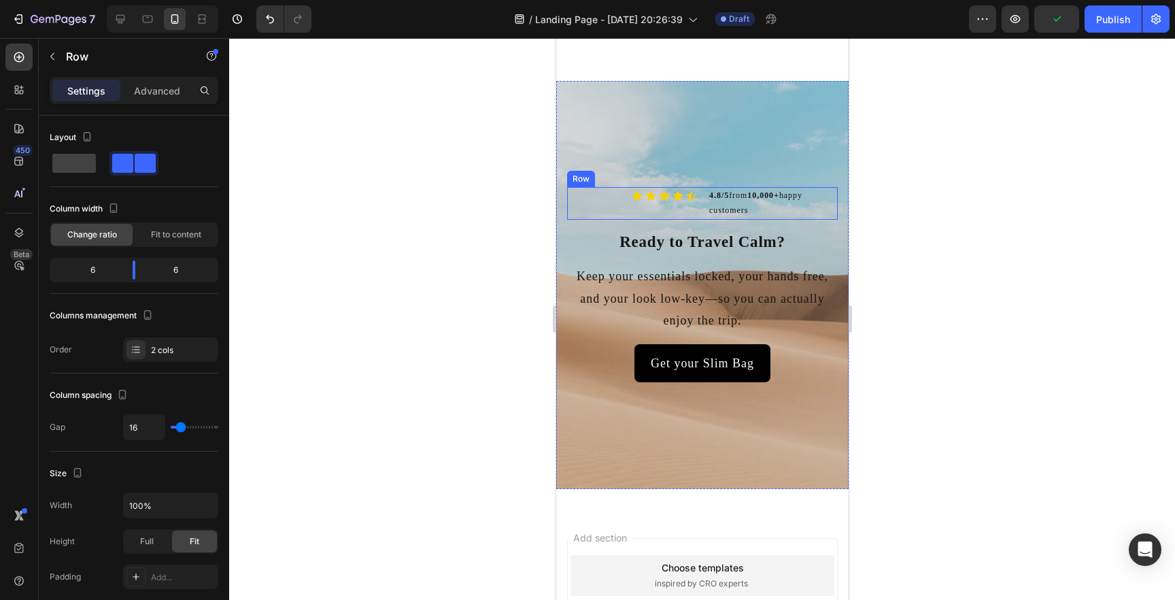
click at [603, 205] on div "Icon Icon Icon Icon Icon Icon List" at bounding box center [632, 203] width 130 height 32
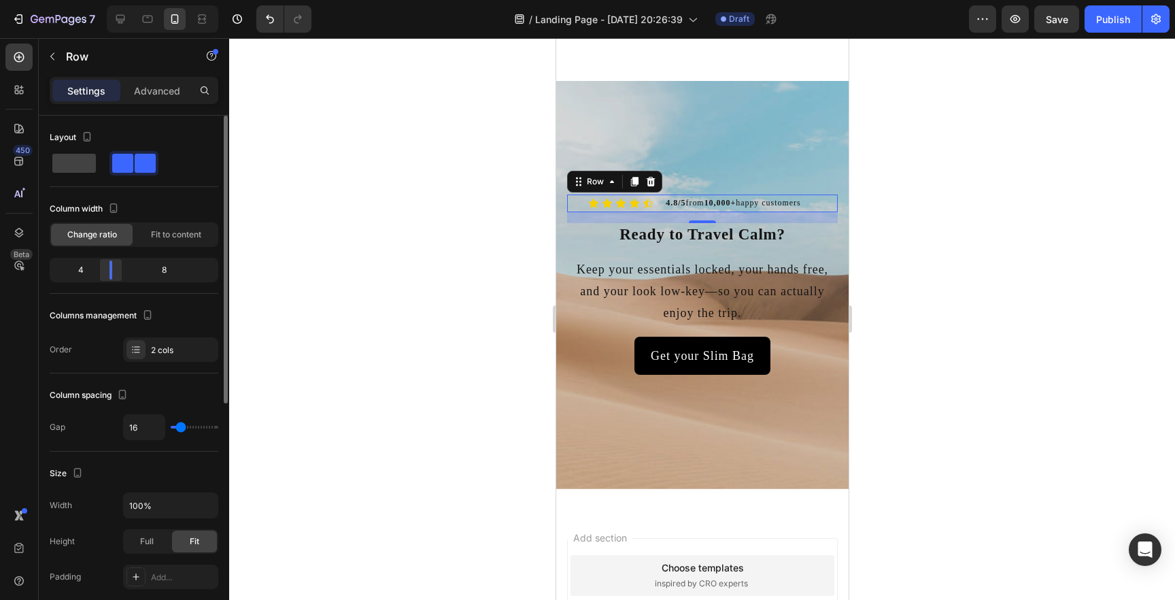
drag, startPoint x: 130, startPoint y: 271, endPoint x: 113, endPoint y: 271, distance: 17.0
click at [113, 271] on div at bounding box center [111, 270] width 24 height 19
click at [734, 207] on h2 "4.8/5 from 10,000+ happy customers" at bounding box center [750, 204] width 173 height 18
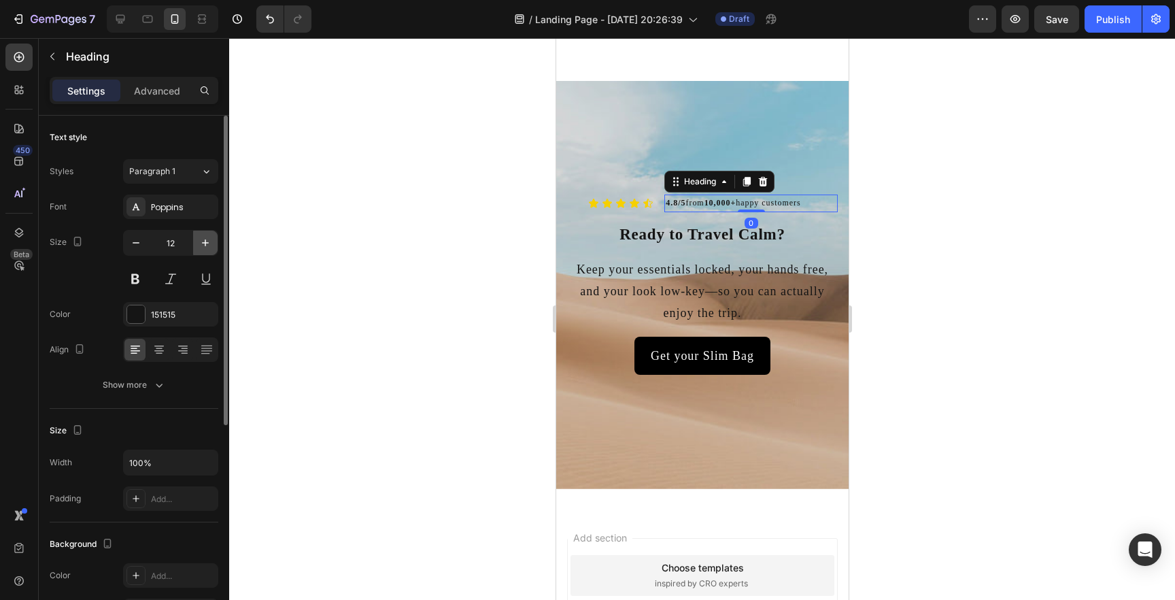
click at [201, 247] on icon "button" at bounding box center [206, 243] width 14 height 14
type input "14"
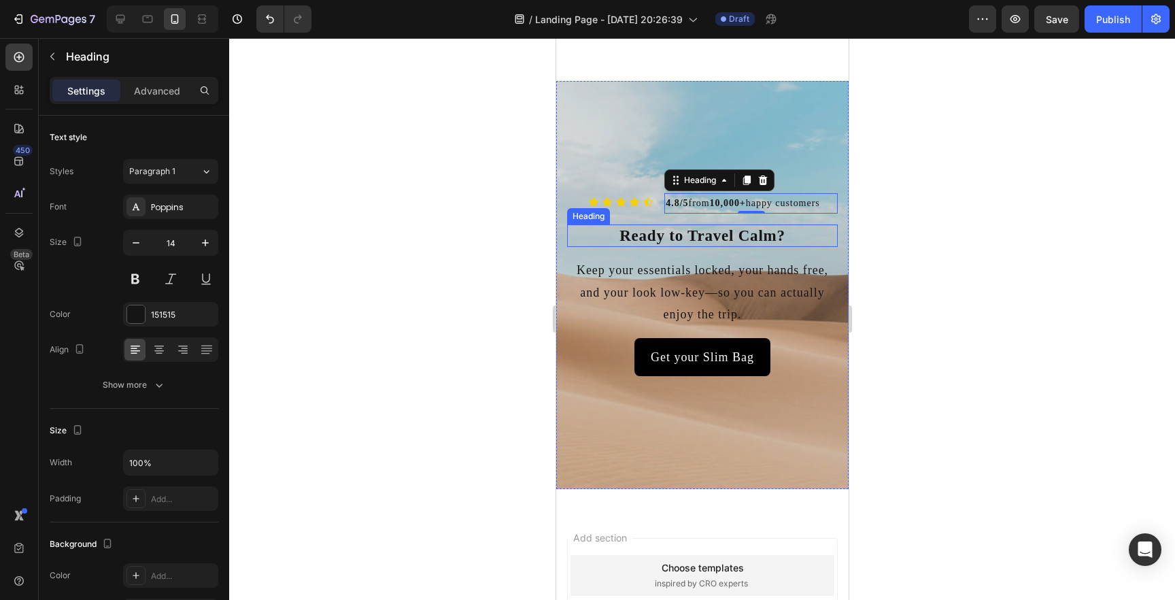
click at [760, 237] on h2 "Ready to Travel Calm?" at bounding box center [702, 235] width 271 height 23
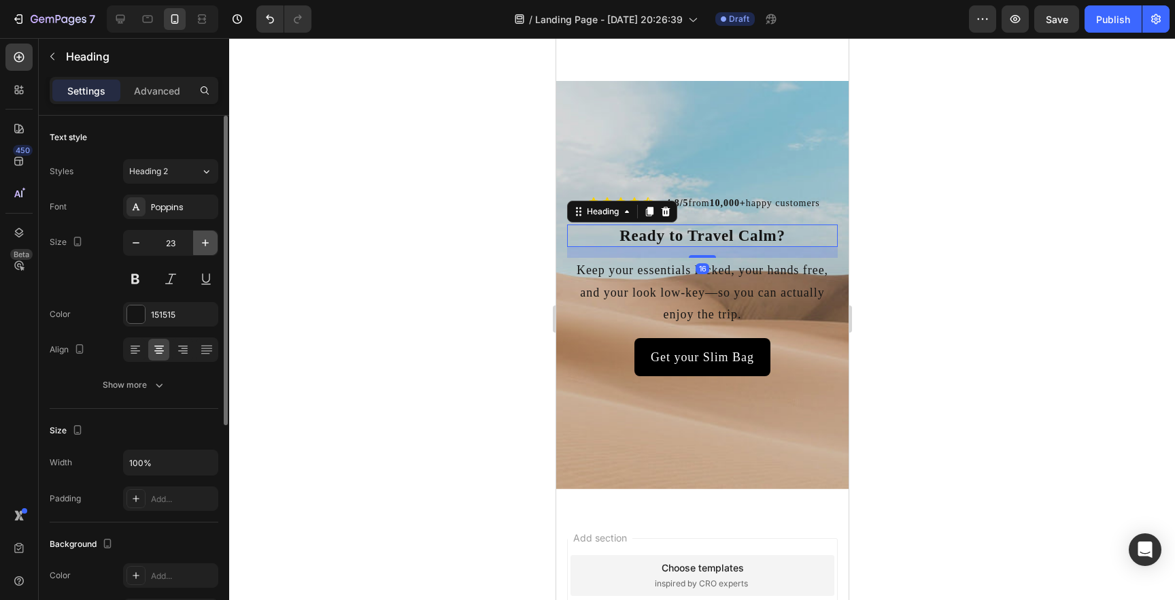
click at [201, 250] on button "button" at bounding box center [205, 243] width 24 height 24
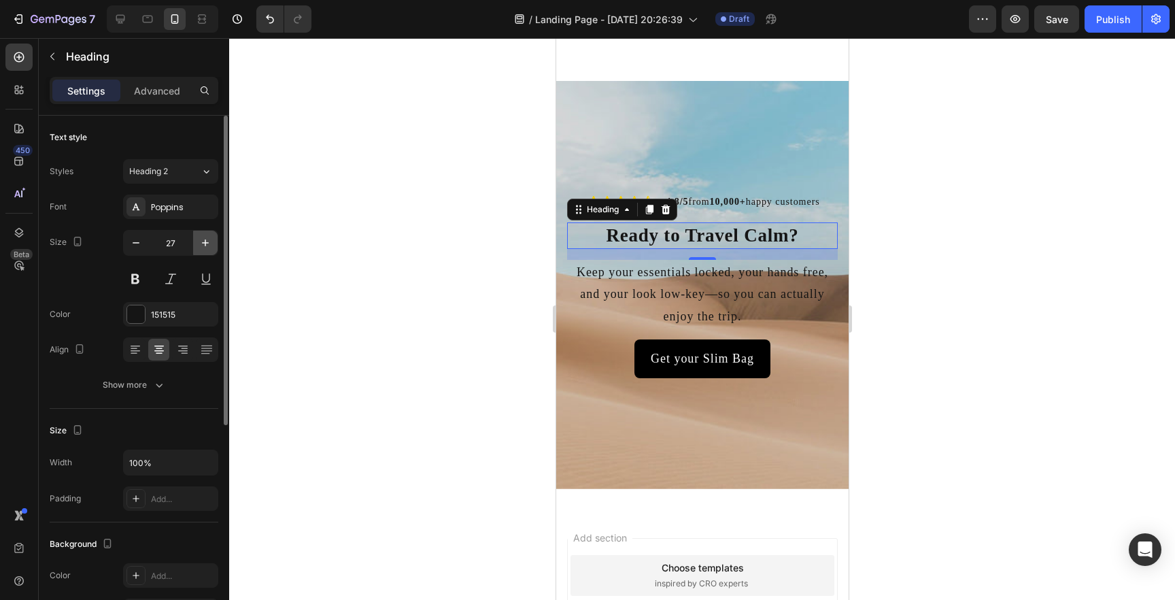
type input "28"
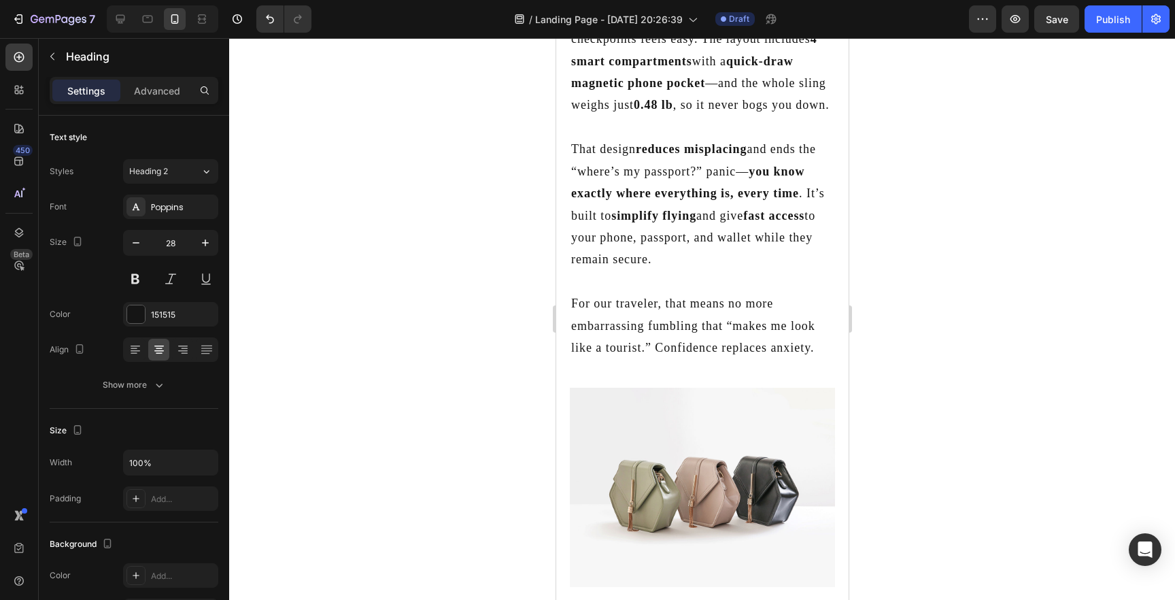
scroll to position [996, 0]
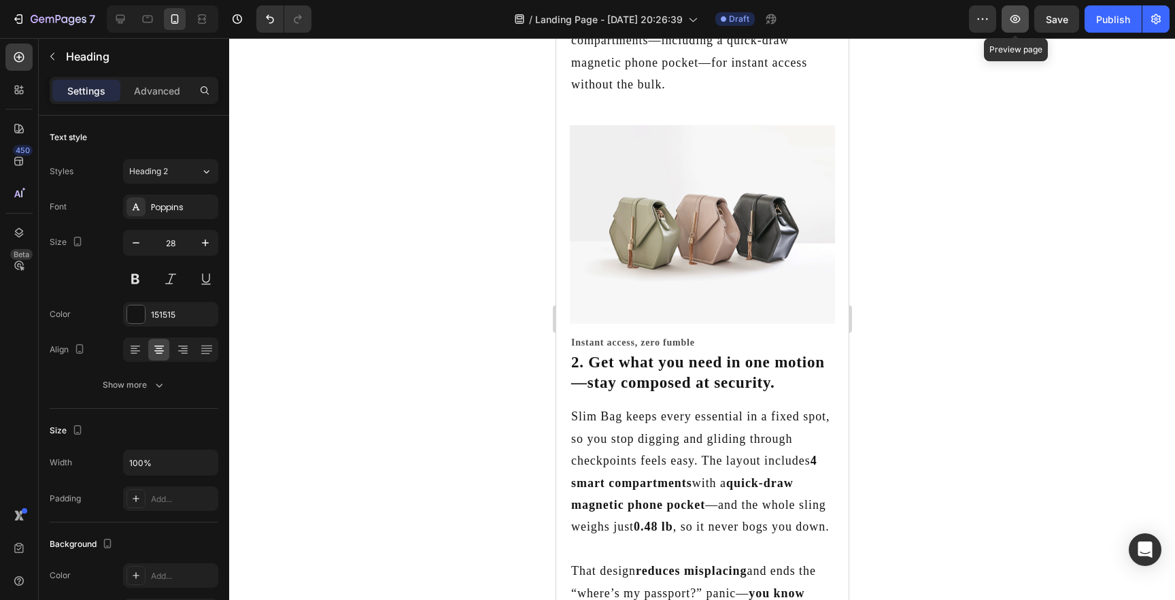
click at [1012, 27] on button "button" at bounding box center [1015, 18] width 27 height 27
click at [646, 373] on h2 "2. Get what you need in one motion—stay composed at security." at bounding box center [701, 373] width 265 height 44
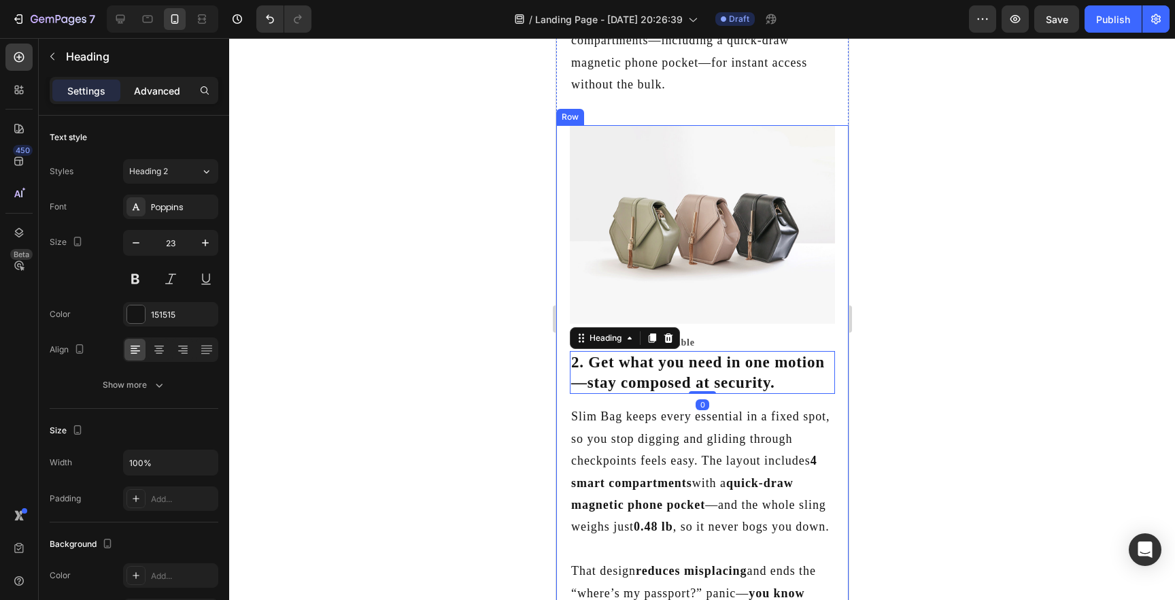
click at [154, 88] on p "Advanced" at bounding box center [157, 91] width 46 height 14
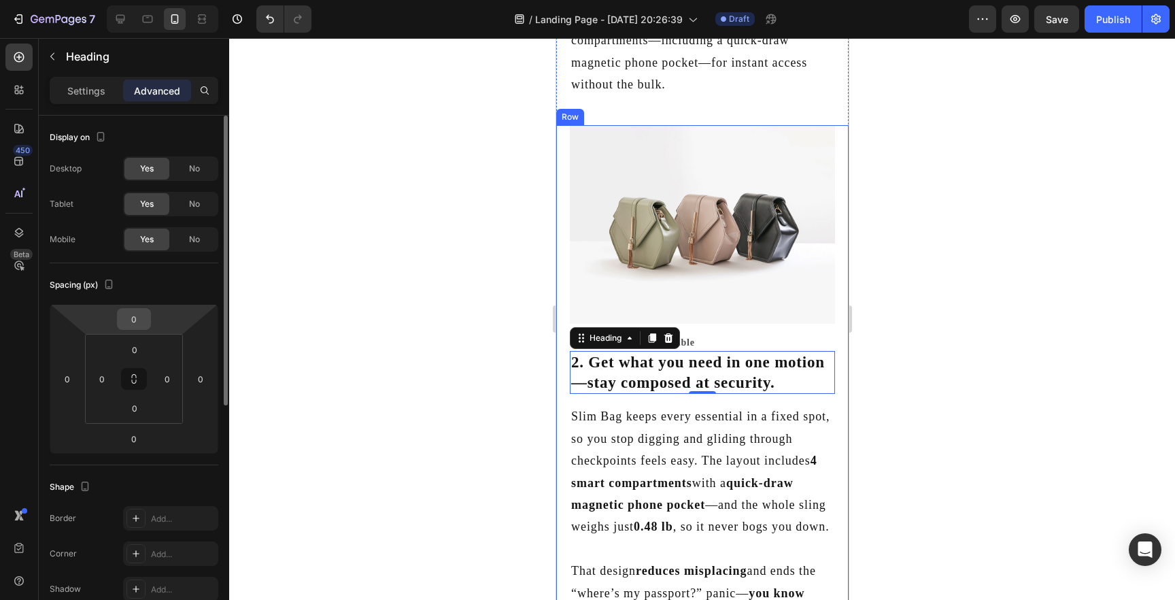
click at [140, 318] on input "0" at bounding box center [133, 319] width 27 height 20
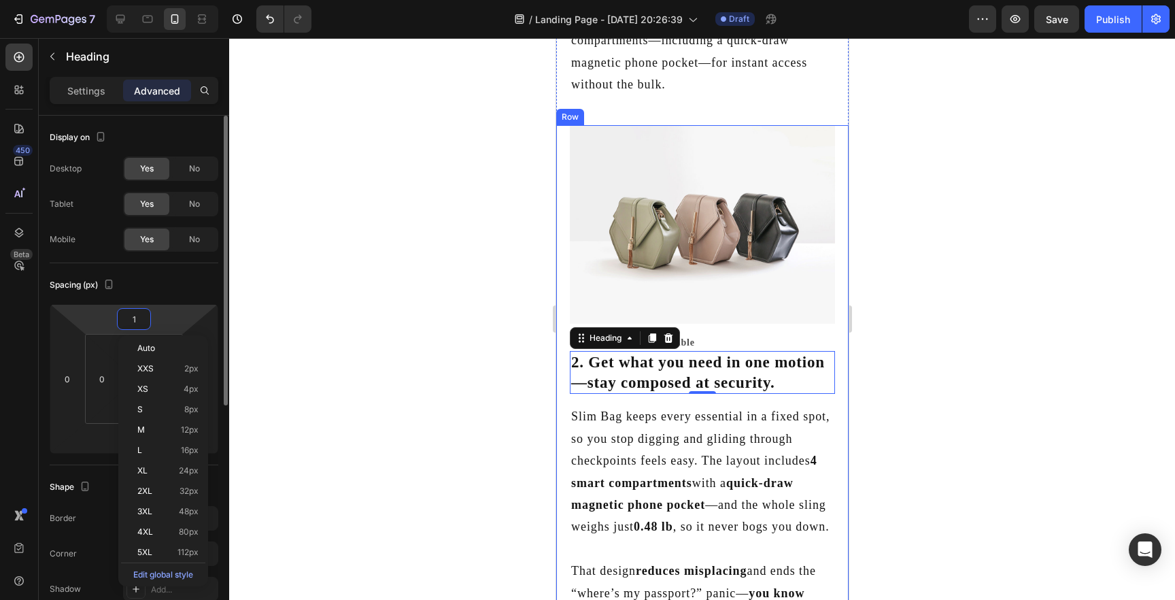
type input "10"
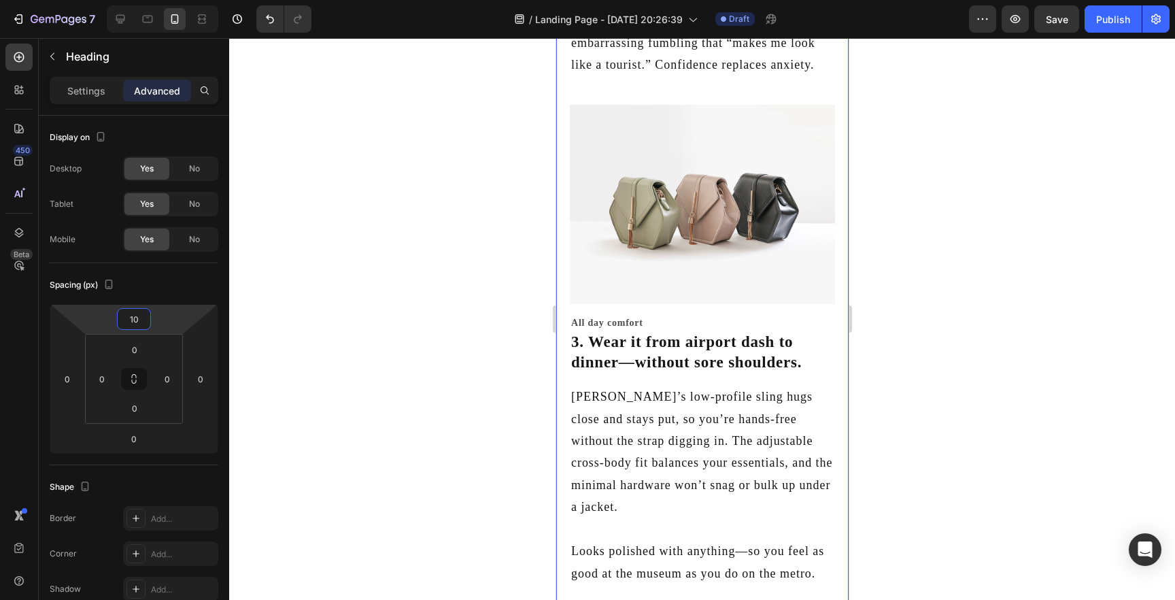
scroll to position [1724, 0]
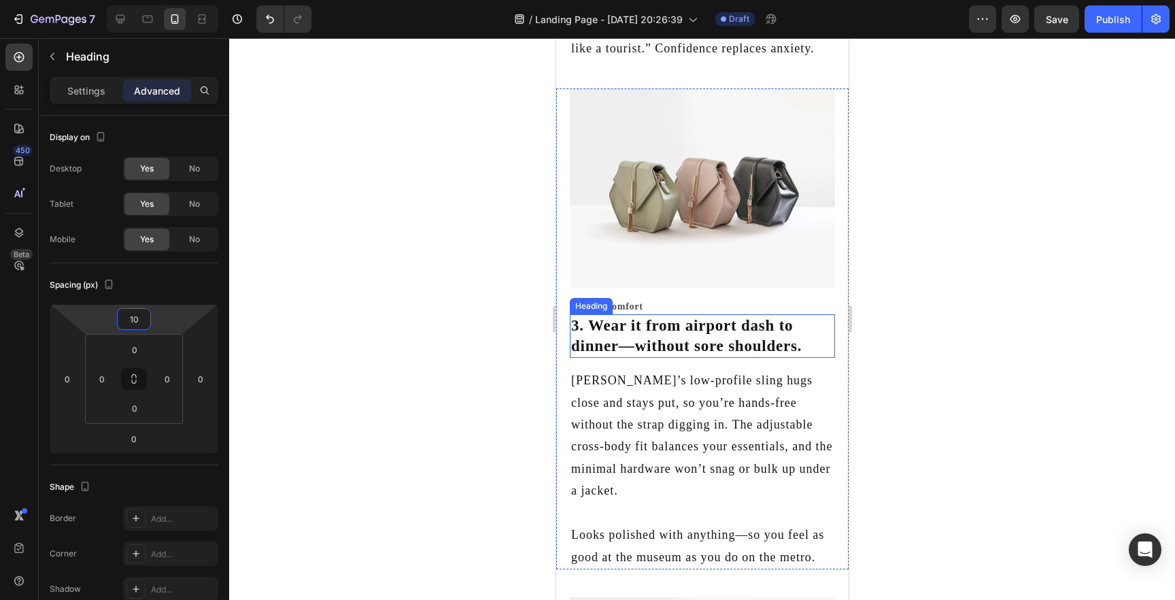
click at [673, 333] on h2 "3. Wear it from airport dash to dinner—without sore shoulders." at bounding box center [701, 336] width 265 height 44
click at [131, 313] on input "0" at bounding box center [133, 319] width 27 height 20
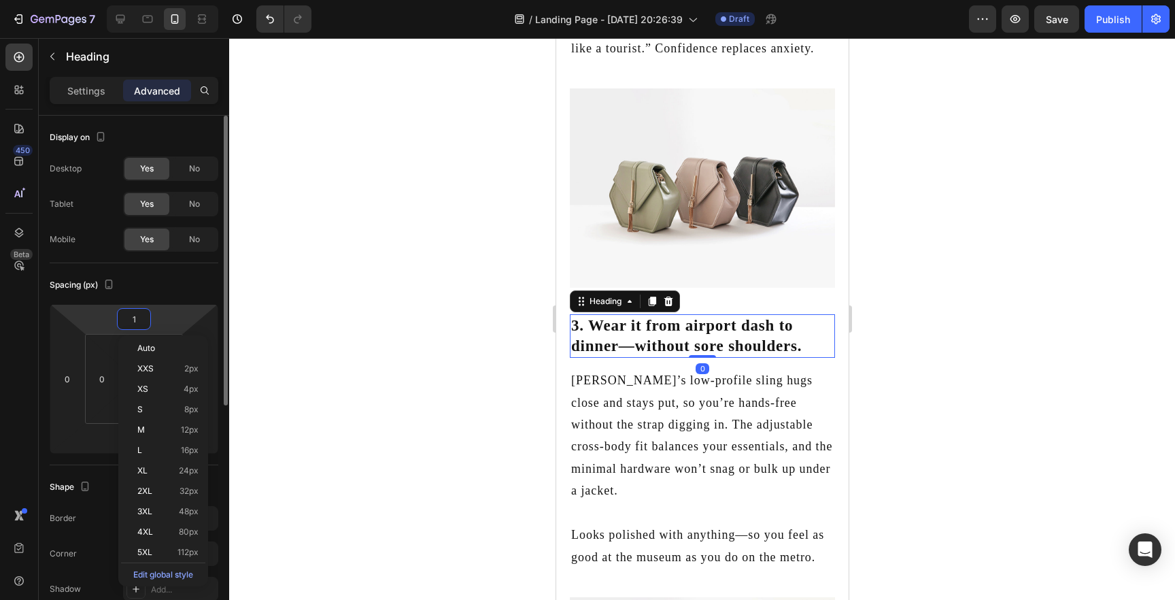
type input "10"
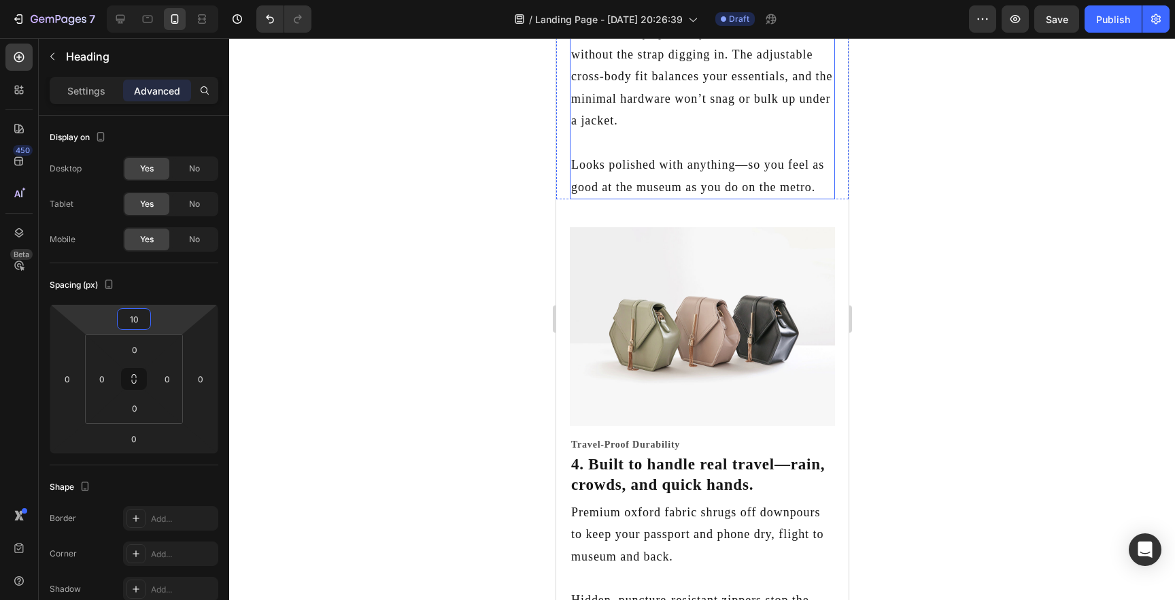
scroll to position [2115, 0]
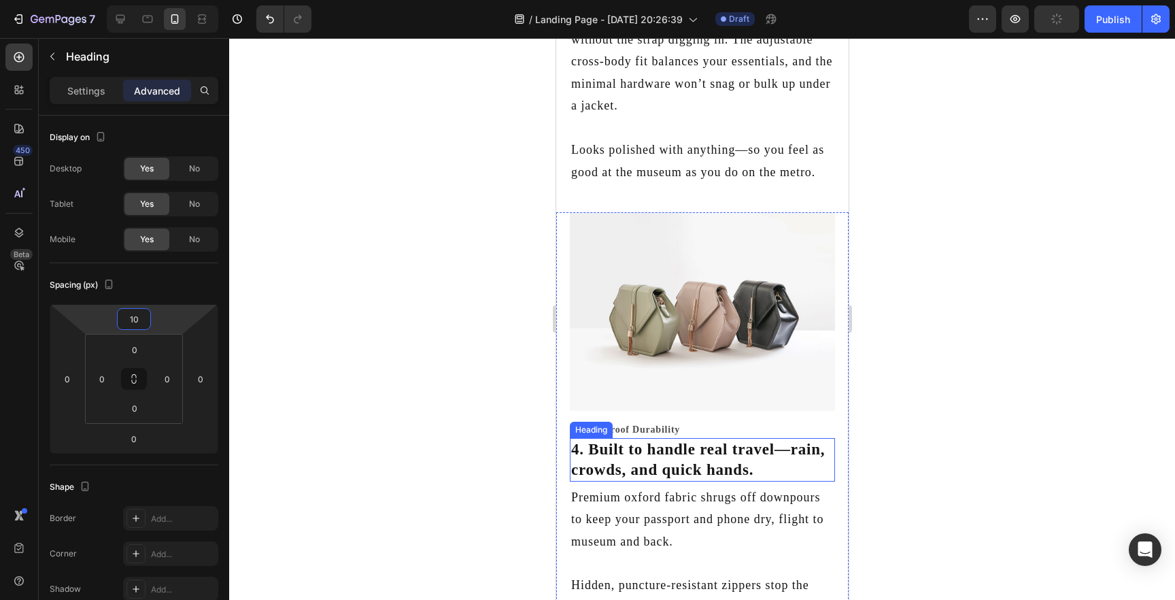
click at [639, 452] on h2 "4. Built to handle real travel—rain, crowds, and quick hands." at bounding box center [701, 460] width 265 height 44
click at [135, 315] on input "0" at bounding box center [133, 319] width 27 height 20
type input "10"
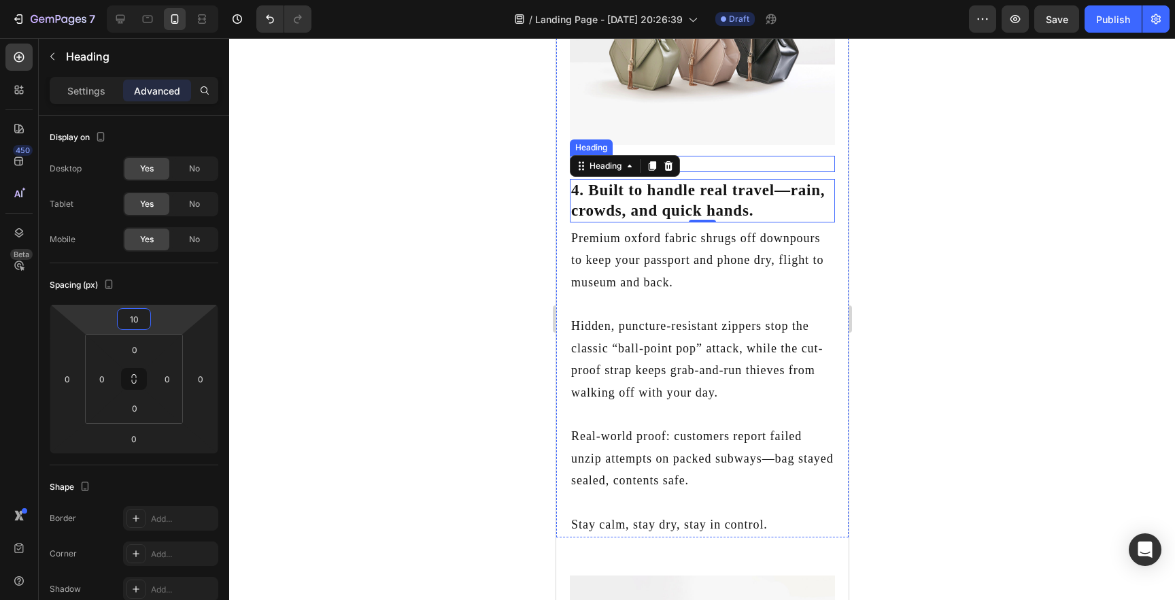
scroll to position [2387, 0]
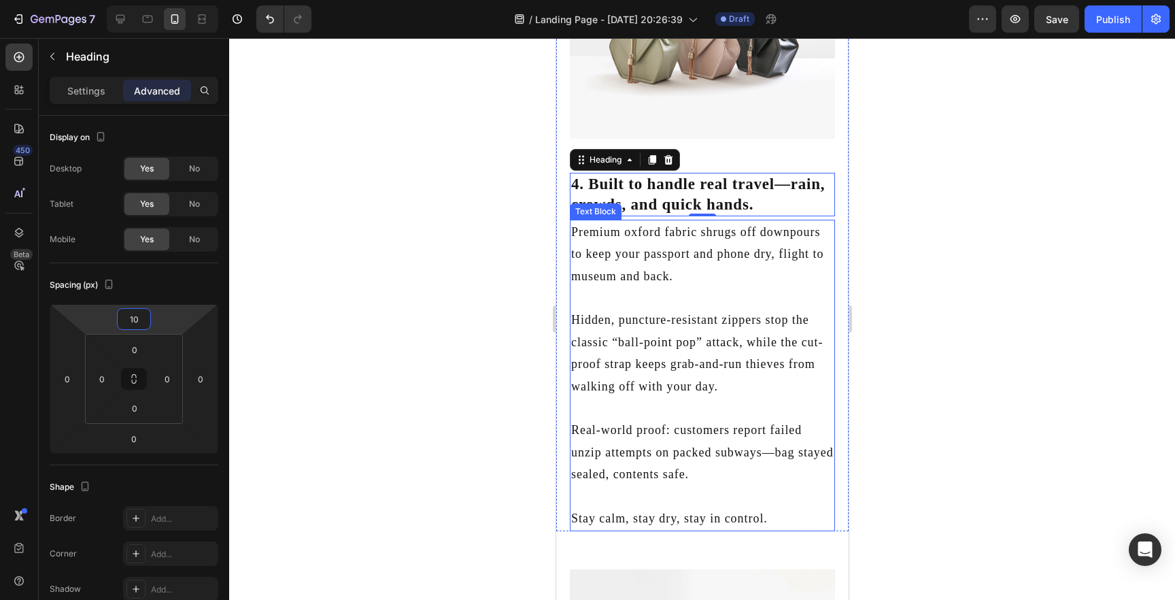
click at [747, 263] on p "Premium oxford fabric shrugs off downpours to keep your passport and phone dry,…" at bounding box center [702, 254] width 263 height 66
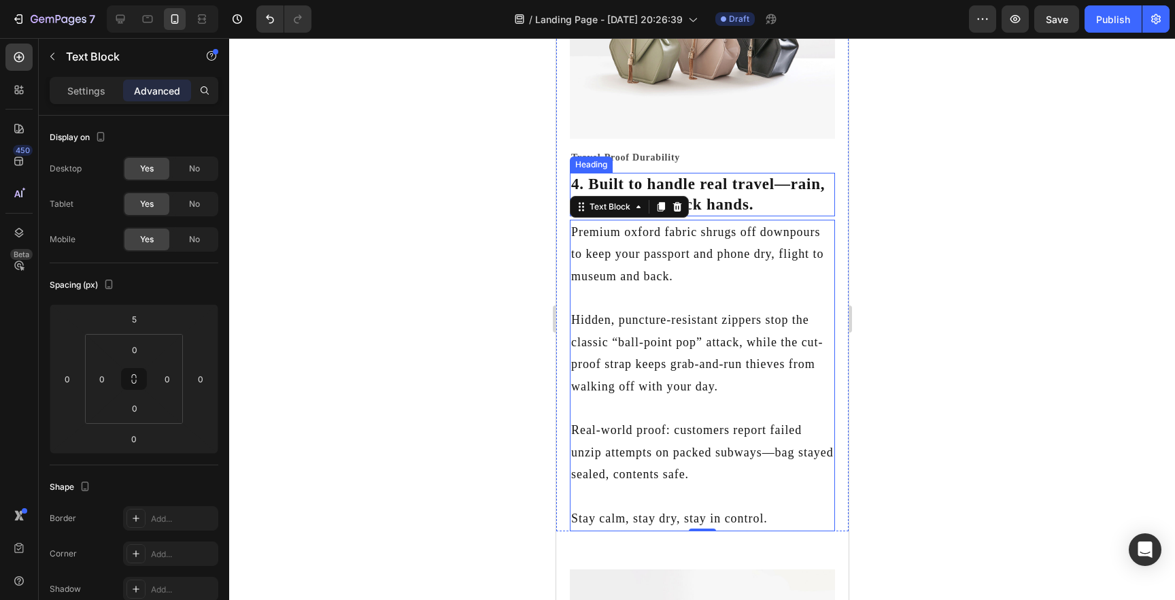
click at [757, 186] on h2 "4. Built to handle real travel—rain, crowds, and quick hands." at bounding box center [701, 195] width 265 height 44
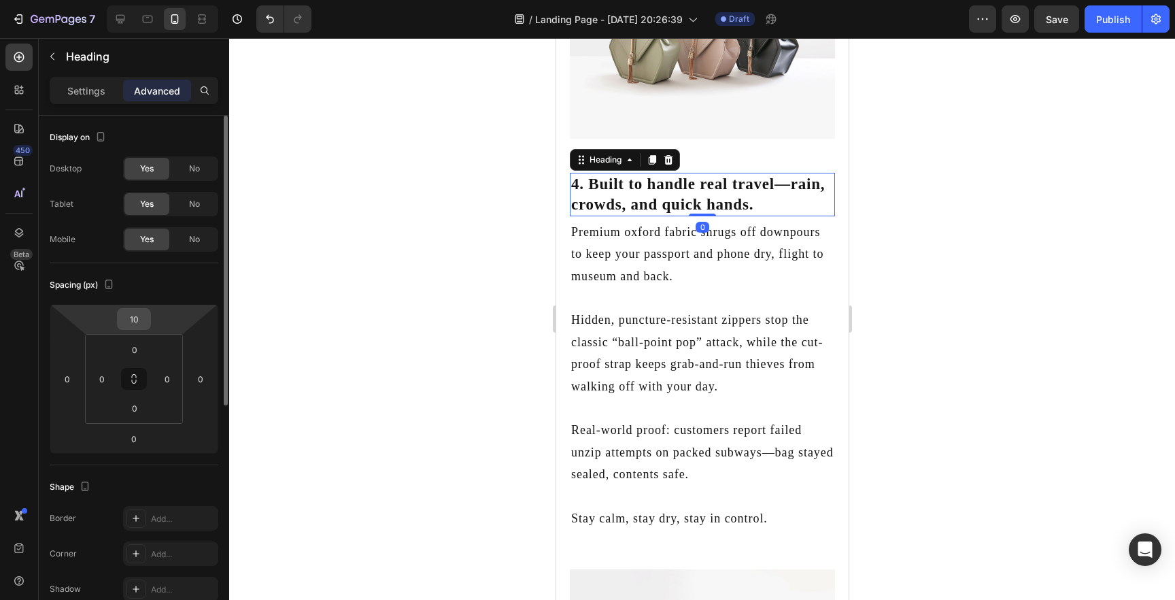
click at [137, 316] on input "10" at bounding box center [133, 319] width 27 height 20
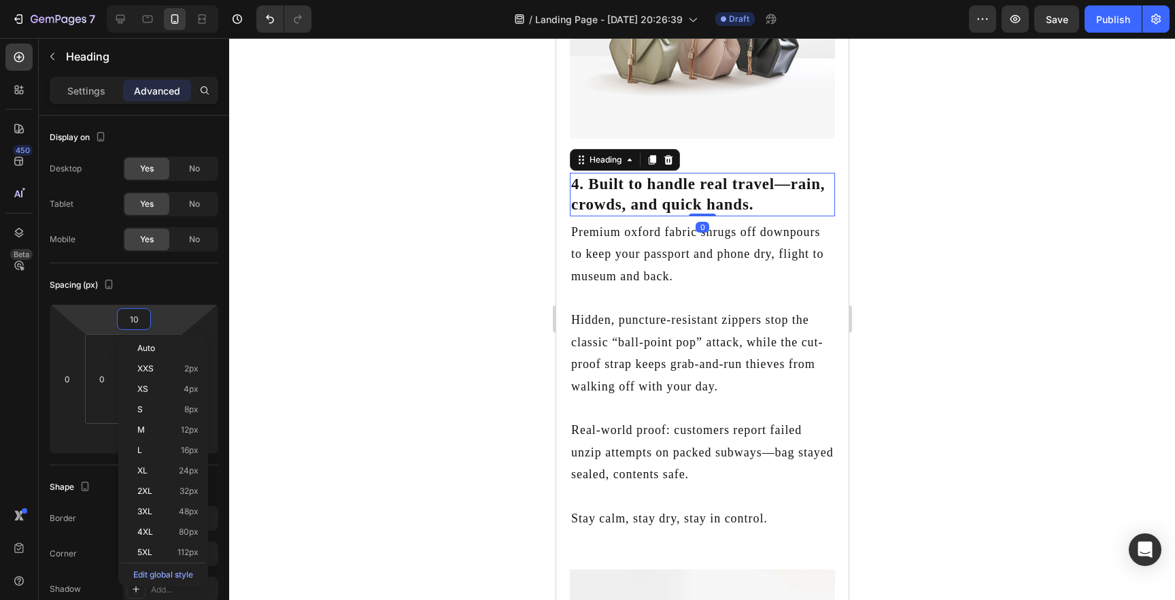
type input "5"
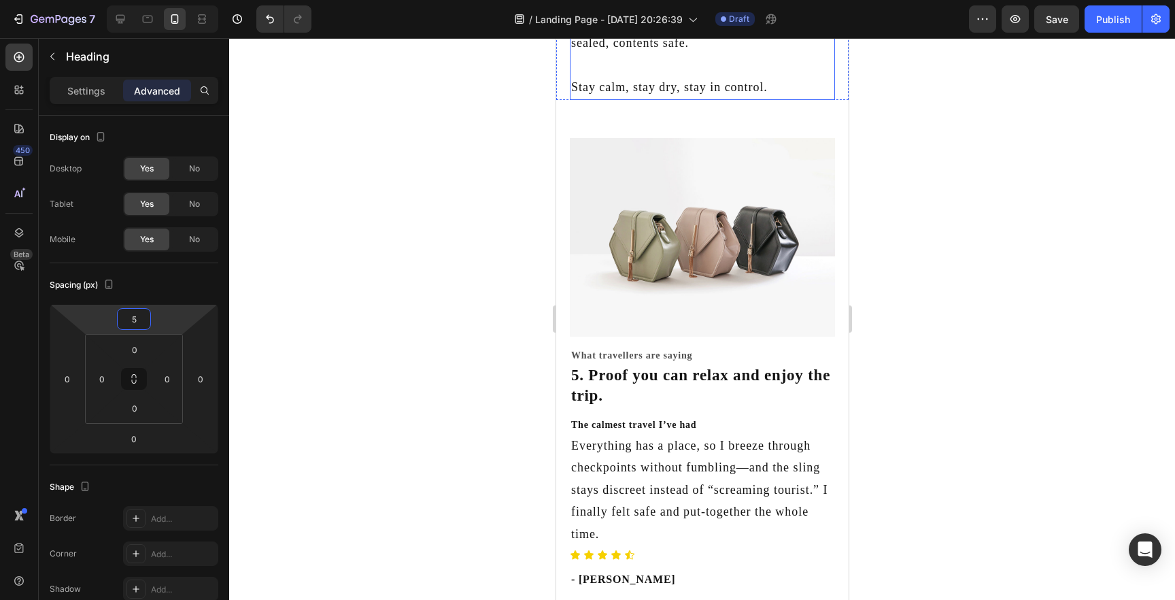
scroll to position [2821, 0]
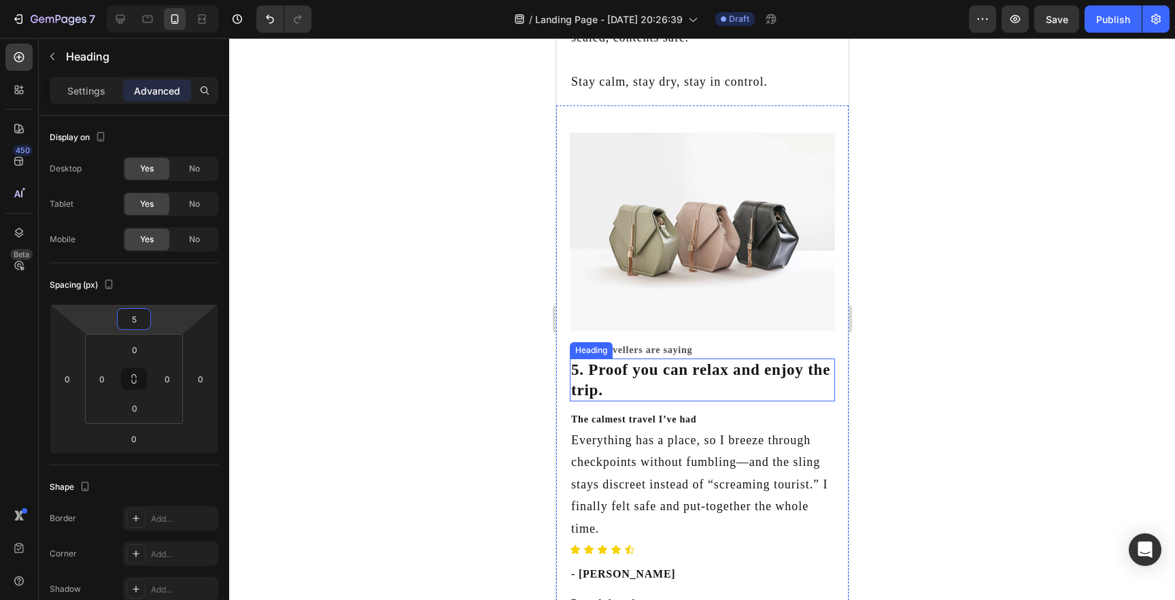
click at [663, 375] on h2 "5. Proof you can relax and enjoy the trip." at bounding box center [701, 380] width 265 height 44
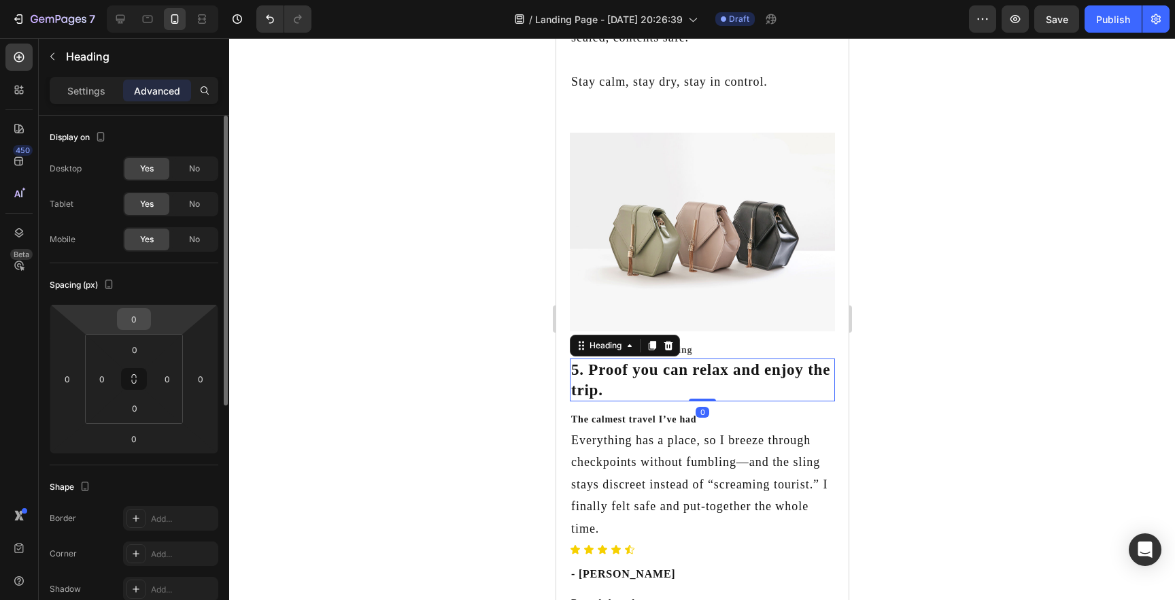
click at [137, 322] on input "0" at bounding box center [133, 319] width 27 height 20
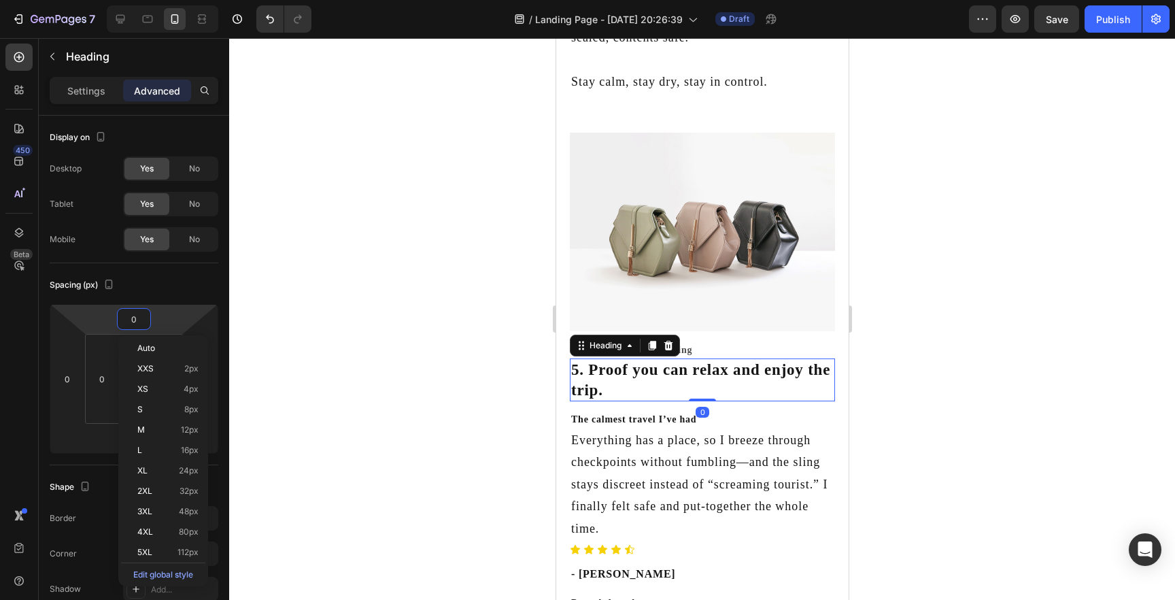
type input "5"
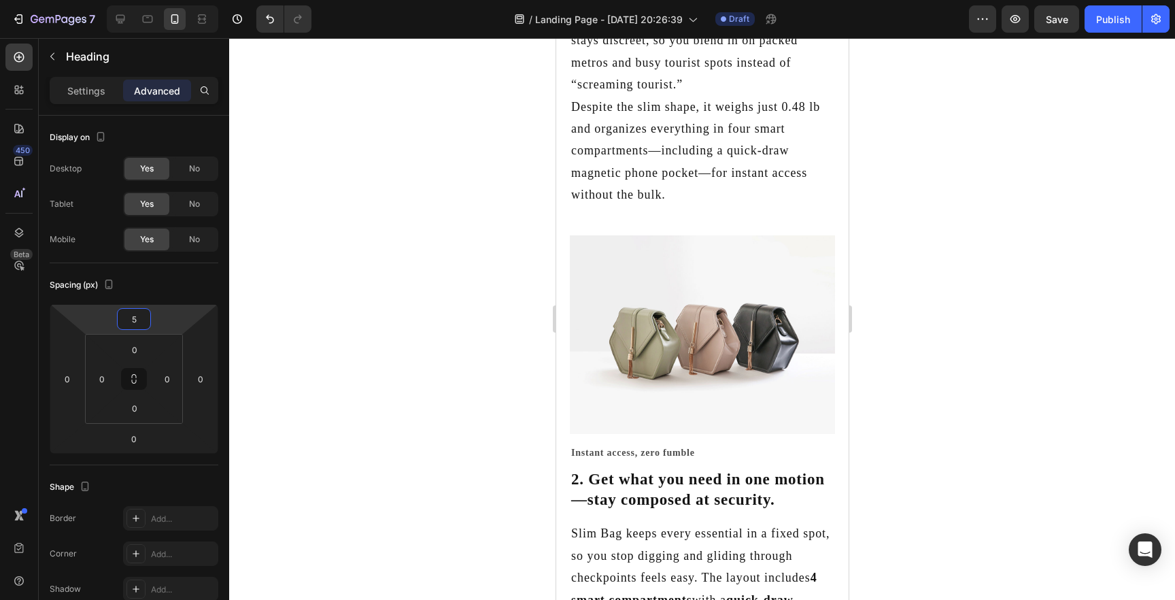
scroll to position [884, 0]
click at [658, 485] on h2 "2. Get what you need in one motion—stay composed at security." at bounding box center [701, 491] width 265 height 44
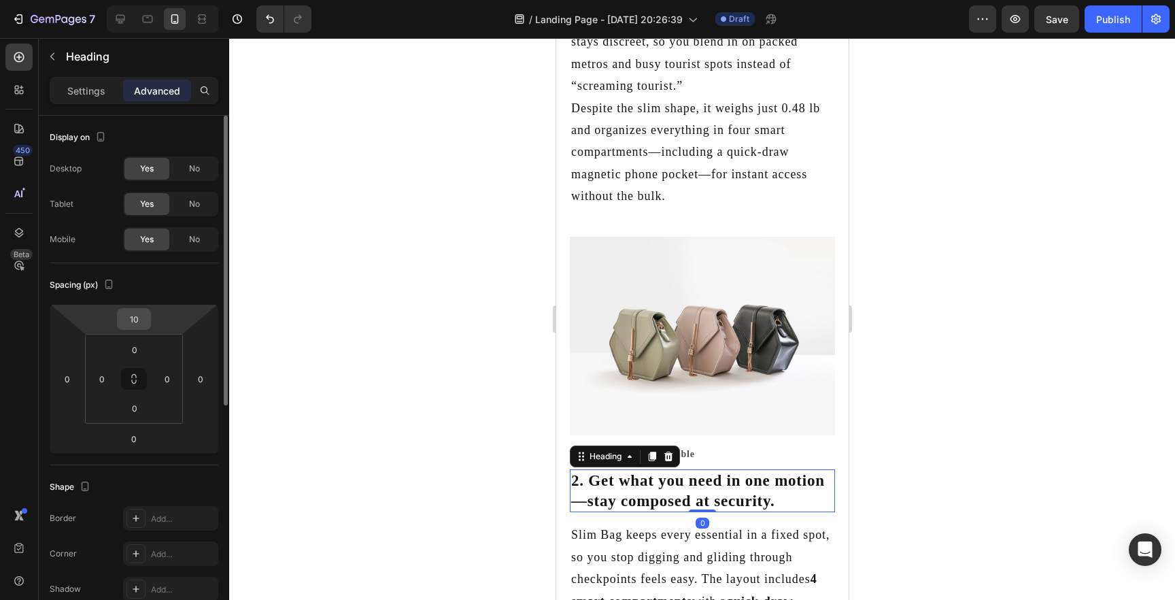
click at [135, 321] on input "10" at bounding box center [133, 319] width 27 height 20
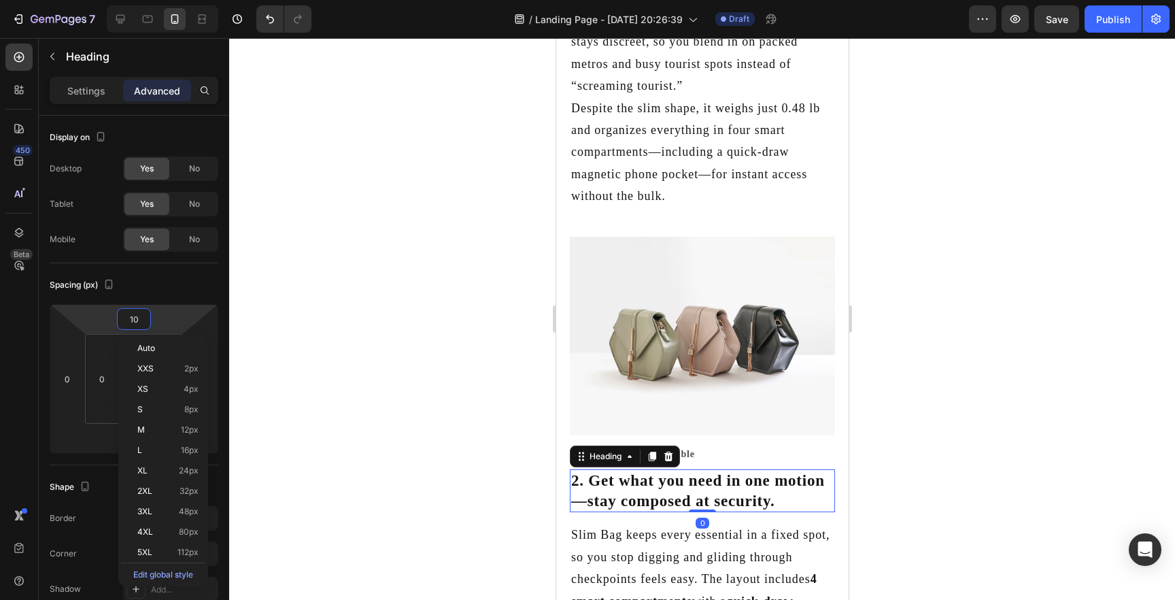
type input "5"
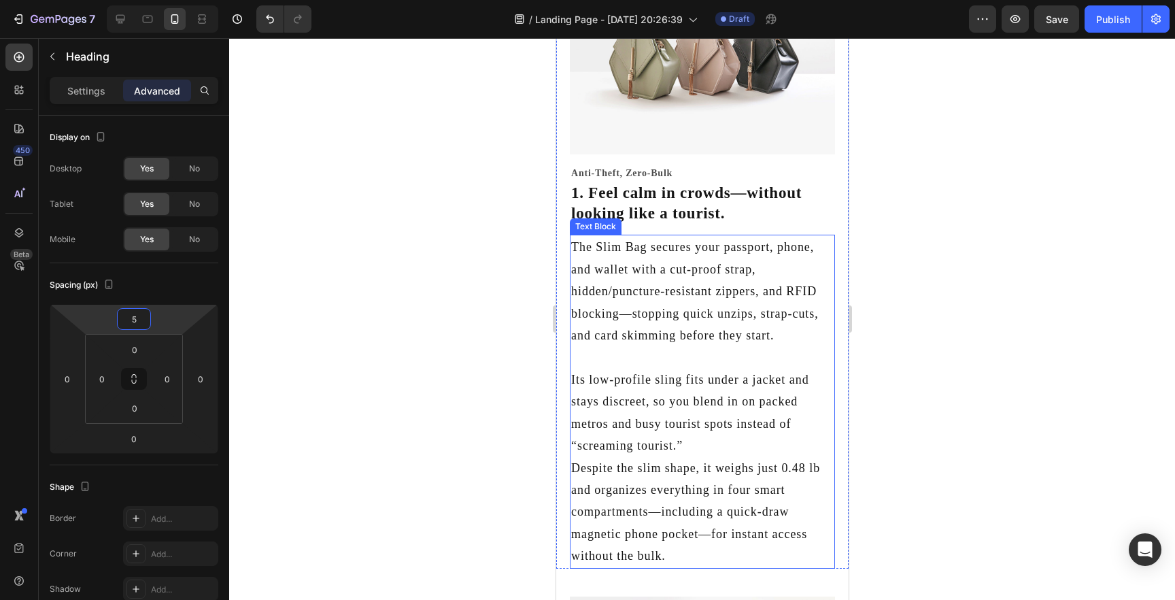
scroll to position [521, 0]
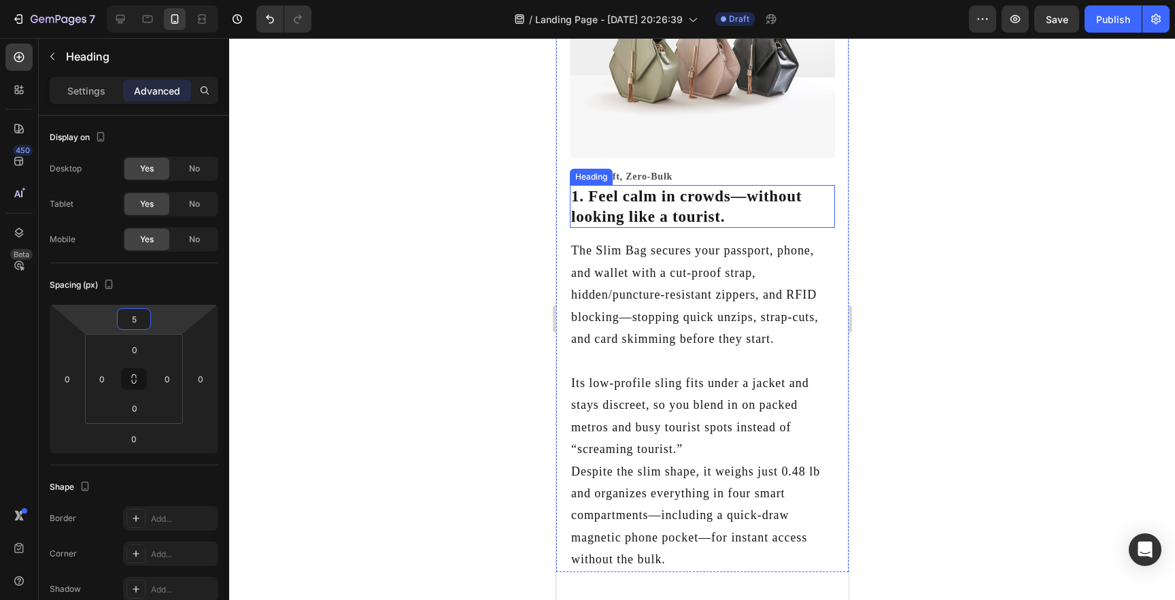
click at [631, 205] on h2 "1. Feel calm in crowds—without looking like a tourist." at bounding box center [701, 207] width 265 height 44
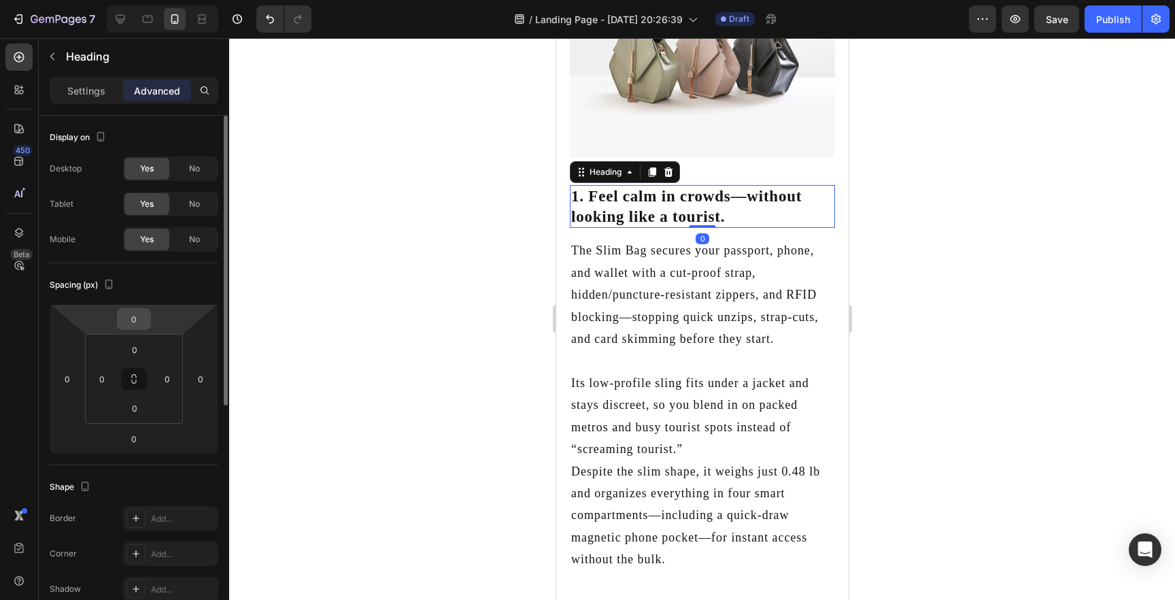
click at [137, 319] on input "0" at bounding box center [133, 319] width 27 height 20
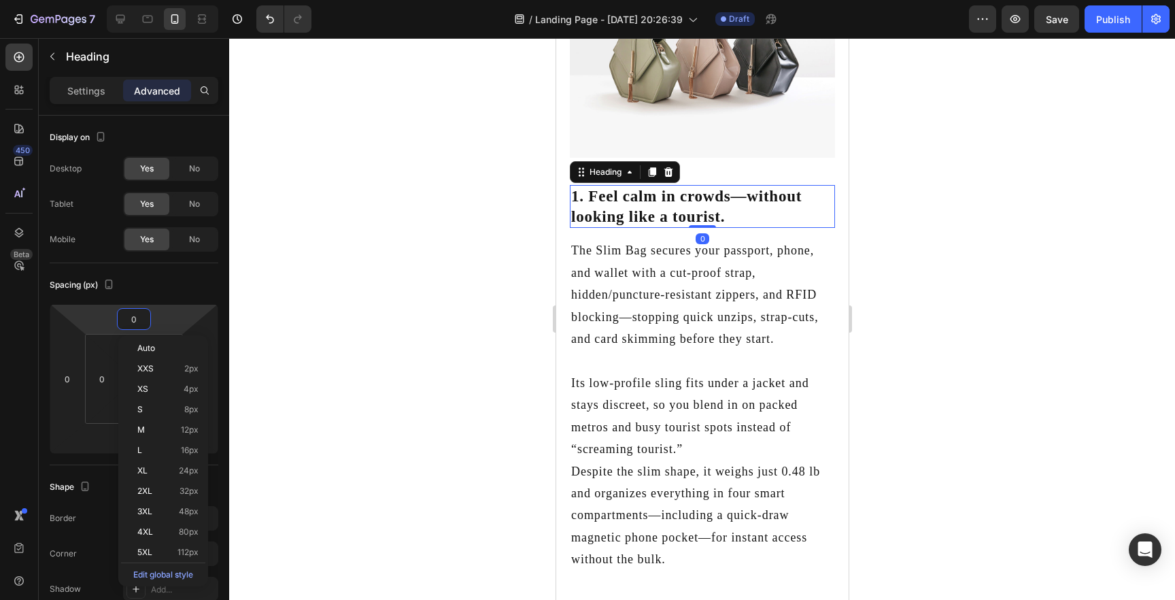
type input "5"
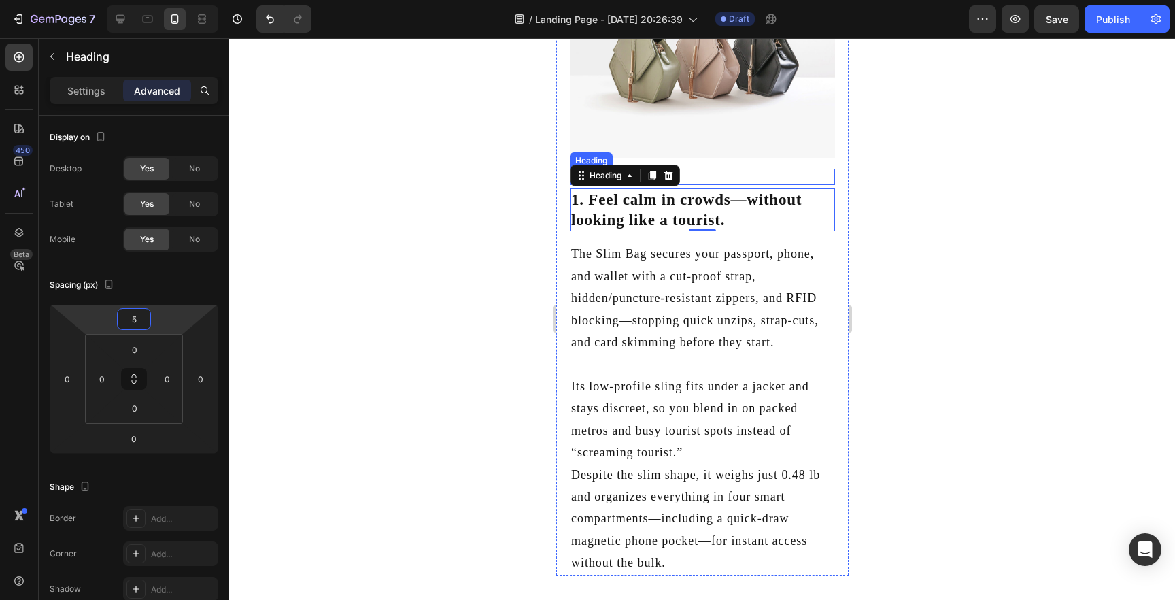
click at [733, 177] on h2 "Anti-Theft, Zero-Bulk" at bounding box center [701, 177] width 265 height 16
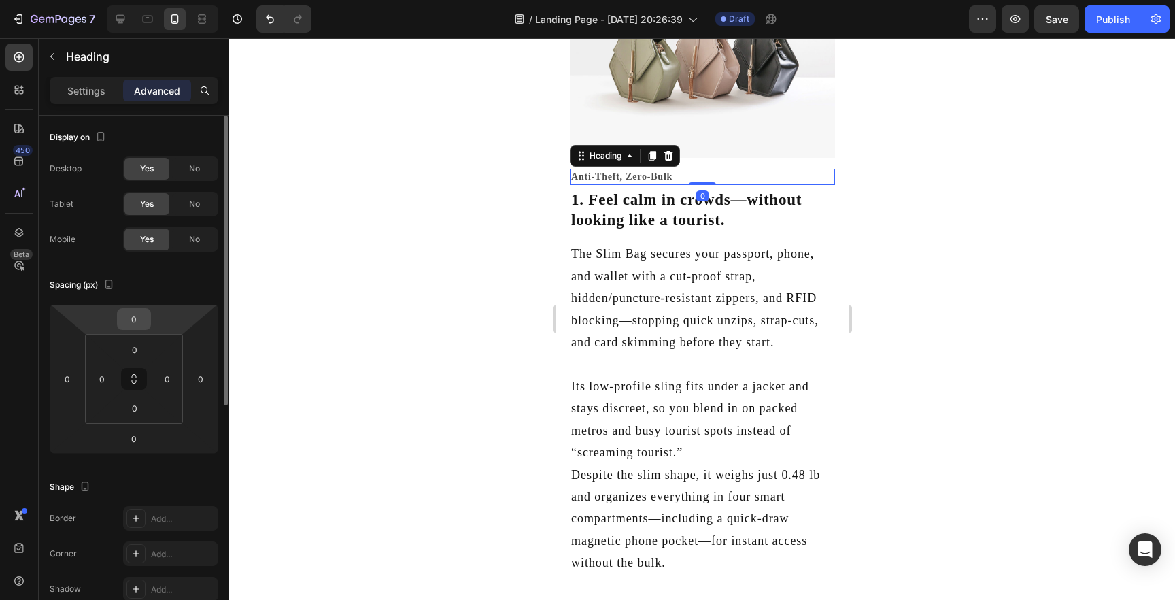
click at [137, 320] on input "0" at bounding box center [133, 319] width 27 height 20
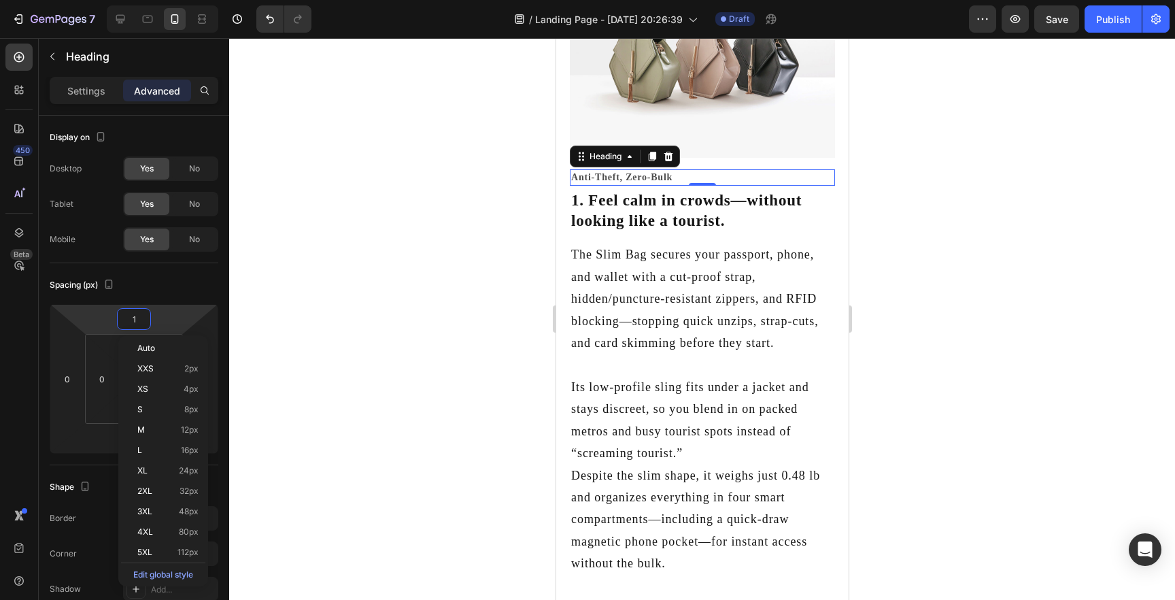
type input "10"
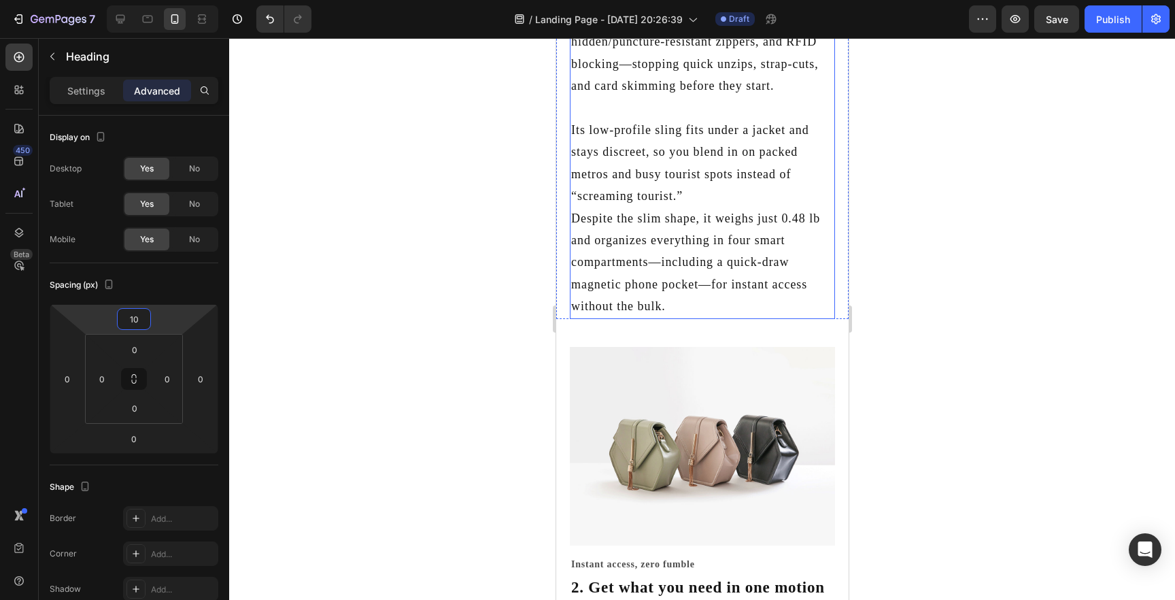
scroll to position [853, 0]
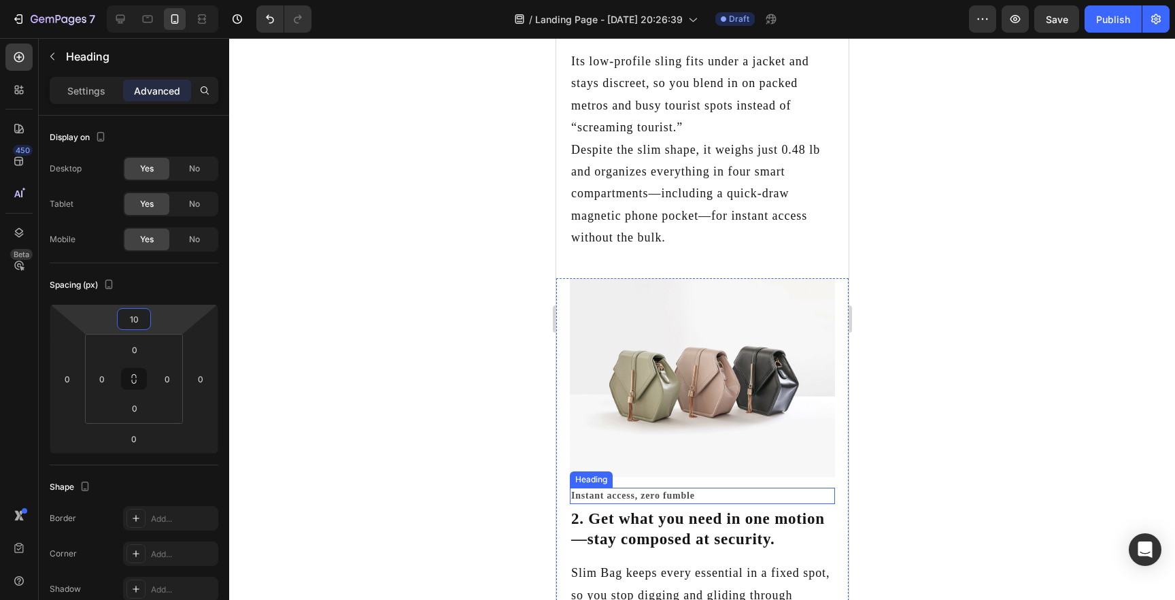
click at [646, 492] on h2 "Instant access, zero fumble" at bounding box center [701, 496] width 265 height 16
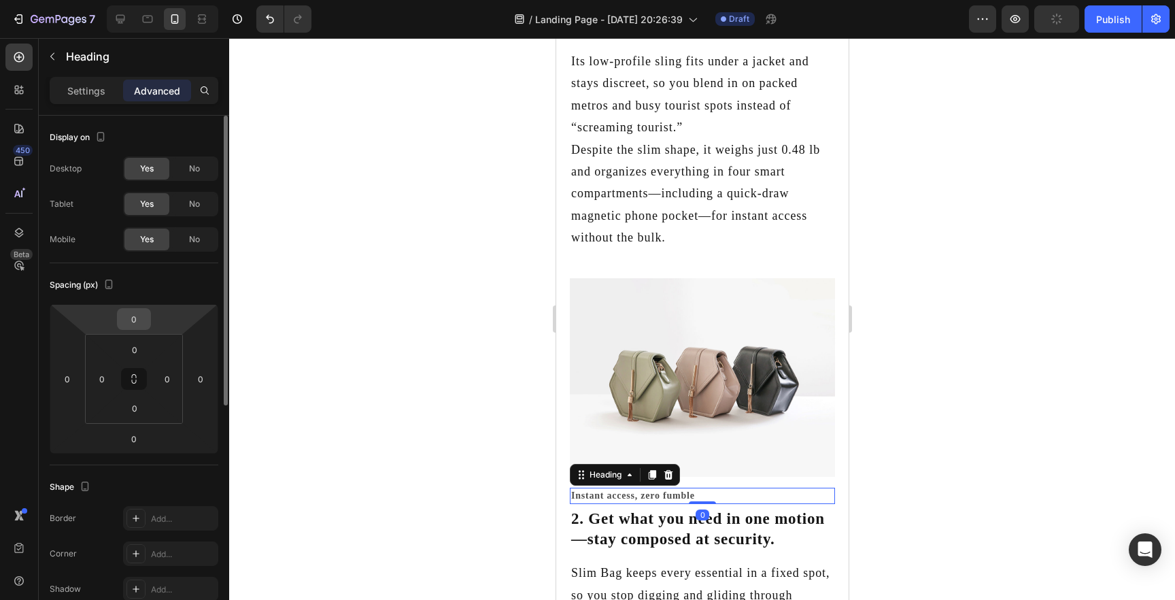
click at [137, 318] on input "0" at bounding box center [133, 319] width 27 height 20
type input "10"
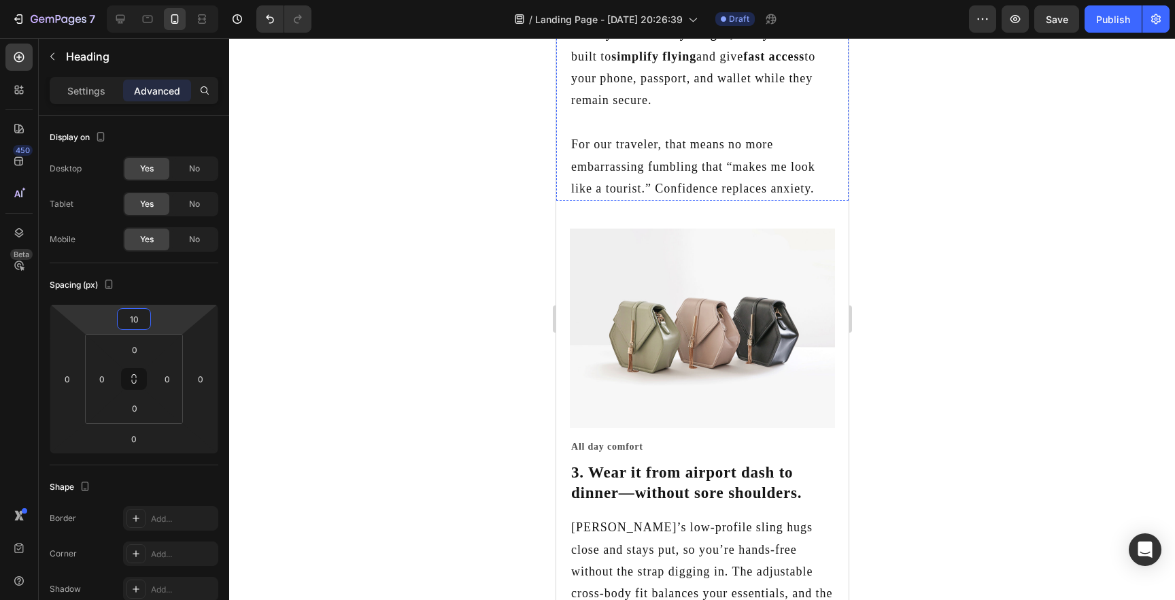
scroll to position [1605, 0]
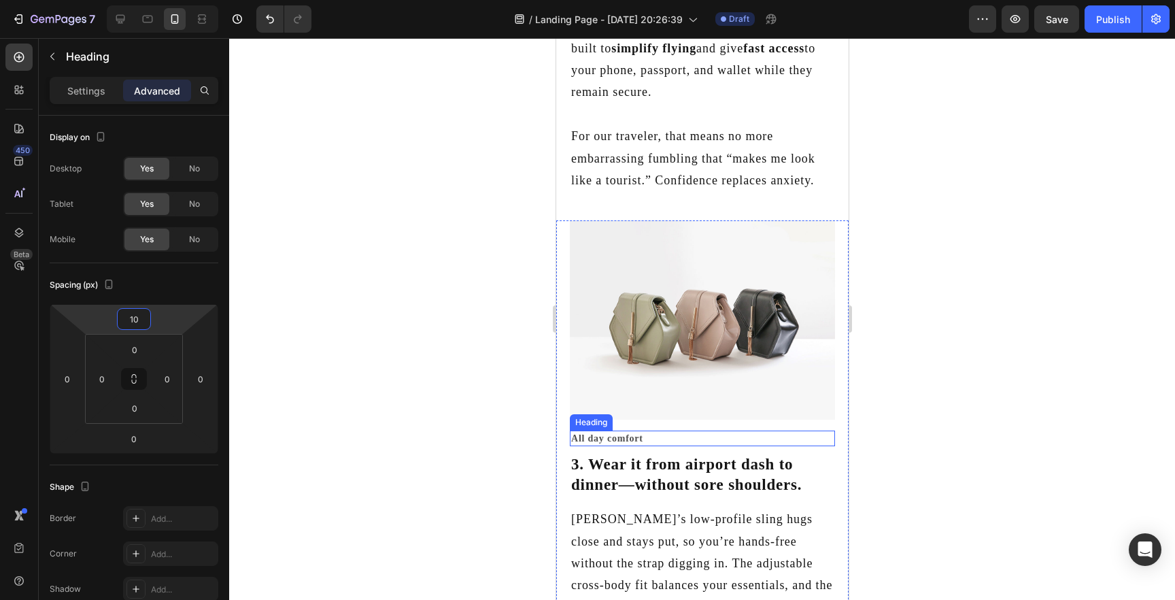
click at [654, 439] on h2 "All day comfort" at bounding box center [701, 439] width 265 height 16
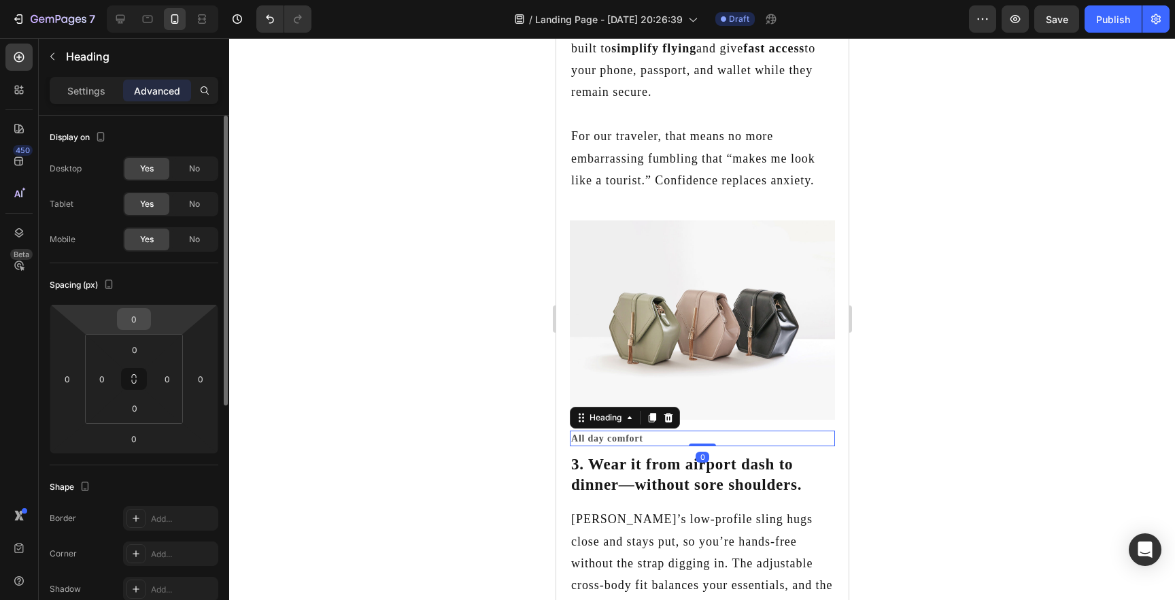
drag, startPoint x: 137, startPoint y: 321, endPoint x: 149, endPoint y: 321, distance: 11.6
click at [137, 321] on input "0" at bounding box center [133, 319] width 27 height 20
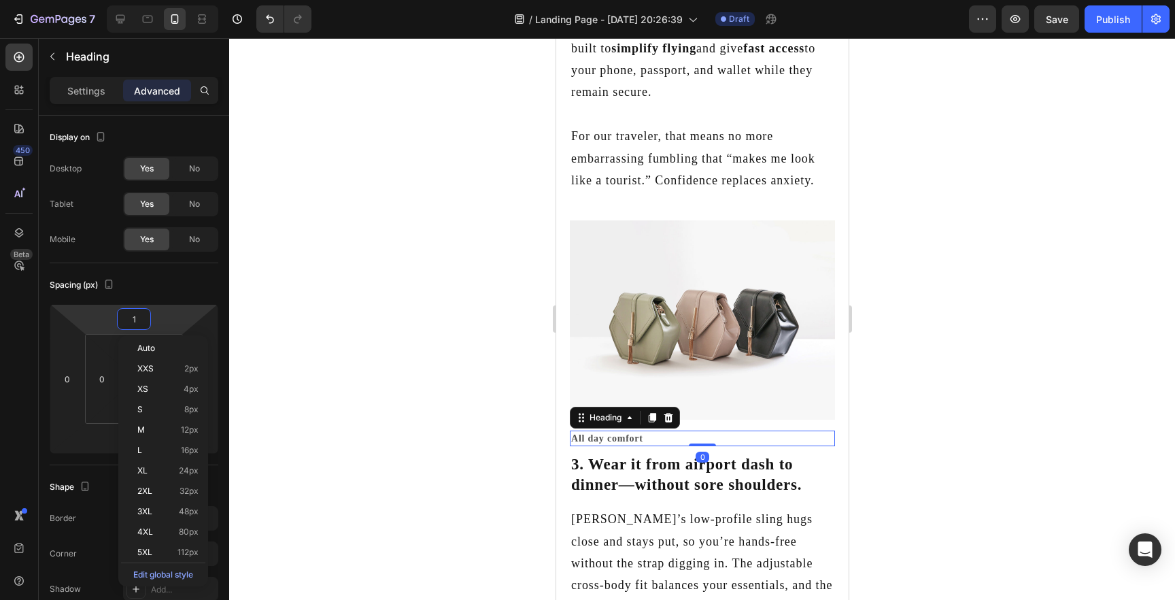
type input "10"
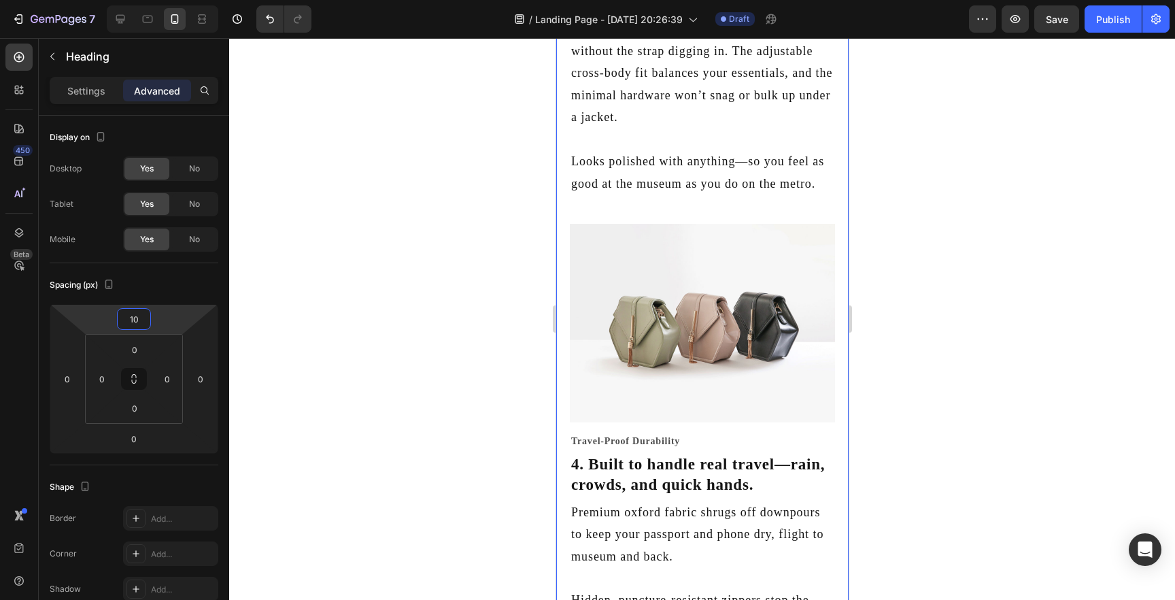
scroll to position [2126, 0]
click at [693, 437] on h2 "Travel-Proof Durability" at bounding box center [701, 440] width 265 height 16
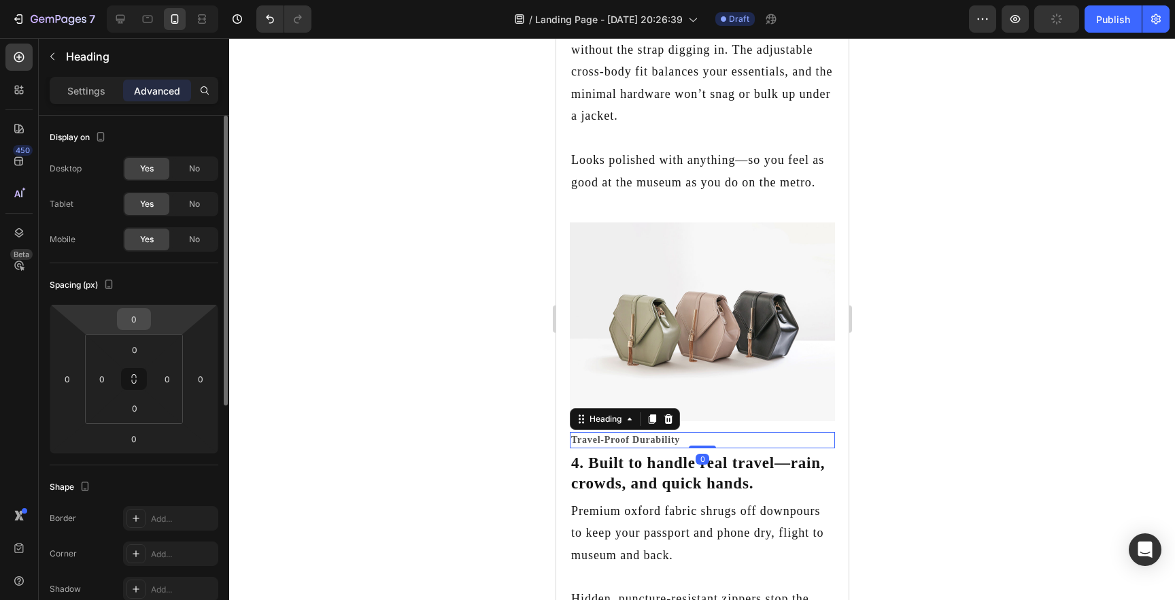
click at [138, 318] on input "0" at bounding box center [133, 319] width 27 height 20
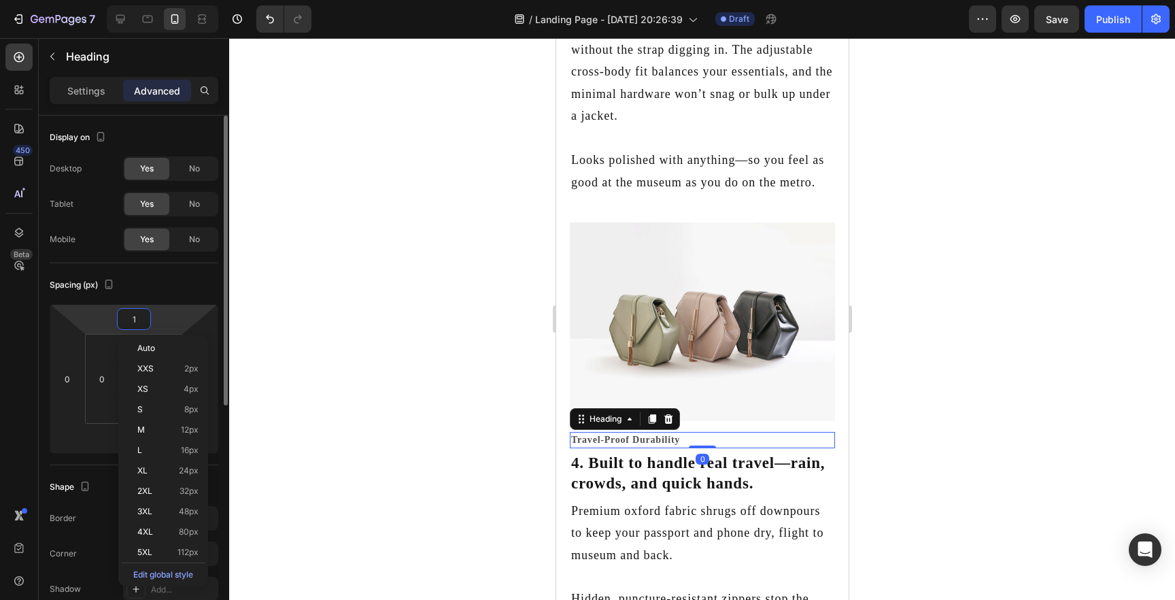
type input "10"
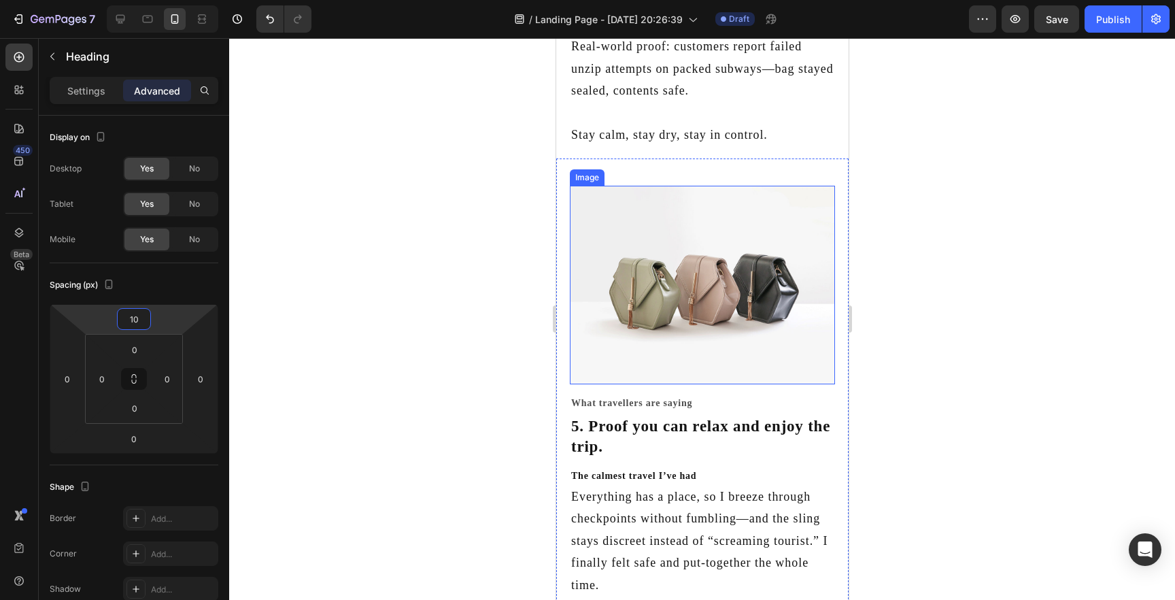
scroll to position [2797, 0]
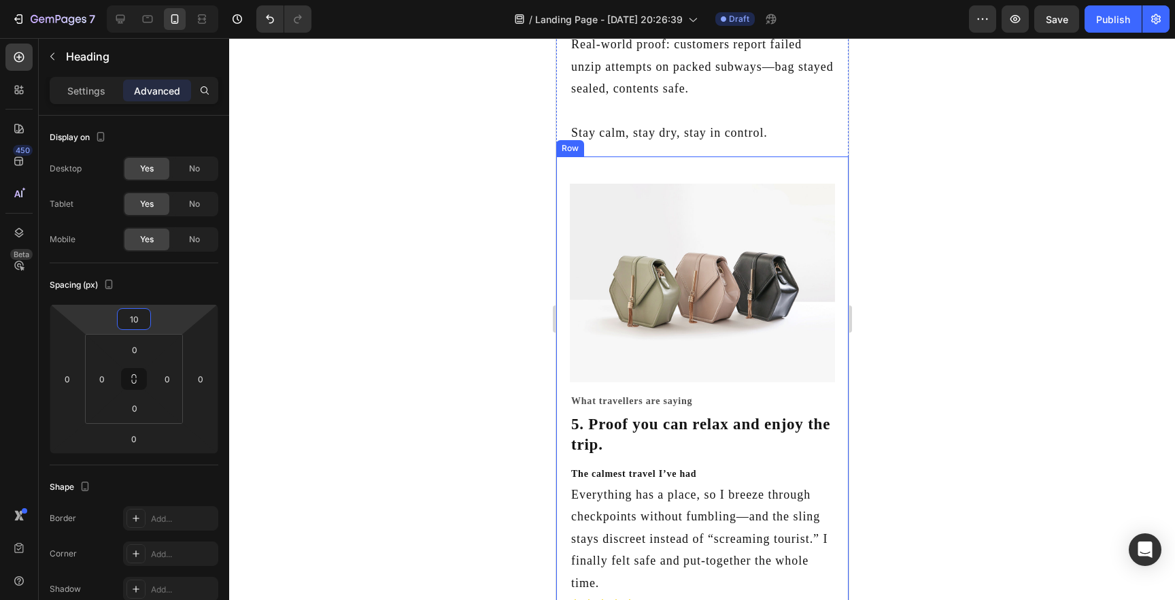
click at [707, 399] on h2 "What travellers are saying" at bounding box center [701, 401] width 265 height 16
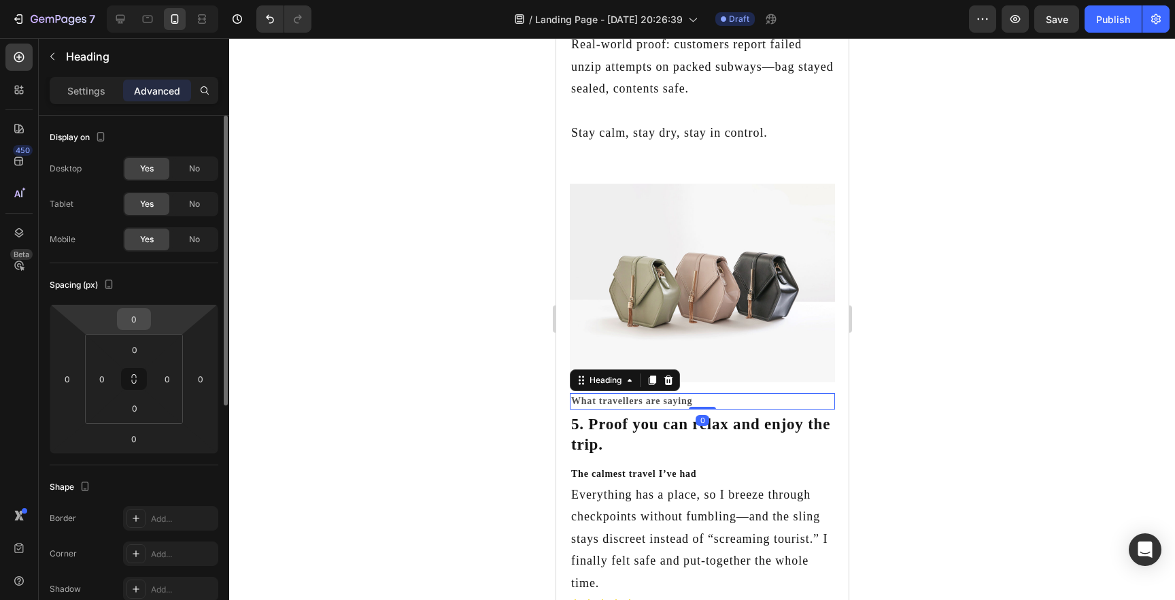
click at [130, 318] on input "0" at bounding box center [133, 319] width 27 height 20
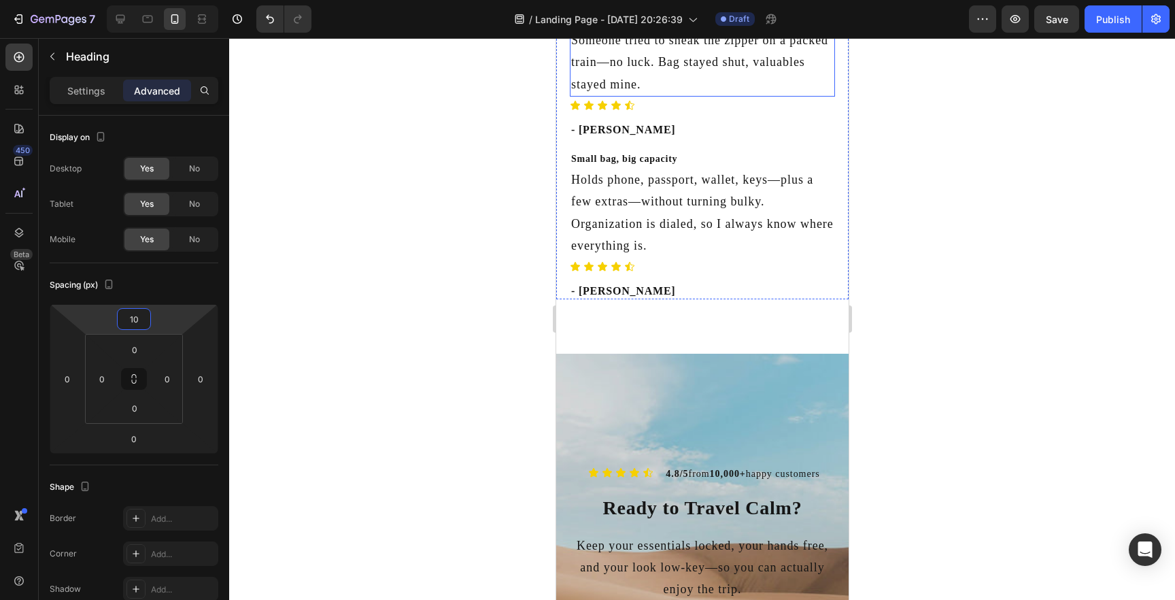
scroll to position [3458, 0]
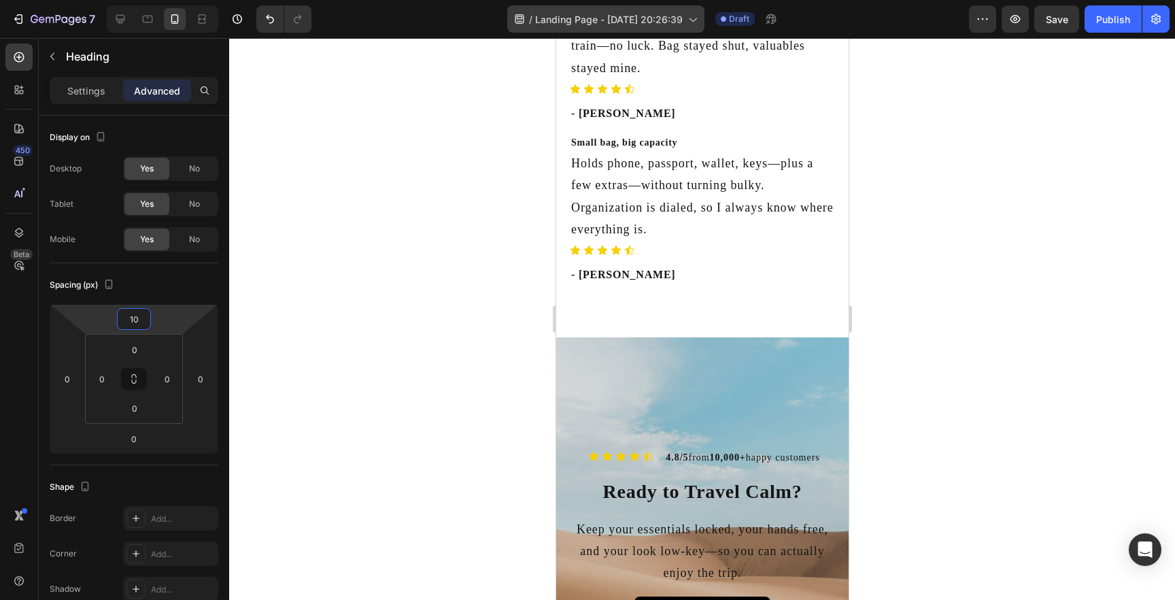
type input "10"
click at [1053, 24] on span "Save" at bounding box center [1057, 20] width 22 height 12
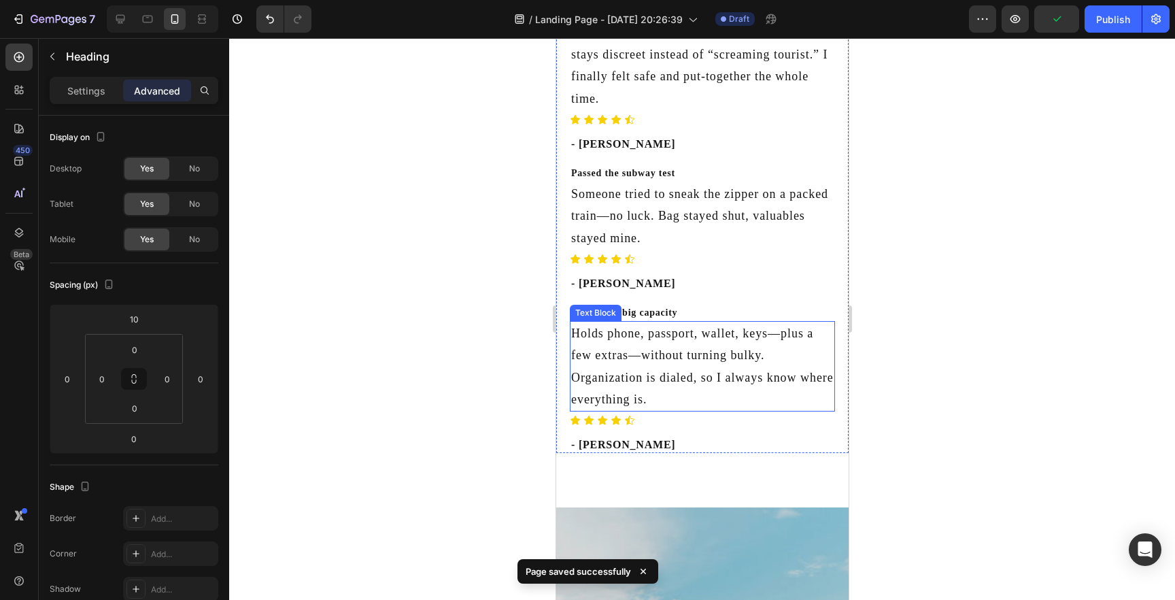
scroll to position [3283, 0]
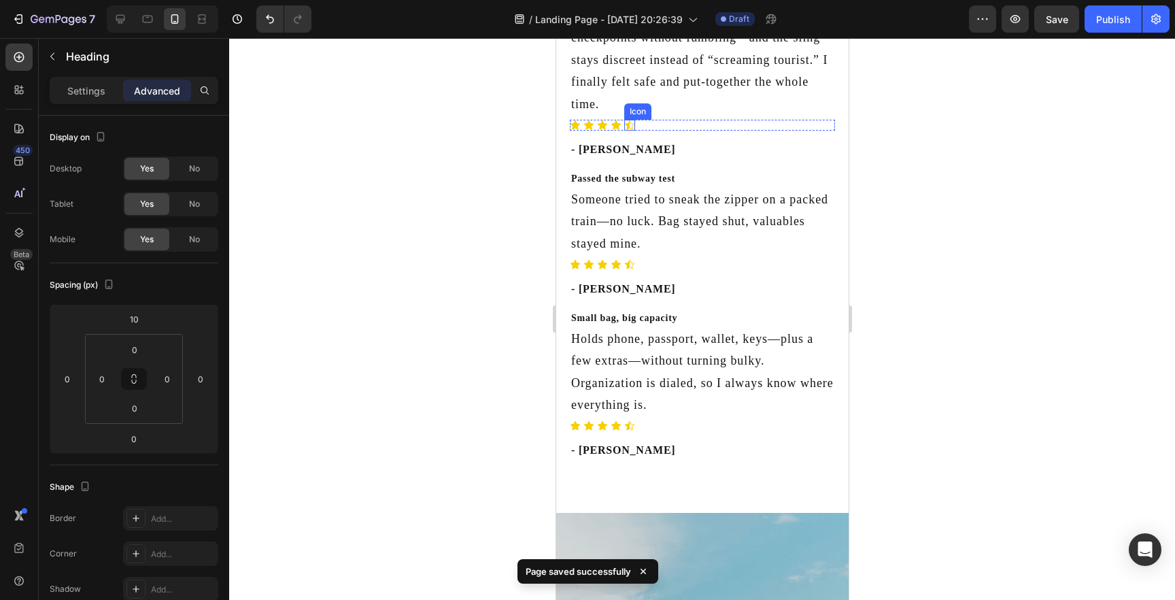
click at [631, 126] on icon at bounding box center [629, 125] width 11 height 11
click at [97, 94] on p "Settings" at bounding box center [86, 91] width 38 height 14
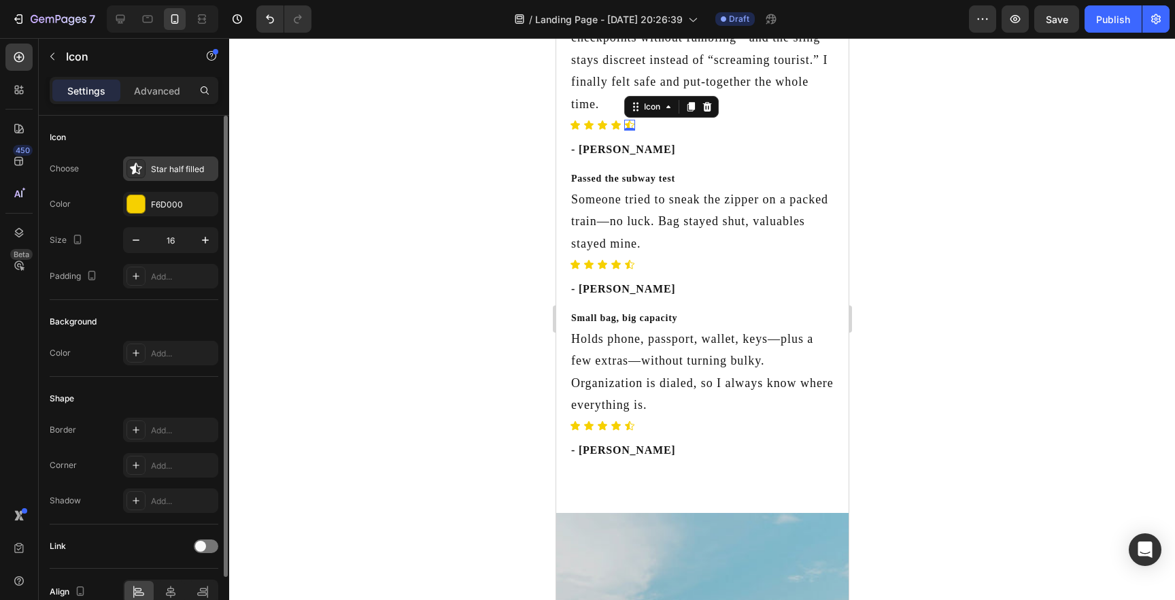
click at [162, 173] on div "Star half filled" at bounding box center [183, 169] width 64 height 12
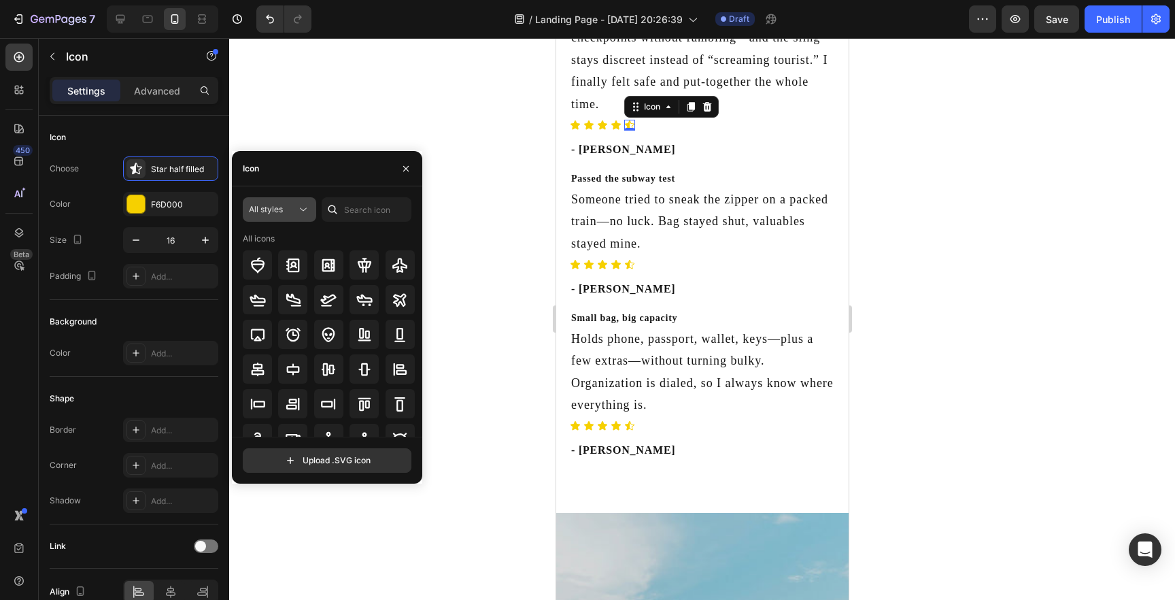
click at [280, 214] on span "All styles" at bounding box center [266, 209] width 34 height 12
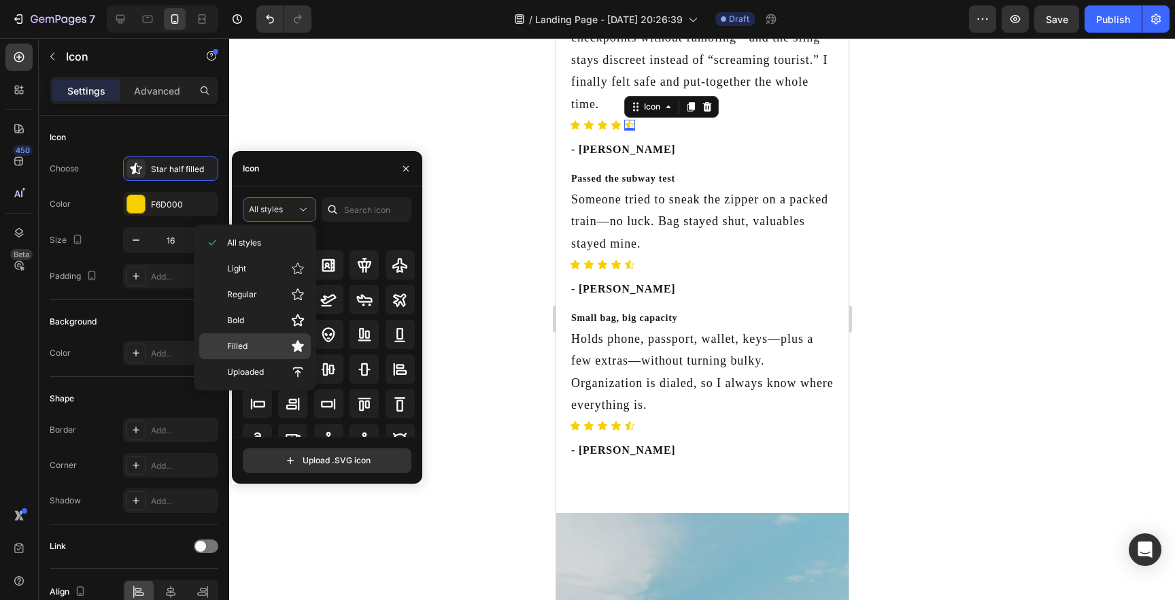
click at [244, 347] on span "Filled" at bounding box center [237, 346] width 20 height 12
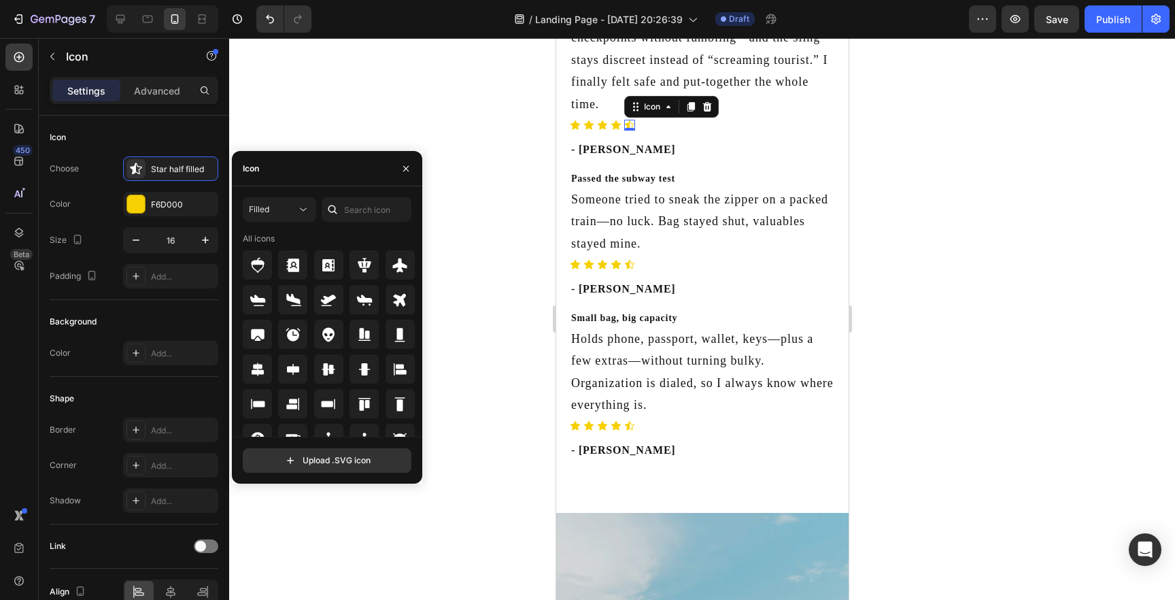
click at [340, 173] on div "Icon" at bounding box center [327, 168] width 190 height 35
click at [361, 206] on input "text" at bounding box center [367, 209] width 90 height 24
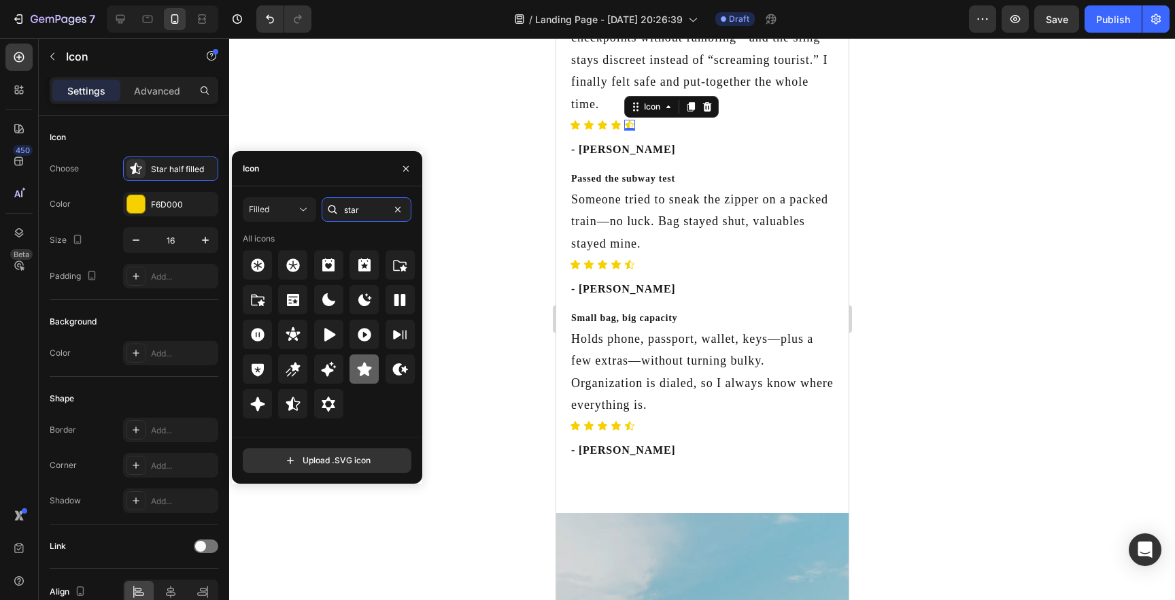
type input "star"
click at [355, 365] on div at bounding box center [364, 368] width 29 height 29
click at [626, 263] on icon at bounding box center [629, 264] width 10 height 9
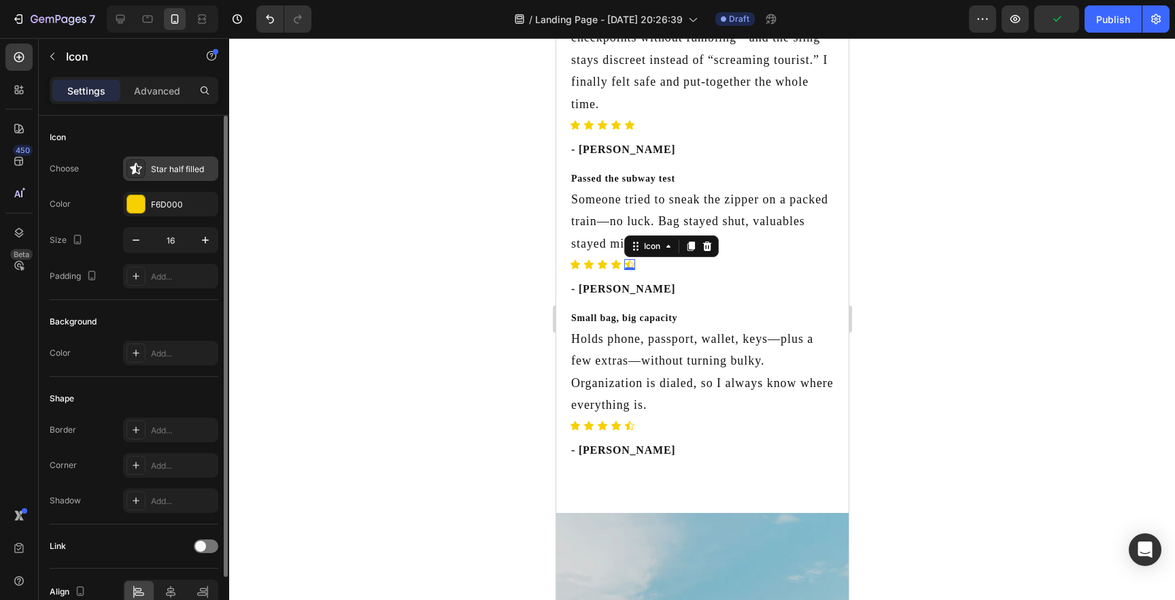
click at [175, 171] on div "Star half filled" at bounding box center [183, 169] width 64 height 12
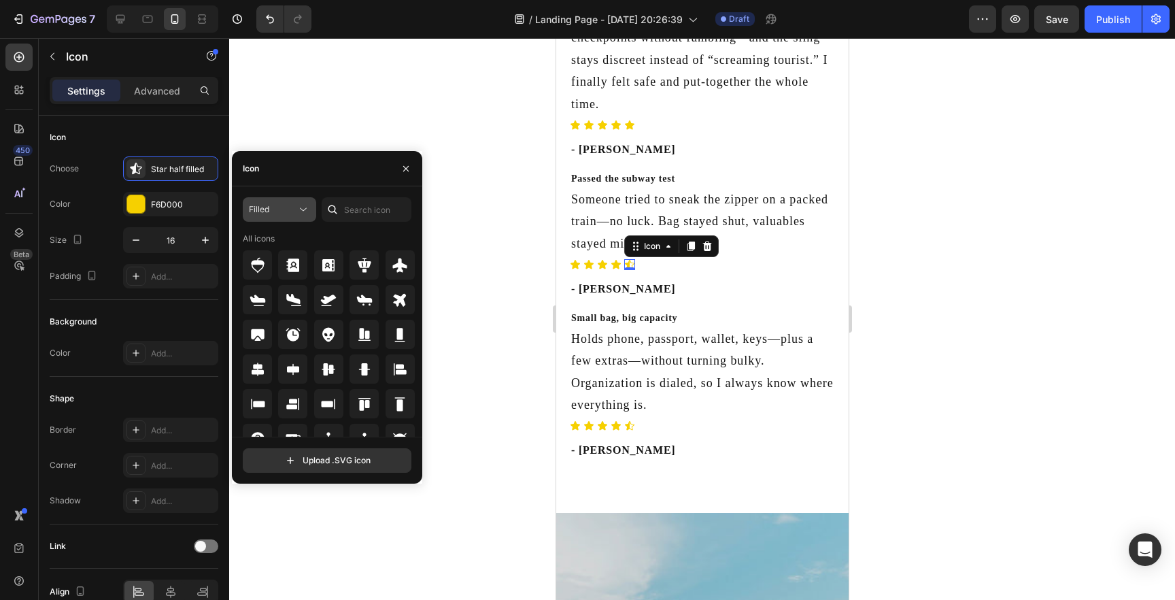
click at [289, 219] on button "Filled" at bounding box center [279, 209] width 73 height 24
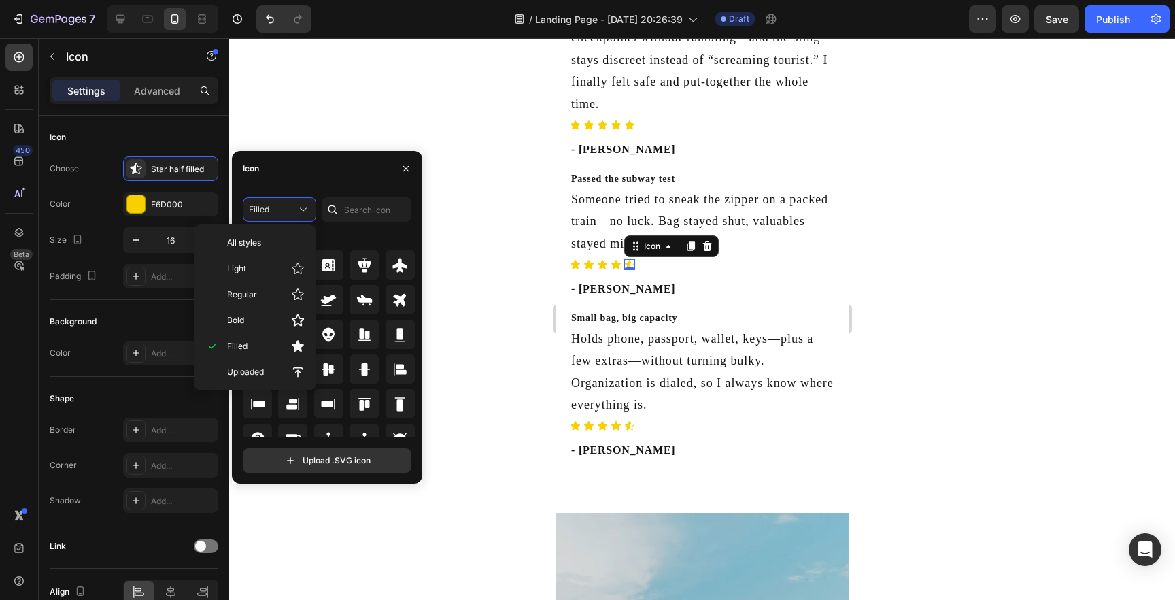
click at [359, 235] on div "All icons" at bounding box center [329, 239] width 173 height 12
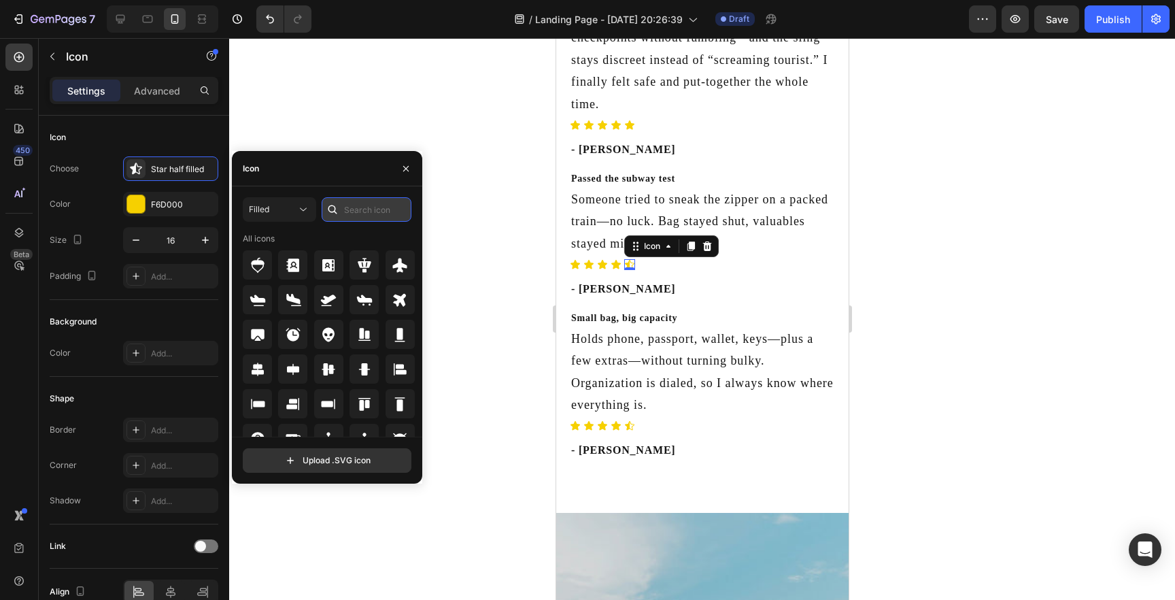
click at [362, 212] on input "text" at bounding box center [367, 209] width 90 height 24
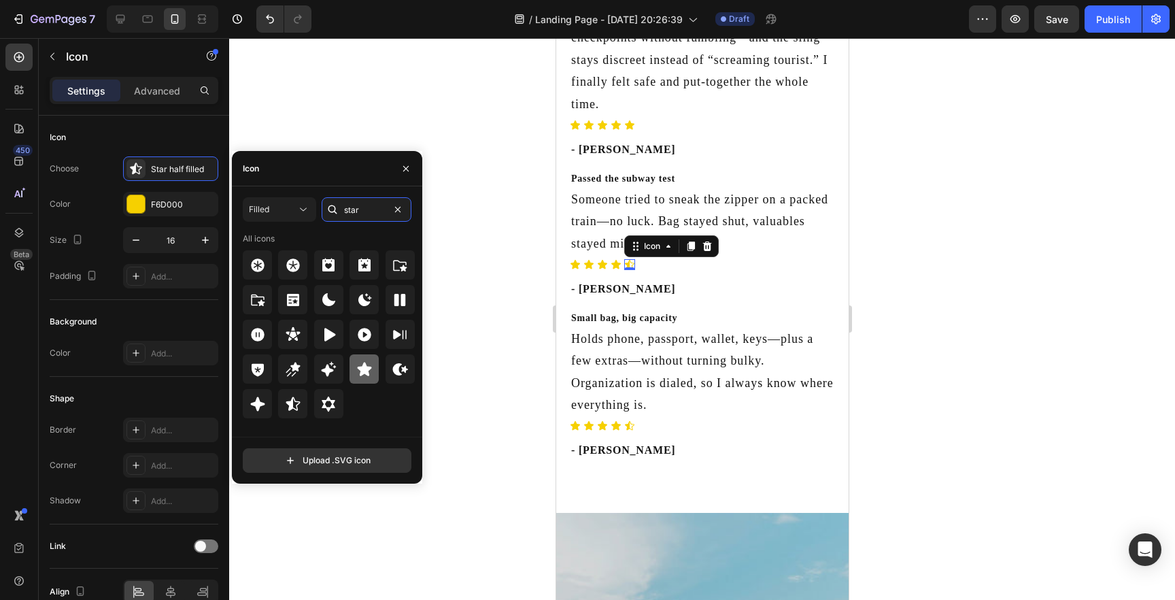
type input "star"
click at [367, 374] on icon at bounding box center [364, 369] width 14 height 14
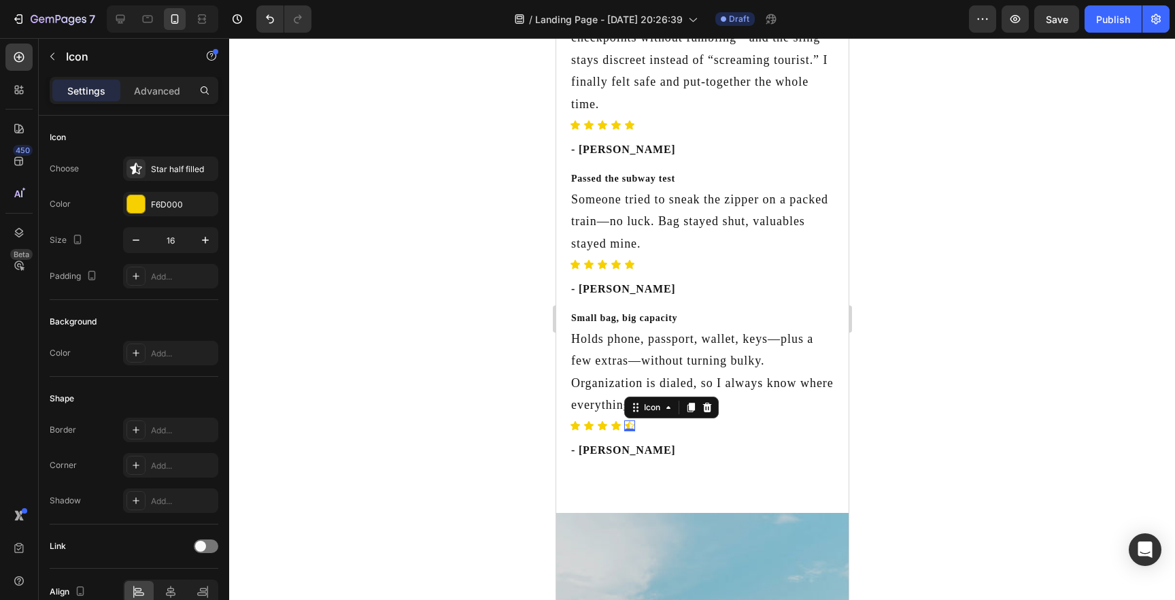
click at [629, 425] on div "Icon 0" at bounding box center [629, 425] width 11 height 11
click at [146, 170] on div "Star half filled" at bounding box center [170, 168] width 95 height 24
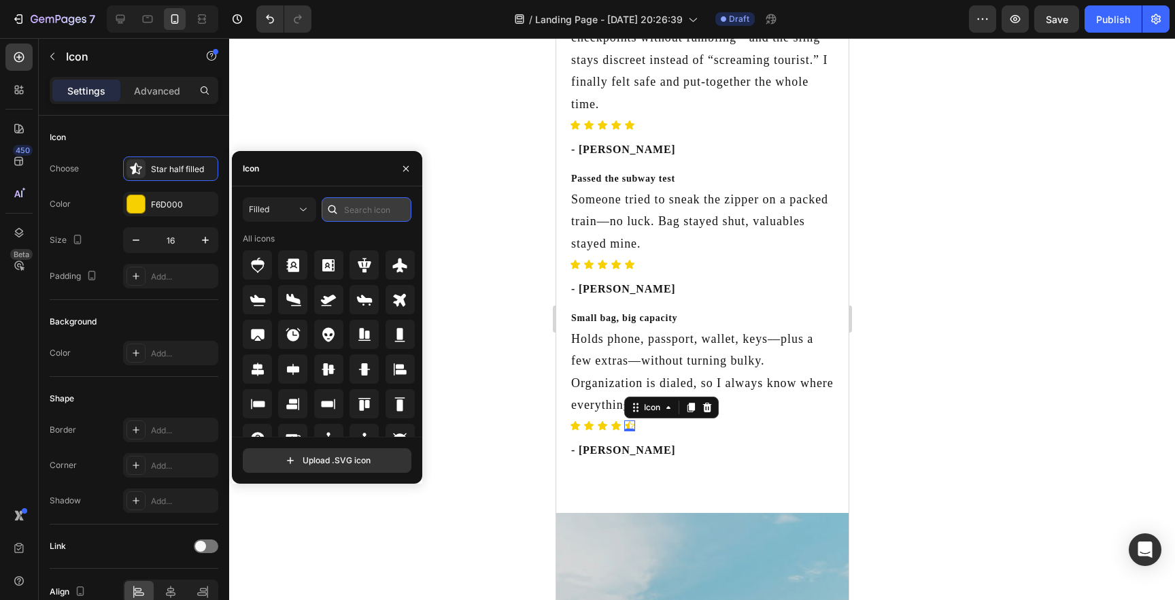
click at [360, 215] on input "text" at bounding box center [367, 209] width 90 height 24
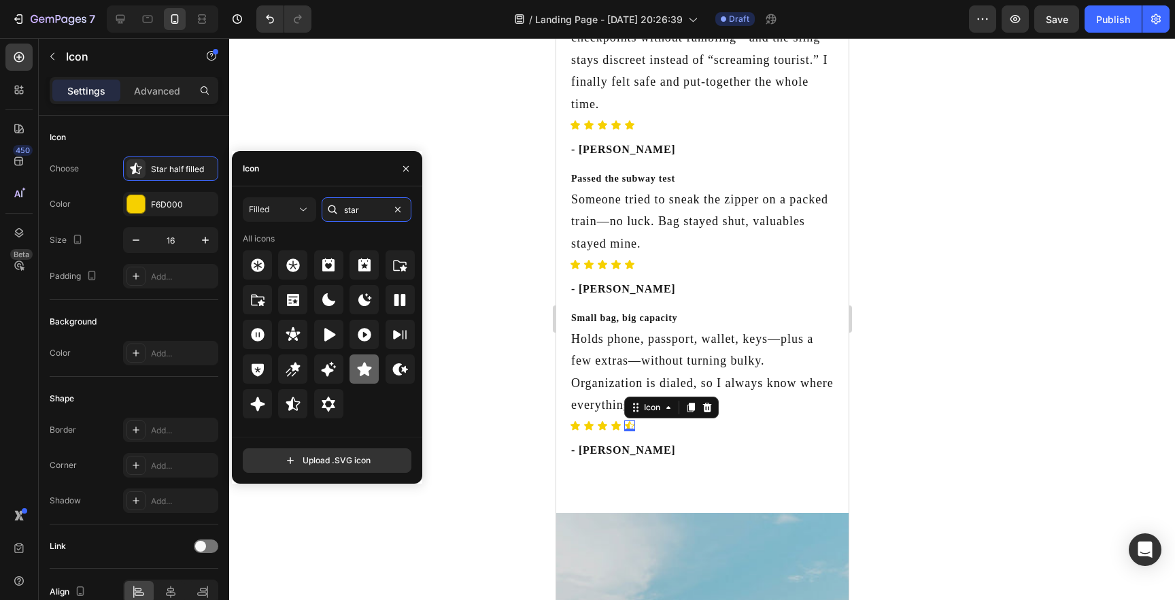
type input "star"
click at [365, 363] on icon at bounding box center [364, 369] width 14 height 14
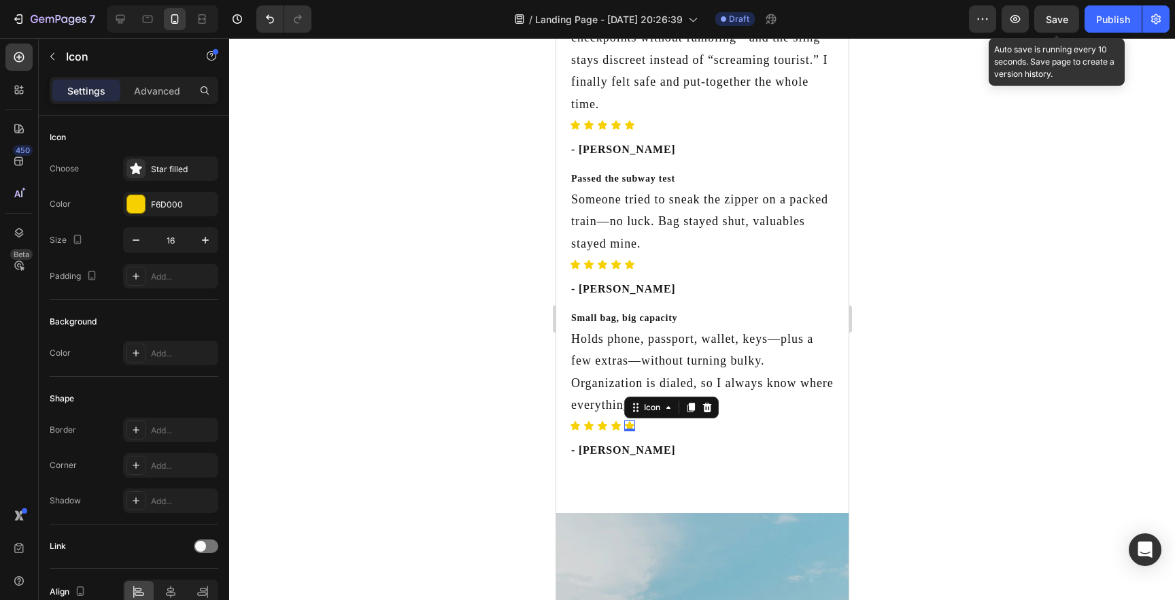
click at [1065, 18] on span "Save" at bounding box center [1057, 20] width 22 height 12
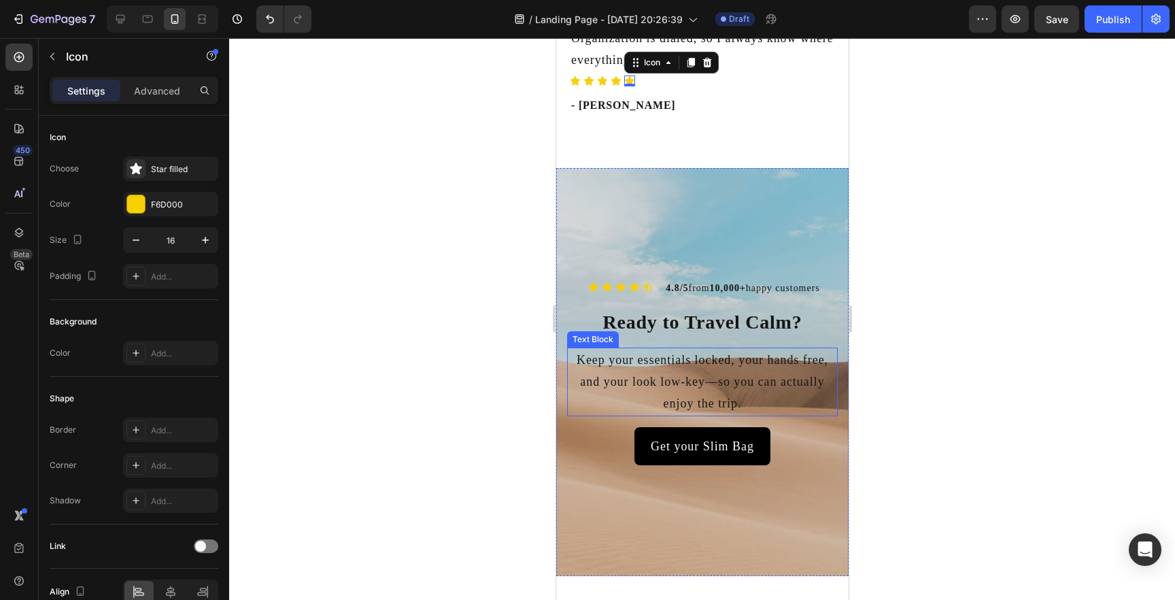
scroll to position [3913, 0]
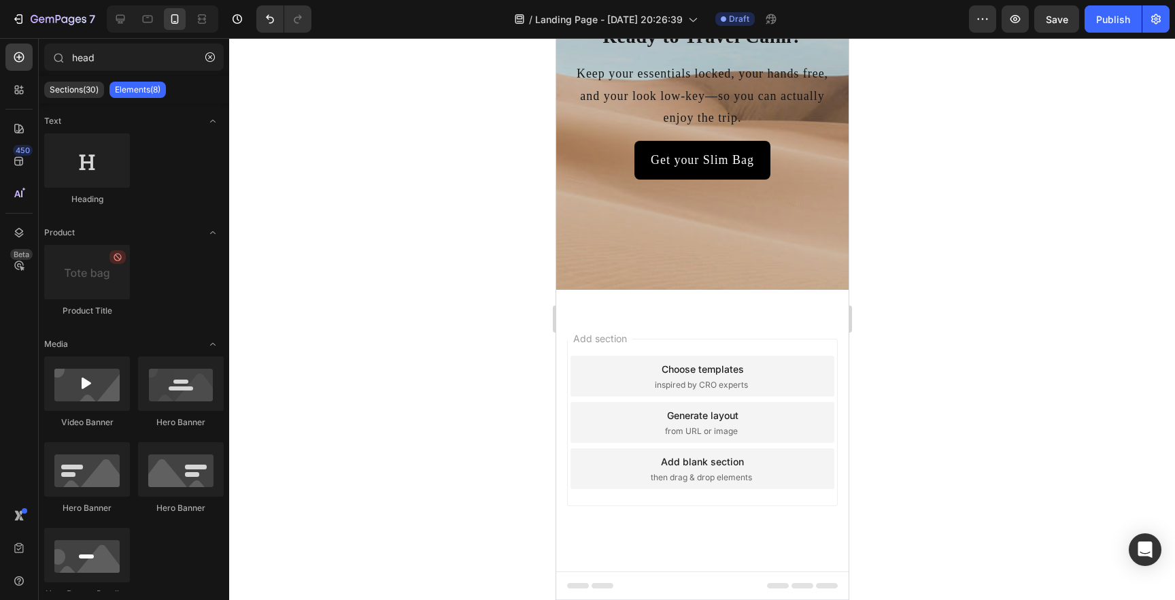
click at [598, 584] on span "Footer" at bounding box center [595, 586] width 26 height 14
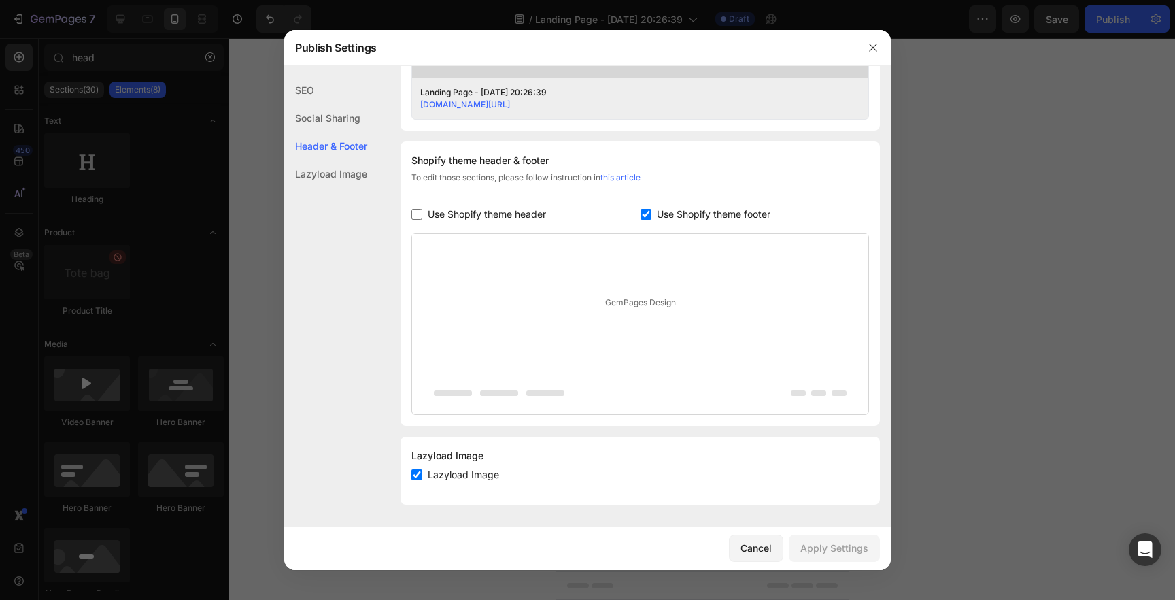
click at [642, 218] on input "checkbox" at bounding box center [646, 214] width 11 height 11
checkbox input "false"
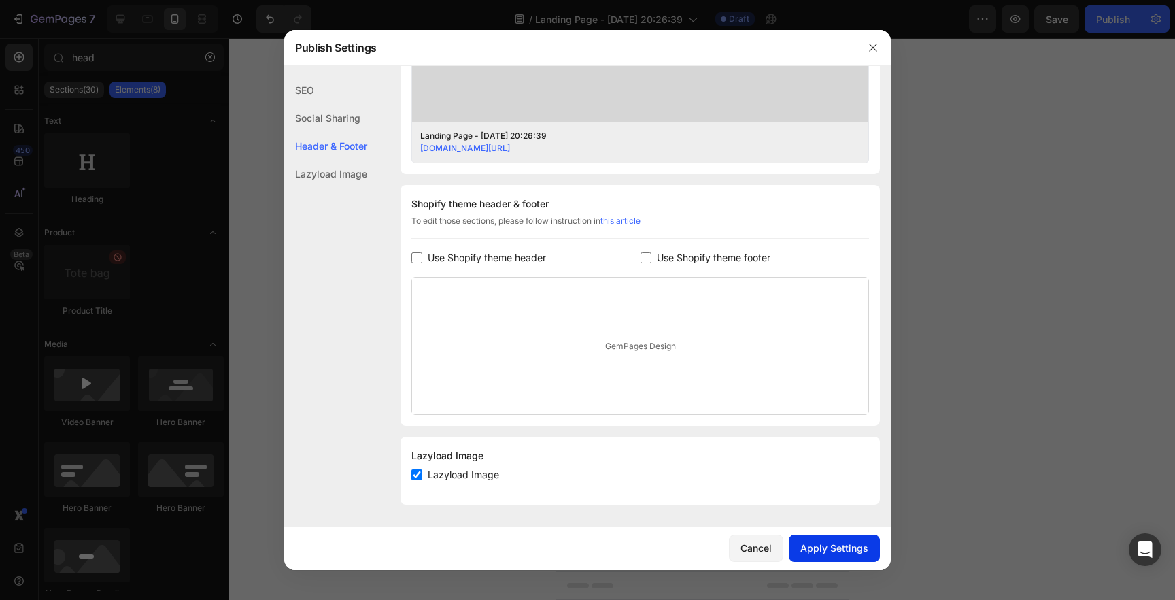
click at [810, 552] on div "Apply Settings" at bounding box center [835, 548] width 68 height 14
click at [878, 53] on button "button" at bounding box center [873, 48] width 22 height 22
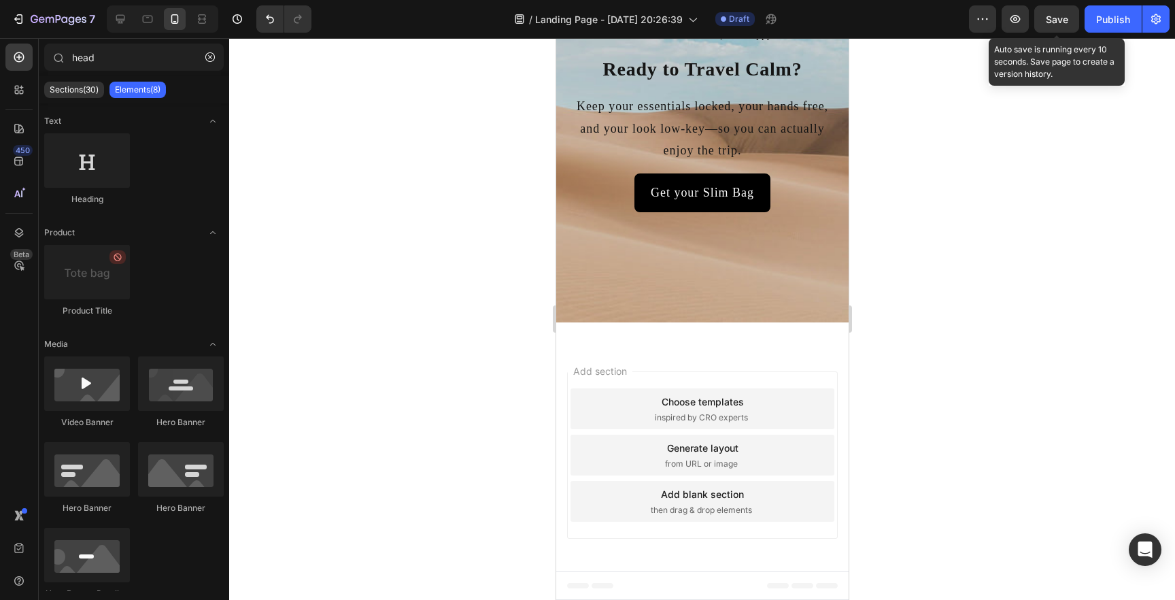
click at [1054, 19] on span "Save" at bounding box center [1057, 20] width 22 height 12
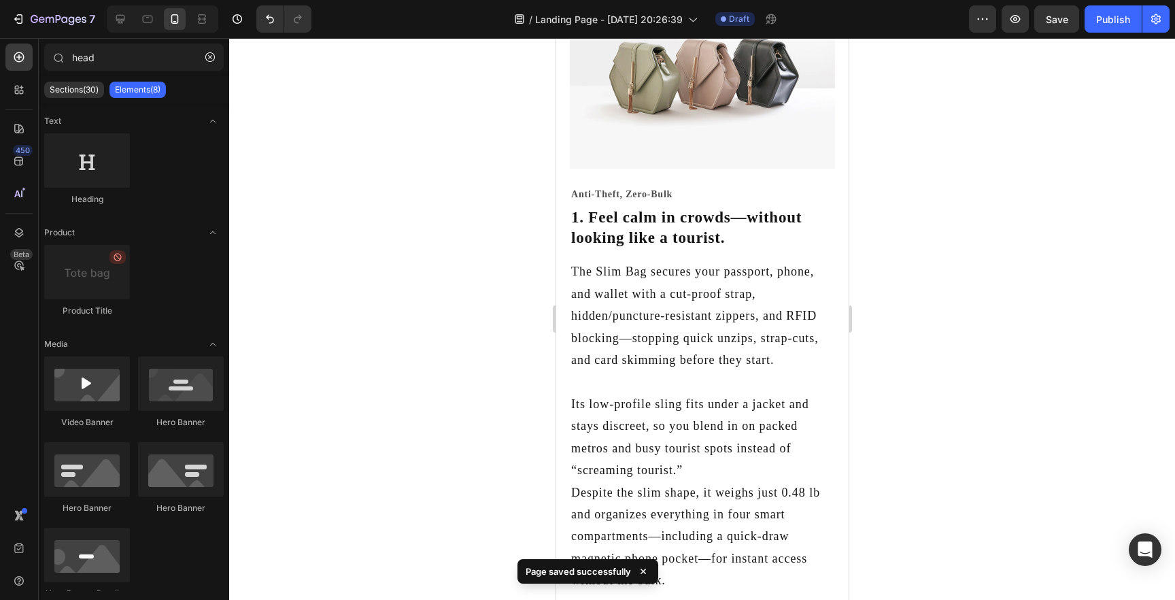
scroll to position [0, 0]
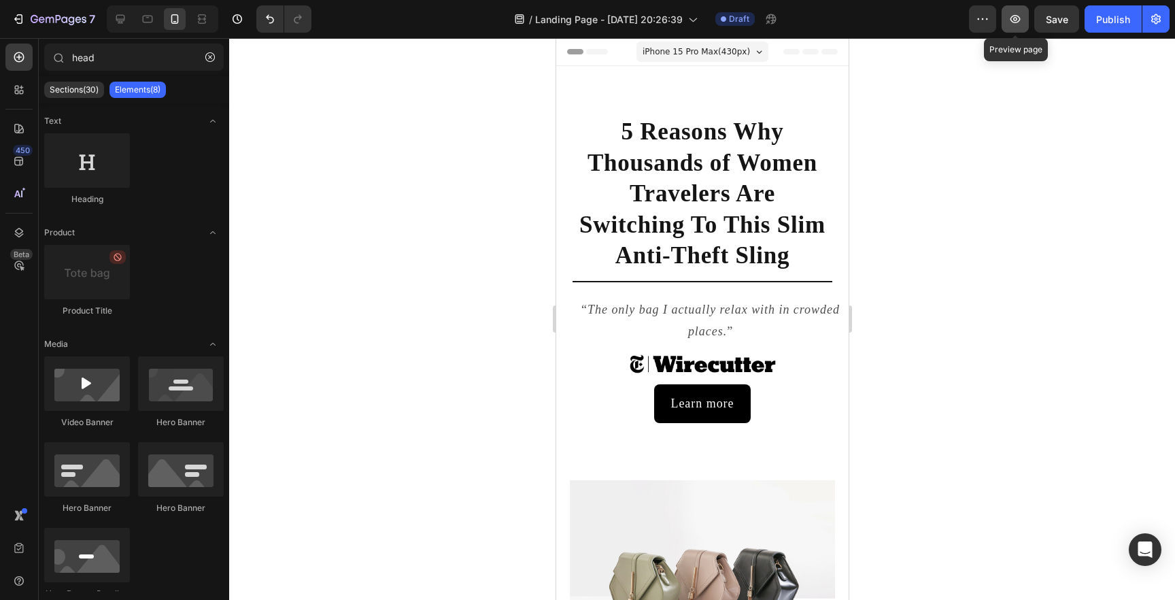
click at [1003, 21] on button "button" at bounding box center [1015, 18] width 27 height 27
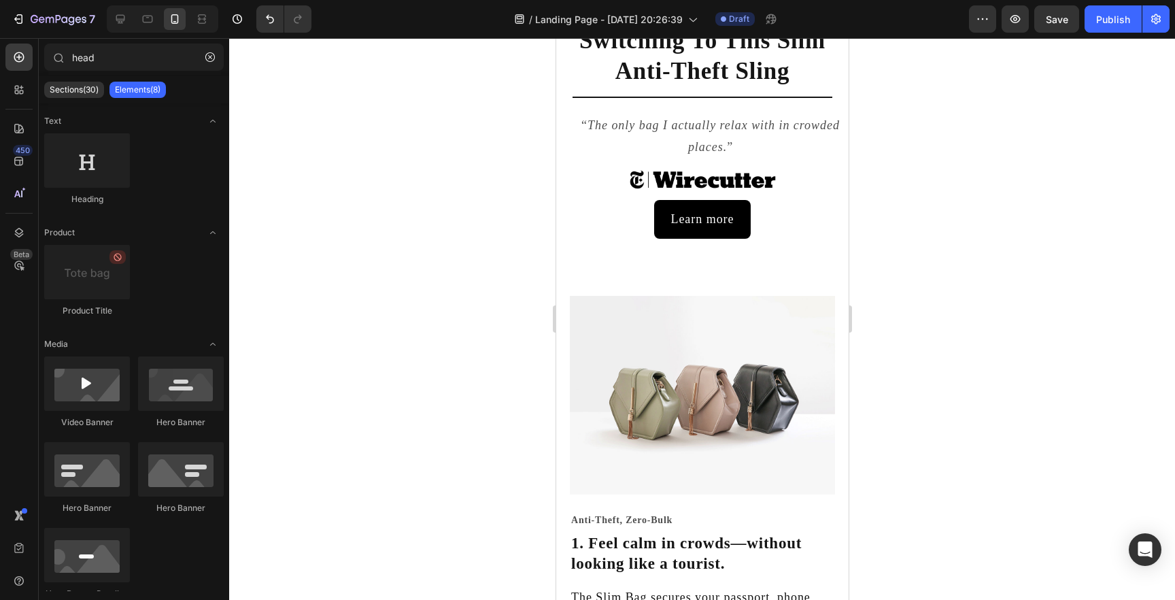
scroll to position [193, 0]
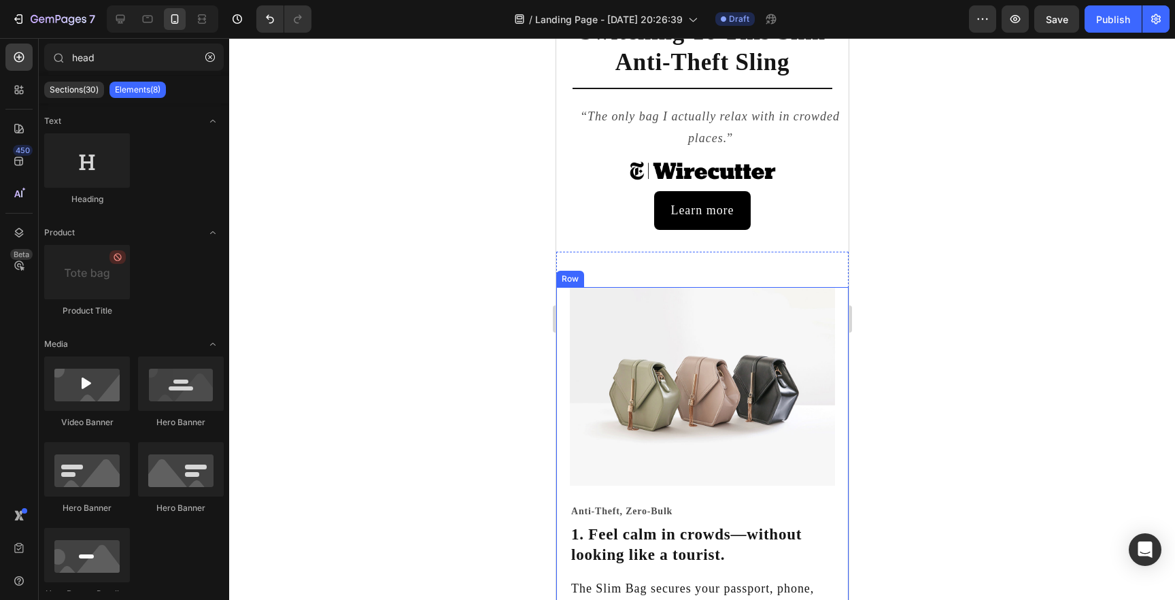
click at [560, 294] on div "Image Anti-Theft, Zero-Bulk Heading 1. Feel calm in crowds—without looking like…" at bounding box center [702, 598] width 292 height 623
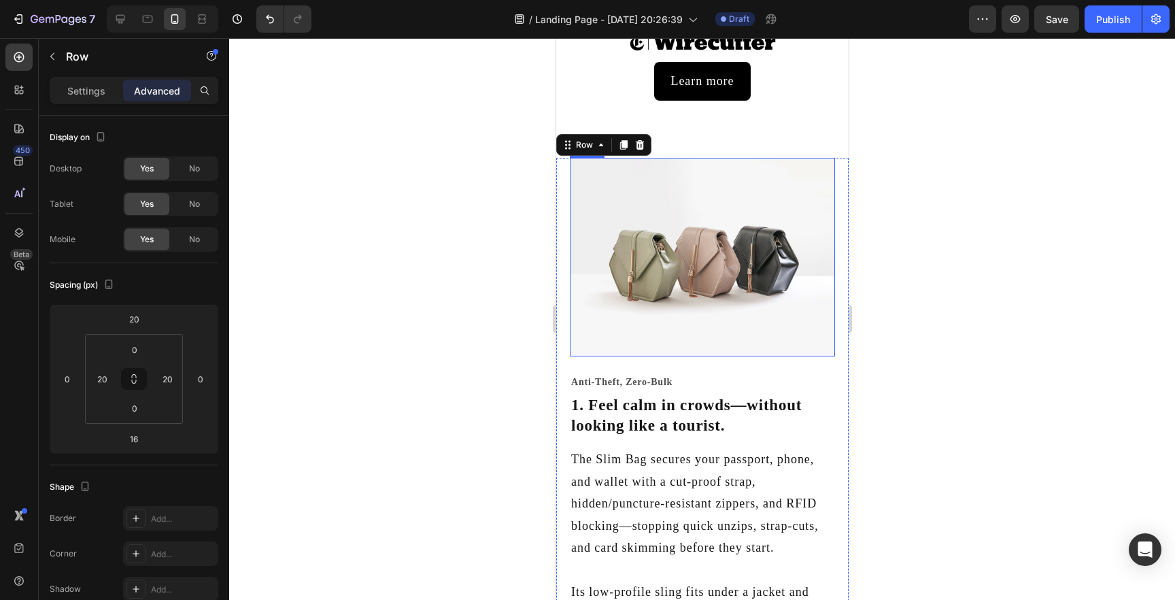
scroll to position [331, 0]
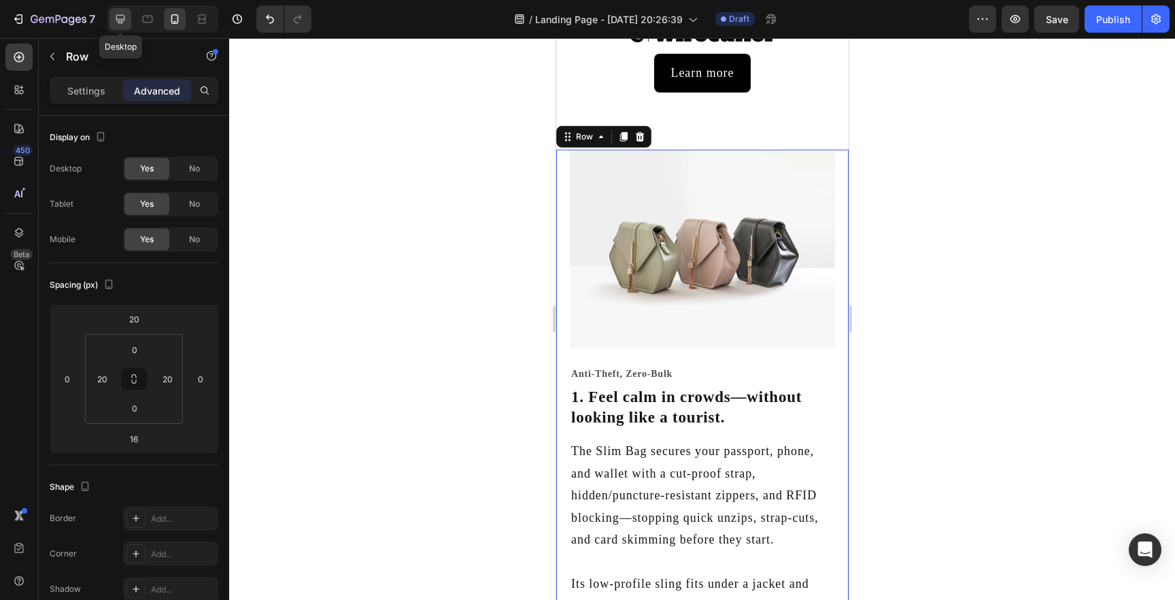
click at [120, 19] on icon at bounding box center [120, 19] width 9 height 9
type input "0"
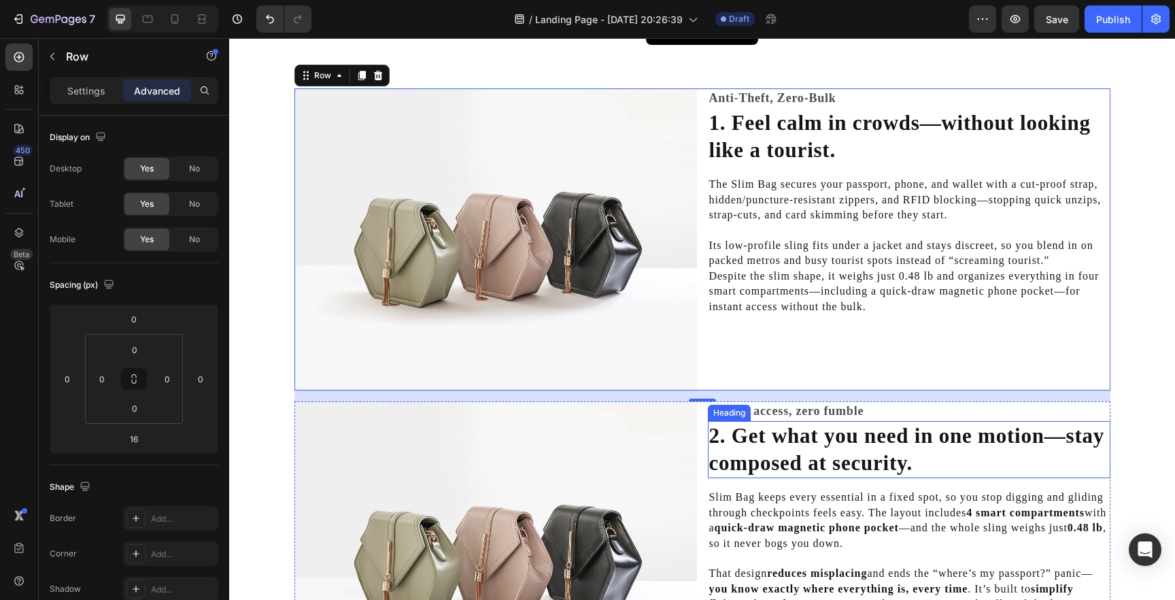
scroll to position [358, 0]
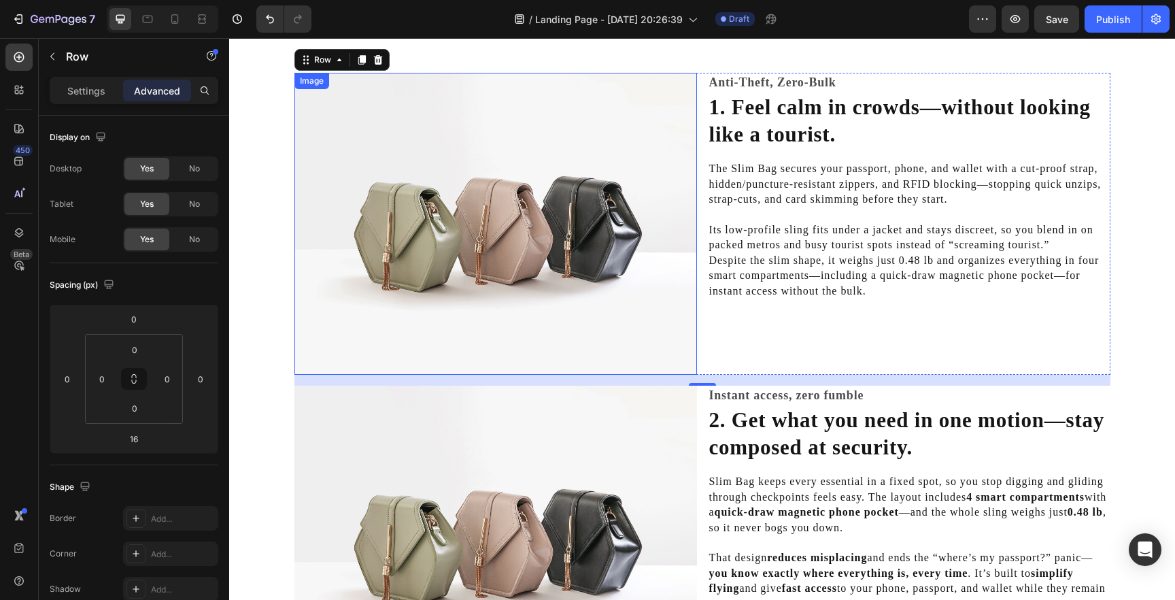
click at [663, 219] on img at bounding box center [496, 224] width 403 height 302
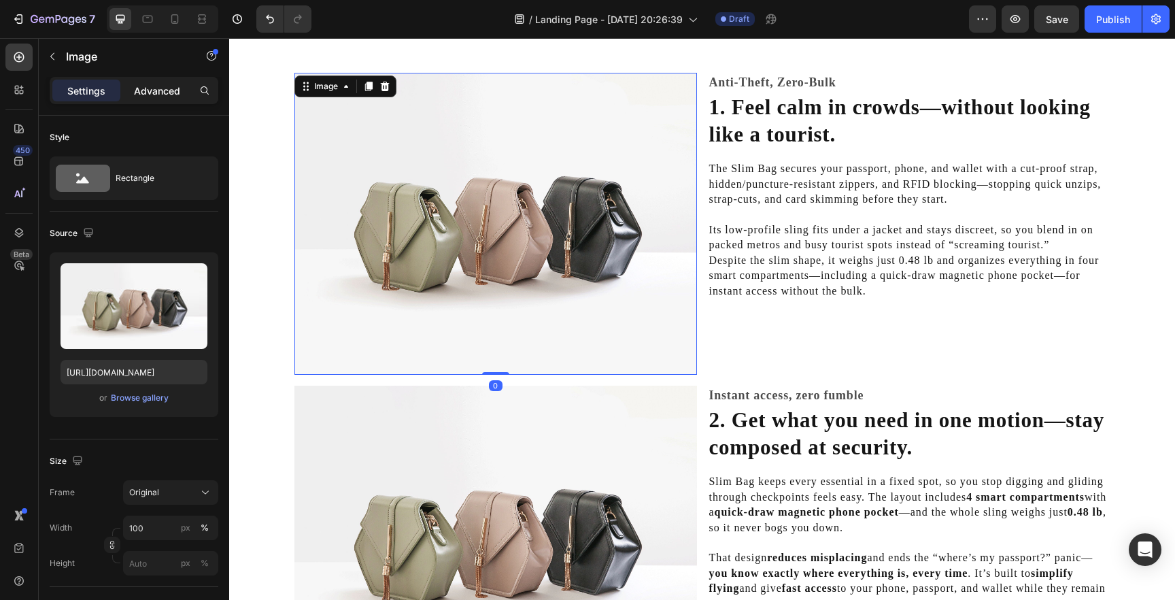
click at [162, 90] on p "Advanced" at bounding box center [157, 91] width 46 height 14
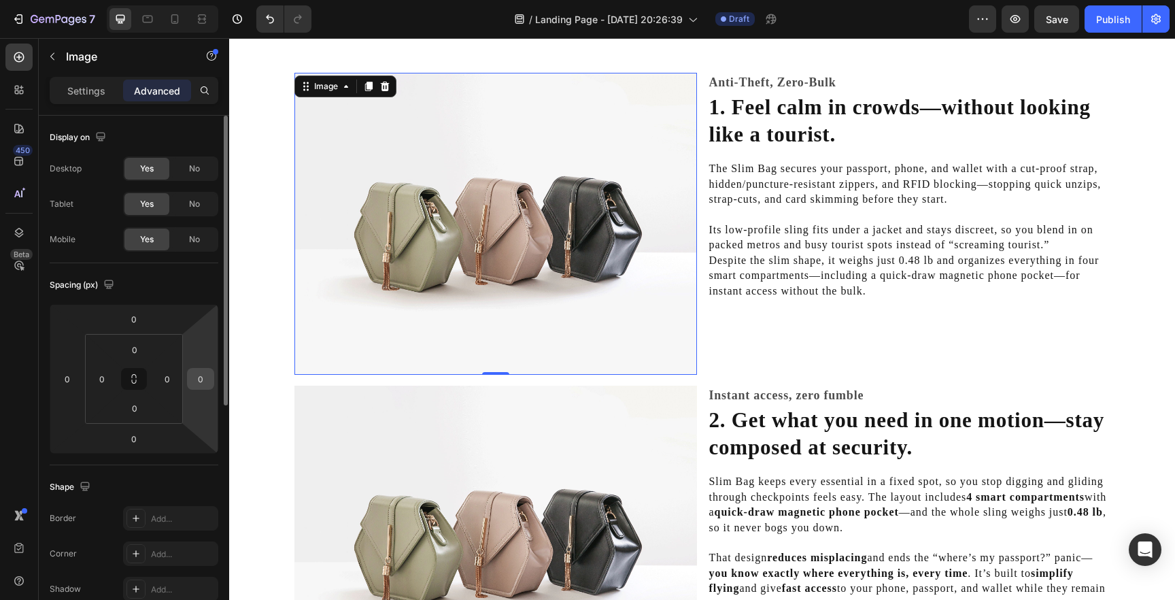
click at [201, 380] on input "0" at bounding box center [200, 379] width 20 height 20
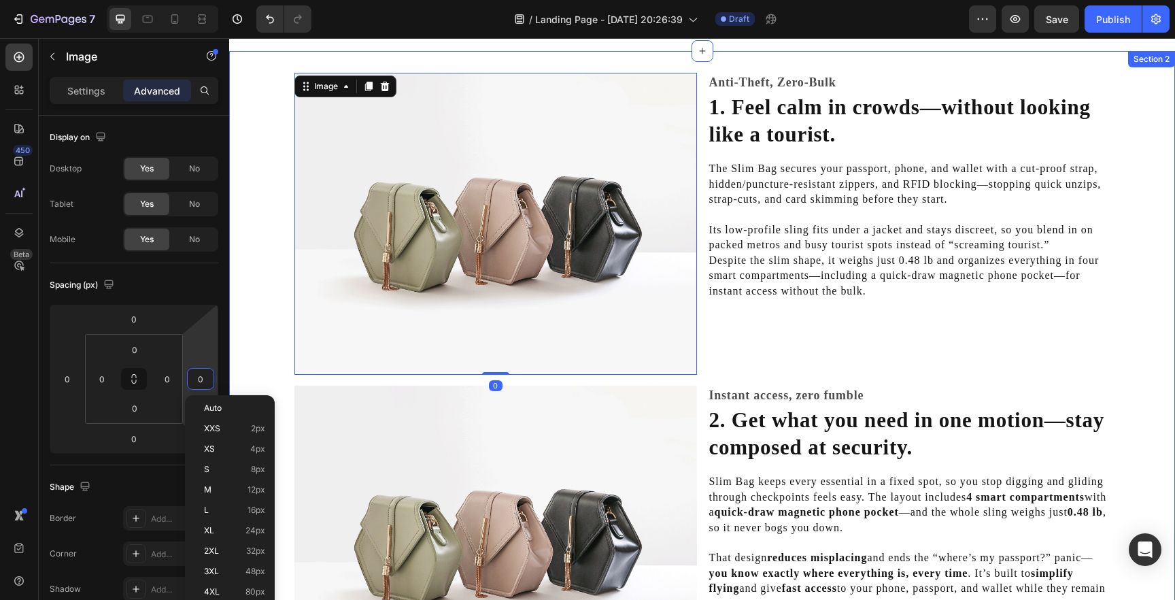
type input "5"
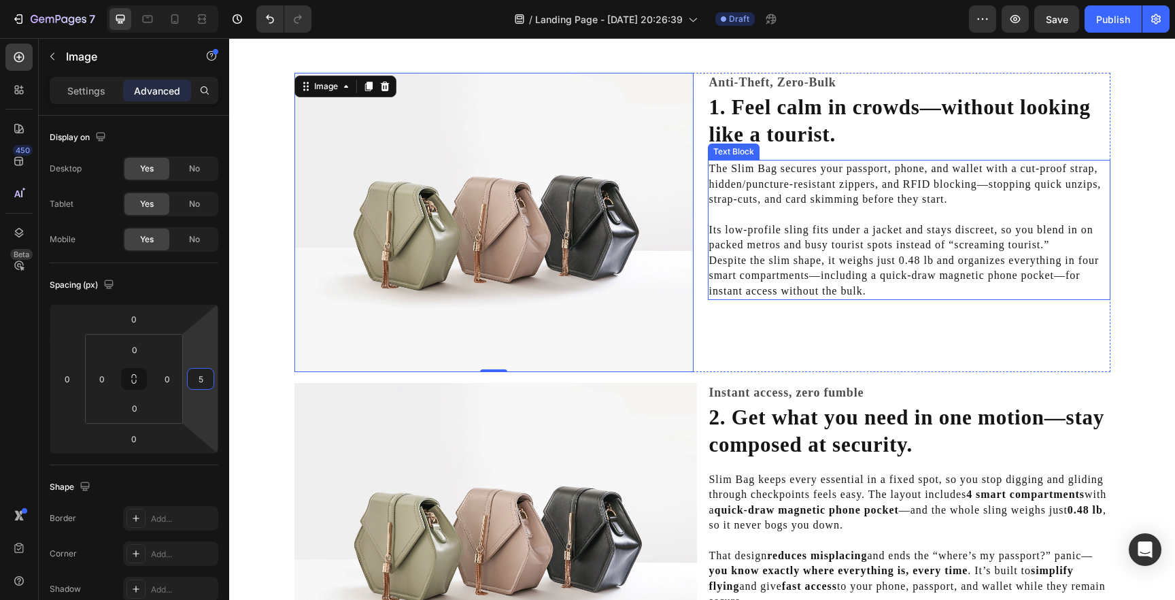
click at [753, 243] on p "Its low-profile sling fits under a jacket and stays discreet, so you blend in o…" at bounding box center [909, 260] width 400 height 76
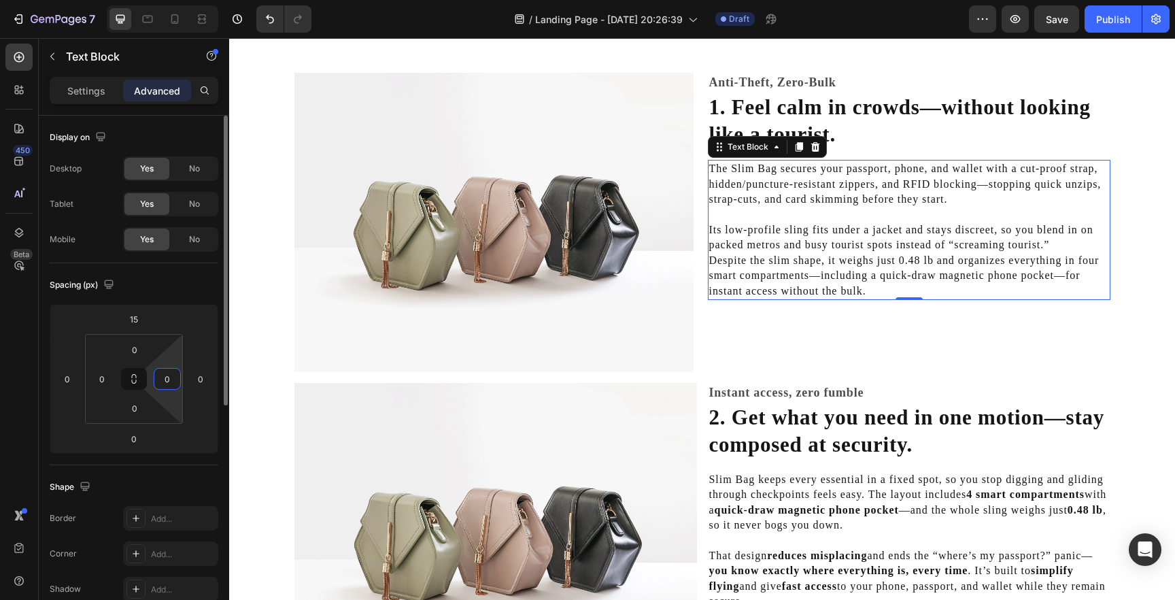
click at [173, 378] on input "0" at bounding box center [167, 379] width 20 height 20
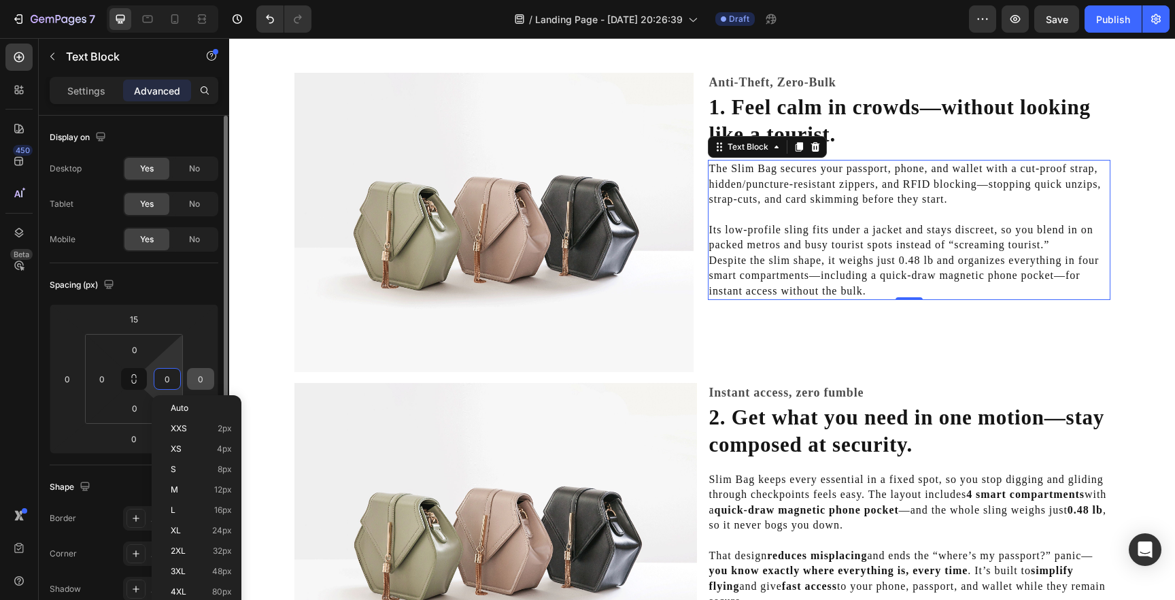
type input "5"
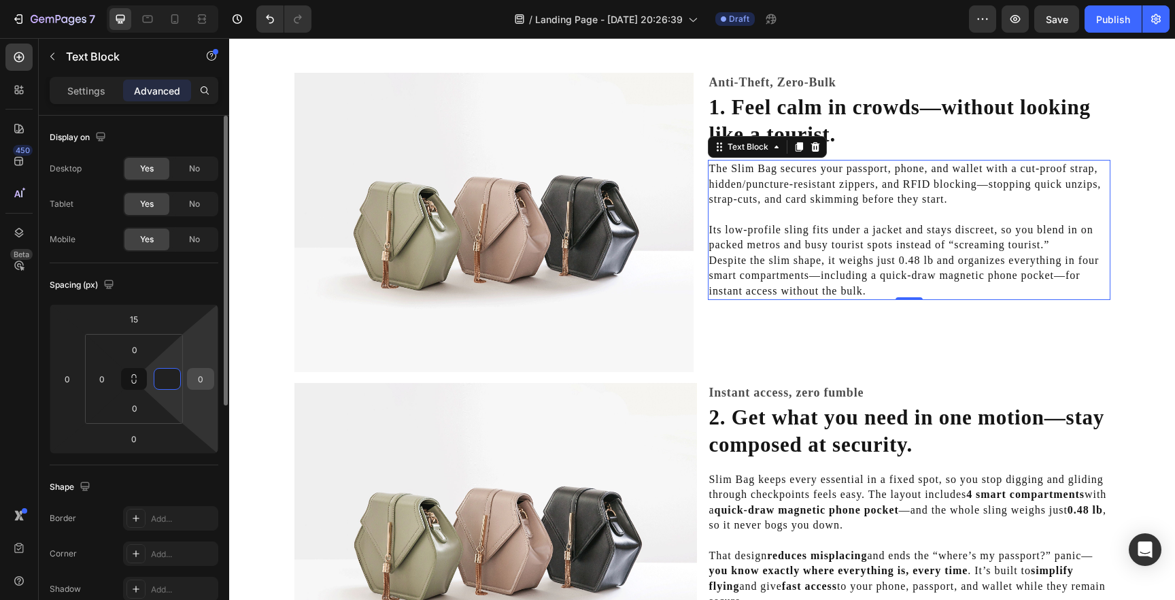
click at [202, 382] on input "0" at bounding box center [200, 379] width 20 height 20
type input "0"
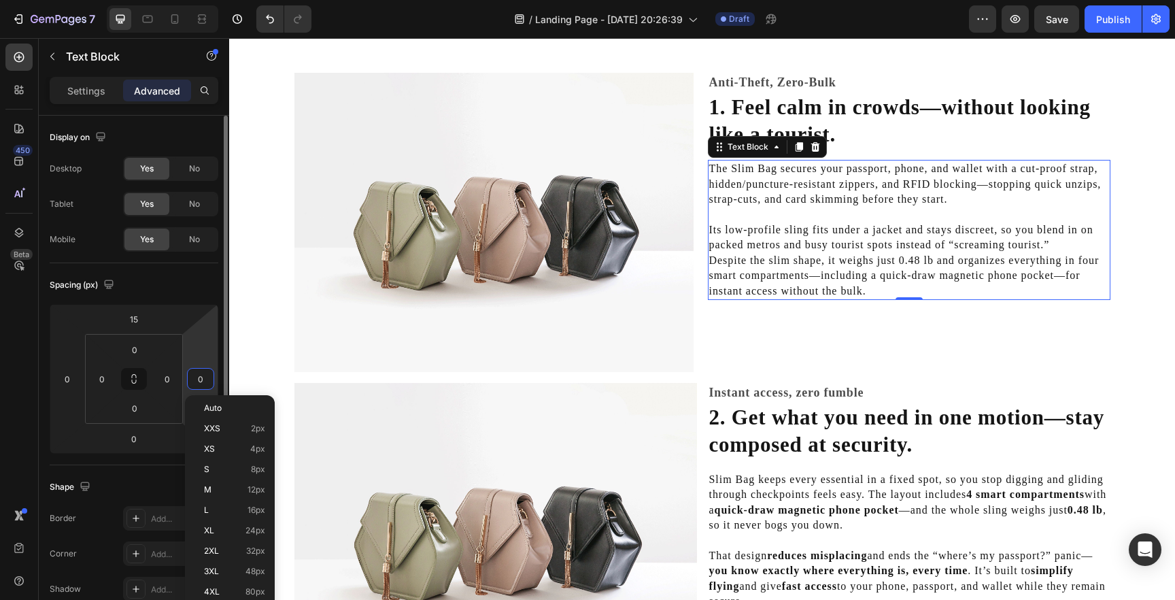
type input "5"
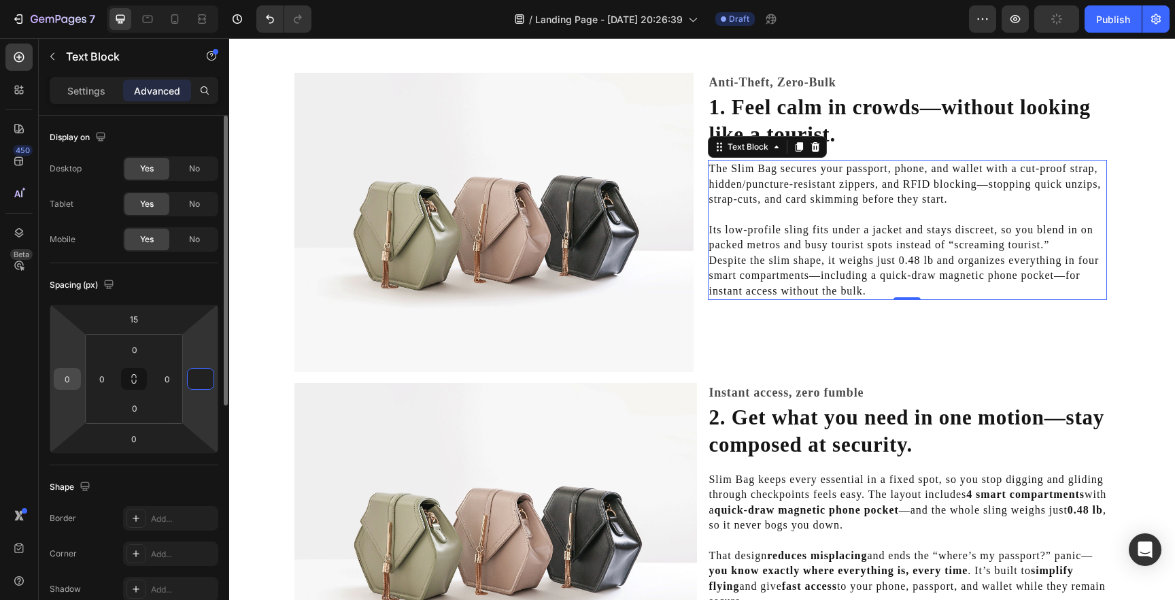
type input "0"
click at [68, 376] on input "0" at bounding box center [67, 379] width 20 height 20
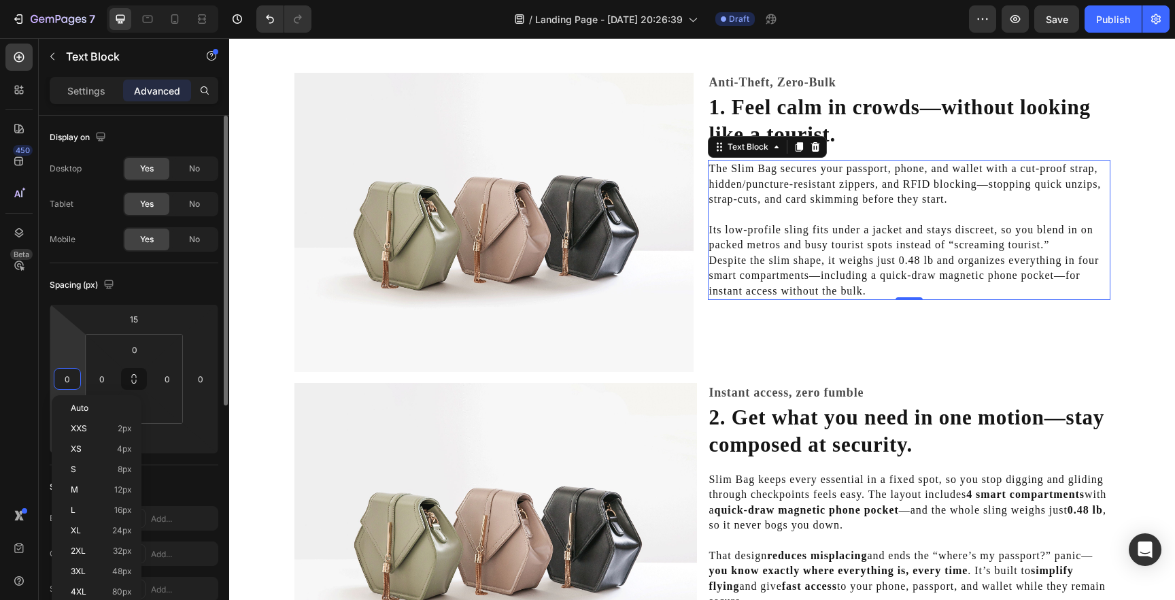
type input "5"
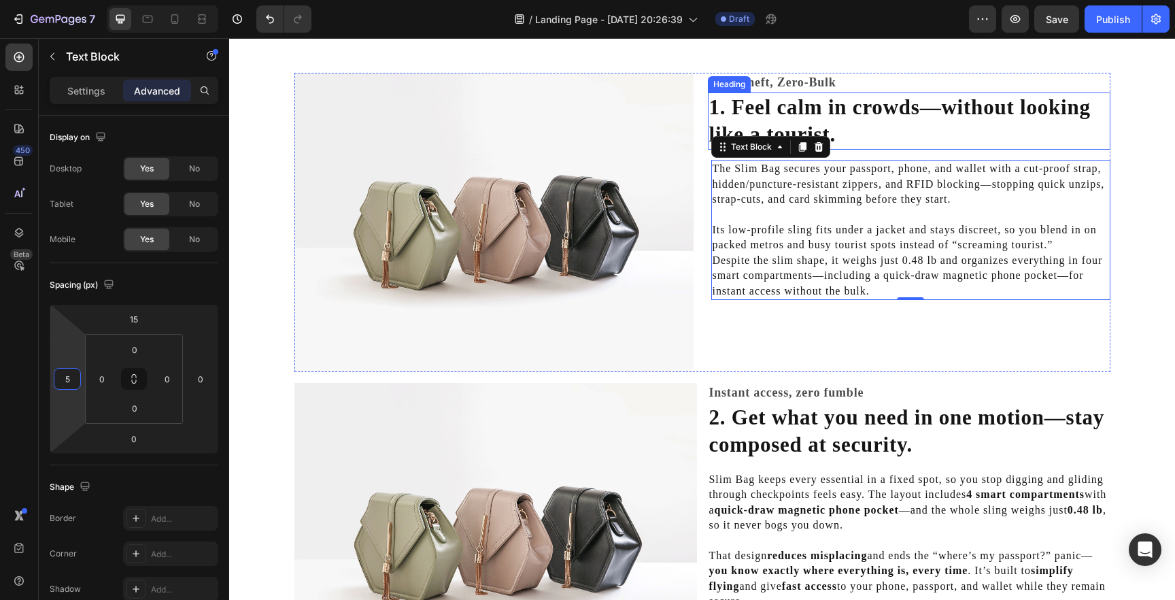
click at [739, 108] on h2 "1. Feel calm in crowds—without looking like a tourist." at bounding box center [909, 122] width 403 height 58
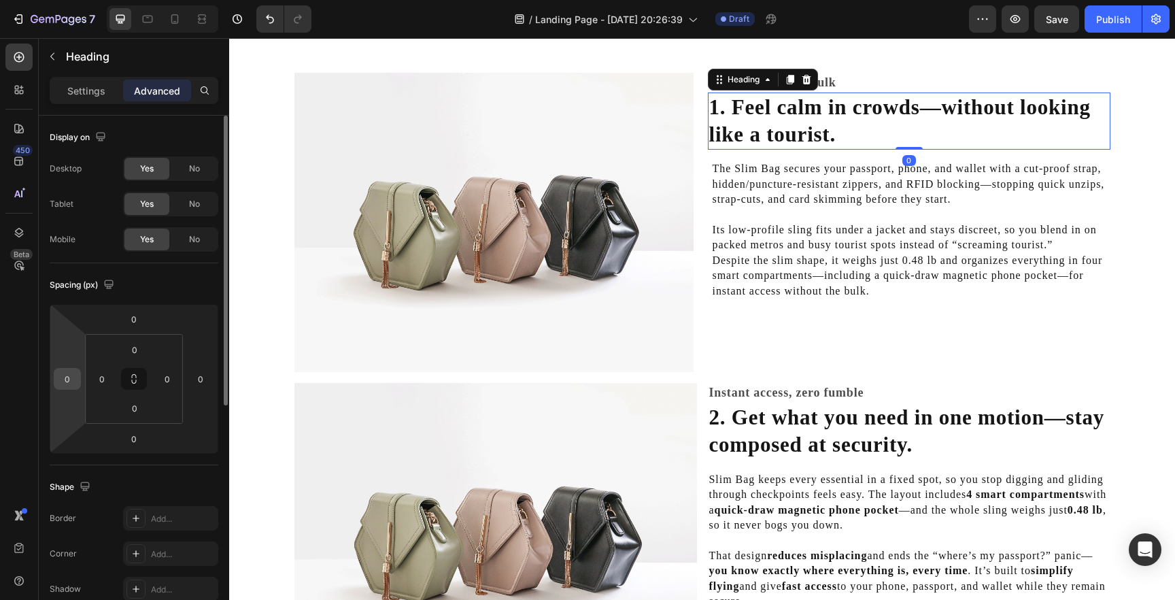
click at [65, 376] on input "0" at bounding box center [67, 379] width 20 height 20
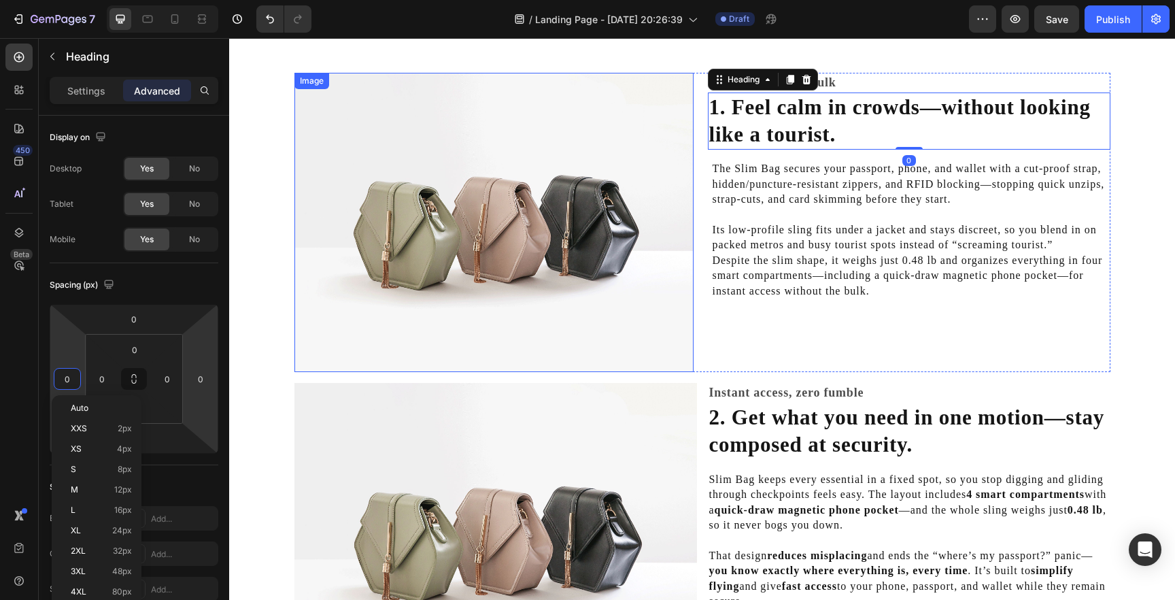
type input "5"
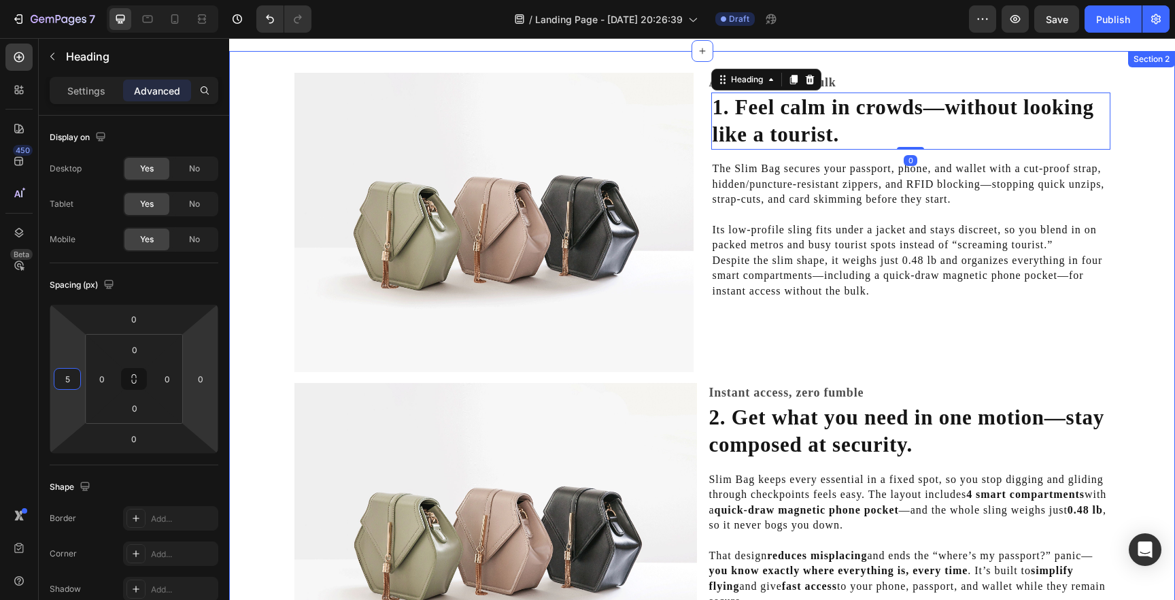
click at [869, 76] on h2 "Anti-Theft, Zero-Bulk" at bounding box center [909, 83] width 403 height 20
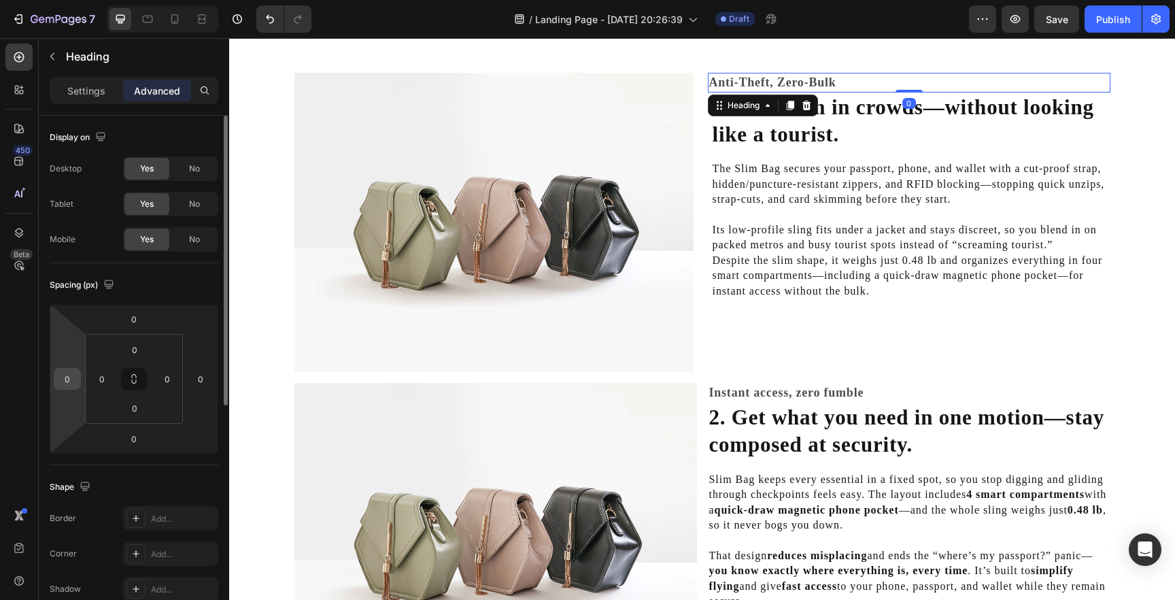
click at [67, 375] on input "0" at bounding box center [67, 379] width 20 height 20
type input "5"
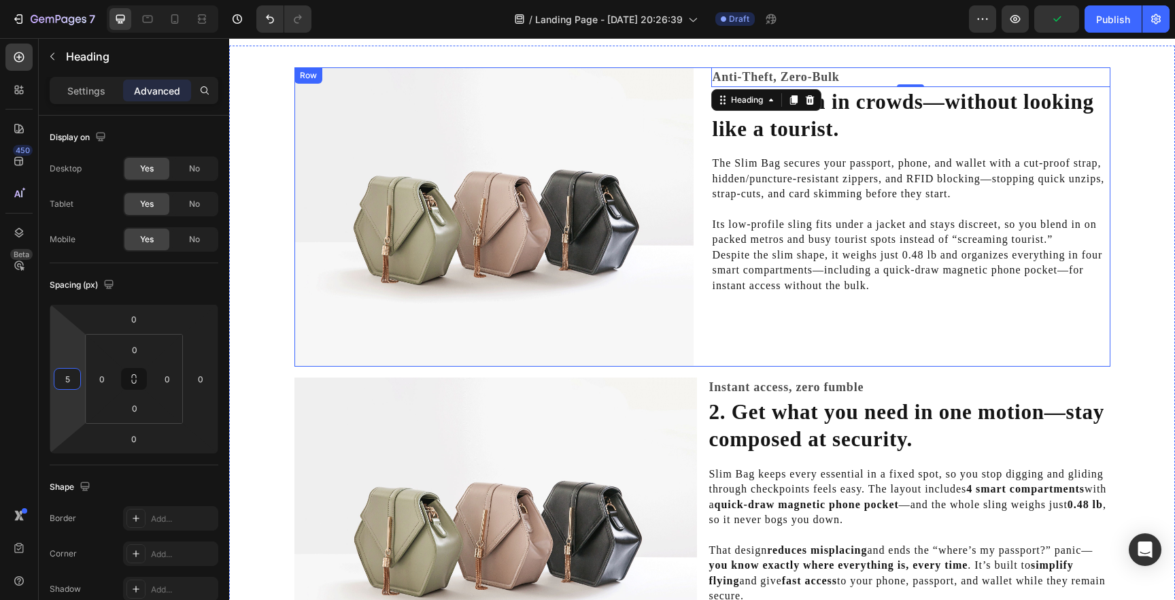
scroll to position [384, 0]
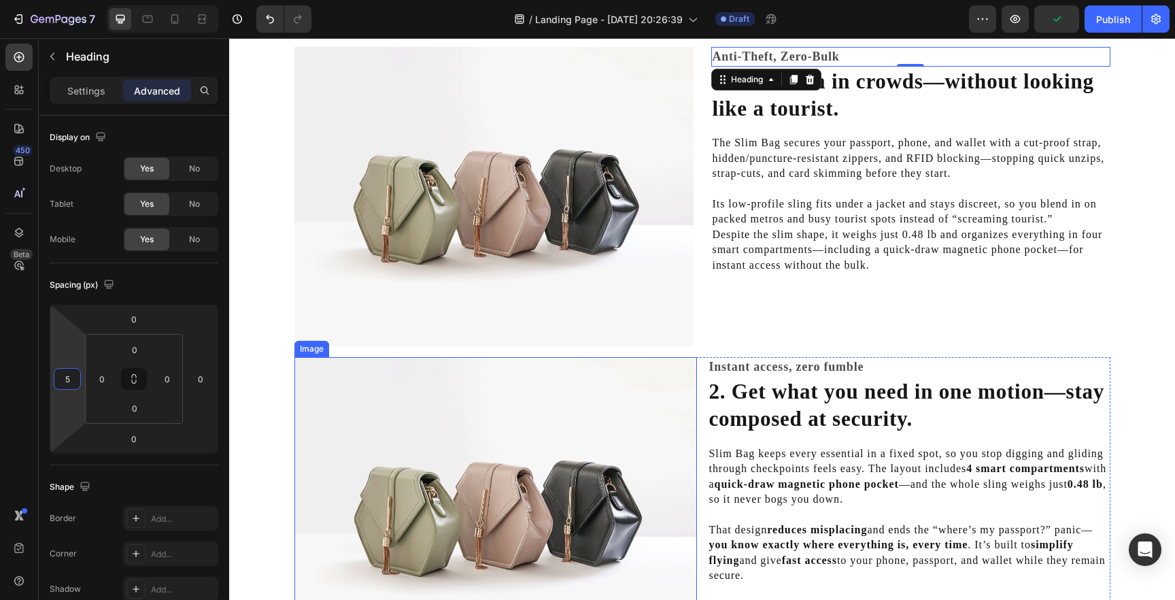
click at [639, 396] on img at bounding box center [496, 508] width 403 height 302
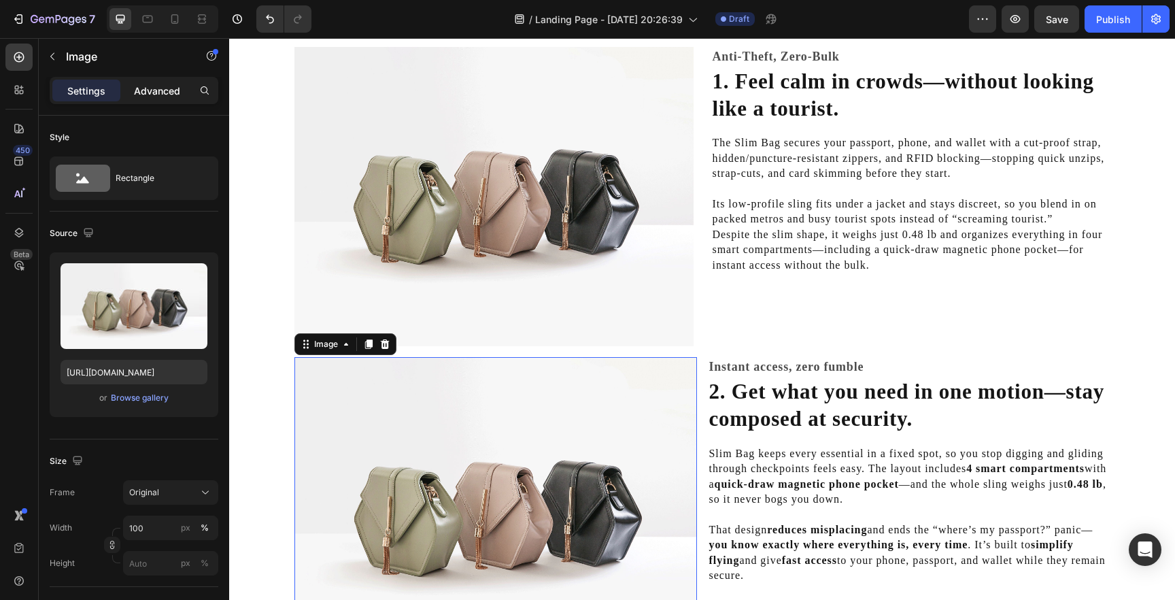
click at [159, 86] on p "Advanced" at bounding box center [157, 91] width 46 height 14
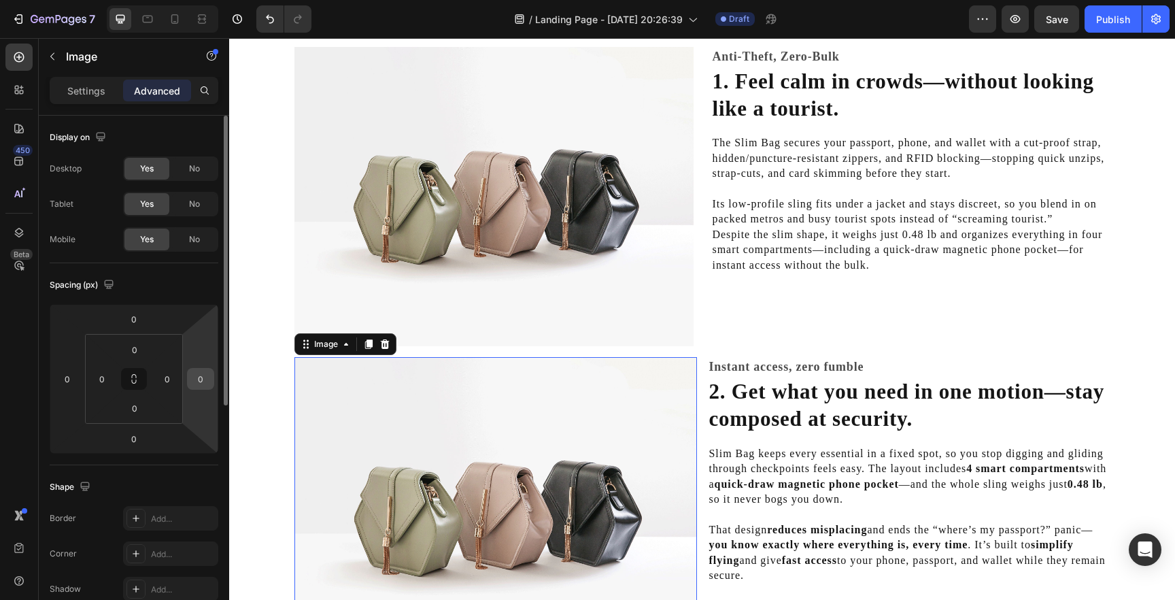
click at [205, 382] on input "0" at bounding box center [200, 379] width 20 height 20
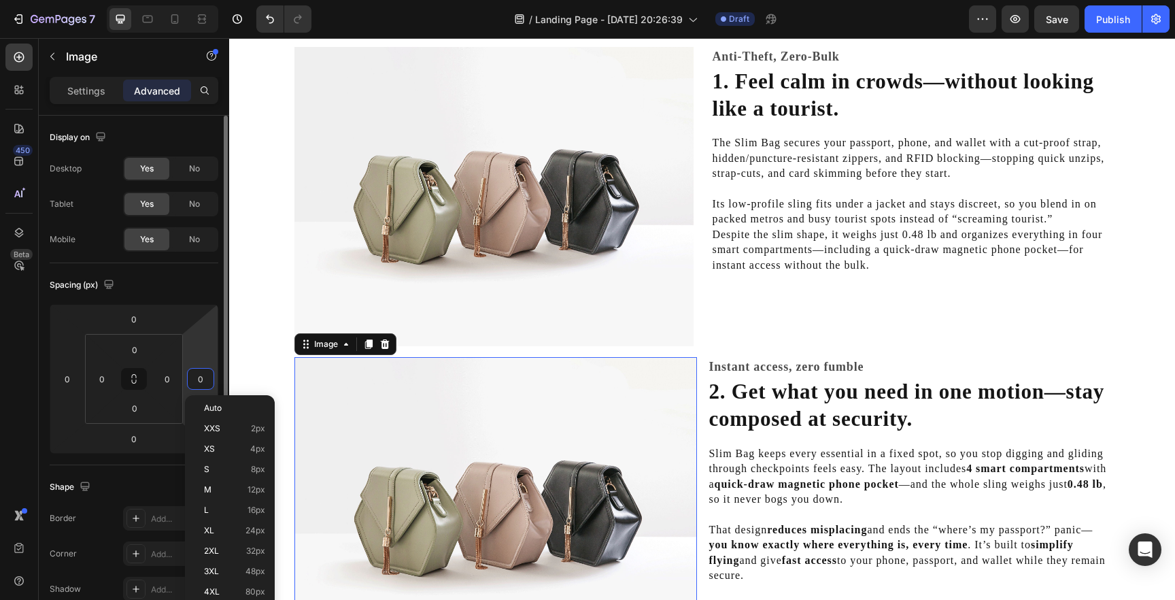
type input "5"
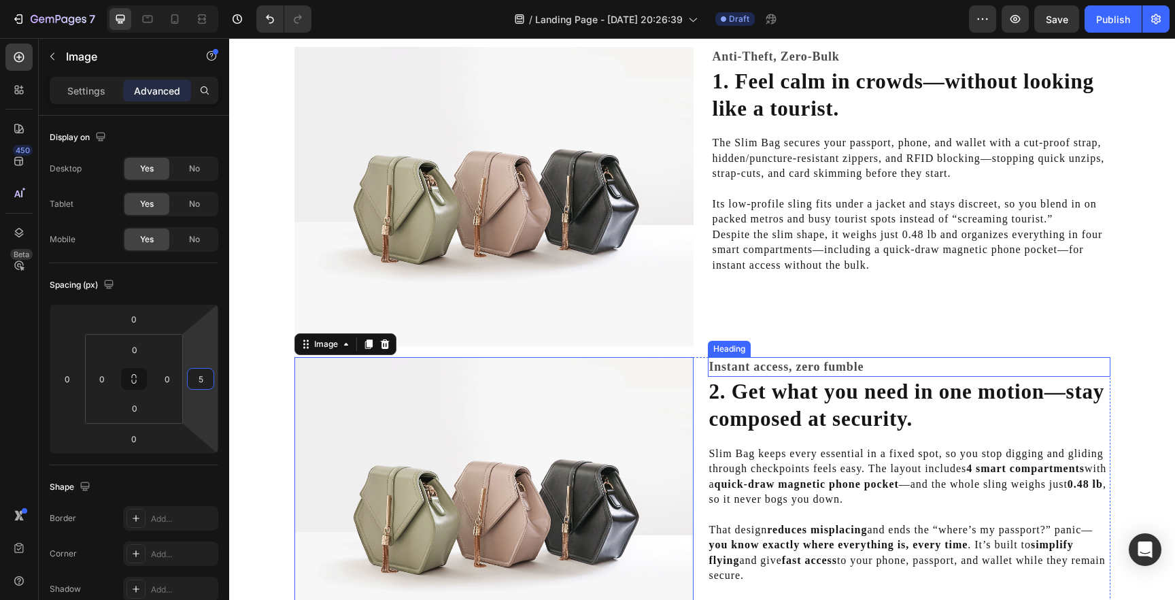
click at [722, 365] on h2 "Instant access, zero fumble" at bounding box center [909, 367] width 403 height 20
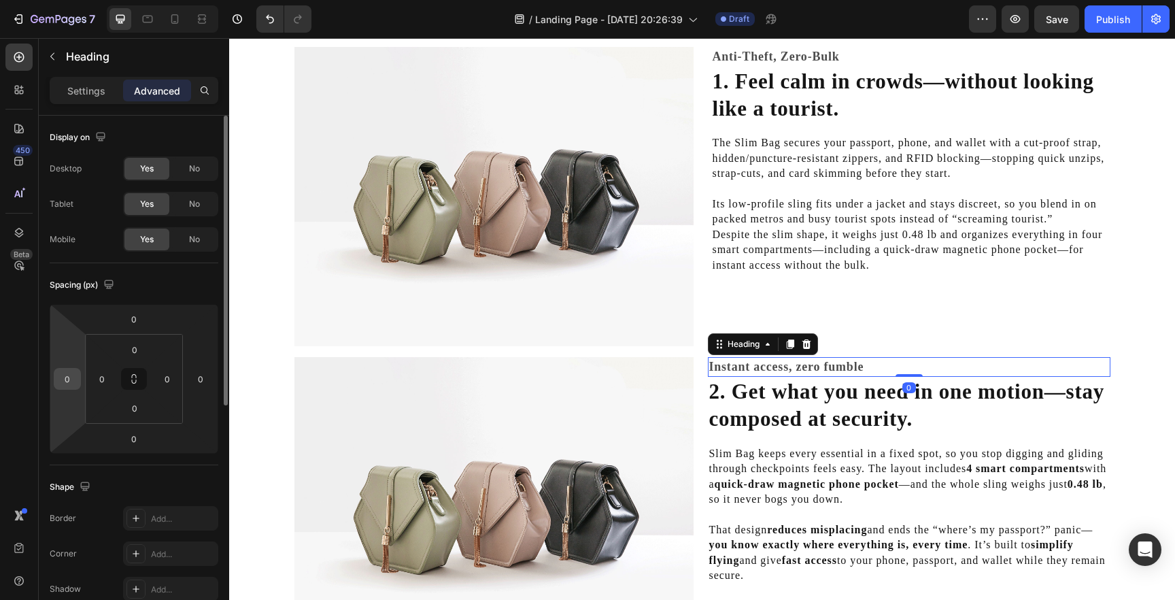
click at [67, 378] on input "0" at bounding box center [67, 379] width 20 height 20
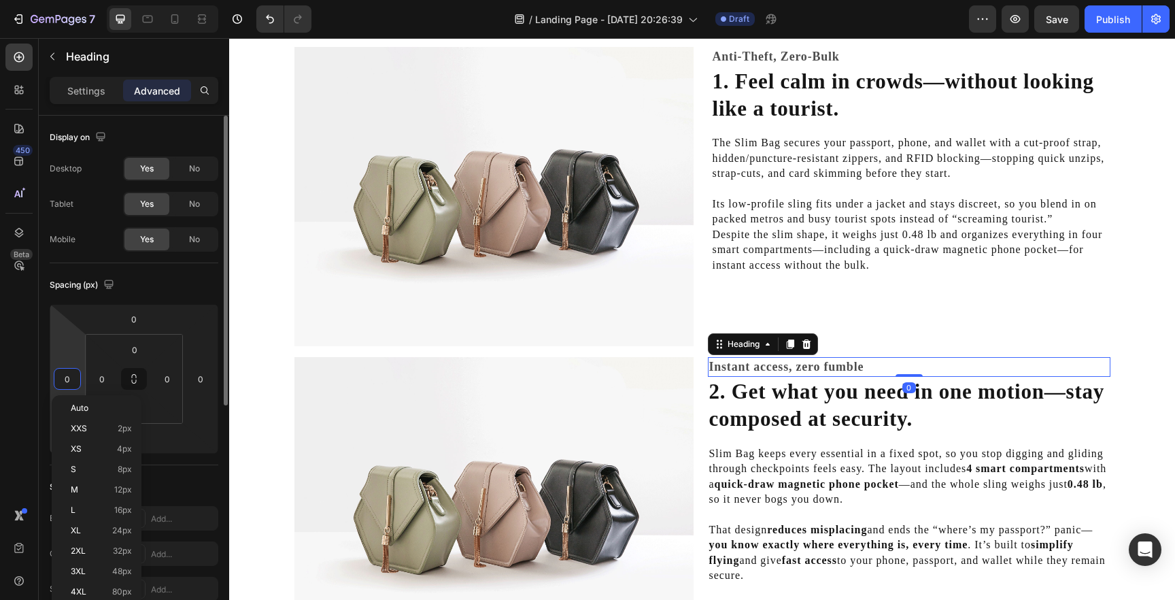
type input "5"
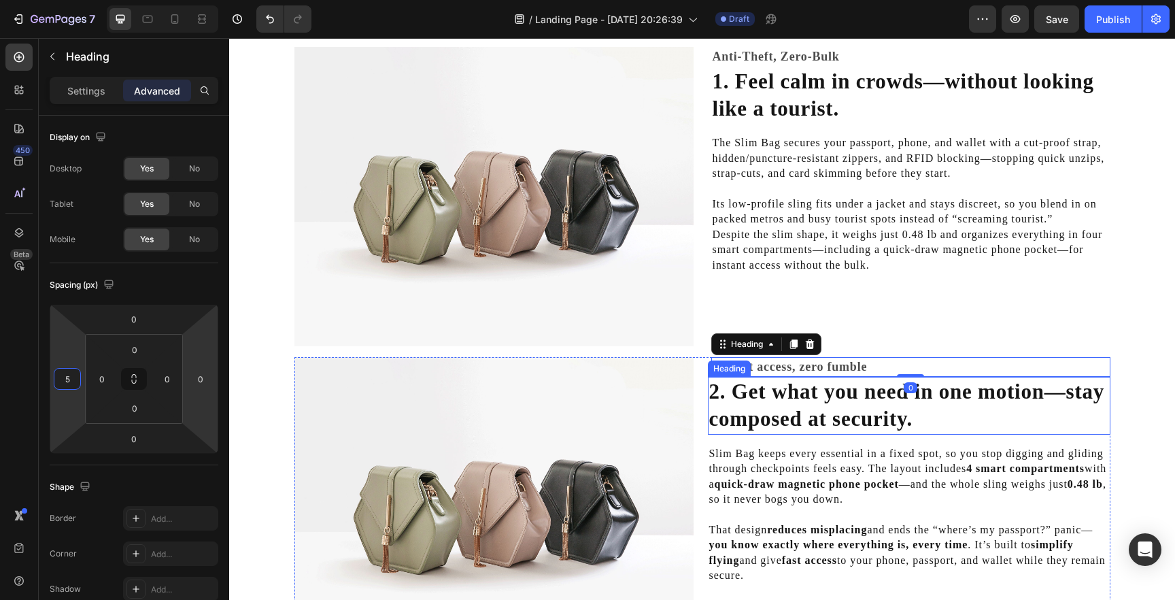
click at [771, 402] on h2 "2. Get what you need in one motion—stay composed at security." at bounding box center [909, 406] width 403 height 58
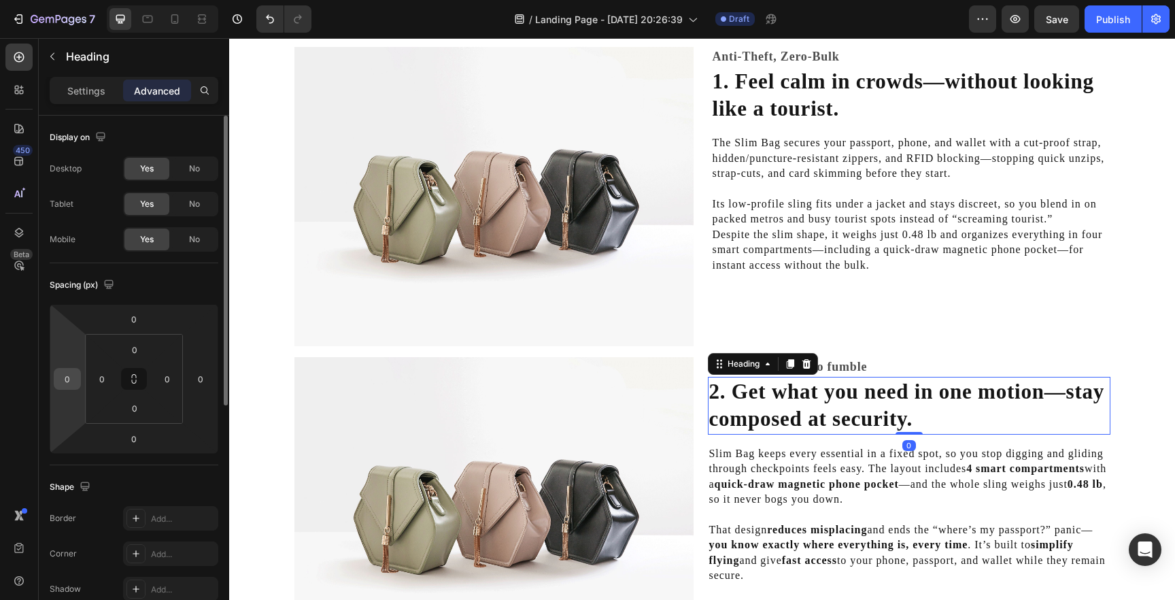
click at [69, 380] on input "0" at bounding box center [67, 379] width 20 height 20
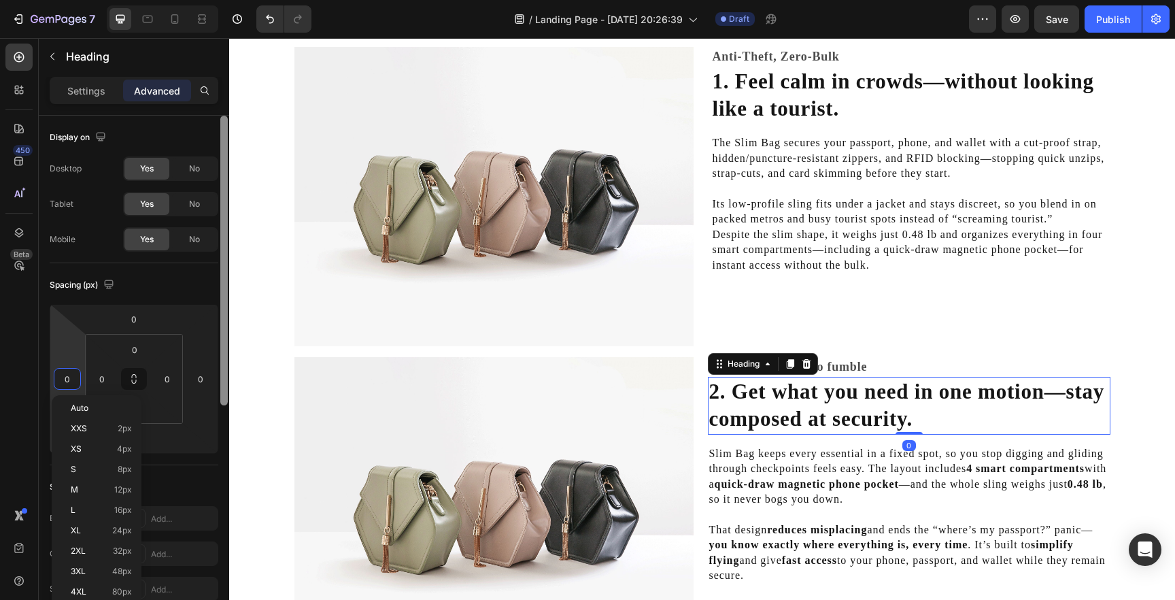
type input "5"
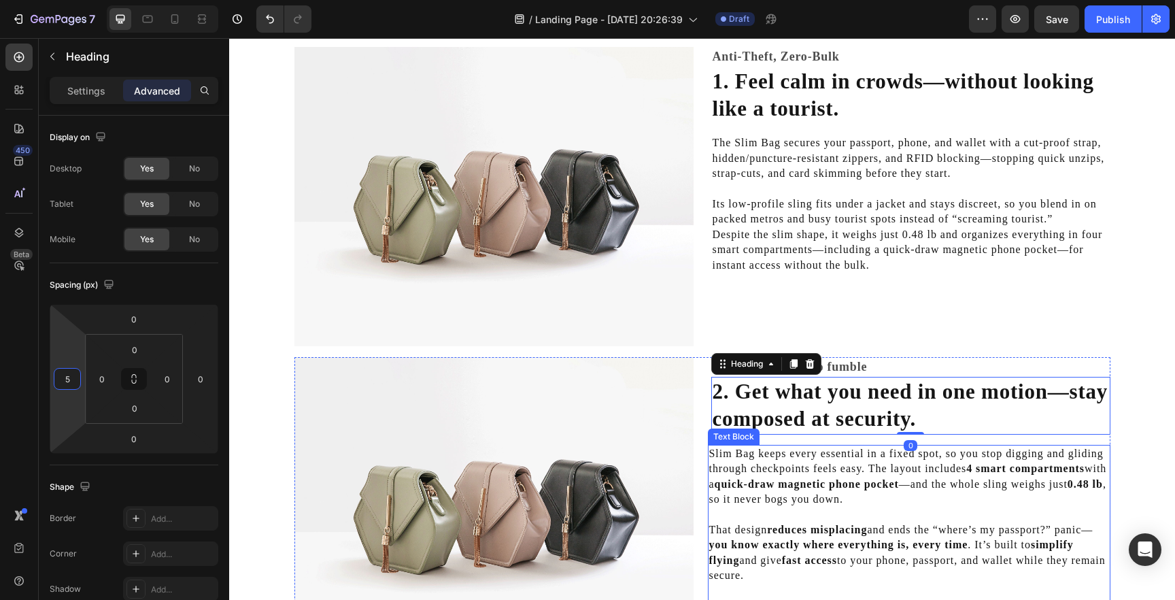
click at [754, 488] on strong "quick-draw magnetic phone pocket" at bounding box center [807, 484] width 184 height 12
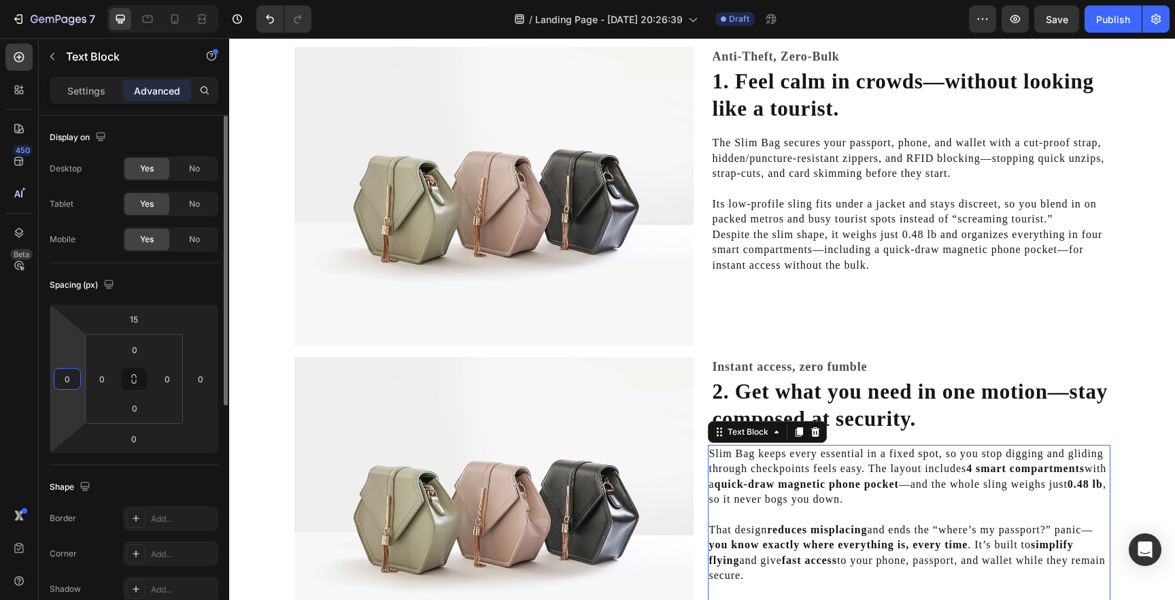
click at [67, 379] on input "0" at bounding box center [67, 379] width 20 height 20
type input "5"
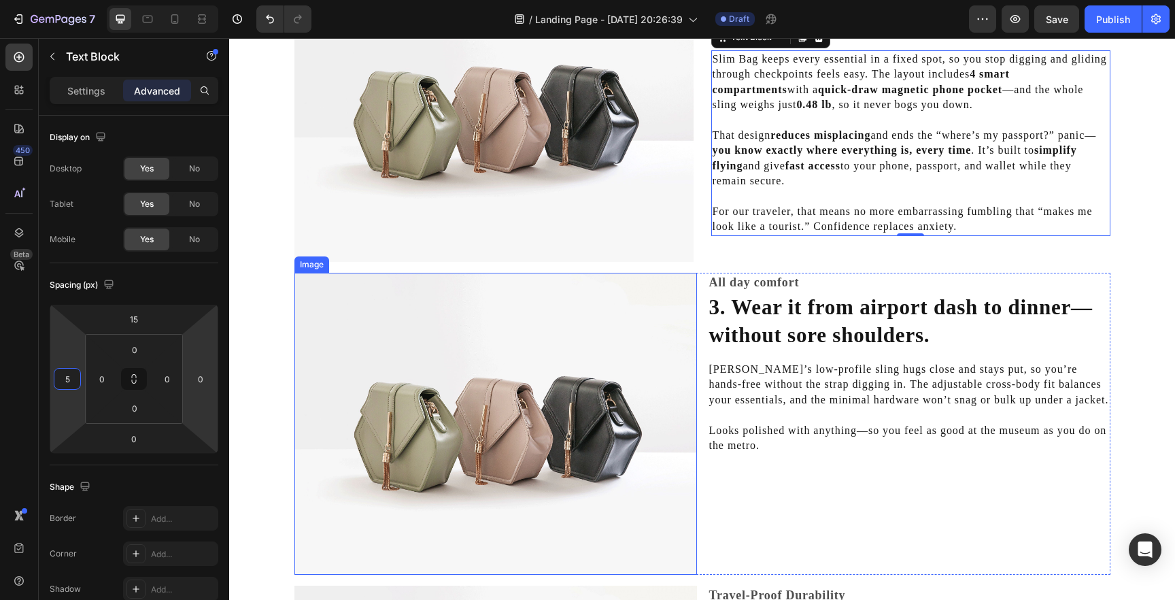
scroll to position [782, 0]
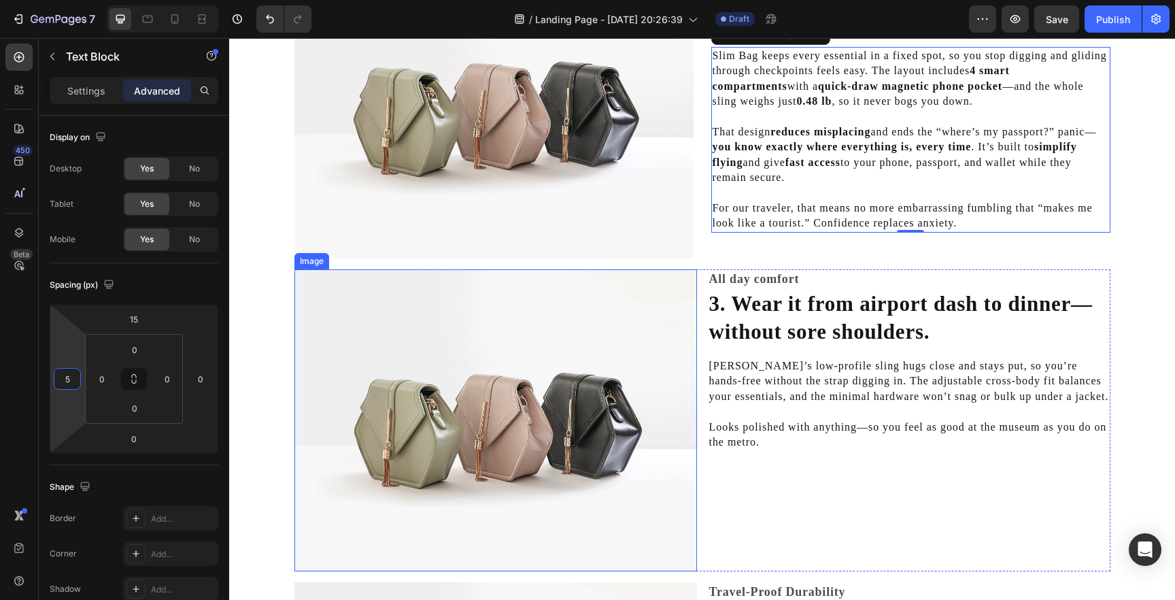
click at [372, 384] on img at bounding box center [496, 420] width 403 height 302
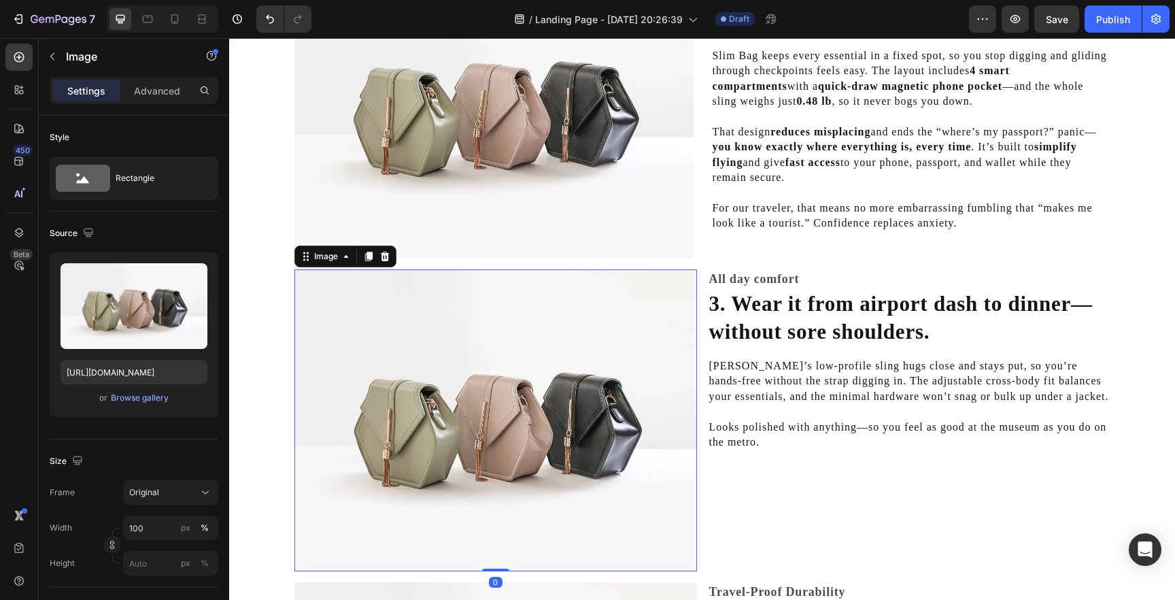
click at [146, 107] on div "Settings Advanced" at bounding box center [134, 96] width 190 height 39
click at [146, 91] on p "Advanced" at bounding box center [157, 91] width 46 height 14
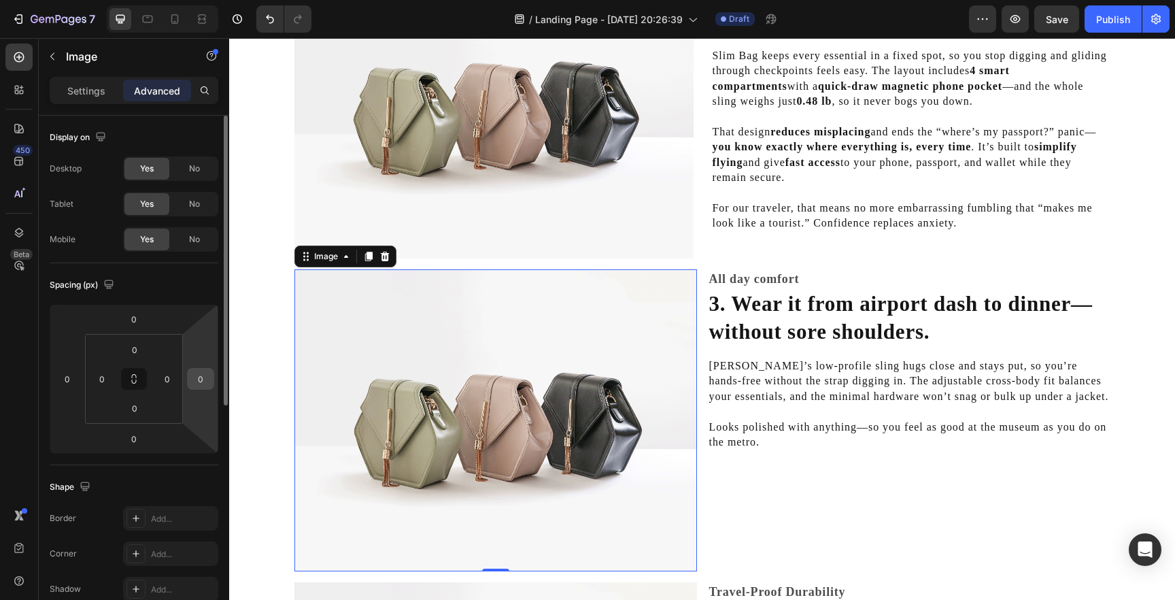
click at [203, 375] on input "0" at bounding box center [200, 379] width 20 height 20
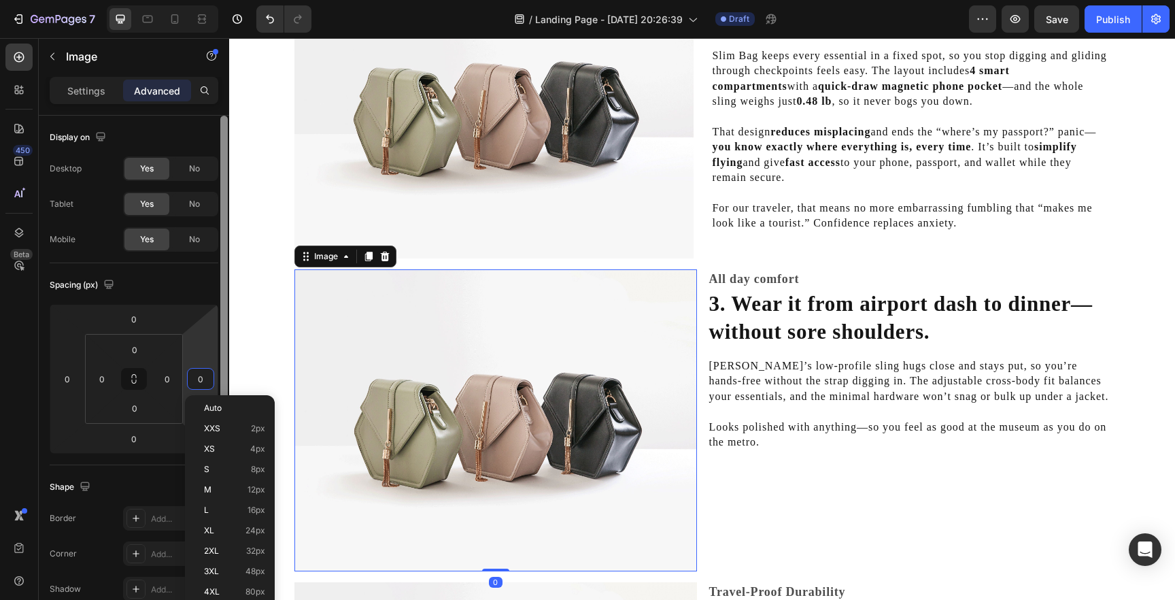
type input "5"
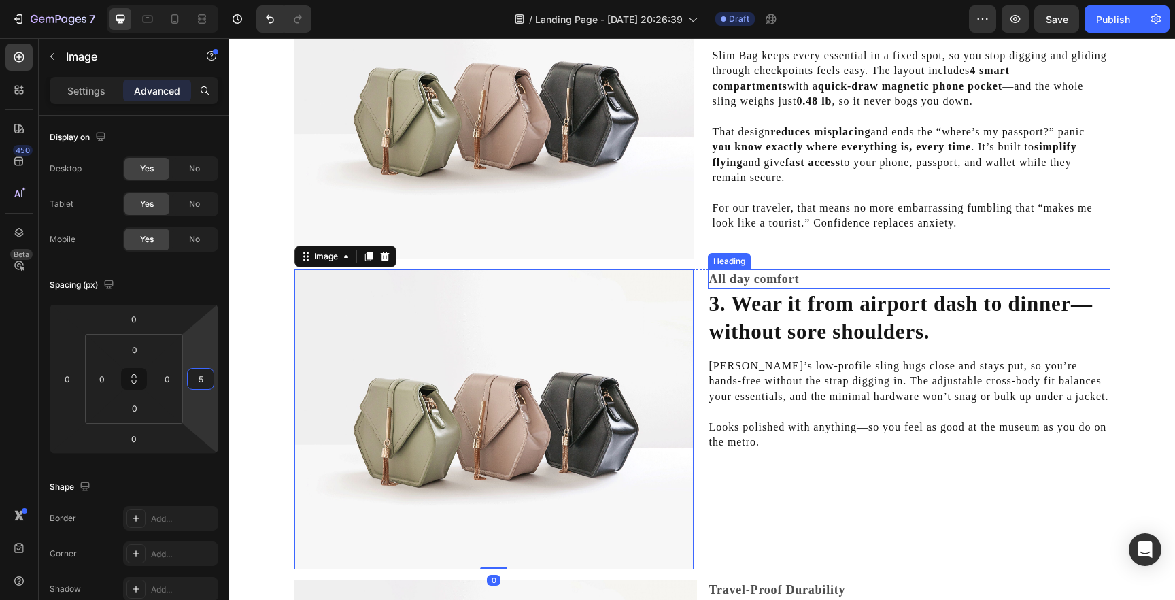
click at [750, 272] on h2 "All day comfort" at bounding box center [909, 279] width 403 height 20
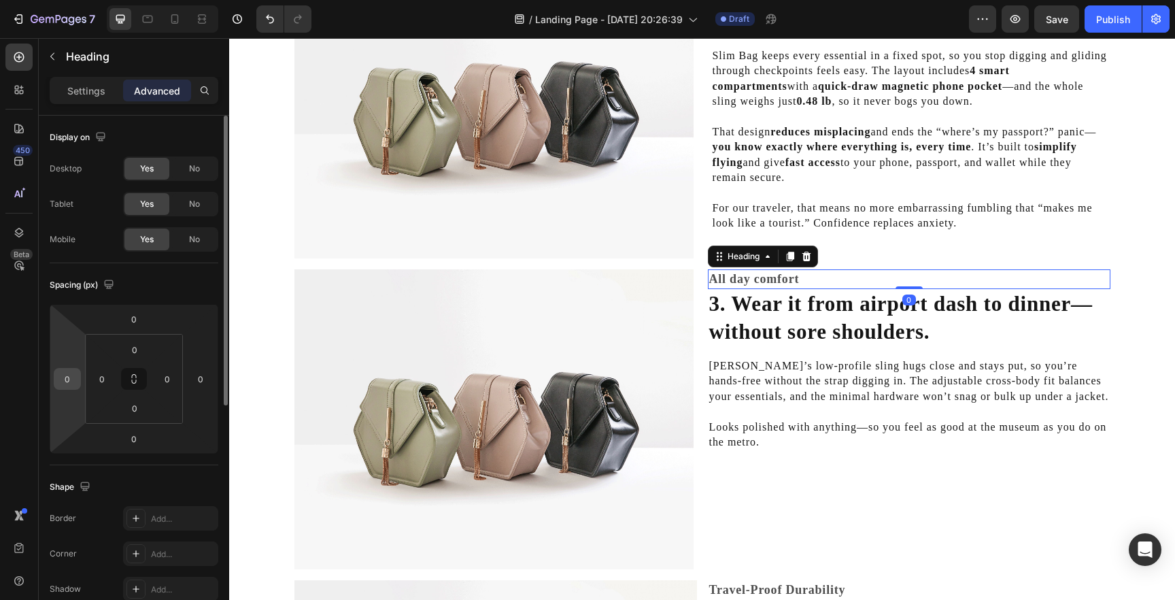
click at [69, 383] on input "0" at bounding box center [67, 379] width 20 height 20
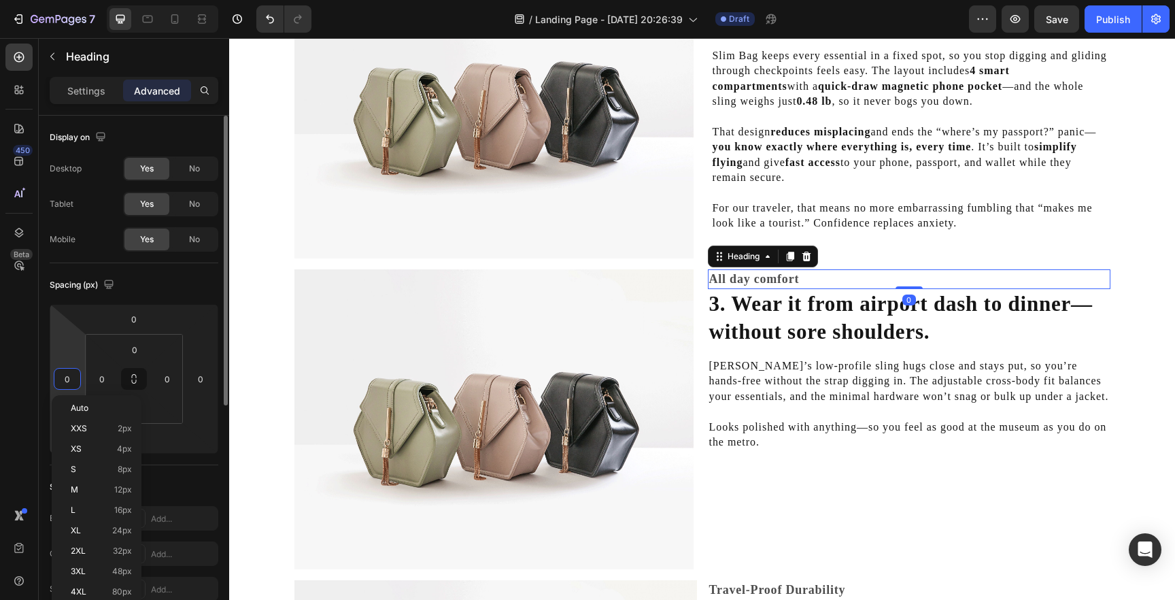
type input "5"
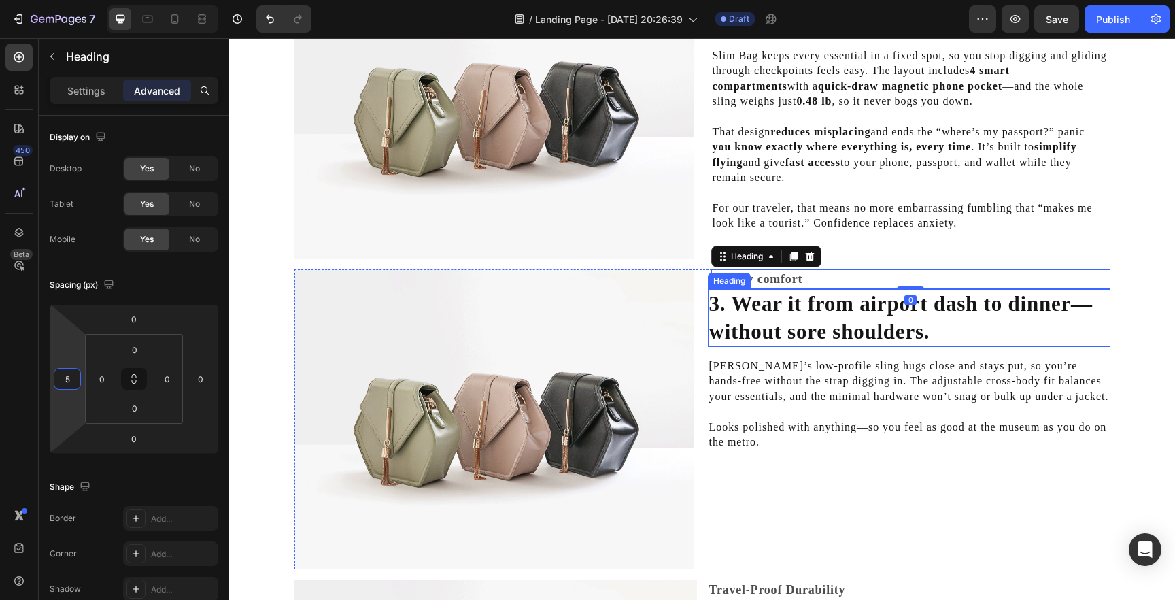
click at [737, 315] on h2 "3. Wear it from airport dash to dinner—without sore shoulders." at bounding box center [909, 318] width 403 height 58
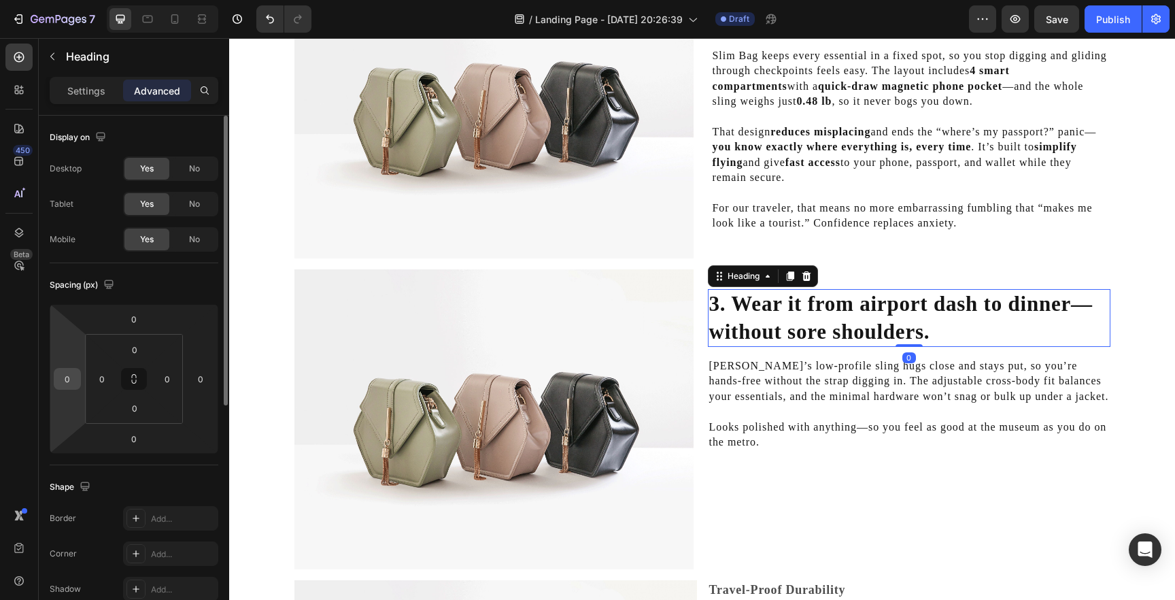
click at [67, 371] on input "0" at bounding box center [67, 379] width 20 height 20
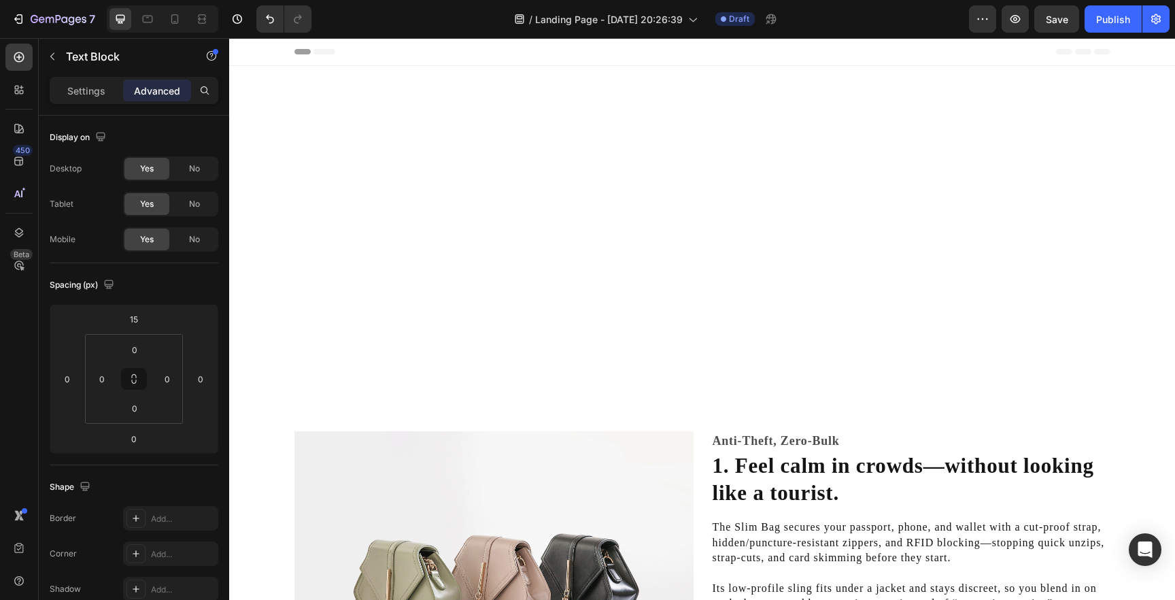
scroll to position [782, 0]
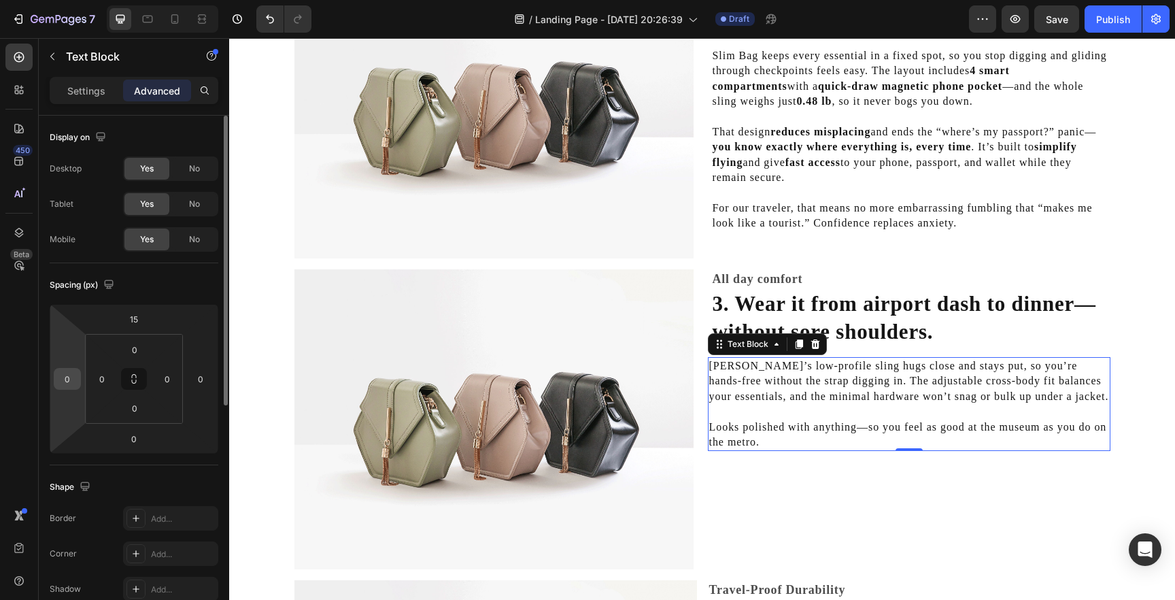
click at [67, 382] on input "0" at bounding box center [67, 379] width 20 height 20
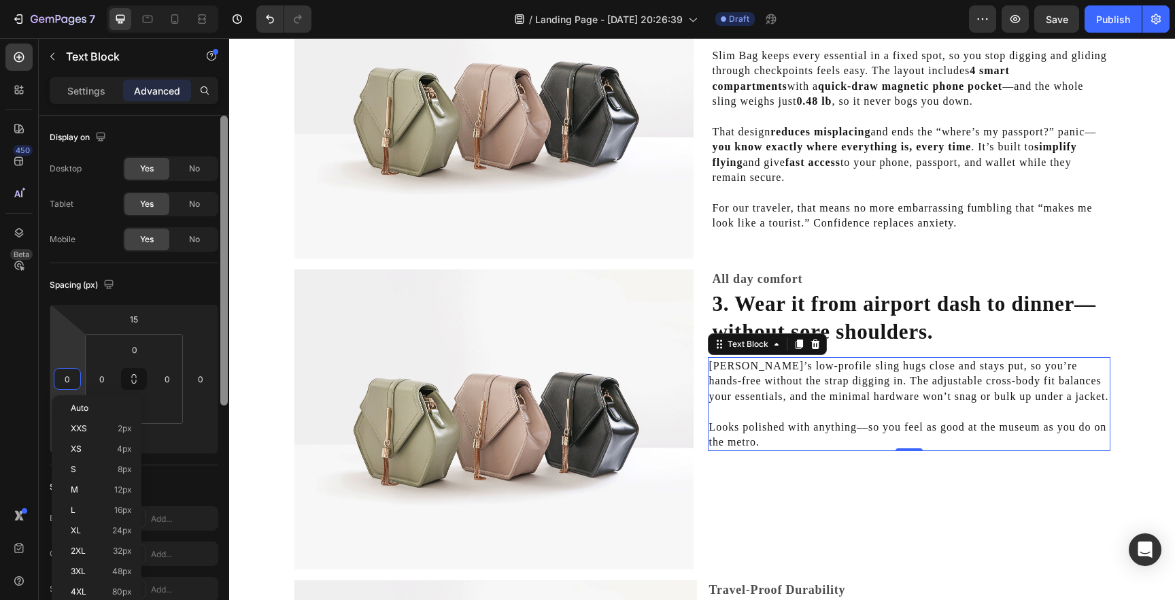
type input "5"
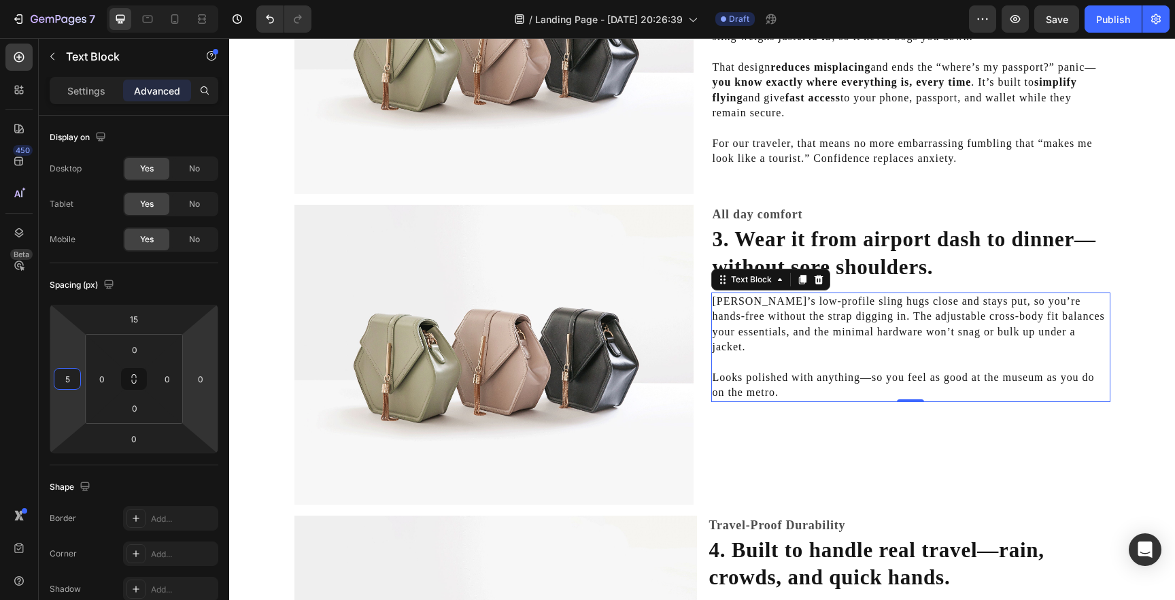
scroll to position [965, 0]
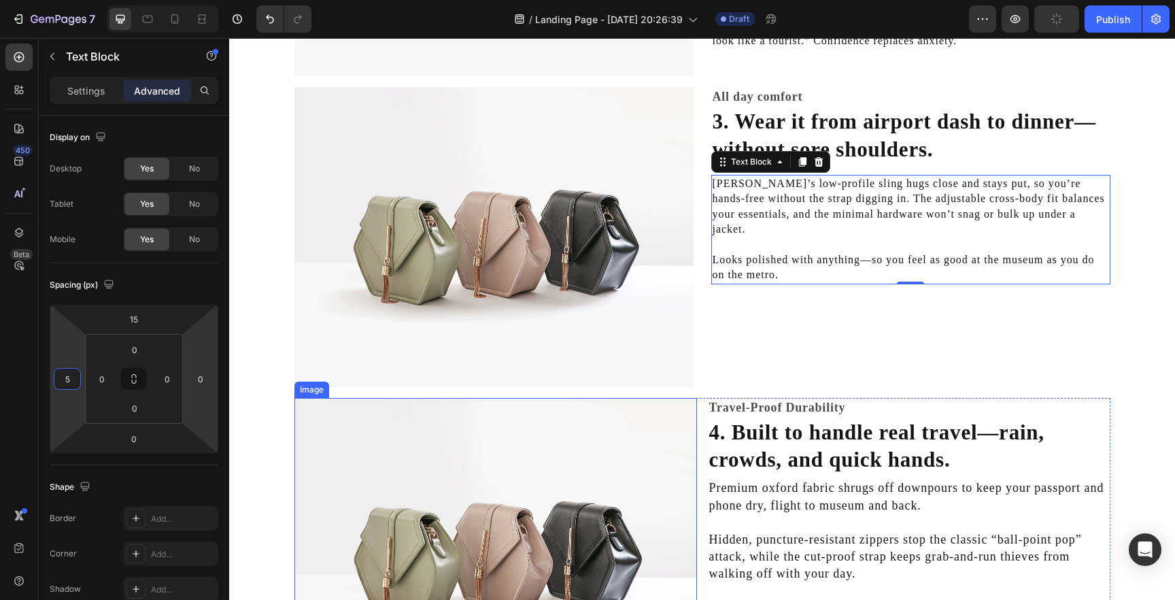
click at [639, 454] on img at bounding box center [496, 549] width 403 height 302
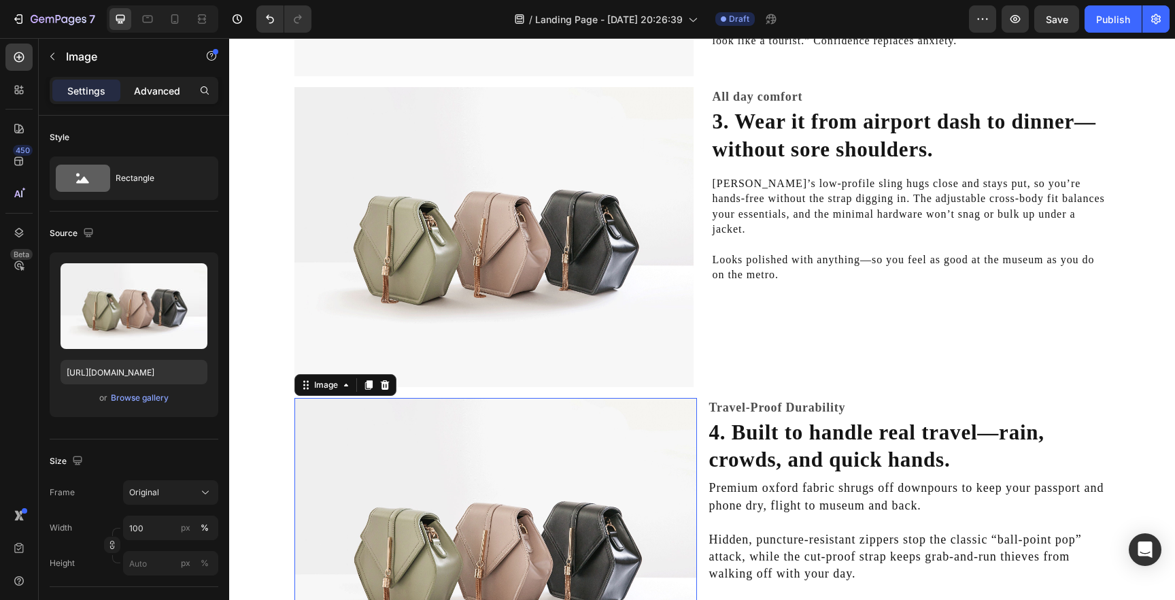
click at [161, 99] on div "Advanced" at bounding box center [157, 91] width 68 height 22
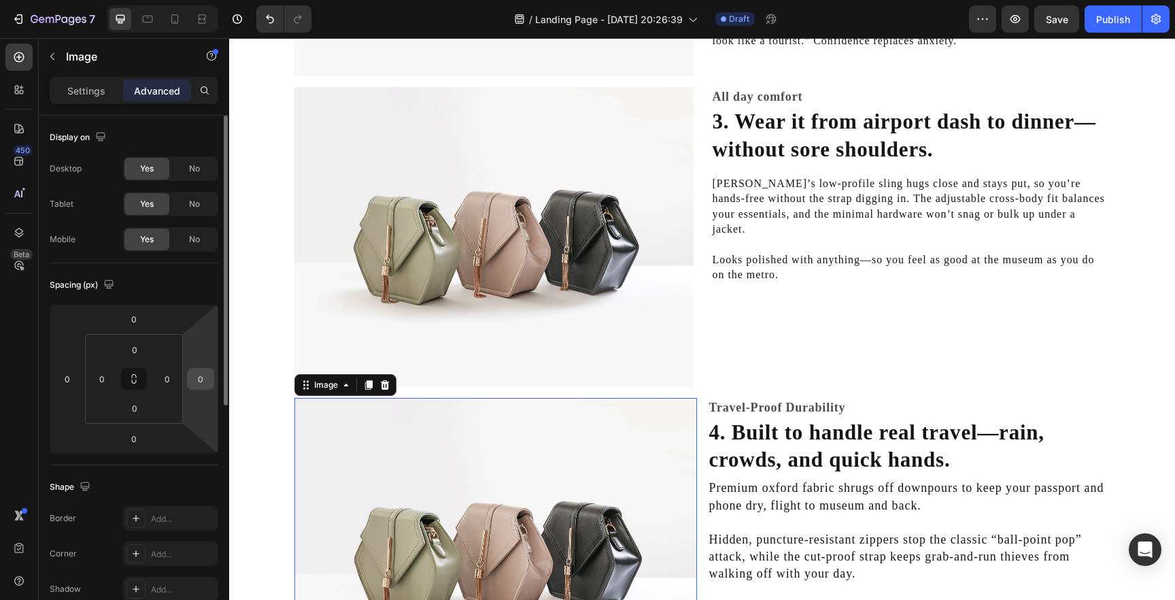
click at [200, 380] on input "0" at bounding box center [200, 379] width 20 height 20
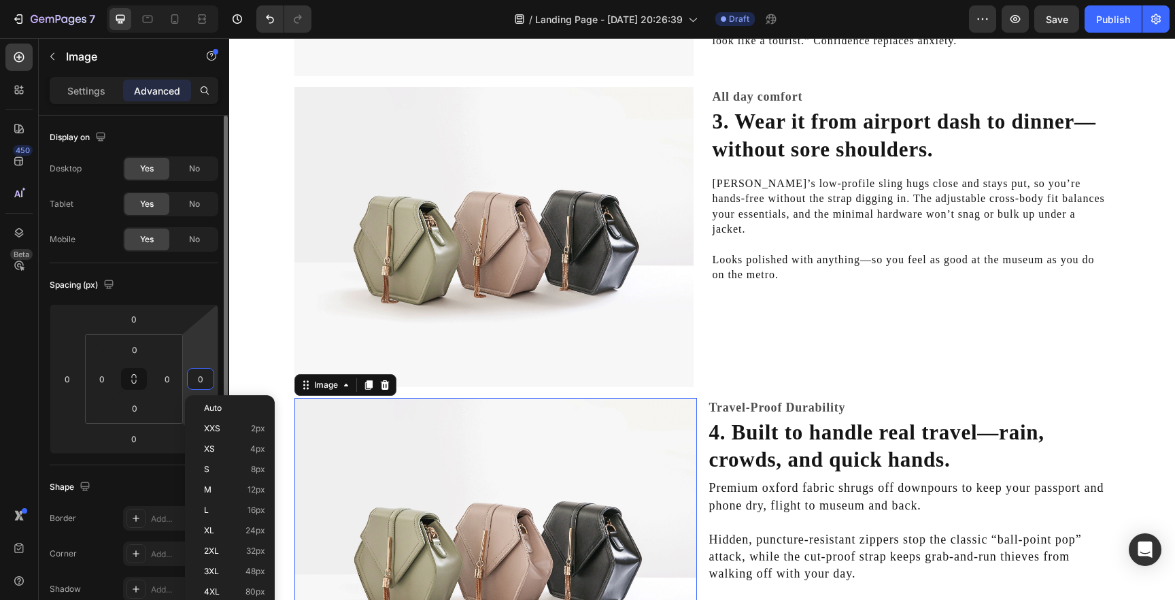
type input "5"
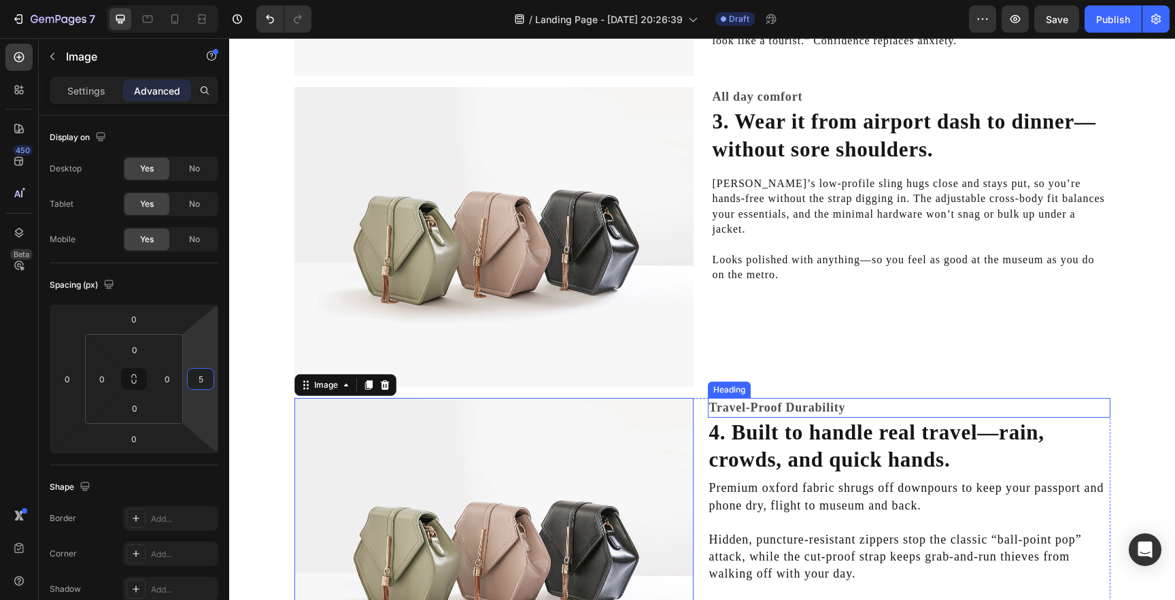
click at [762, 405] on h2 "Travel-Proof Durability" at bounding box center [909, 408] width 403 height 20
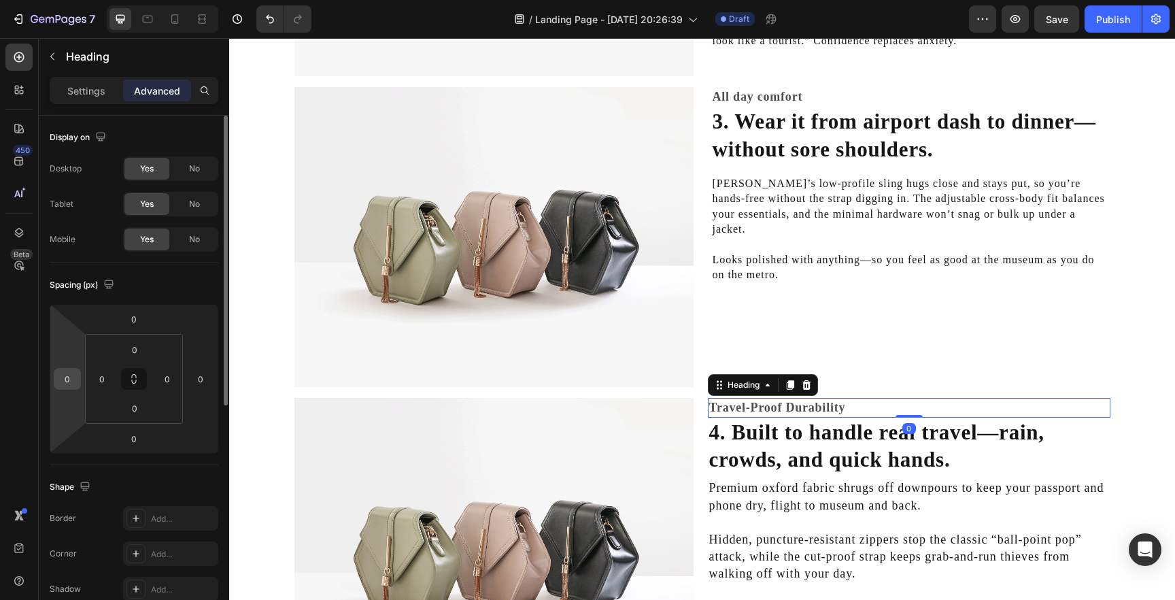
click at [69, 380] on input "0" at bounding box center [67, 379] width 20 height 20
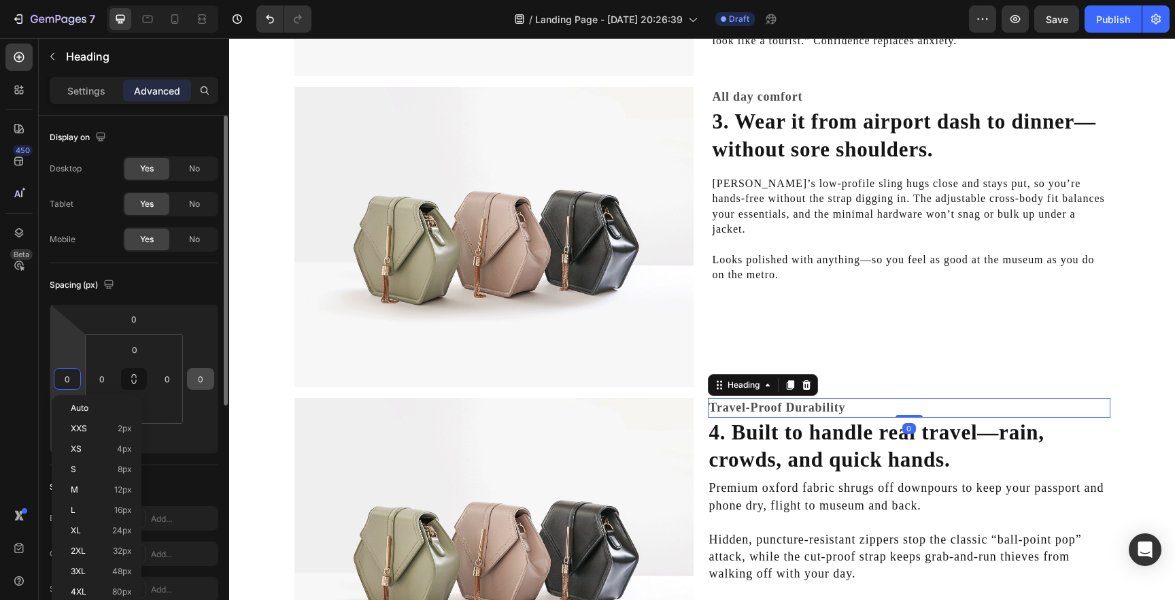
type input "5"
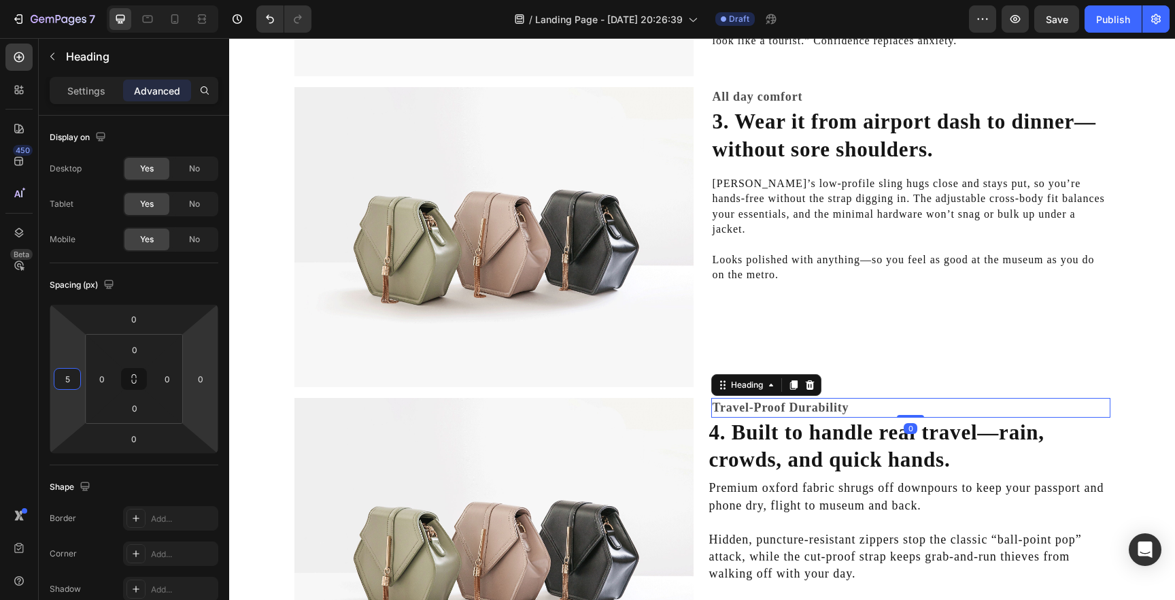
click at [752, 440] on h2 "4. Built to handle real travel—rain, crowds, and quick hands." at bounding box center [909, 447] width 403 height 58
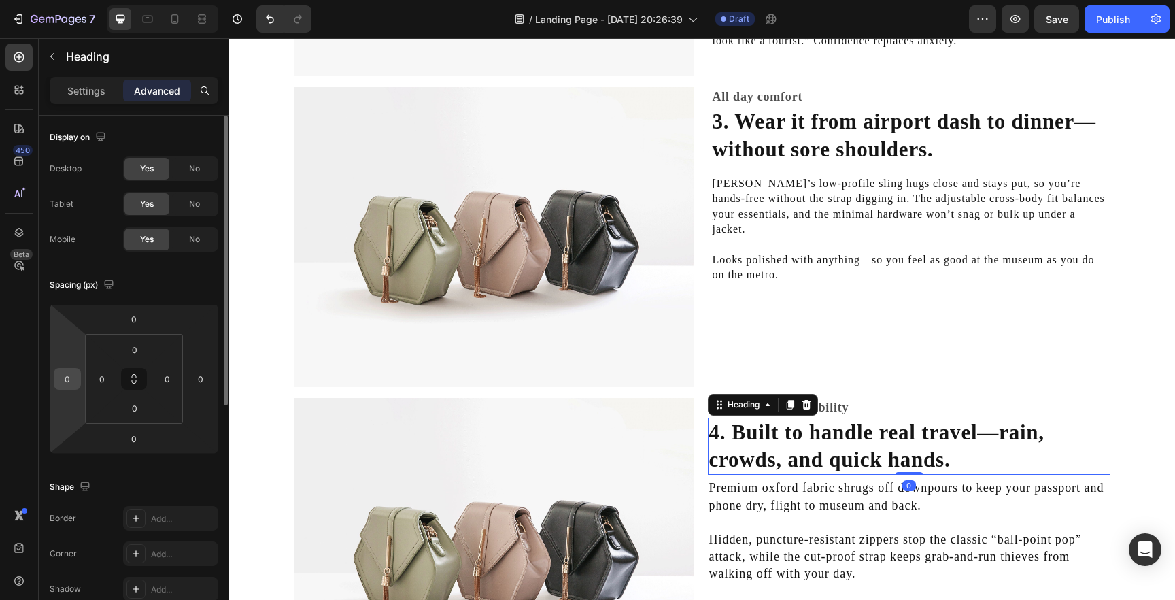
click at [70, 382] on input "0" at bounding box center [67, 379] width 20 height 20
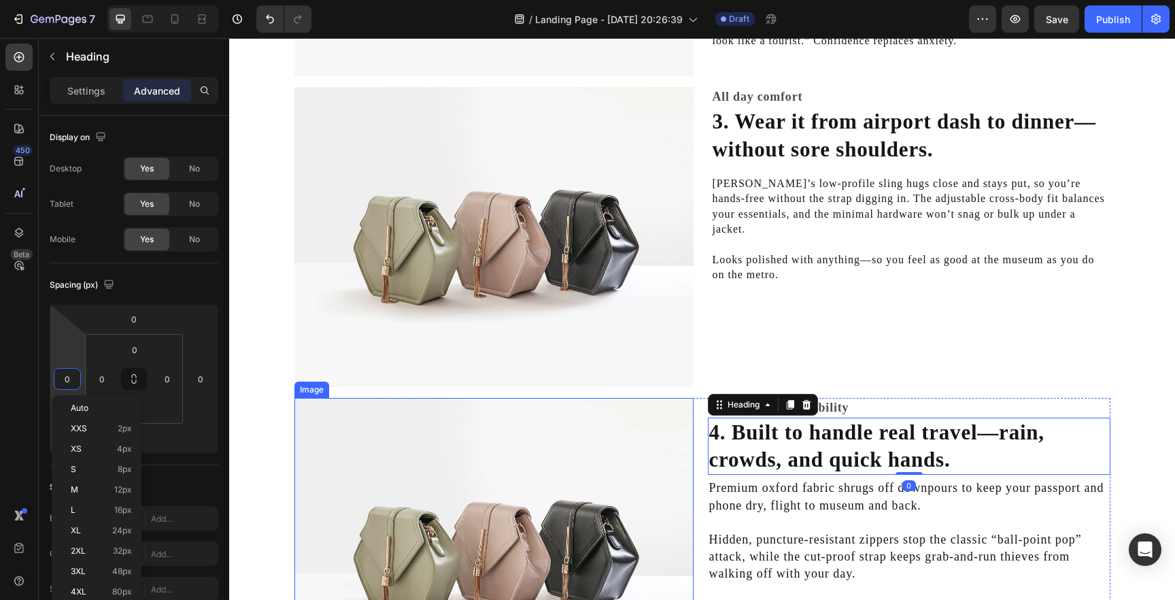
type input "5"
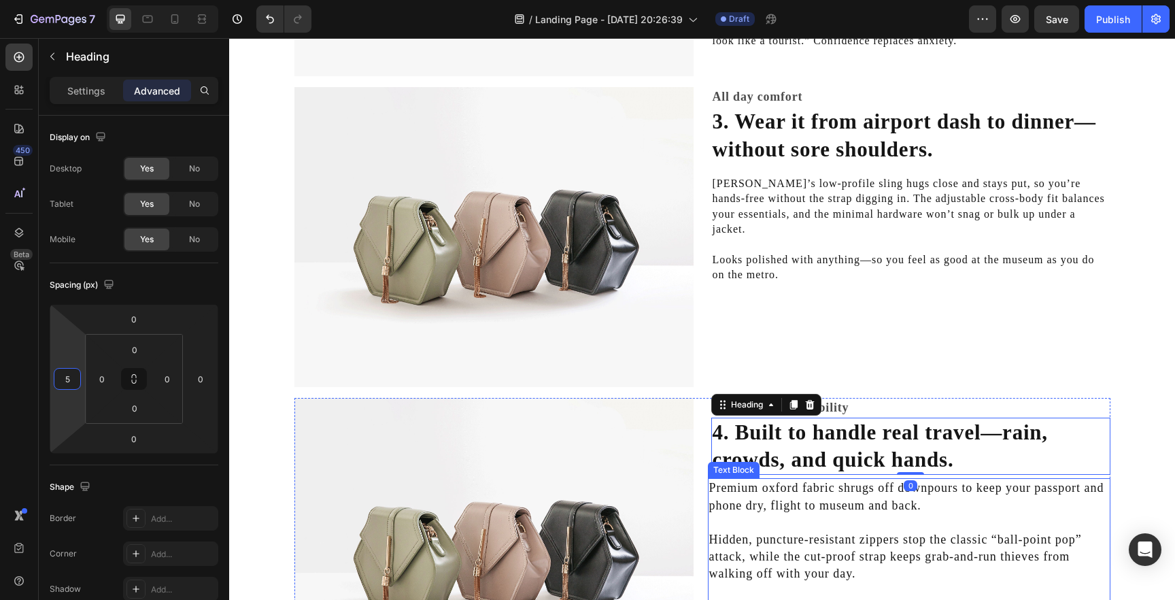
click at [749, 505] on p "Premium oxford fabric shrugs off downpours to keep your passport and phone dry,…" at bounding box center [909, 497] width 400 height 34
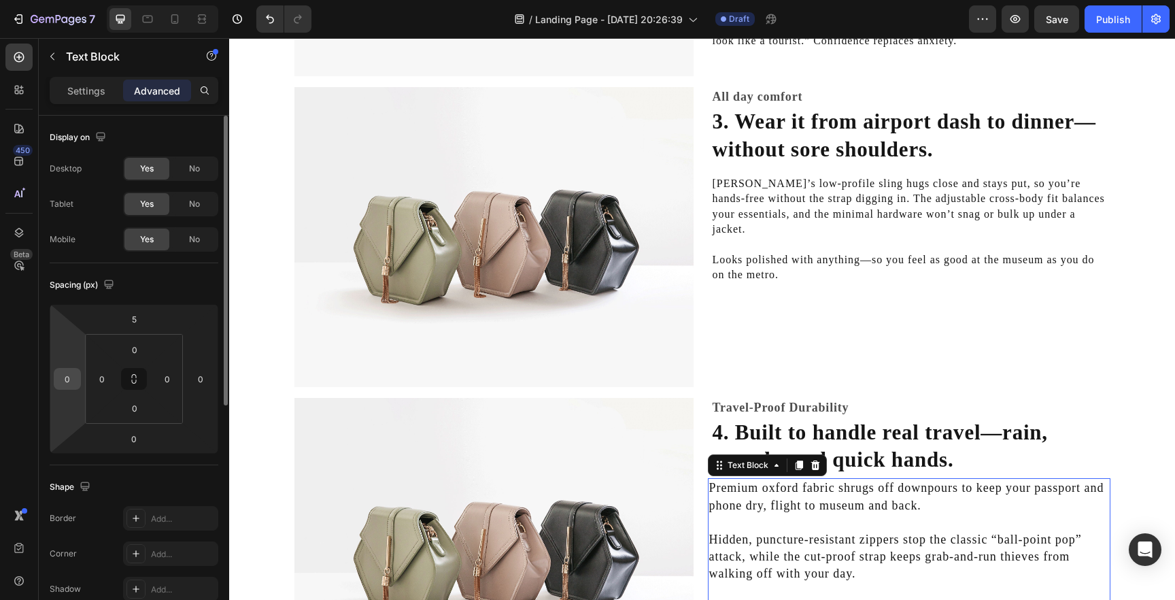
click at [62, 378] on input "0" at bounding box center [67, 379] width 20 height 20
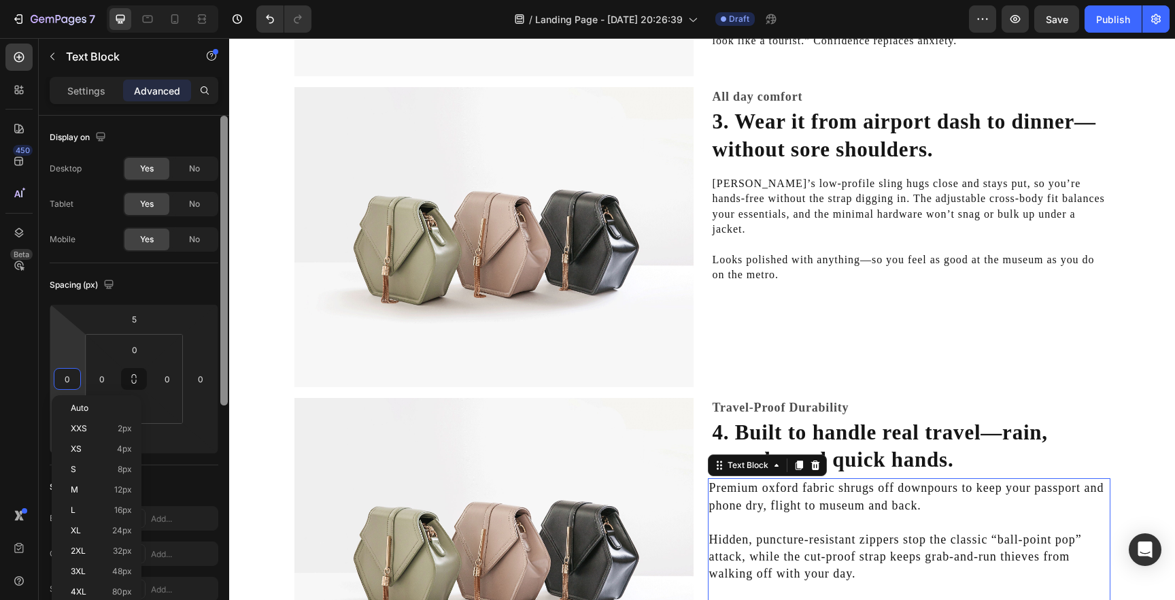
type input "5"
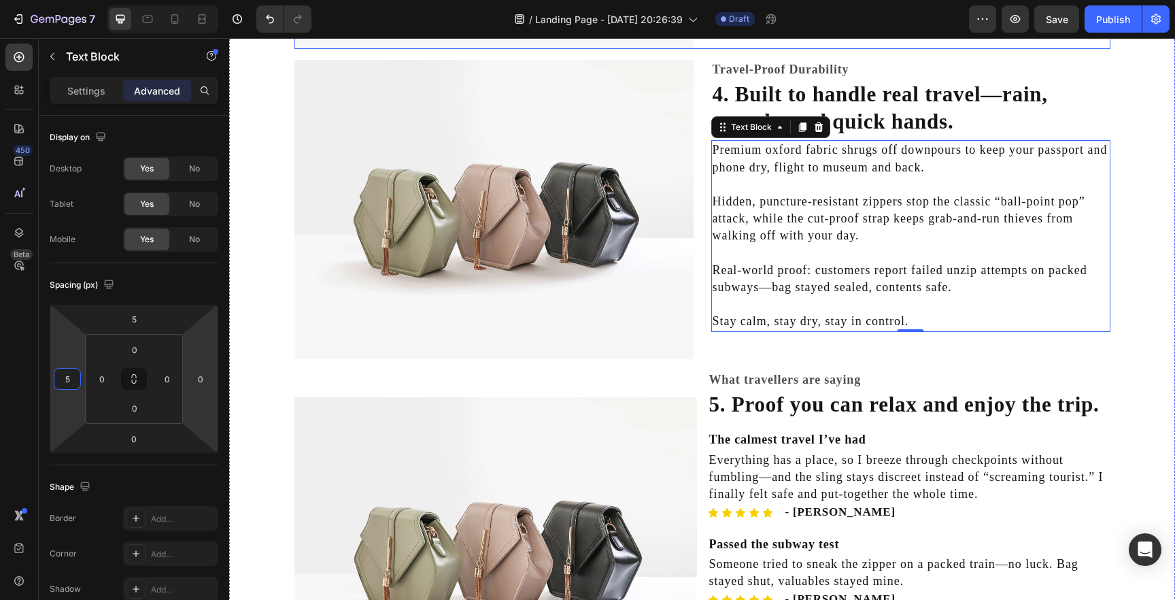
scroll to position [1305, 0]
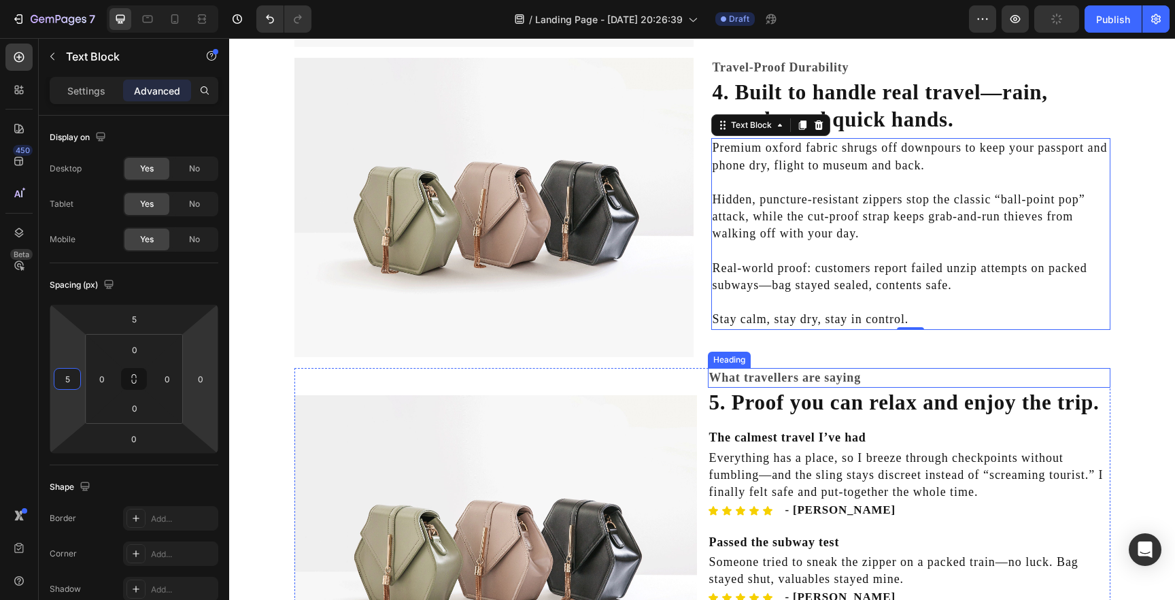
click at [737, 373] on h2 "What travellers are saying" at bounding box center [909, 378] width 403 height 20
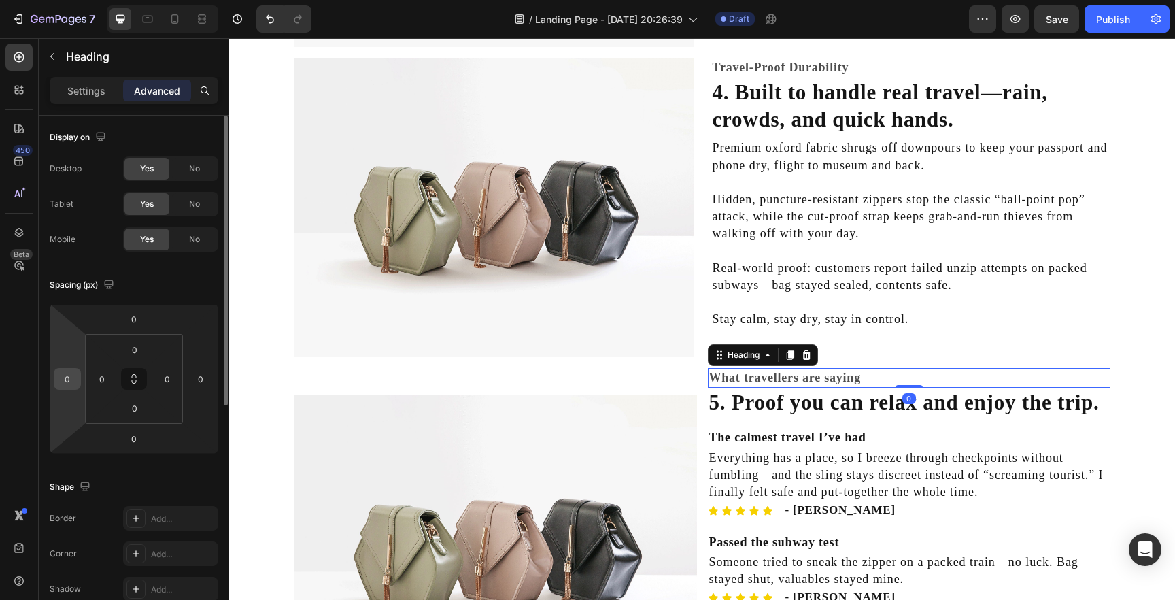
click at [69, 382] on input "0" at bounding box center [67, 379] width 20 height 20
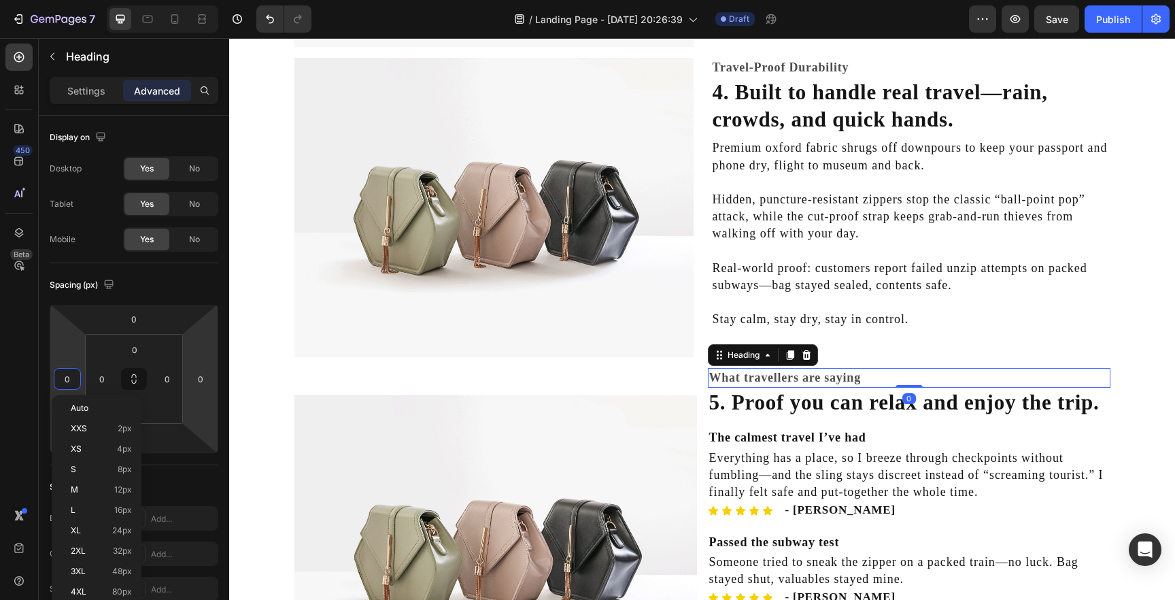
type input "5"
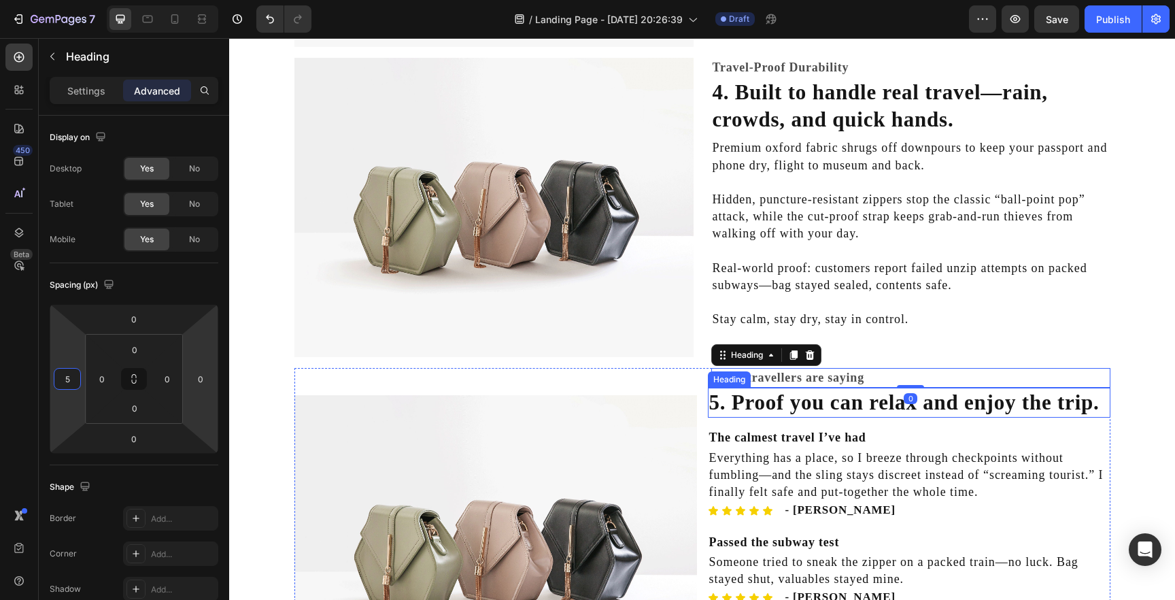
click at [731, 400] on h2 "5. Proof you can relax and enjoy the trip." at bounding box center [909, 403] width 403 height 30
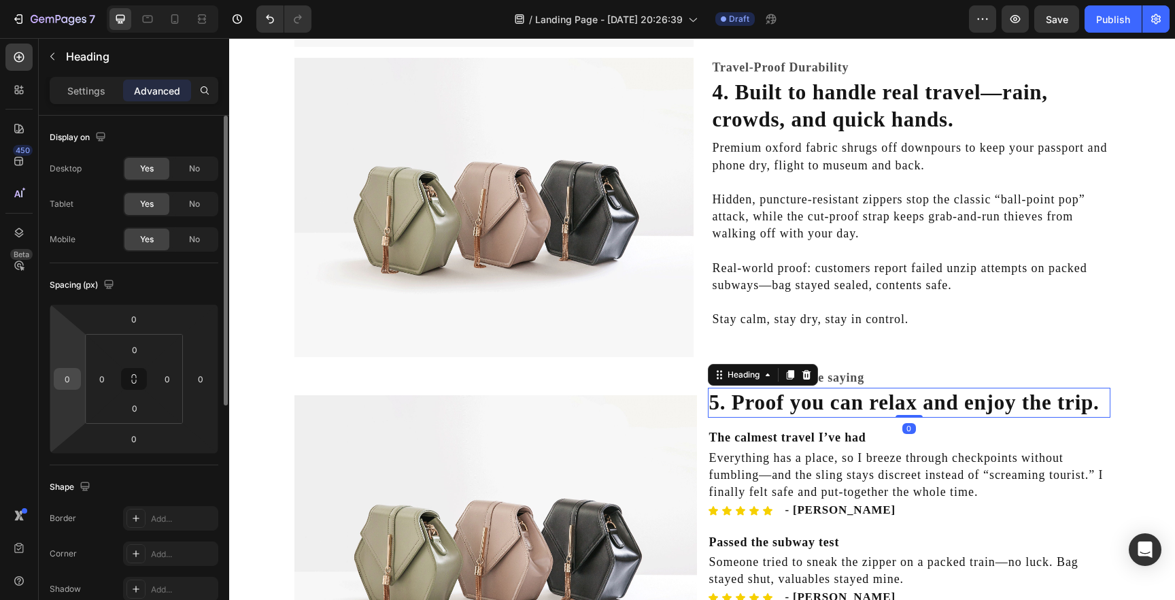
click at [66, 380] on input "0" at bounding box center [67, 379] width 20 height 20
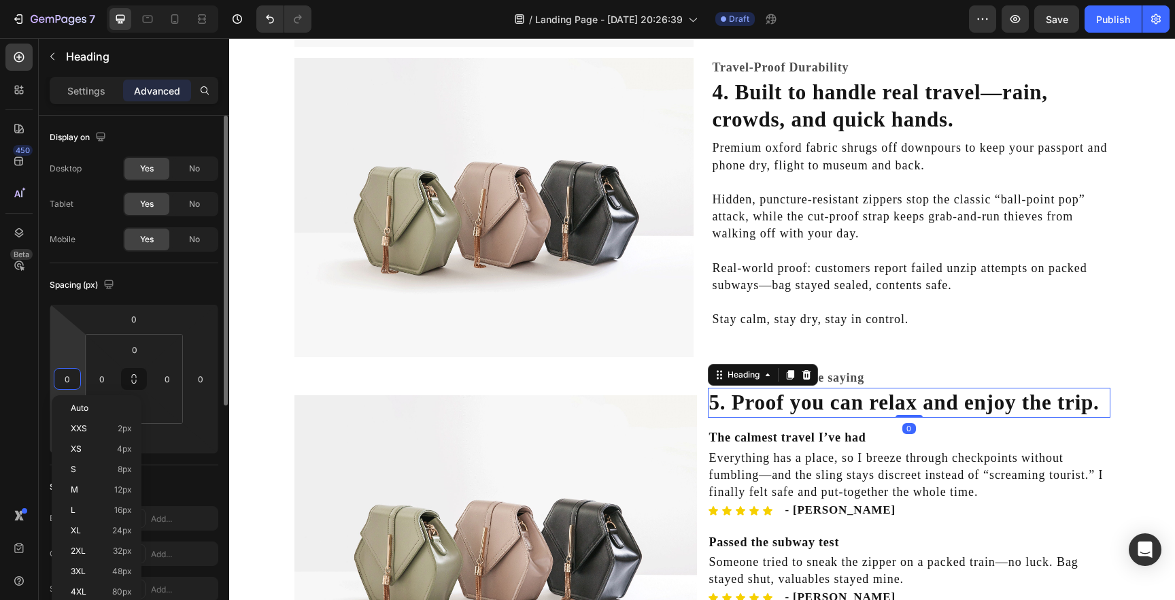
type input "5"
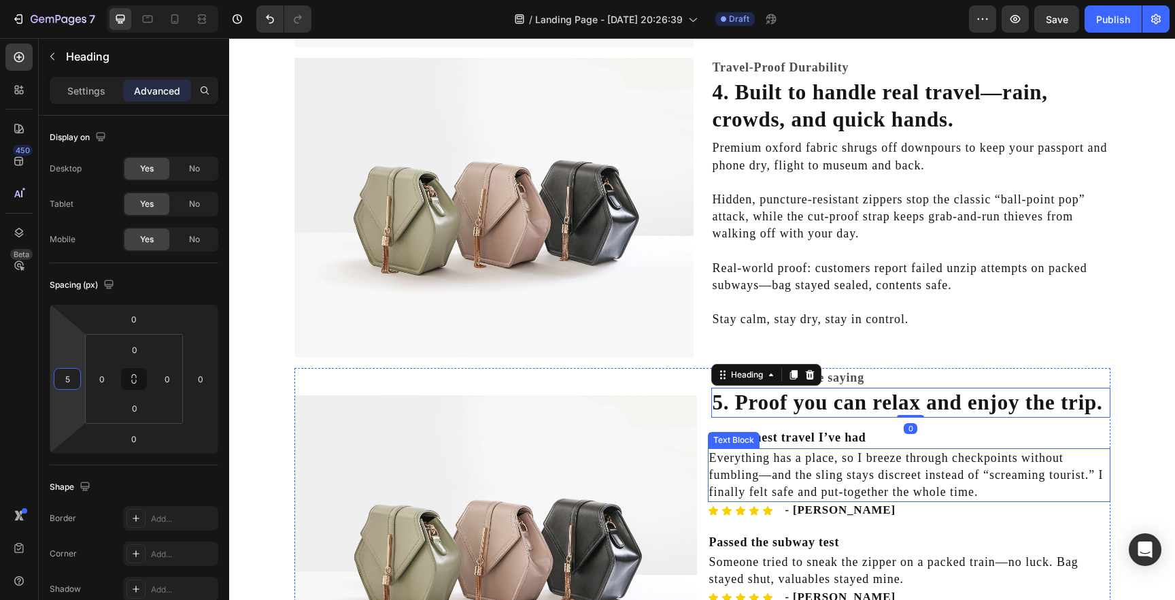
click at [798, 466] on p "Everything has a place, so I breeze through checkpoints without fumbling—and th…" at bounding box center [909, 476] width 400 height 52
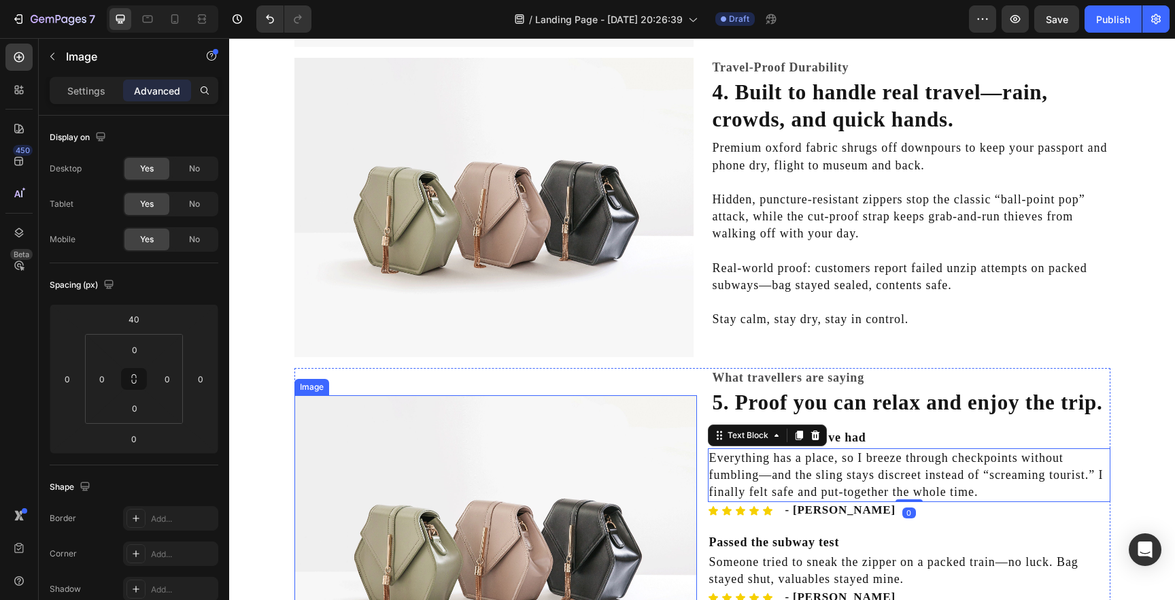
click at [570, 431] on img at bounding box center [496, 546] width 403 height 302
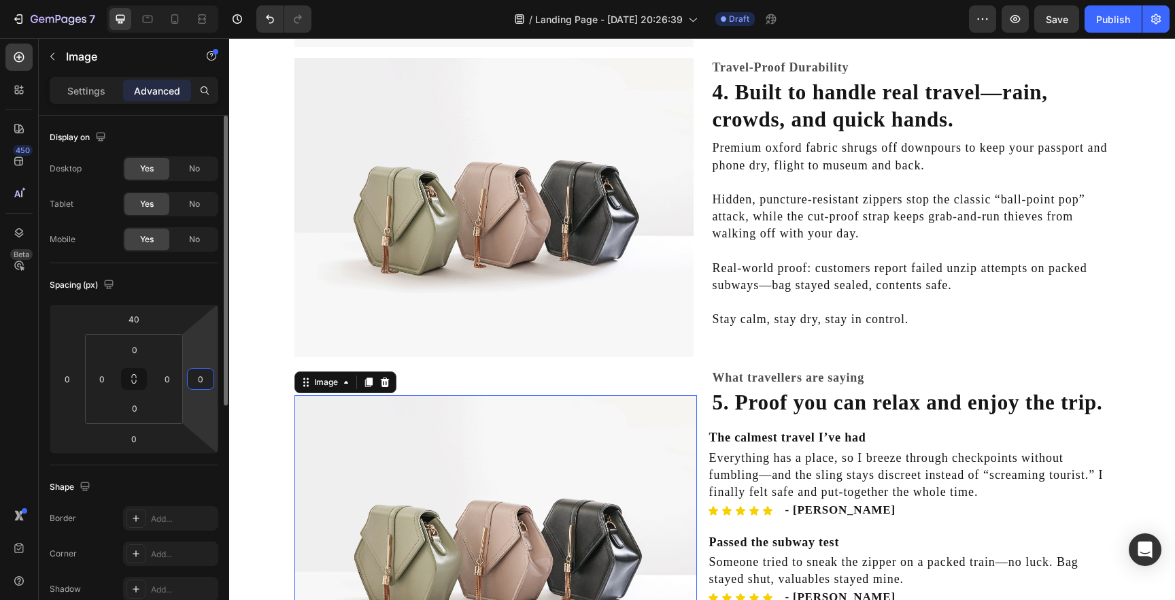
click at [201, 378] on input "0" at bounding box center [200, 379] width 20 height 20
type input "5"
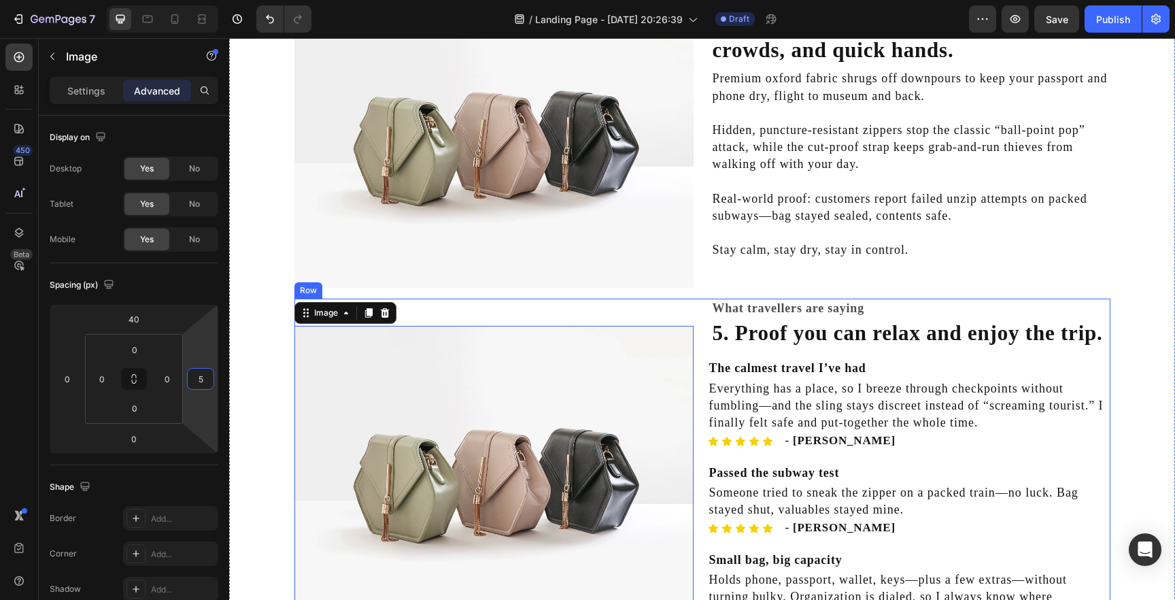
scroll to position [1396, 0]
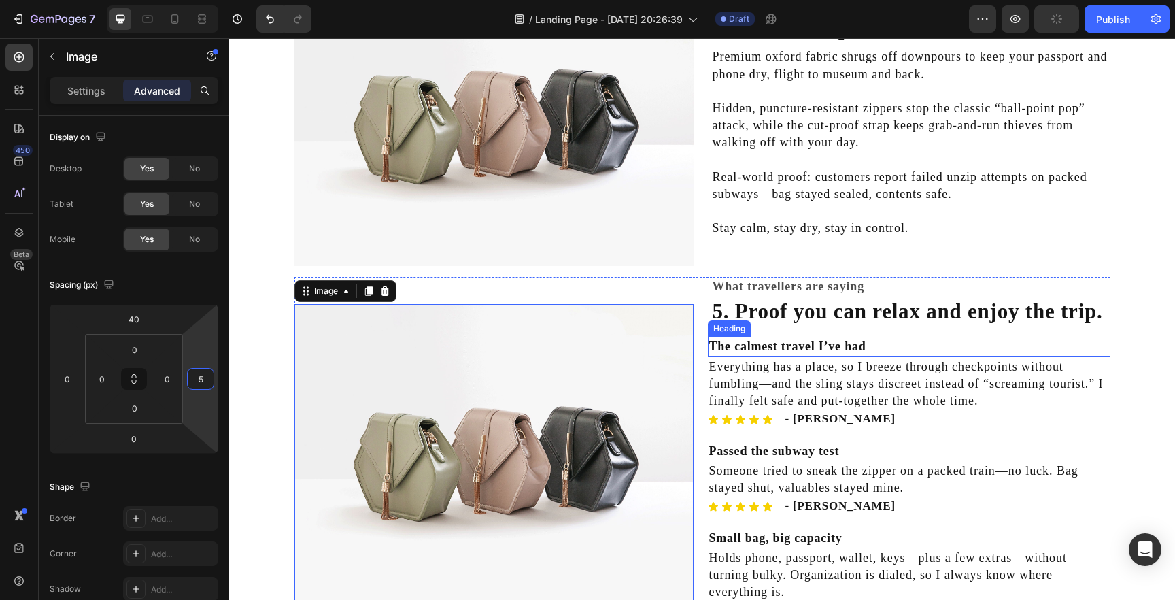
click at [758, 343] on h2 "The calmest travel I’ve had" at bounding box center [909, 347] width 403 height 20
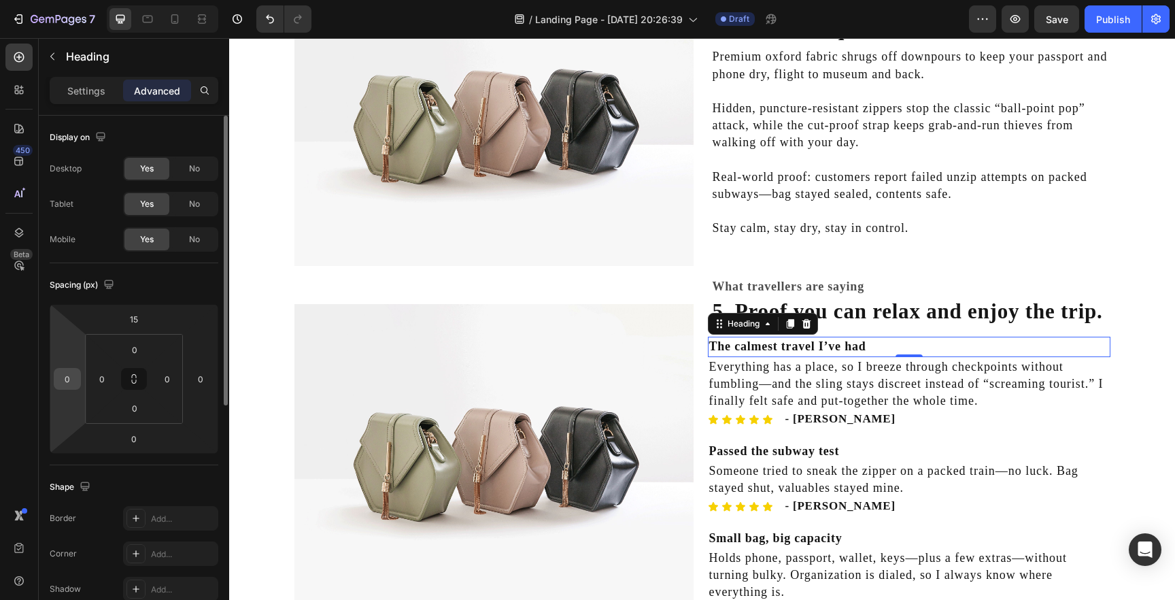
click at [65, 378] on input "0" at bounding box center [67, 379] width 20 height 20
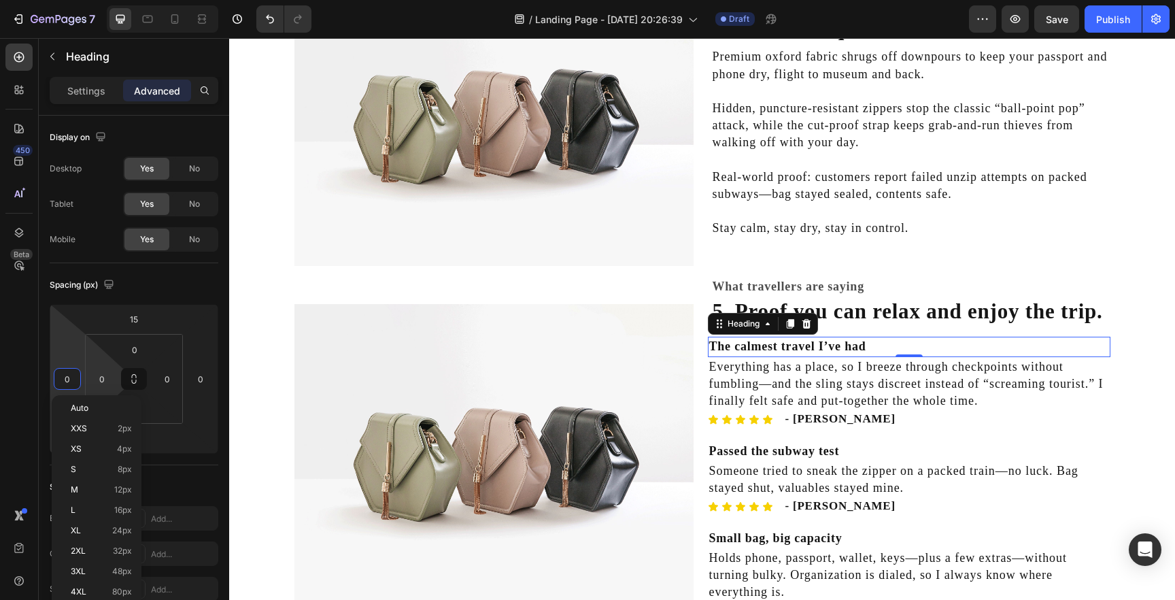
type input "5"
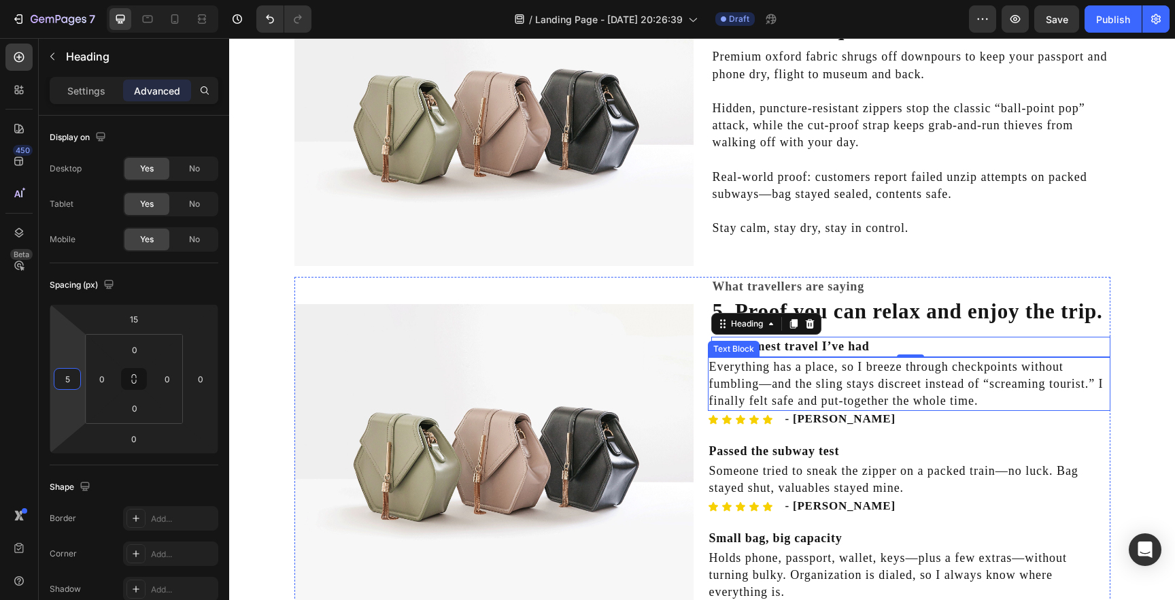
click at [777, 394] on p "Everything has a place, so I breeze through checkpoints without fumbling—and th…" at bounding box center [909, 384] width 400 height 52
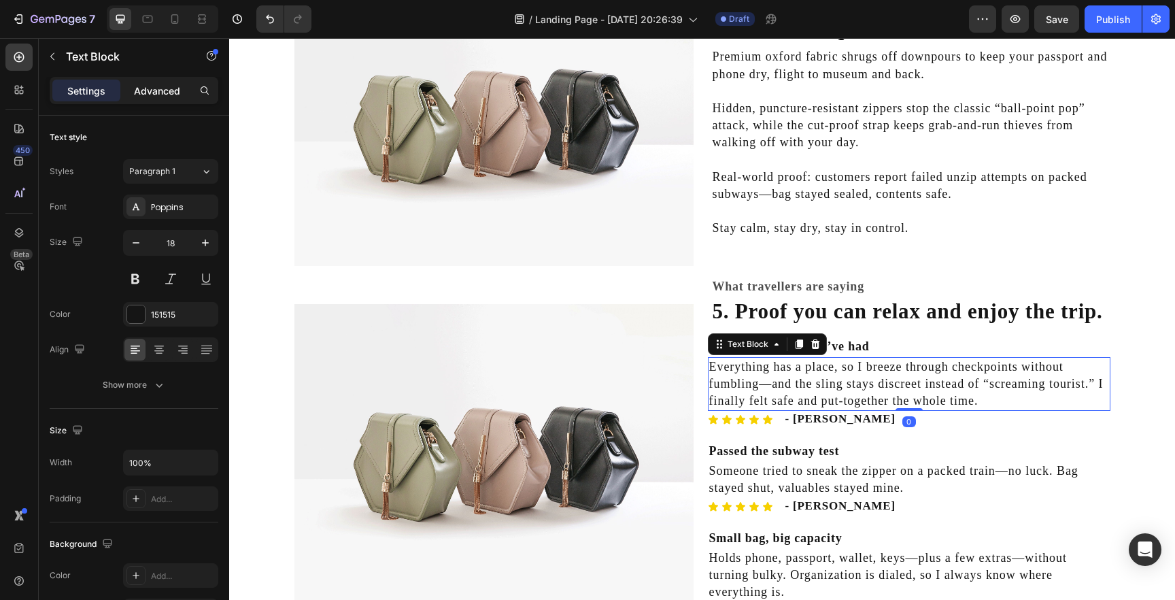
click at [158, 97] on p "Advanced" at bounding box center [157, 91] width 46 height 14
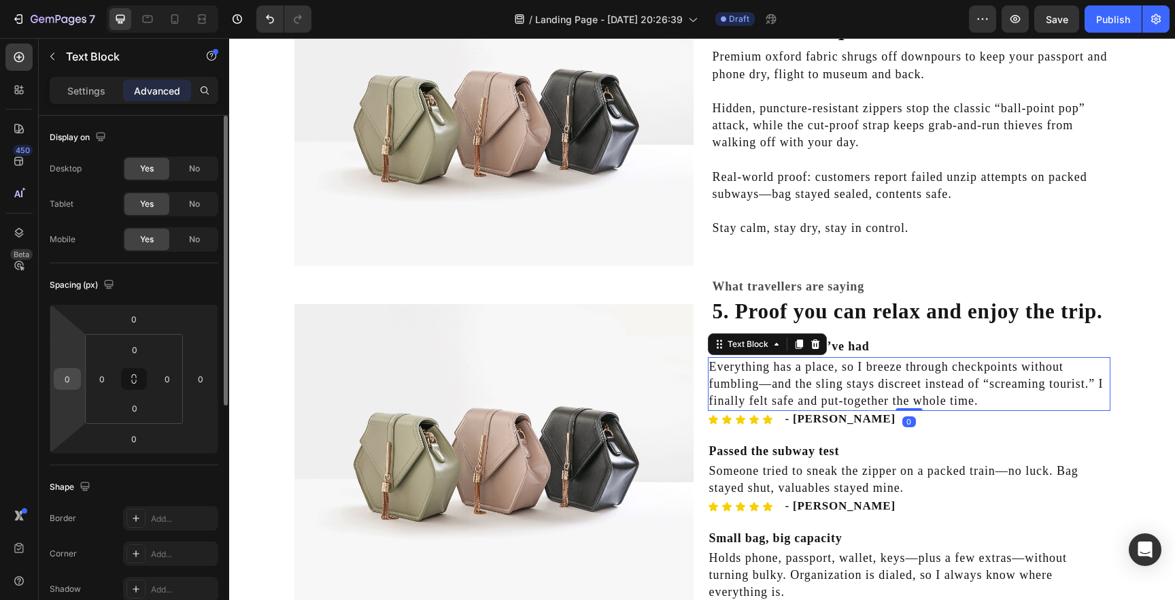
click at [68, 373] on input "0" at bounding box center [67, 379] width 20 height 20
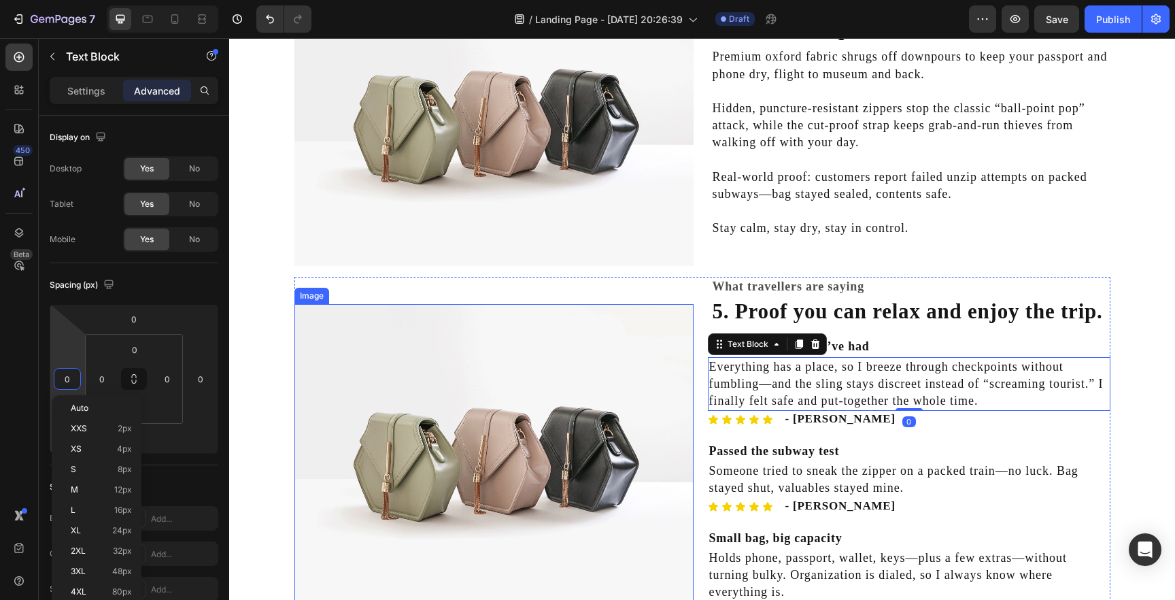
type input "5"
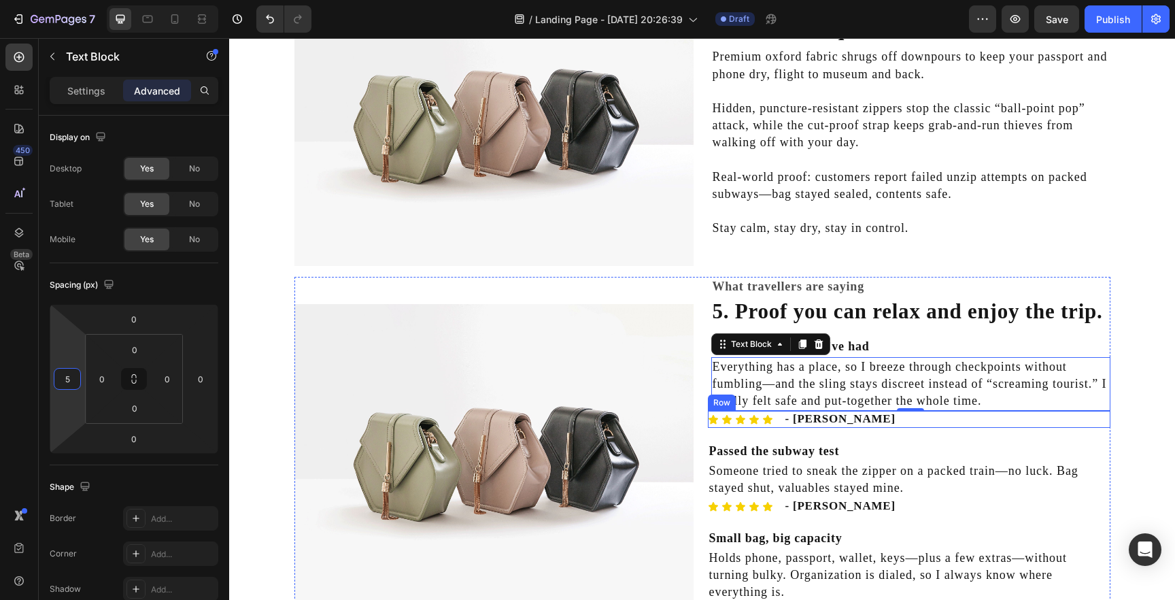
click at [731, 426] on div "Icon Icon Icon Icon Icon Icon List" at bounding box center [740, 419] width 65 height 16
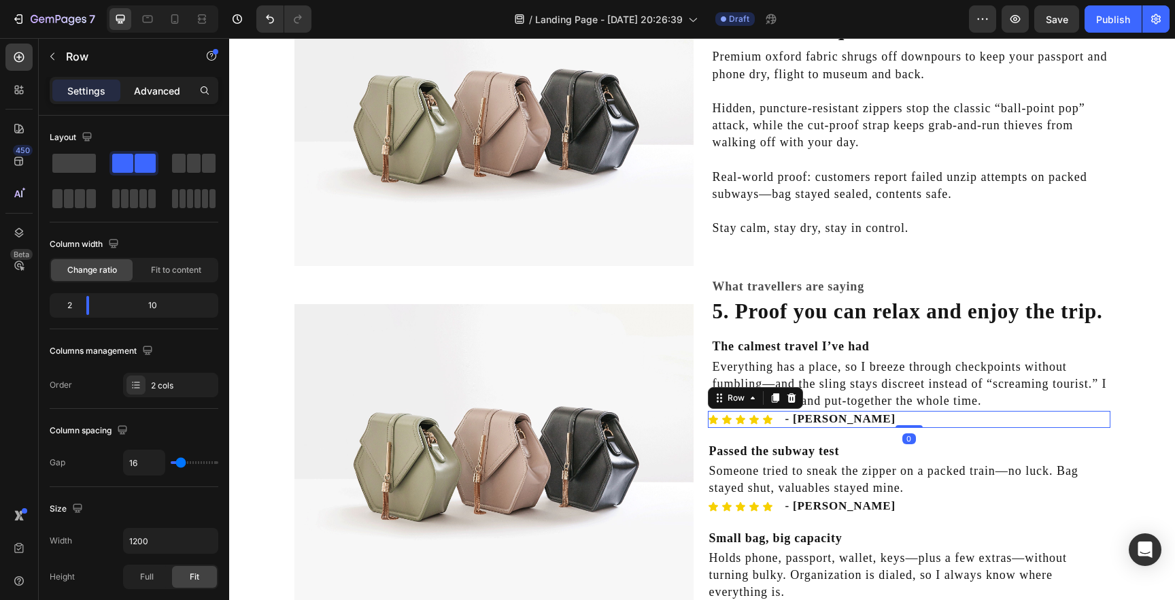
click at [162, 86] on p "Advanced" at bounding box center [157, 91] width 46 height 14
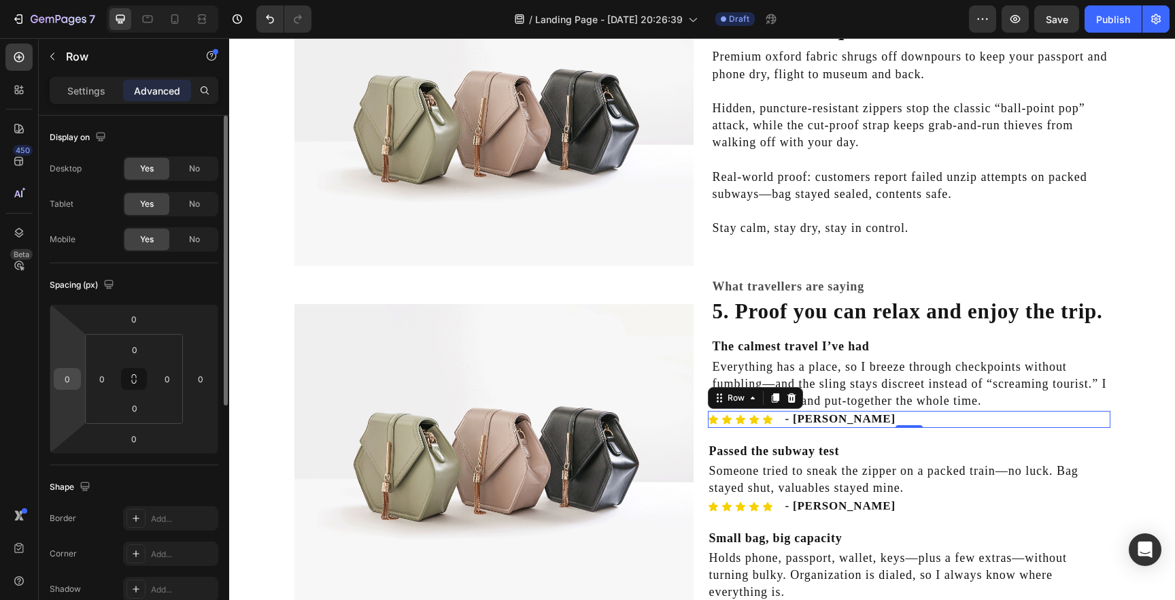
click at [65, 382] on input "0" at bounding box center [67, 379] width 20 height 20
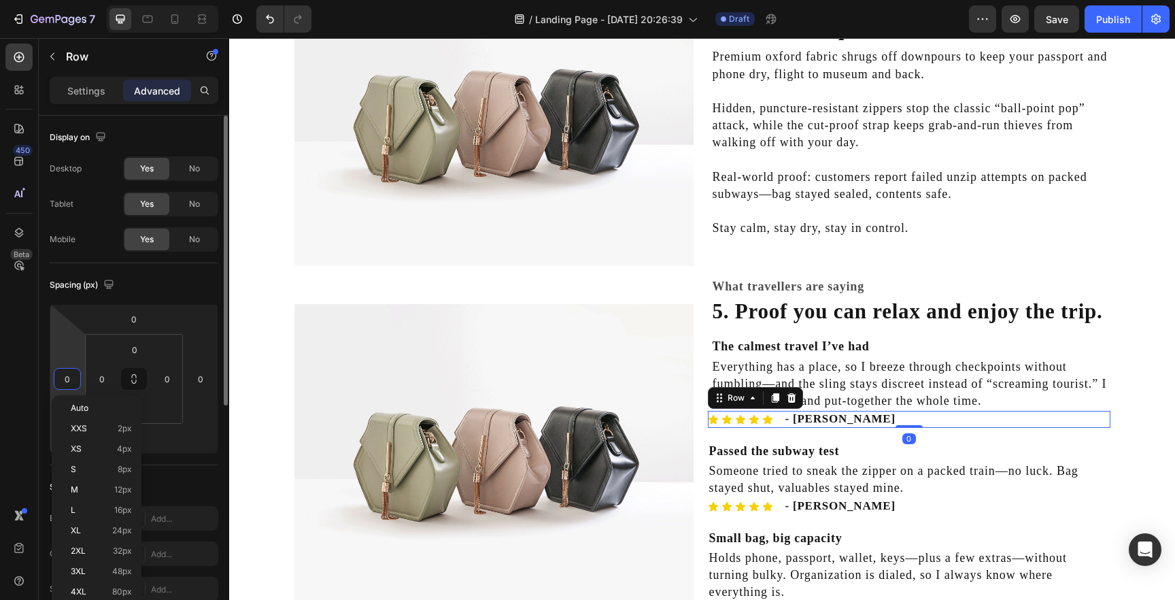
type input "5"
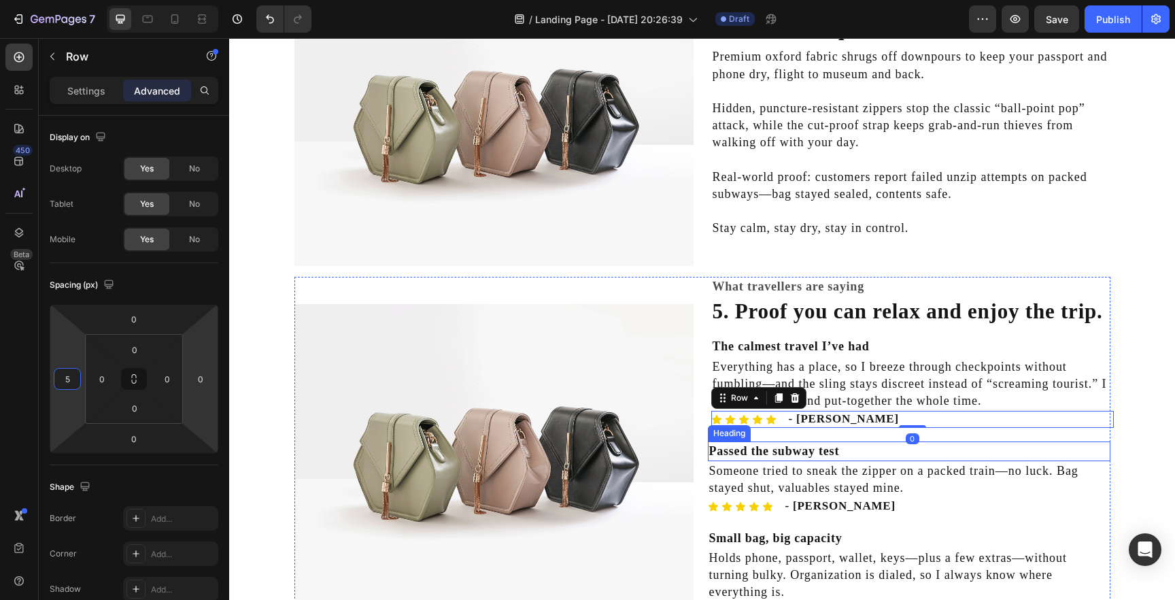
click at [781, 454] on h2 "Passed the subway test" at bounding box center [909, 451] width 403 height 20
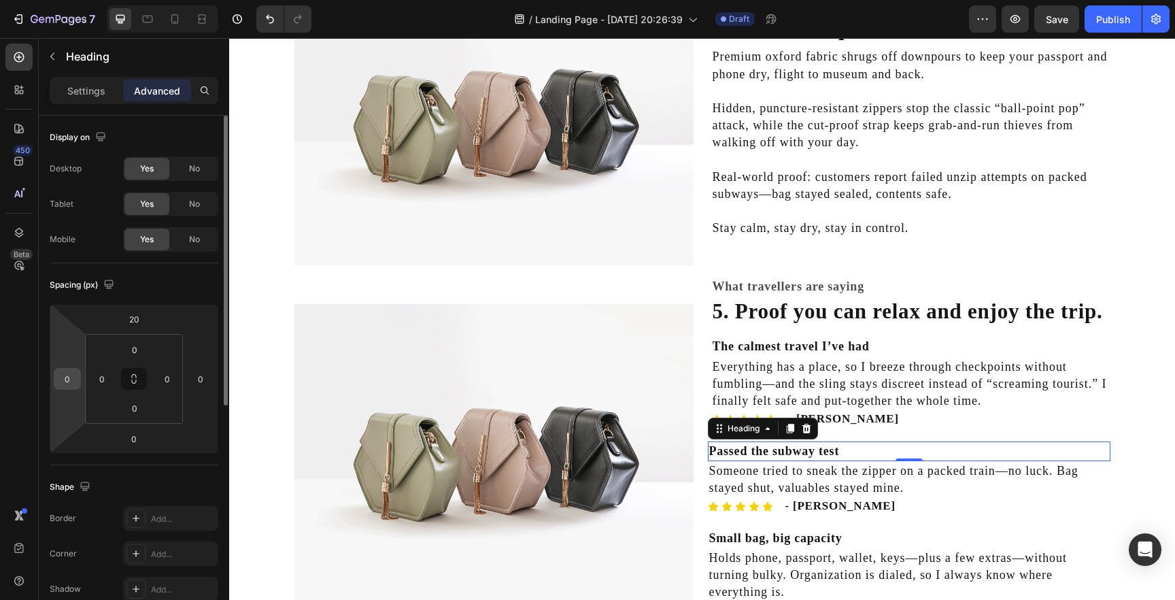
click at [71, 378] on input "0" at bounding box center [67, 379] width 20 height 20
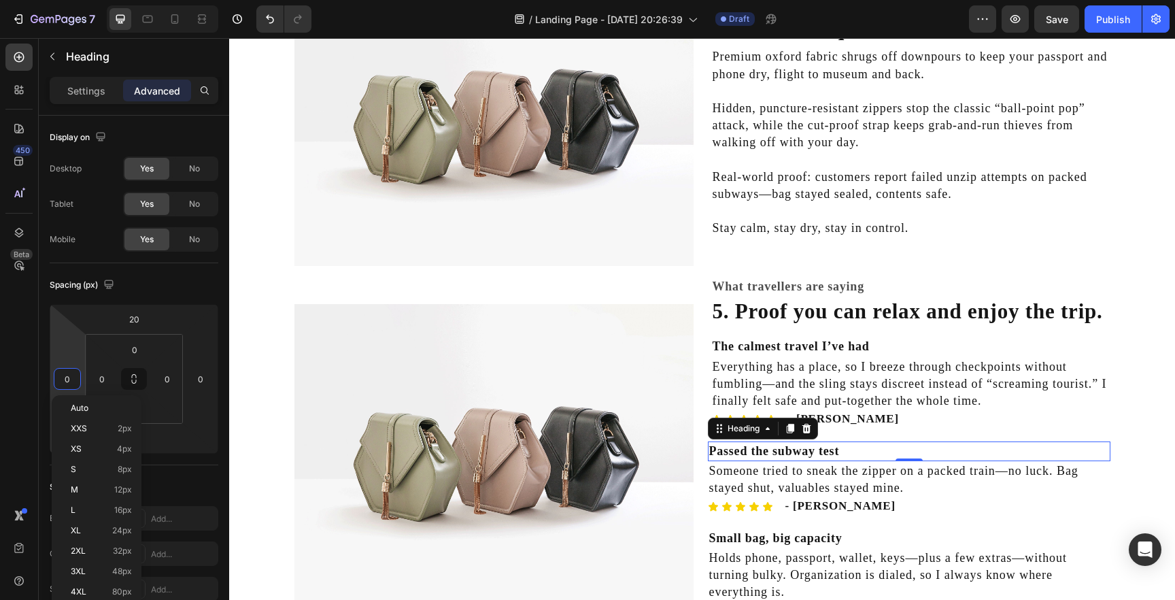
type input "5"
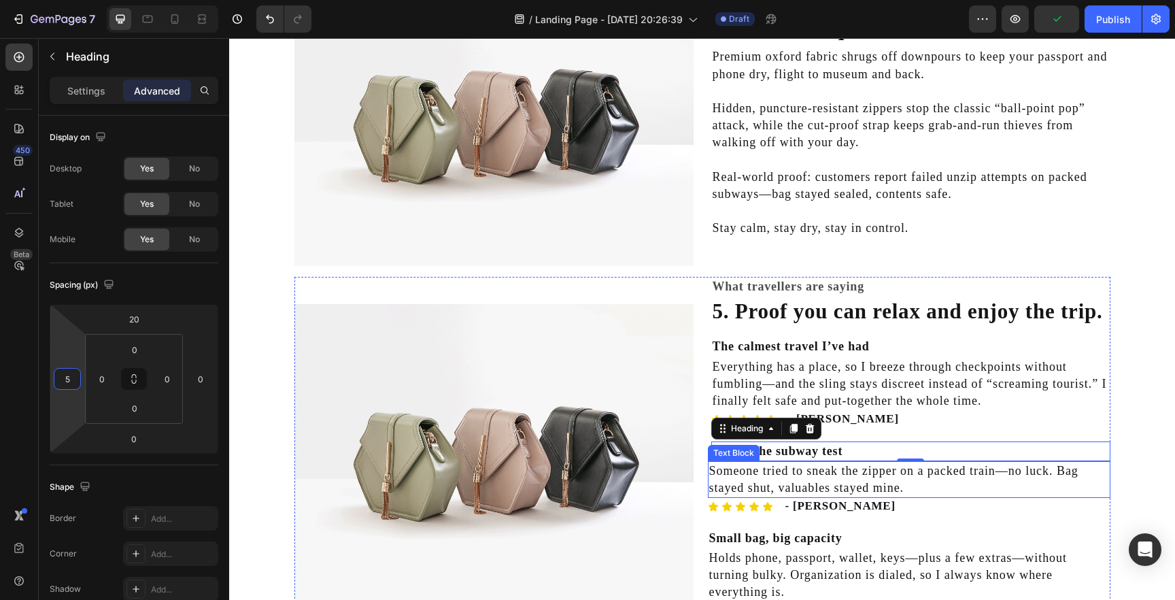
click at [784, 475] on p "Someone tried to sneak the zipper on a packed train—no luck. Bag stayed shut, v…" at bounding box center [909, 480] width 400 height 34
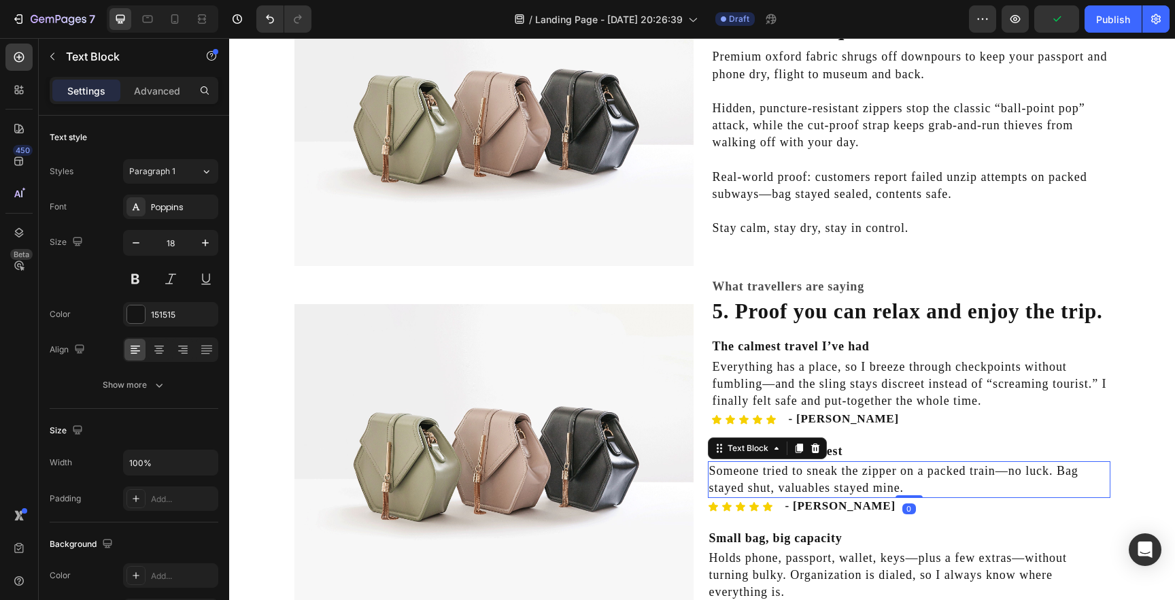
click at [148, 105] on div "Settings Advanced" at bounding box center [134, 96] width 190 height 39
click at [148, 97] on p "Advanced" at bounding box center [157, 91] width 46 height 14
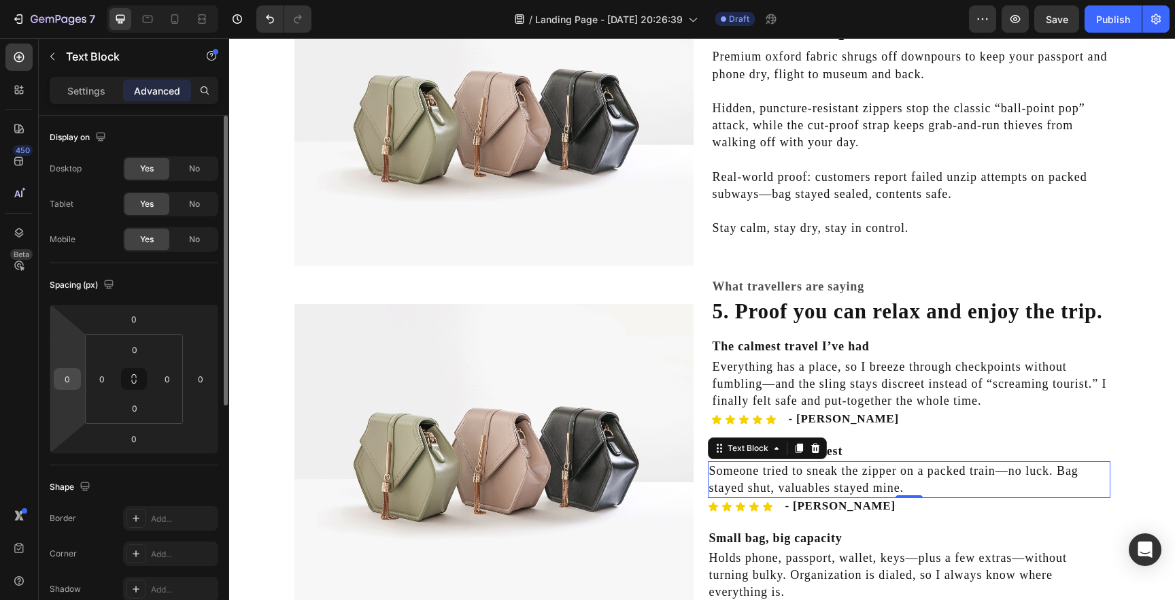
click at [68, 386] on input "0" at bounding box center [67, 379] width 20 height 20
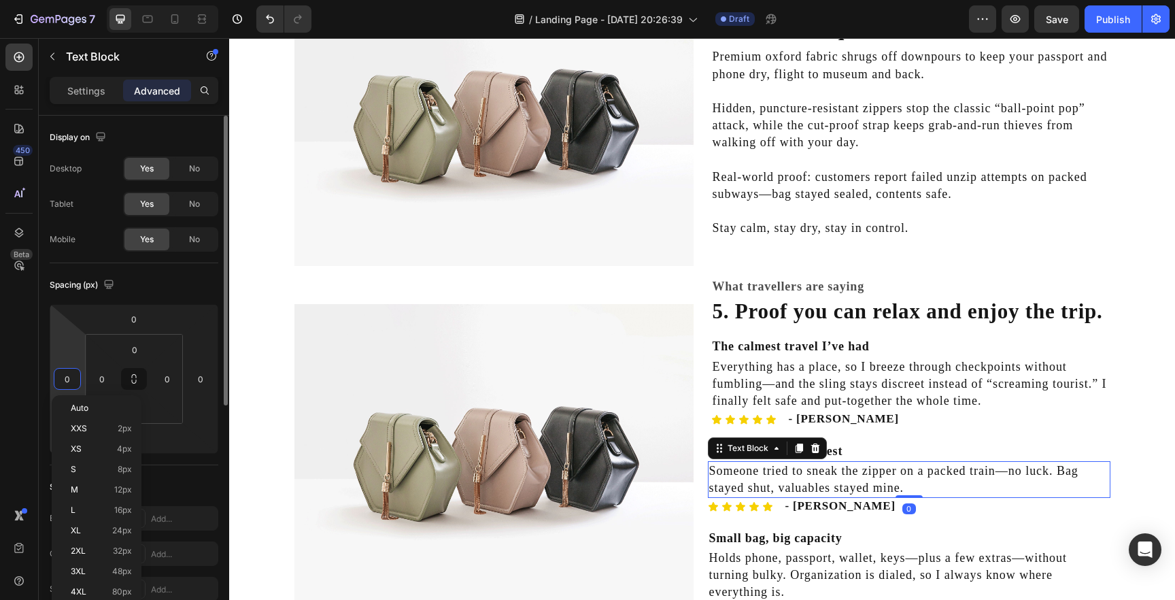
type input "5"
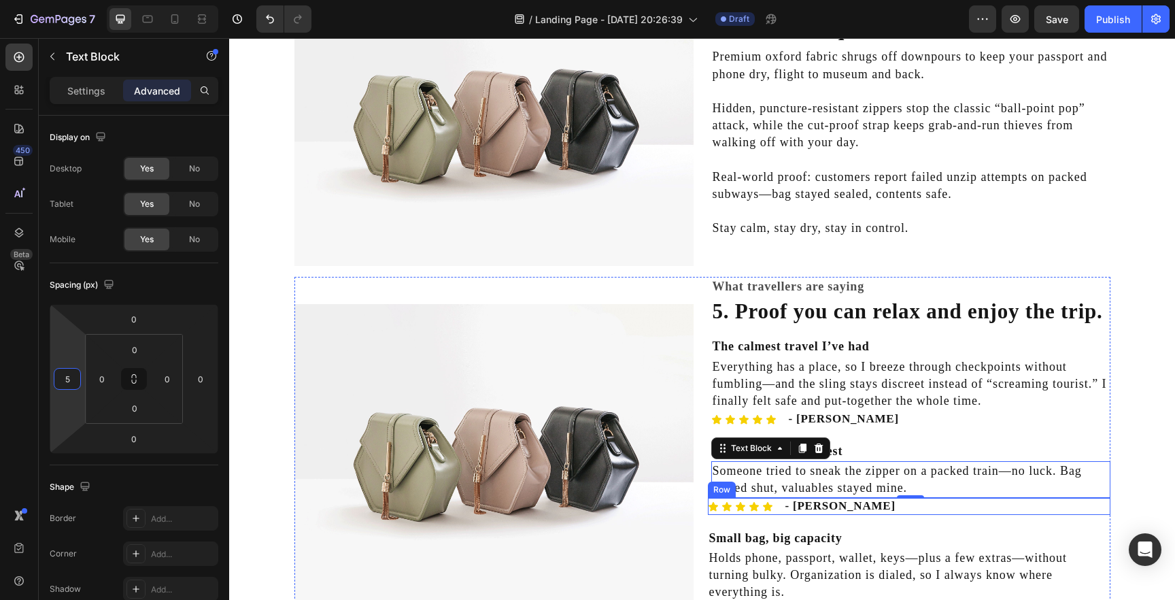
click at [710, 514] on div "Icon Icon Icon Icon Icon Icon List" at bounding box center [740, 506] width 65 height 16
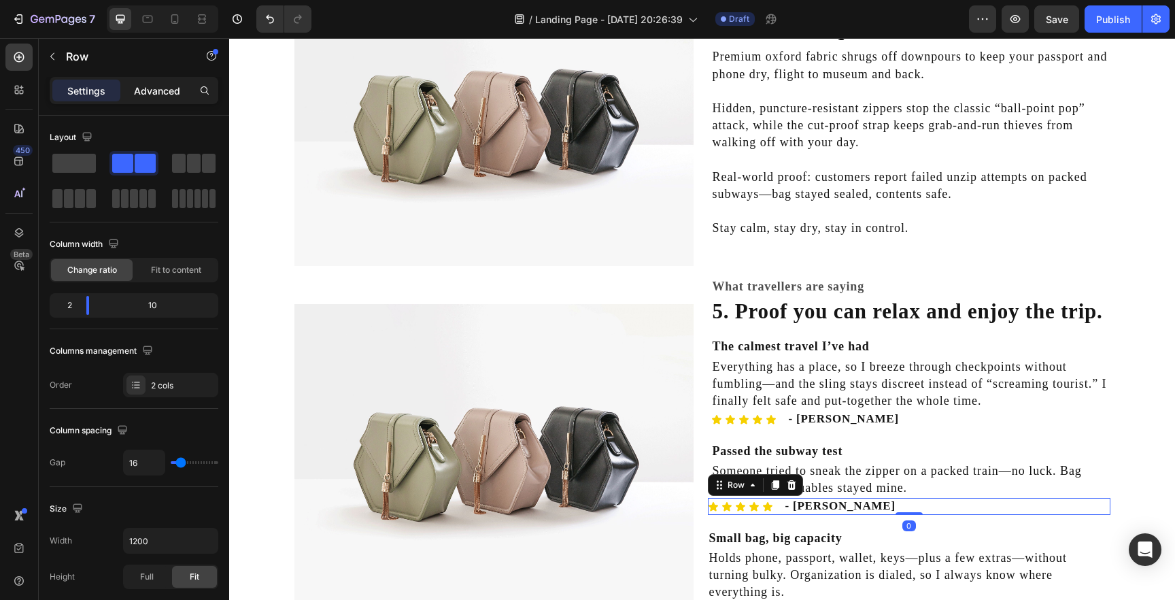
click at [158, 95] on p "Advanced" at bounding box center [157, 91] width 46 height 14
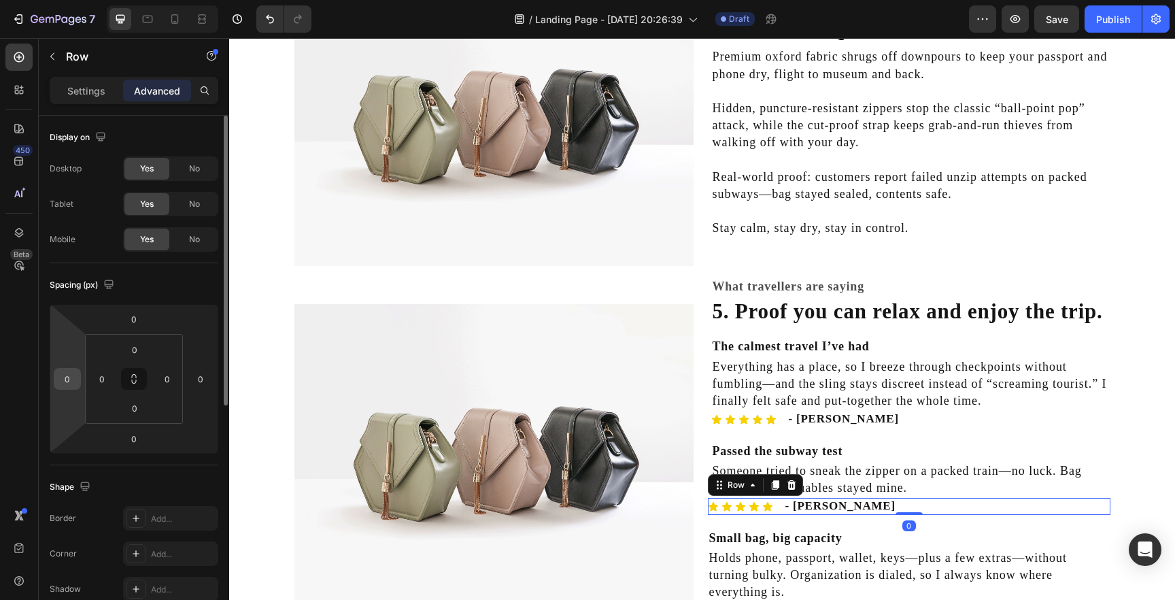
click at [65, 382] on input "0" at bounding box center [67, 379] width 20 height 20
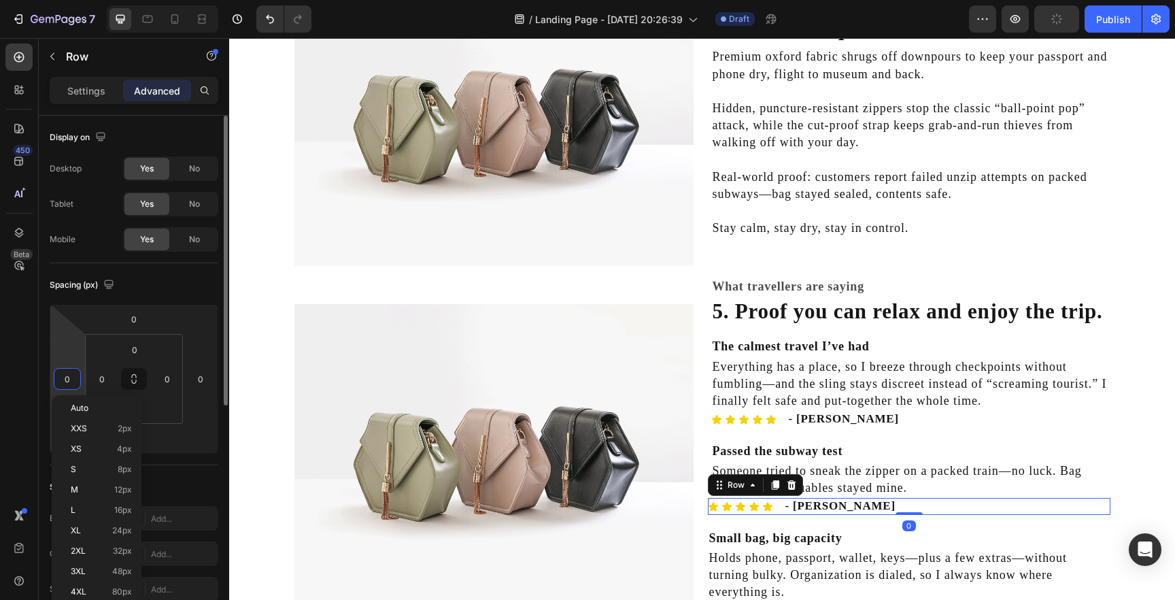
type input "5"
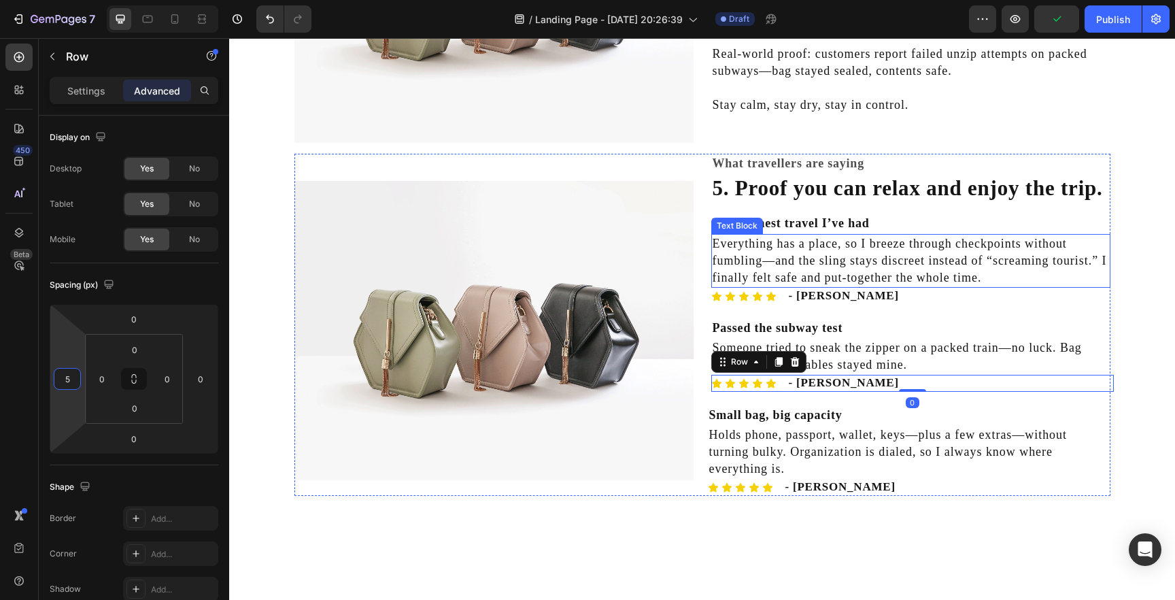
scroll to position [1530, 0]
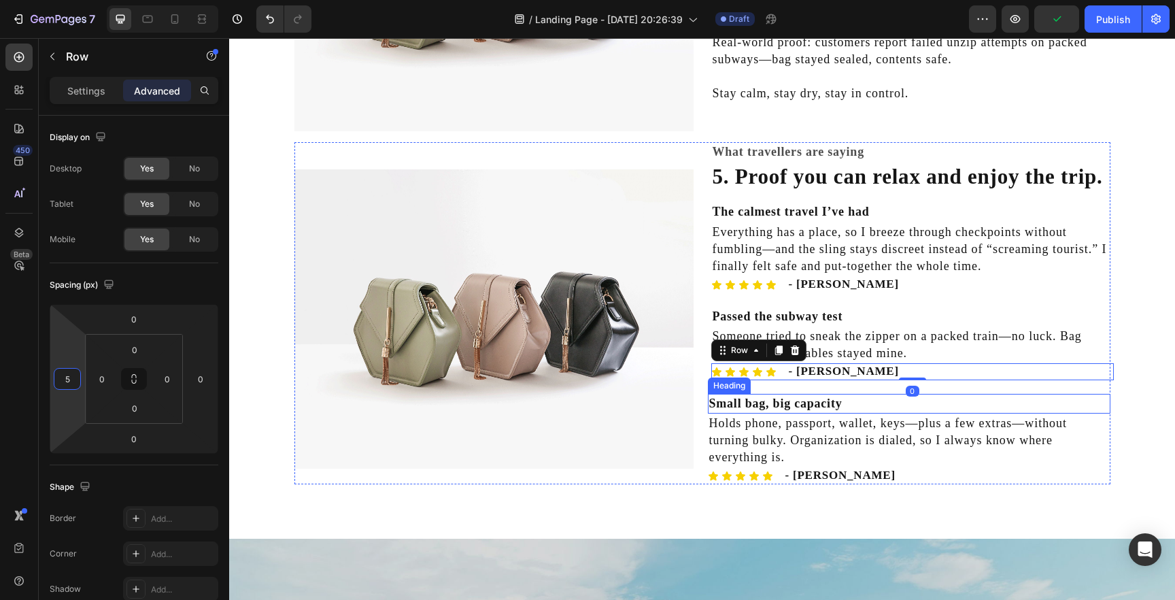
click at [766, 399] on h2 "Small bag, big capacity" at bounding box center [909, 404] width 403 height 20
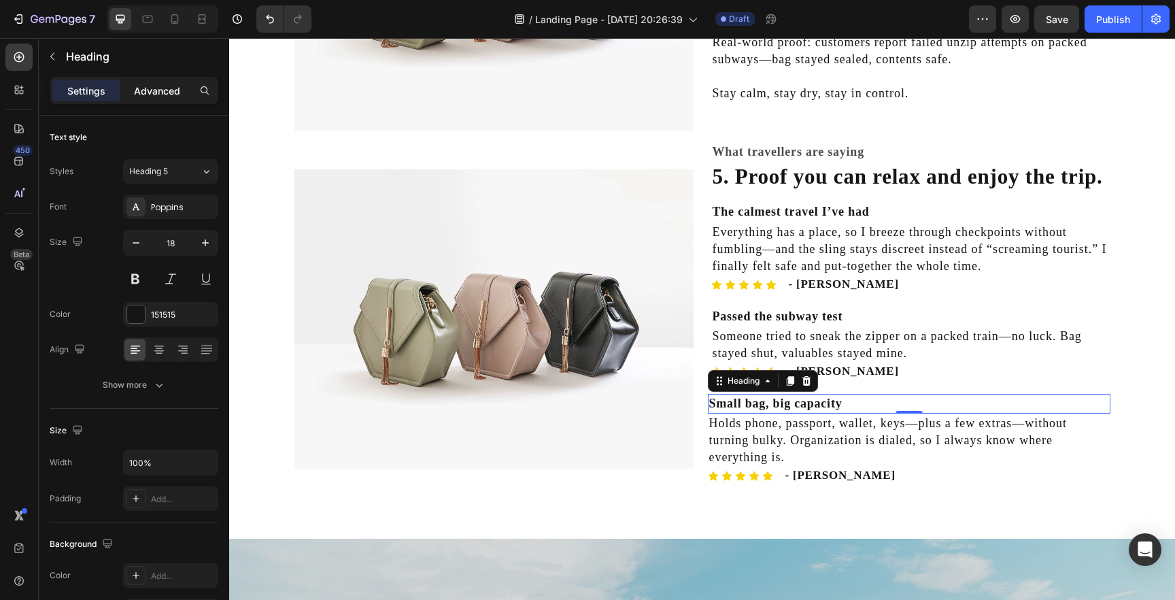
click at [152, 95] on p "Advanced" at bounding box center [157, 91] width 46 height 14
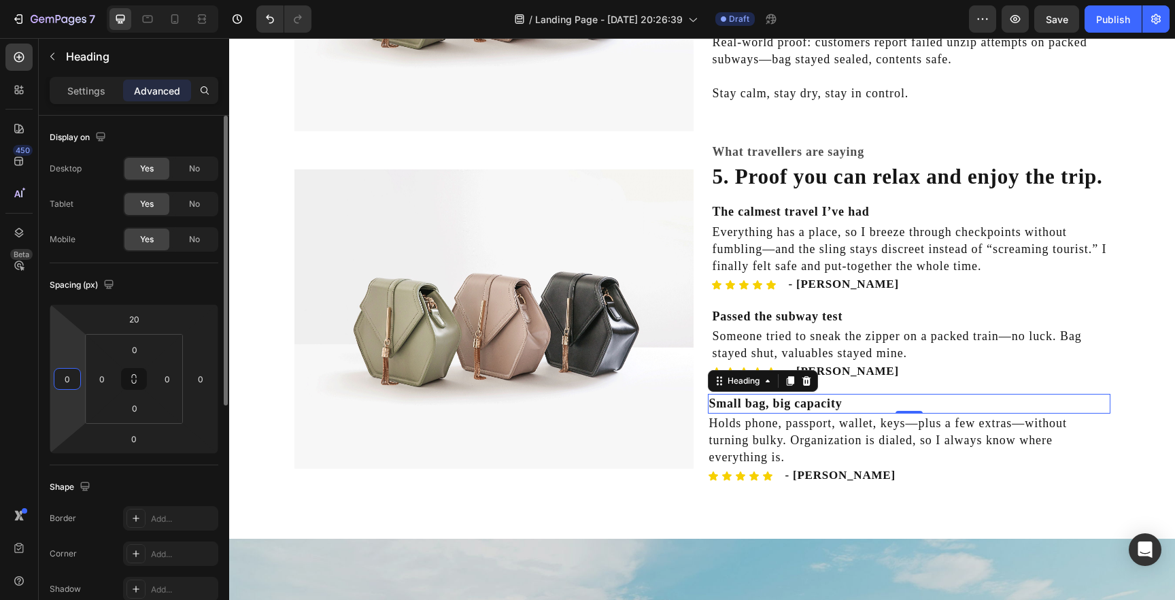
click at [69, 377] on input "0" at bounding box center [67, 379] width 20 height 20
type input "5"
click at [391, 318] on img at bounding box center [494, 318] width 399 height 299
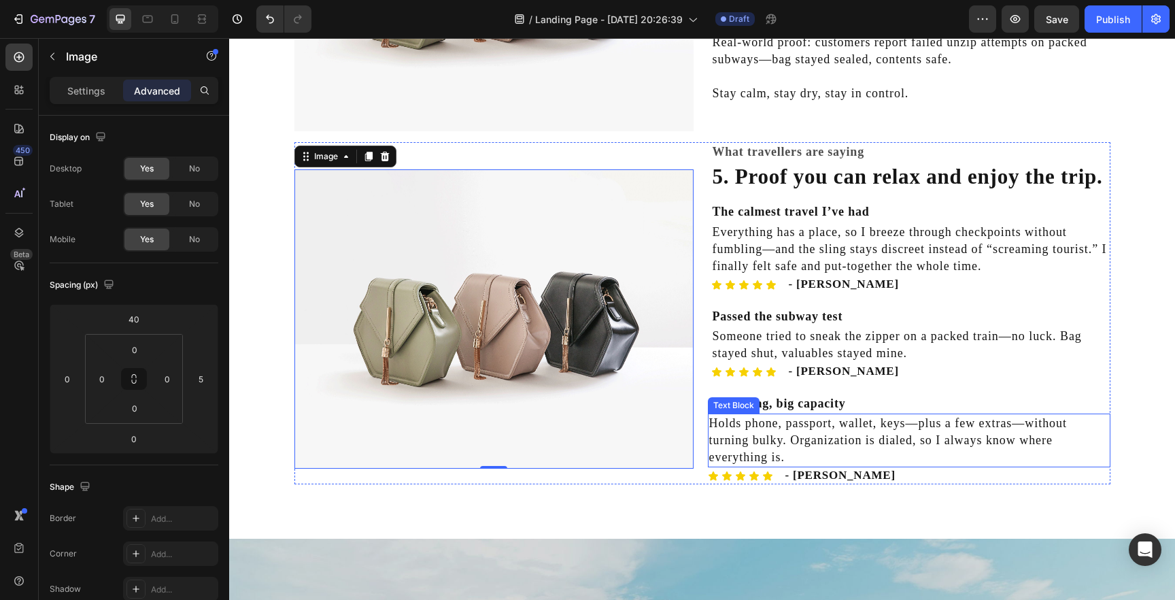
click at [765, 433] on p "Holds phone, passport, wallet, keys—plus a few extras—without turning bulky. Or…" at bounding box center [909, 441] width 400 height 52
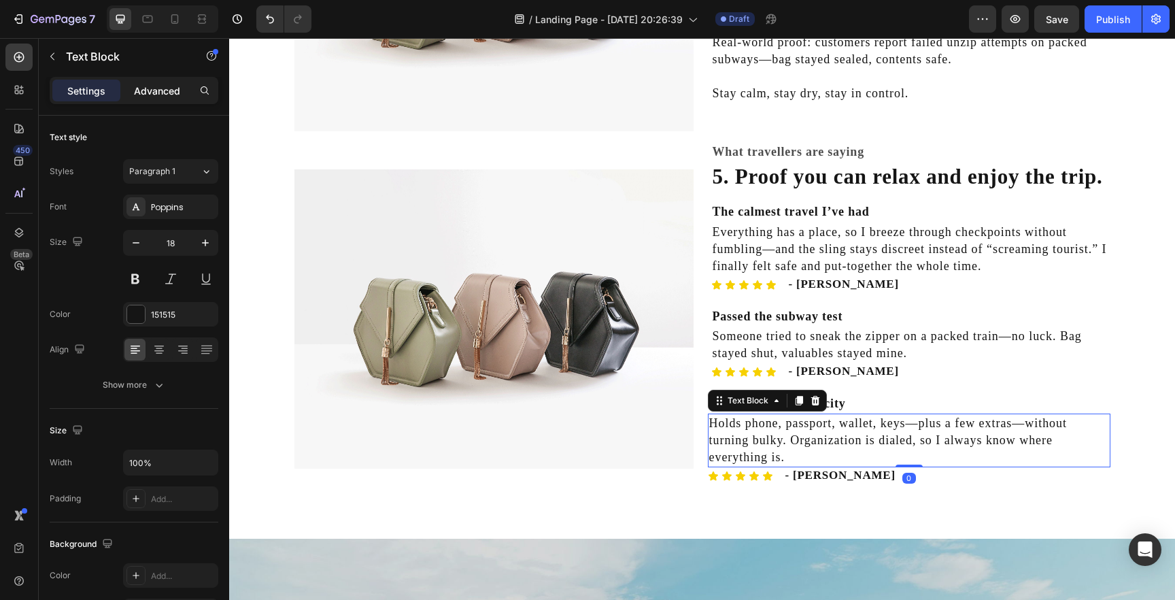
click at [156, 99] on div "Advanced" at bounding box center [157, 91] width 68 height 22
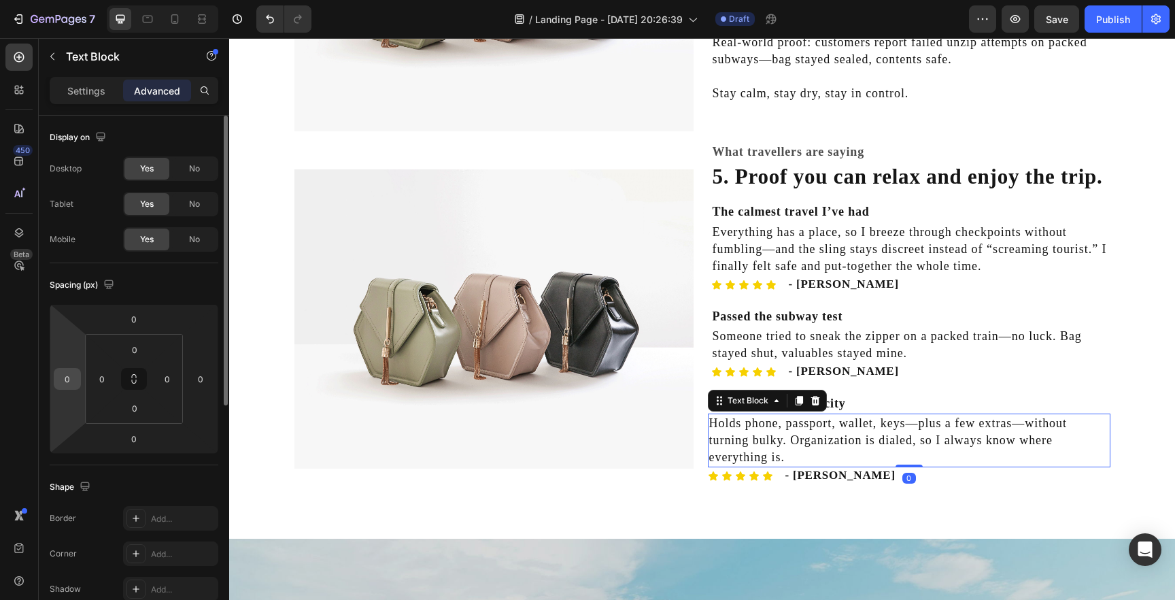
click at [73, 376] on input "0" at bounding box center [67, 379] width 20 height 20
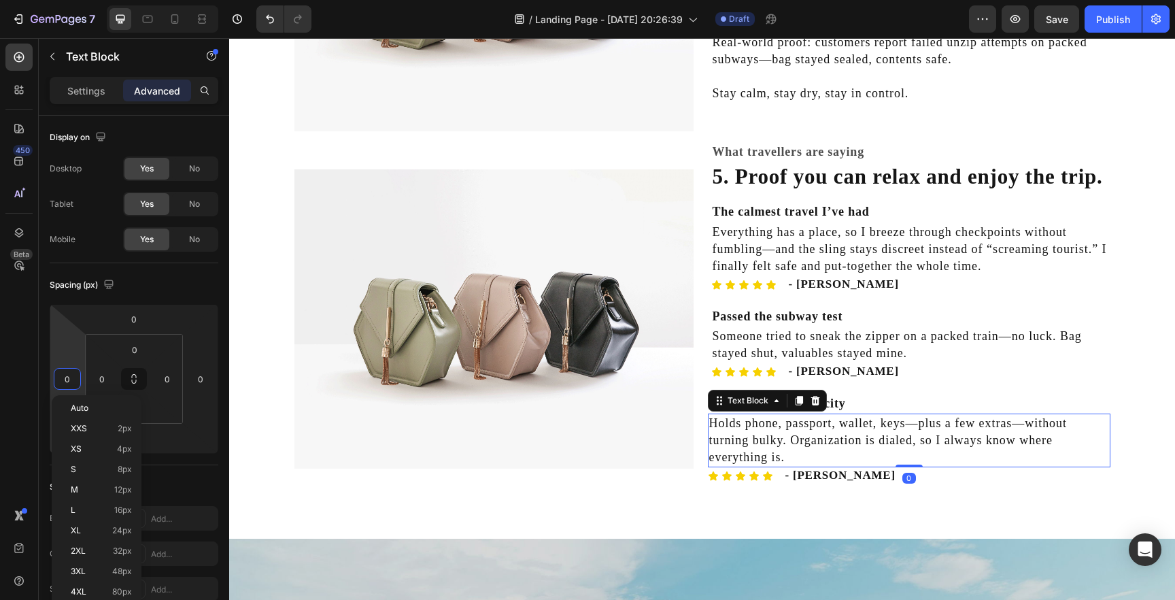
type input "5"
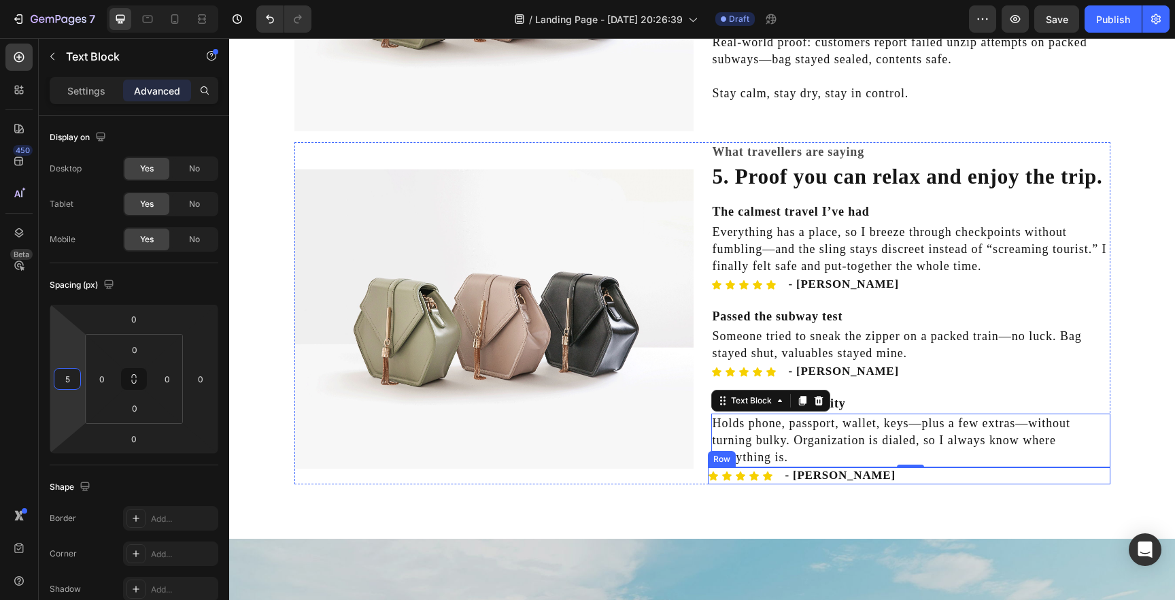
click at [779, 482] on div "Icon Icon Icon Icon Icon Icon List - [PERSON_NAME] Heading Row" at bounding box center [909, 475] width 403 height 16
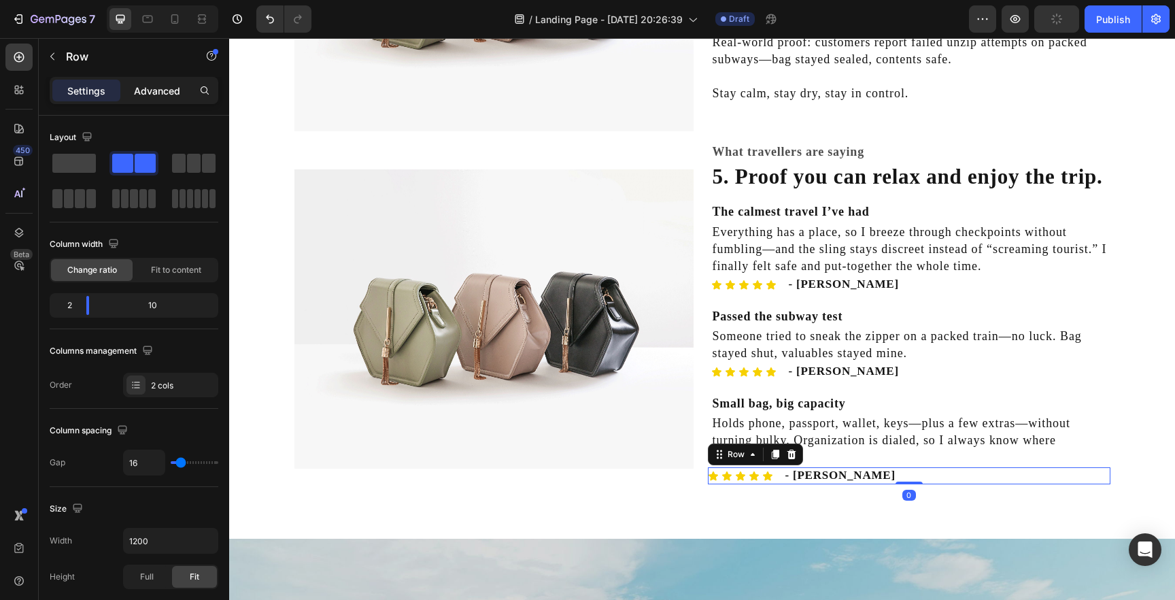
click at [154, 95] on p "Advanced" at bounding box center [157, 91] width 46 height 14
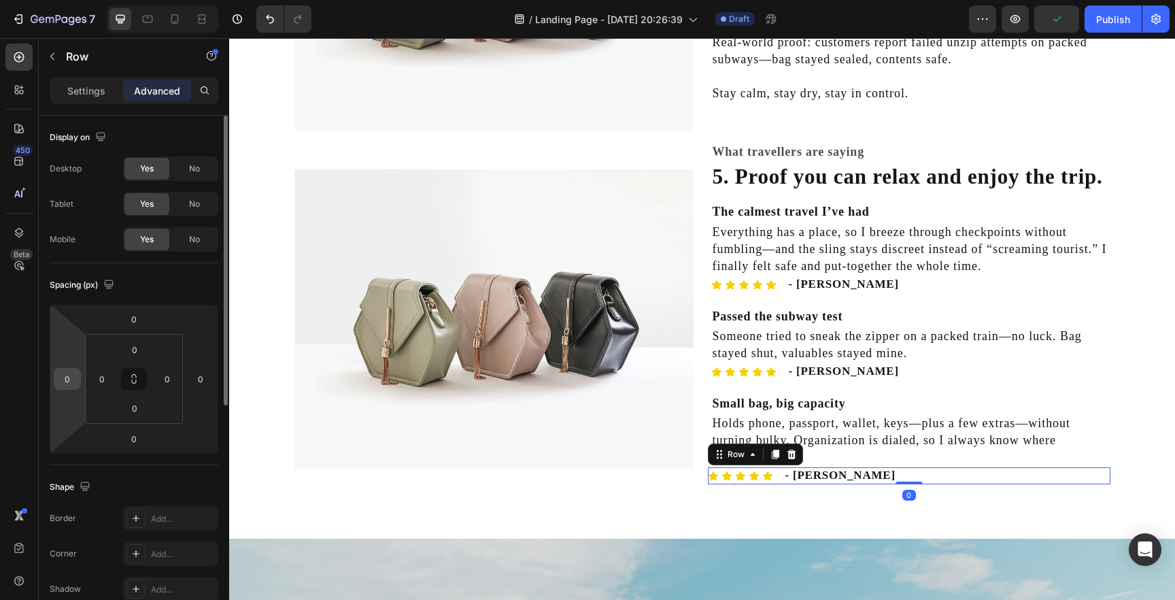
click at [63, 382] on input "0" at bounding box center [67, 379] width 20 height 20
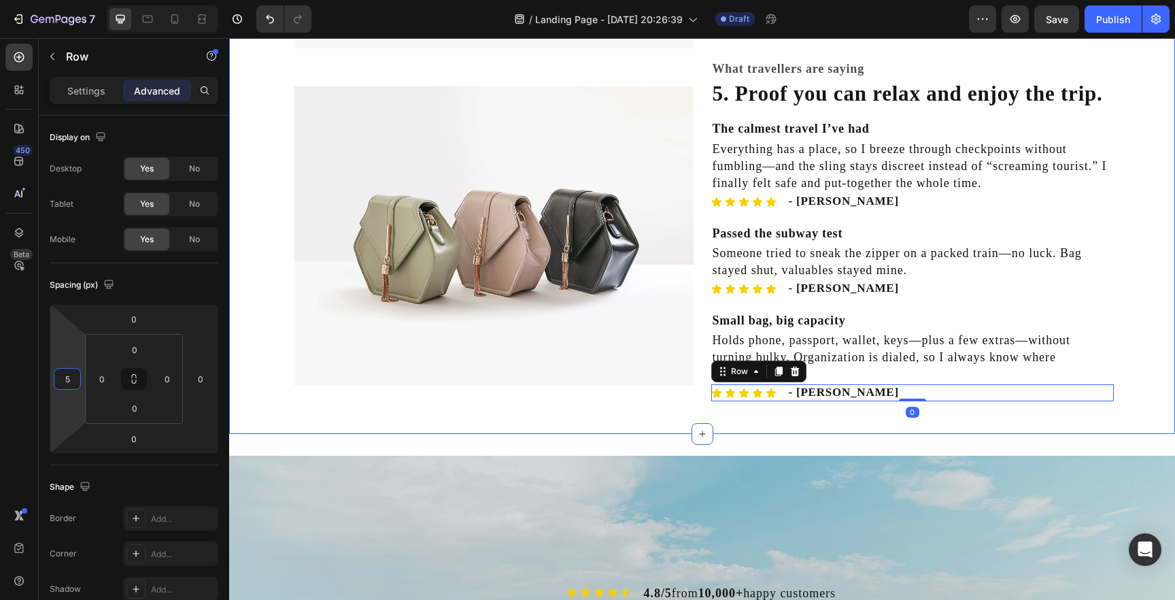
scroll to position [1615, 0]
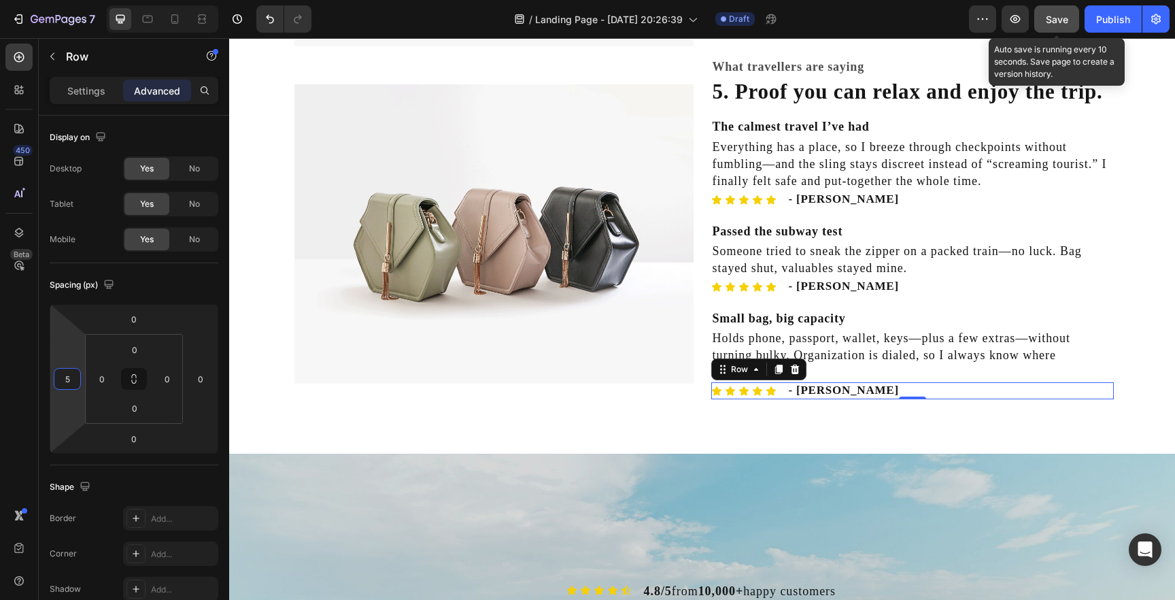
type input "5"
click at [1056, 16] on span "Save" at bounding box center [1057, 20] width 22 height 12
click at [1064, 14] on span "Save" at bounding box center [1057, 20] width 22 height 12
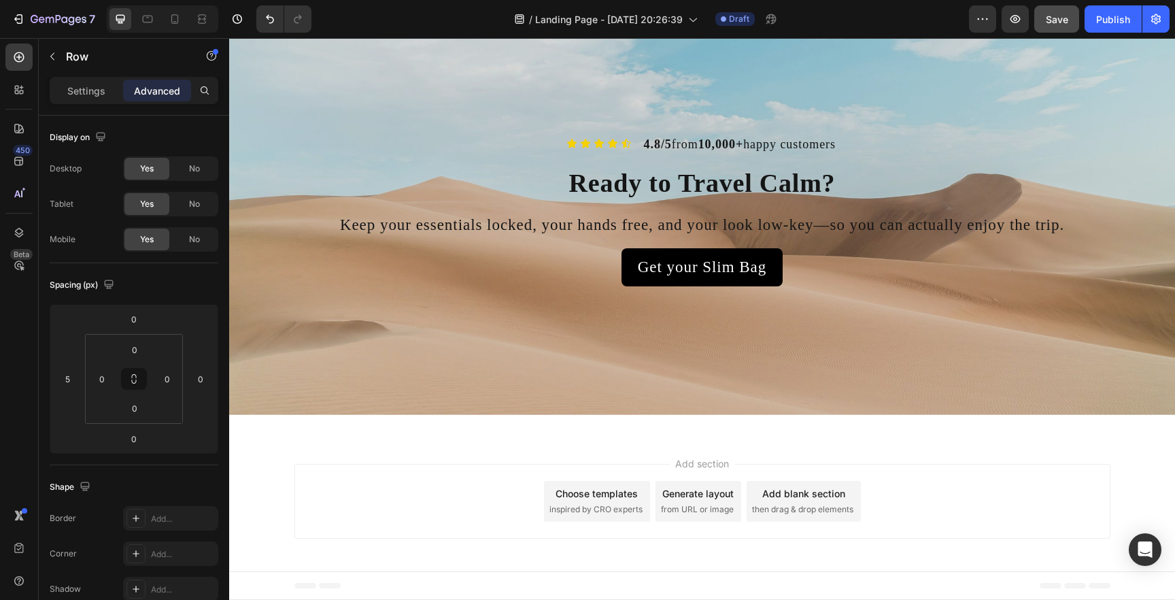
scroll to position [2039, 0]
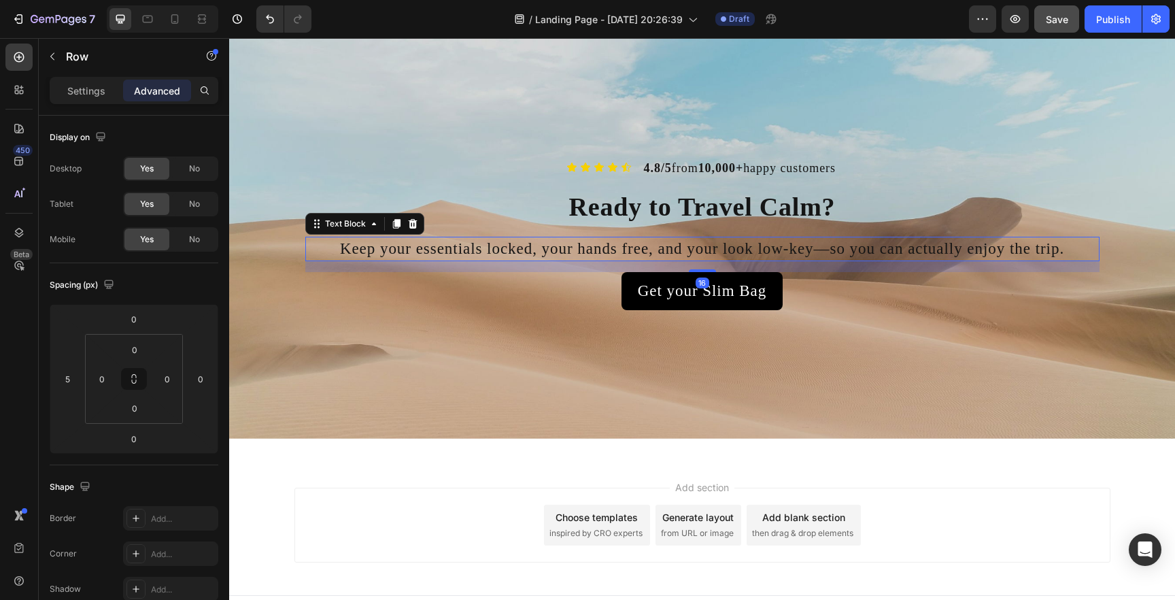
click at [848, 256] on p "Keep your essentials locked, your hands free, and your look low-key—so you can …" at bounding box center [703, 249] width 792 height 22
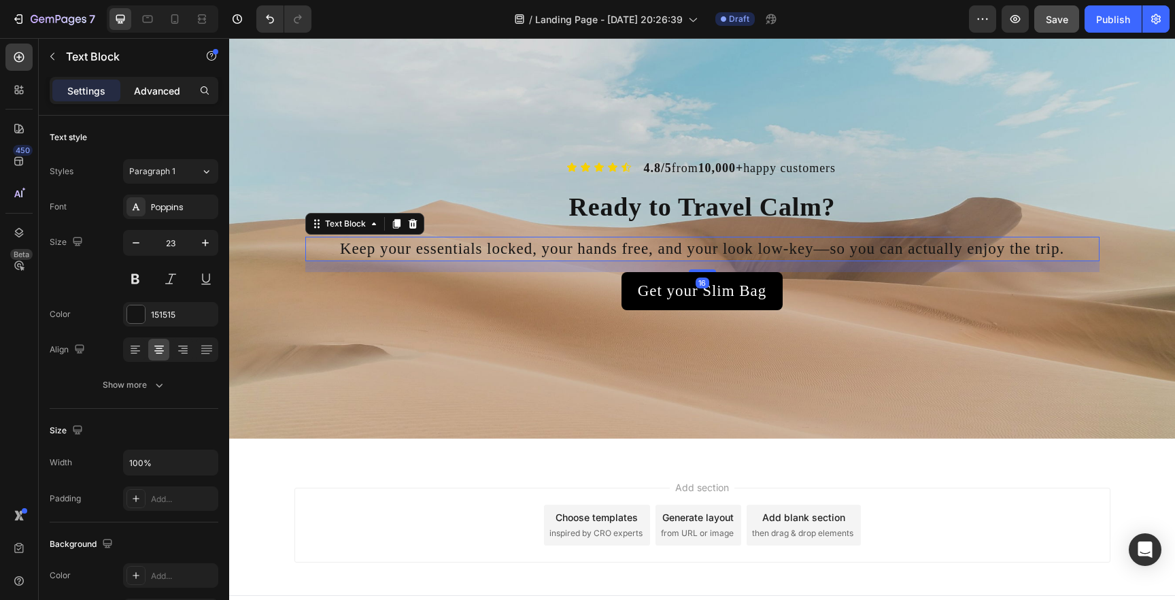
click at [155, 92] on p "Advanced" at bounding box center [157, 91] width 46 height 14
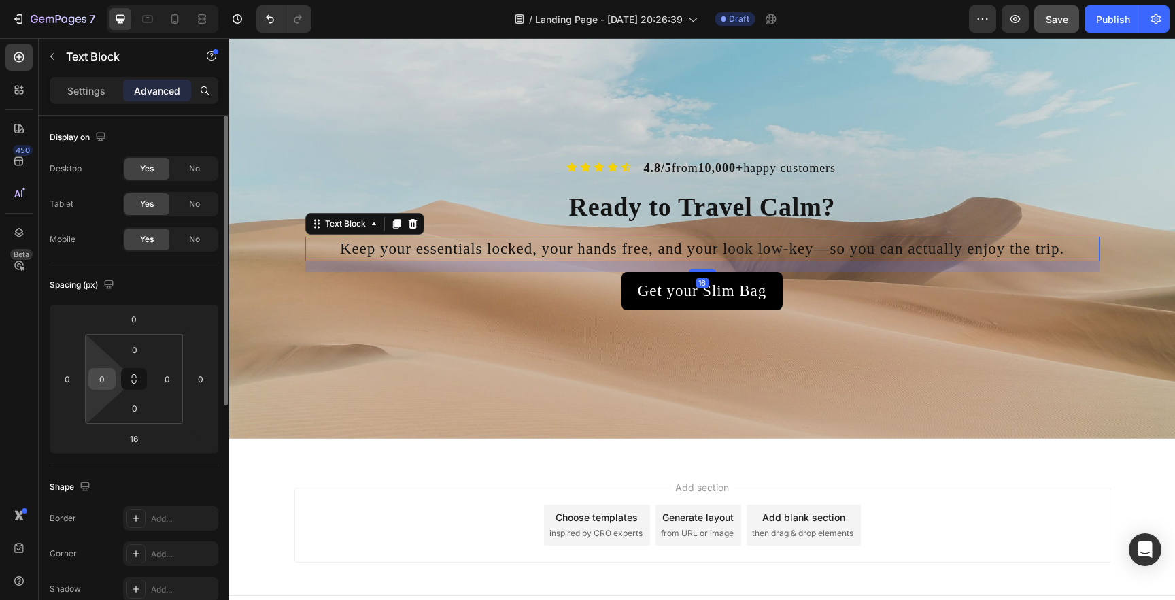
click at [105, 378] on input "0" at bounding box center [102, 379] width 20 height 20
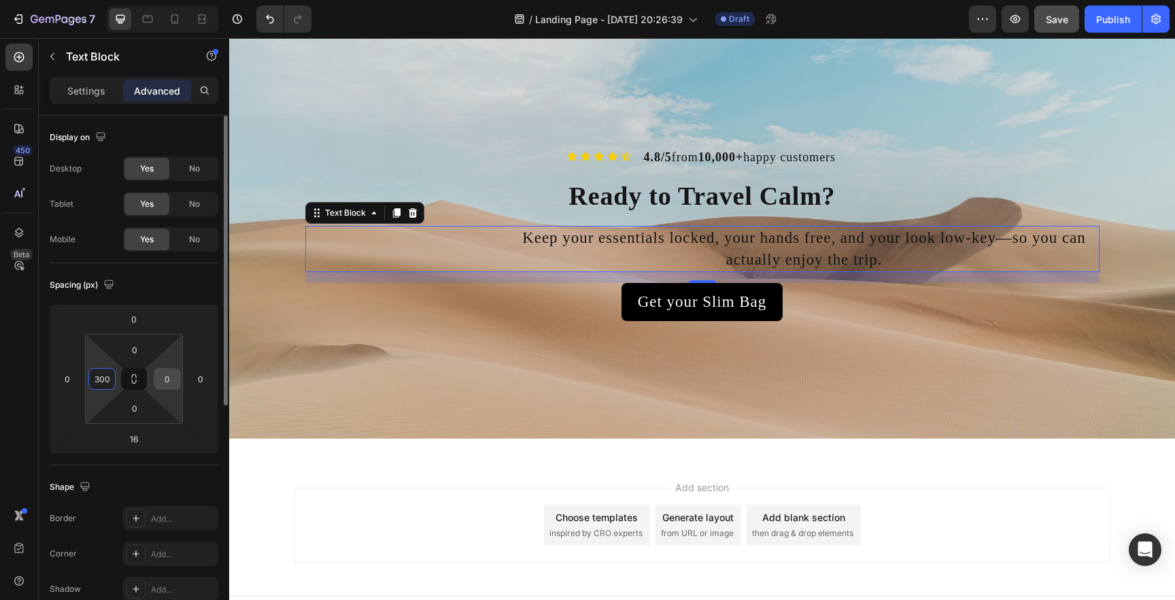
type input "300"
click at [167, 375] on input "0" at bounding box center [167, 379] width 20 height 20
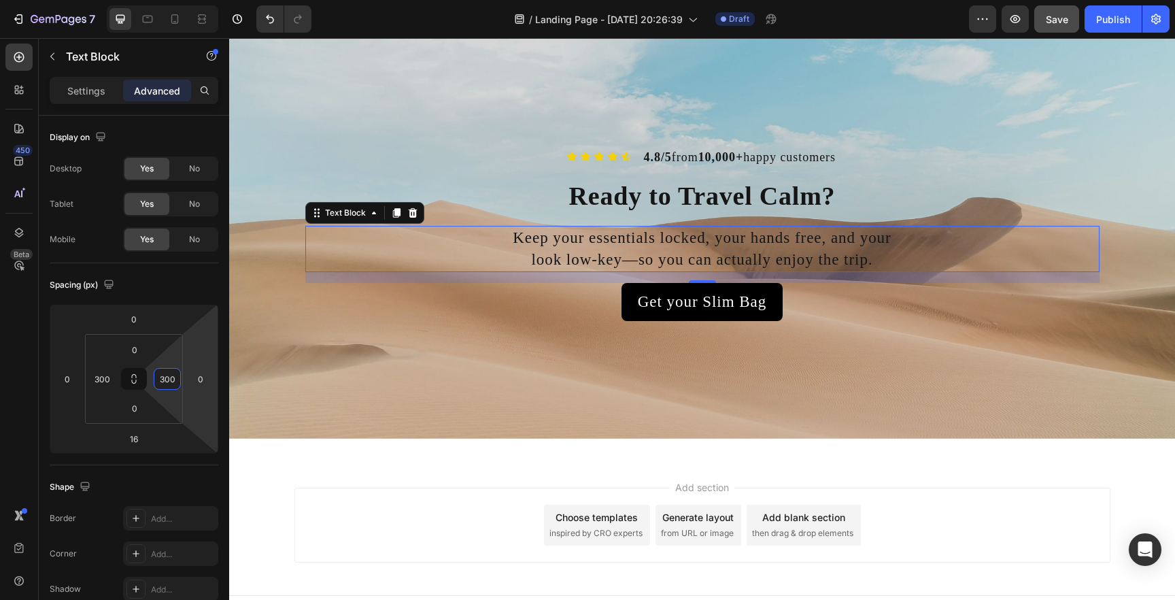
type input "300"
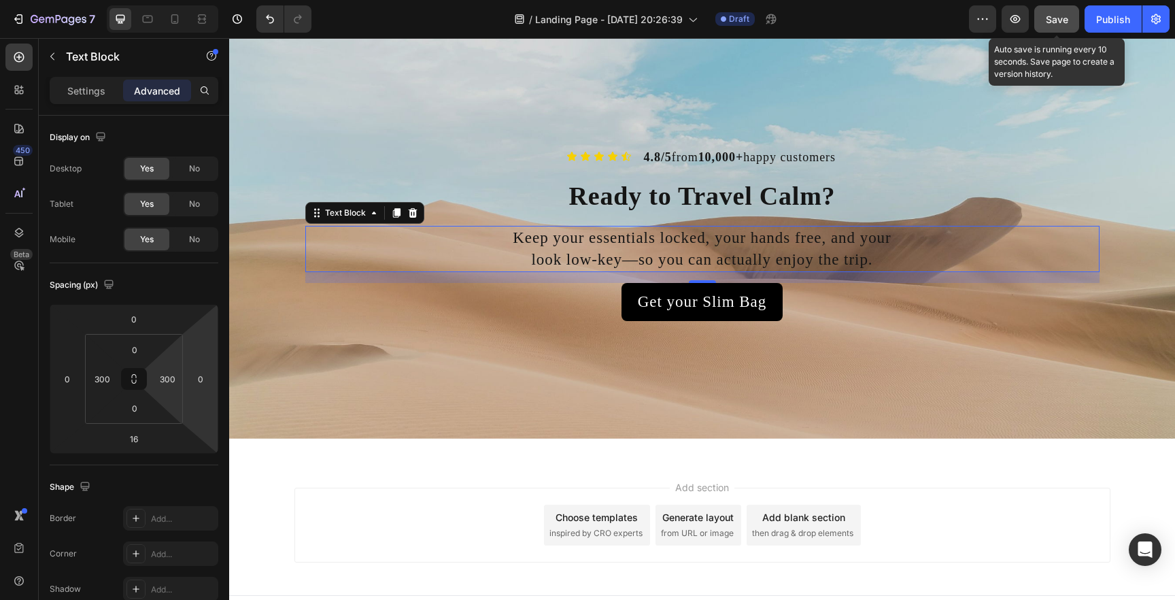
click at [1051, 24] on span "Save" at bounding box center [1057, 20] width 22 height 12
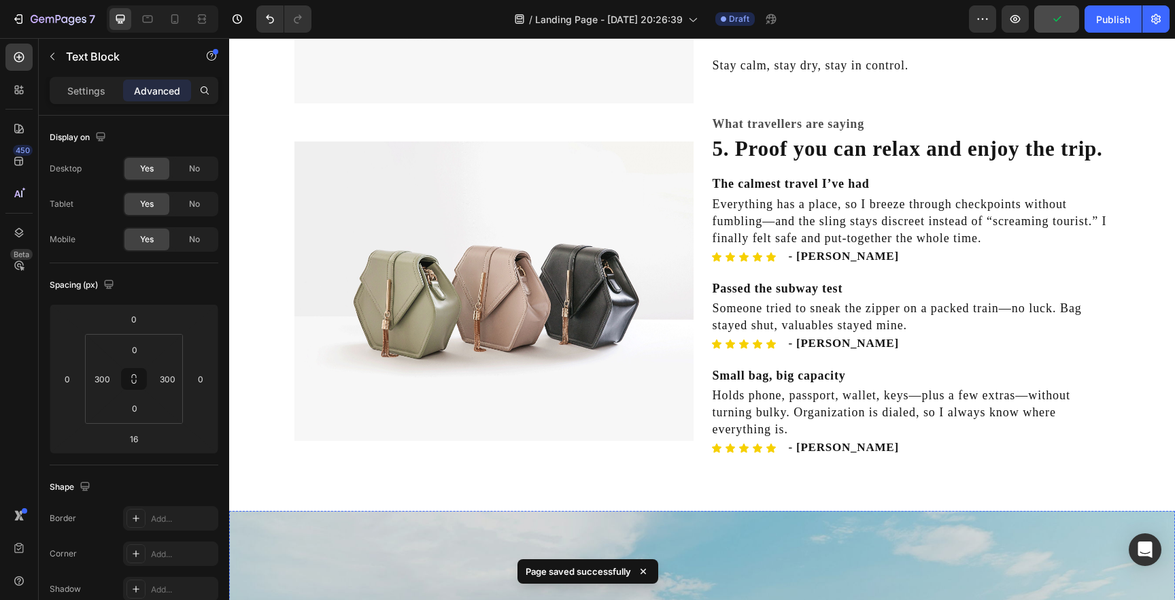
scroll to position [1554, 0]
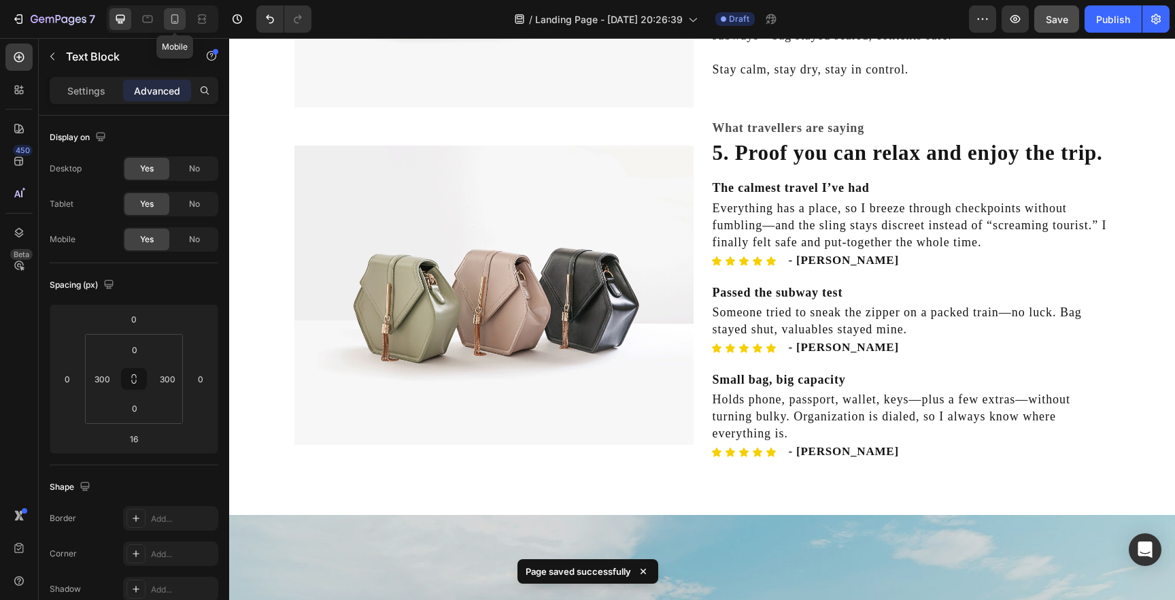
click at [169, 23] on icon at bounding box center [175, 19] width 14 height 14
type input "24"
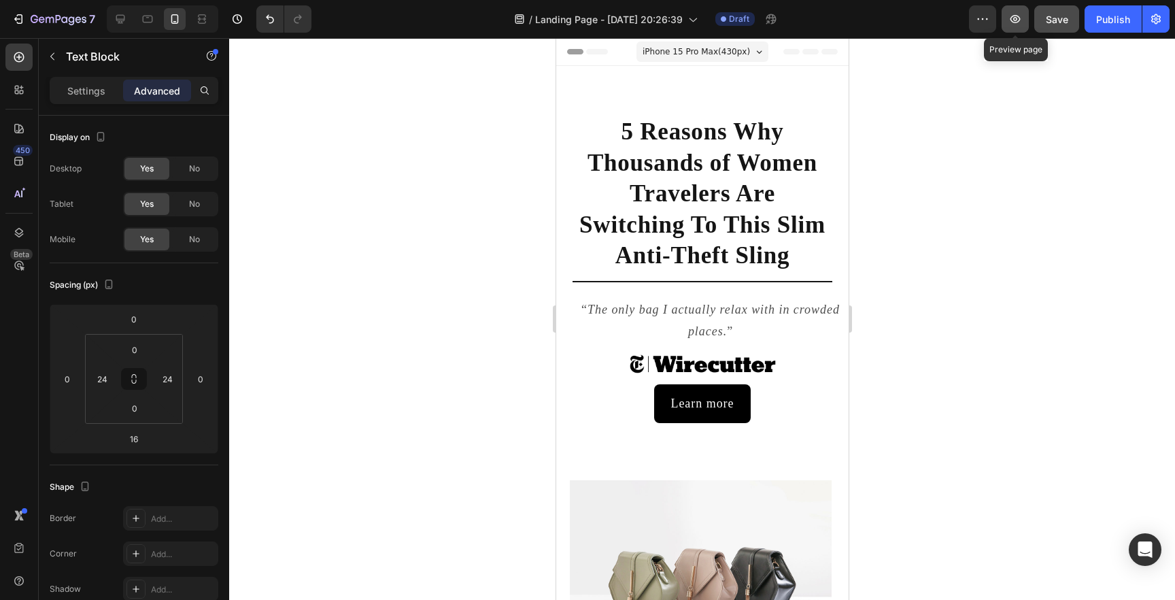
click at [1020, 22] on icon "button" at bounding box center [1016, 19] width 14 height 14
click at [120, 18] on icon at bounding box center [120, 19] width 9 height 9
type input "300"
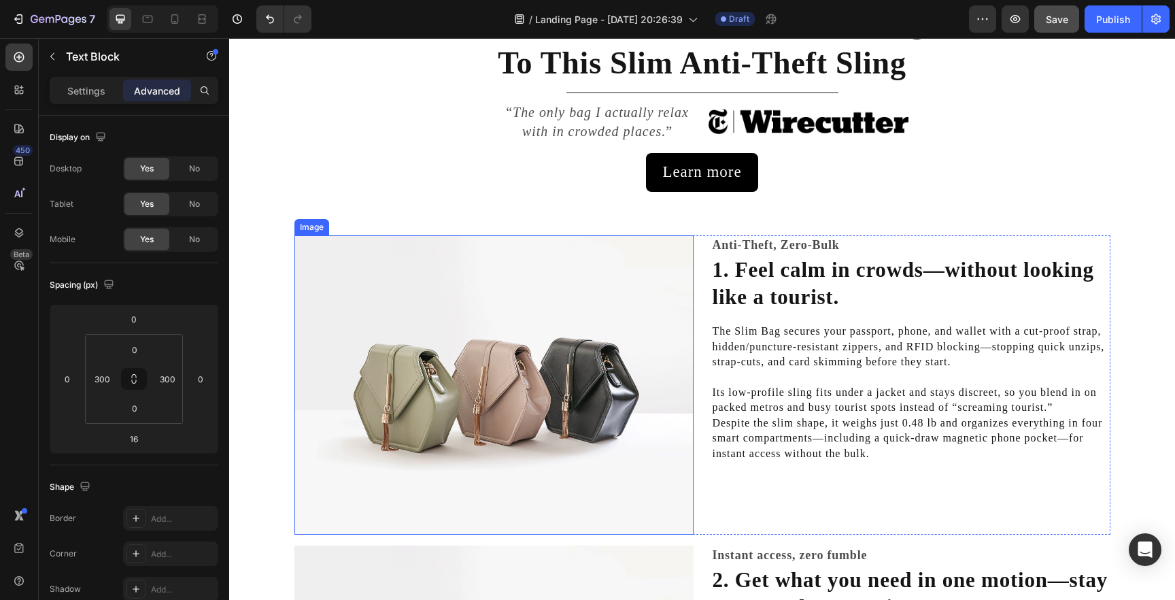
scroll to position [225, 0]
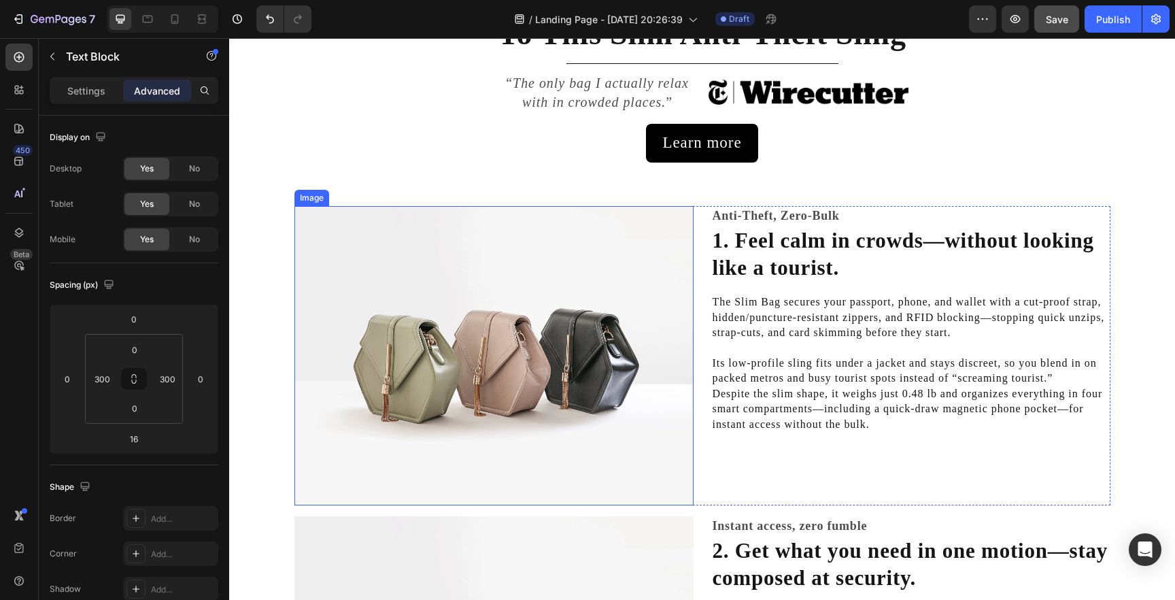
click at [654, 335] on img at bounding box center [494, 355] width 399 height 299
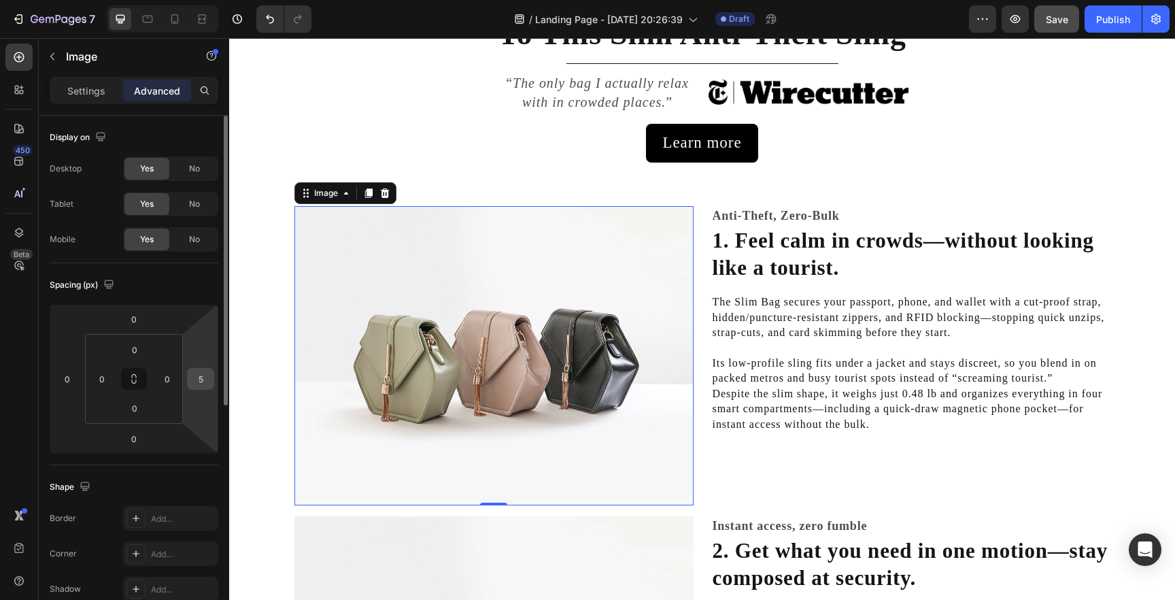
click at [203, 379] on input "5" at bounding box center [200, 379] width 20 height 20
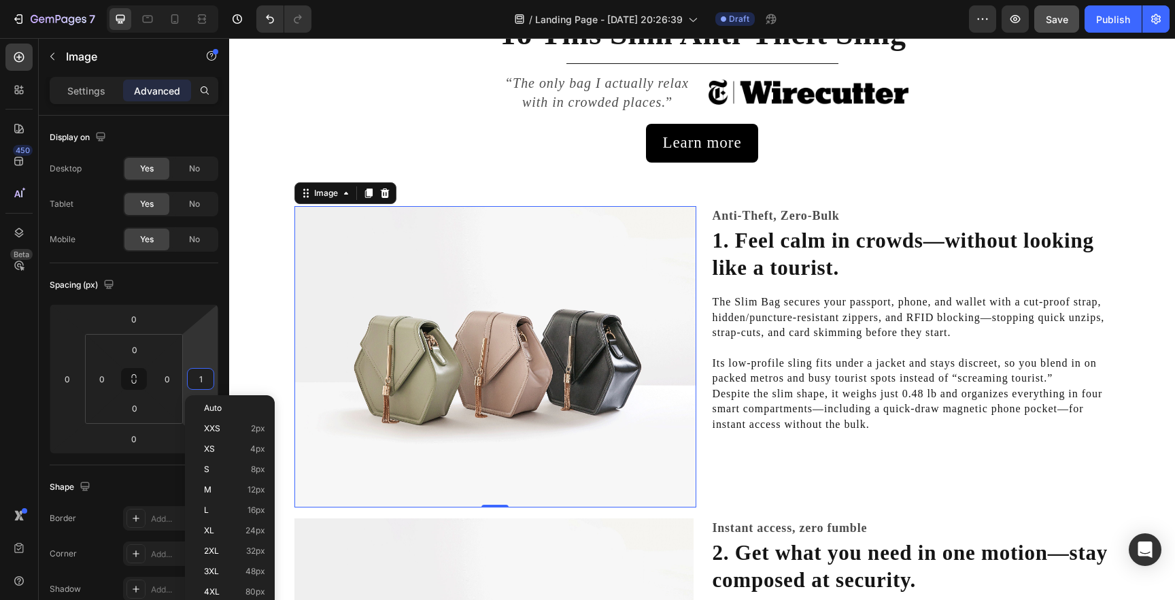
type input "10"
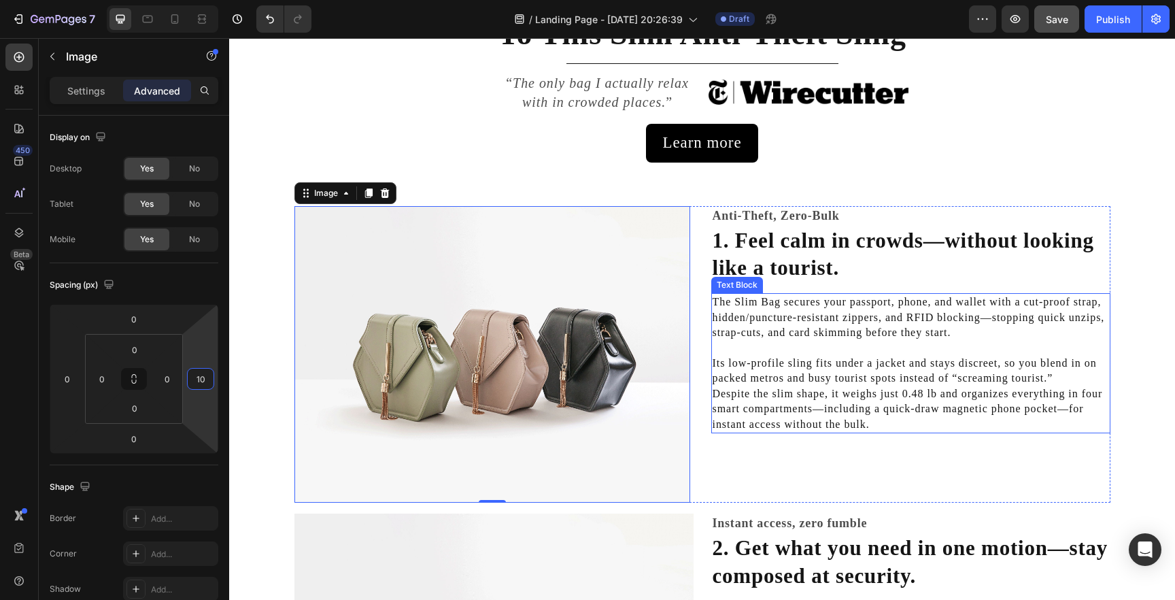
click at [793, 354] on p at bounding box center [911, 348] width 397 height 15
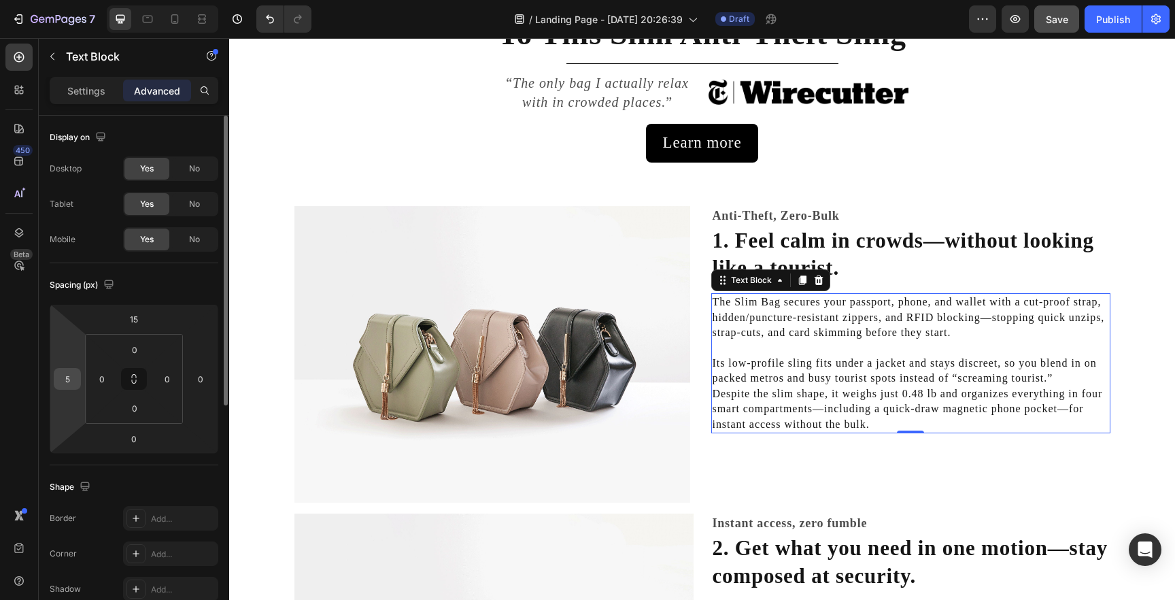
click at [71, 382] on input "5" at bounding box center [67, 379] width 20 height 20
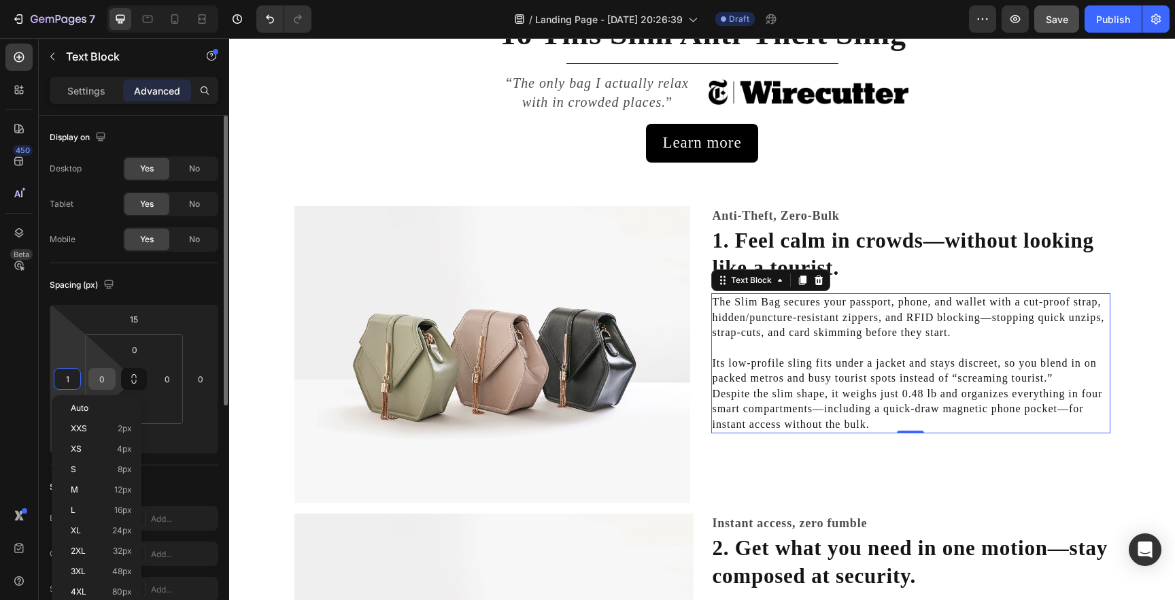
type input "10"
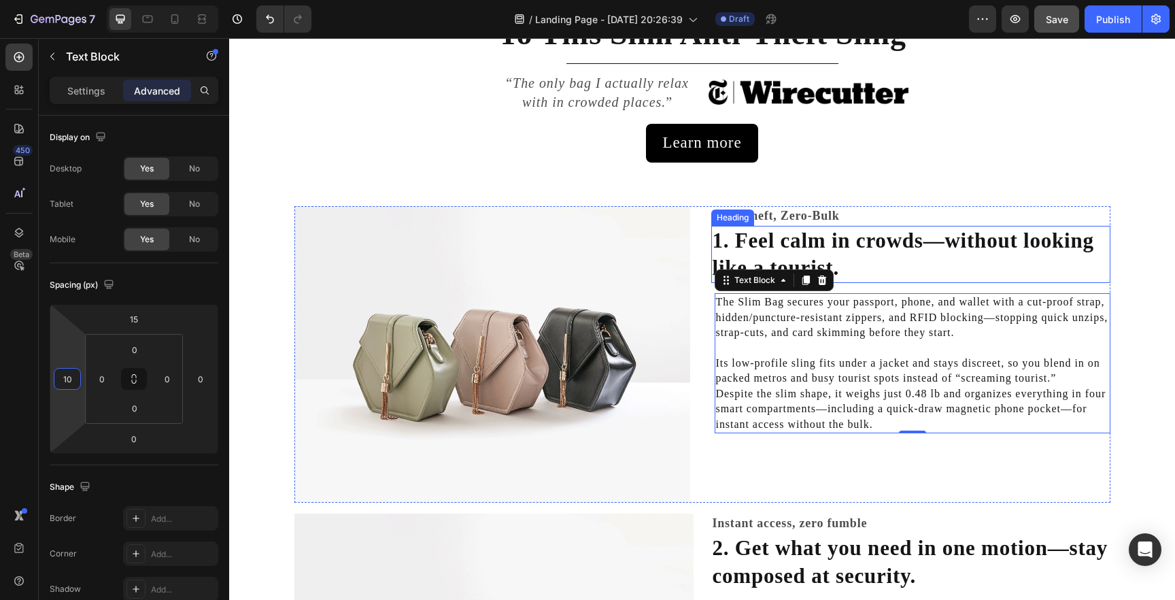
click at [744, 245] on h2 "1. Feel calm in crowds—without looking like a tourist." at bounding box center [910, 255] width 399 height 58
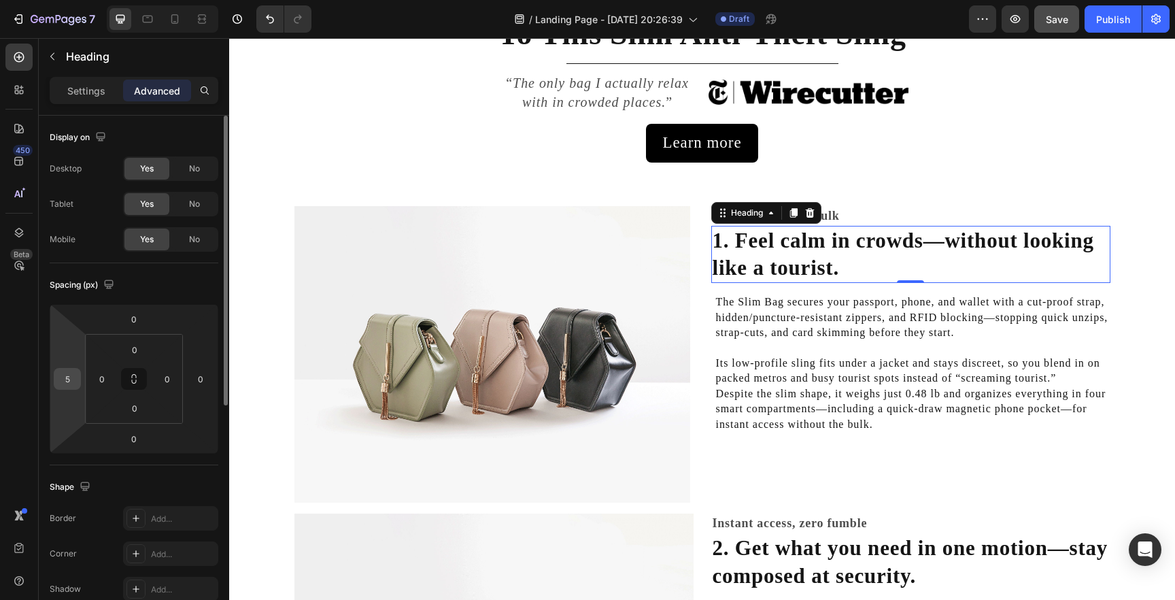
click at [65, 384] on input "5" at bounding box center [67, 379] width 20 height 20
type input "10"
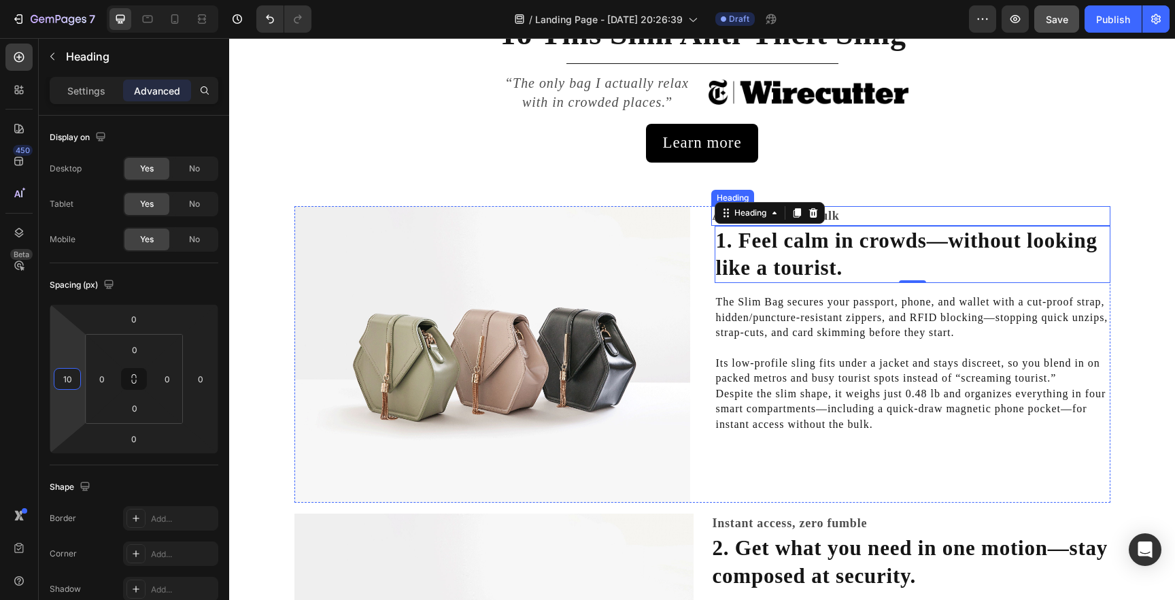
click at [852, 214] on h2 "Anti-Theft, Zero-Bulk" at bounding box center [910, 216] width 399 height 20
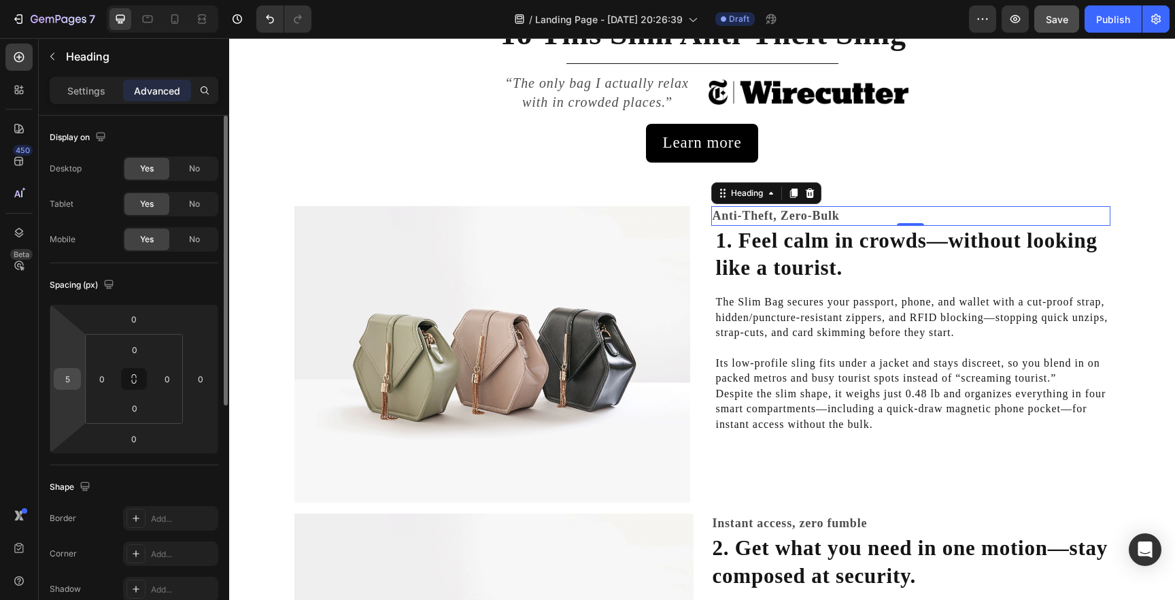
click at [64, 376] on input "5" at bounding box center [67, 379] width 20 height 20
type input "10"
click at [1052, 14] on span "Save" at bounding box center [1057, 20] width 22 height 12
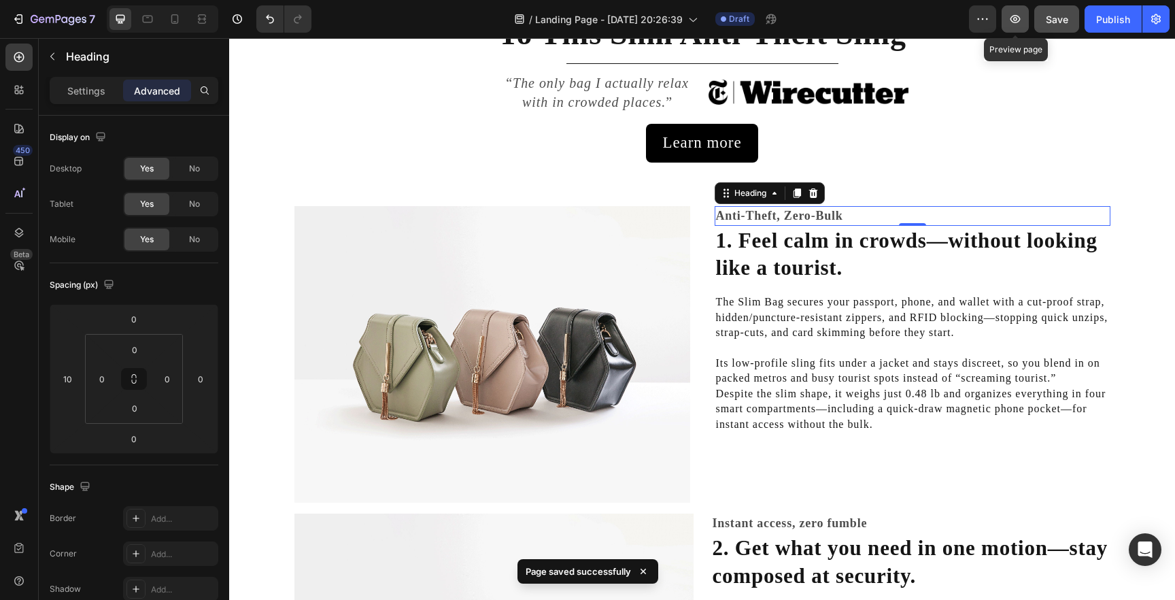
click at [1008, 18] on button "button" at bounding box center [1015, 18] width 27 height 27
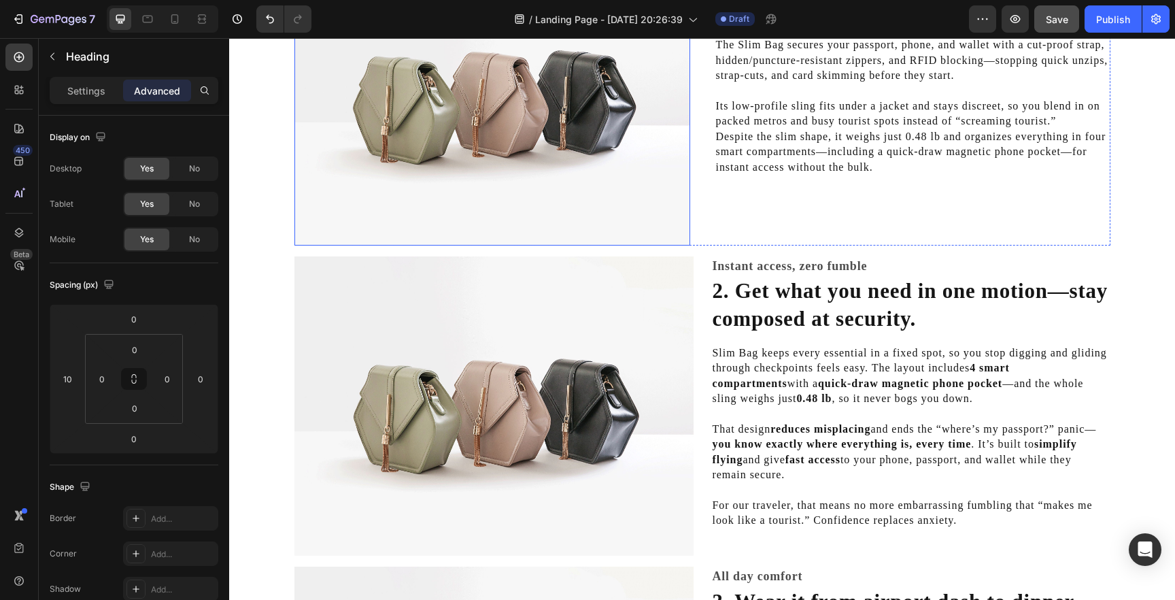
scroll to position [484, 0]
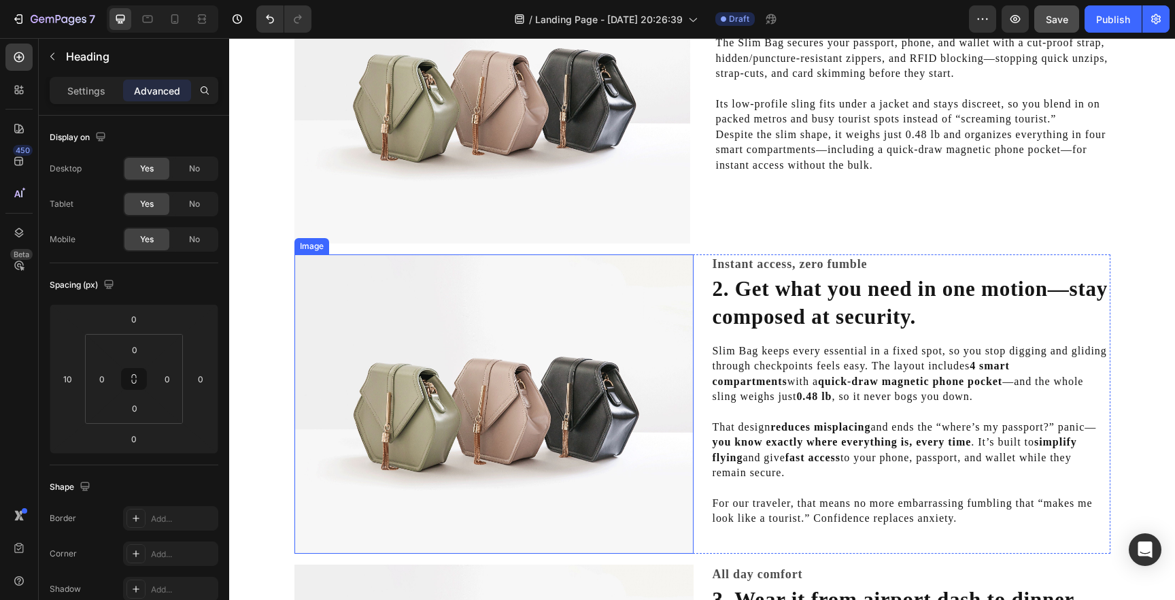
click at [609, 350] on img at bounding box center [494, 403] width 399 height 299
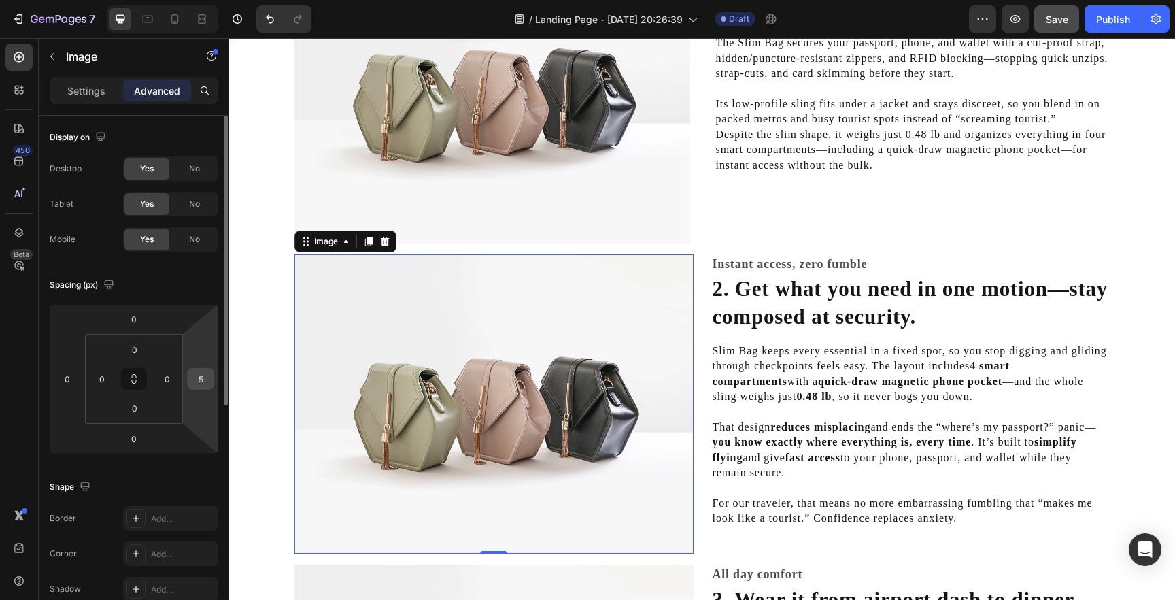
click at [197, 384] on input "5" at bounding box center [200, 379] width 20 height 20
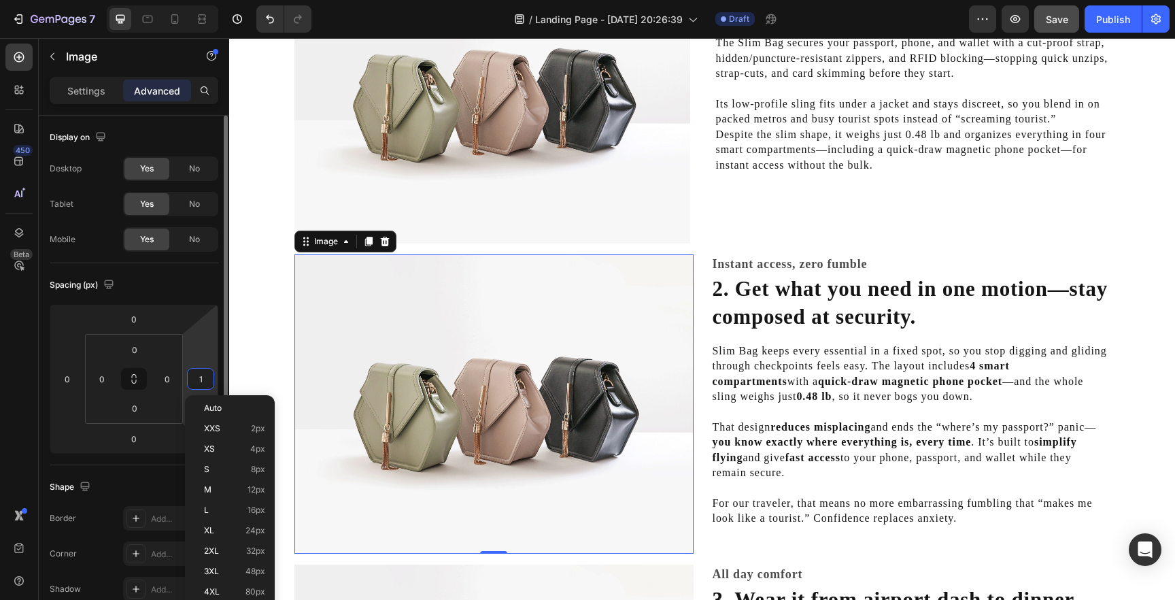
type input "10"
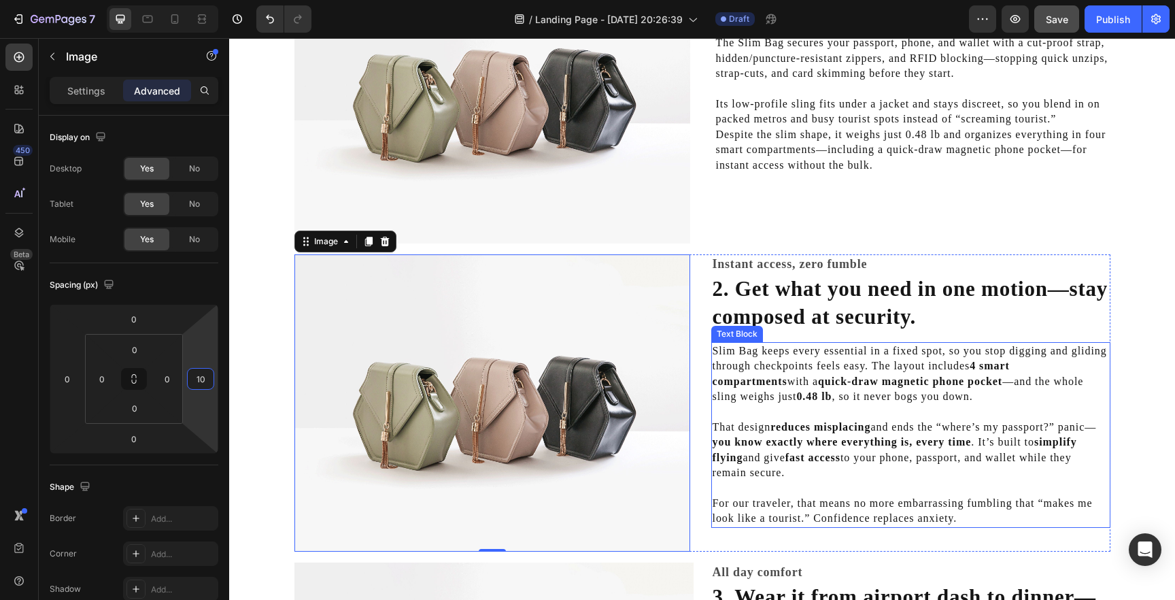
click at [735, 361] on p "Slim Bag keeps every essential in a fixed spot, so you stop digging and gliding…" at bounding box center [911, 373] width 397 height 61
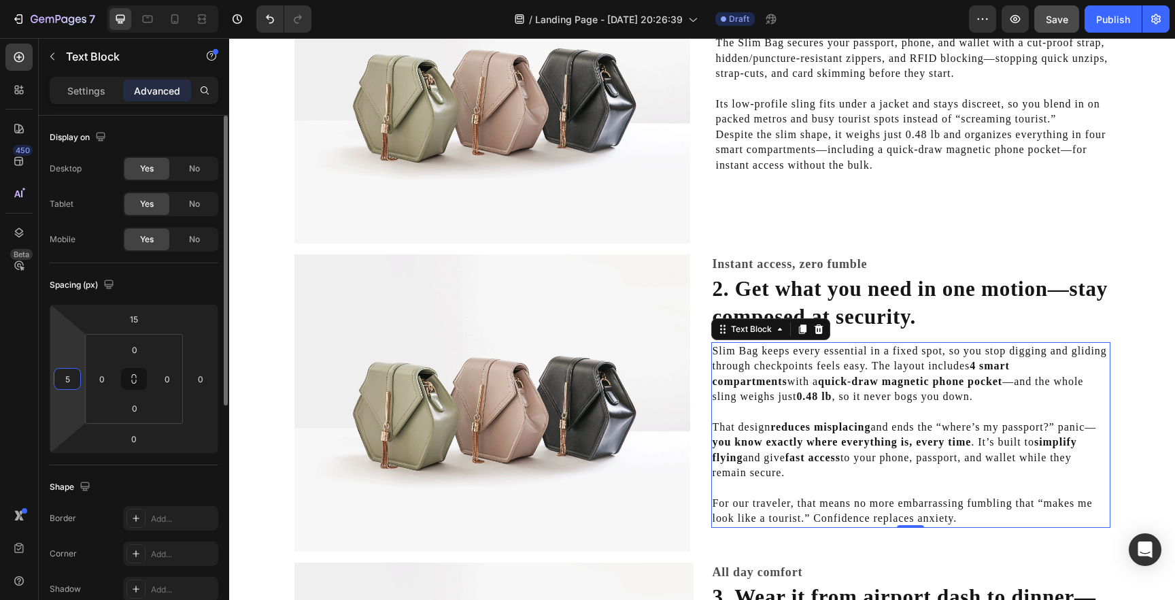
click at [66, 378] on input "5" at bounding box center [67, 379] width 20 height 20
type input "10"
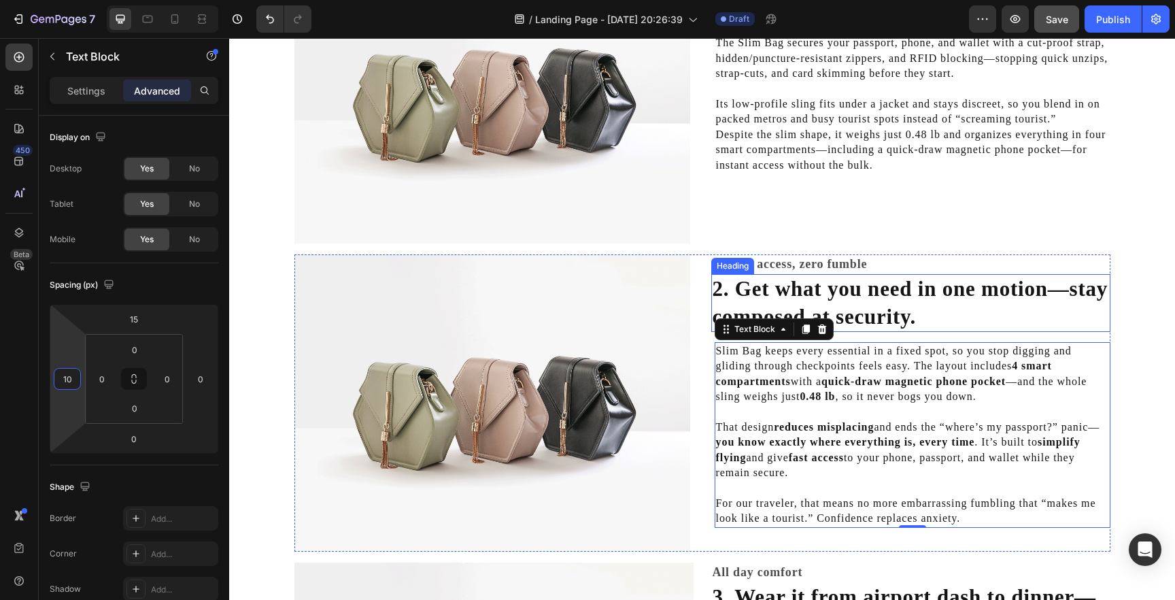
click at [751, 288] on h2 "2. Get what you need in one motion—stay composed at security." at bounding box center [910, 303] width 399 height 58
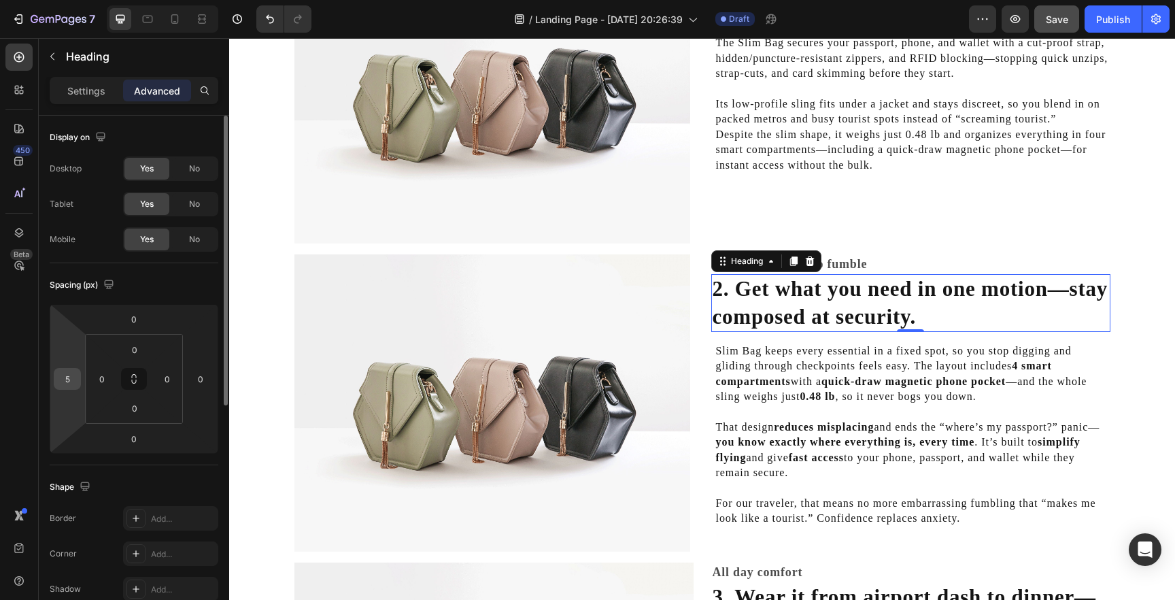
click at [67, 382] on input "5" at bounding box center [67, 379] width 20 height 20
type input "10"
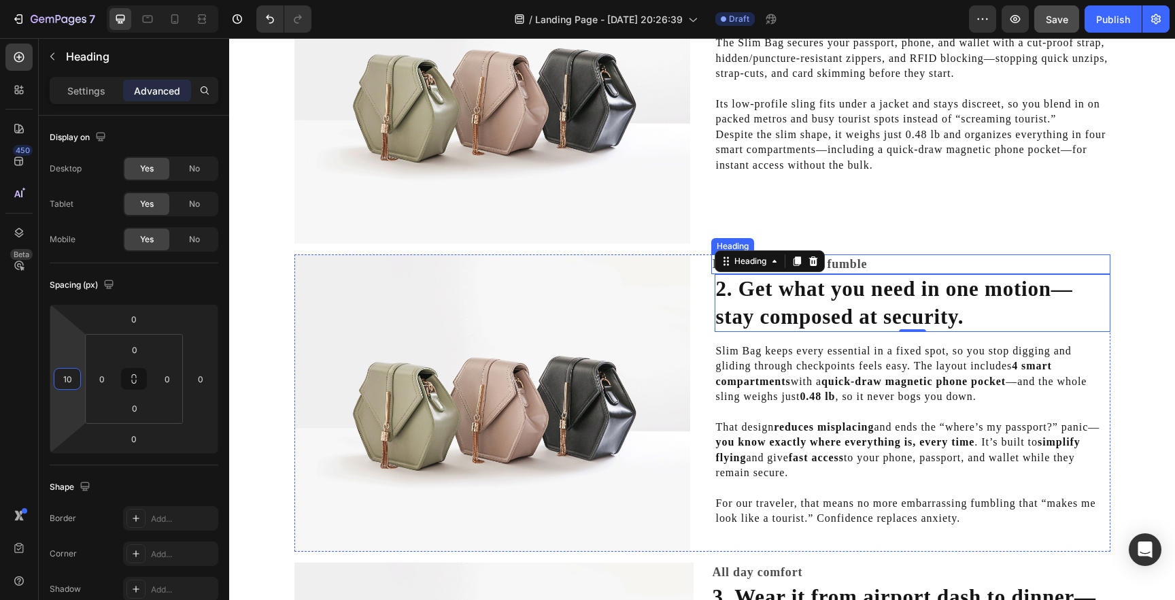
click at [874, 264] on h2 "Instant access, zero fumble" at bounding box center [910, 264] width 399 height 20
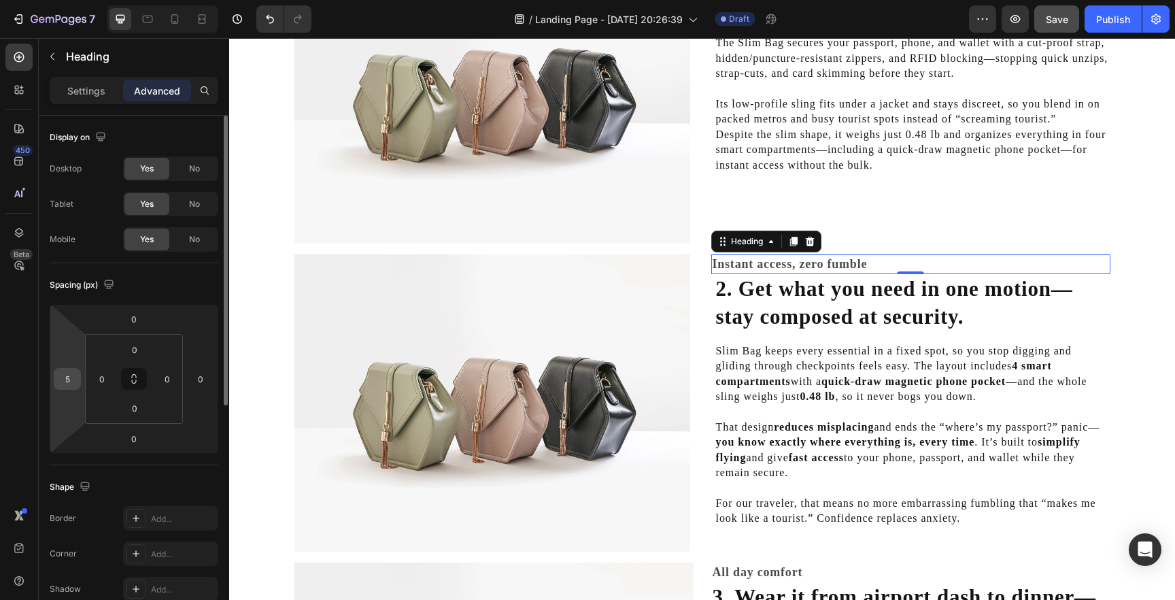
click at [67, 386] on input "5" at bounding box center [67, 379] width 20 height 20
type input "10"
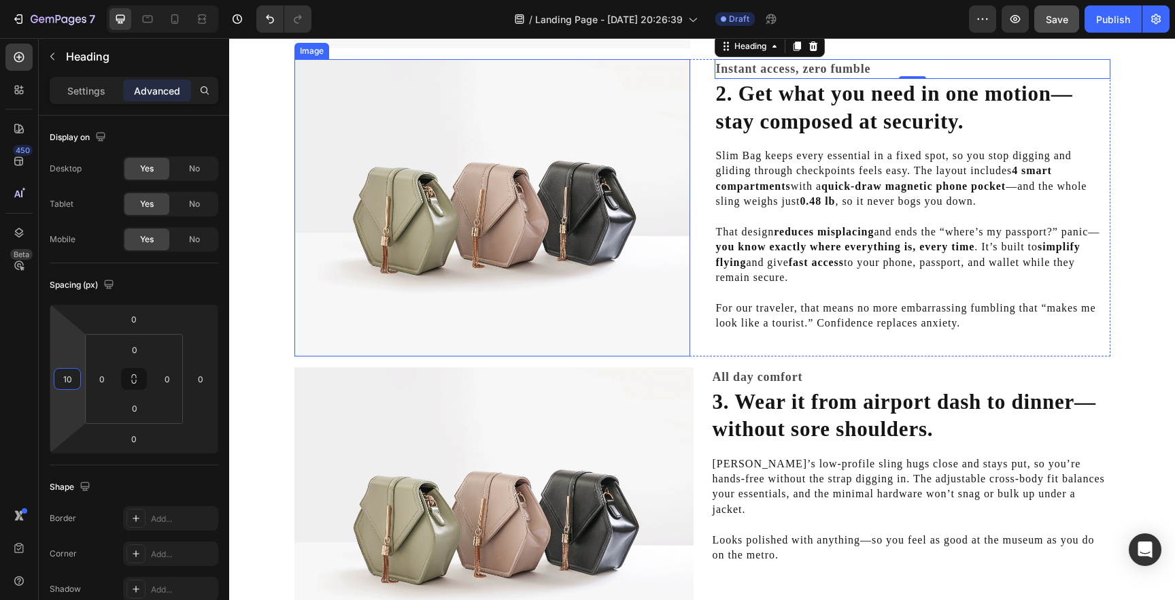
scroll to position [705, 0]
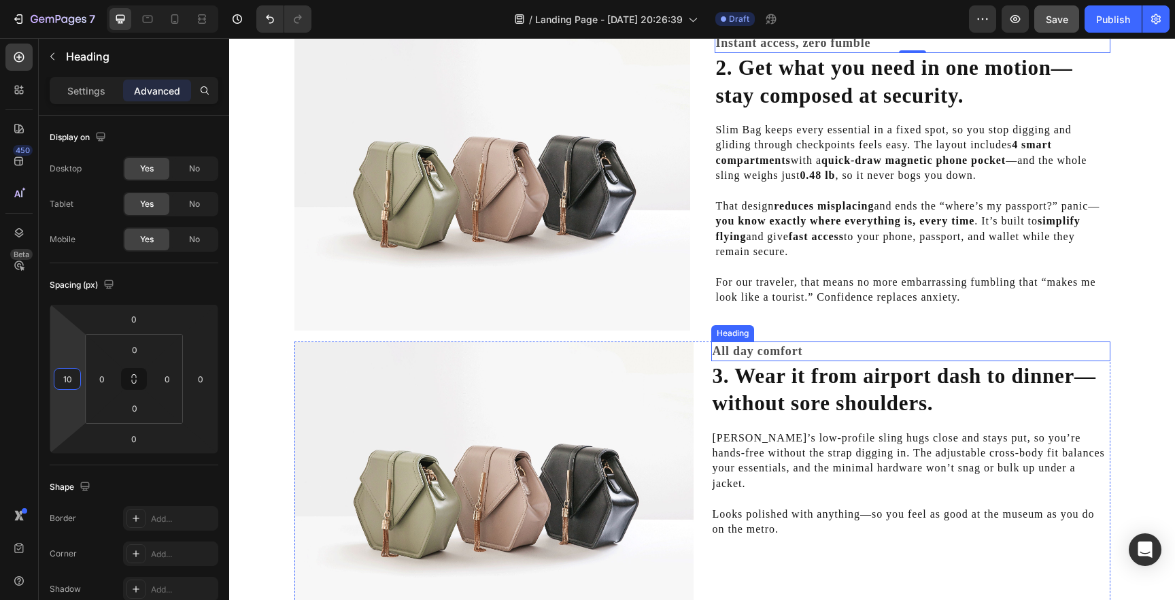
click at [743, 353] on h2 "All day comfort" at bounding box center [910, 351] width 399 height 20
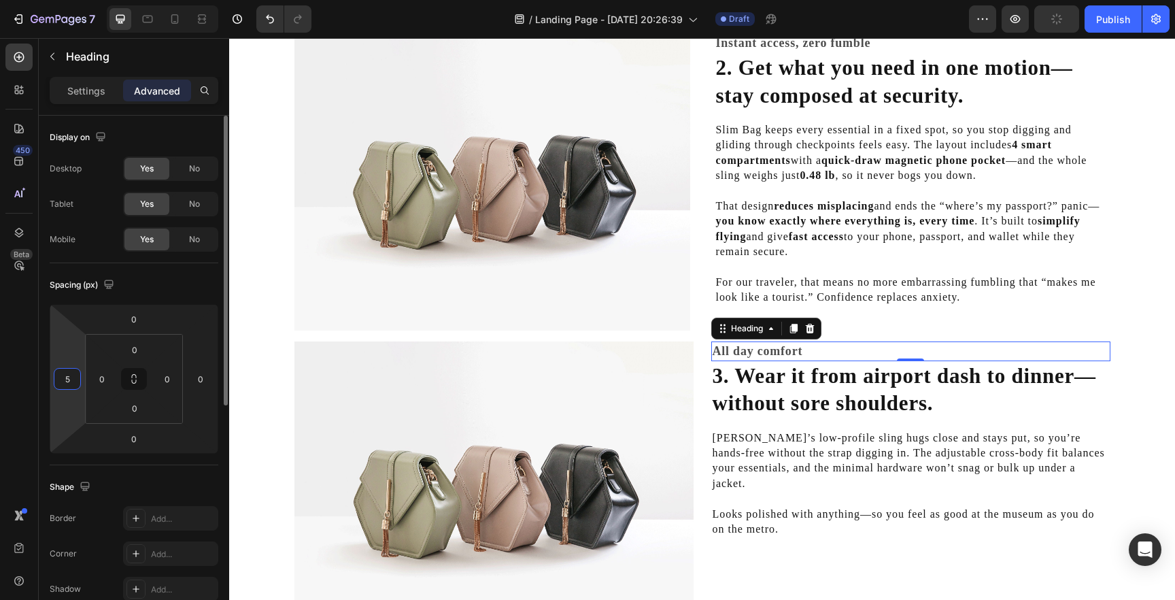
click at [67, 375] on input "5" at bounding box center [67, 379] width 20 height 20
type input "10"
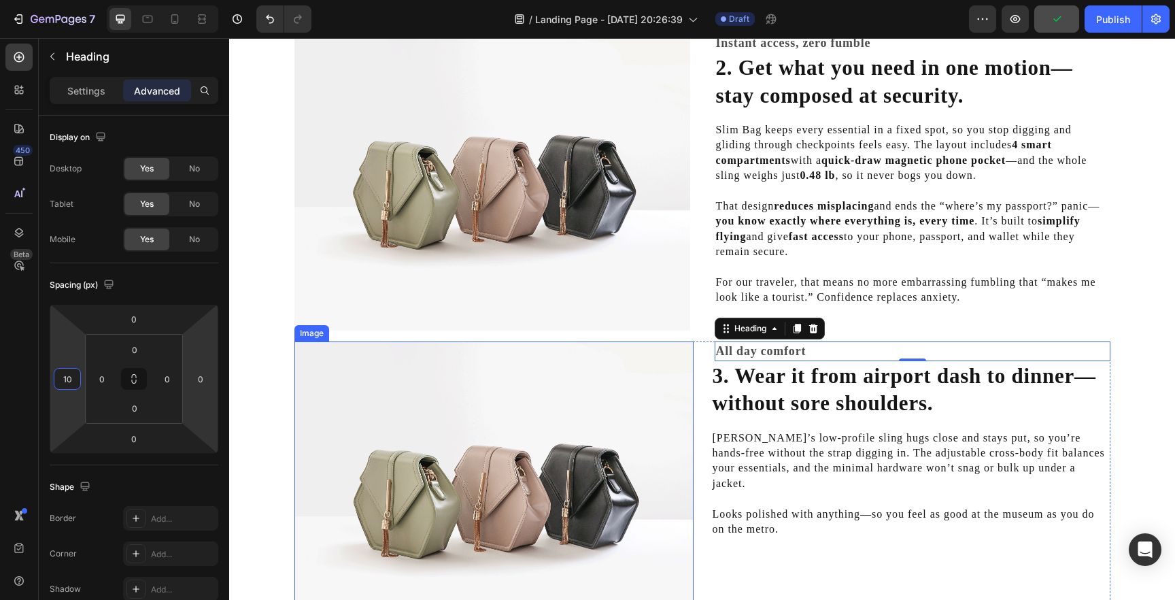
click at [370, 395] on img at bounding box center [494, 490] width 399 height 299
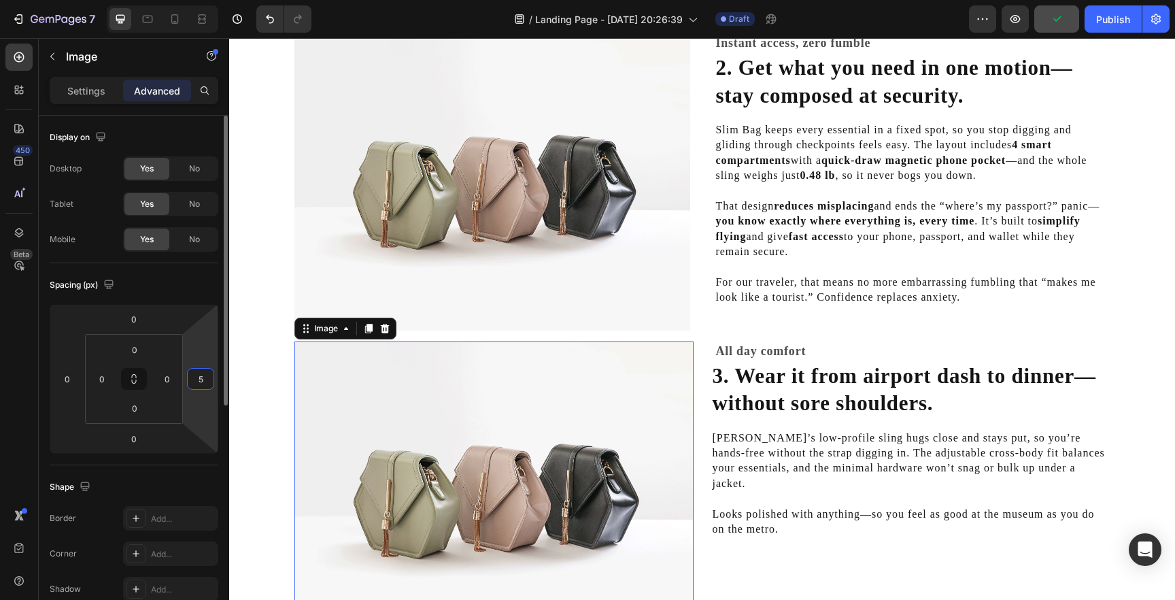
click at [203, 374] on input "5" at bounding box center [200, 379] width 20 height 20
type input "10"
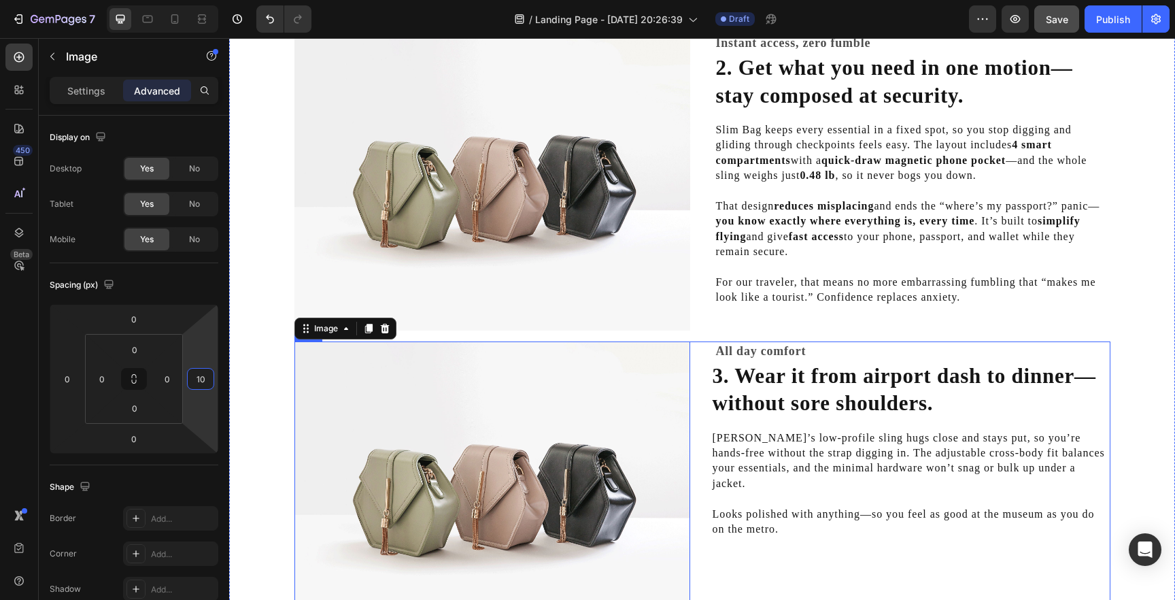
click at [708, 453] on div "All day comfort Heading 3. Wear it from airport dash to dinner—without sore sho…" at bounding box center [909, 489] width 403 height 297
click at [742, 448] on p "[PERSON_NAME]’s low-profile sling hugs close and stays put, so you’re hands-fre…" at bounding box center [911, 461] width 397 height 61
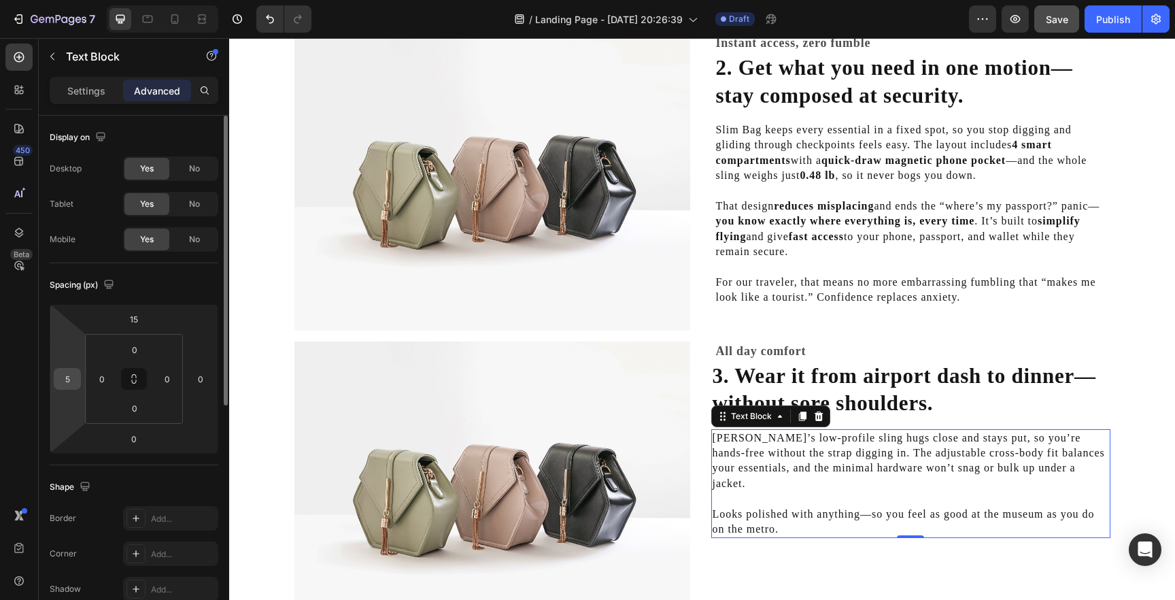
click at [69, 382] on input "5" at bounding box center [67, 379] width 20 height 20
type input "10"
click at [741, 395] on h2 "3. Wear it from airport dash to dinner—without sore shoulders." at bounding box center [910, 390] width 399 height 58
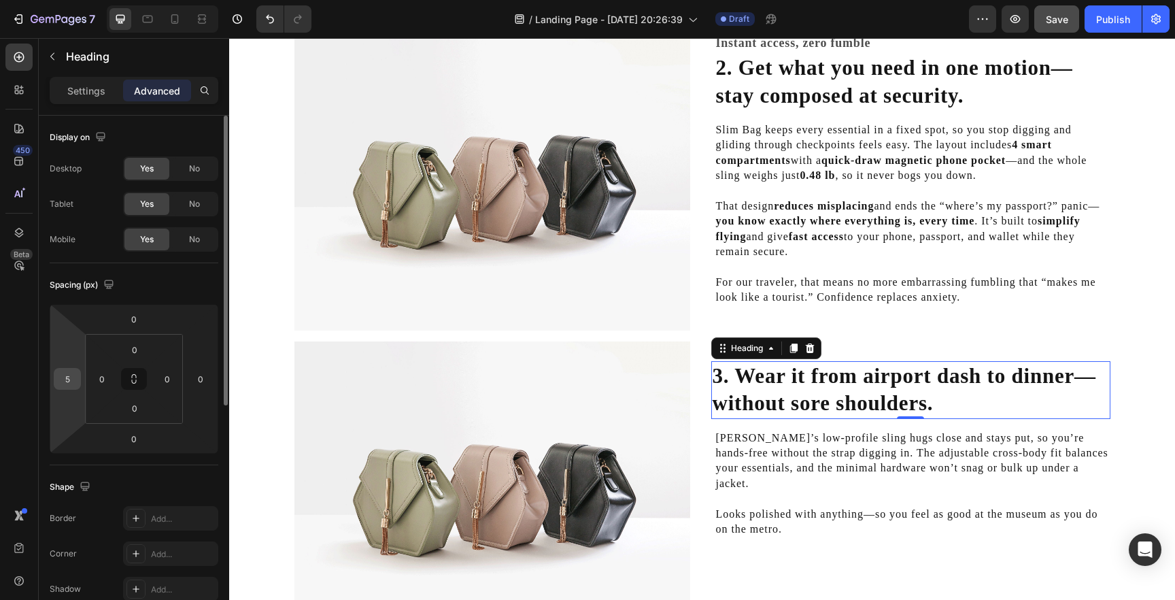
click at [68, 378] on input "5" at bounding box center [67, 379] width 20 height 20
type input "10"
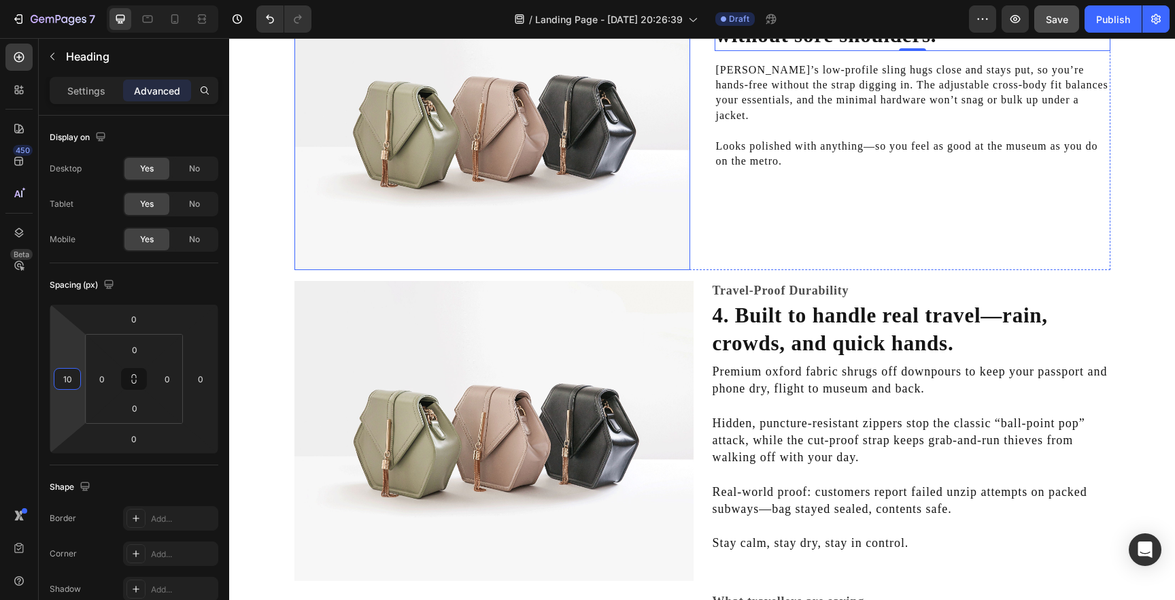
scroll to position [1081, 0]
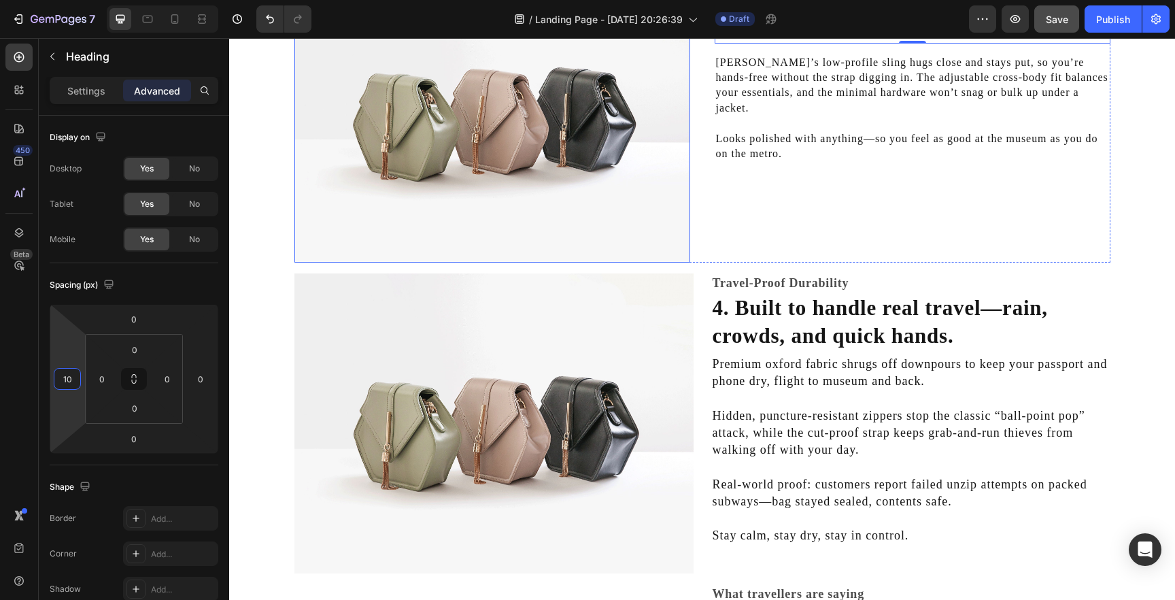
click at [586, 389] on img at bounding box center [494, 422] width 399 height 299
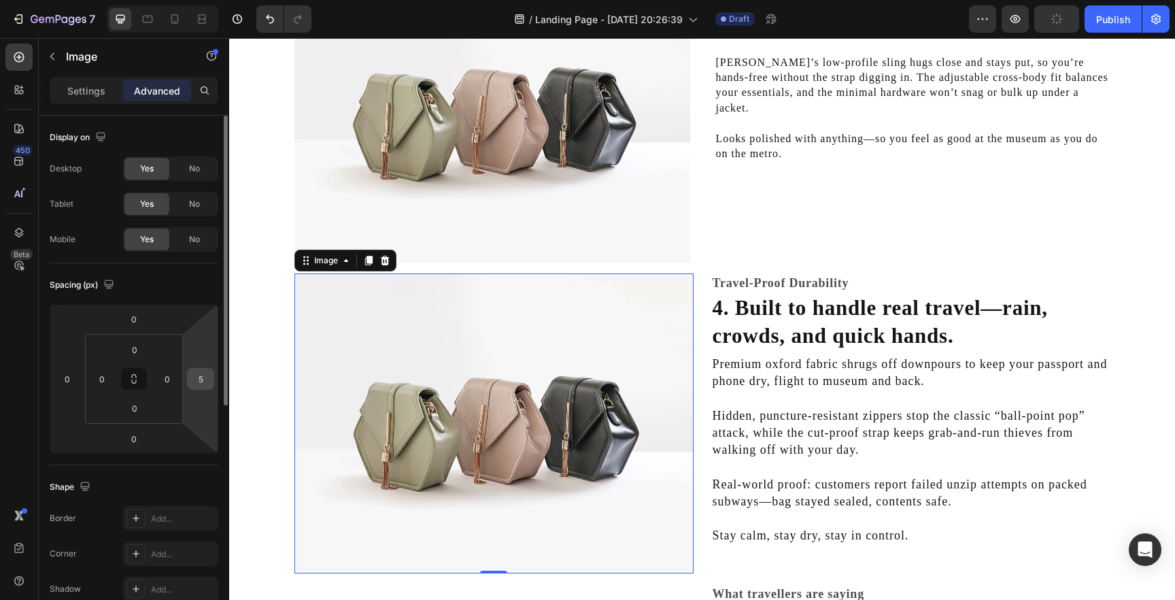
click at [206, 380] on input "5" at bounding box center [200, 379] width 20 height 20
type input "10"
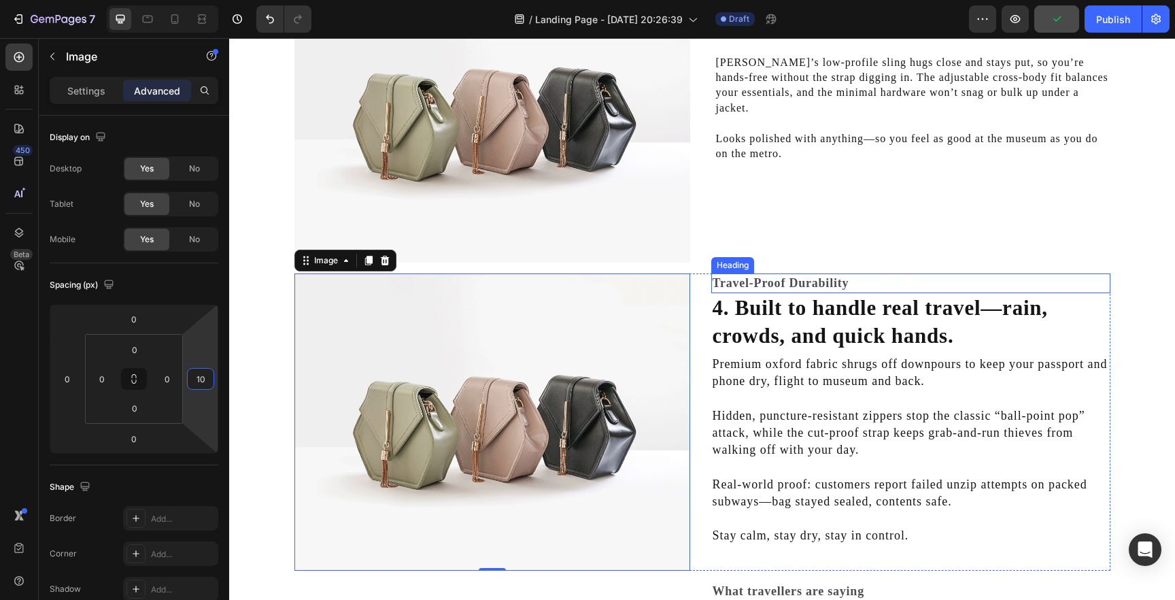
click at [741, 286] on h2 "Travel-Proof Durability" at bounding box center [910, 283] width 399 height 20
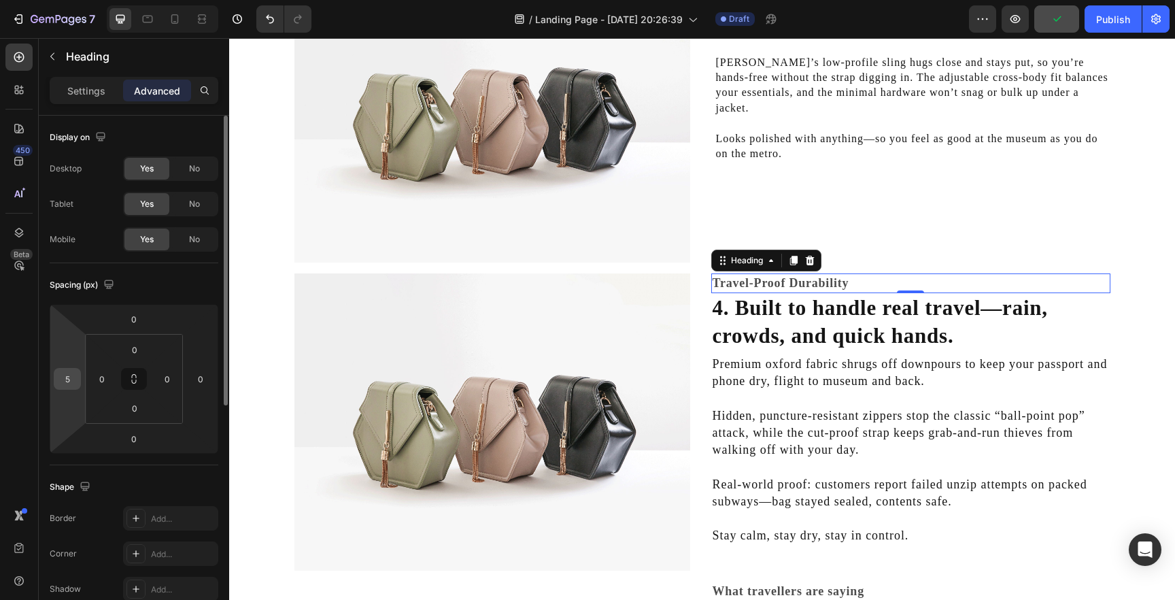
click at [69, 376] on input "5" at bounding box center [67, 379] width 20 height 20
type input "10"
click at [737, 322] on h2 "4. Built to handle real travel—rain, crowds, and quick hands." at bounding box center [910, 322] width 399 height 58
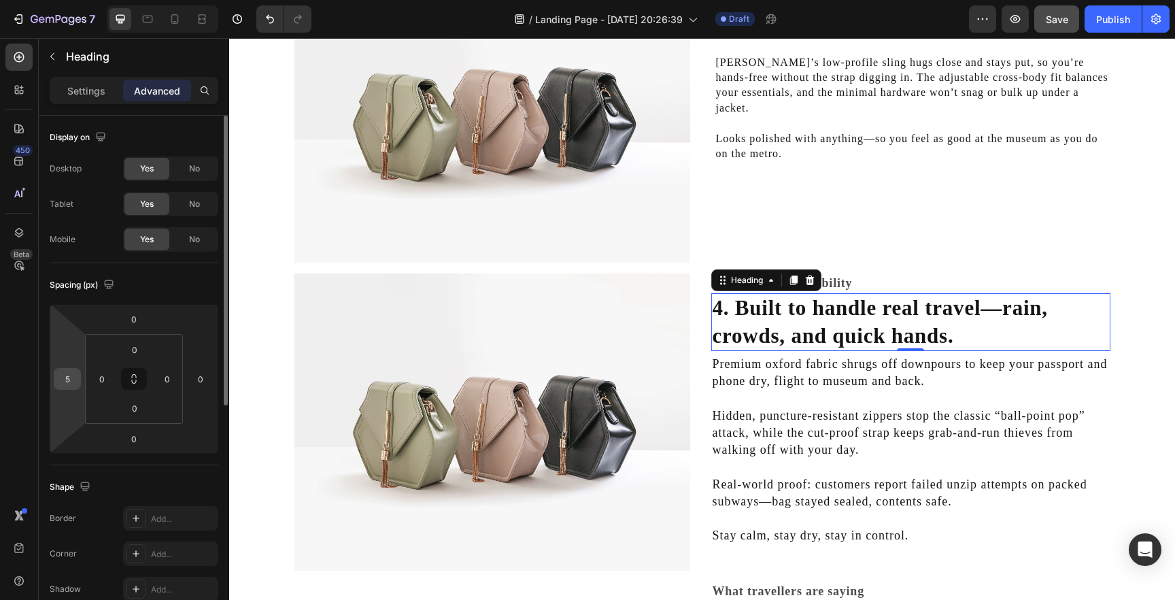
click at [66, 381] on input "5" at bounding box center [67, 379] width 20 height 20
type input "10"
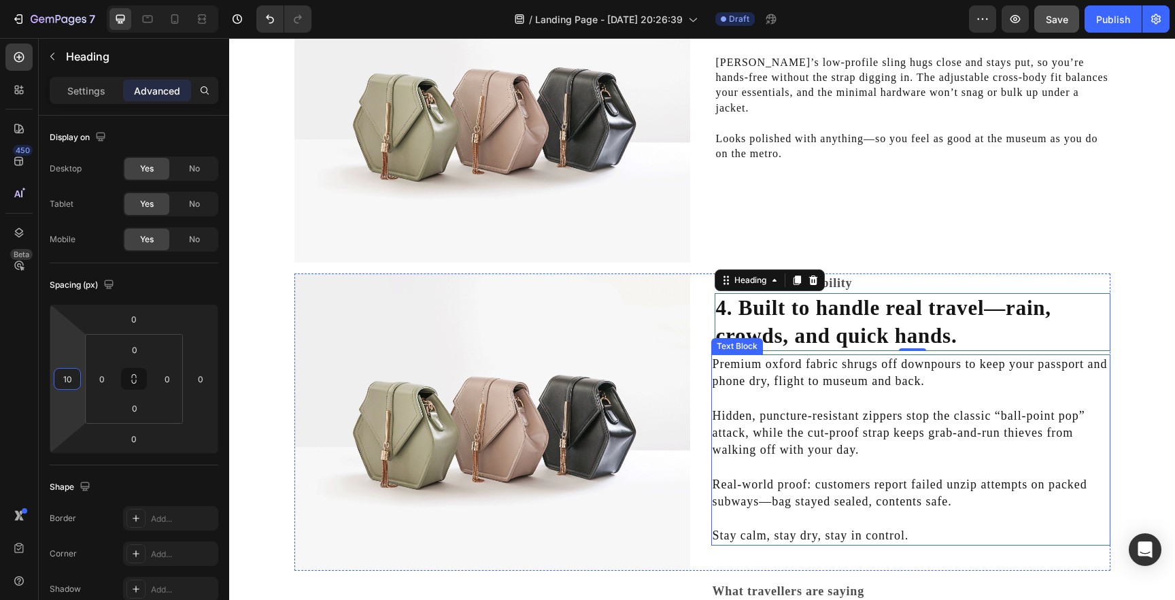
click at [743, 411] on p "Hidden, puncture-resistant zippers stop the classic “ball-point pop” attack, wh…" at bounding box center [911, 433] width 397 height 52
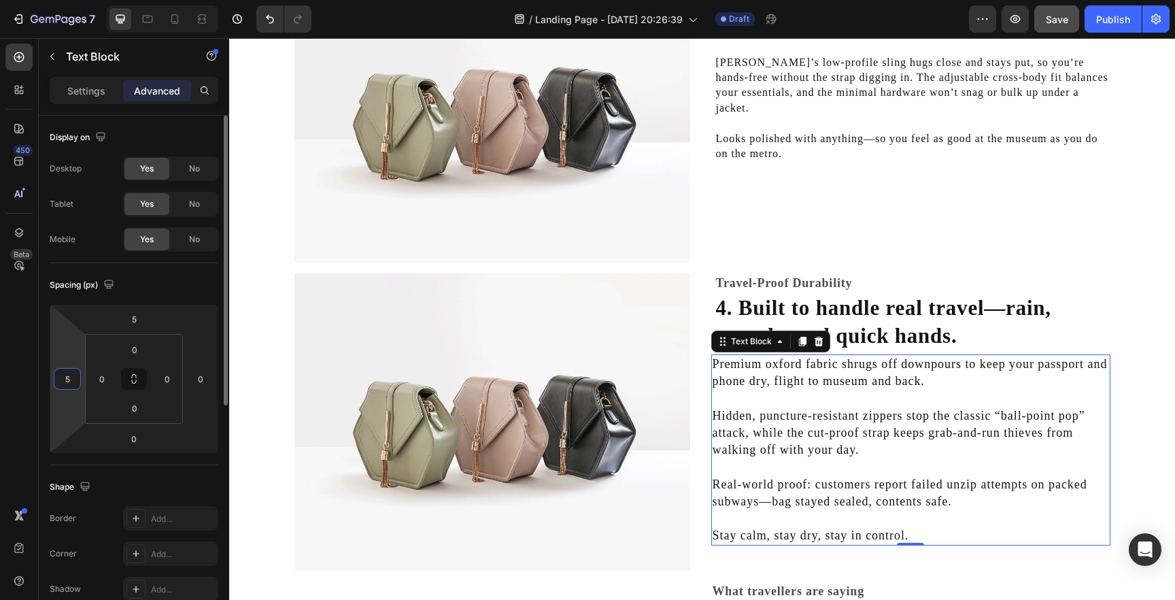
click at [68, 380] on input "5" at bounding box center [67, 379] width 20 height 20
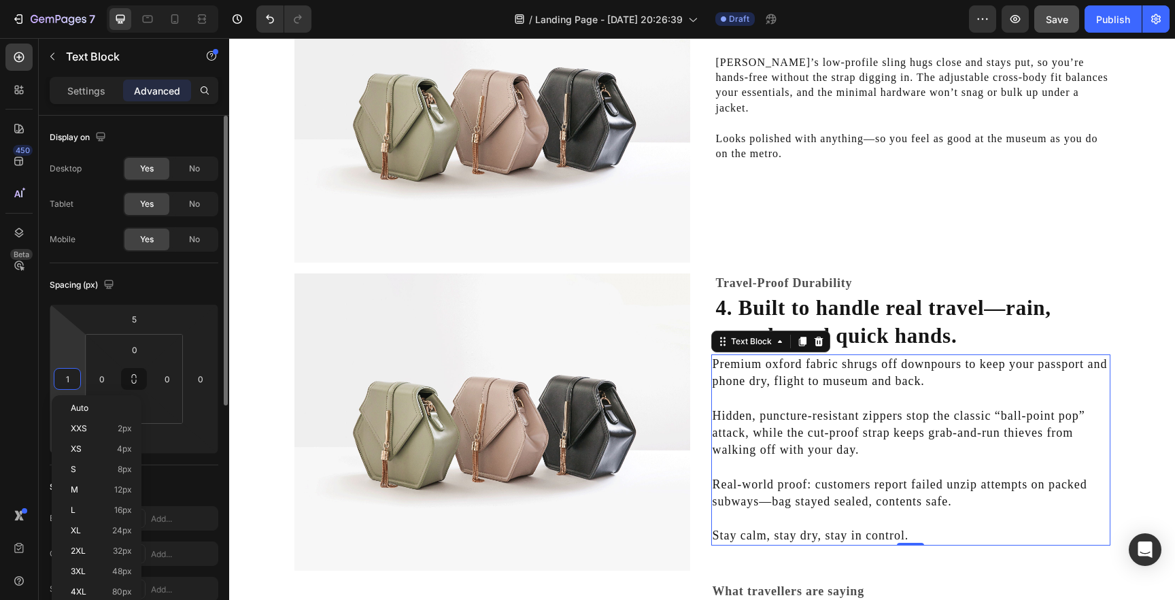
type input "10"
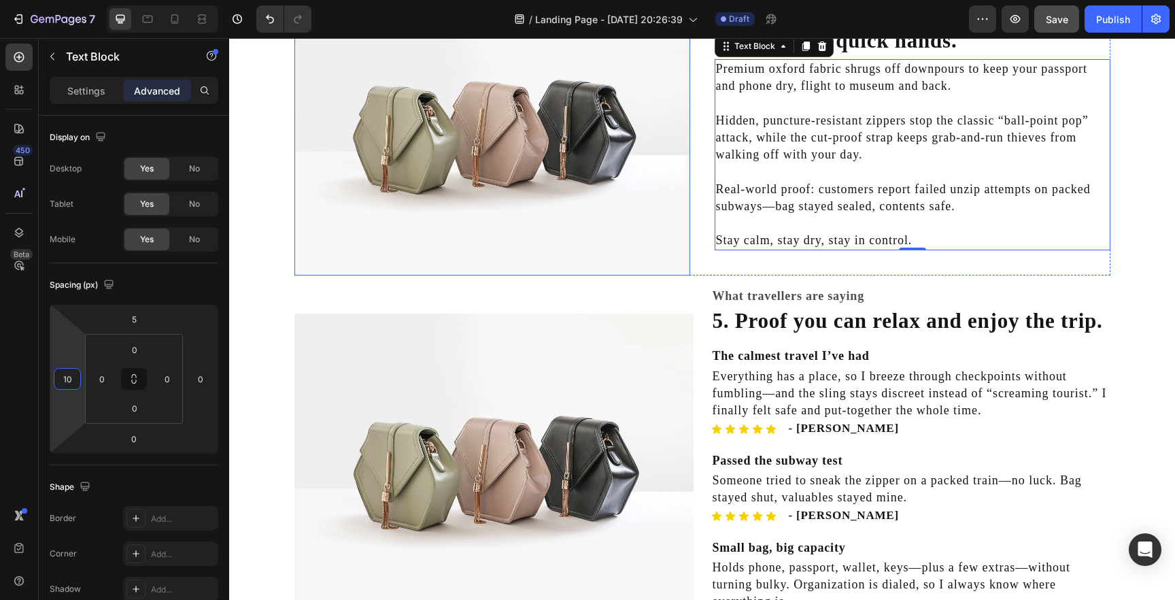
scroll to position [1390, 0]
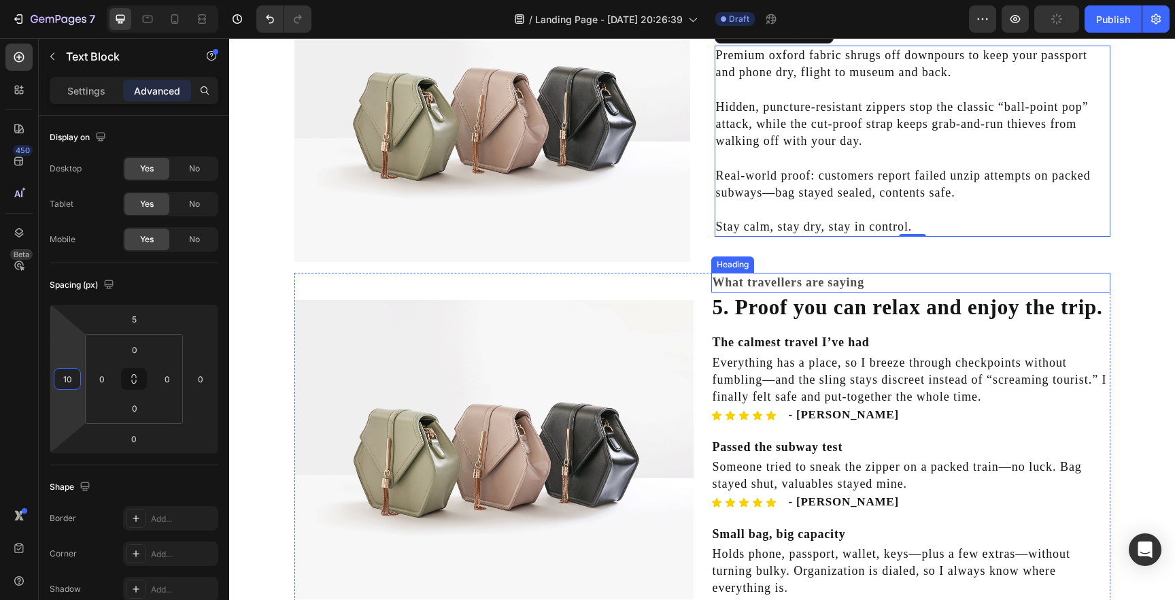
click at [761, 281] on h2 "What travellers are saying" at bounding box center [910, 283] width 399 height 20
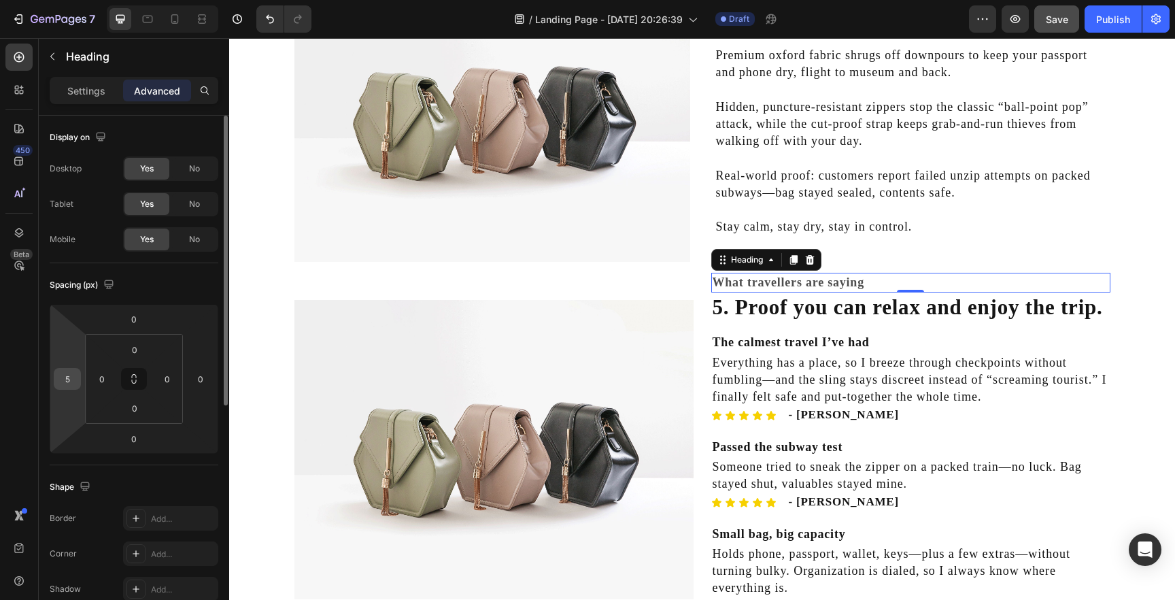
click at [71, 378] on input "5" at bounding box center [67, 379] width 20 height 20
type input "10"
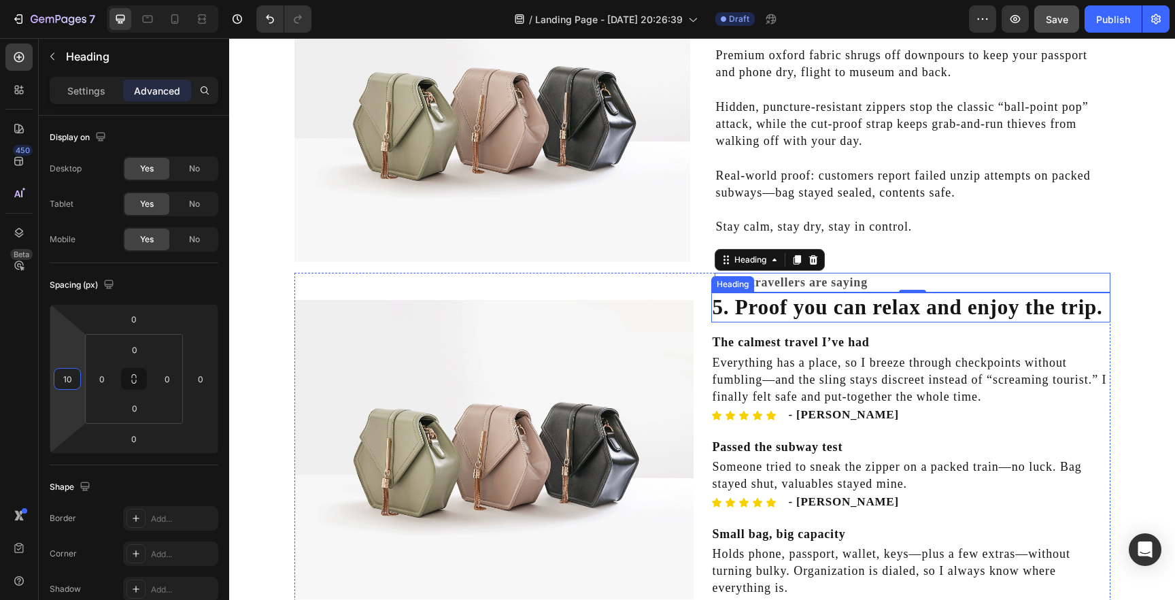
click at [809, 314] on h2 "5. Proof you can relax and enjoy the trip." at bounding box center [910, 307] width 399 height 30
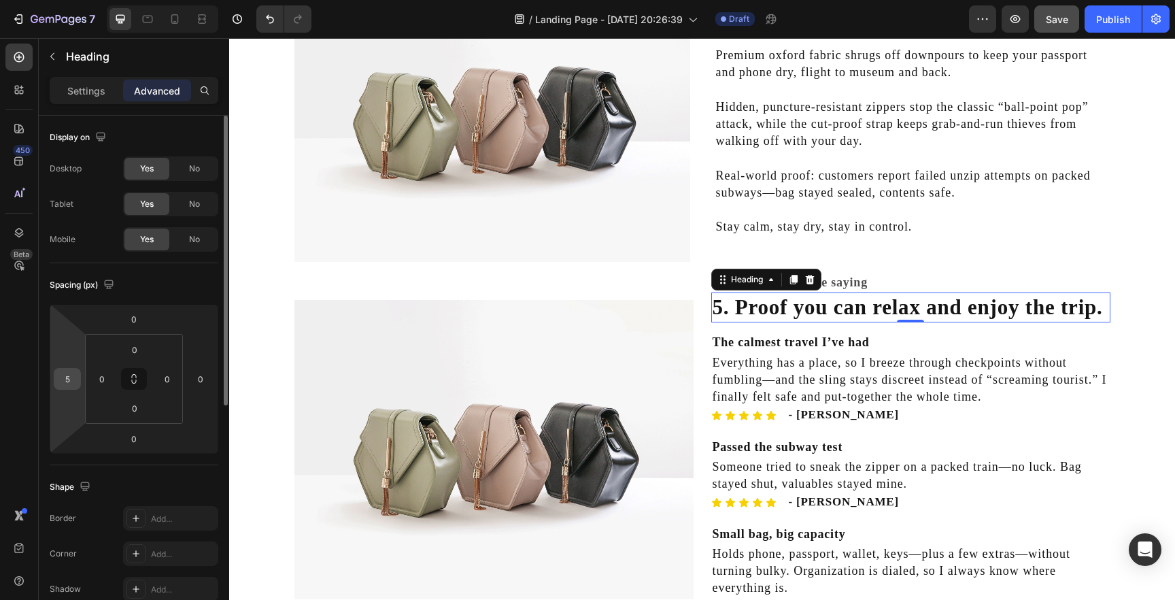
click at [61, 378] on input "5" at bounding box center [67, 379] width 20 height 20
type input "10"
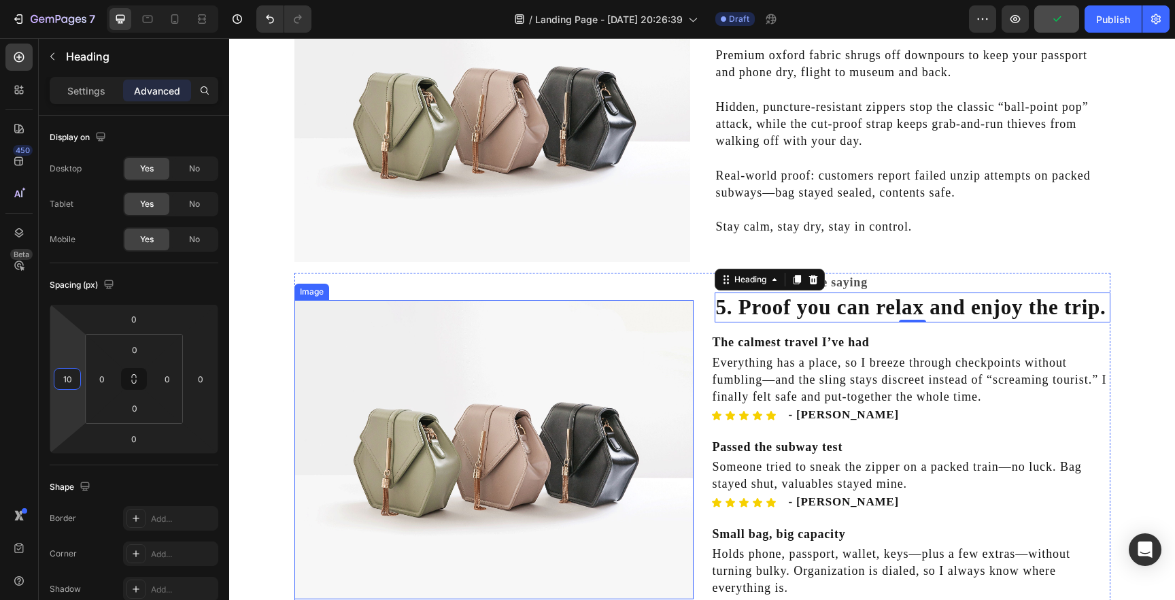
click at [561, 329] on img at bounding box center [494, 449] width 399 height 299
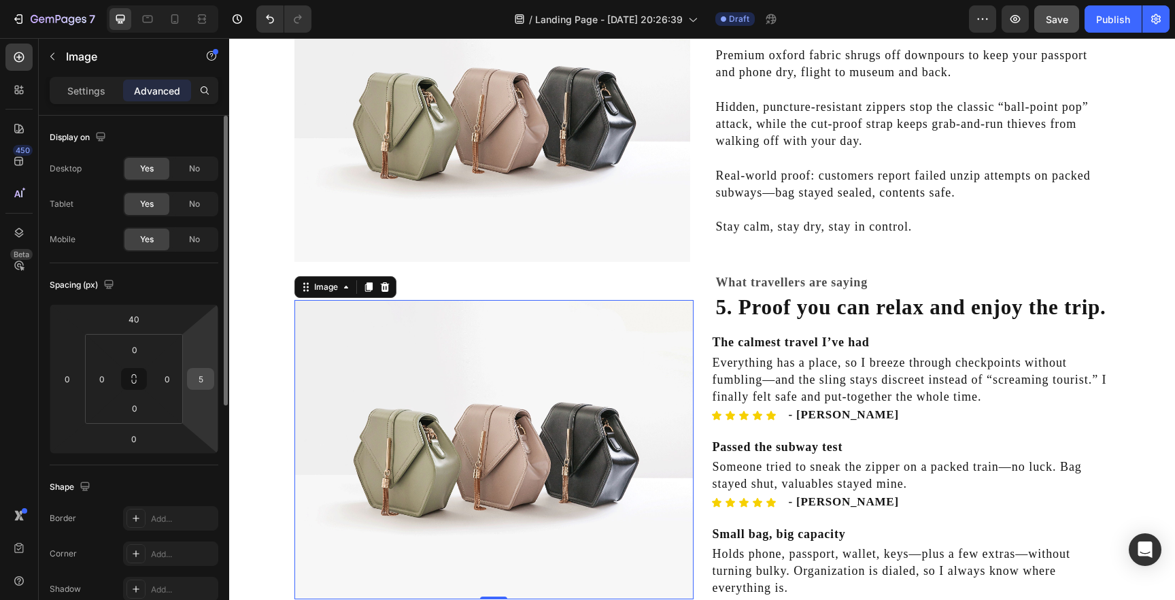
click at [205, 376] on input "5" at bounding box center [200, 379] width 20 height 20
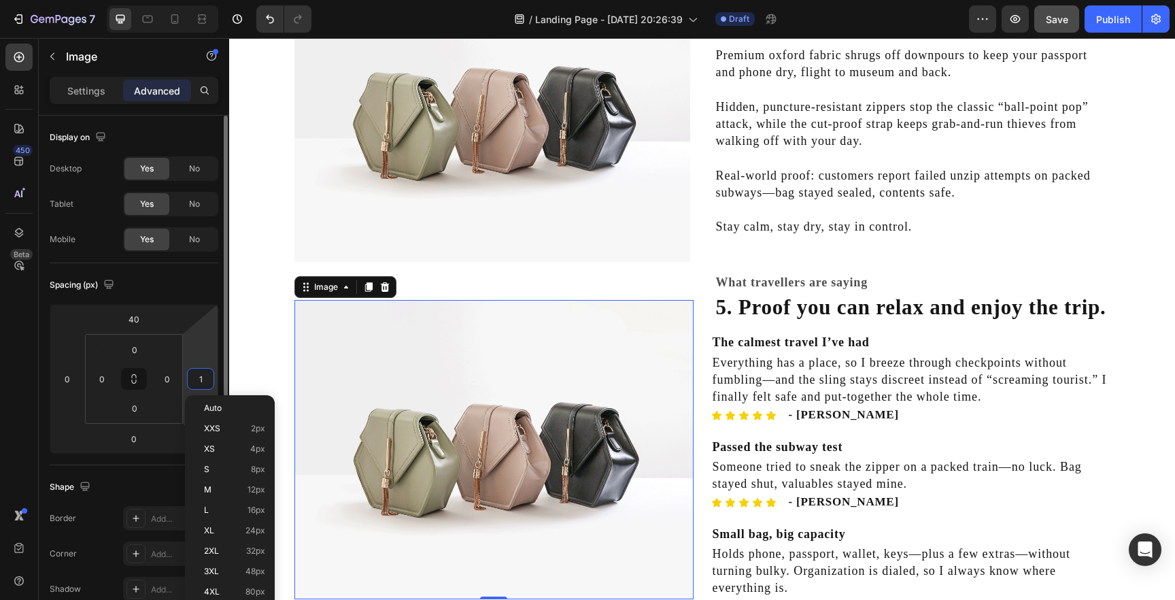
type input "10"
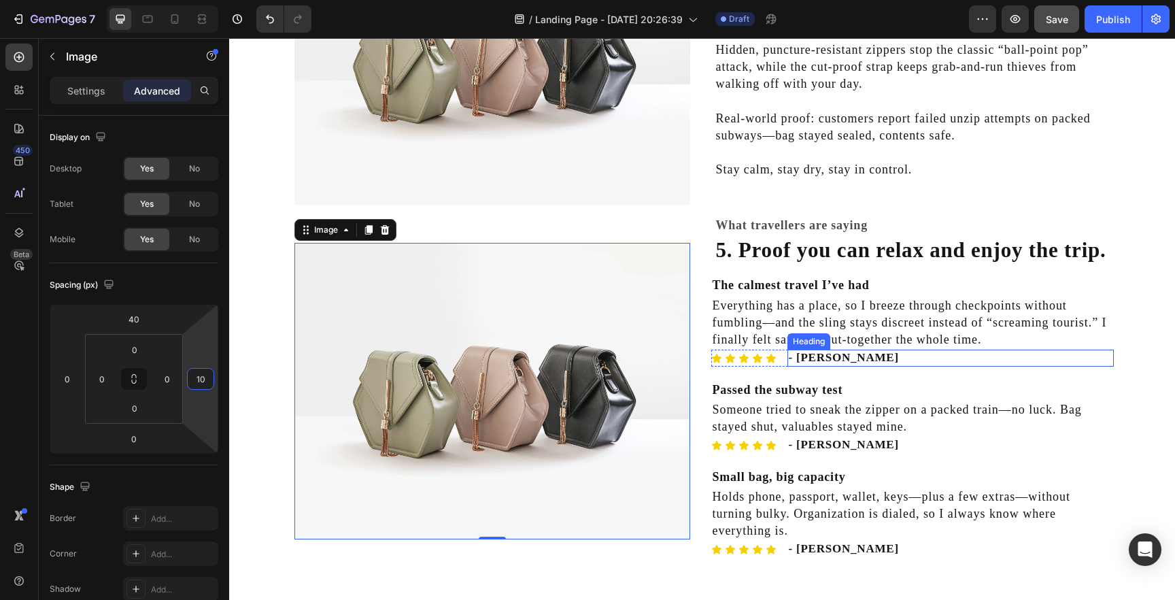
scroll to position [1449, 0]
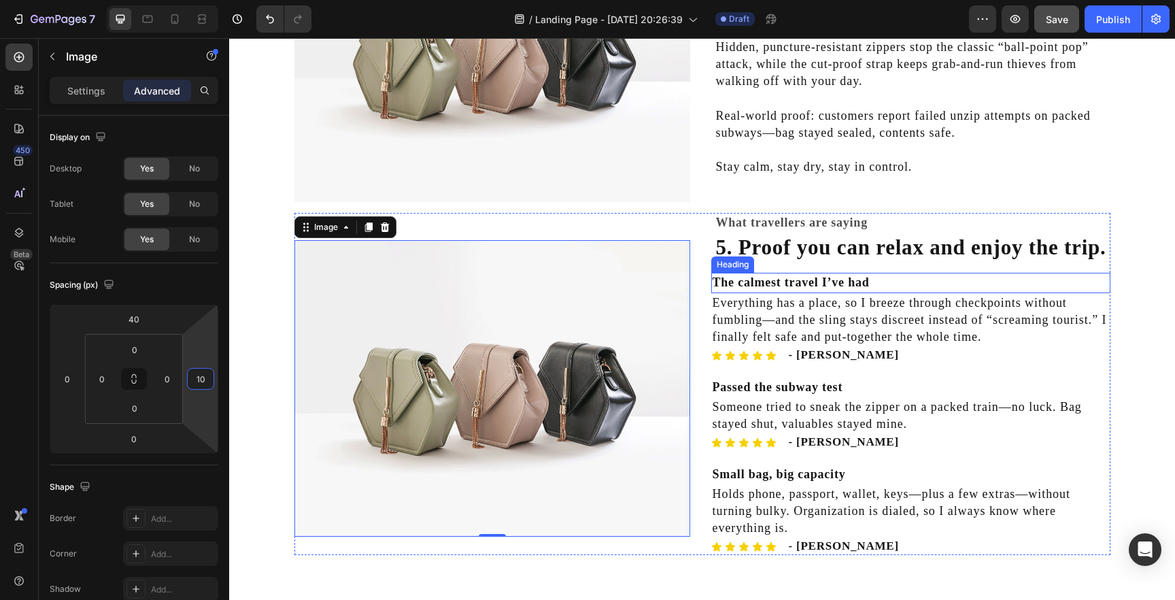
click at [764, 284] on h2 "The calmest travel I’ve had" at bounding box center [910, 283] width 399 height 20
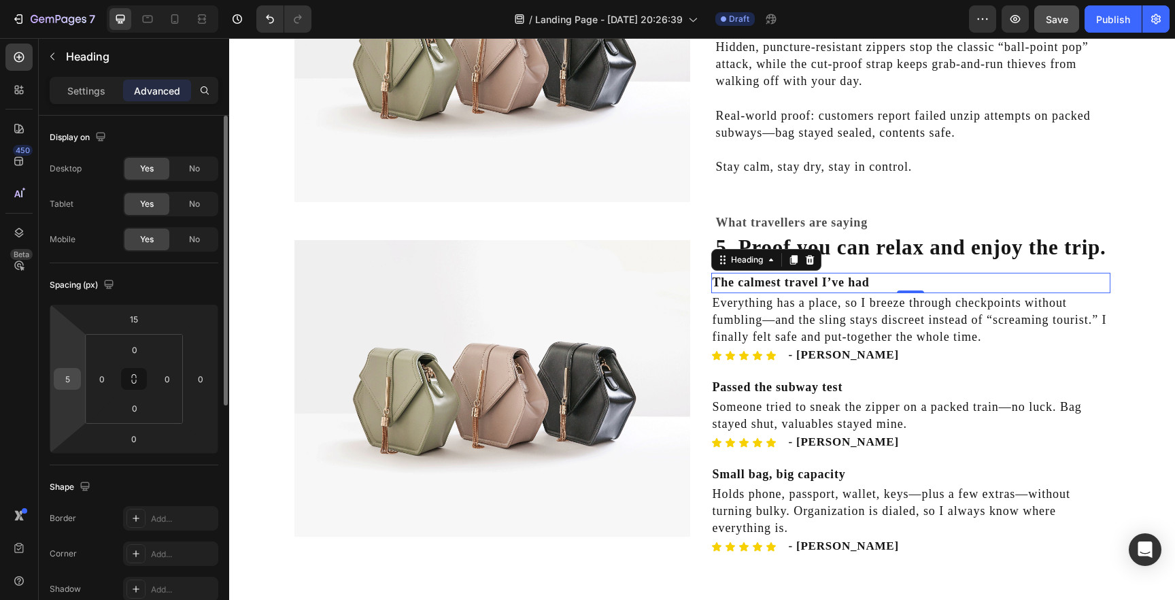
click at [68, 376] on input "5" at bounding box center [67, 379] width 20 height 20
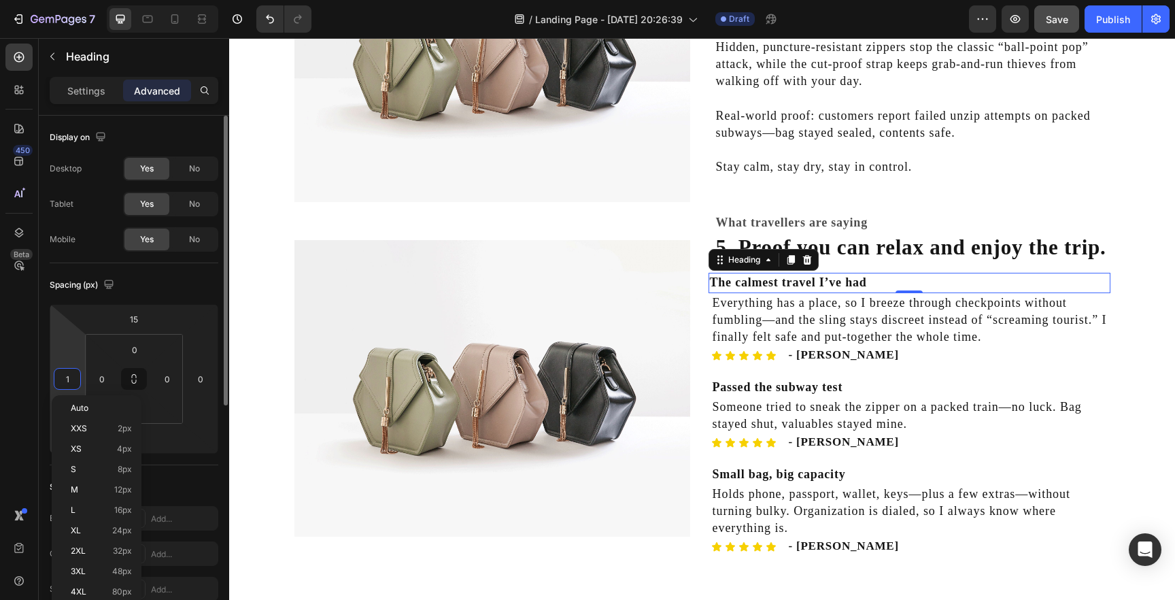
type input "10"
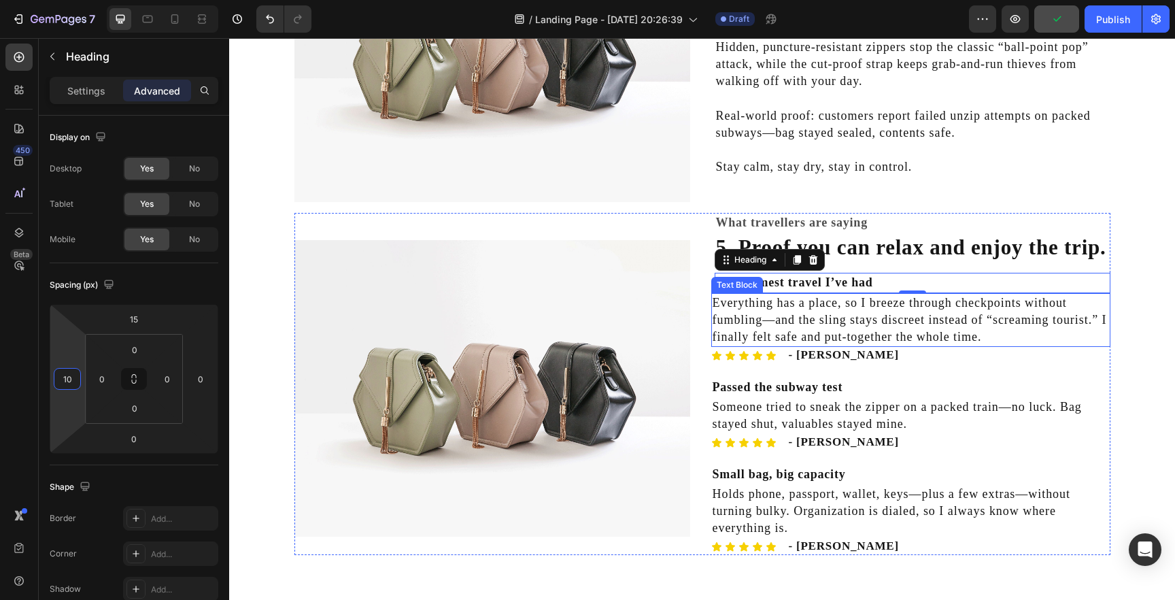
click at [741, 321] on p "Everything has a place, so I breeze through checkpoints without fumbling—and th…" at bounding box center [911, 321] width 397 height 52
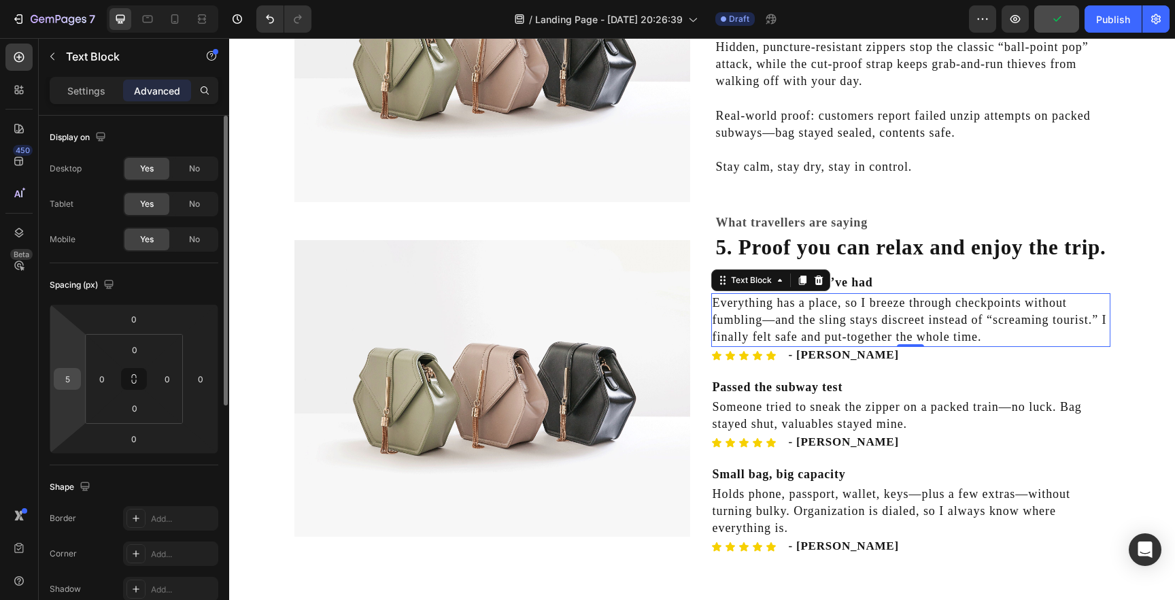
click at [71, 380] on input "5" at bounding box center [67, 379] width 20 height 20
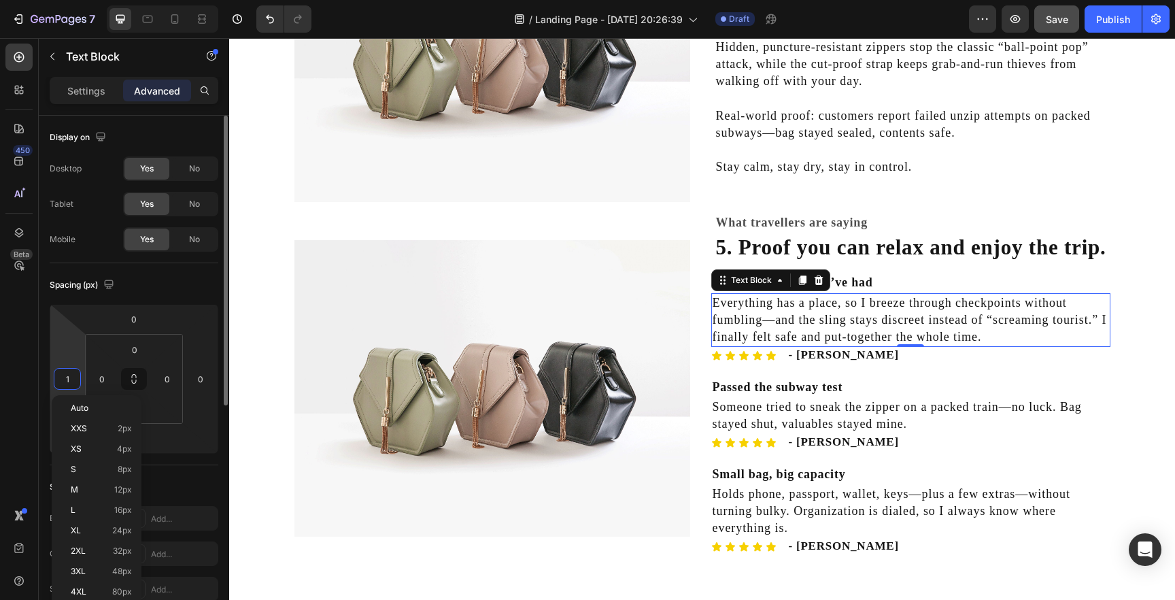
type input "10"
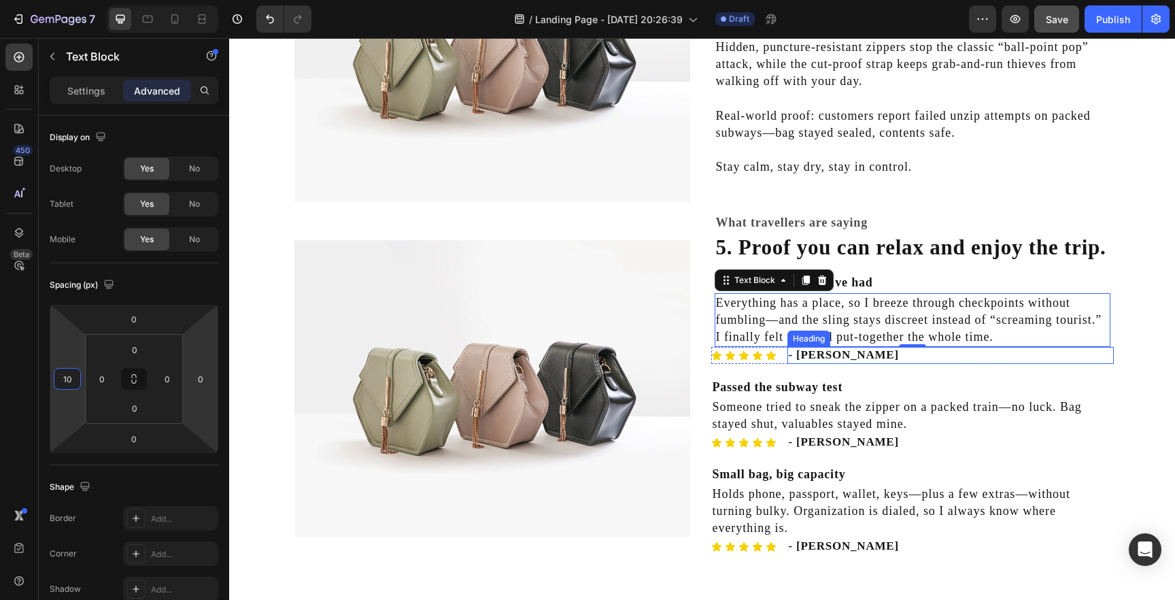
click at [896, 361] on h2 "- [PERSON_NAME]" at bounding box center [951, 355] width 326 height 16
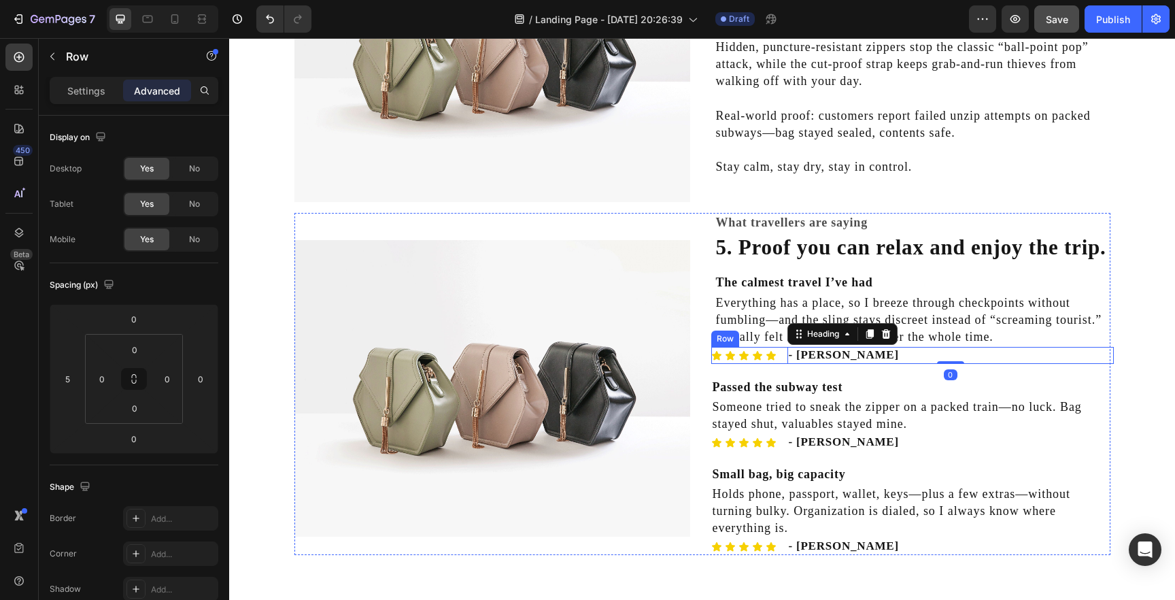
click at [782, 362] on div "Icon Icon Icon Icon Icon Icon List - [PERSON_NAME] Heading 0 Row" at bounding box center [912, 355] width 403 height 16
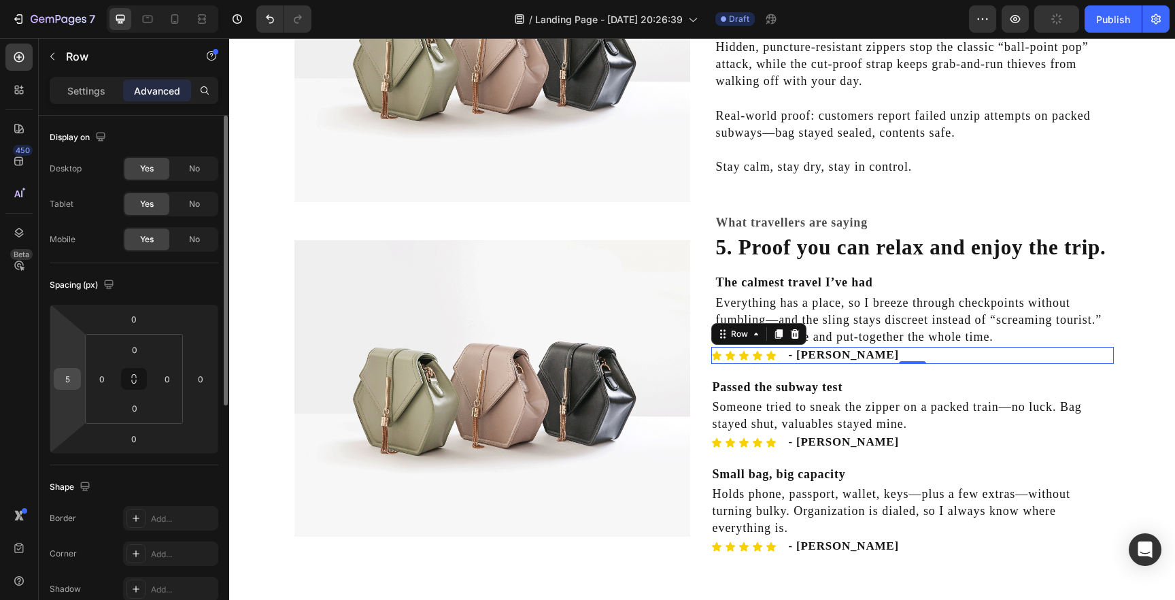
click at [62, 377] on input "5" at bounding box center [67, 379] width 20 height 20
type input "10"
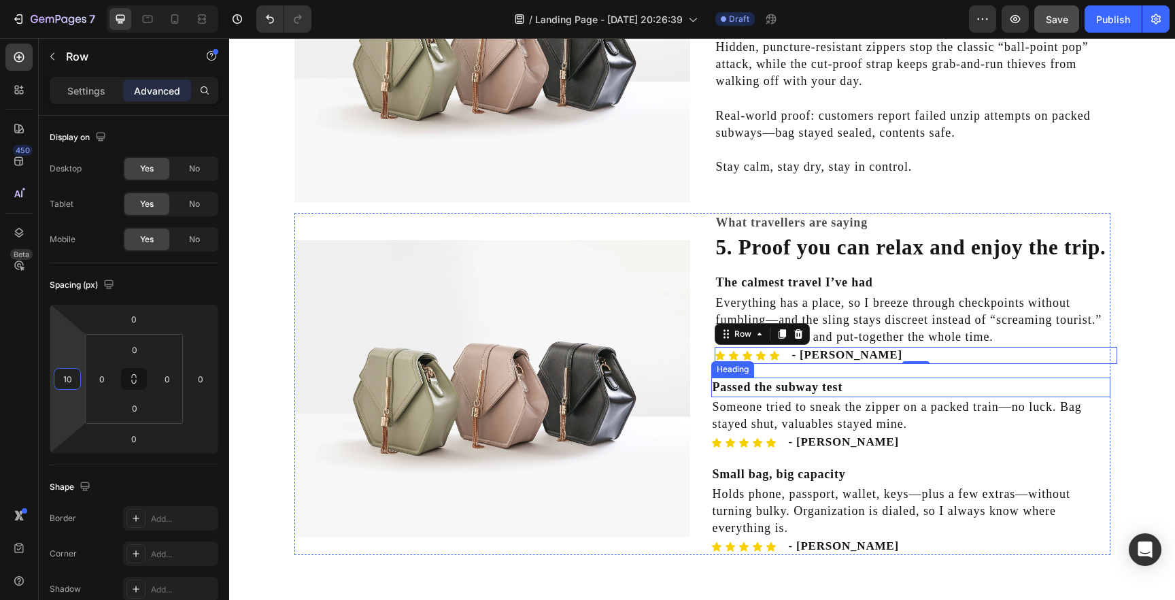
drag, startPoint x: 770, startPoint y: 392, endPoint x: 703, endPoint y: 392, distance: 66.7
click at [770, 392] on h2 "Passed the subway test" at bounding box center [910, 388] width 399 height 20
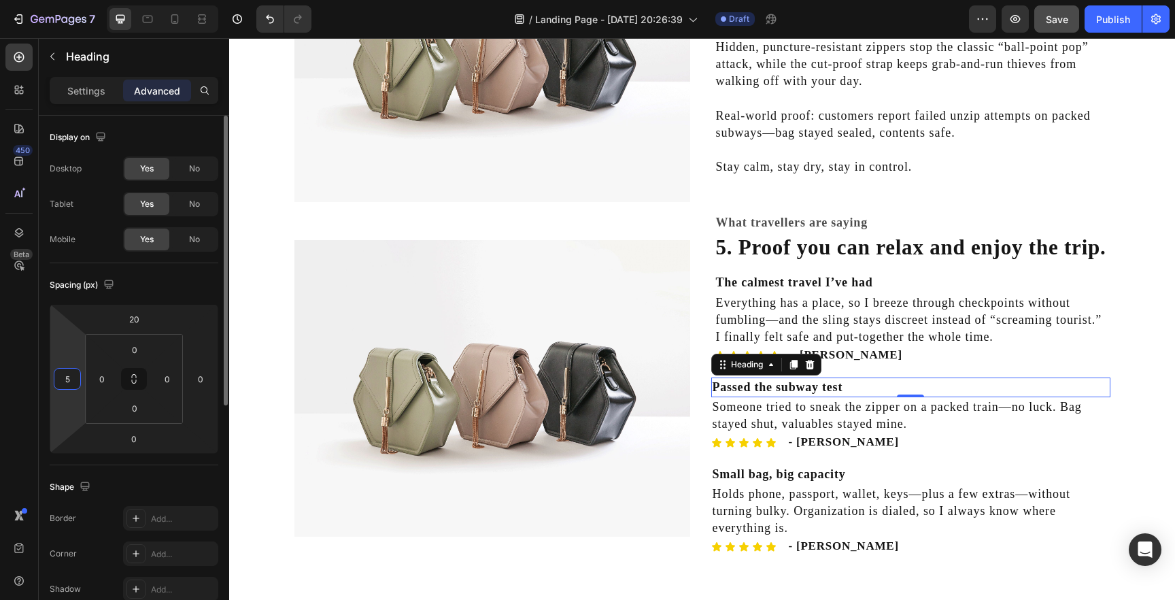
click at [67, 384] on input "5" at bounding box center [67, 379] width 20 height 20
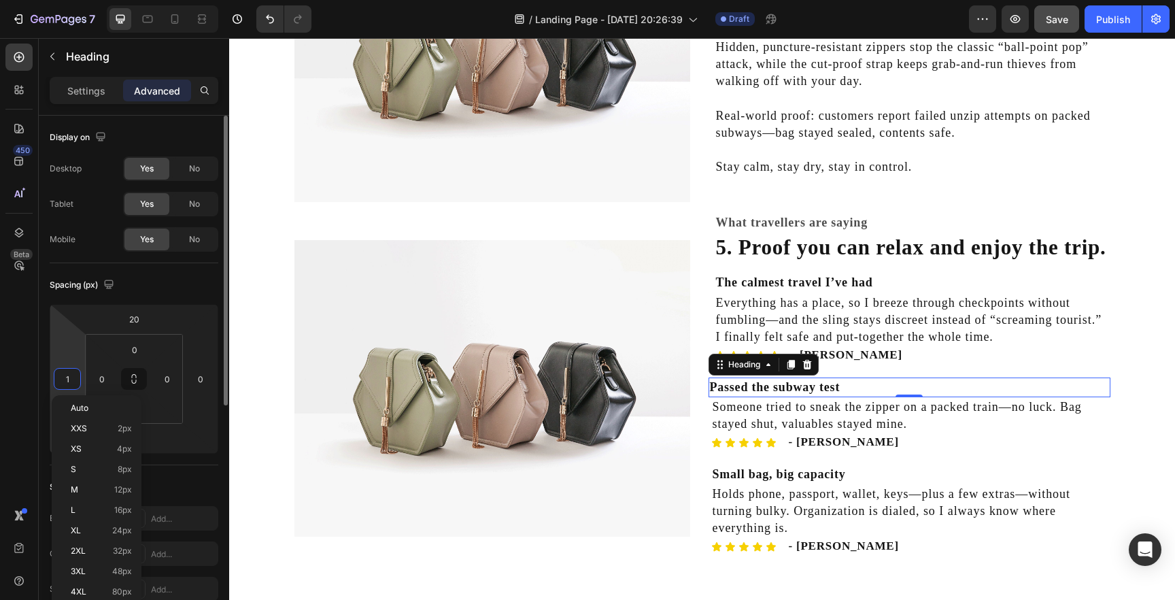
type input "10"
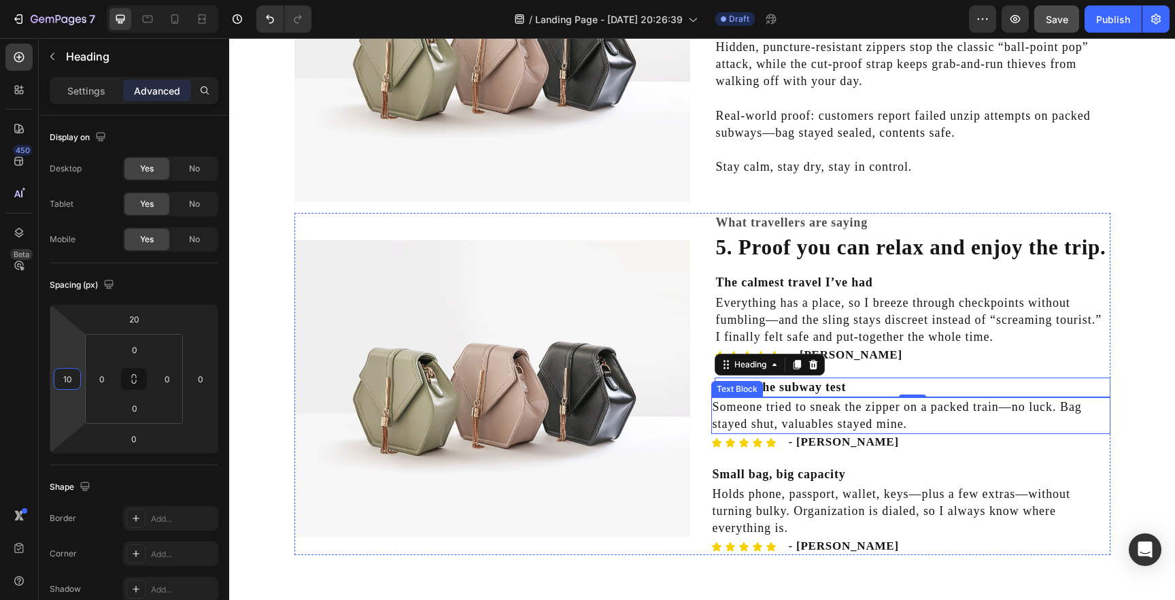
click at [732, 416] on p "Someone tried to sneak the zipper on a packed train—no luck. Bag stayed shut, v…" at bounding box center [911, 416] width 397 height 34
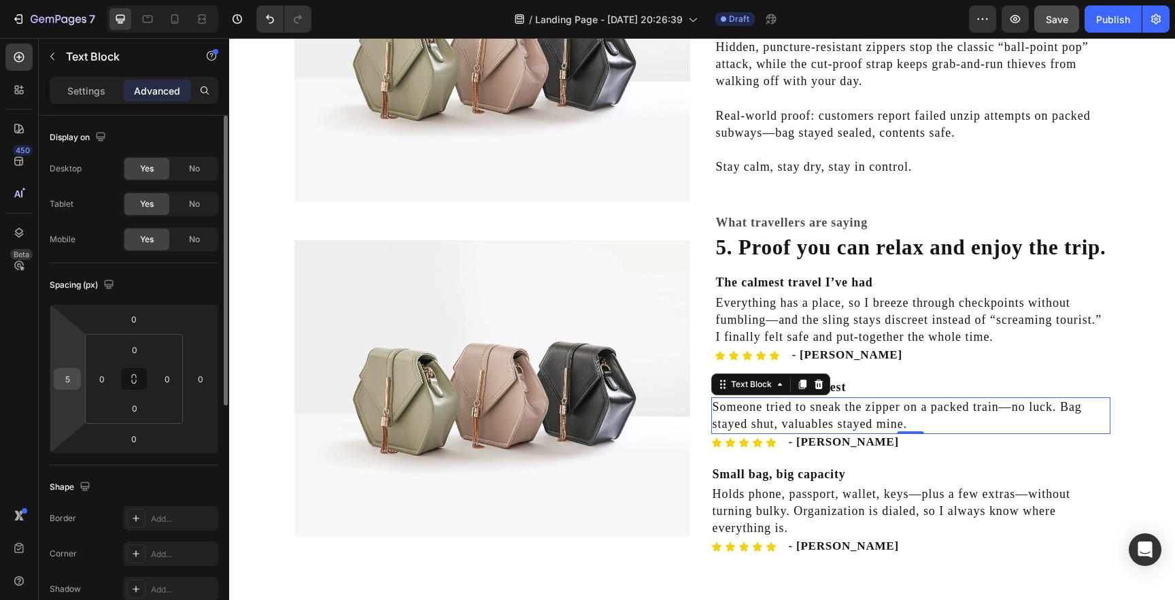
click at [68, 381] on input "5" at bounding box center [67, 379] width 20 height 20
type input "10"
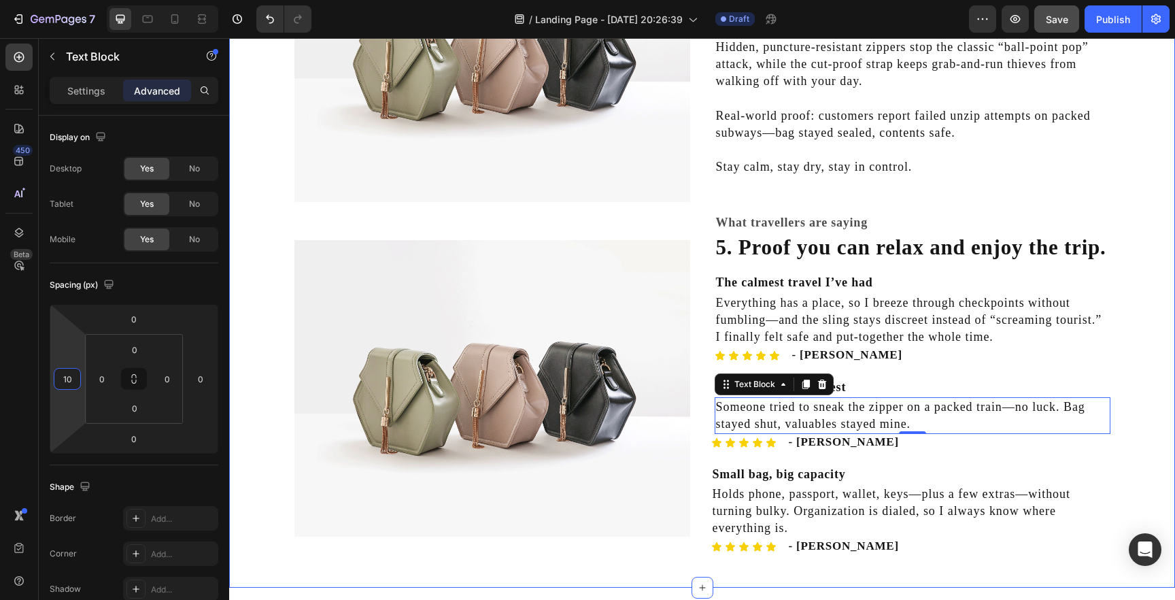
click at [404, 328] on img at bounding box center [493, 388] width 396 height 297
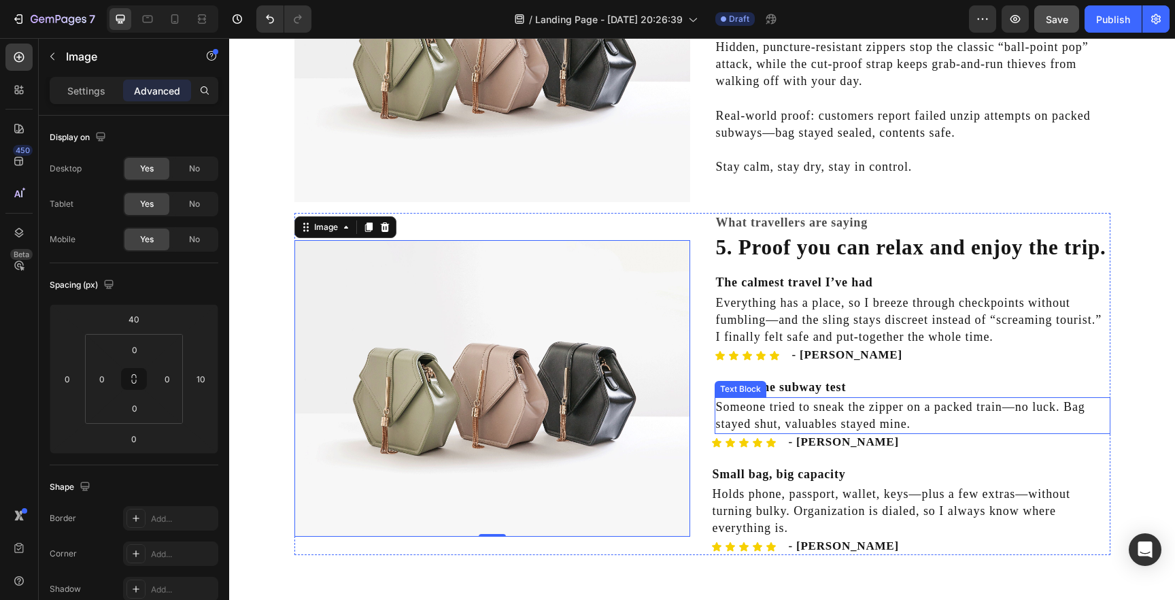
click at [847, 414] on p "Someone tried to sneak the zipper on a packed train—no luck. Bag stayed shut, v…" at bounding box center [912, 416] width 393 height 34
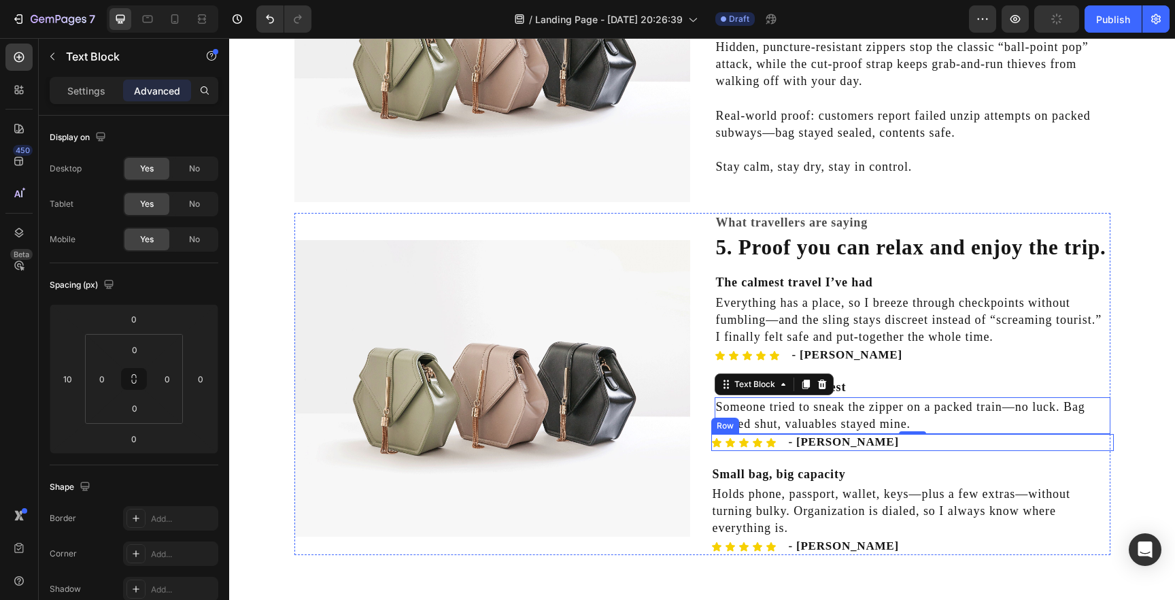
click at [785, 450] on div "Icon Icon Icon Icon Icon Icon List - [PERSON_NAME] Heading Row" at bounding box center [912, 442] width 403 height 16
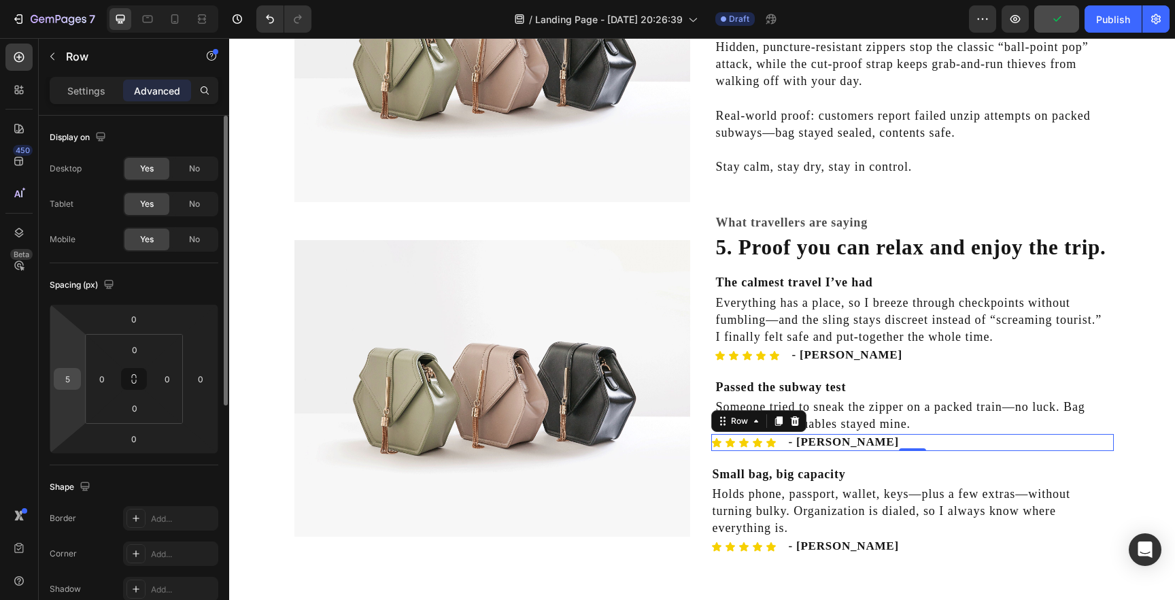
click at [67, 382] on input "5" at bounding box center [67, 379] width 20 height 20
type input "10"
click at [735, 470] on h2 "Small bag, big capacity" at bounding box center [910, 475] width 399 height 20
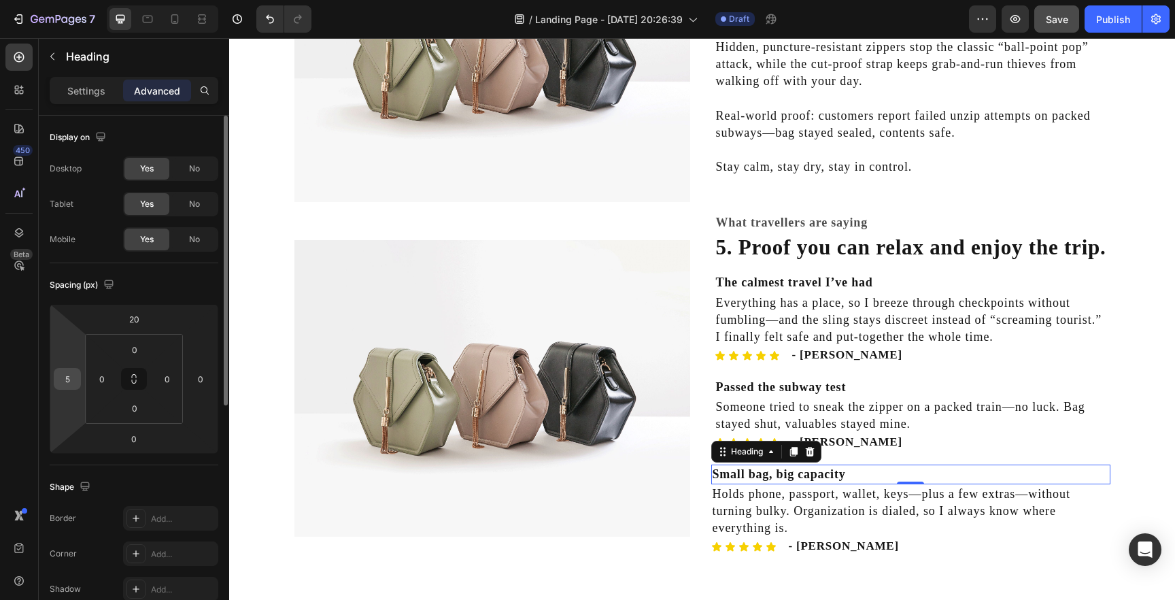
click at [74, 386] on input "5" at bounding box center [67, 379] width 20 height 20
type input "10"
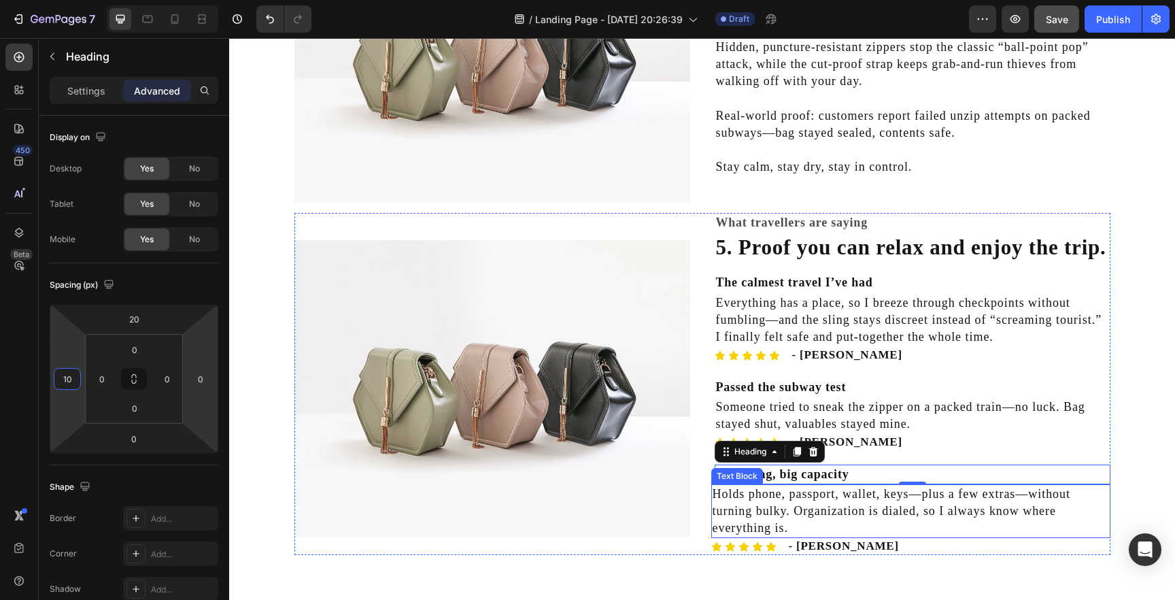
click at [757, 507] on p "Holds phone, passport, wallet, keys—plus a few extras—without turning bulky. Or…" at bounding box center [911, 512] width 397 height 52
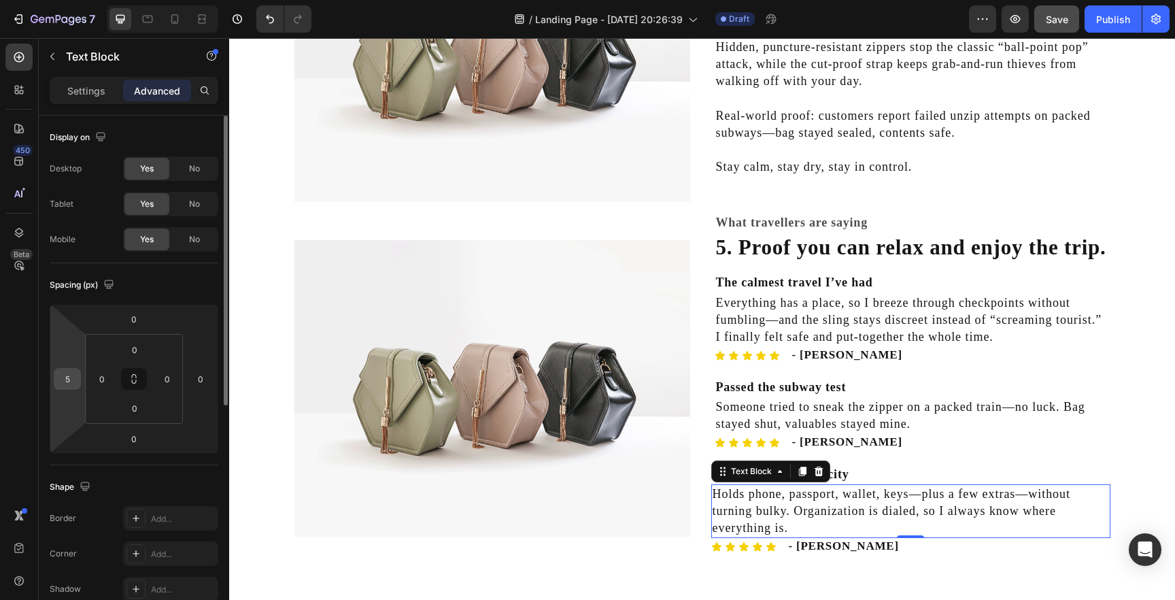
click at [71, 383] on input "5" at bounding box center [67, 379] width 20 height 20
type input "10"
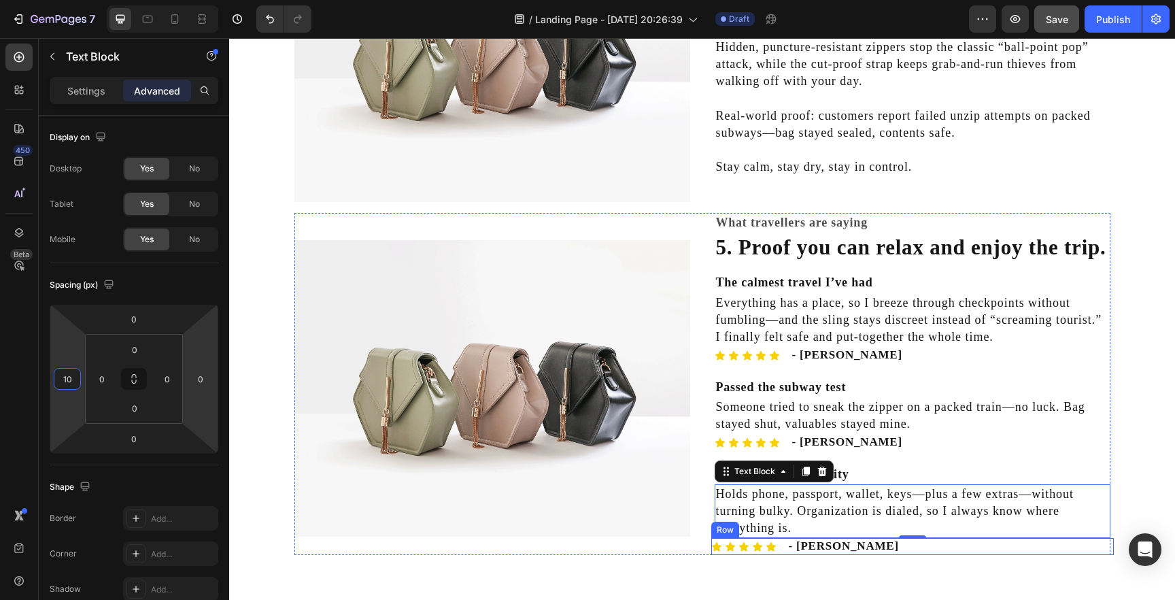
click at [748, 554] on div "Icon Icon Icon Icon Icon Icon List" at bounding box center [743, 546] width 65 height 16
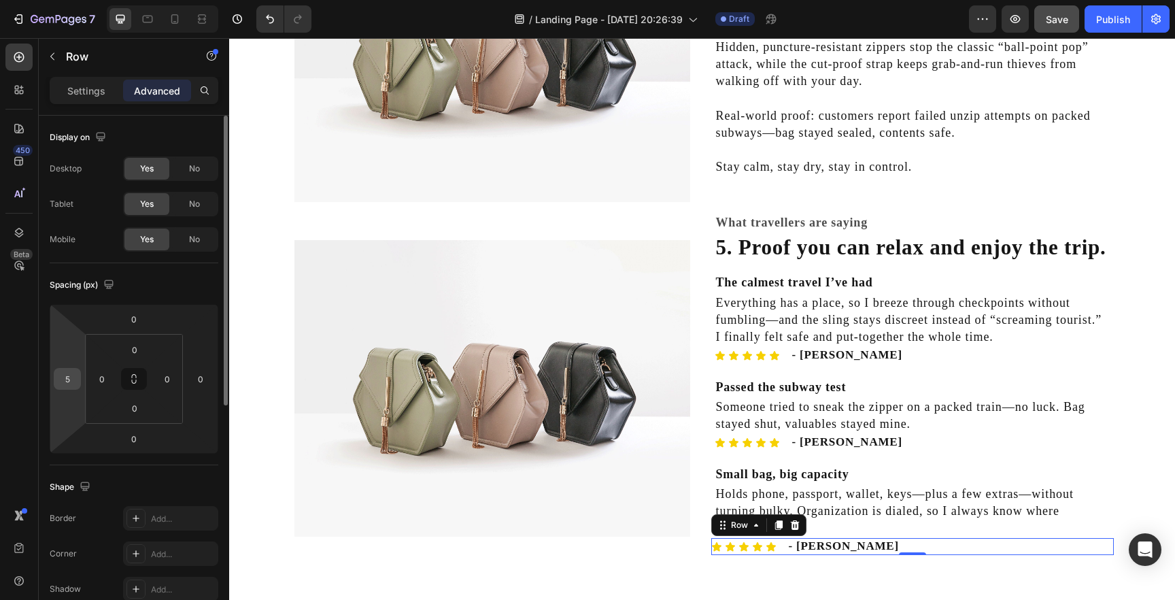
click at [68, 378] on input "5" at bounding box center [67, 379] width 20 height 20
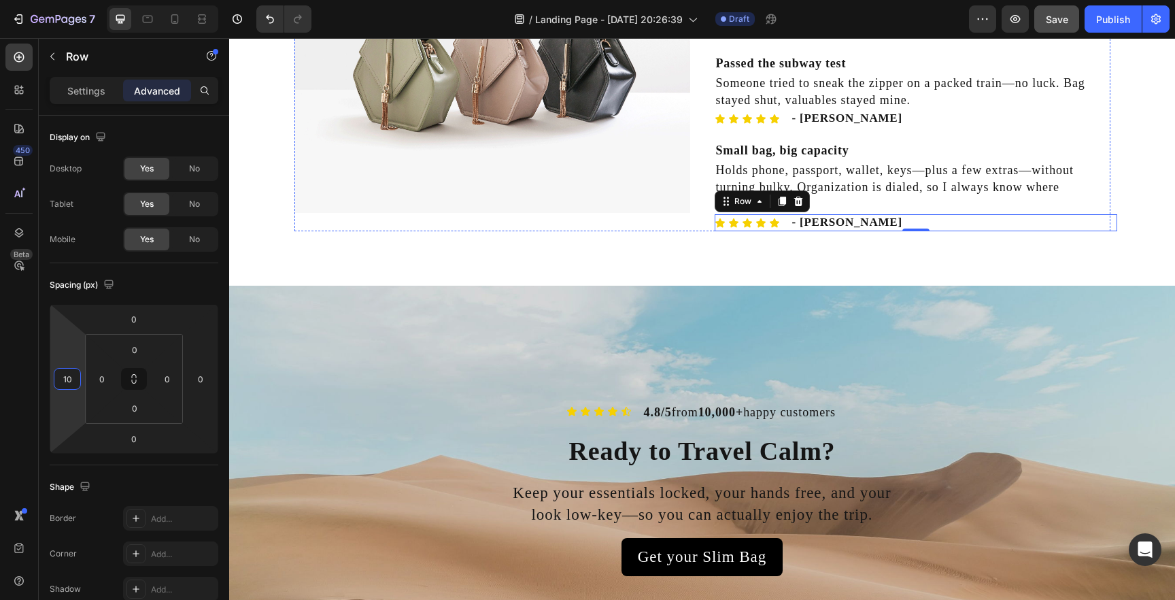
scroll to position [1775, 0]
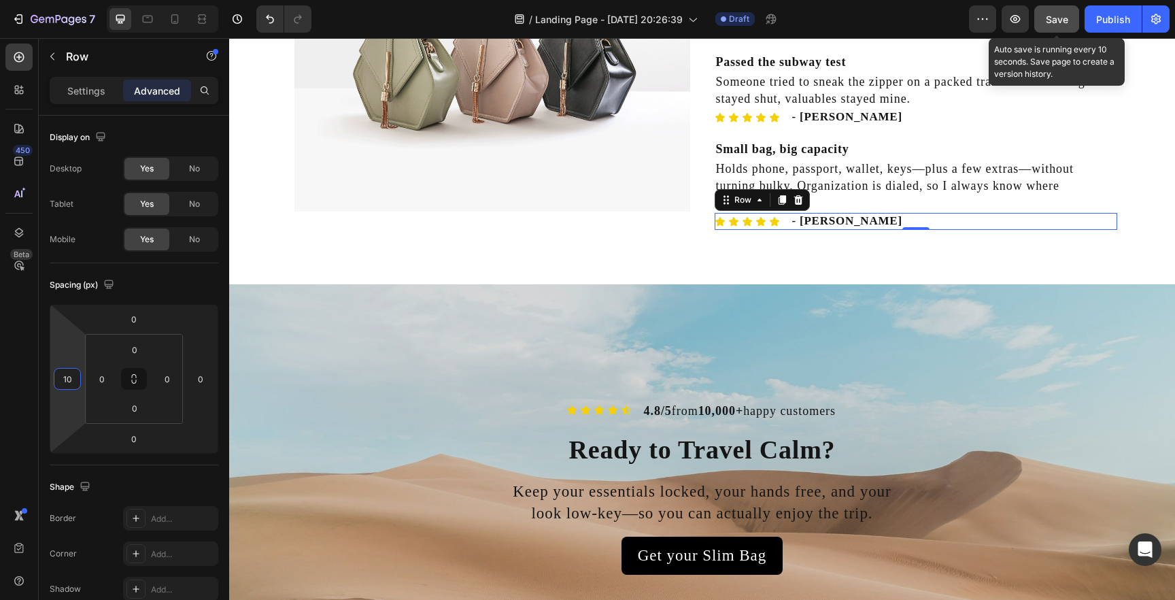
type input "10"
click at [1057, 18] on span "Save" at bounding box center [1057, 20] width 22 height 12
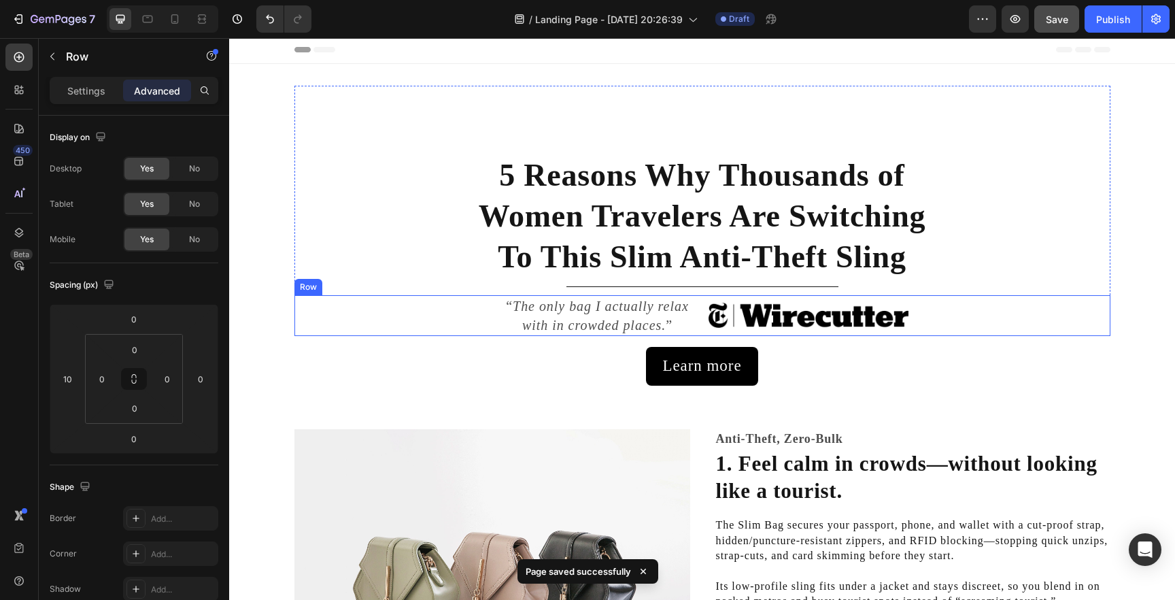
scroll to position [0, 0]
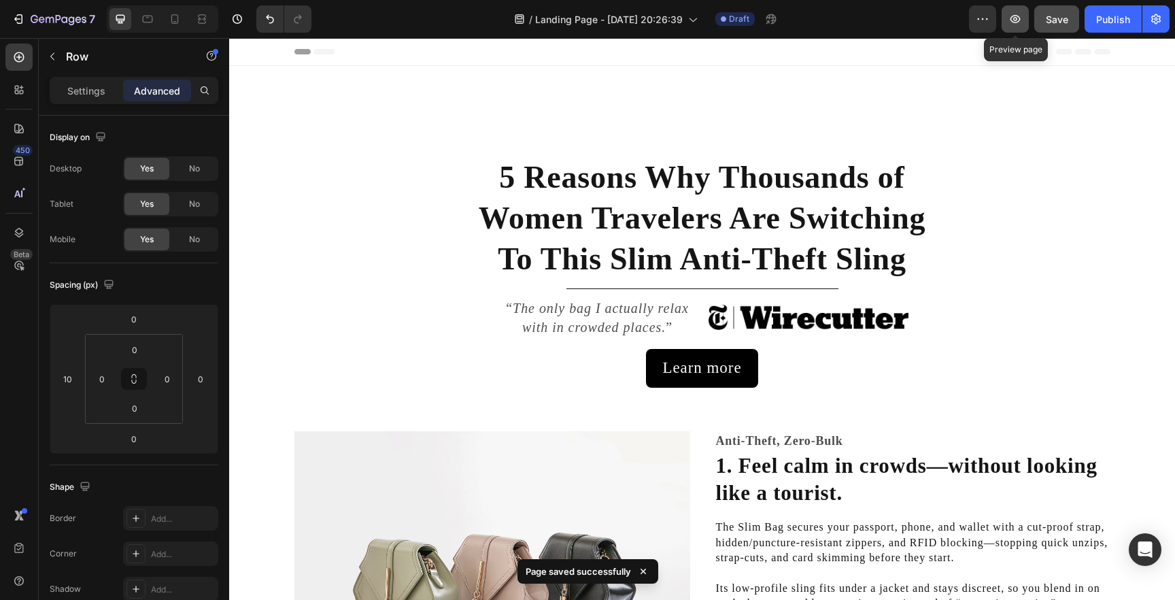
click at [1021, 12] on icon "button" at bounding box center [1016, 19] width 14 height 14
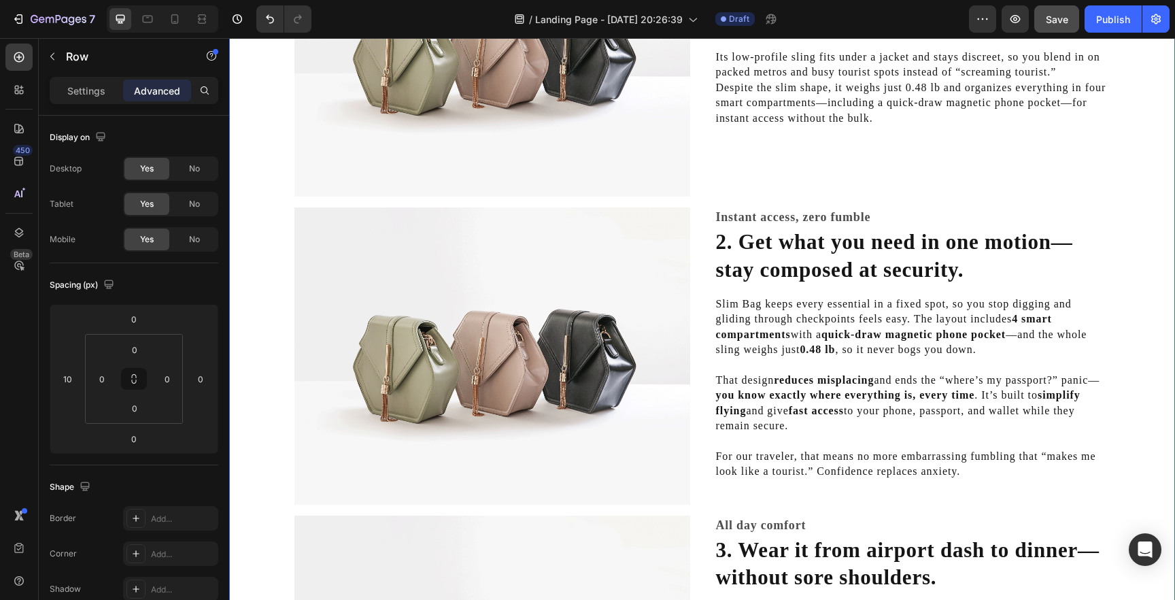
scroll to position [543, 0]
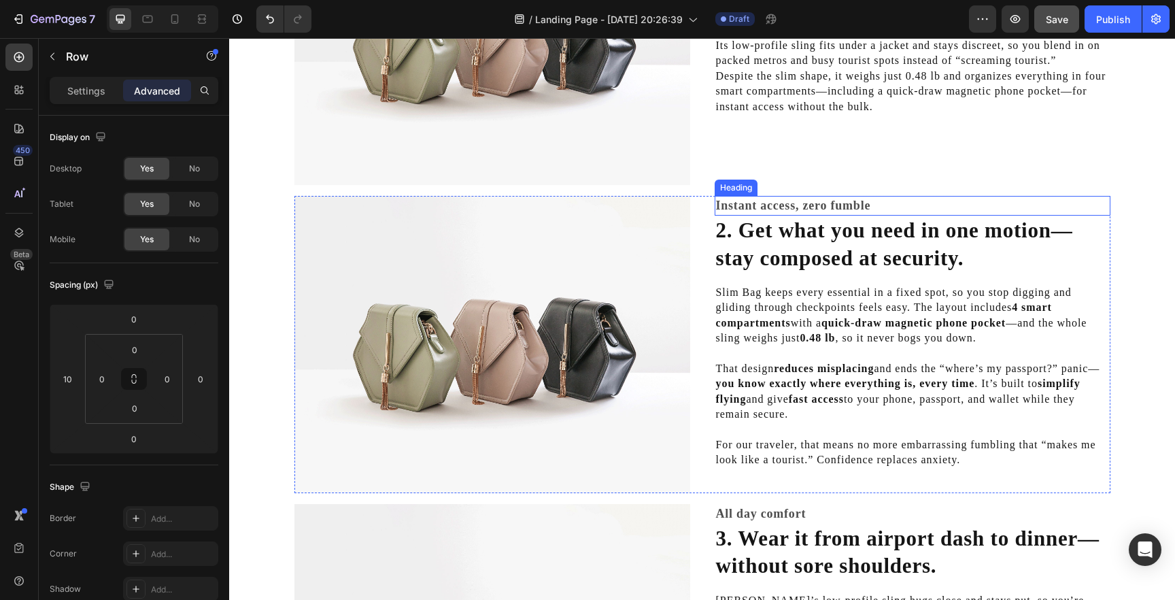
click at [1107, 207] on h2 "Instant access, zero fumble" at bounding box center [913, 206] width 396 height 20
click at [699, 490] on div "Image Instant access, zero fumble Heading 0 2. Get what you need in one motion—…" at bounding box center [703, 344] width 816 height 297
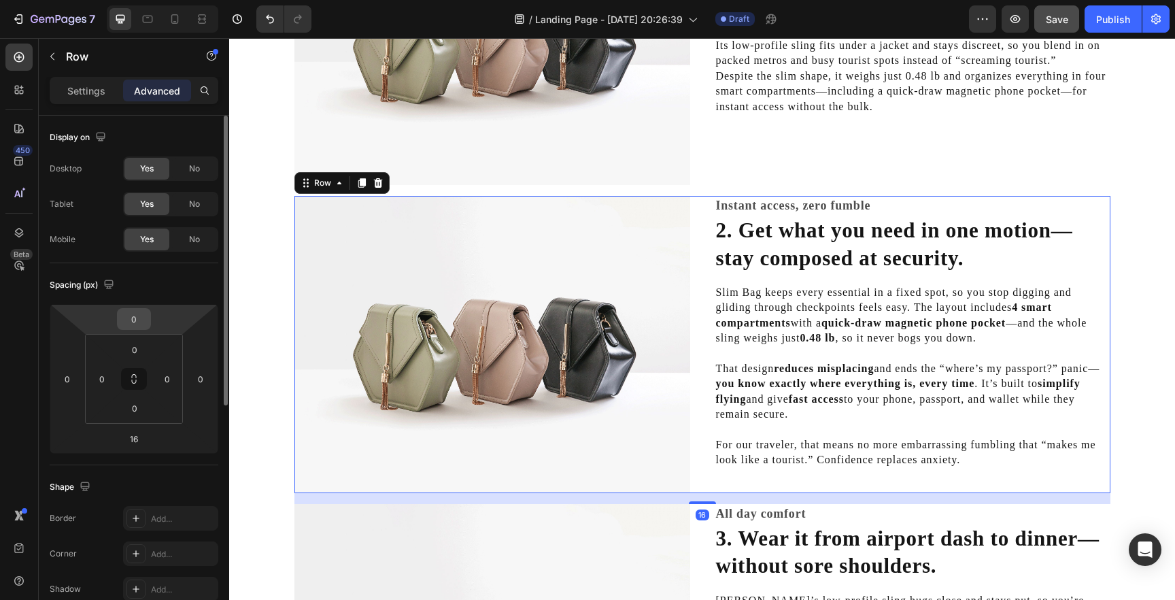
click at [141, 320] on input "0" at bounding box center [133, 319] width 27 height 20
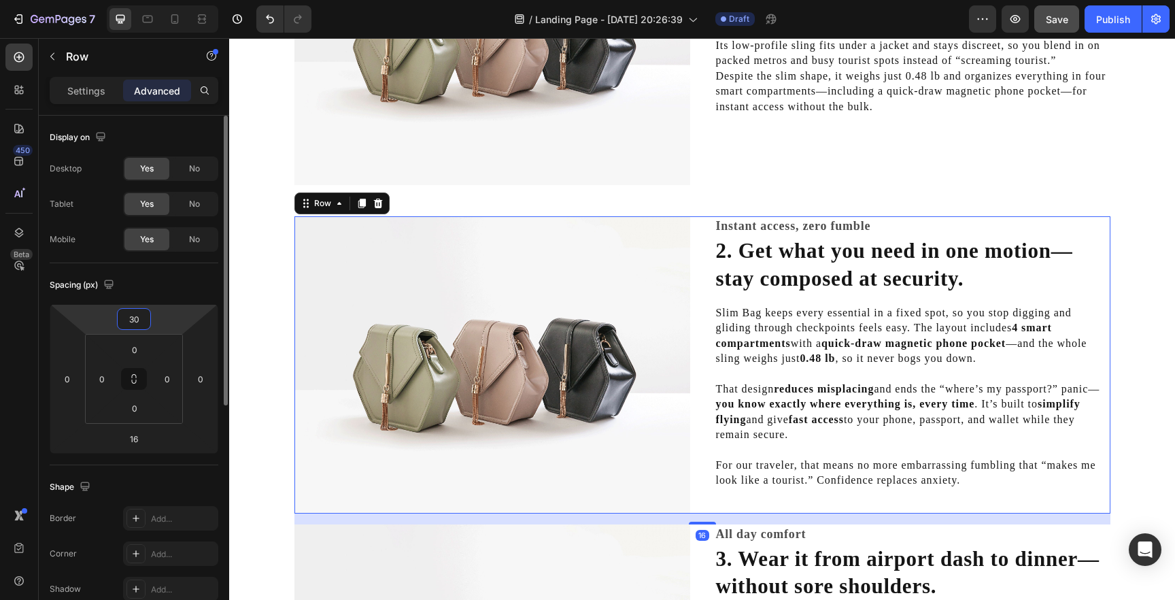
type input "3"
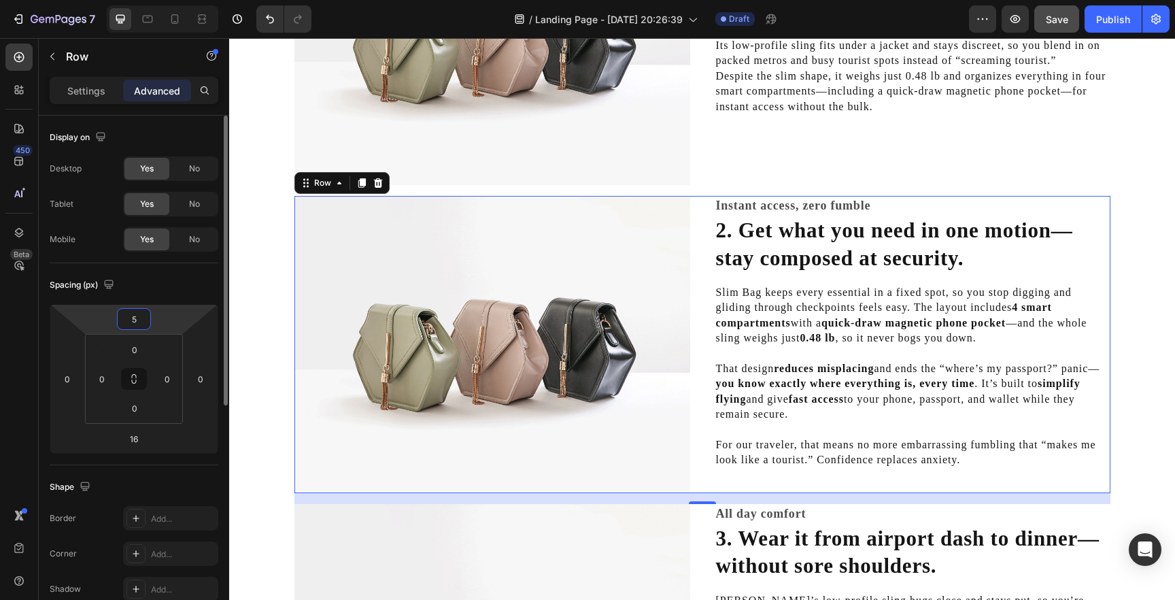
type input "50"
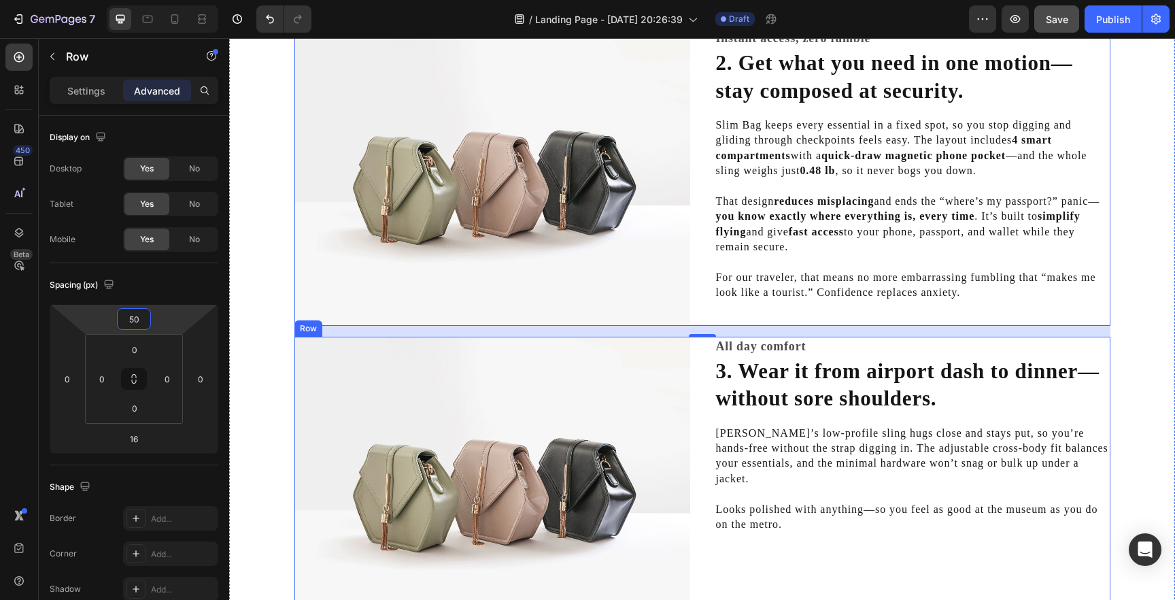
scroll to position [745, 0]
click at [705, 375] on div "Image All day comfort Heading 3. Wear it from airport dash to dinner—without so…" at bounding box center [703, 484] width 816 height 297
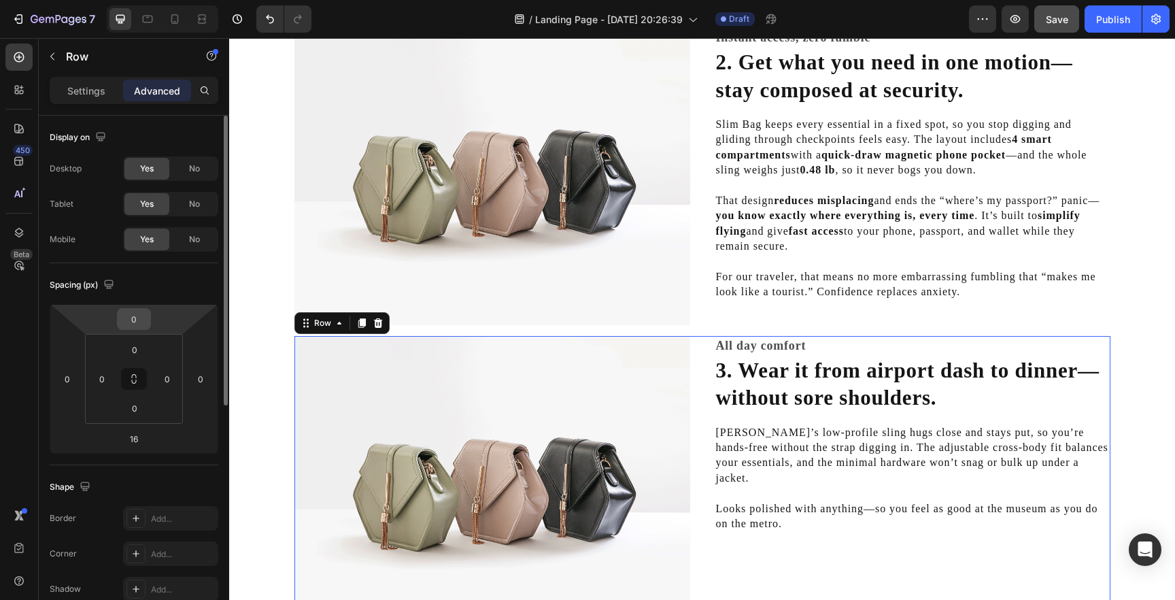
click at [138, 320] on input "0" at bounding box center [133, 319] width 27 height 20
type input "50"
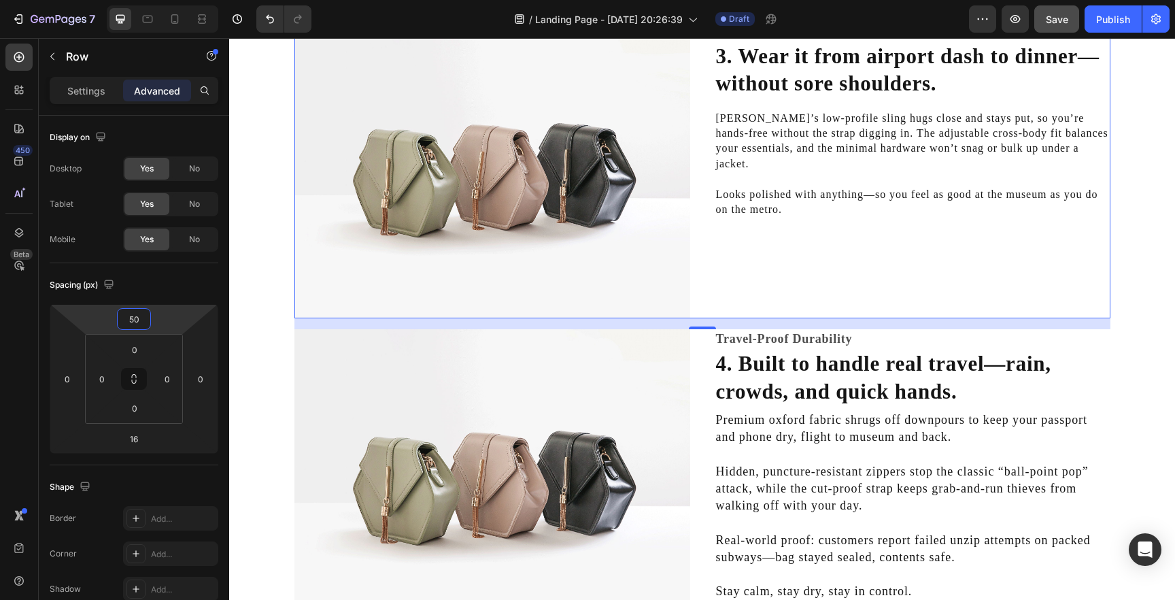
scroll to position [1096, 0]
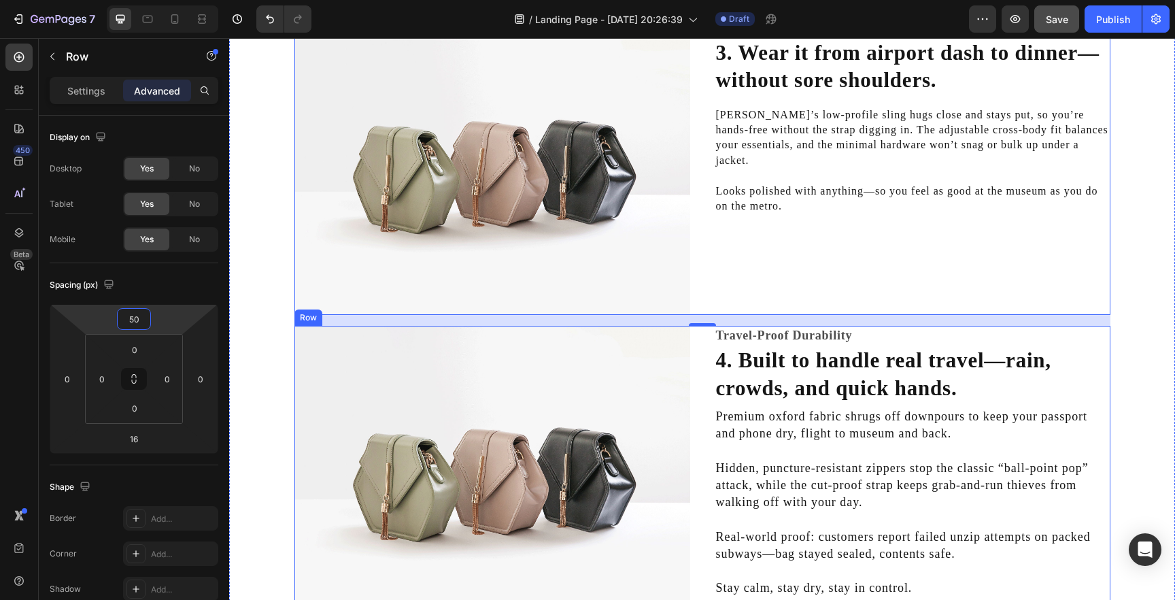
click at [699, 353] on div "Image Travel-Proof Durability Heading 4. Built to handle real travel—rain, crow…" at bounding box center [703, 474] width 816 height 297
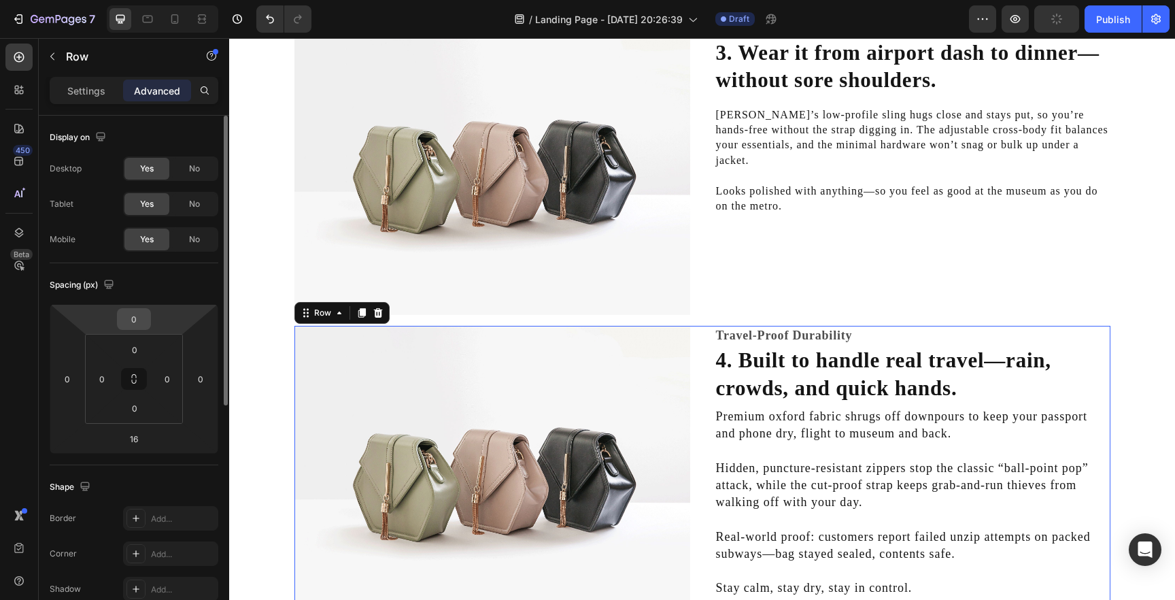
click at [133, 325] on input "0" at bounding box center [133, 319] width 27 height 20
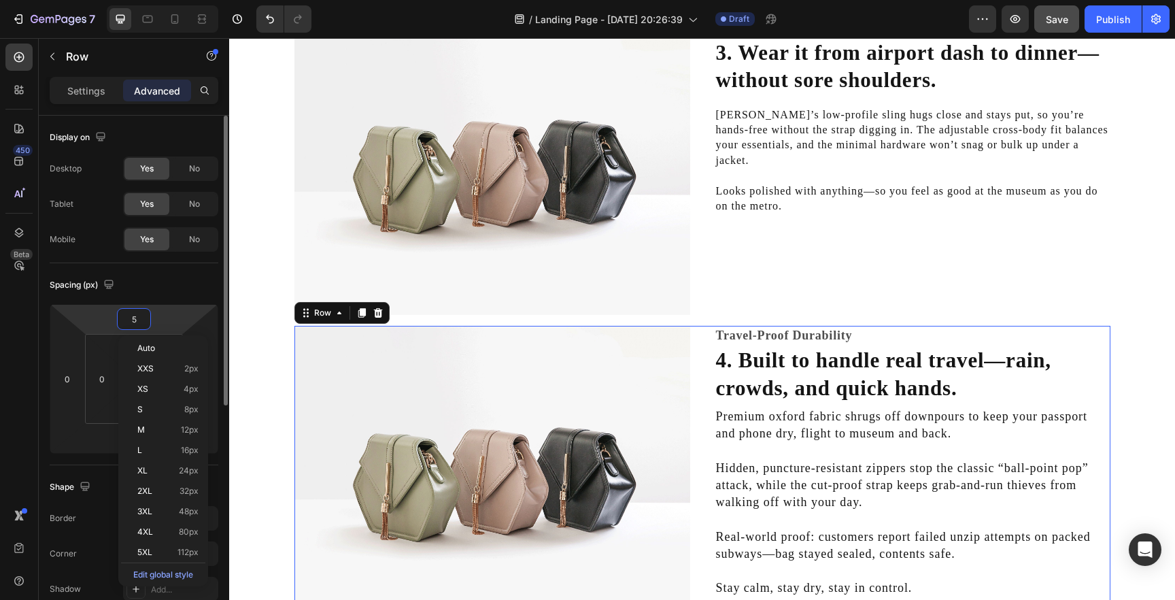
type input "50"
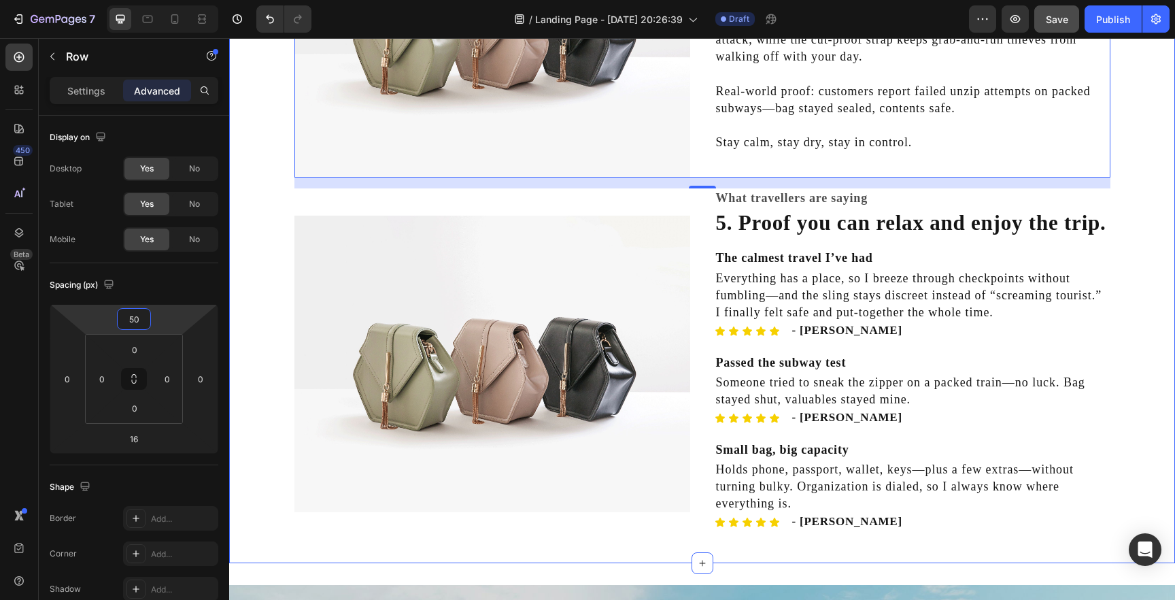
scroll to position [1577, 0]
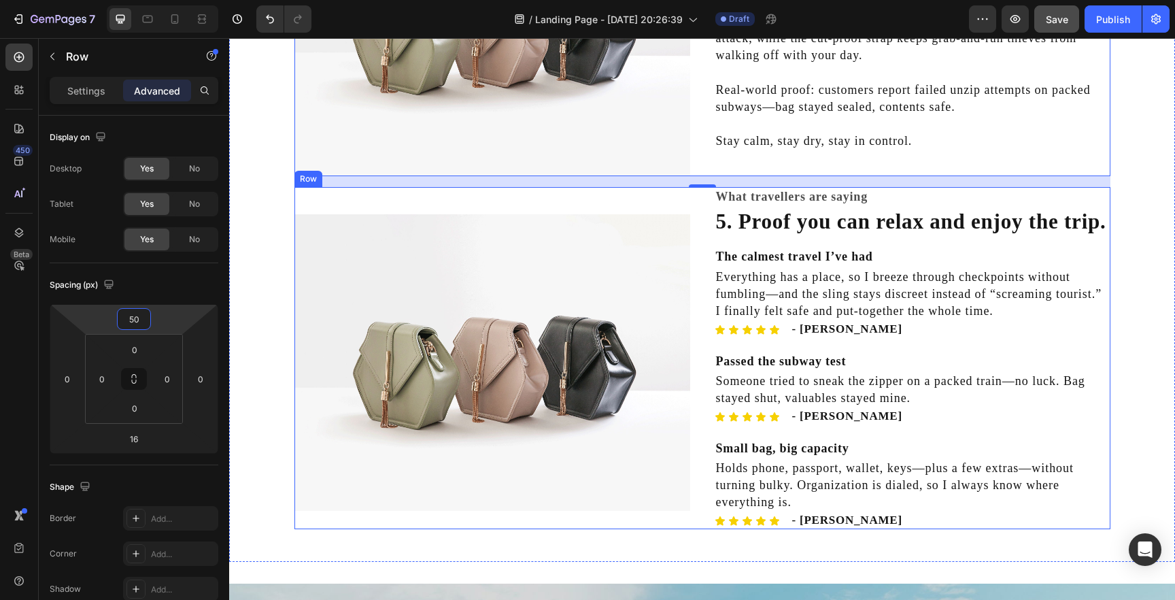
click at [699, 304] on div "Image What travellers are saying Heading 5. Proof you can relax and enjoy the t…" at bounding box center [703, 358] width 816 height 342
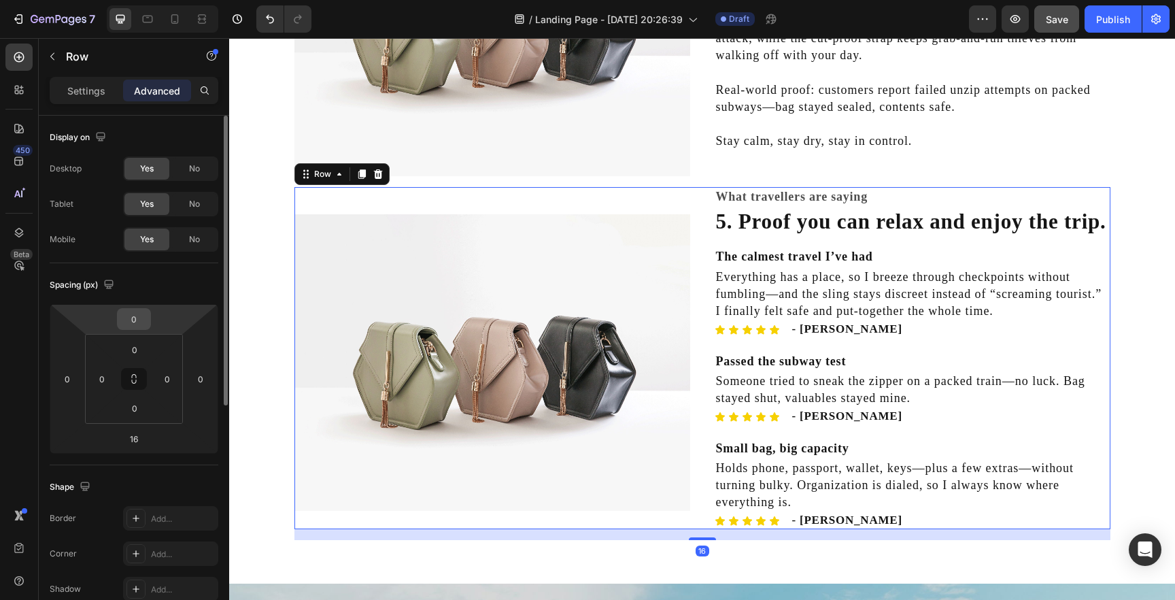
click at [136, 318] on input "0" at bounding box center [133, 319] width 27 height 20
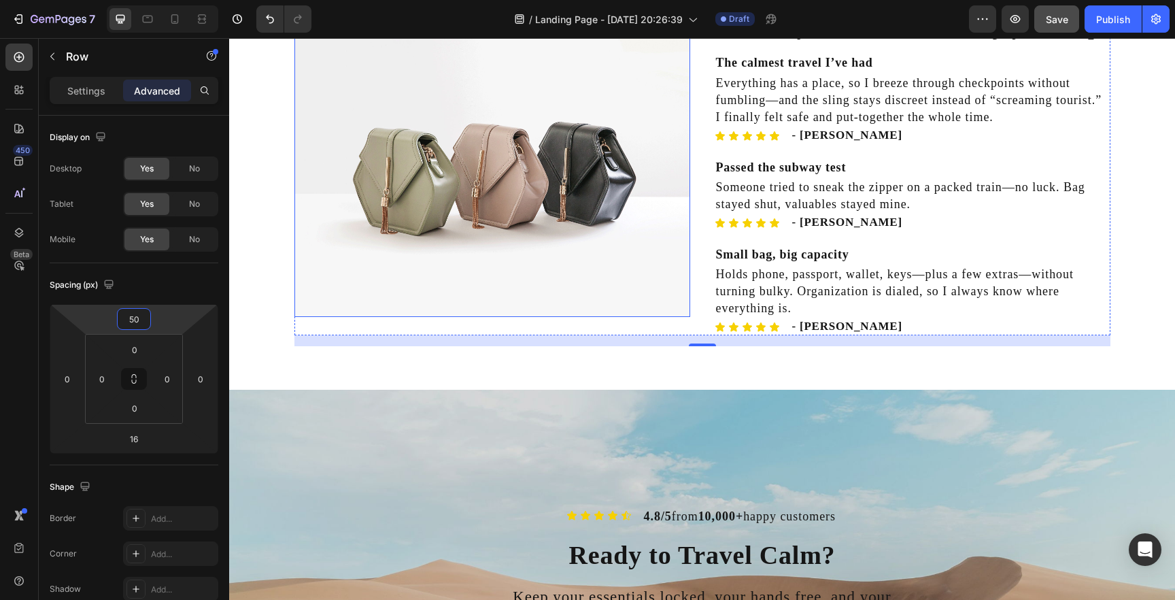
scroll to position [1817, 0]
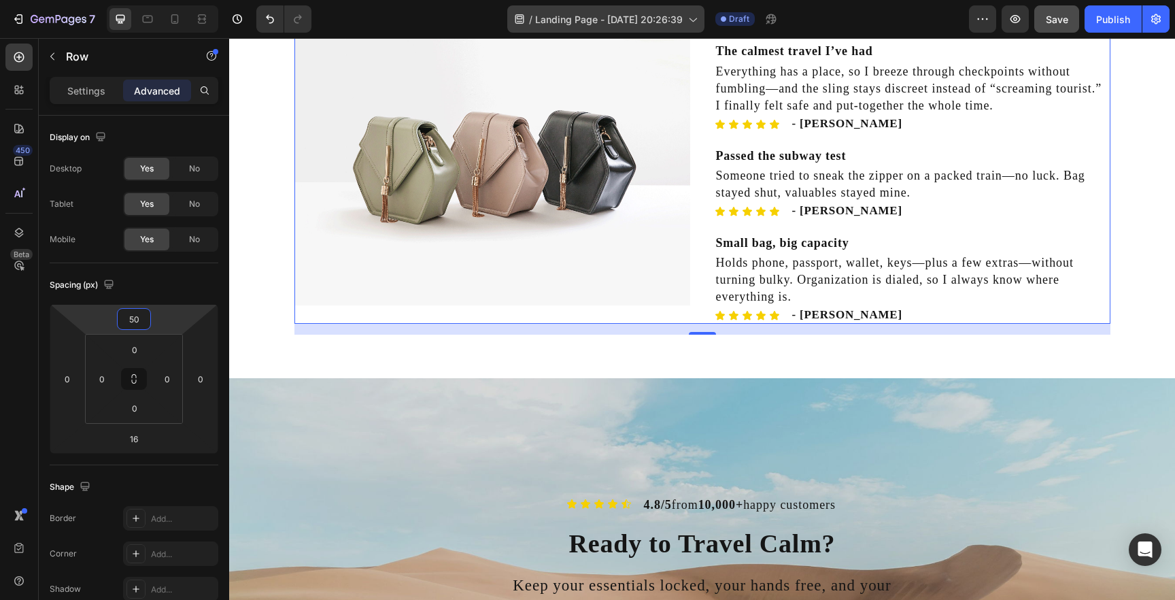
type input "50"
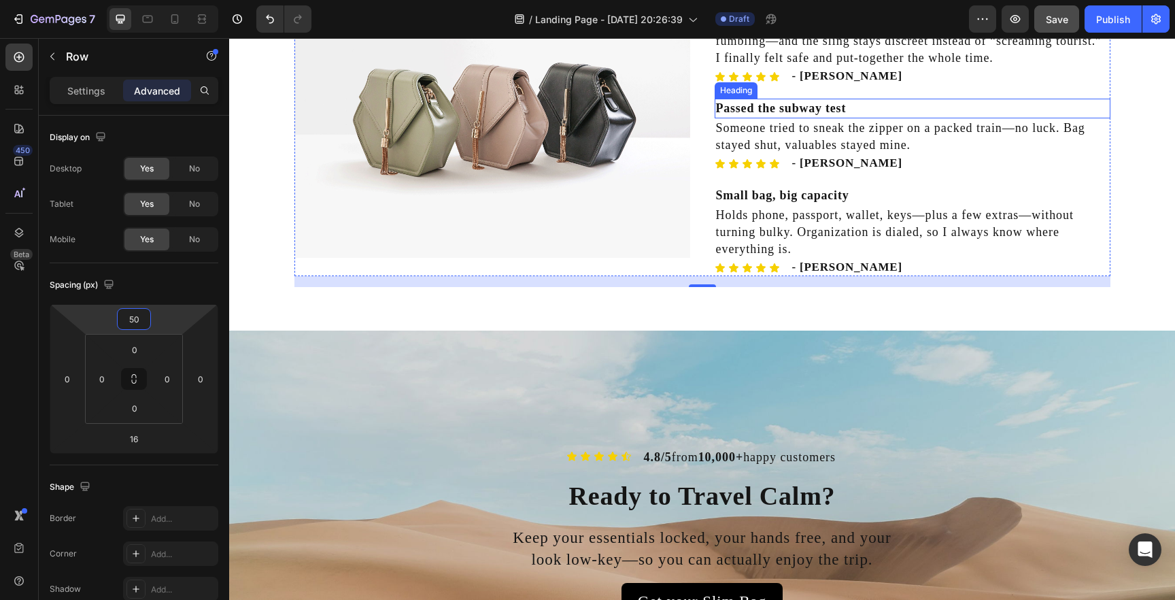
scroll to position [1890, 0]
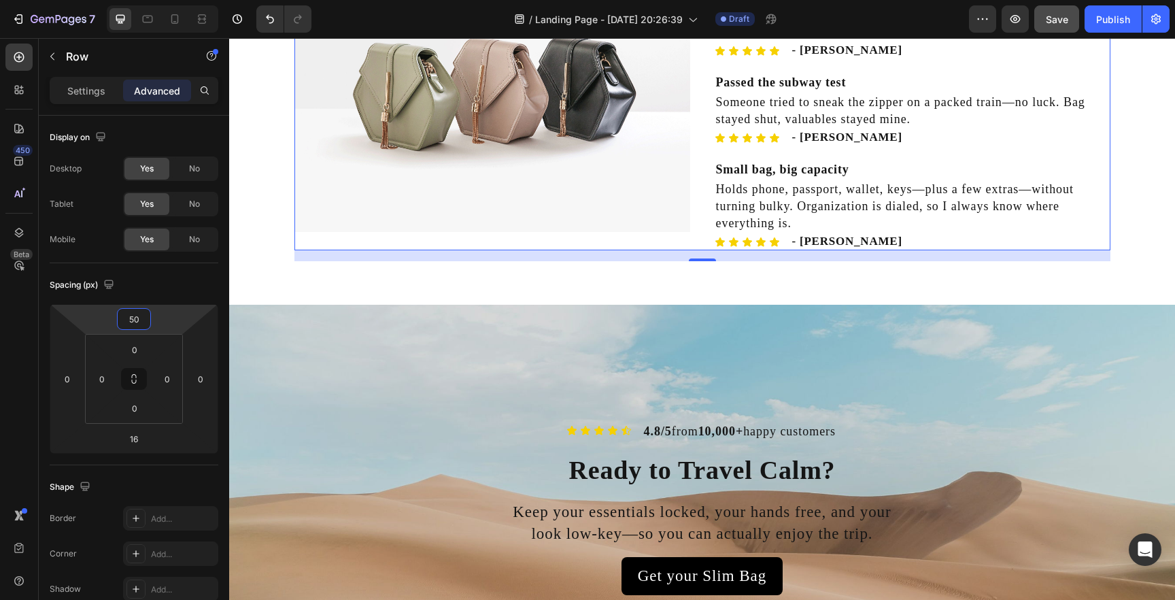
click at [1041, 18] on button "Save" at bounding box center [1057, 18] width 45 height 27
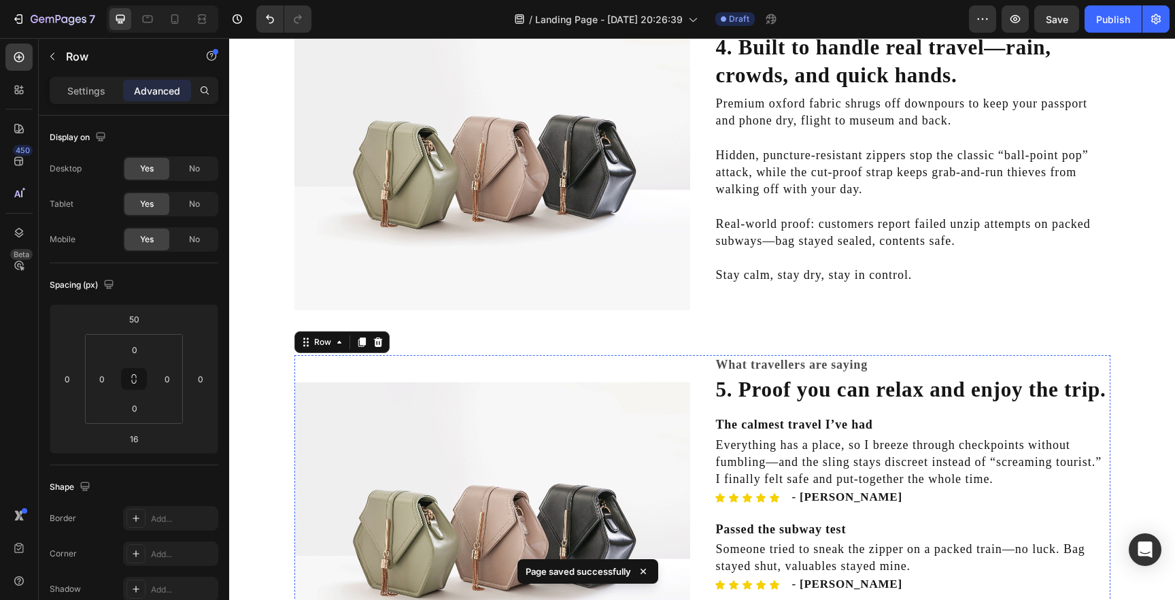
scroll to position [1447, 0]
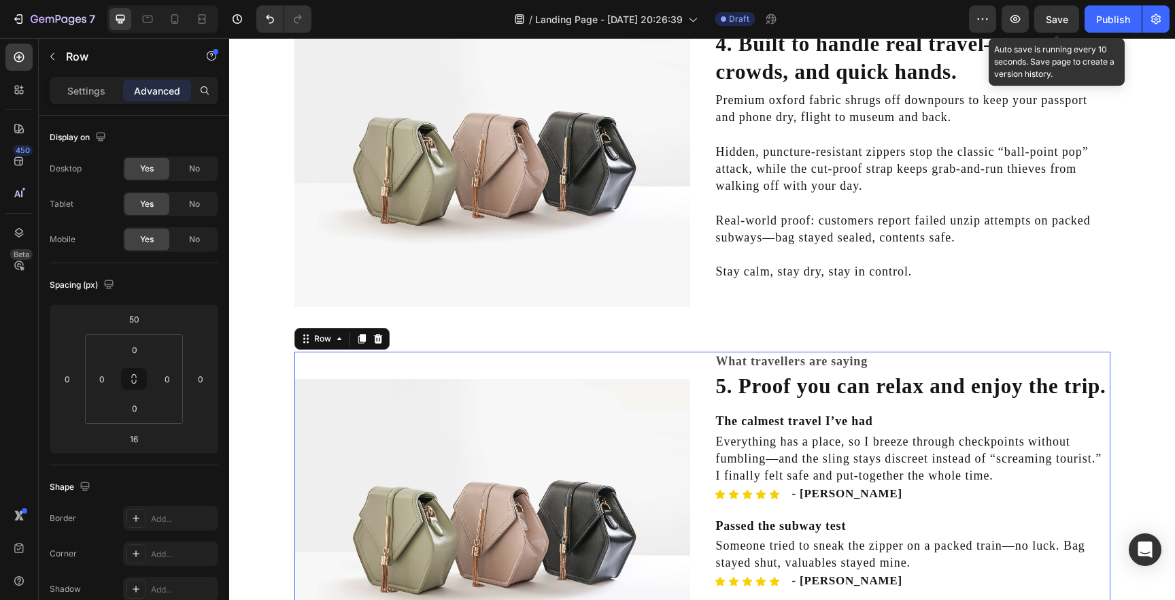
click at [1046, 20] on span "Save" at bounding box center [1057, 20] width 22 height 12
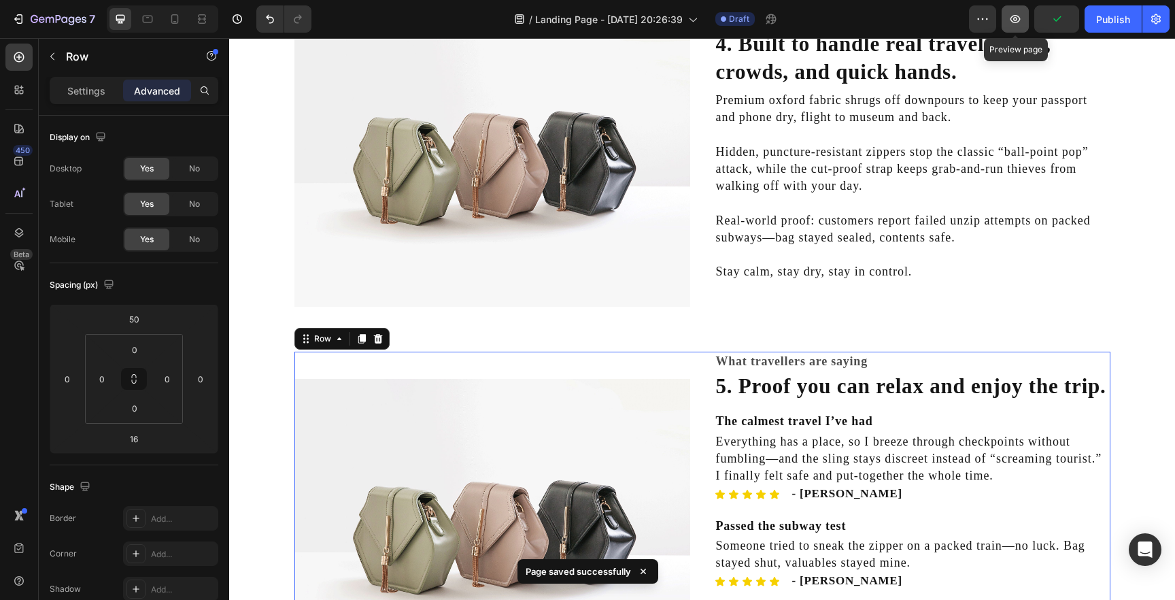
click at [1020, 20] on icon "button" at bounding box center [1016, 19] width 10 height 8
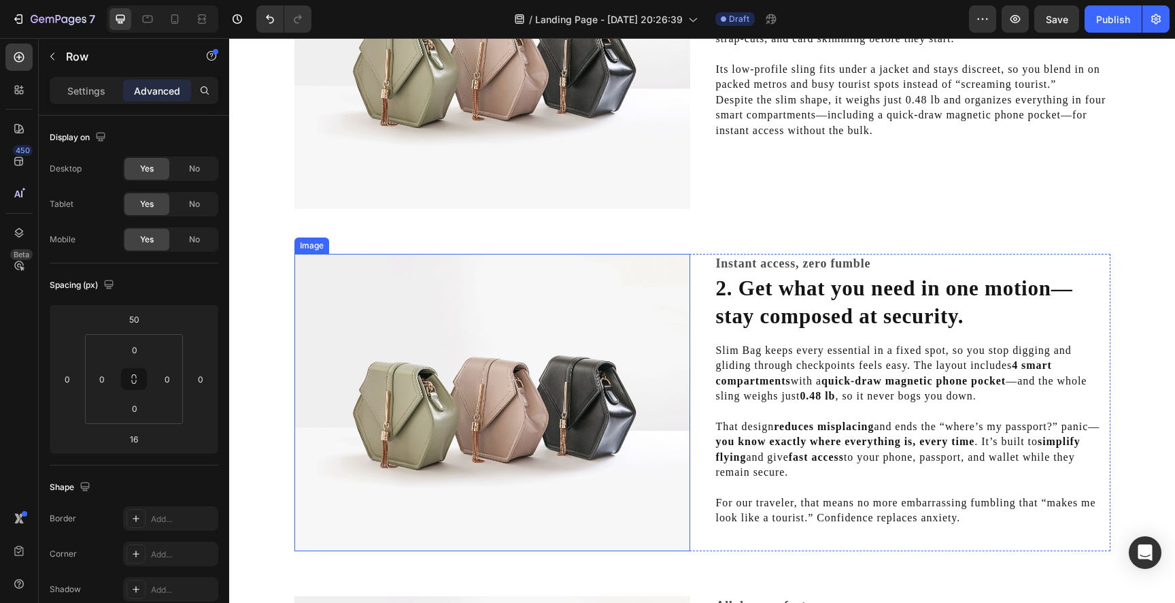
scroll to position [523, 0]
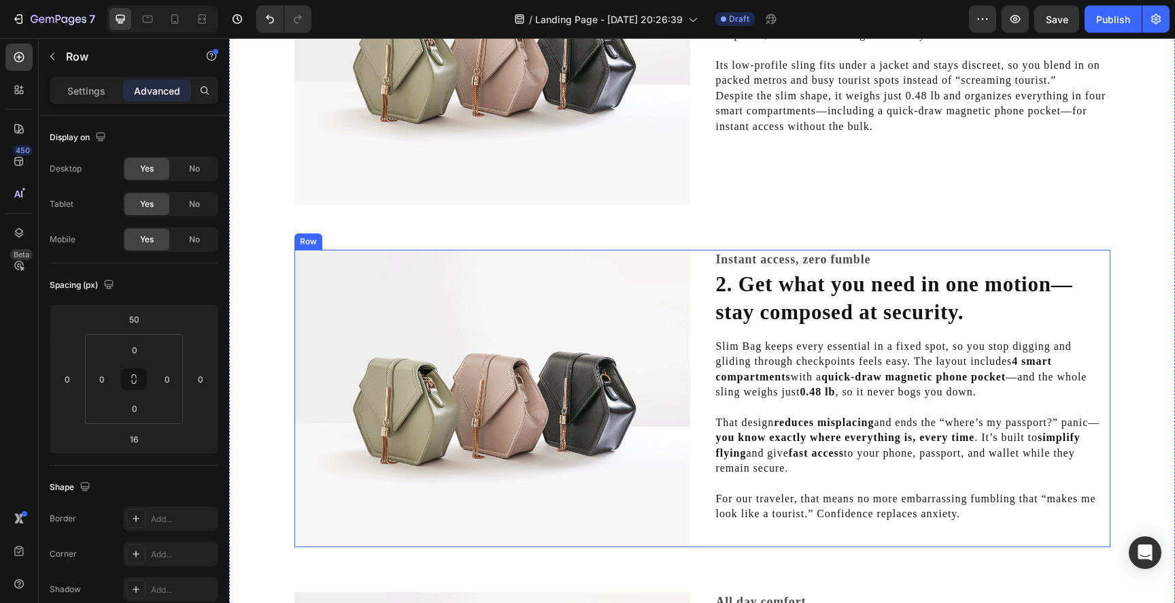
click at [701, 257] on div "Image Instant access, zero fumble Heading 2. Get what you need in one motion—st…" at bounding box center [703, 398] width 816 height 297
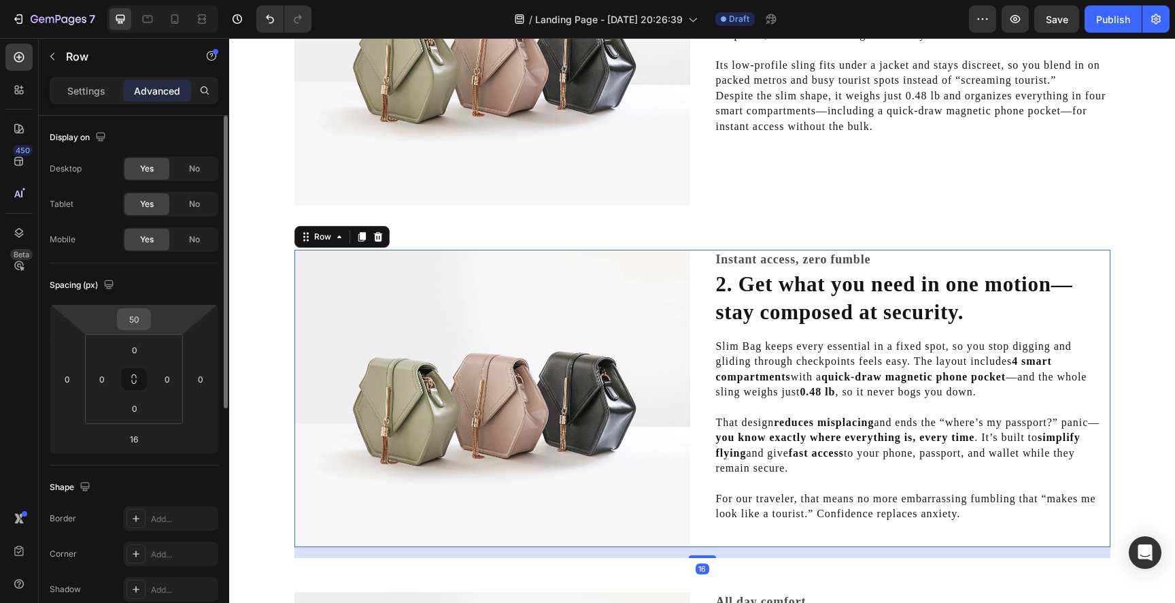
click at [134, 313] on input "50" at bounding box center [133, 319] width 27 height 20
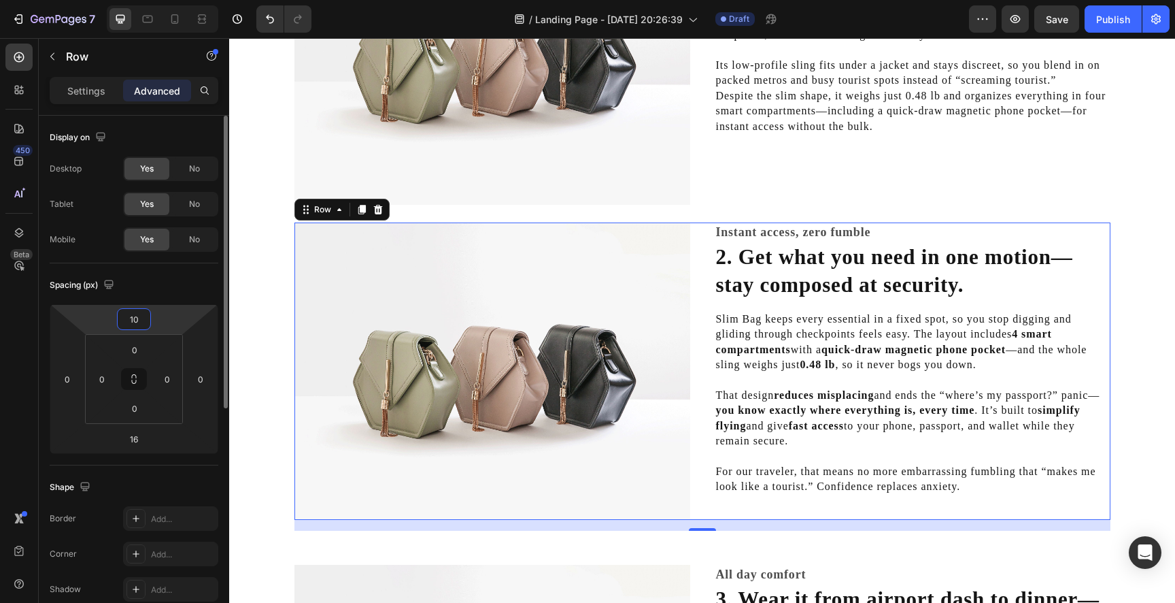
type input "100"
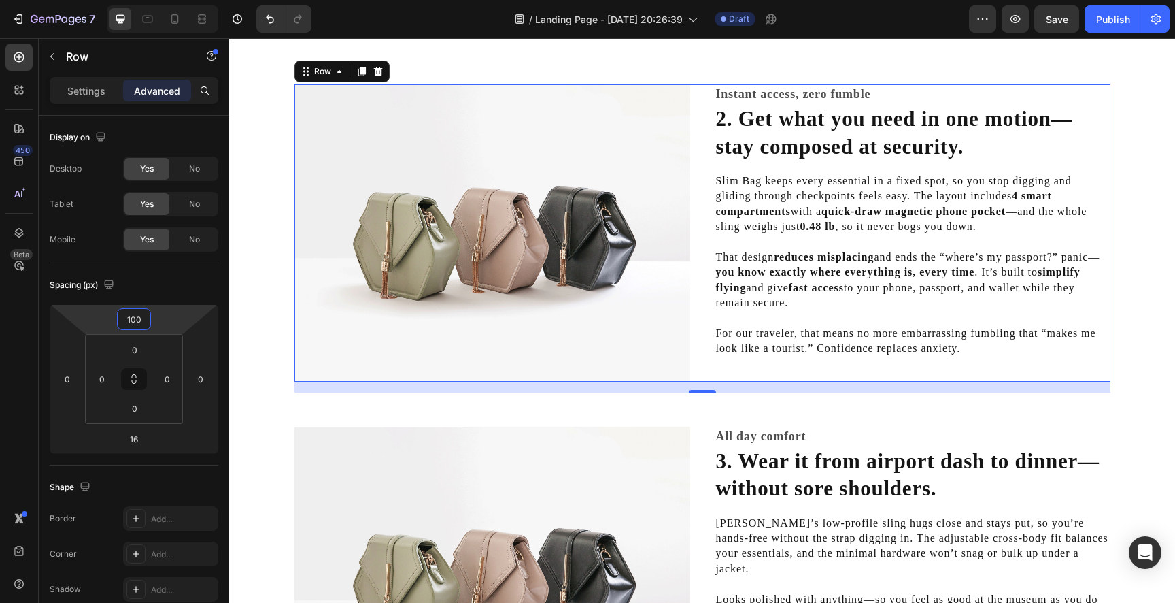
scroll to position [762, 0]
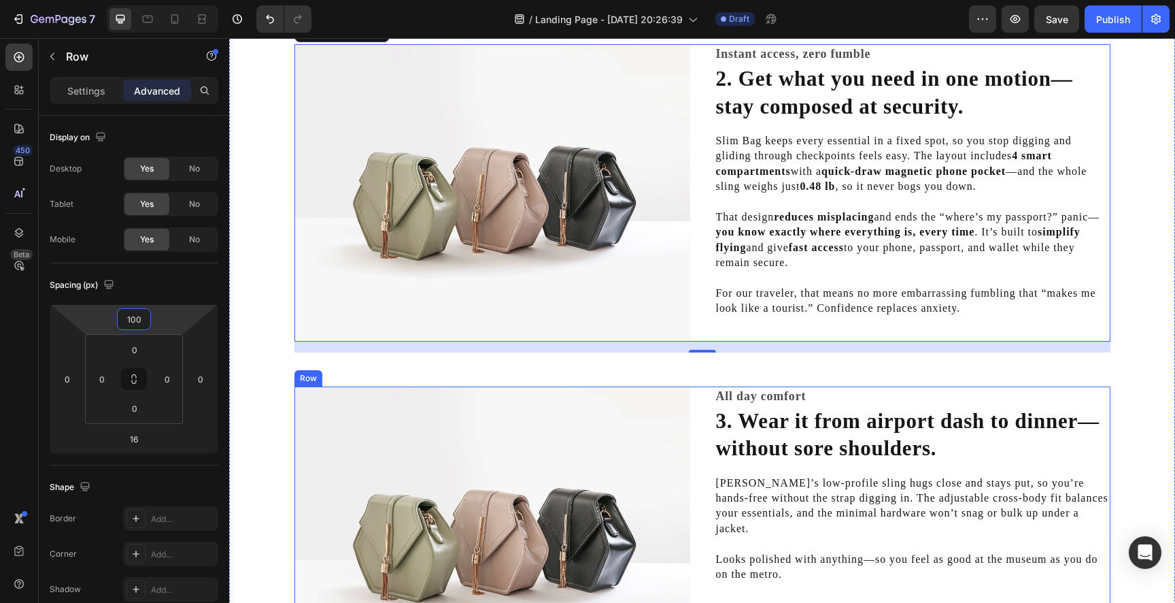
click at [702, 389] on div "Image All day comfort Heading 3. Wear it from airport dash to dinner—without so…" at bounding box center [703, 534] width 816 height 297
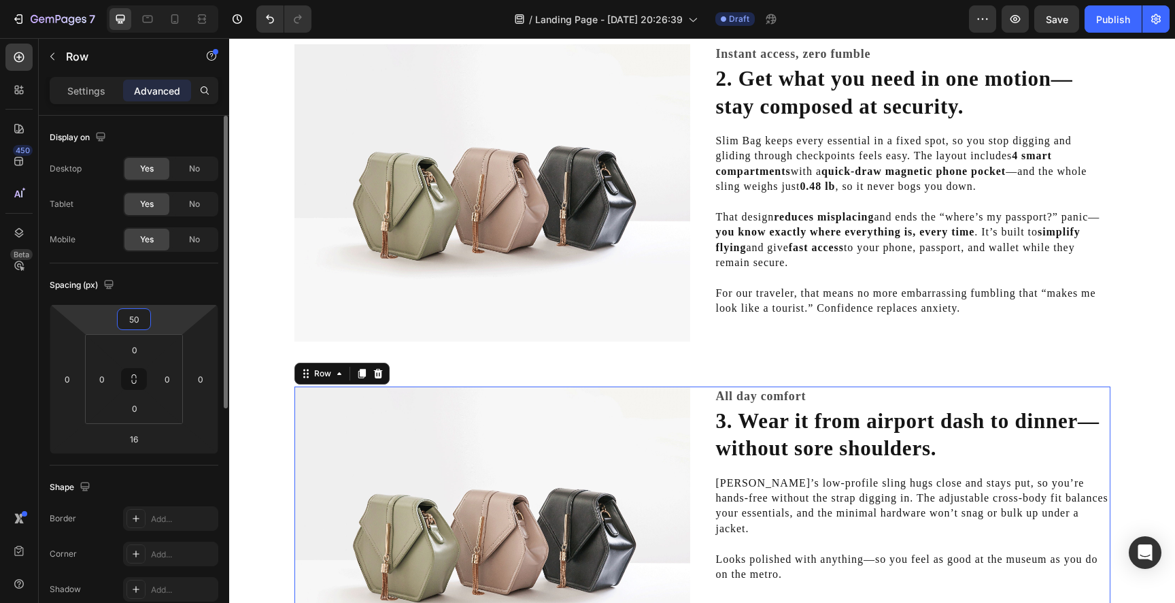
click at [141, 328] on input "50" at bounding box center [133, 319] width 27 height 20
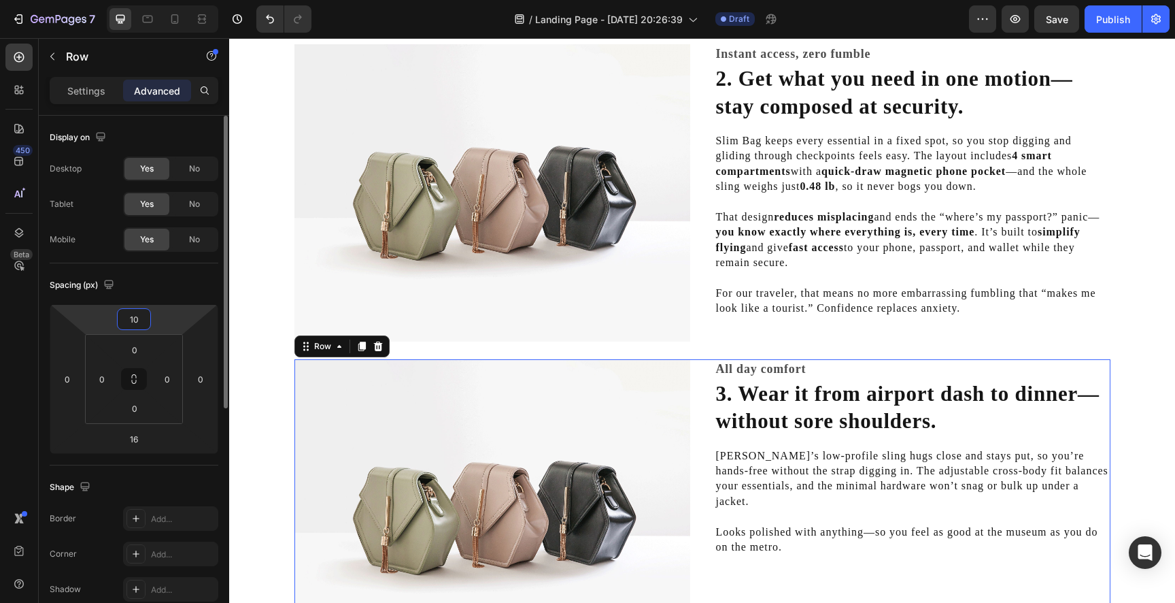
type input "100"
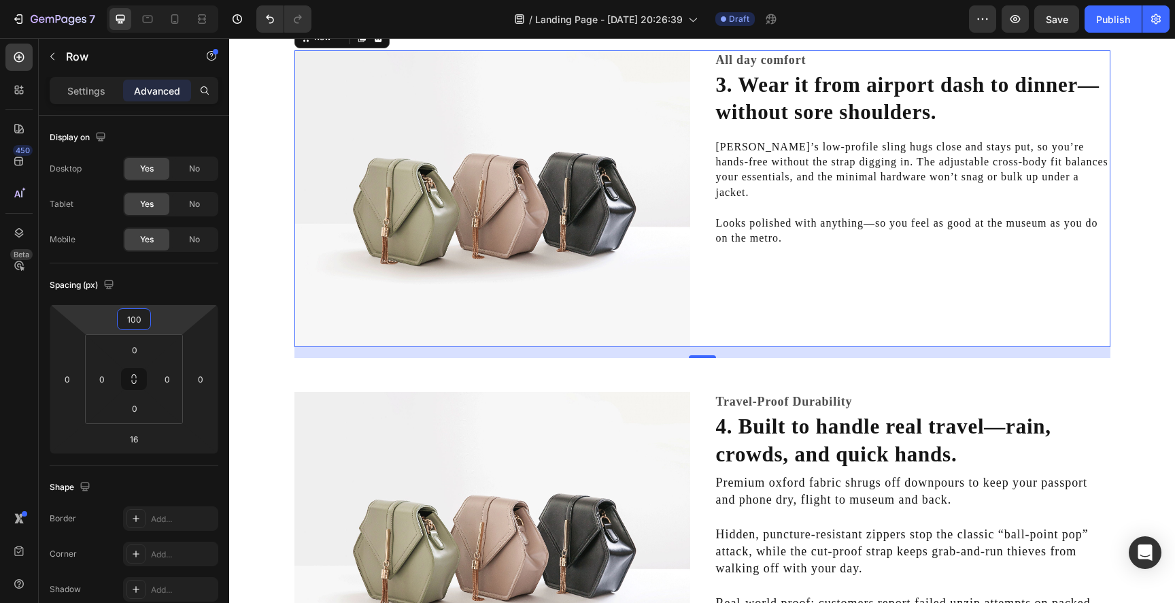
scroll to position [1174, 0]
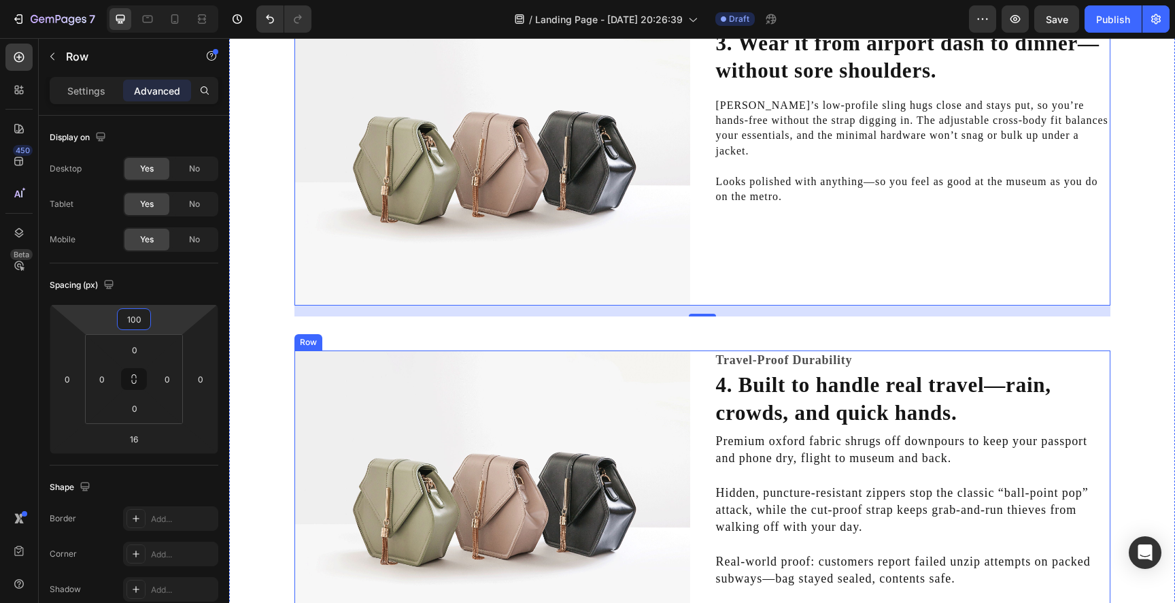
click at [703, 365] on div "Image Travel-Proof Durability Heading 4. Built to handle real travel—rain, crow…" at bounding box center [703, 498] width 816 height 297
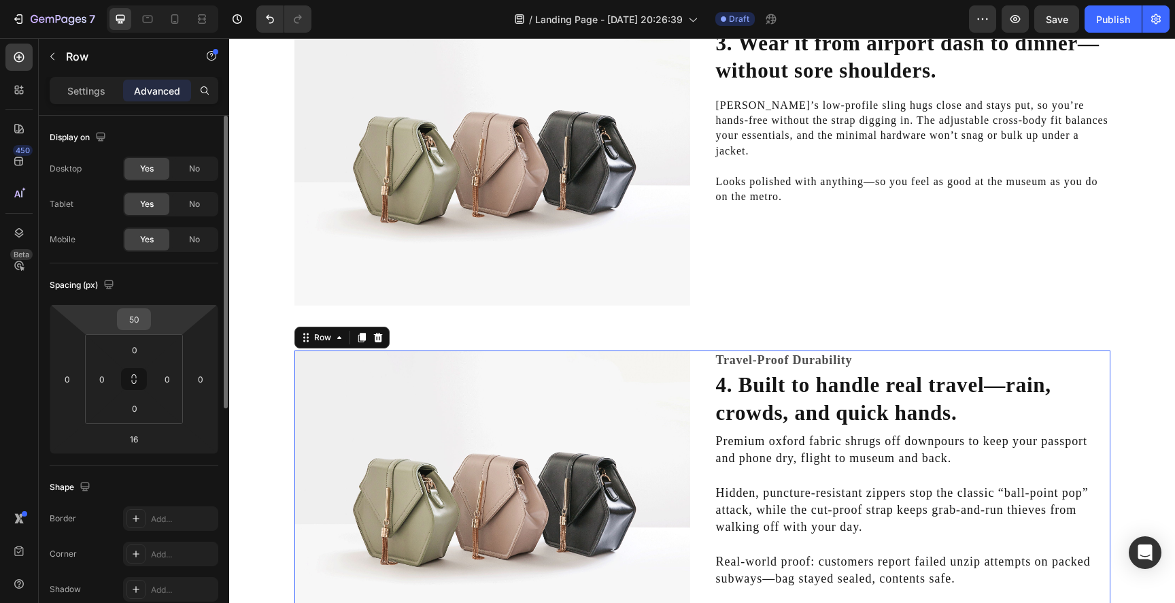
click at [135, 316] on input "50" at bounding box center [133, 319] width 27 height 20
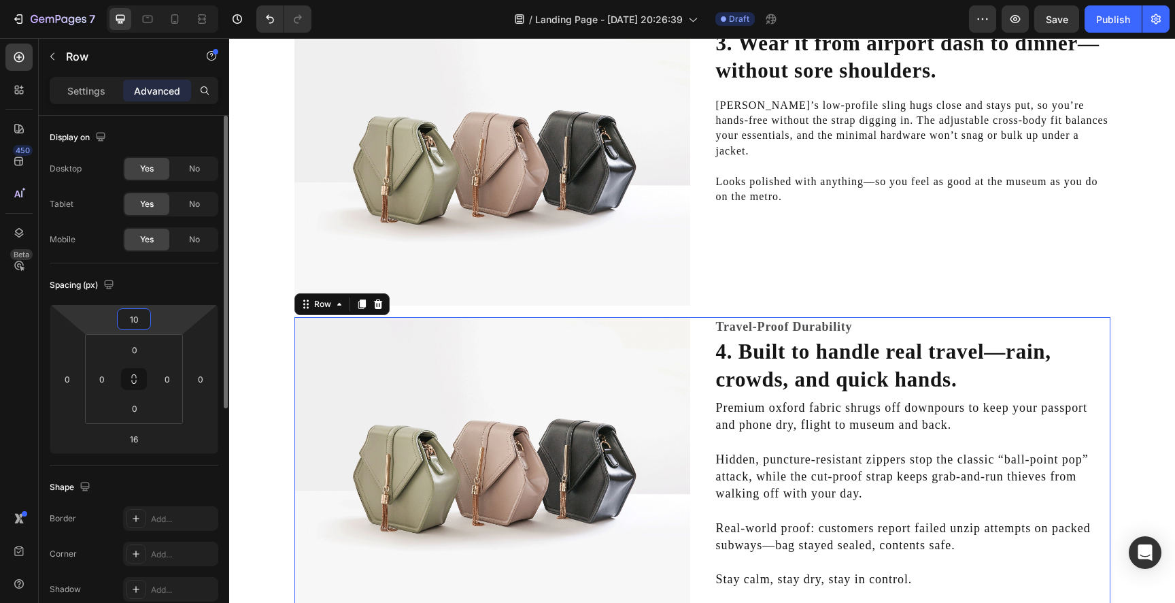
type input "100"
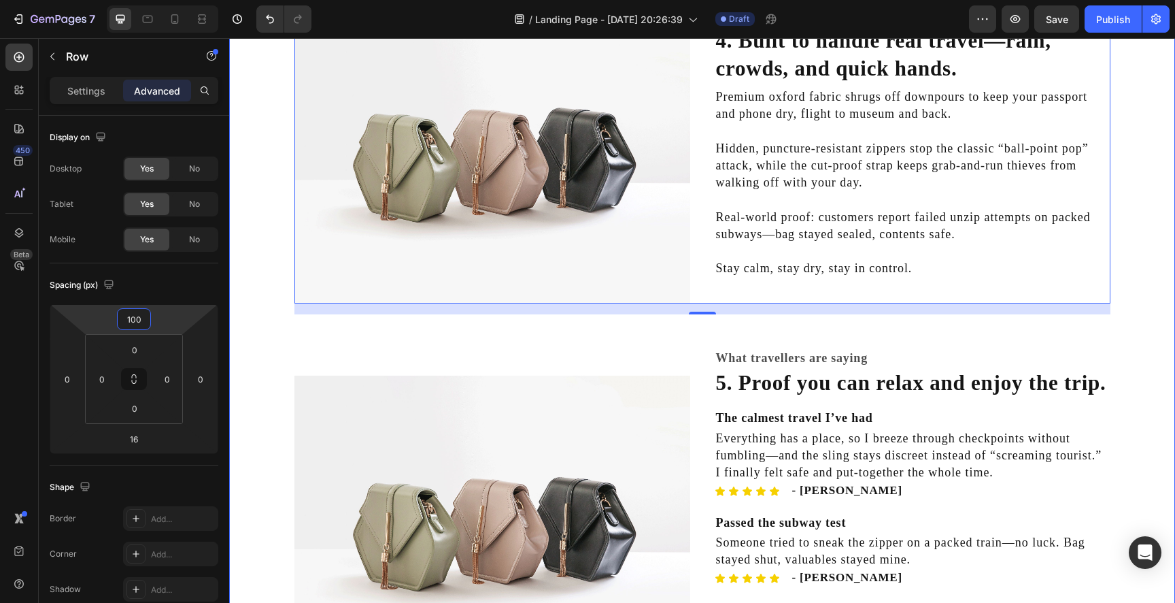
scroll to position [1558, 0]
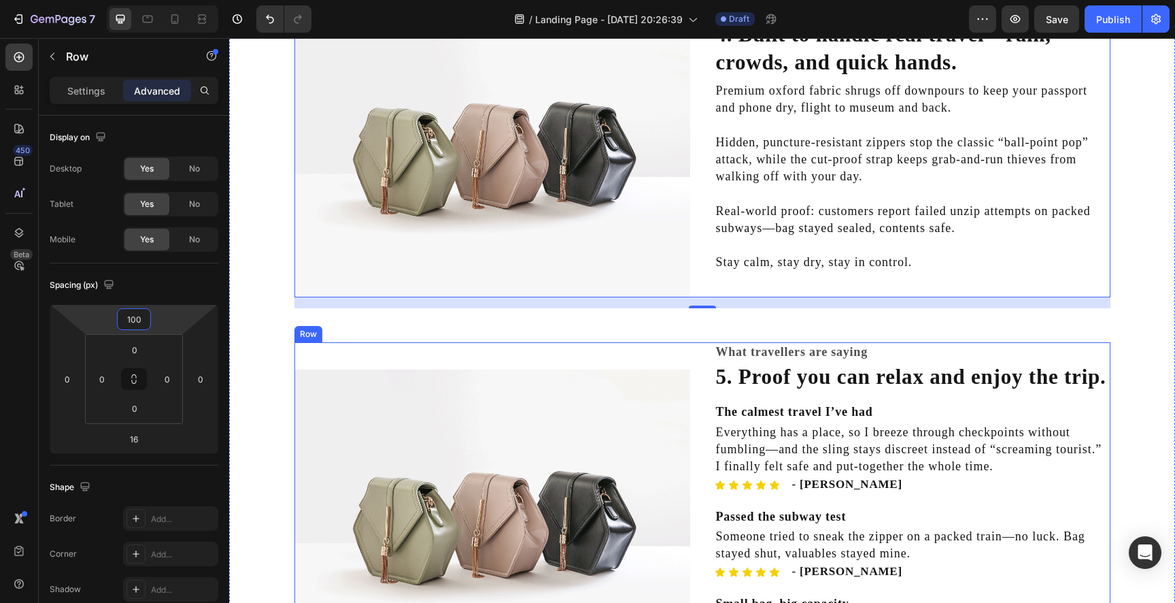
click at [702, 357] on div "Image What travellers are saying Heading 5. Proof you can relax and enjoy the t…" at bounding box center [703, 513] width 816 height 342
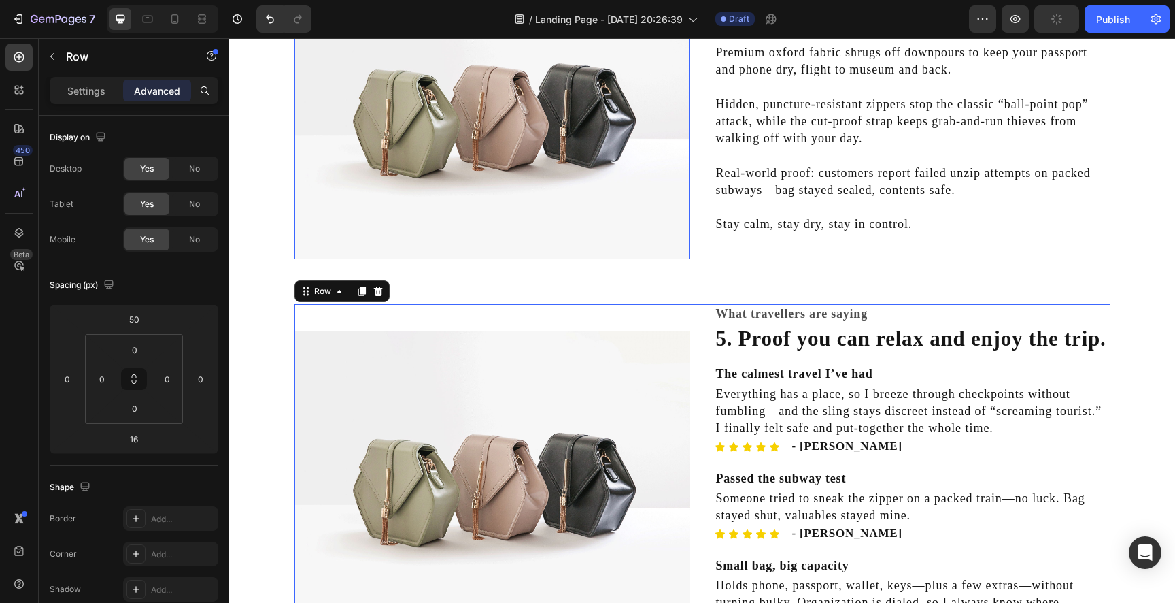
scroll to position [1599, 0]
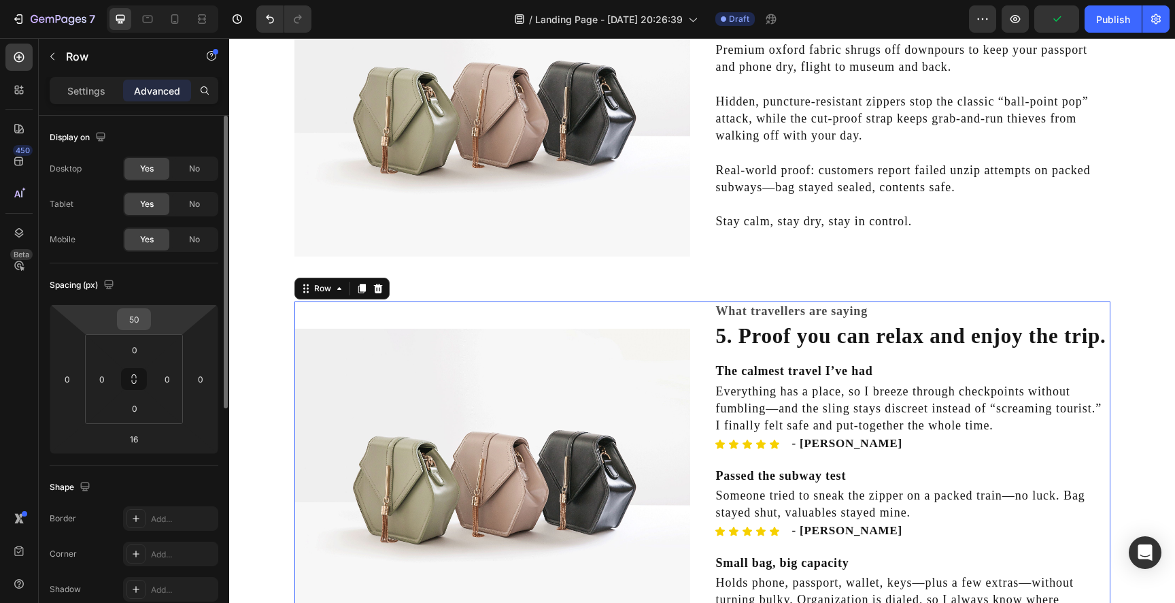
click at [135, 323] on input "50" at bounding box center [133, 319] width 27 height 20
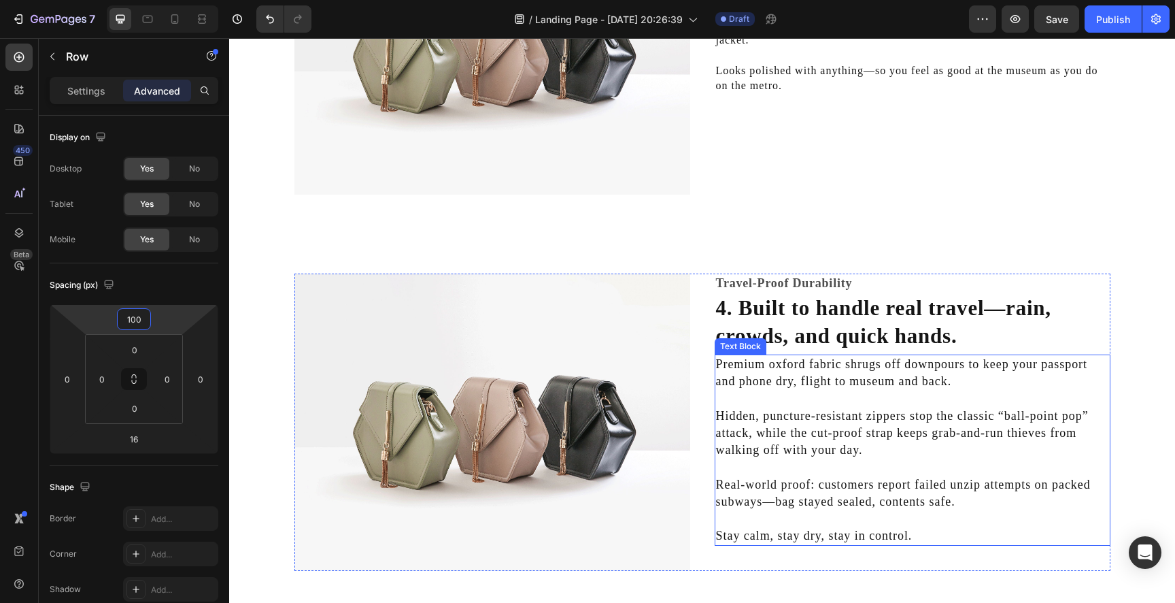
scroll to position [1199, 0]
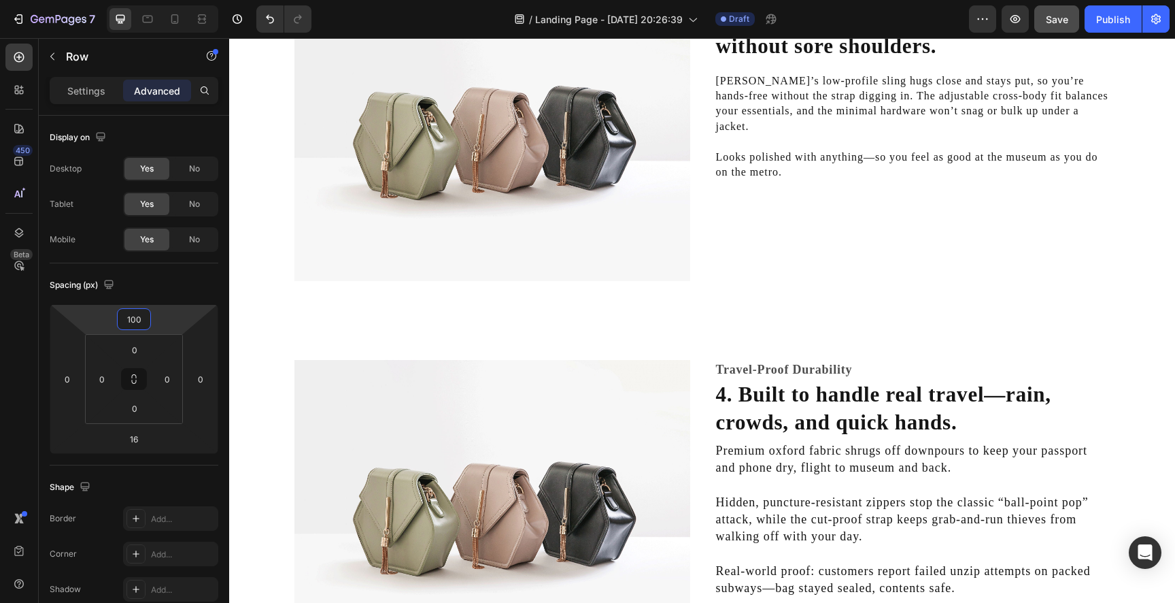
type input "100"
click at [1048, 27] on button "Save" at bounding box center [1057, 18] width 45 height 27
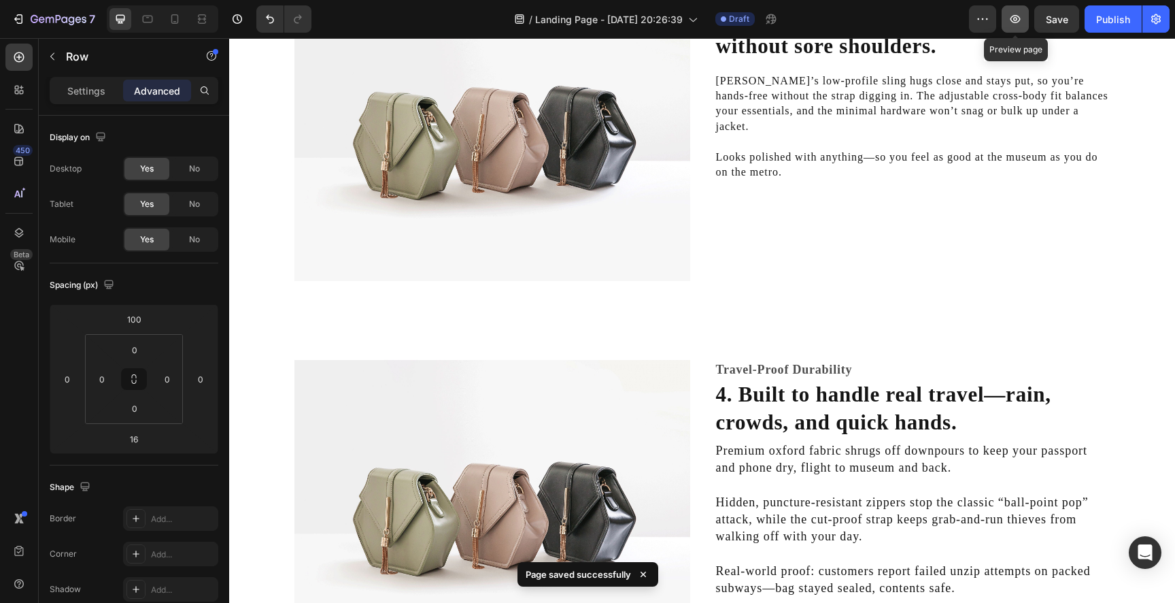
click at [1018, 16] on icon "button" at bounding box center [1016, 19] width 10 height 8
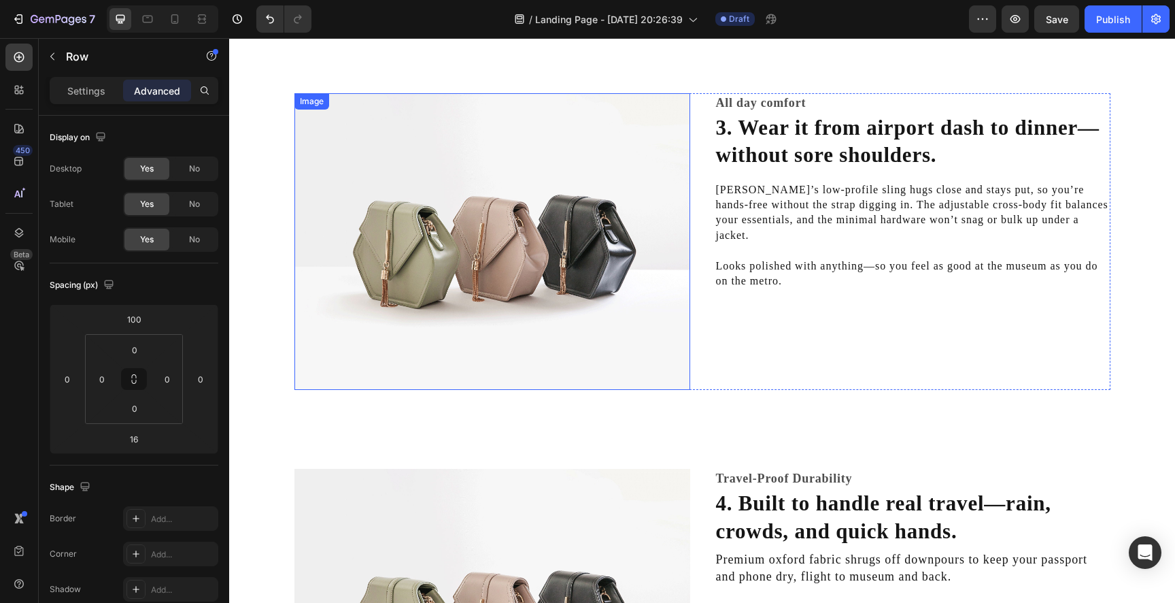
scroll to position [967, 0]
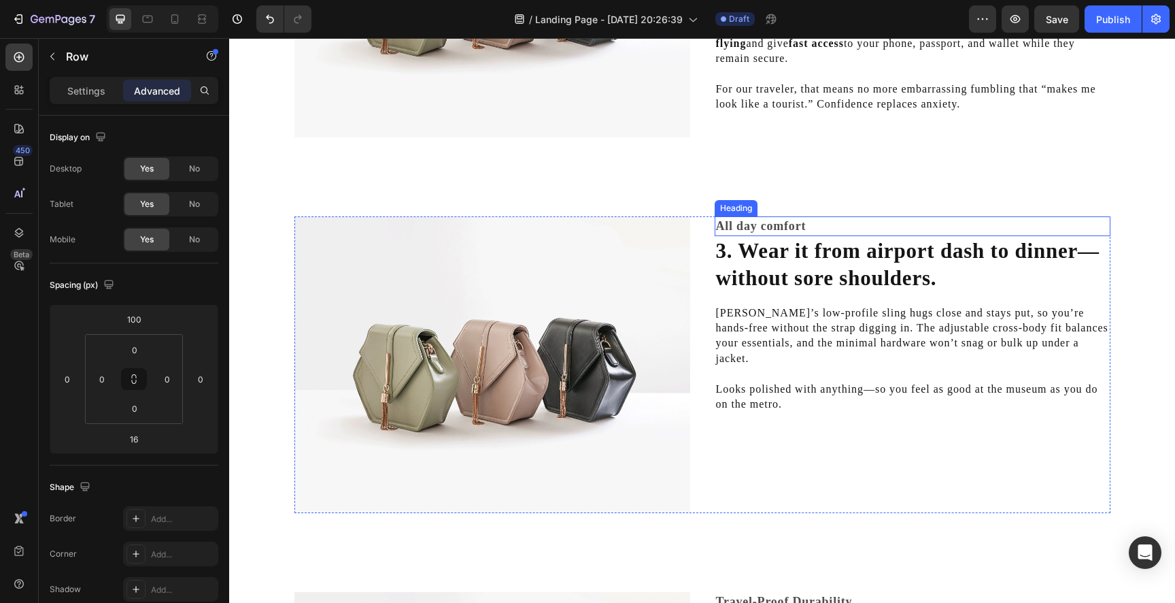
click at [827, 230] on h2 "All day comfort" at bounding box center [913, 226] width 396 height 20
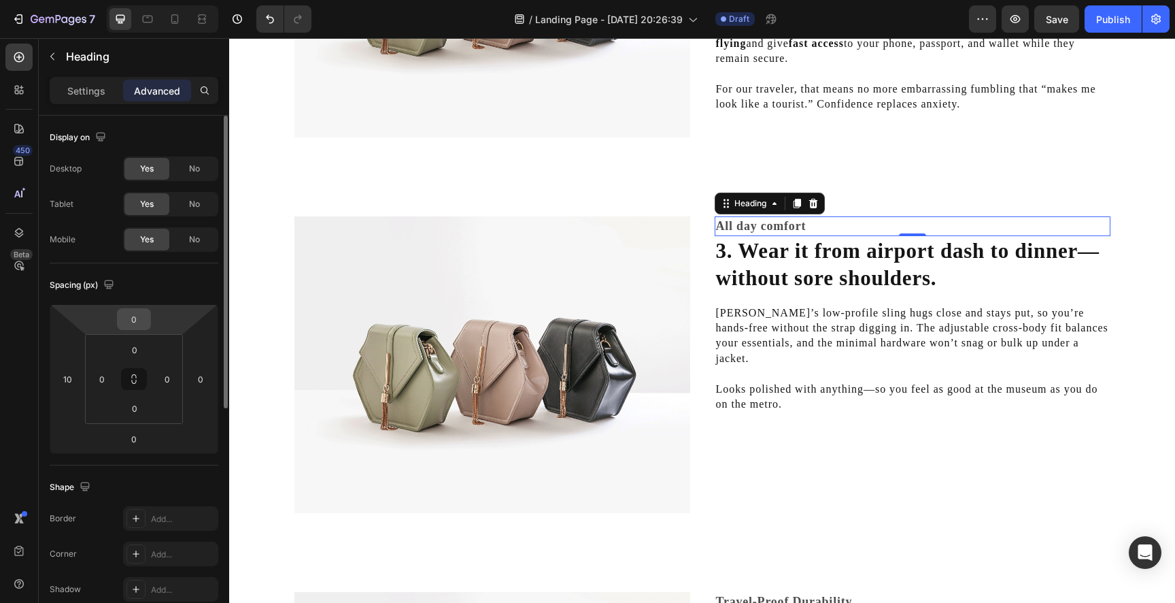
click at [132, 312] on input "0" at bounding box center [133, 319] width 27 height 20
type input "100"
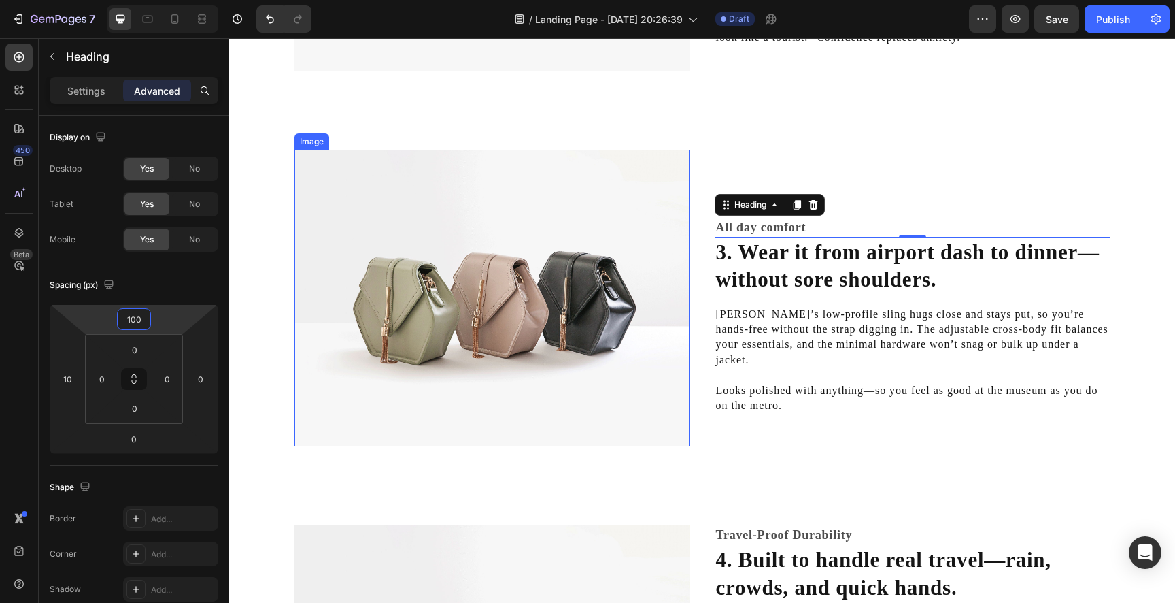
scroll to position [1035, 0]
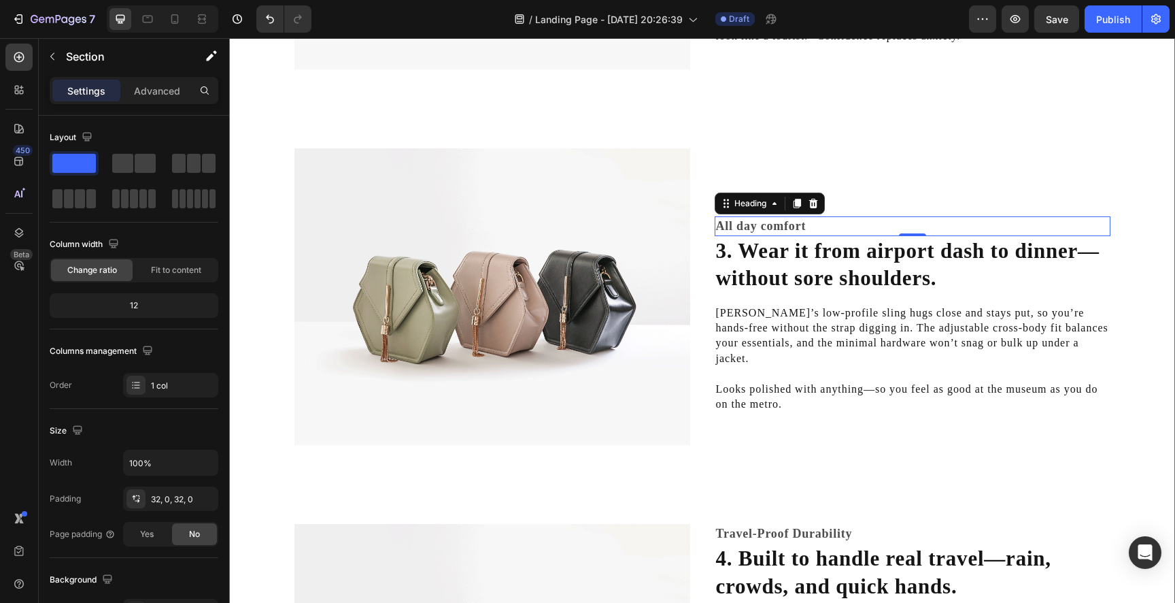
click at [895, 120] on div "Image Anti-Theft, Zero-Bulk Heading 1. Feel calm in crowds—without looking like…" at bounding box center [702, 325] width 946 height 1856
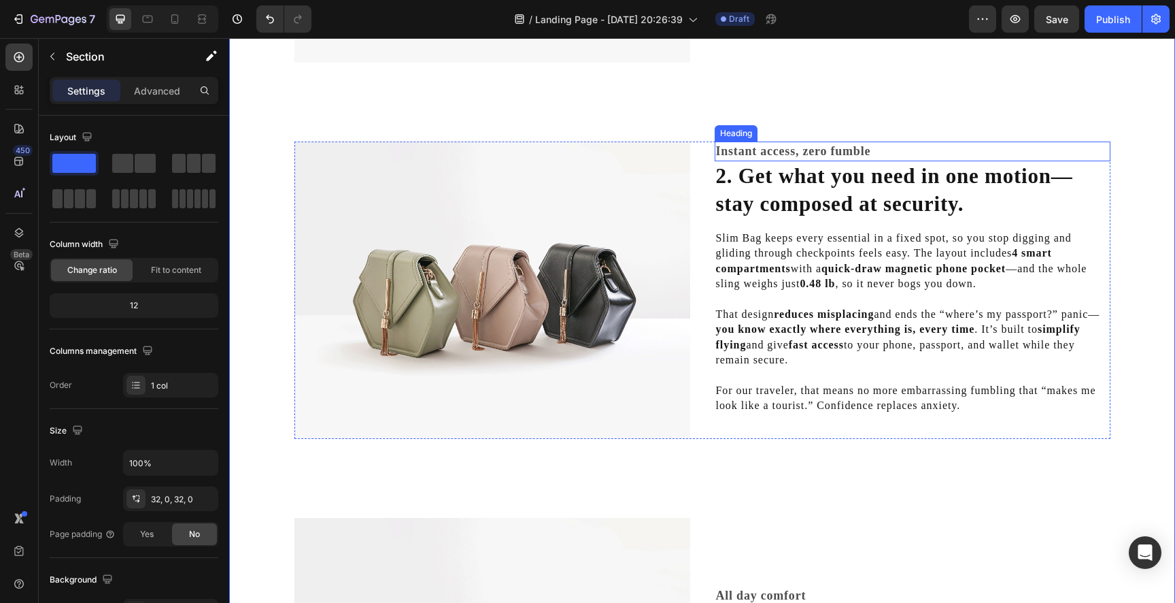
scroll to position [665, 0]
click at [794, 151] on h2 "Instant access, zero fumble" at bounding box center [913, 152] width 396 height 20
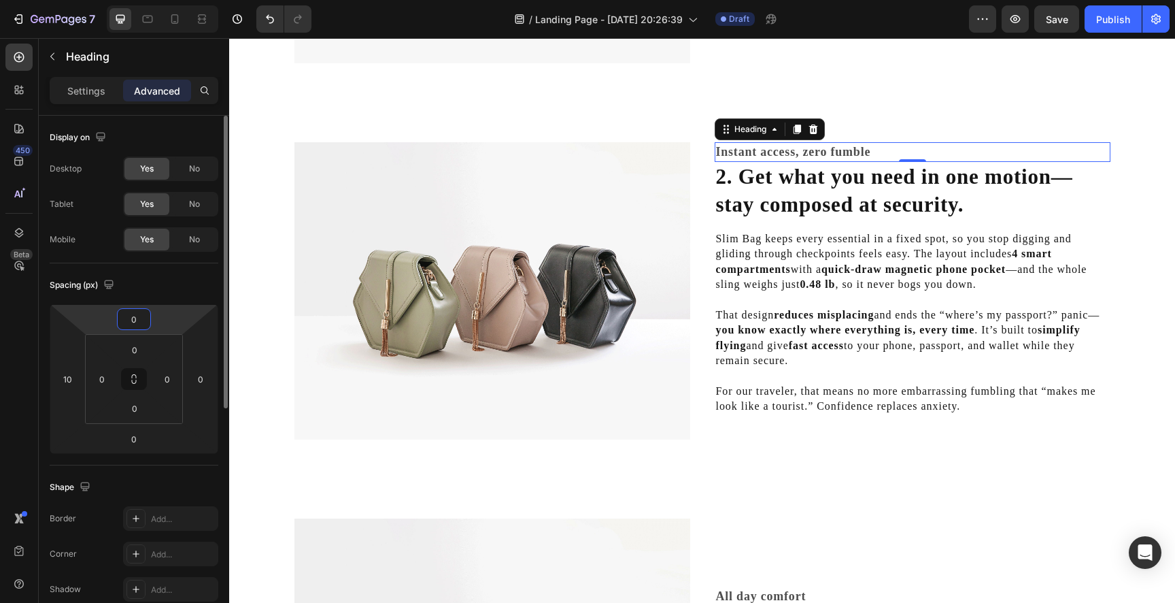
click at [137, 320] on input "0" at bounding box center [133, 319] width 27 height 20
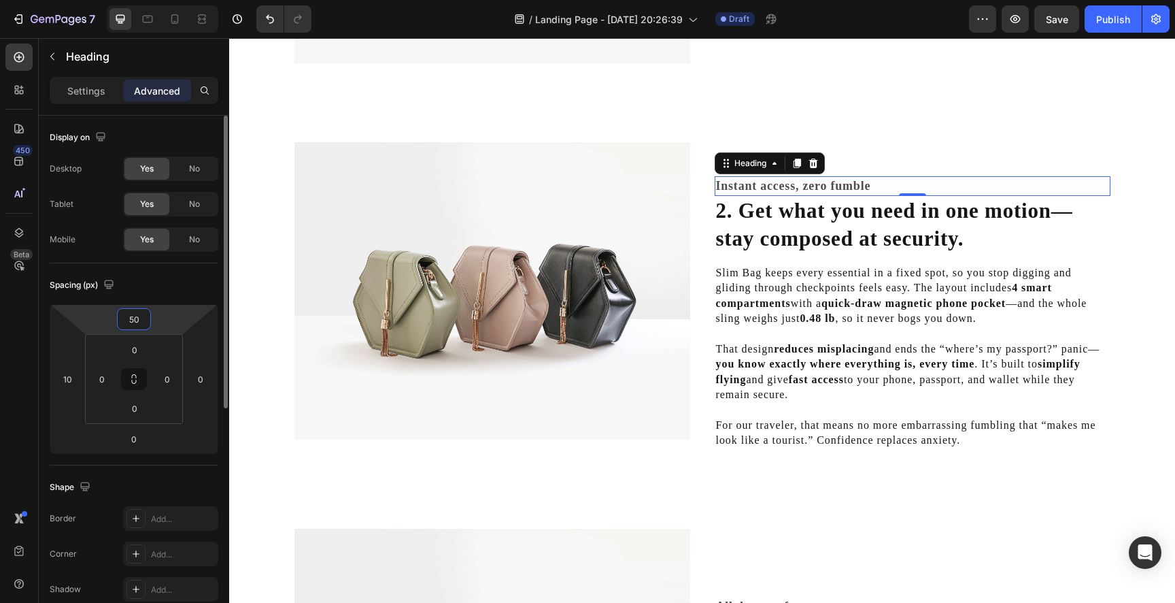
type input "5"
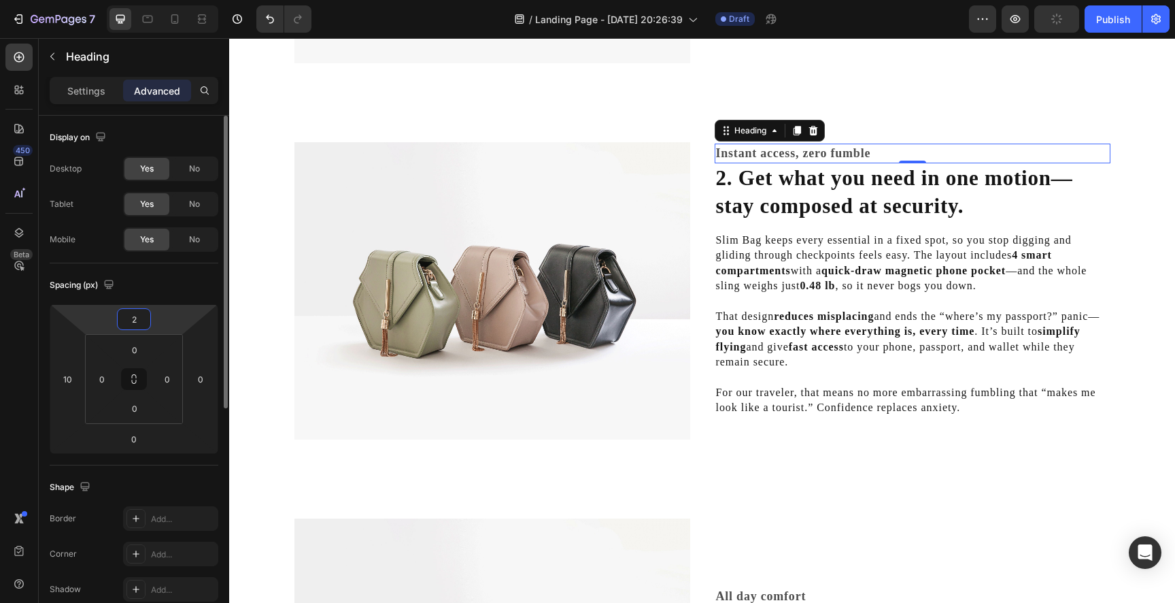
type input "25"
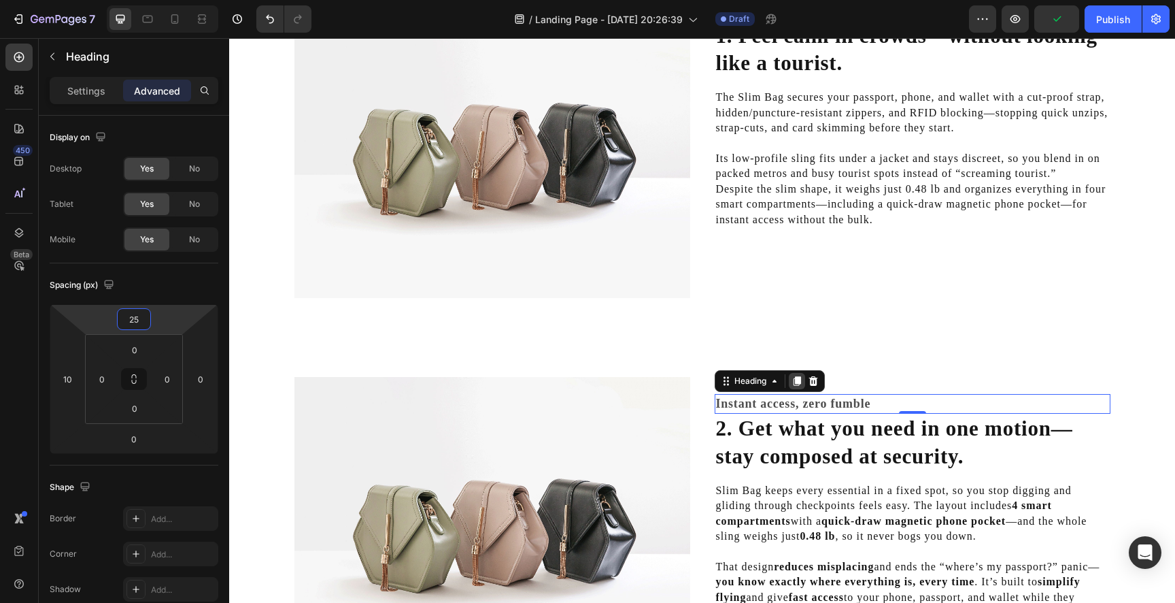
scroll to position [251, 0]
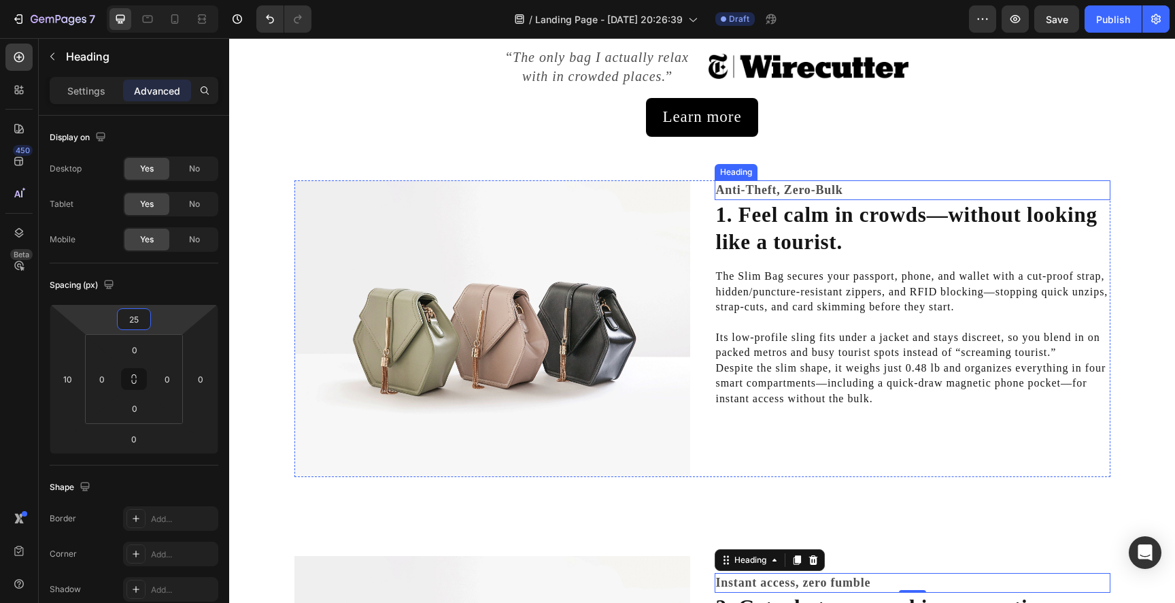
click at [788, 187] on h2 "Anti-Theft, Zero-Bulk" at bounding box center [913, 190] width 396 height 20
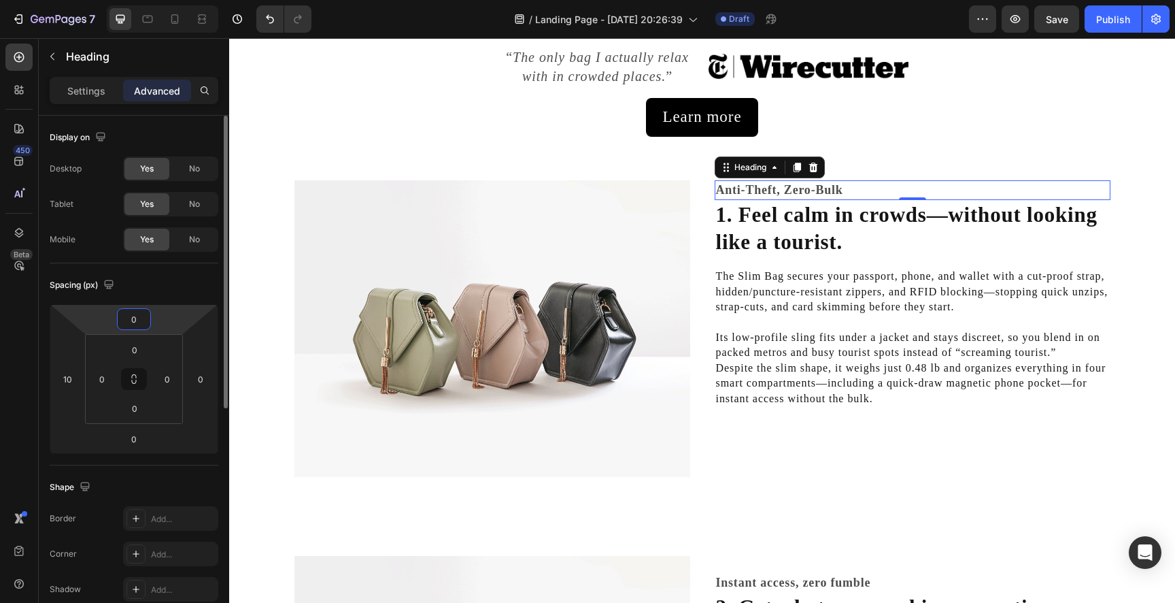
click at [137, 325] on input "0" at bounding box center [133, 319] width 27 height 20
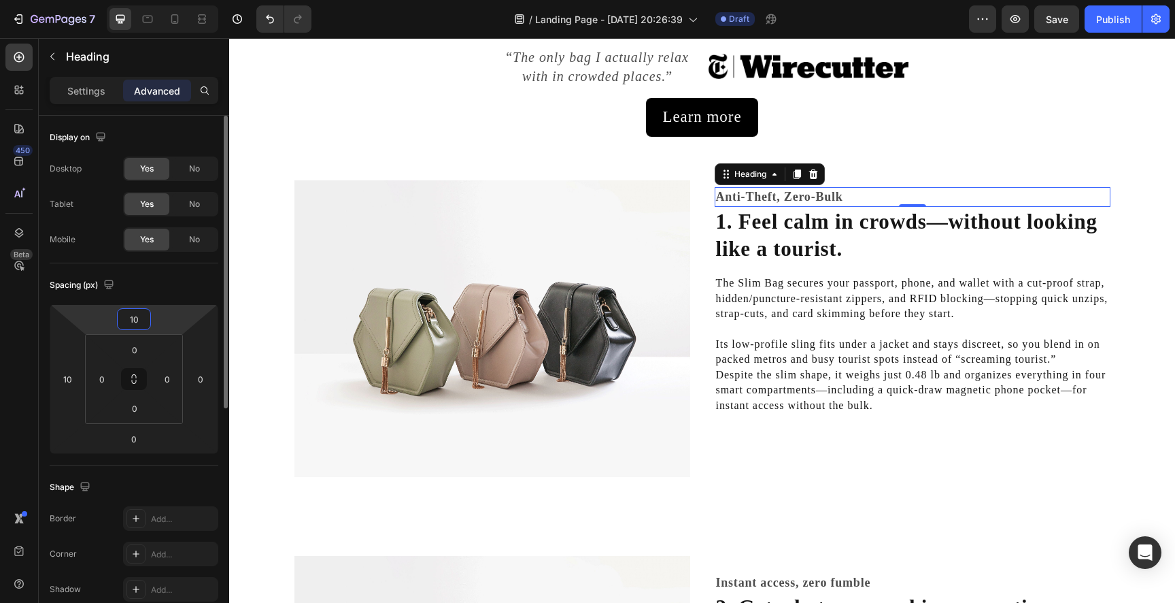
type input "1"
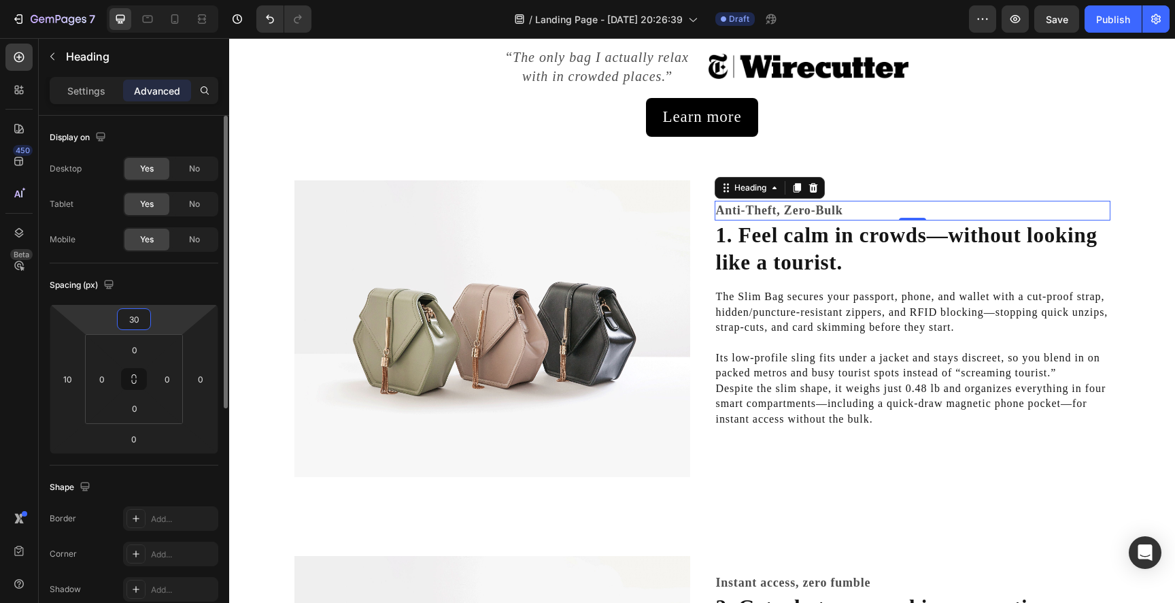
type input "3"
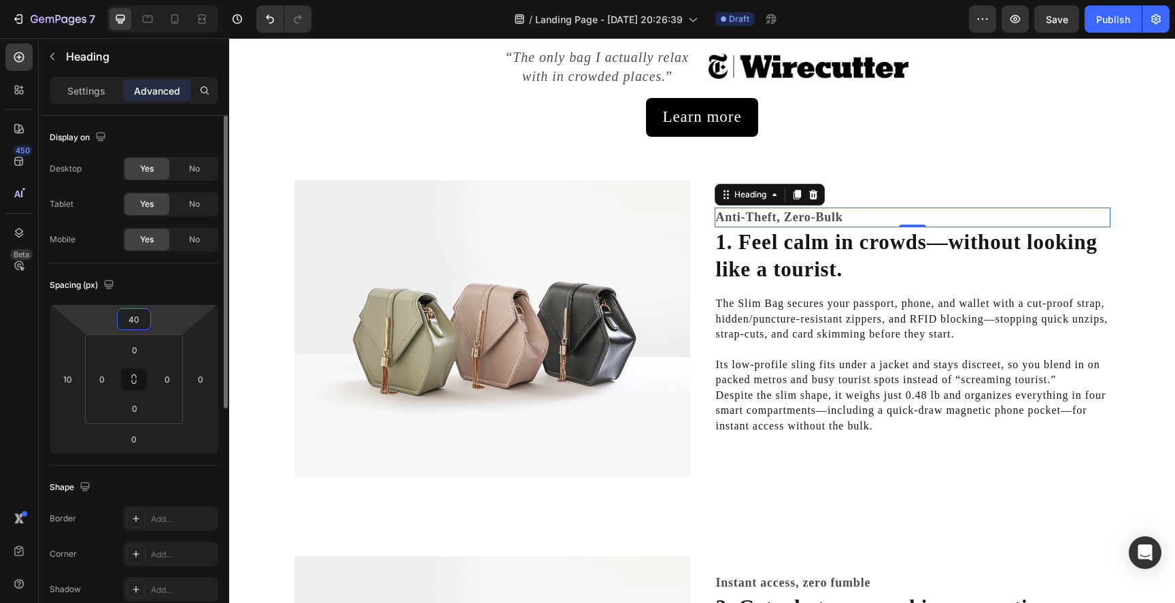
type input "4"
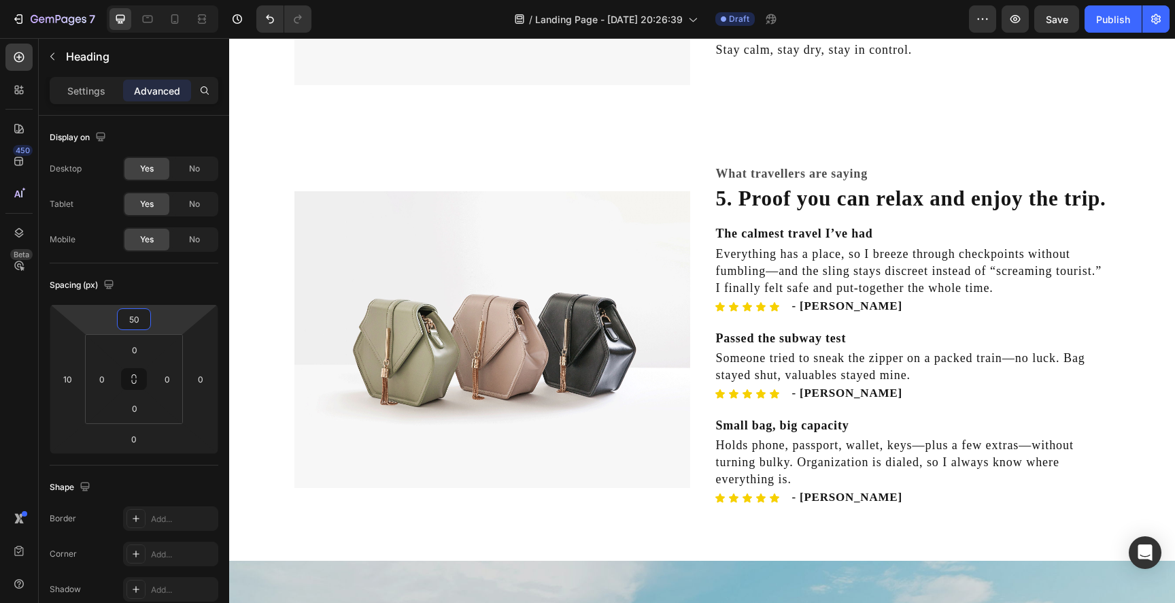
scroll to position [1811, 0]
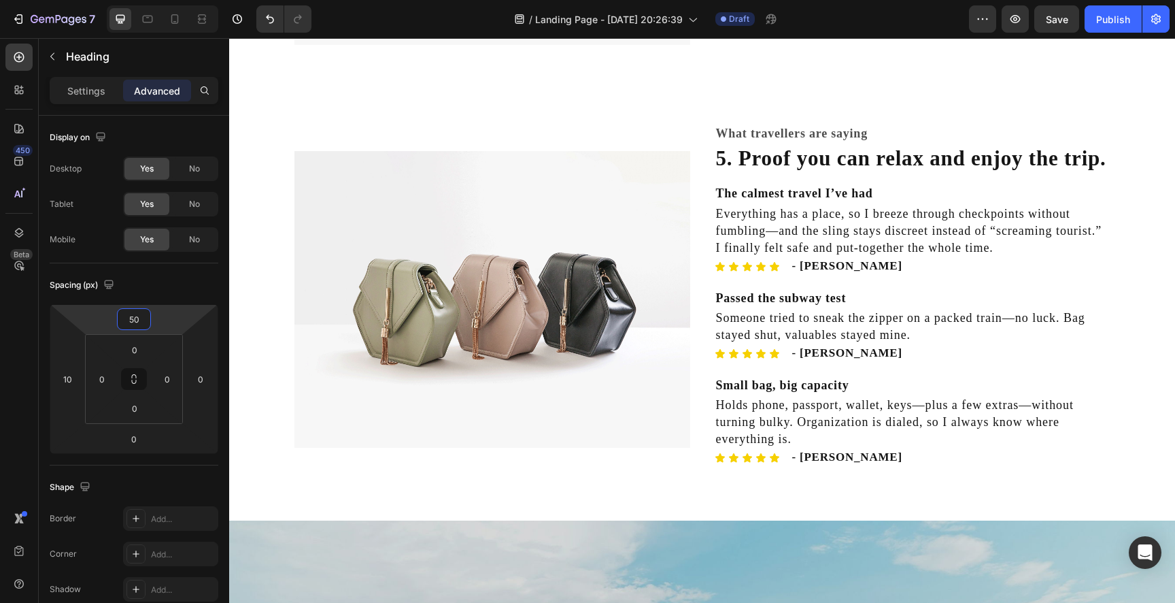
type input "50"
click at [1053, 29] on button "Save" at bounding box center [1057, 18] width 45 height 27
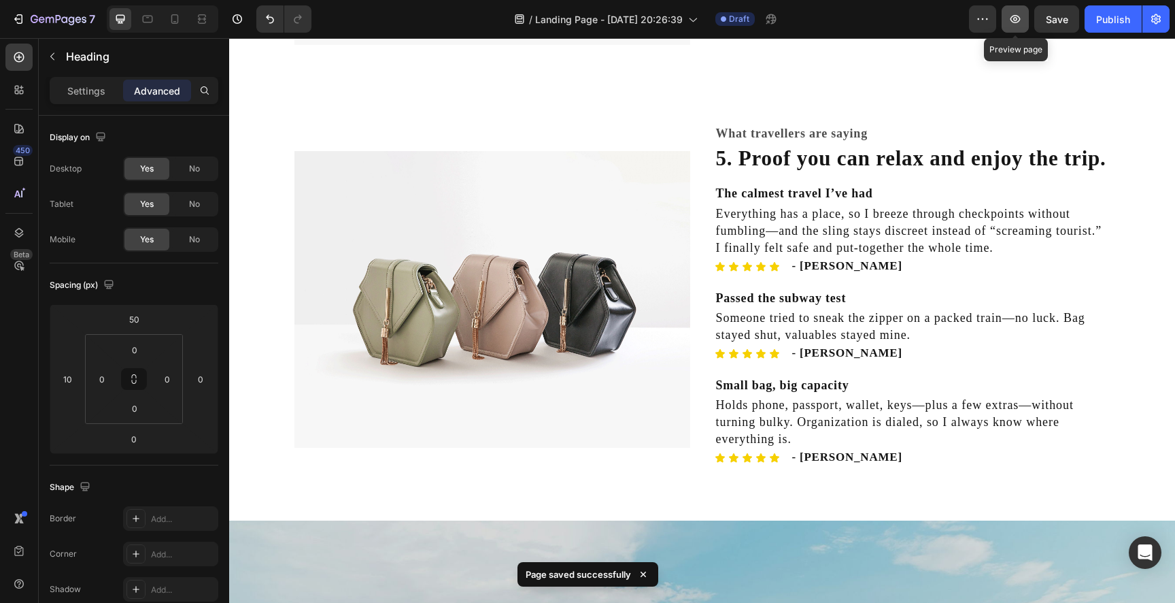
click at [1007, 18] on button "button" at bounding box center [1015, 18] width 27 height 27
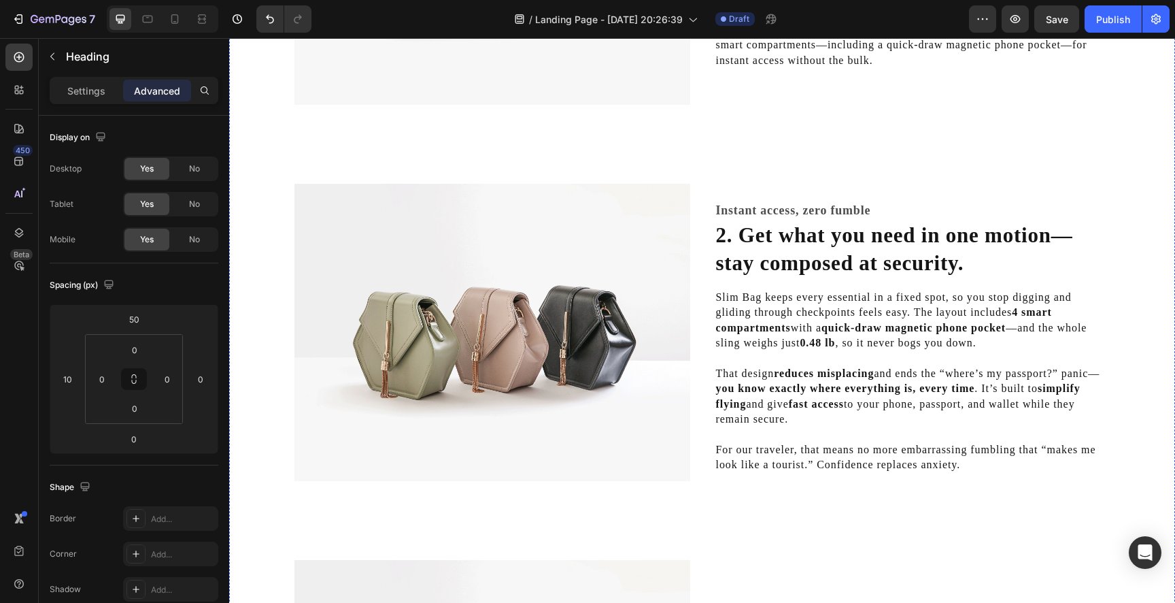
scroll to position [0, 0]
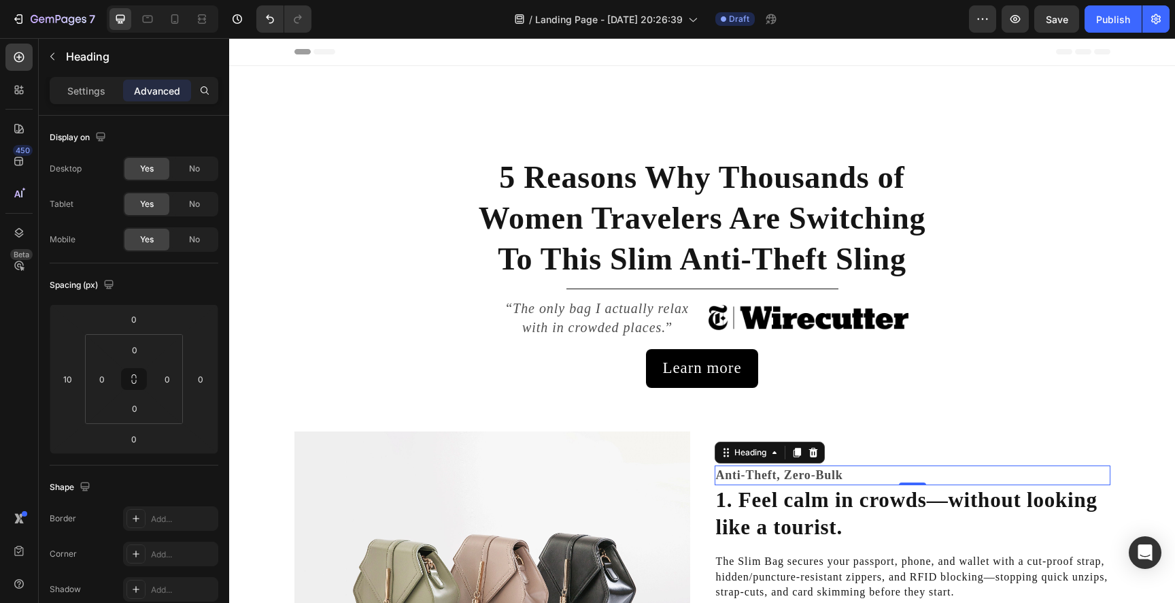
click at [828, 495] on h2 "1. Feel calm in crowds—without looking like a tourist." at bounding box center [913, 514] width 396 height 58
click at [852, 475] on h2 "Anti-Theft, Zero-Bulk" at bounding box center [913, 475] width 396 height 20
click at [138, 326] on input "50" at bounding box center [133, 319] width 27 height 20
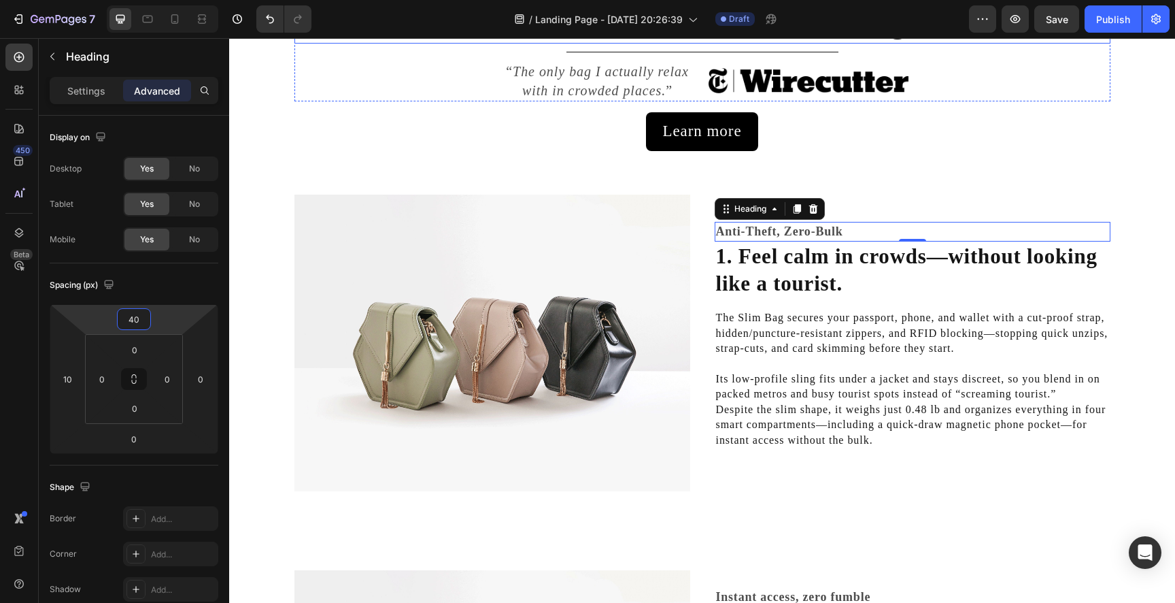
scroll to position [243, 0]
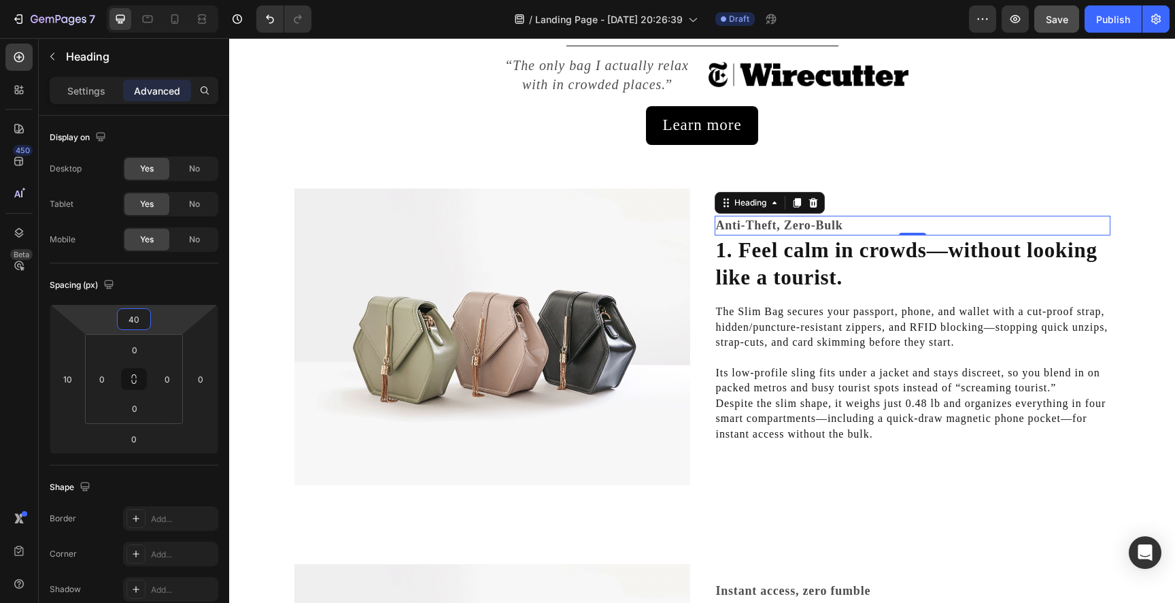
type input "40"
click at [1046, 27] on button "Save" at bounding box center [1057, 18] width 45 height 27
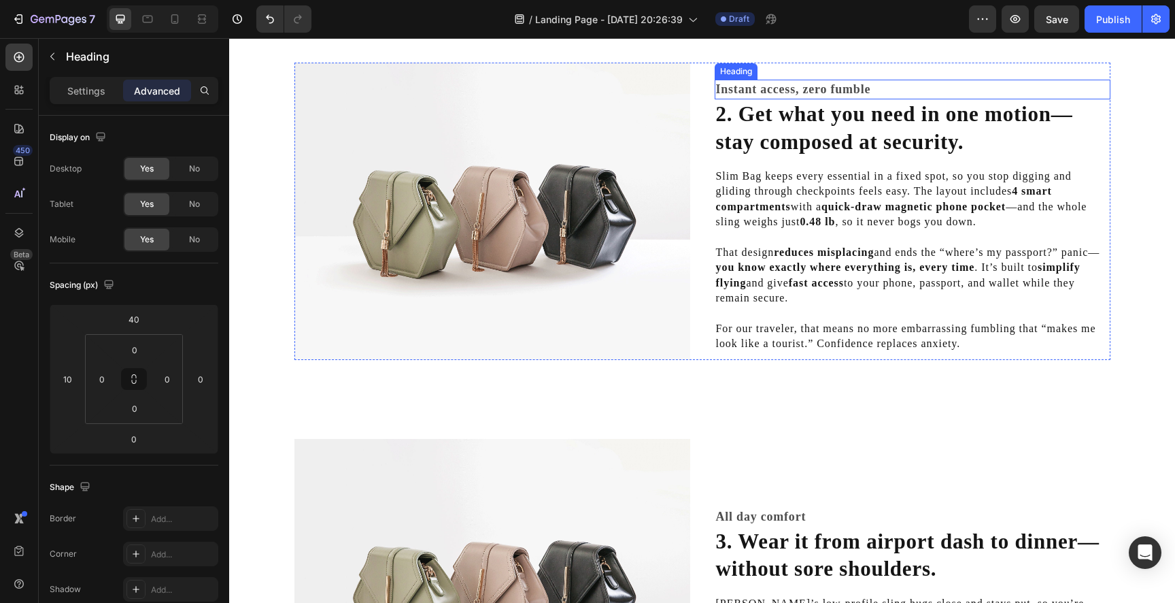
scroll to position [953, 0]
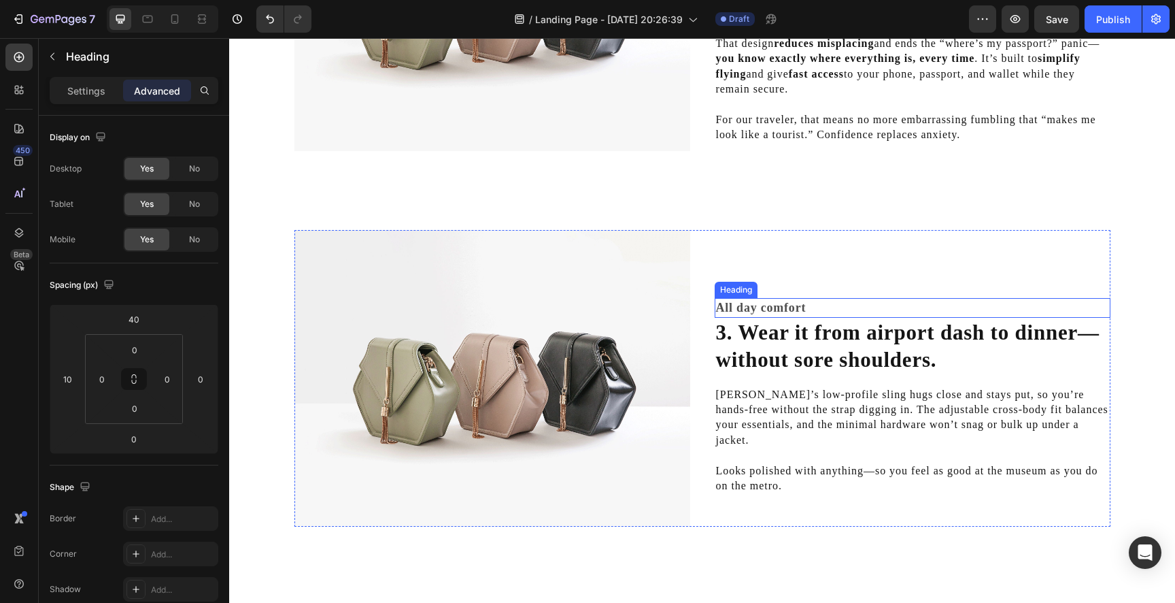
click at [771, 311] on h2 "All day comfort" at bounding box center [913, 308] width 396 height 20
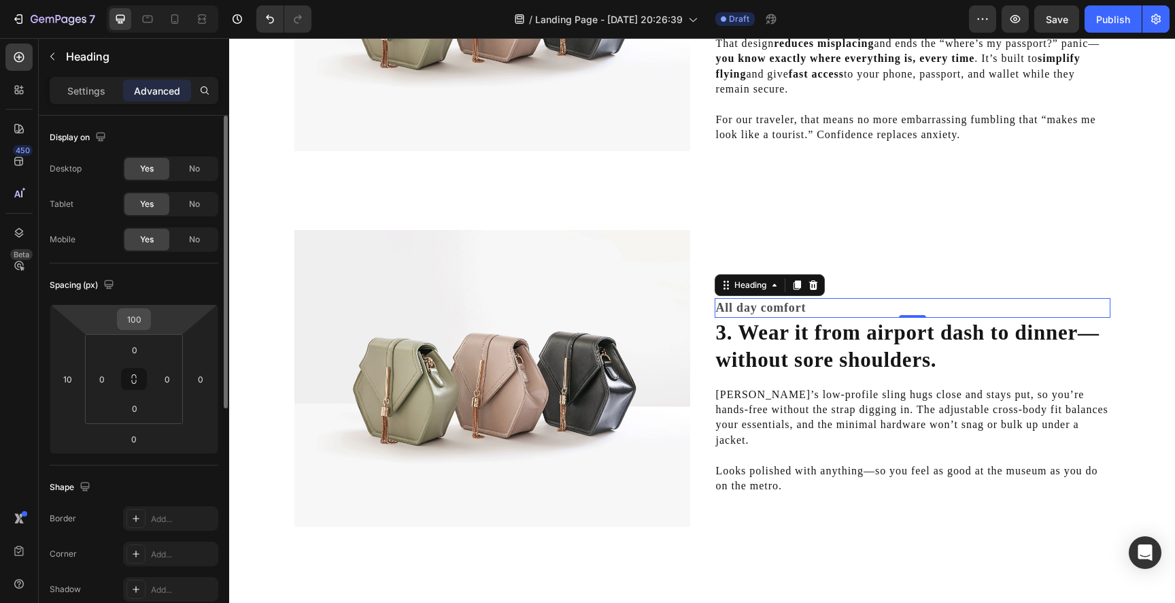
click at [128, 318] on input "100" at bounding box center [133, 319] width 27 height 20
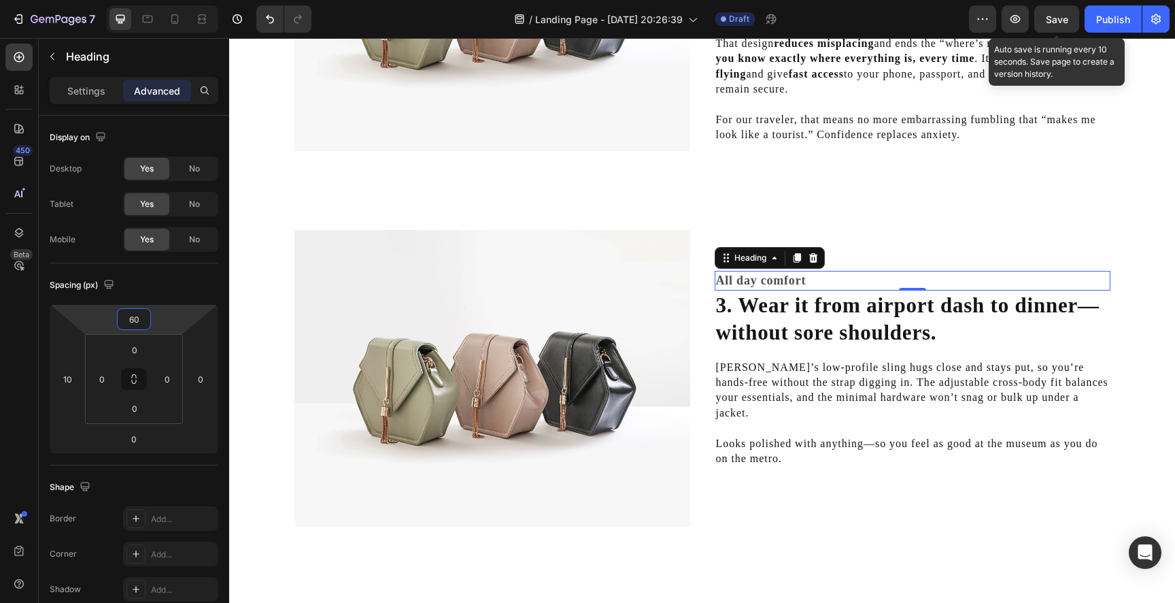
type input "60"
click at [1058, 22] on span "Save" at bounding box center [1057, 20] width 22 height 12
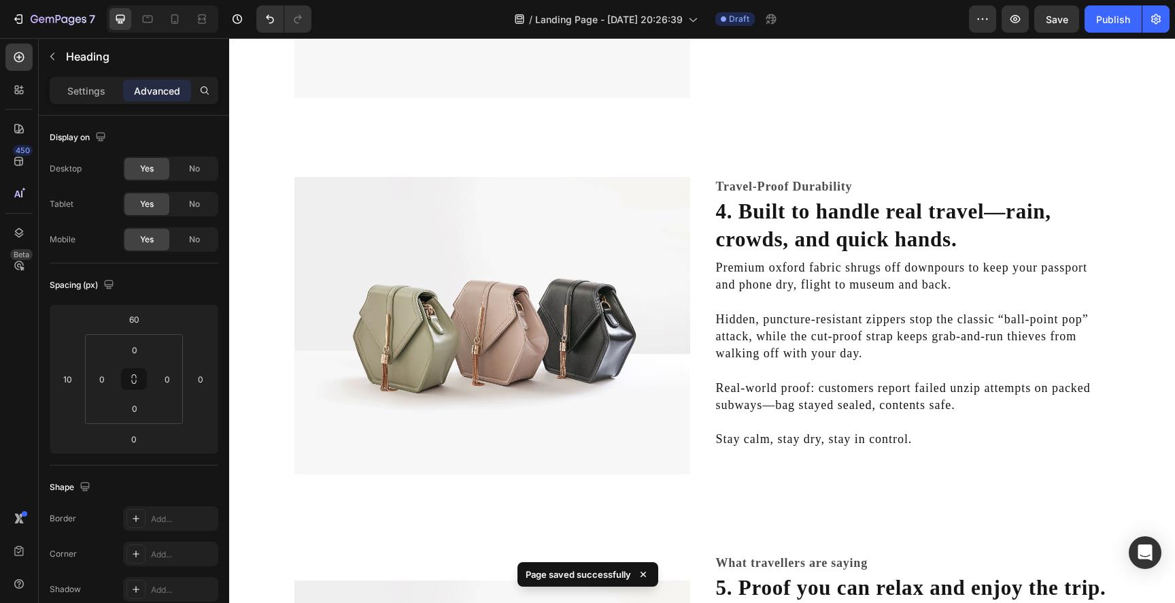
scroll to position [1388, 0]
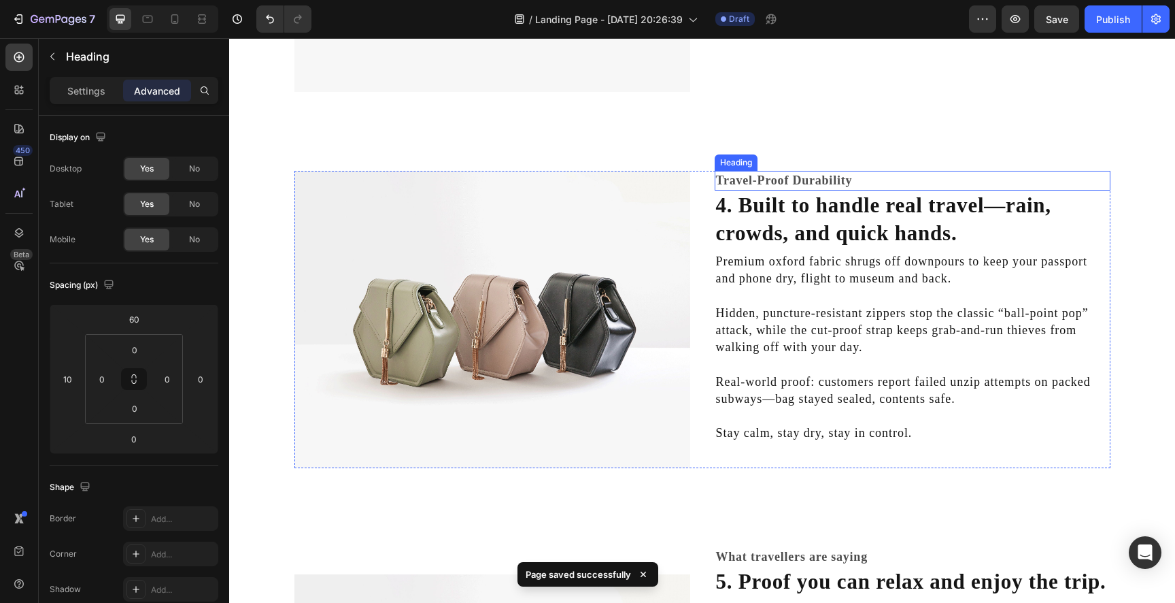
click at [788, 180] on h2 "Travel-Proof Durability" at bounding box center [913, 181] width 396 height 20
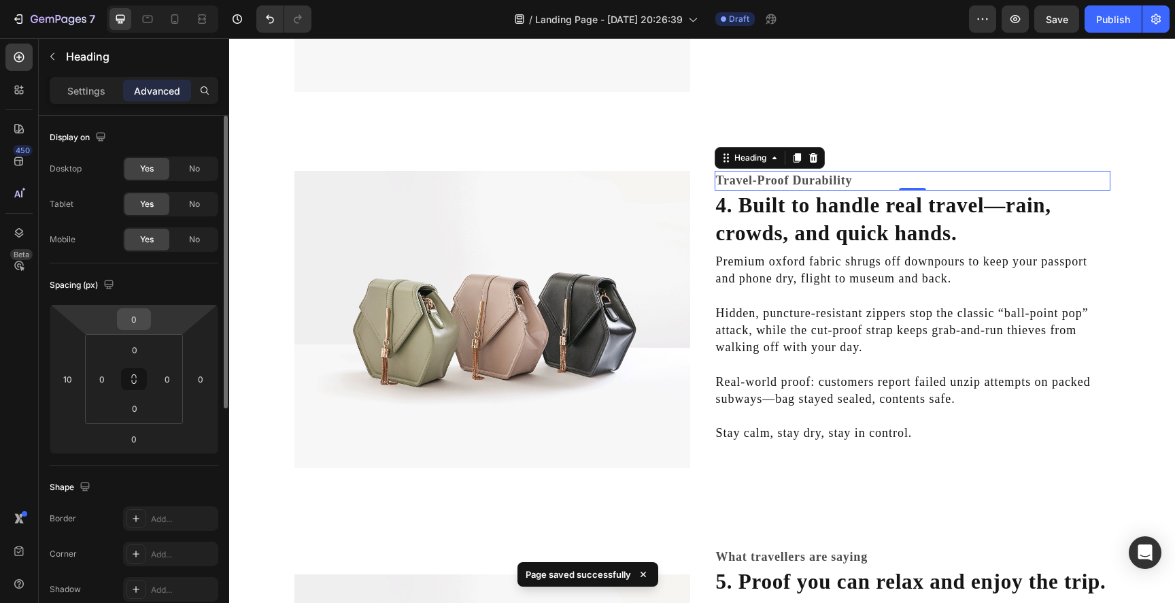
click at [138, 321] on input "0" at bounding box center [133, 319] width 27 height 20
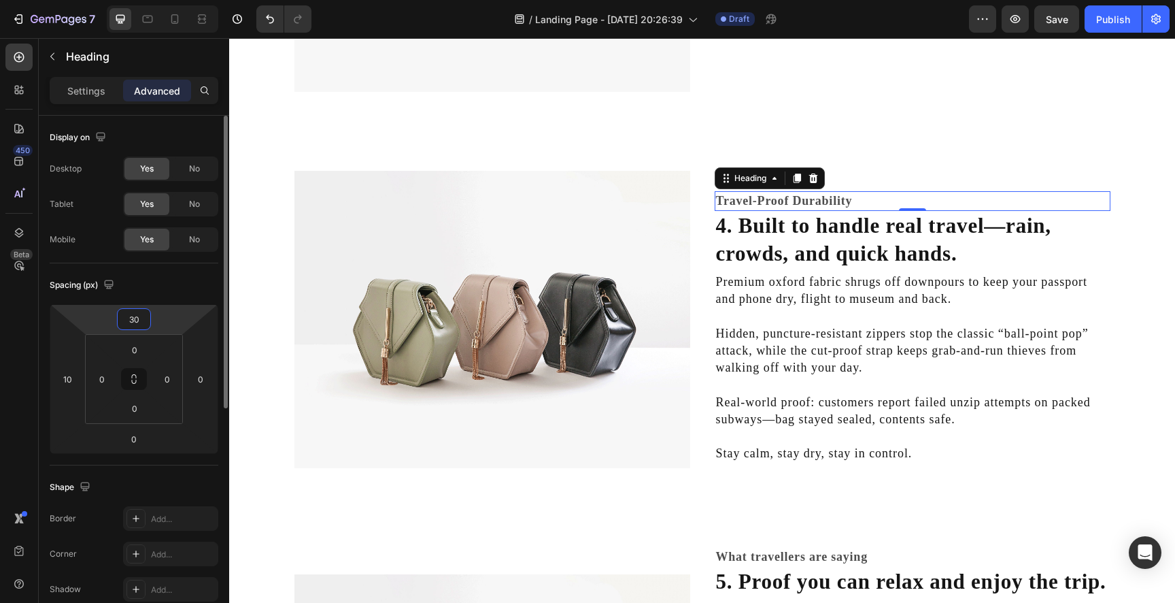
type input "3"
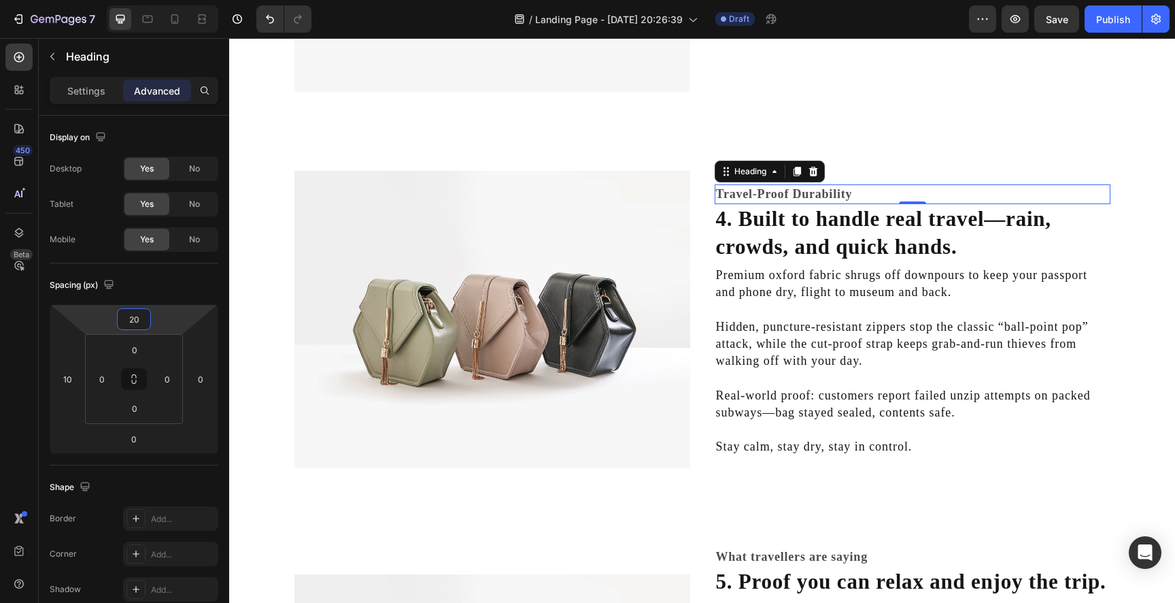
type input "20"
click at [1050, 17] on span "Save" at bounding box center [1057, 20] width 22 height 12
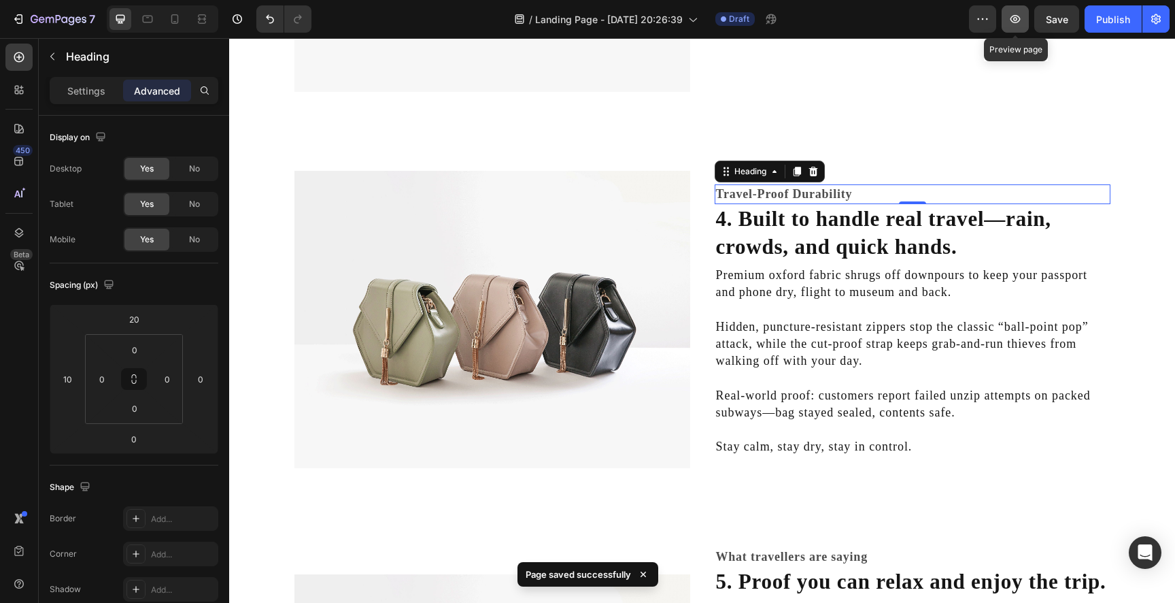
click at [1013, 26] on button "button" at bounding box center [1015, 18] width 27 height 27
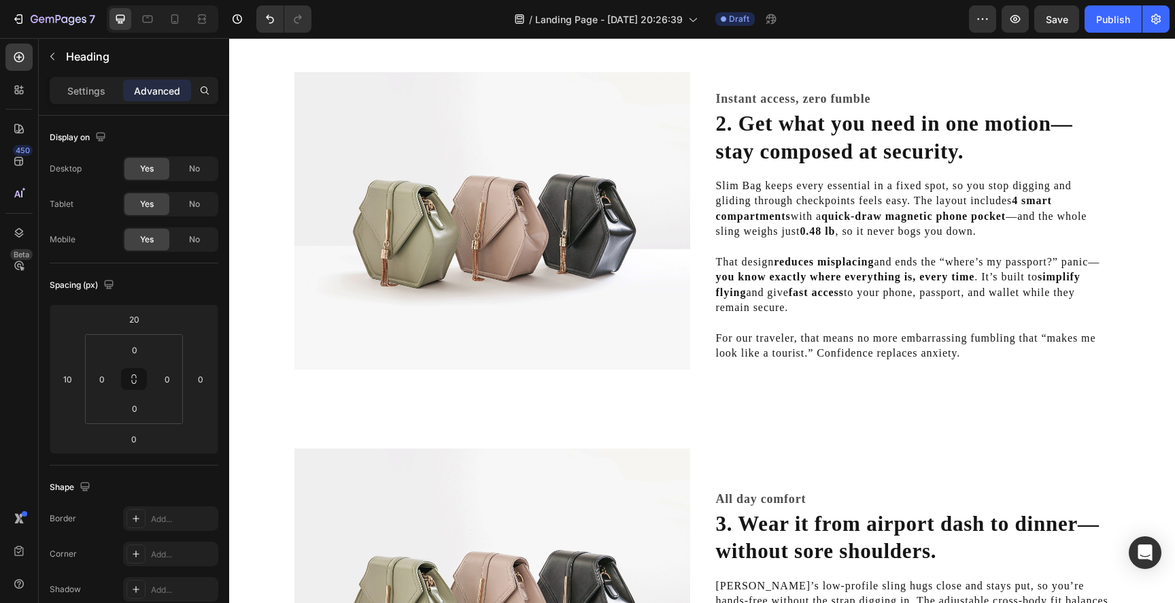
scroll to position [724, 0]
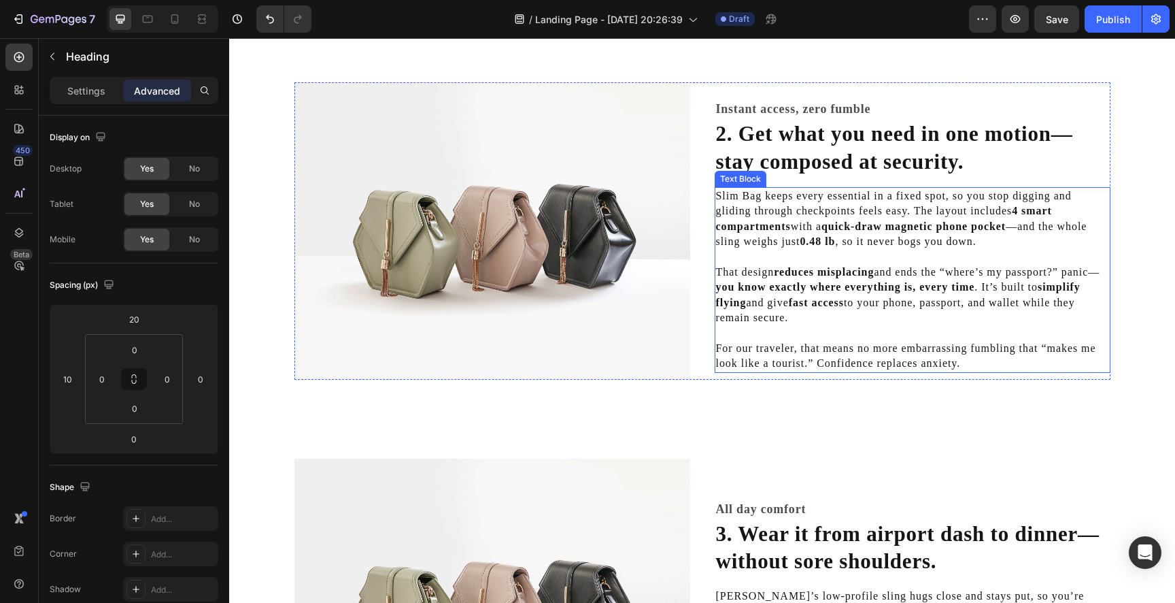
click at [849, 225] on strong "quick-draw magnetic phone pocket" at bounding box center [914, 226] width 184 height 12
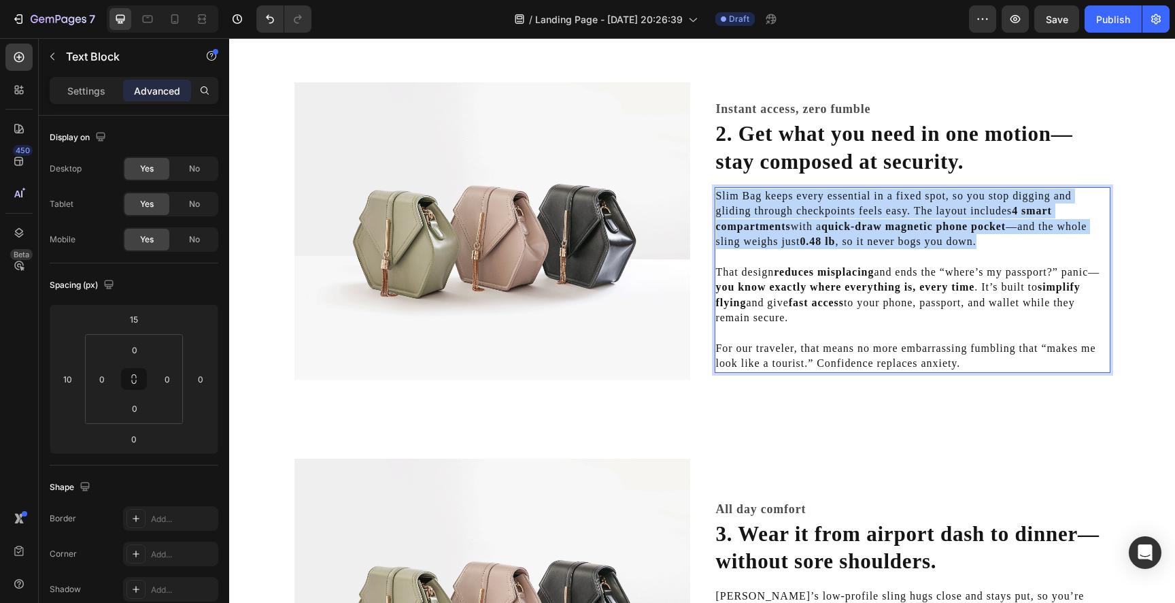
click at [849, 225] on strong "quick-draw magnetic phone pocket" at bounding box center [914, 226] width 184 height 12
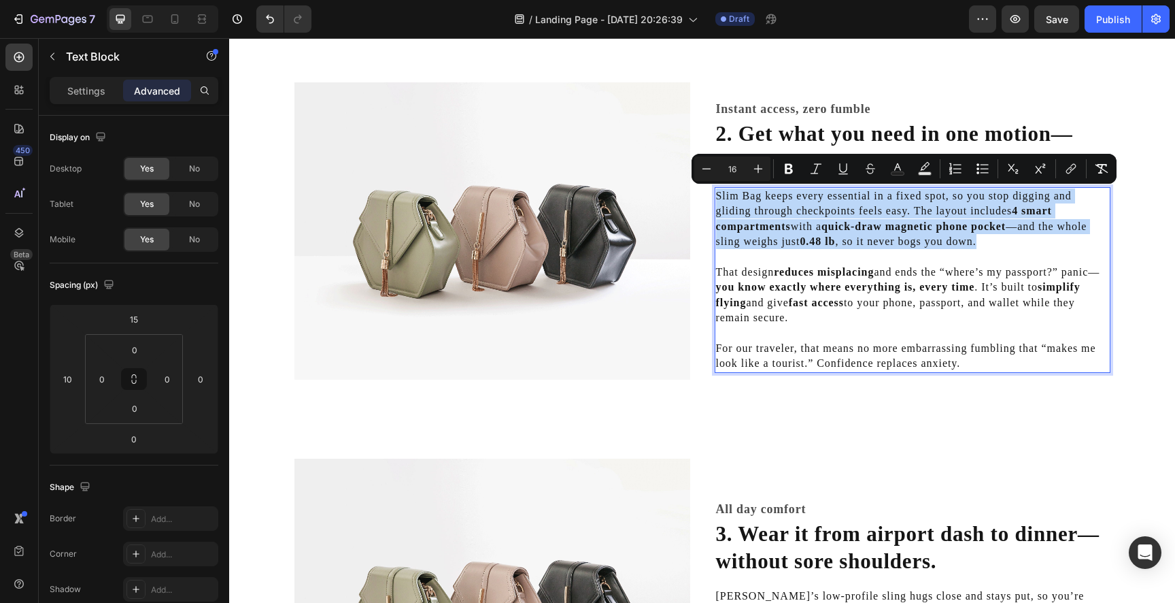
click at [861, 226] on strong "quick-draw magnetic phone pocket" at bounding box center [914, 226] width 184 height 12
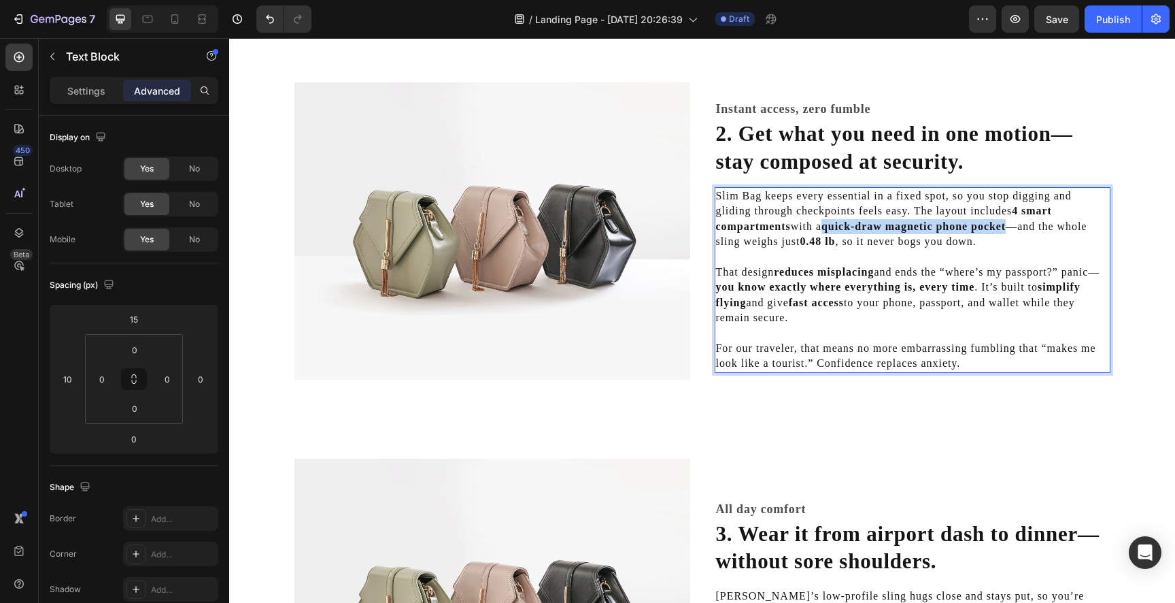
drag, startPoint x: 830, startPoint y: 226, endPoint x: 1011, endPoint y: 230, distance: 181.7
click at [1006, 230] on strong "quick-draw magnetic phone pocket" at bounding box center [914, 226] width 184 height 12
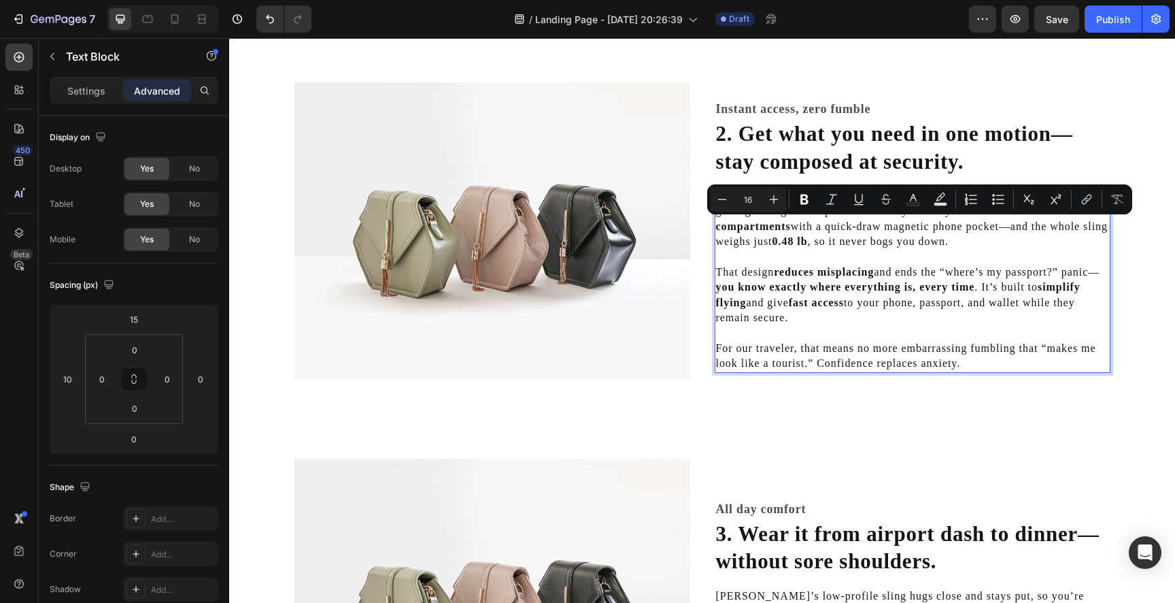
click at [1011, 230] on p "Slim Bag keeps every essential in a fixed spot, so you stop digging and gliding…" at bounding box center [912, 218] width 393 height 61
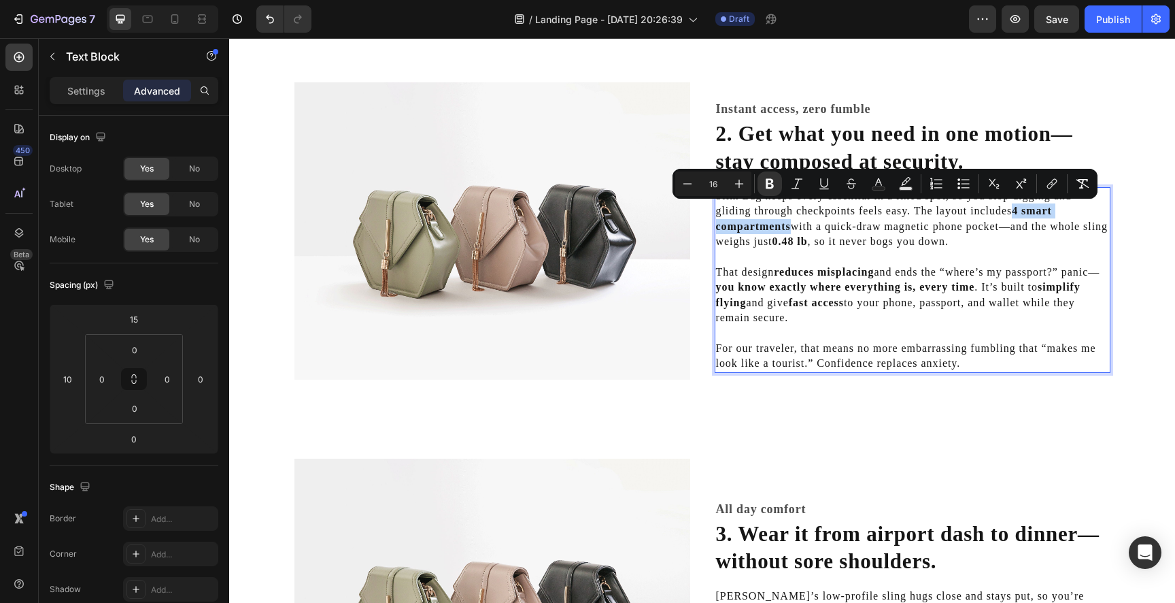
drag, startPoint x: 1017, startPoint y: 210, endPoint x: 792, endPoint y: 229, distance: 225.2
click at [792, 229] on p "Slim Bag keeps every essential in a fixed spot, so you stop digging and gliding…" at bounding box center [912, 218] width 393 height 61
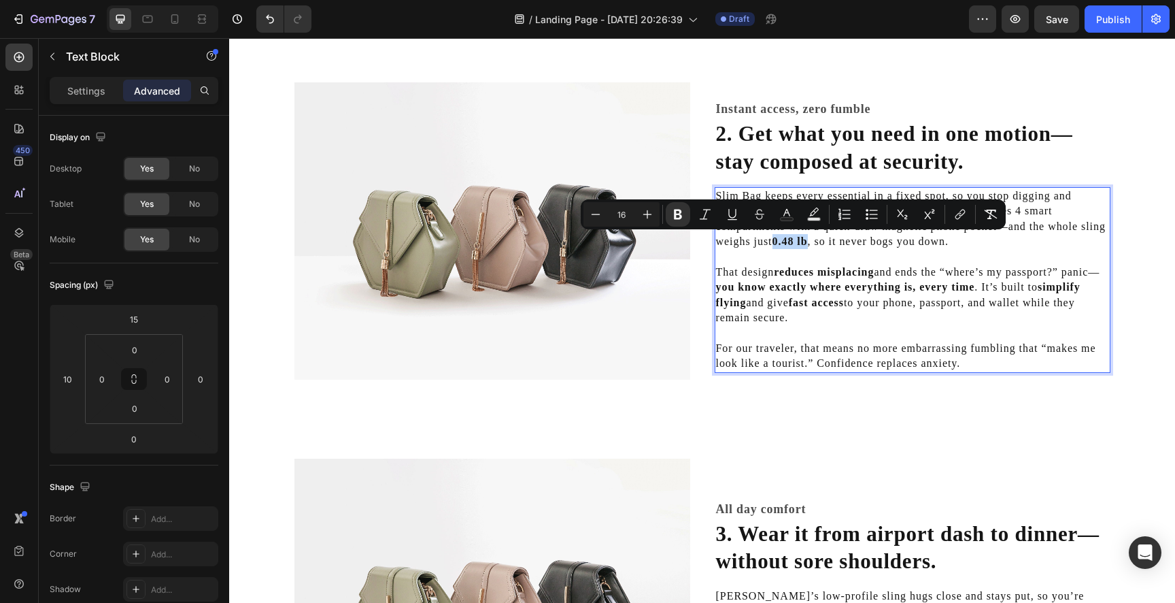
drag, startPoint x: 776, startPoint y: 242, endPoint x: 808, endPoint y: 243, distance: 32.0
click at [808, 243] on strong "0.48 lb" at bounding box center [790, 241] width 35 height 12
click at [810, 243] on p "Slim Bag keeps every essential in a fixed spot, so you stop digging and gliding…" at bounding box center [912, 218] width 393 height 61
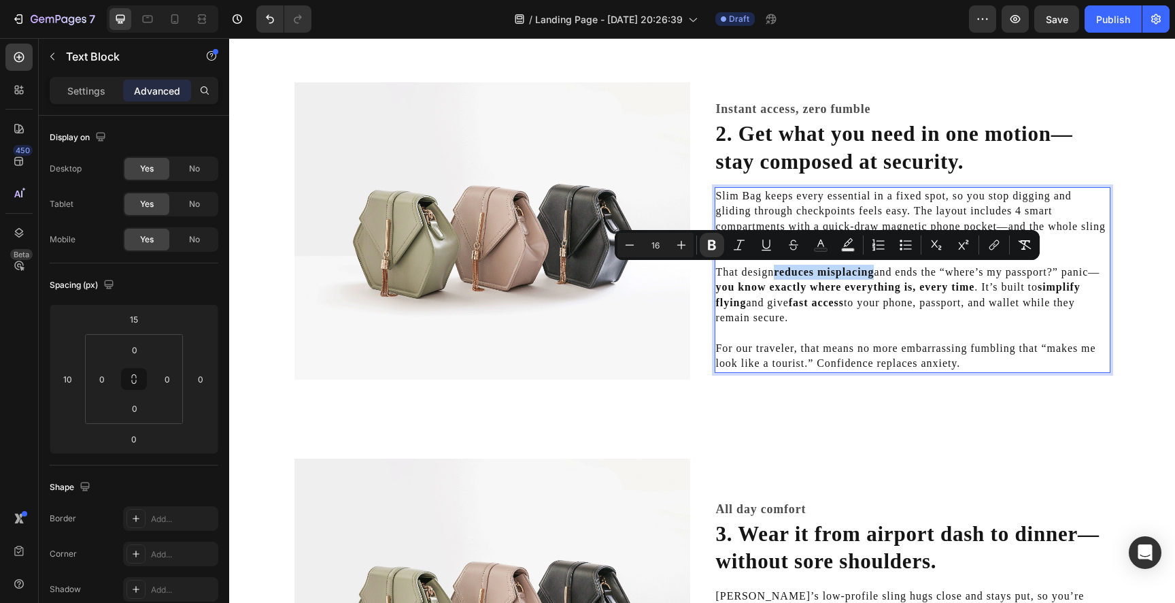
drag, startPoint x: 777, startPoint y: 272, endPoint x: 875, endPoint y: 269, distance: 97.3
click at [874, 269] on strong "reduces misplacing" at bounding box center [824, 272] width 100 height 12
drag, startPoint x: 852, startPoint y: 280, endPoint x: 835, endPoint y: 273, distance: 18.9
click at [835, 273] on p "That design reduces misplacing and ends the “where’s my passport?” panic— you k…" at bounding box center [912, 295] width 393 height 61
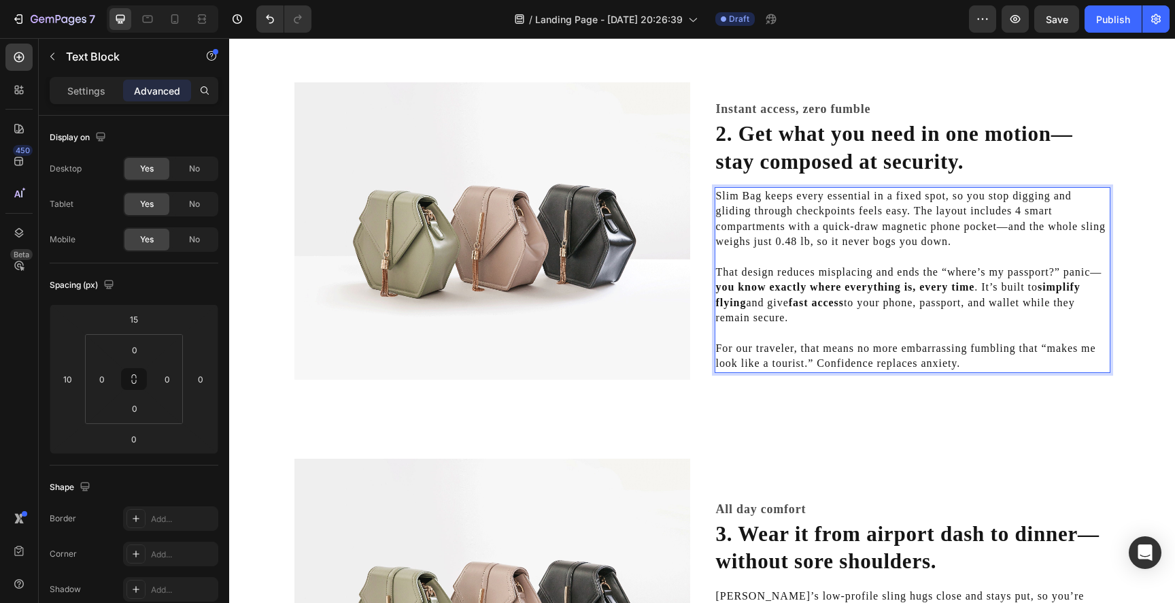
click at [808, 243] on p "Slim Bag keeps every essential in a fixed spot, so you stop digging and gliding…" at bounding box center [912, 218] width 393 height 61
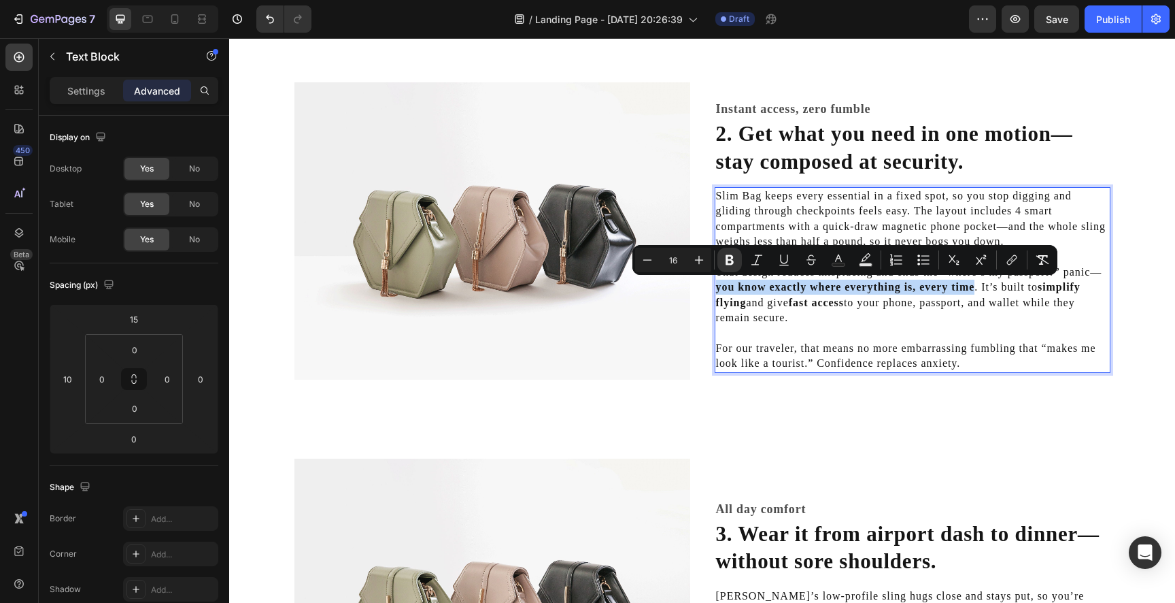
drag, startPoint x: 718, startPoint y: 287, endPoint x: 974, endPoint y: 289, distance: 256.4
click at [974, 289] on strong "you know exactly where everything is, every time" at bounding box center [845, 287] width 259 height 12
click at [965, 290] on p "That design reduces misplacing and ends the “where’s my passport?” panic—you kn…" at bounding box center [912, 295] width 393 height 61
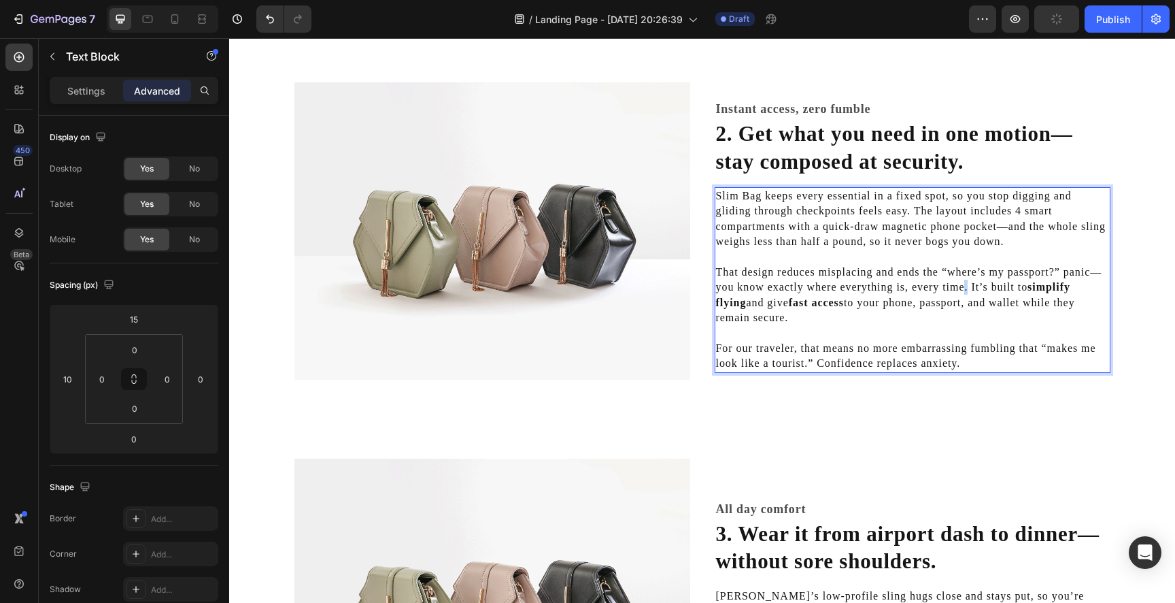
click at [967, 289] on p "That design reduces misplacing and ends the “where’s my passport?” panic—you kn…" at bounding box center [912, 295] width 393 height 61
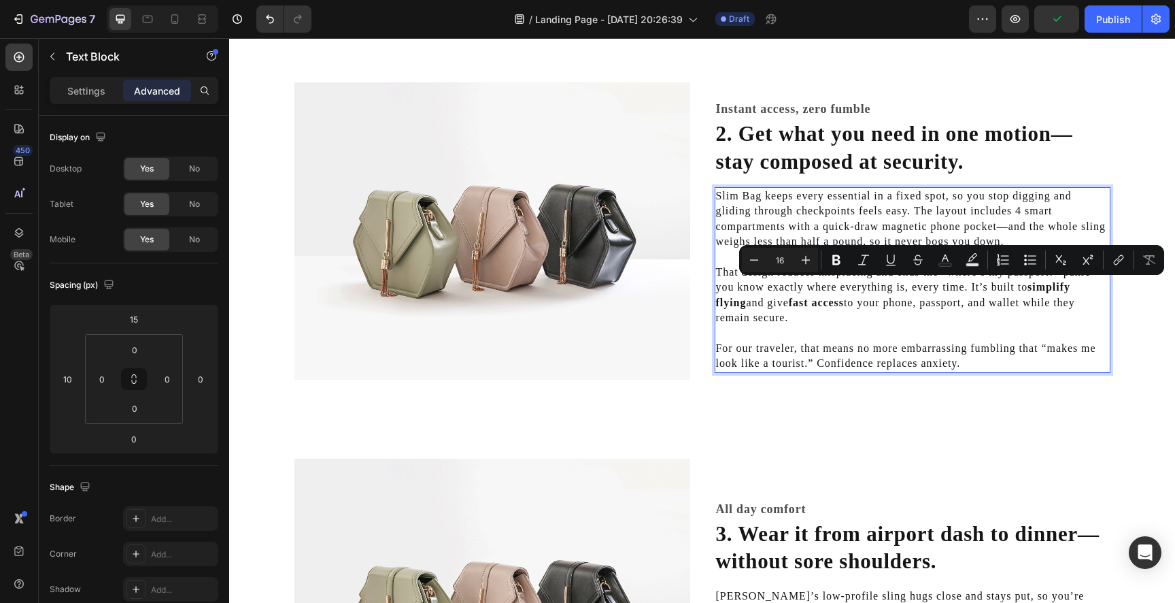
click at [1049, 294] on p "That design reduces misplacing and ends the “where’s my passport?” panic—you kn…" at bounding box center [912, 295] width 393 height 61
drag, startPoint x: 1033, startPoint y: 289, endPoint x: 1105, endPoint y: 289, distance: 72.1
click at [1071, 289] on strong "simplify flying" at bounding box center [893, 294] width 354 height 27
click at [779, 303] on strong "fast access" at bounding box center [785, 303] width 55 height 12
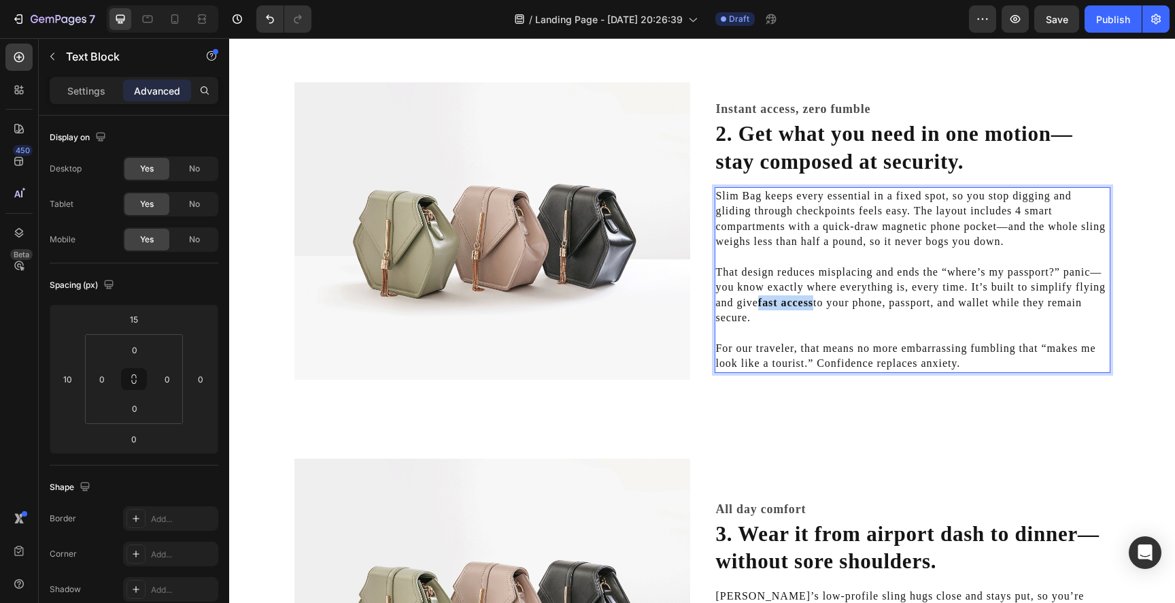
drag, startPoint x: 762, startPoint y: 303, endPoint x: 814, endPoint y: 304, distance: 52.4
click at [814, 304] on strong "fast access" at bounding box center [785, 303] width 55 height 12
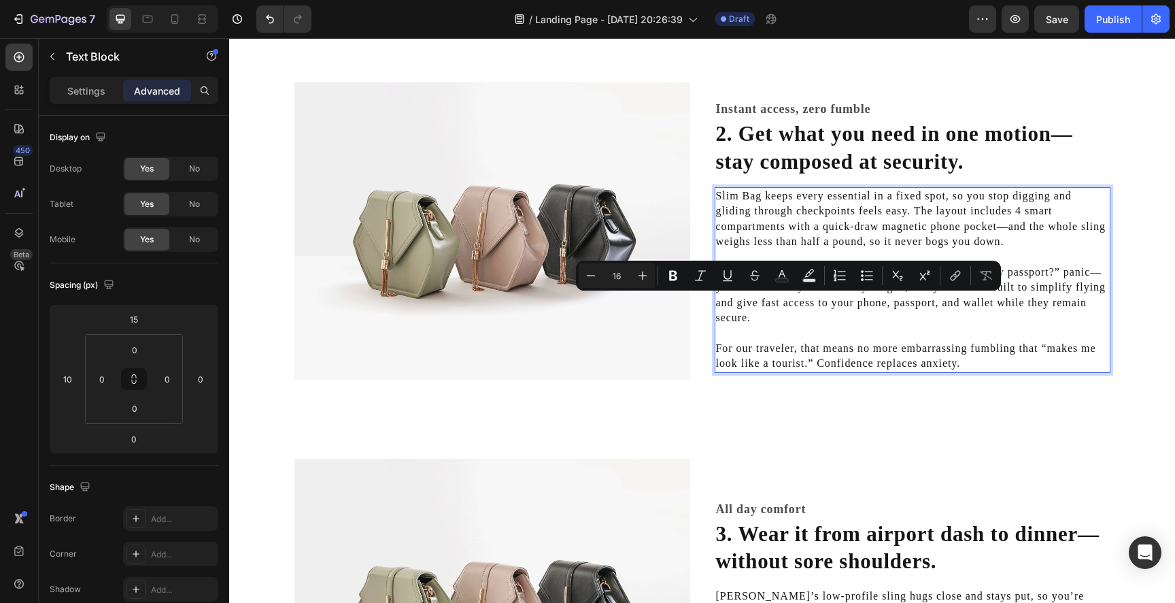
click at [877, 330] on p "Rich Text Editor. Editing area: main" at bounding box center [912, 333] width 393 height 15
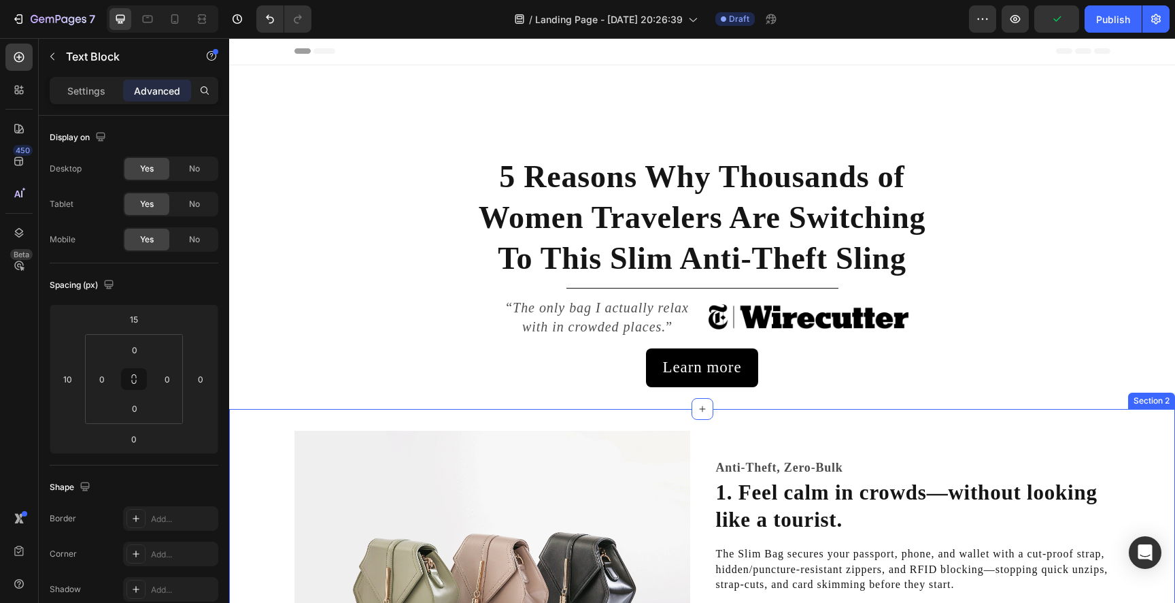
scroll to position [0, 0]
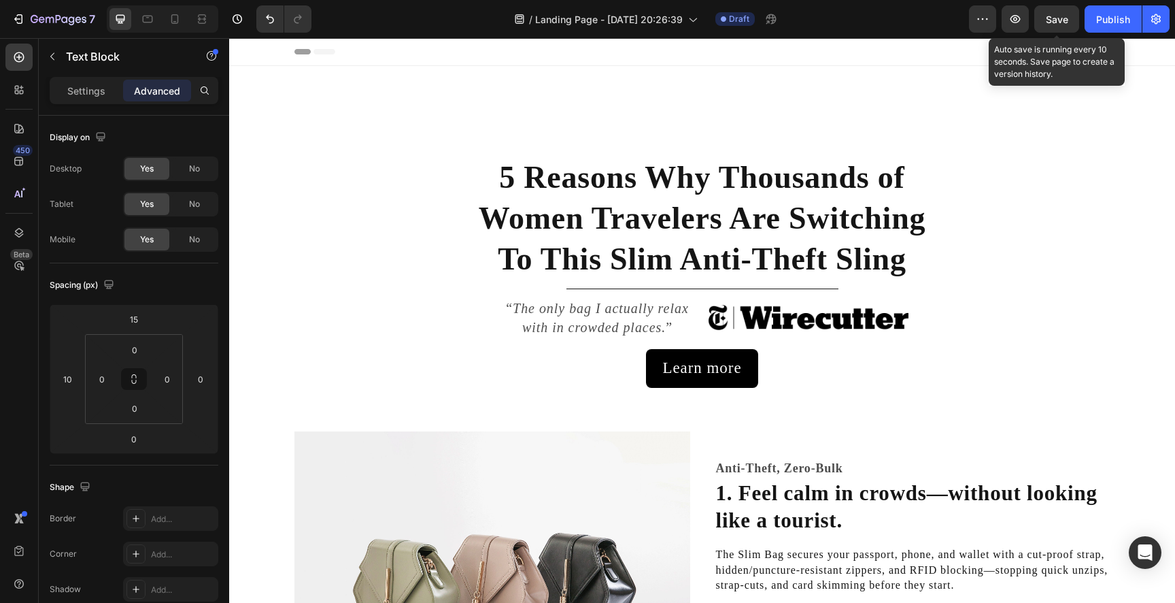
click at [1050, 17] on span "Save" at bounding box center [1057, 20] width 22 height 12
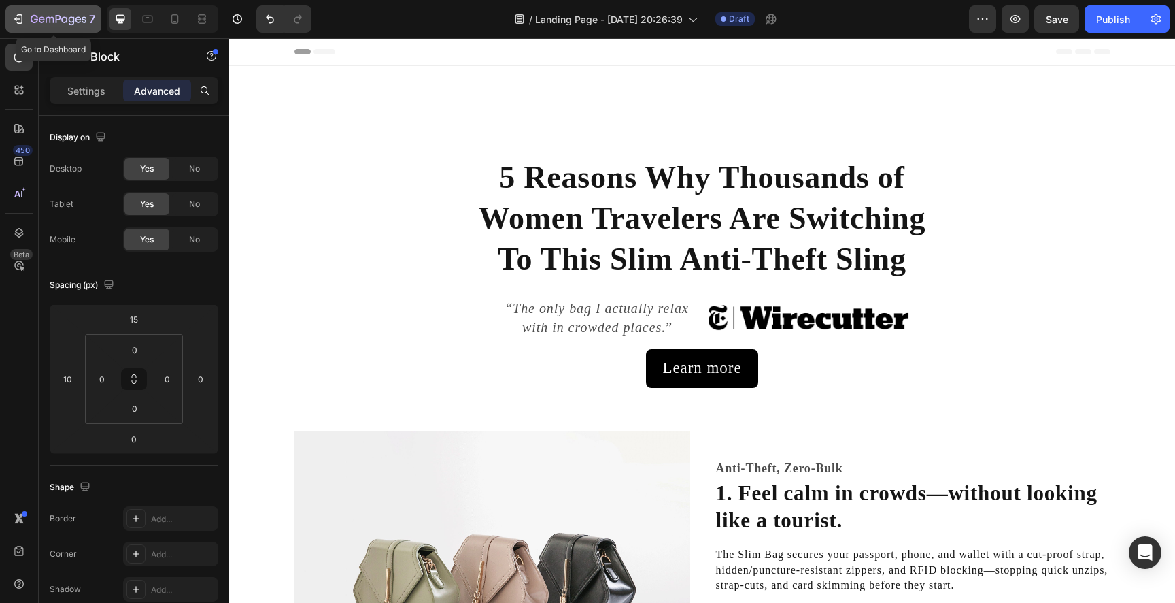
click at [22, 21] on icon "button" at bounding box center [19, 19] width 14 height 14
